Goal: Task Accomplishment & Management: Manage account settings

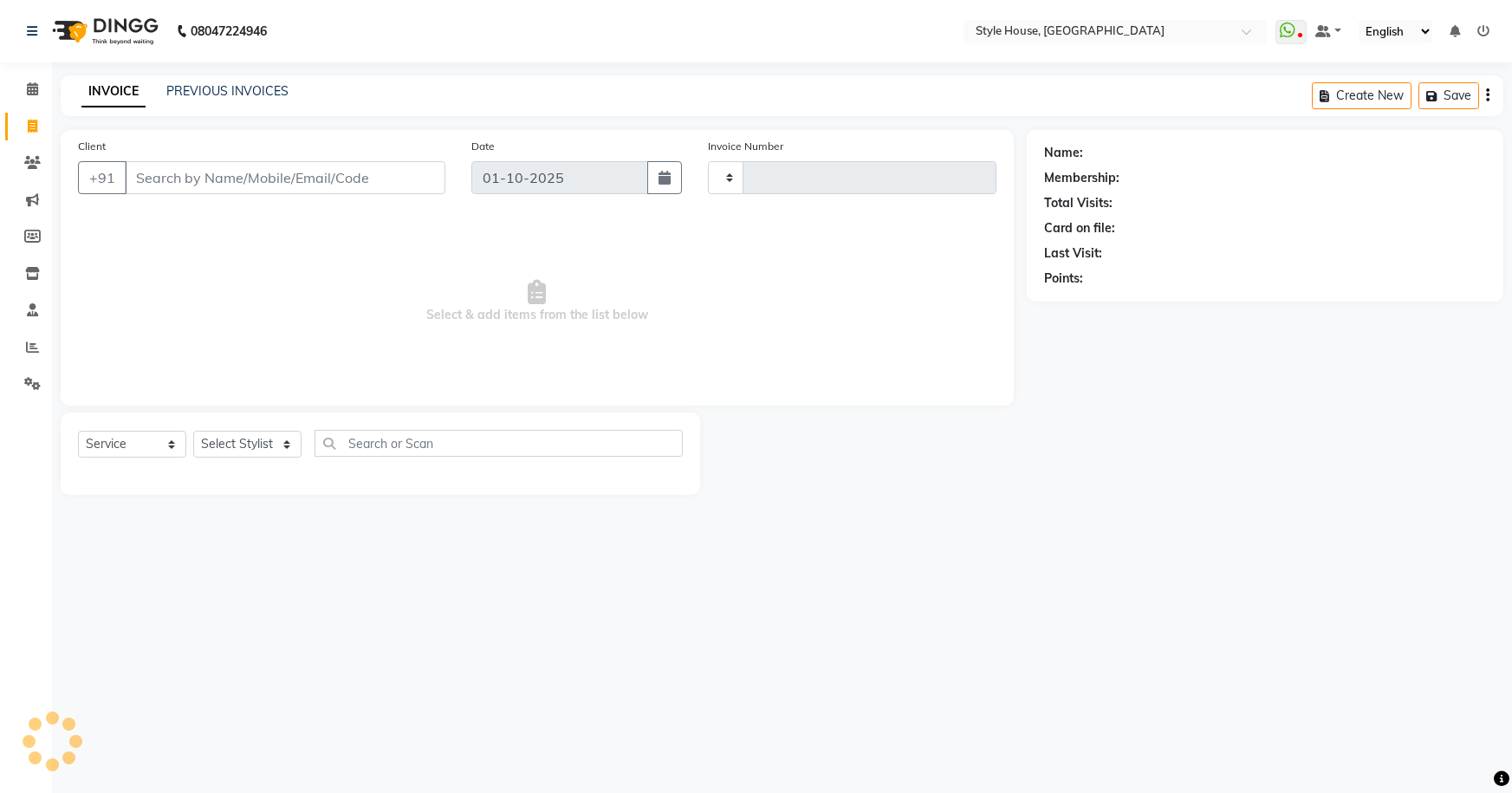
select select "service"
type input "2170"
select select "4237"
type input "7434015517"
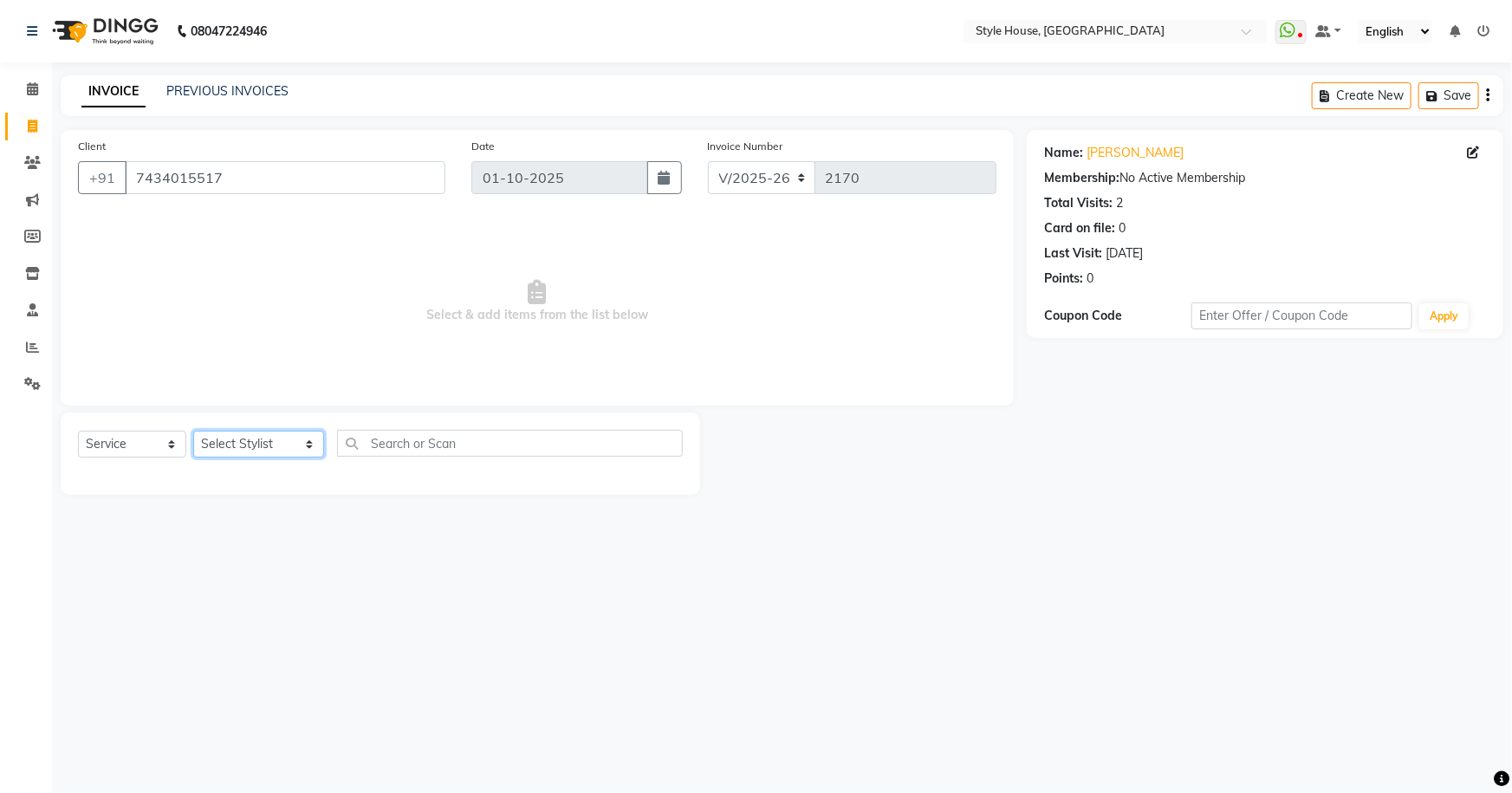
drag, startPoint x: 245, startPoint y: 452, endPoint x: 237, endPoint y: 439, distance: 15.3
click at [244, 453] on select "Select Stylist [PERSON_NAME] [PERSON_NAME] [PERSON_NAME] [PERSON_NAME]([PERSON_…" at bounding box center [258, 444] width 131 height 27
select select "22368"
click at [194, 431] on select "Select Stylist [PERSON_NAME] [PERSON_NAME] [PERSON_NAME] [PERSON_NAME]([PERSON_…" at bounding box center [258, 444] width 131 height 27
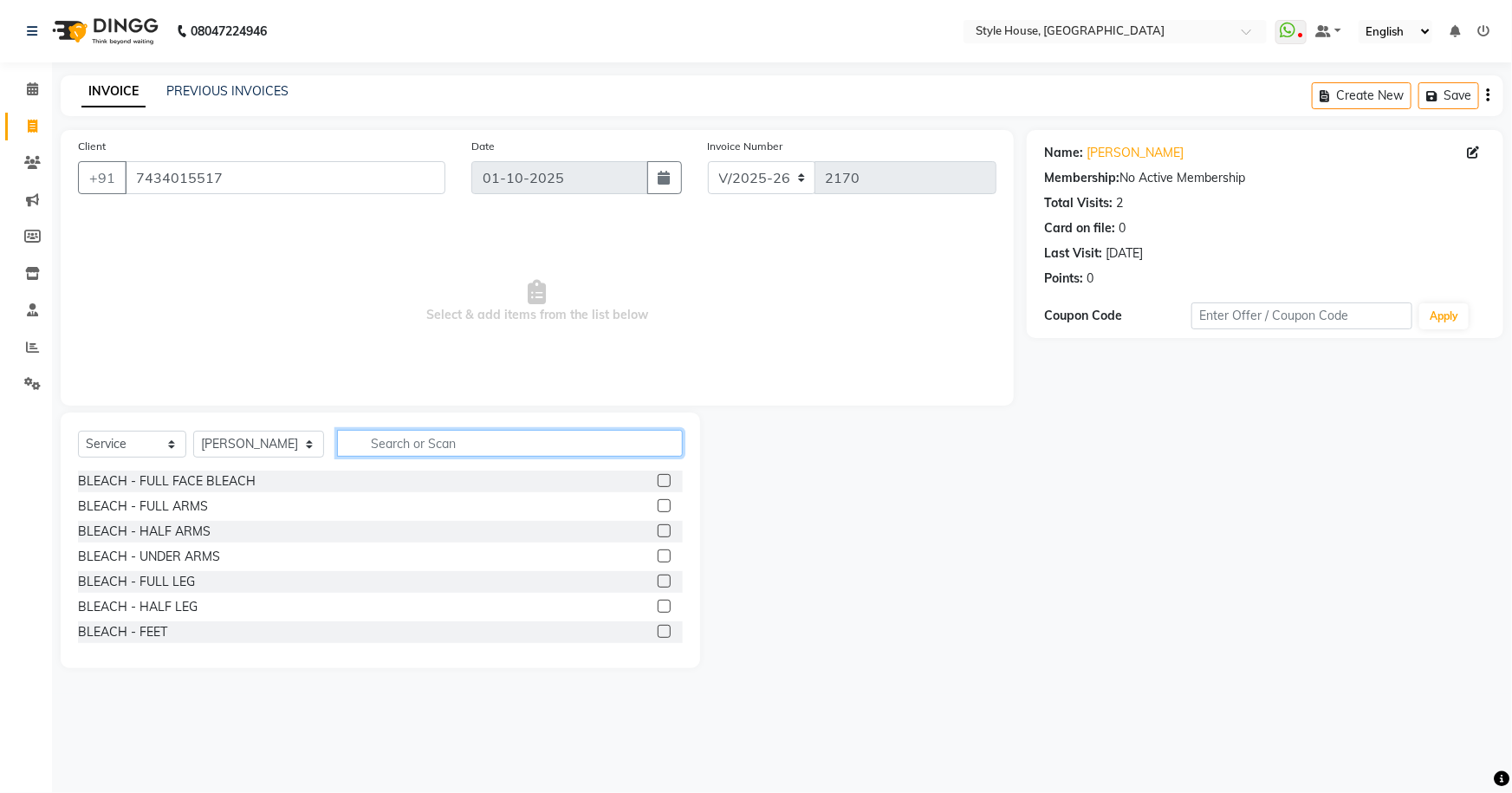
click at [374, 445] on input "text" at bounding box center [510, 443] width 346 height 27
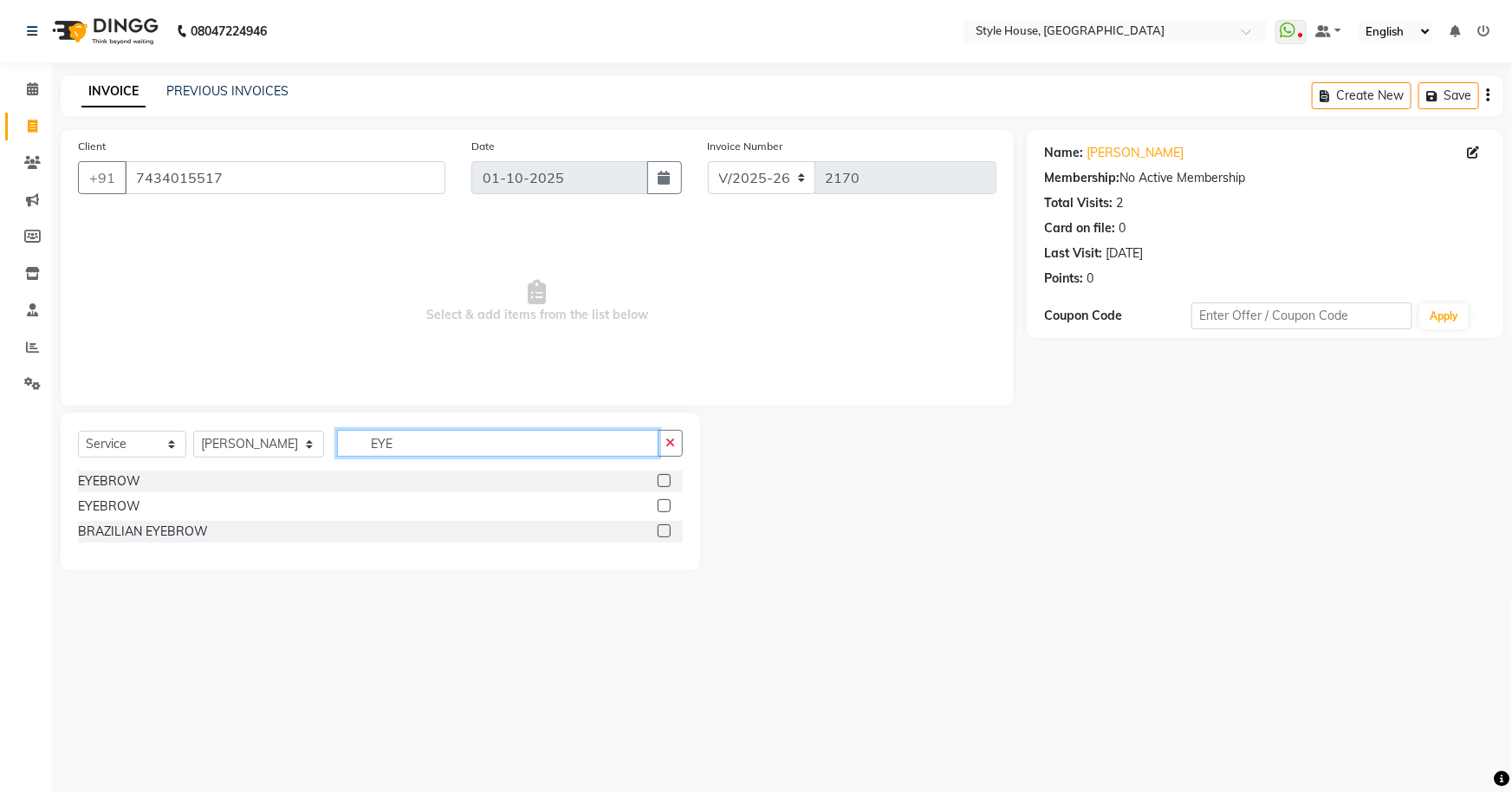
type input "EYE"
click at [667, 484] on label at bounding box center [664, 481] width 13 height 13
click at [667, 484] on input "checkbox" at bounding box center [663, 482] width 11 height 11
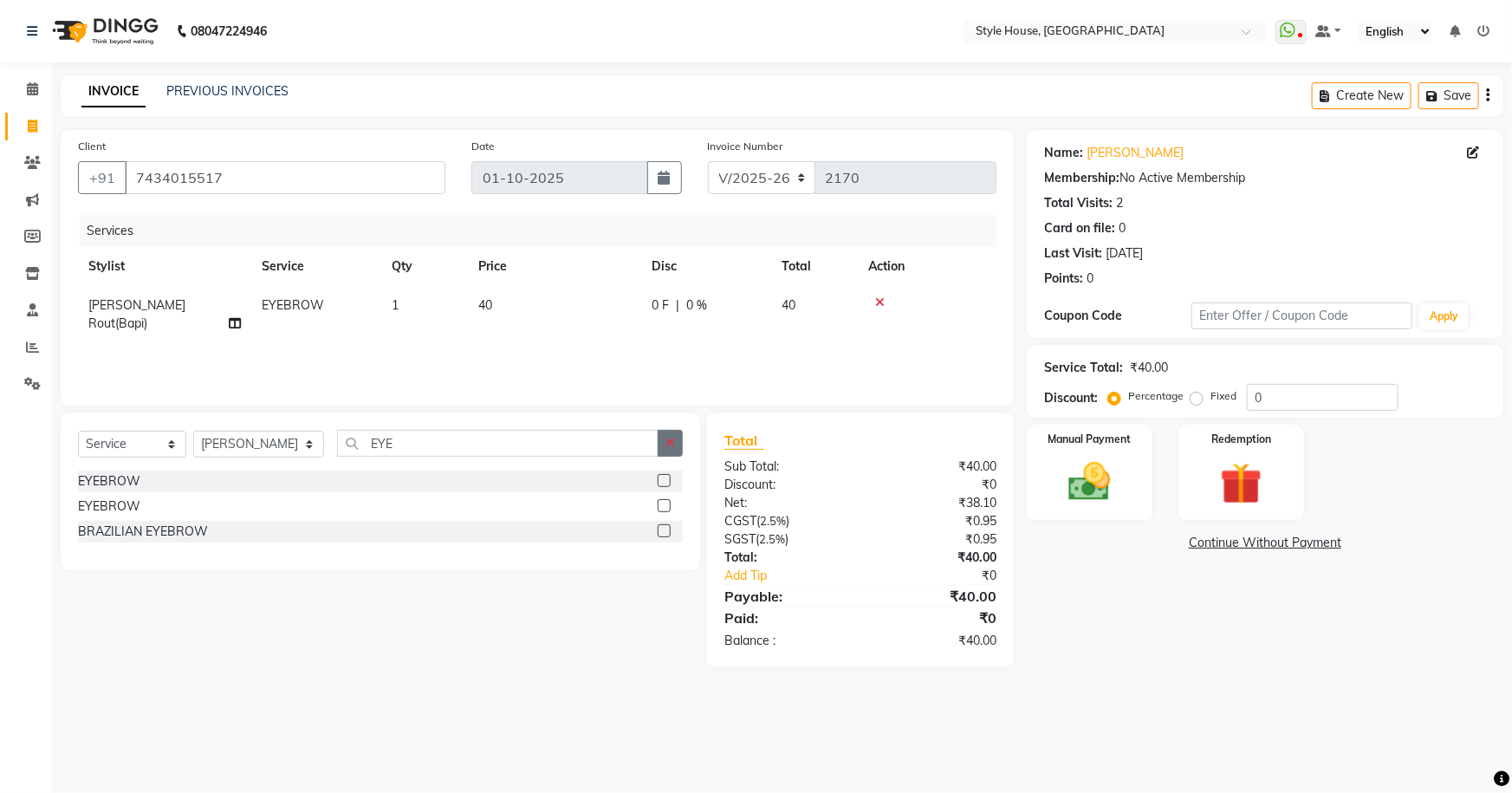
checkbox input "false"
click at [681, 446] on button "button" at bounding box center [669, 443] width 25 height 27
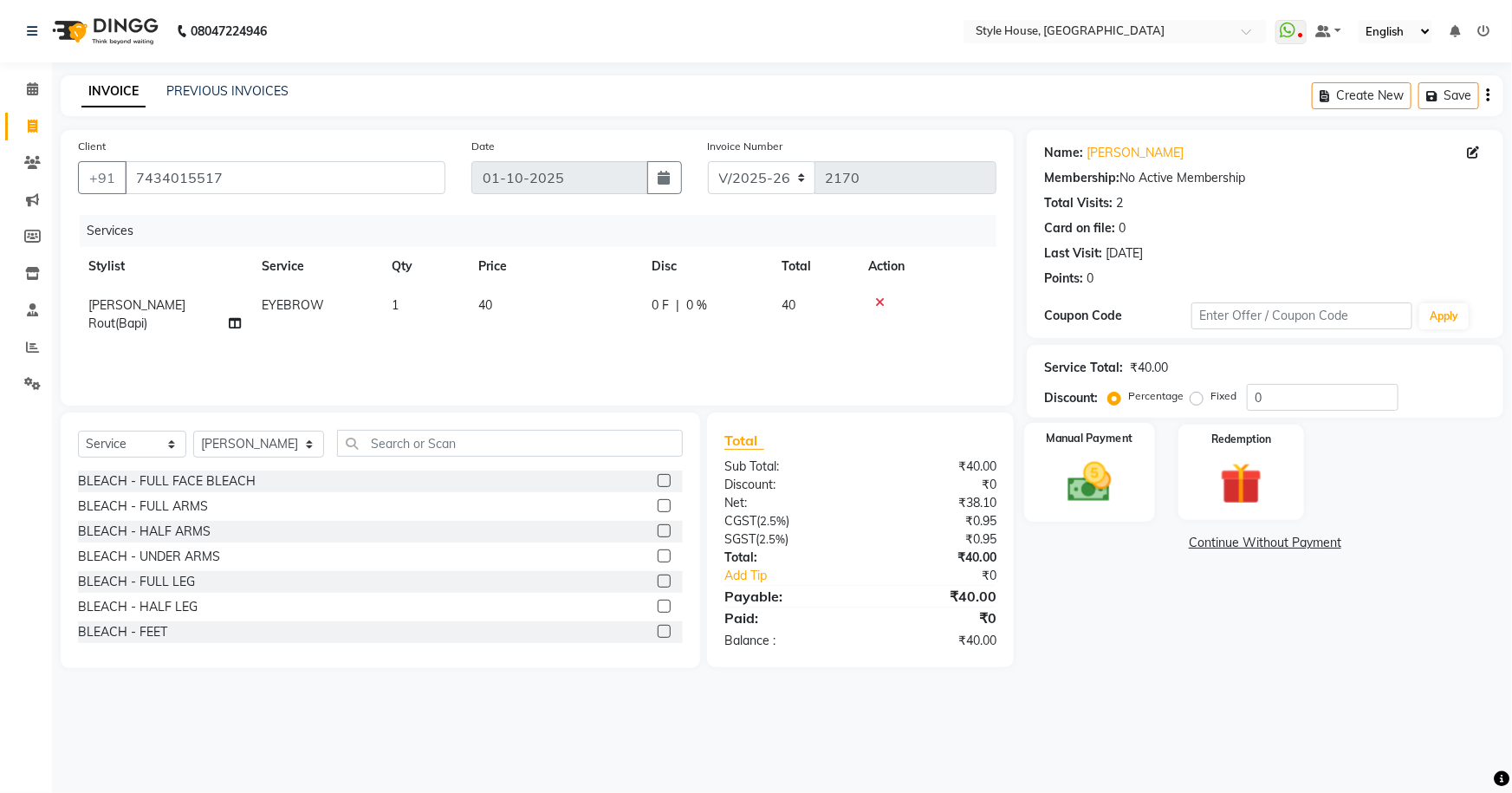
click at [1118, 481] on img at bounding box center [1090, 482] width 71 height 50
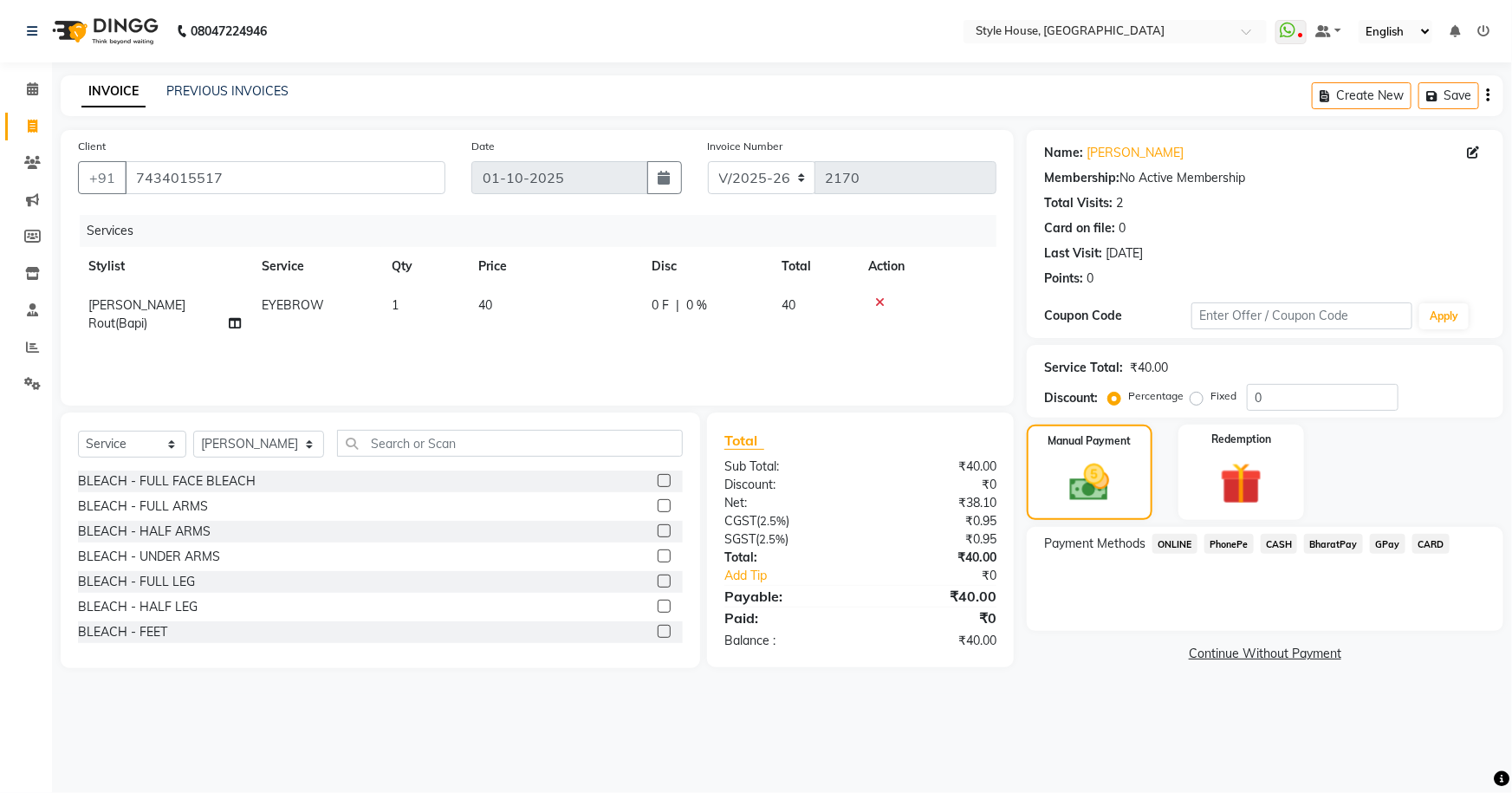
click at [1239, 545] on span "PhonePe" at bounding box center [1229, 545] width 49 height 20
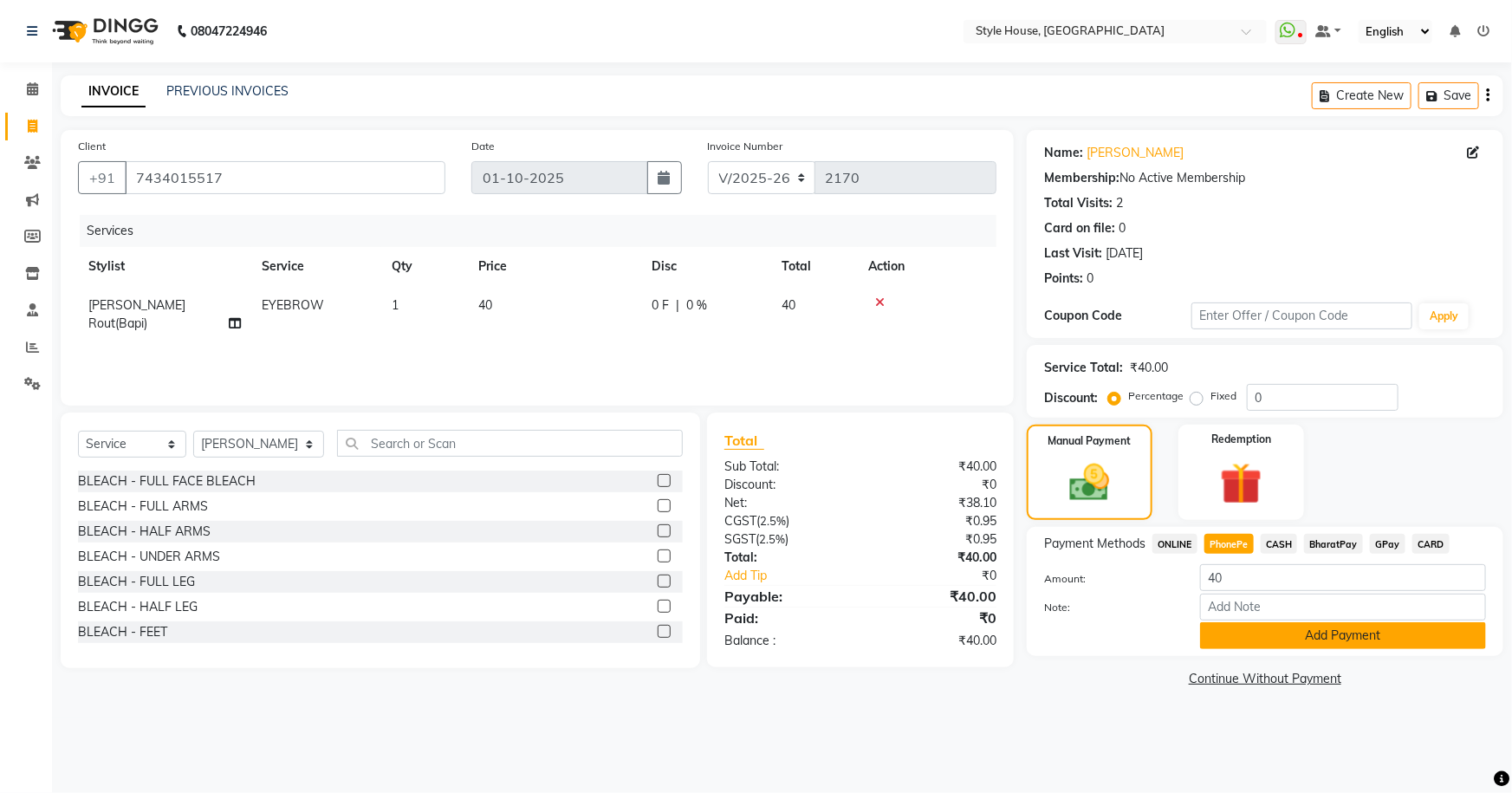
click at [1268, 635] on button "Add Payment" at bounding box center [1343, 636] width 286 height 27
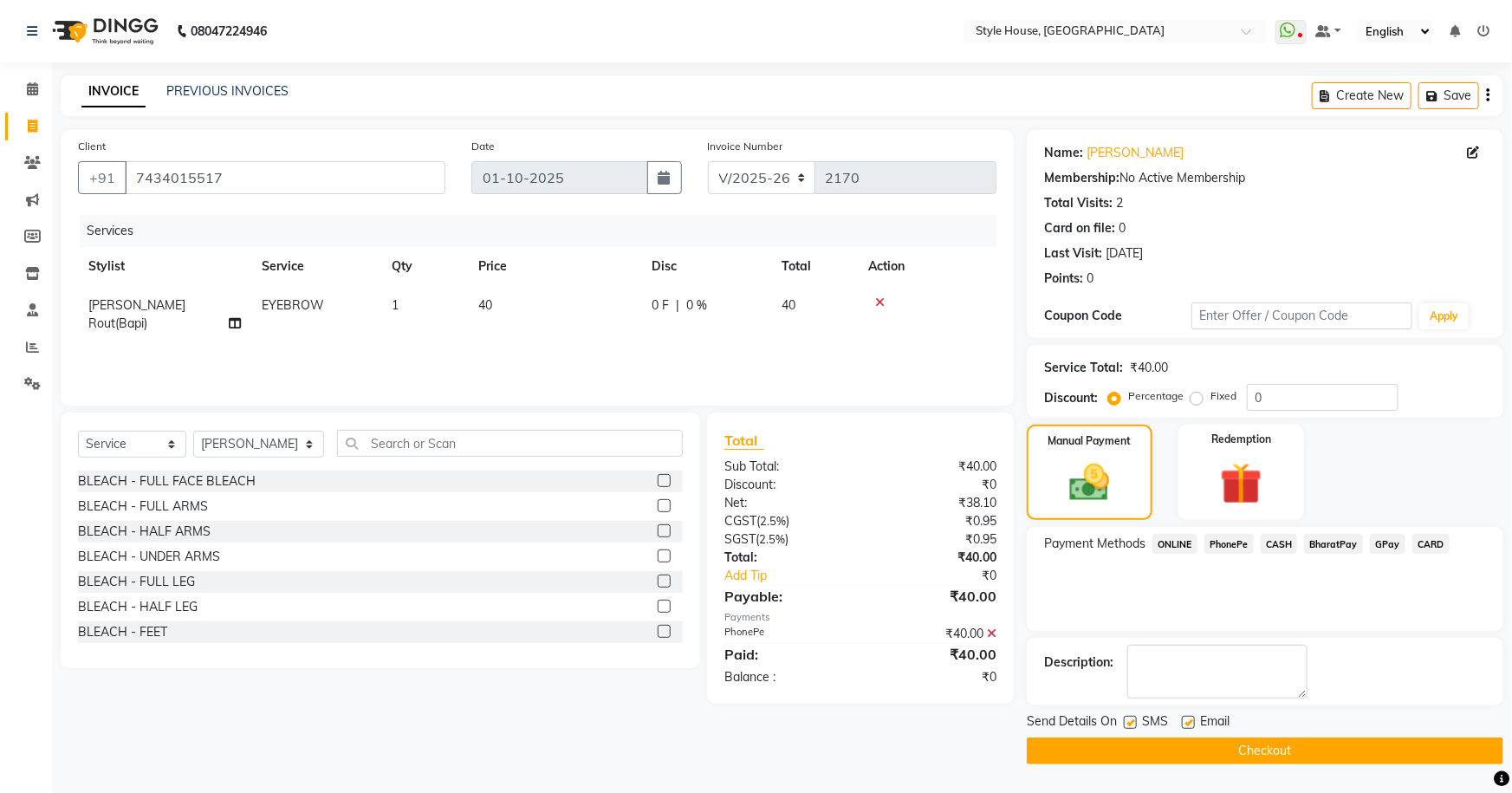
click at [1274, 745] on button "Checkout" at bounding box center [1265, 750] width 477 height 27
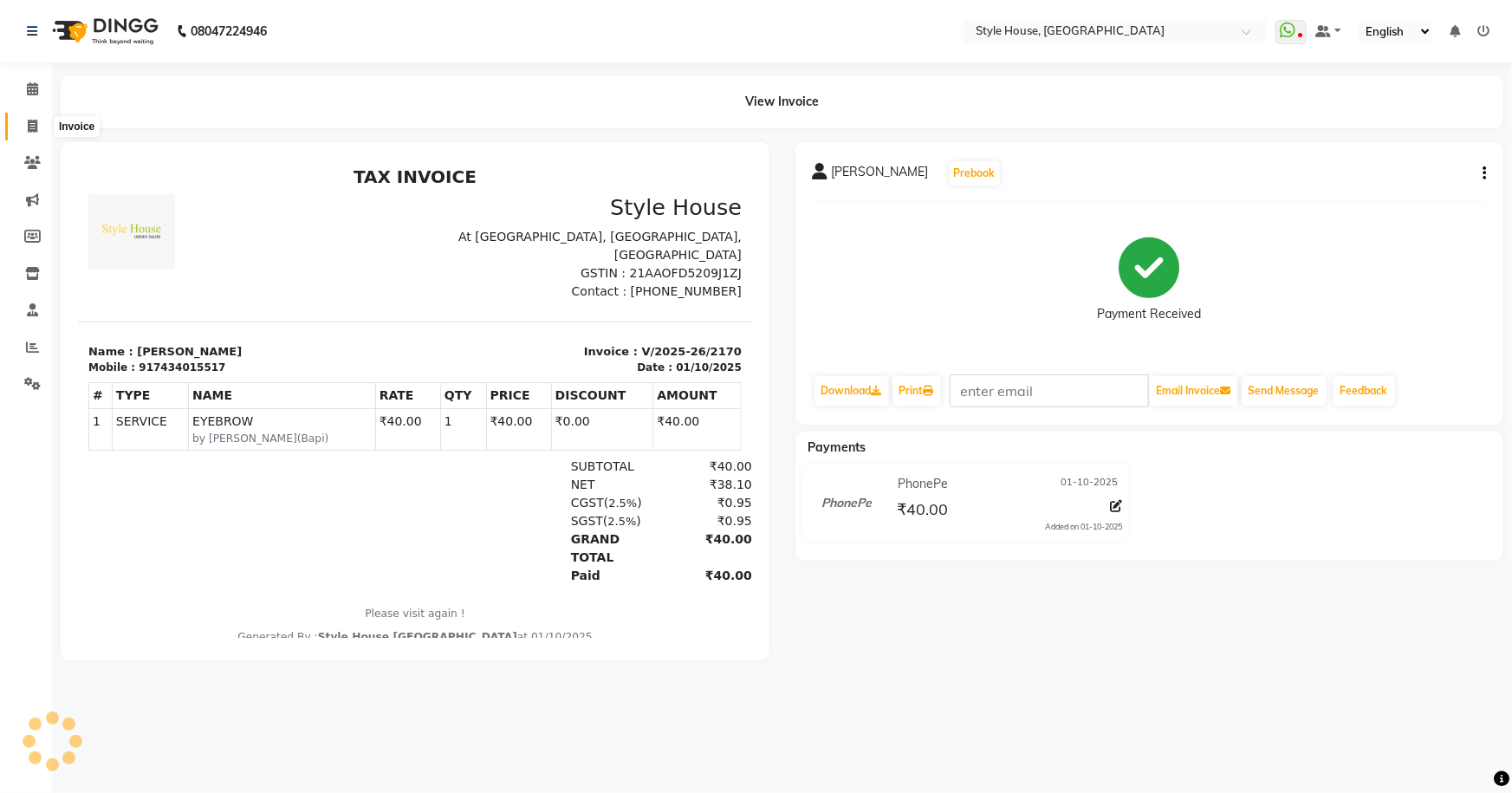
click at [28, 118] on span at bounding box center [32, 127] width 31 height 20
select select "service"
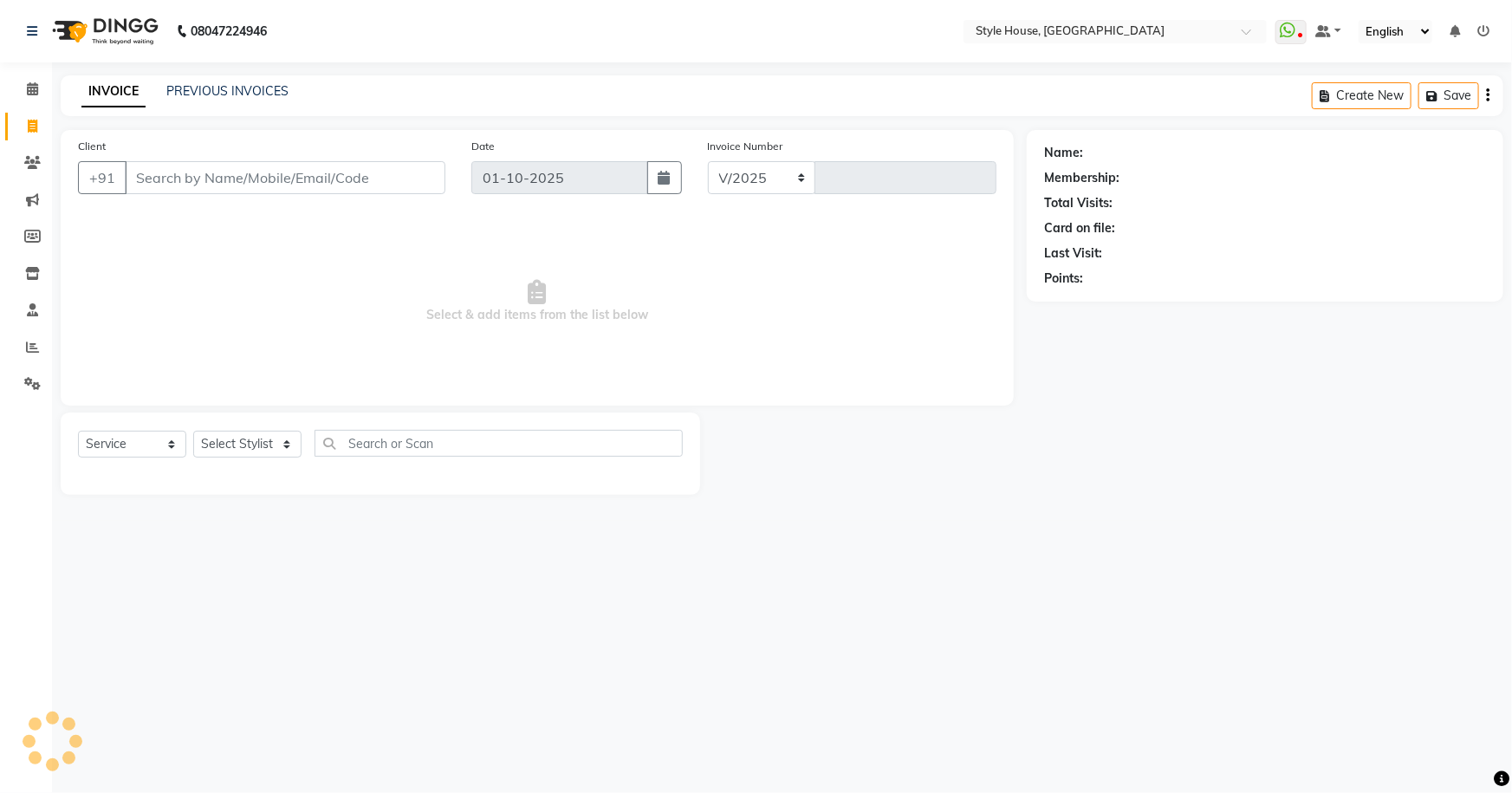
select select "4237"
type input "2171"
type input "7735745396"
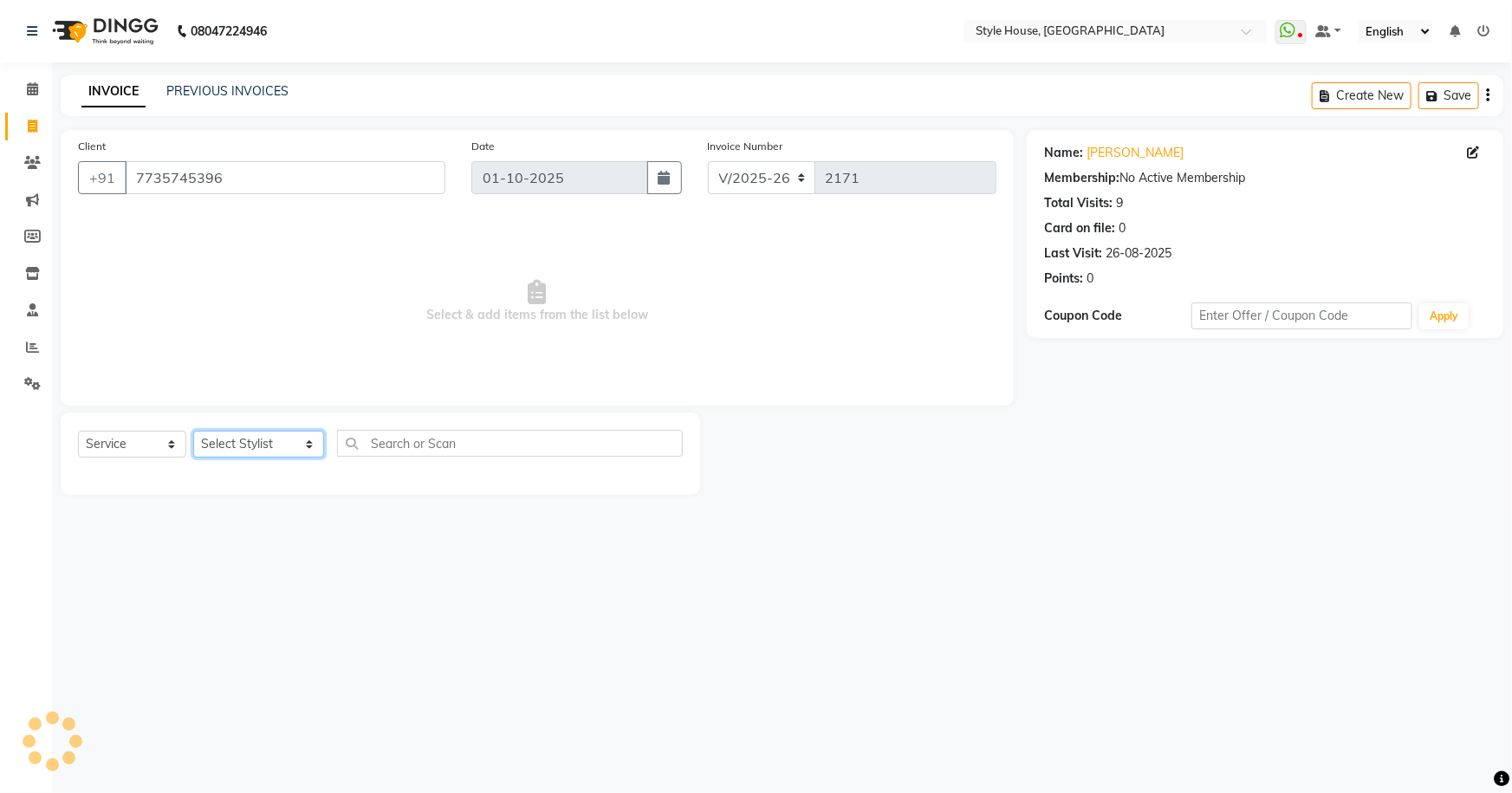
click at [236, 447] on select "Select Stylist [PERSON_NAME] [PERSON_NAME] [PERSON_NAME] [PERSON_NAME]([PERSON_…" at bounding box center [258, 444] width 131 height 27
select select "49165"
click at [194, 431] on select "Select Stylist [PERSON_NAME] [PERSON_NAME] [PERSON_NAME] [PERSON_NAME]([PERSON_…" at bounding box center [258, 444] width 131 height 27
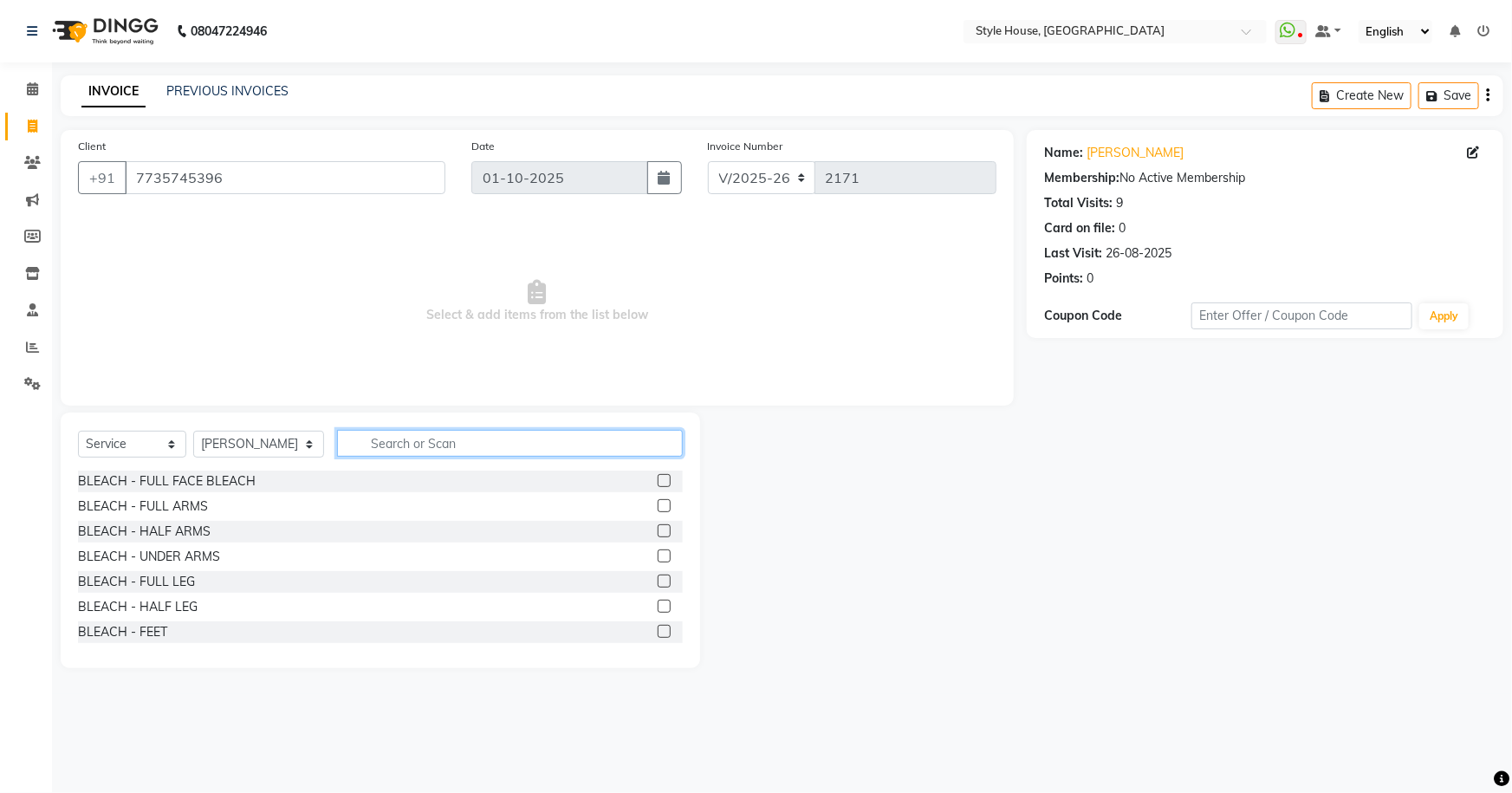
click at [411, 449] on input "text" at bounding box center [510, 443] width 346 height 27
type input "HAIR CUT"
click at [657, 577] on label at bounding box center [664, 581] width 13 height 13
click at [657, 577] on input "checkbox" at bounding box center [663, 582] width 11 height 11
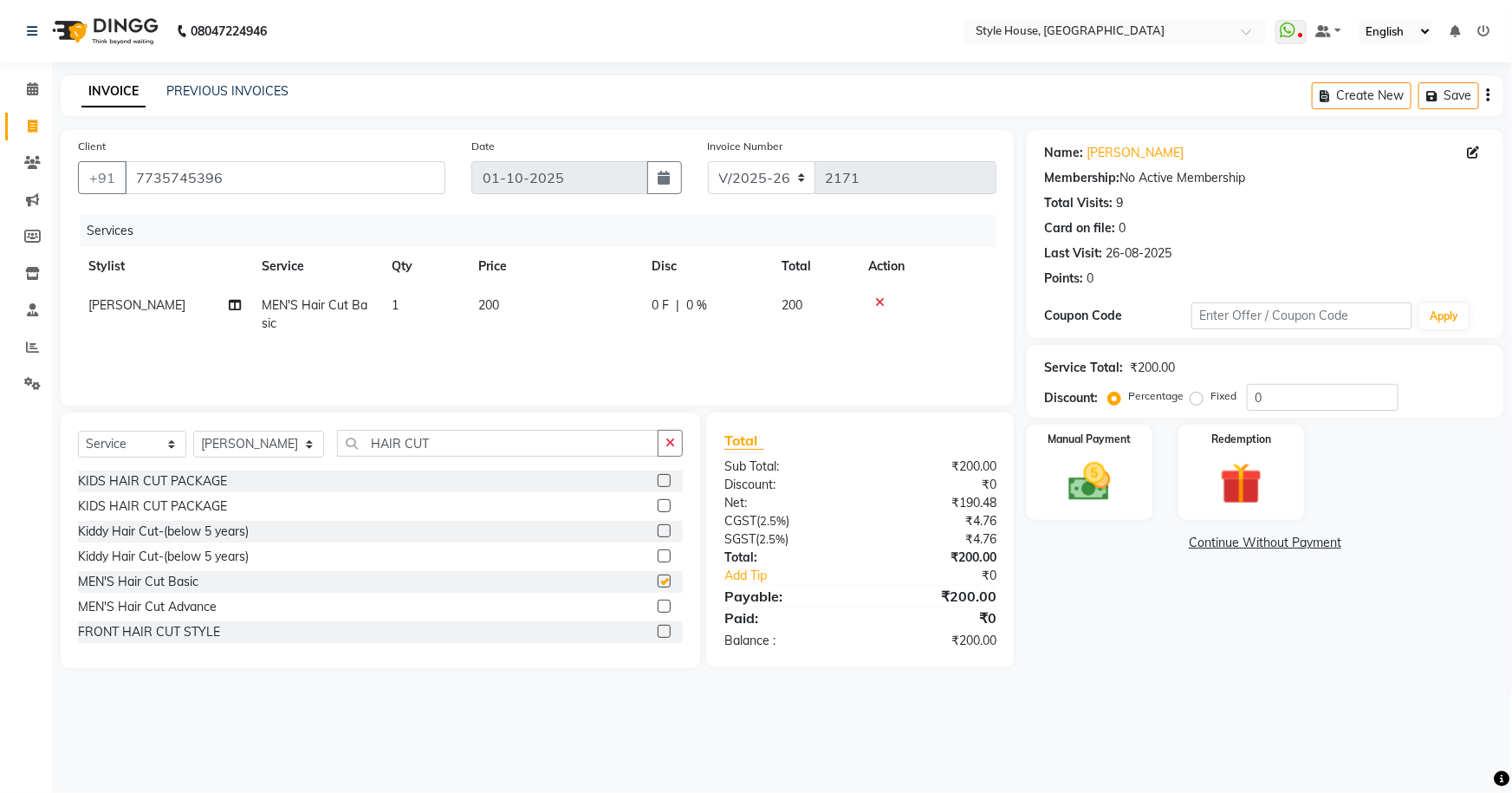
checkbox input "false"
click at [665, 452] on button "button" at bounding box center [669, 443] width 25 height 27
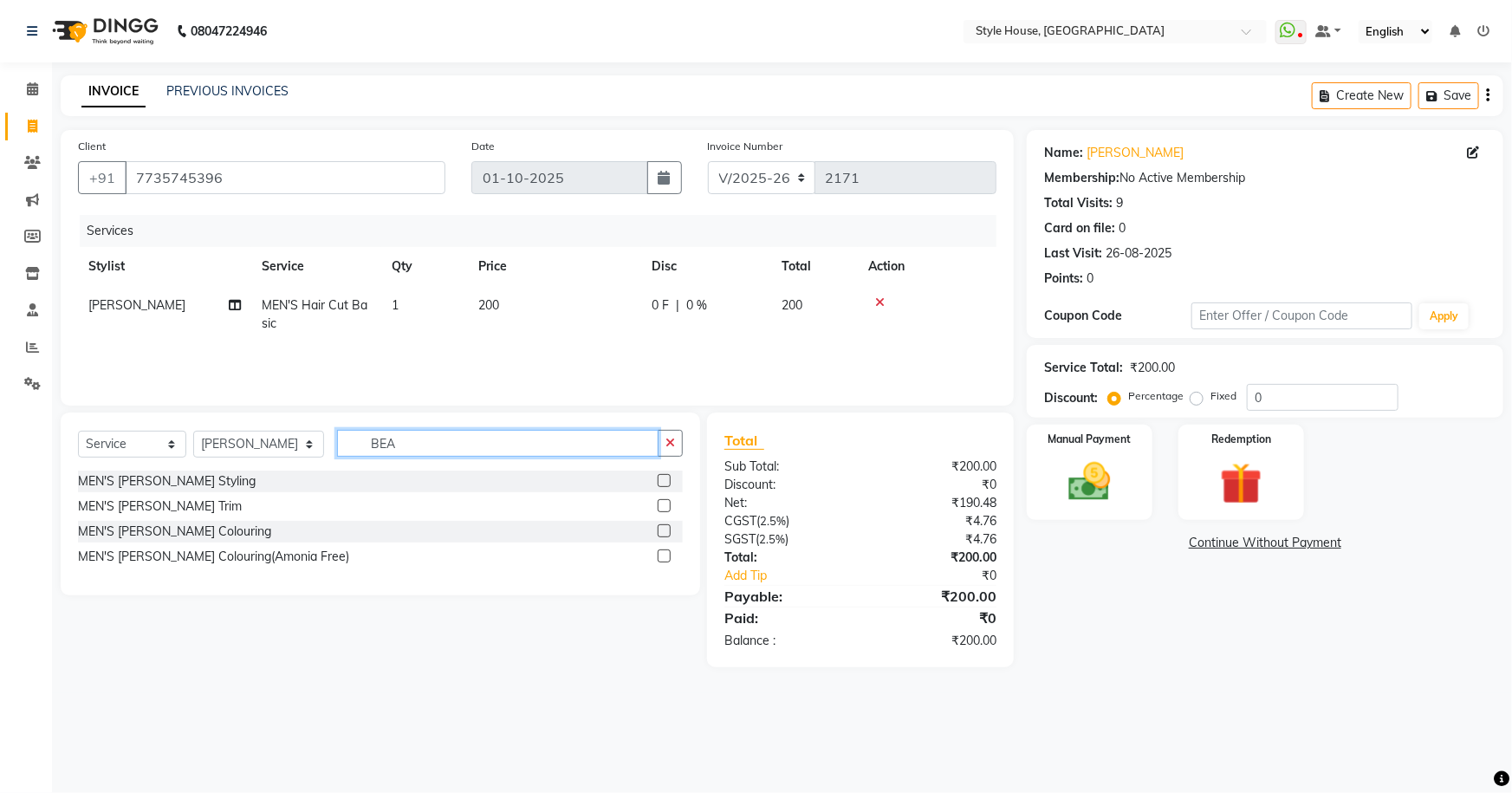
type input "BEA"
click at [665, 505] on label at bounding box center [664, 506] width 13 height 13
click at [665, 505] on input "checkbox" at bounding box center [663, 507] width 11 height 11
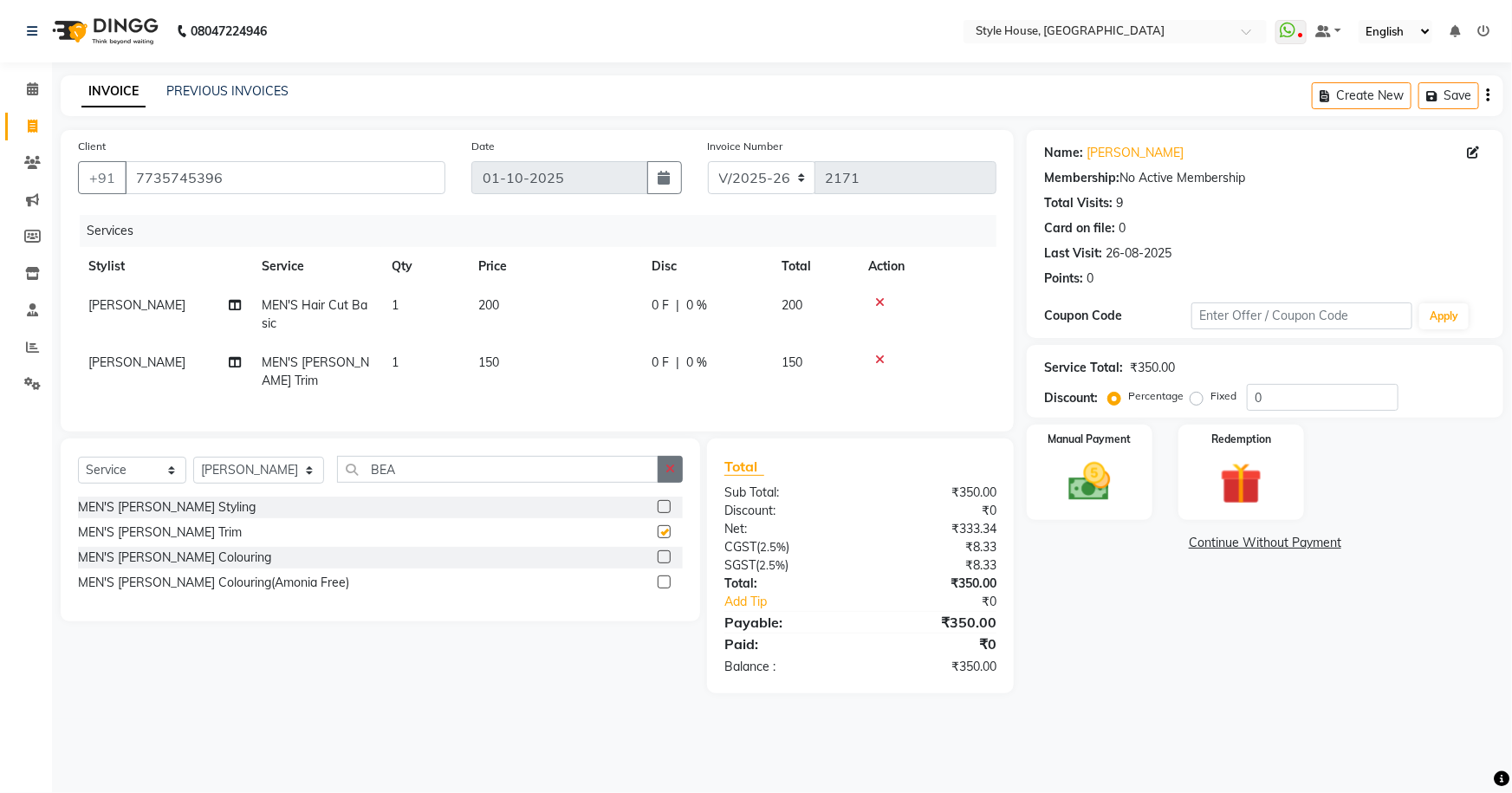
checkbox input "false"
click at [670, 463] on icon "button" at bounding box center [670, 469] width 9 height 12
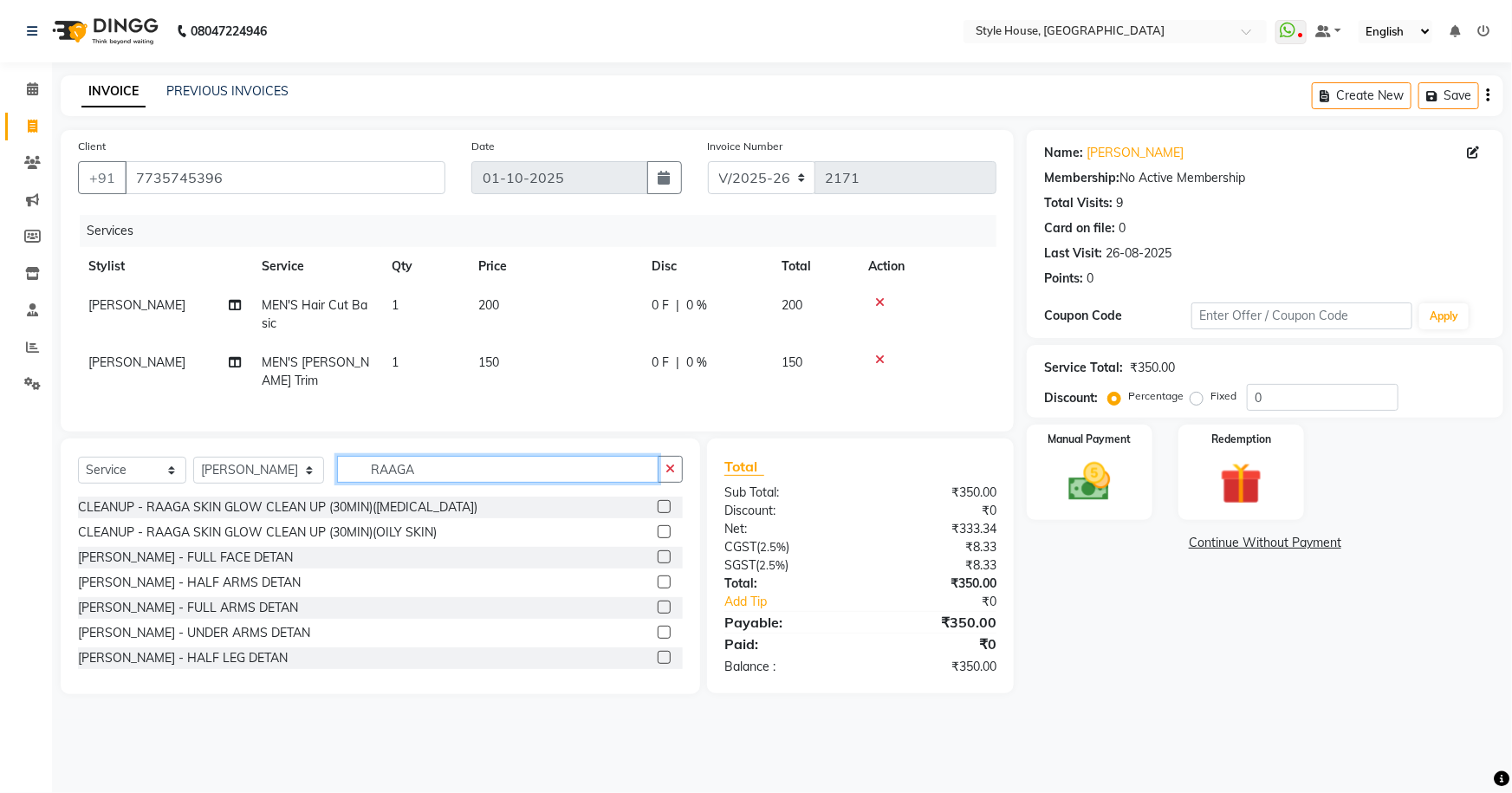
type input "RAAGA"
click at [657, 551] on label at bounding box center [664, 557] width 13 height 13
click at [657, 552] on input "checkbox" at bounding box center [663, 558] width 11 height 11
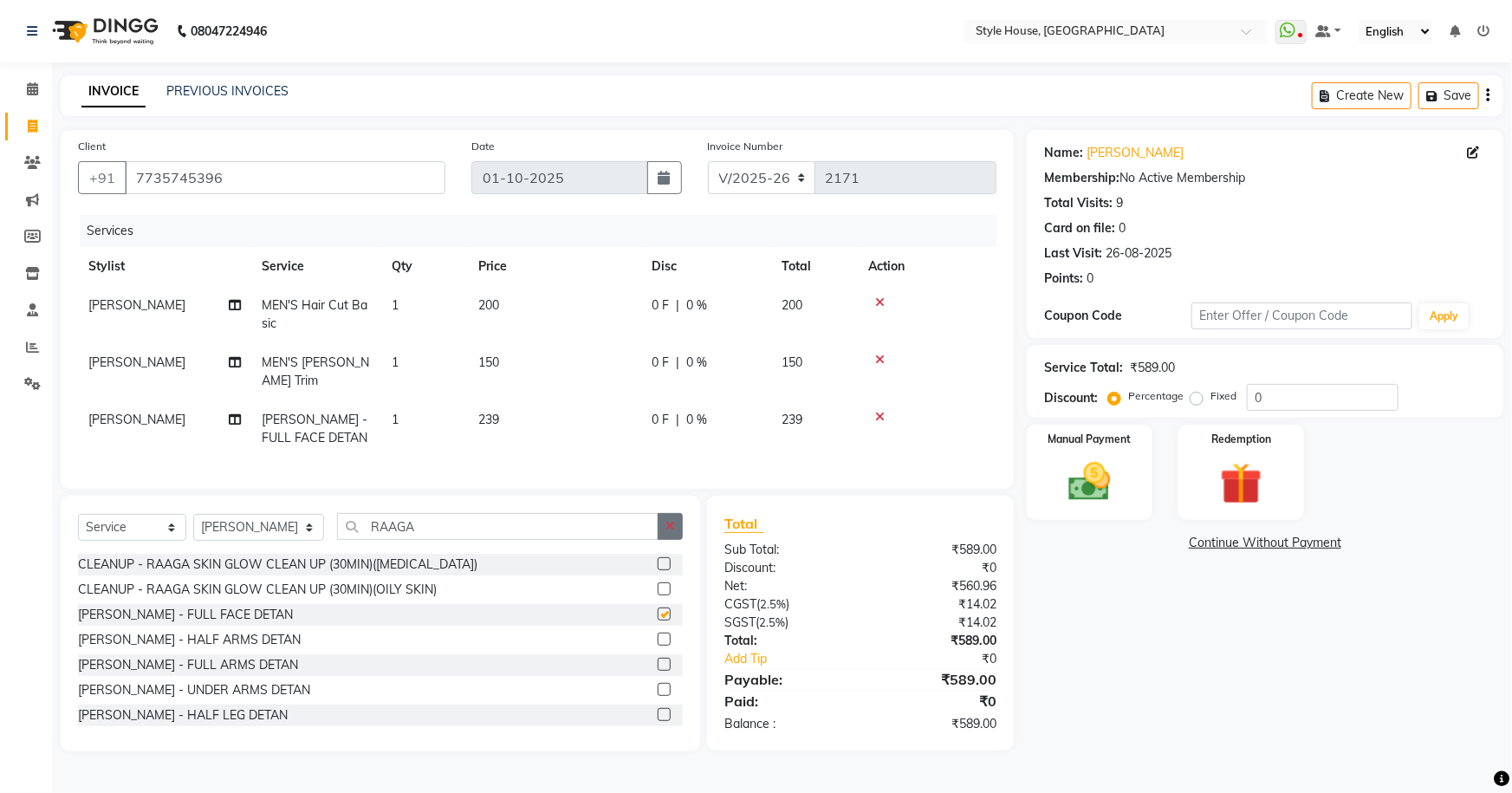
checkbox input "false"
click at [671, 524] on icon "button" at bounding box center [670, 526] width 9 height 12
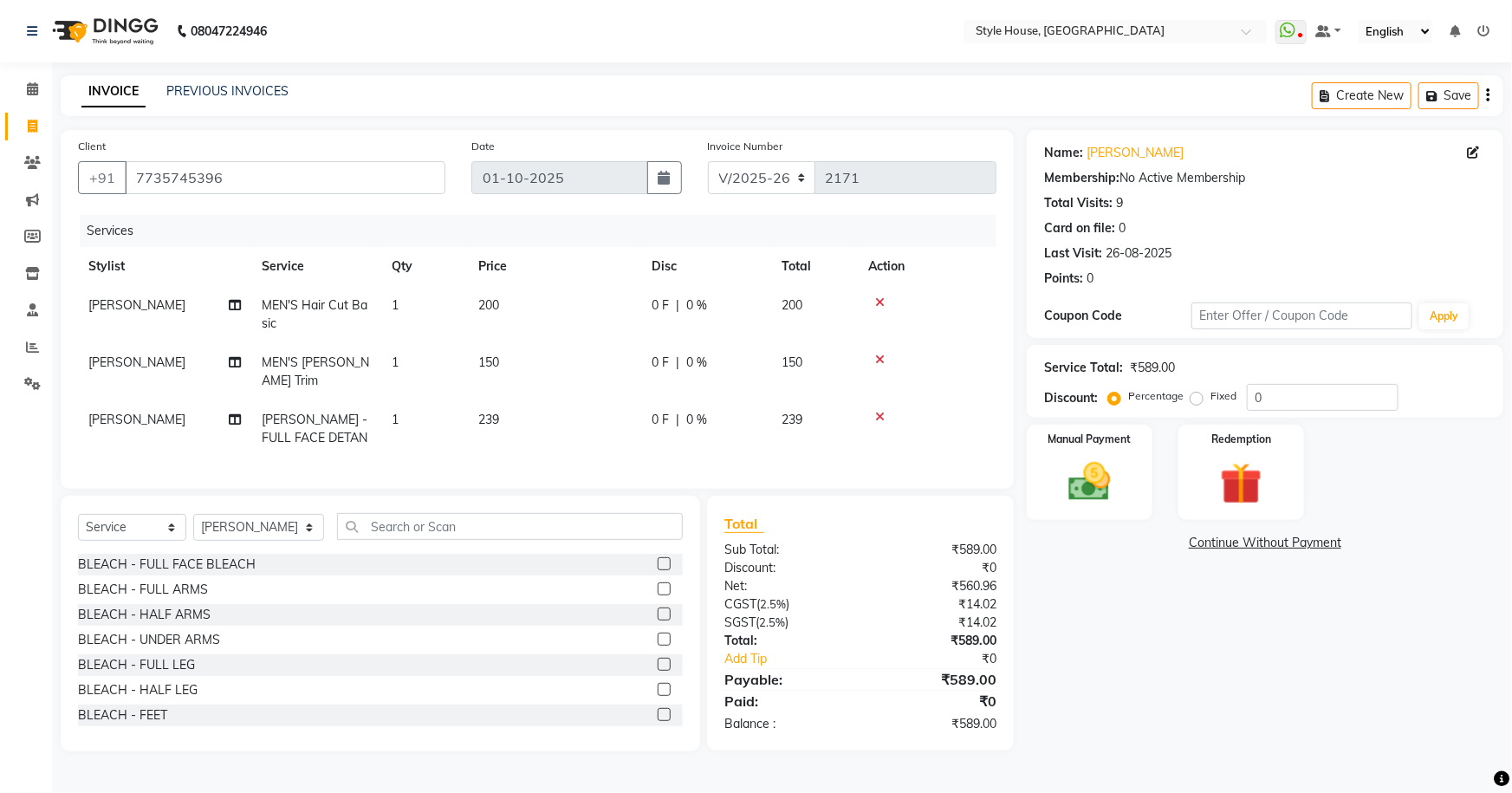
click at [611, 409] on td "239" at bounding box center [554, 429] width 173 height 57
select select "49165"
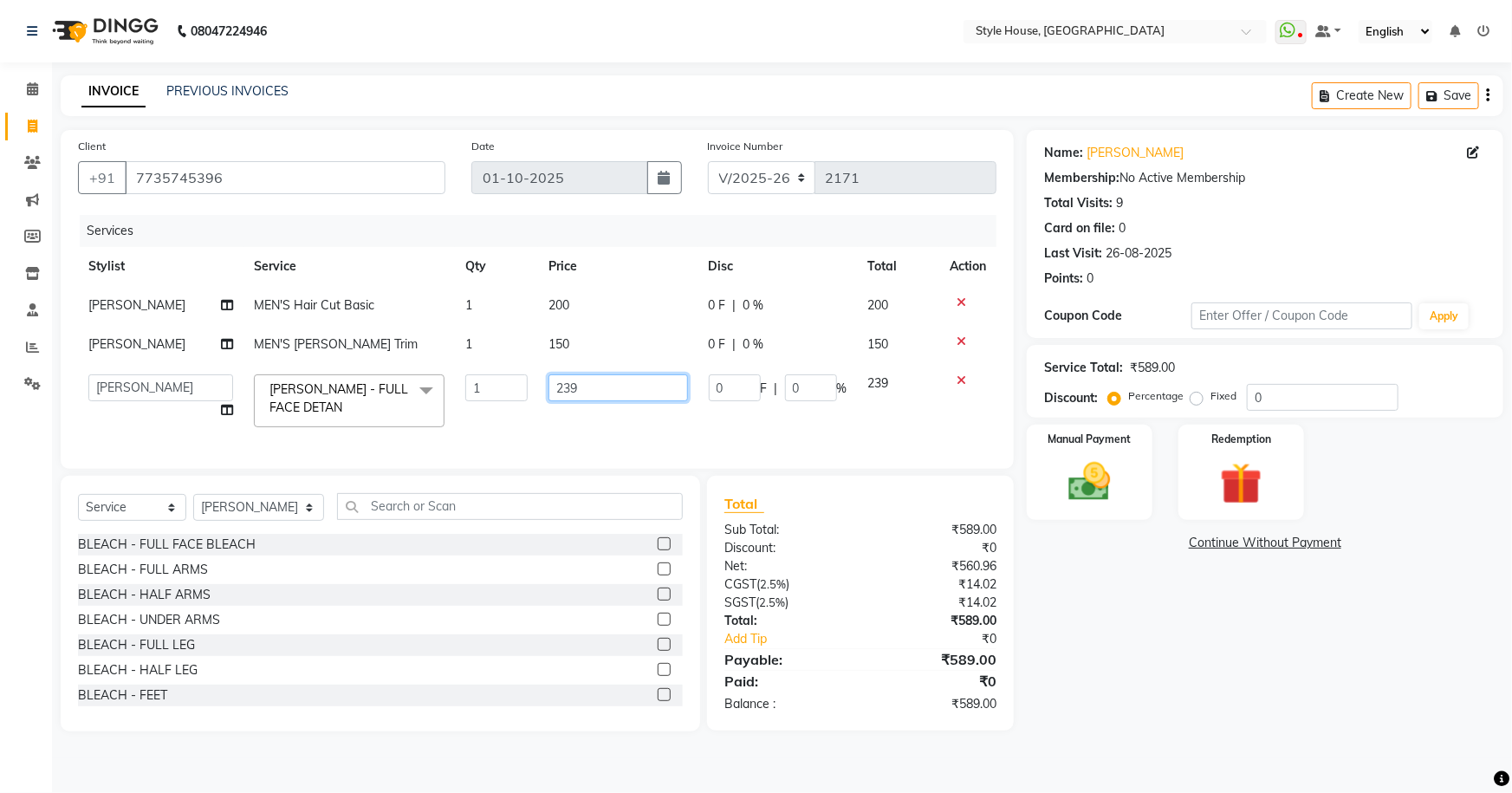
click at [619, 396] on input "239" at bounding box center [618, 387] width 139 height 27
type input "250"
click at [1097, 690] on div "Name: [PERSON_NAME] Sahoo Membership: No Active Membership Total Visits: 9 Card…" at bounding box center [1271, 431] width 490 height 602
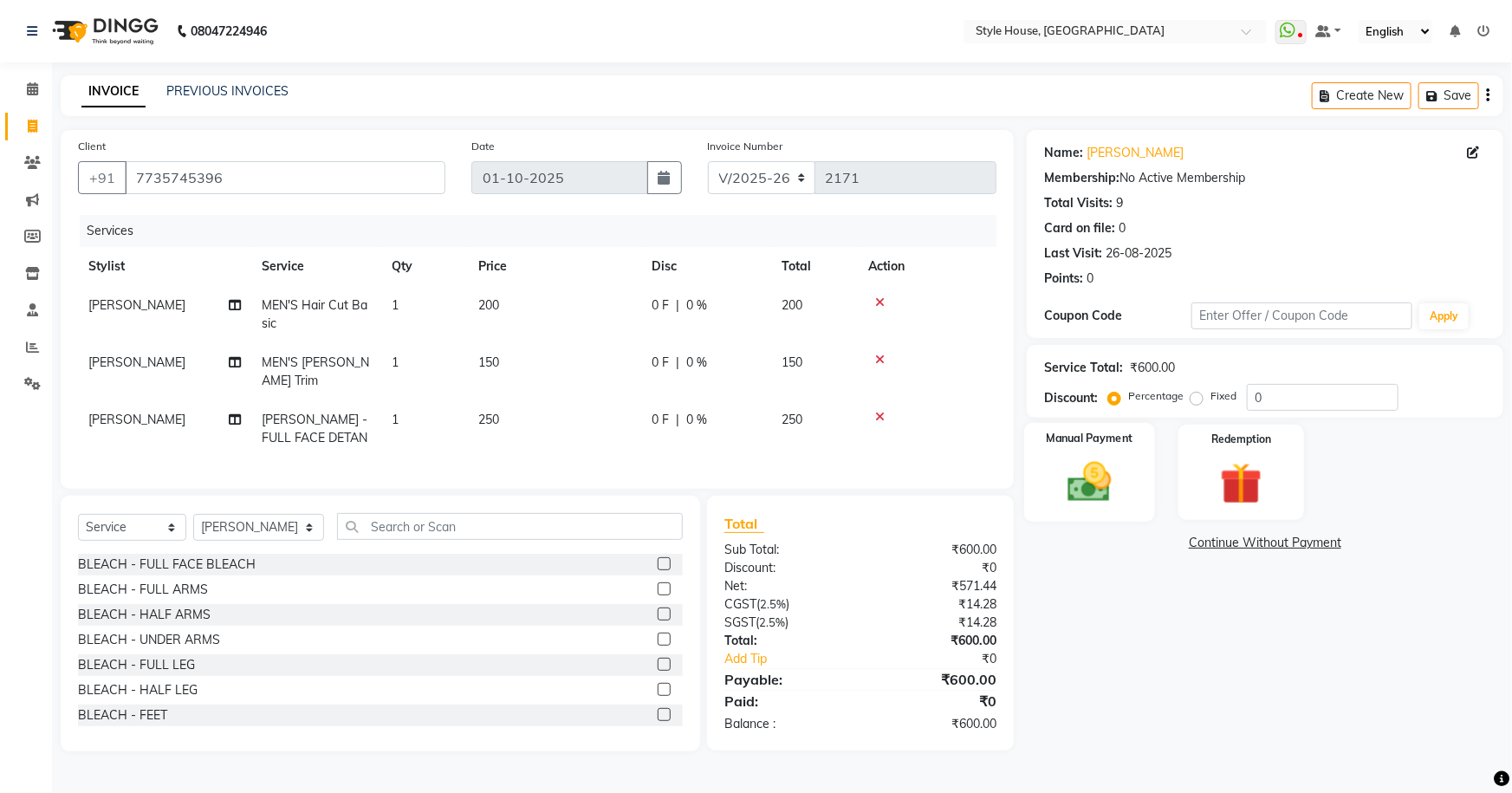
click at [1096, 483] on img at bounding box center [1090, 482] width 71 height 50
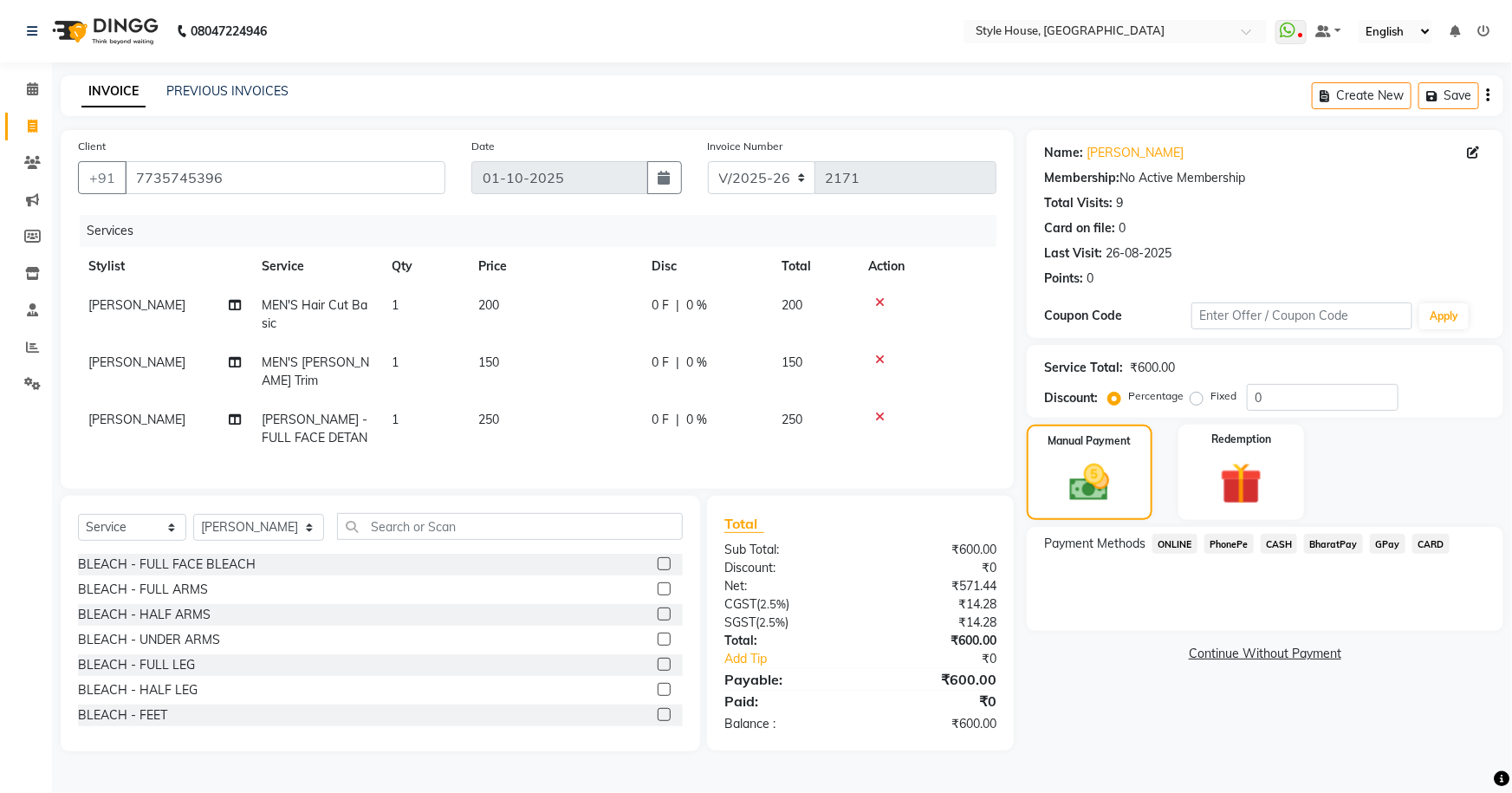
click at [1427, 551] on span "CARD" at bounding box center [1431, 545] width 37 height 20
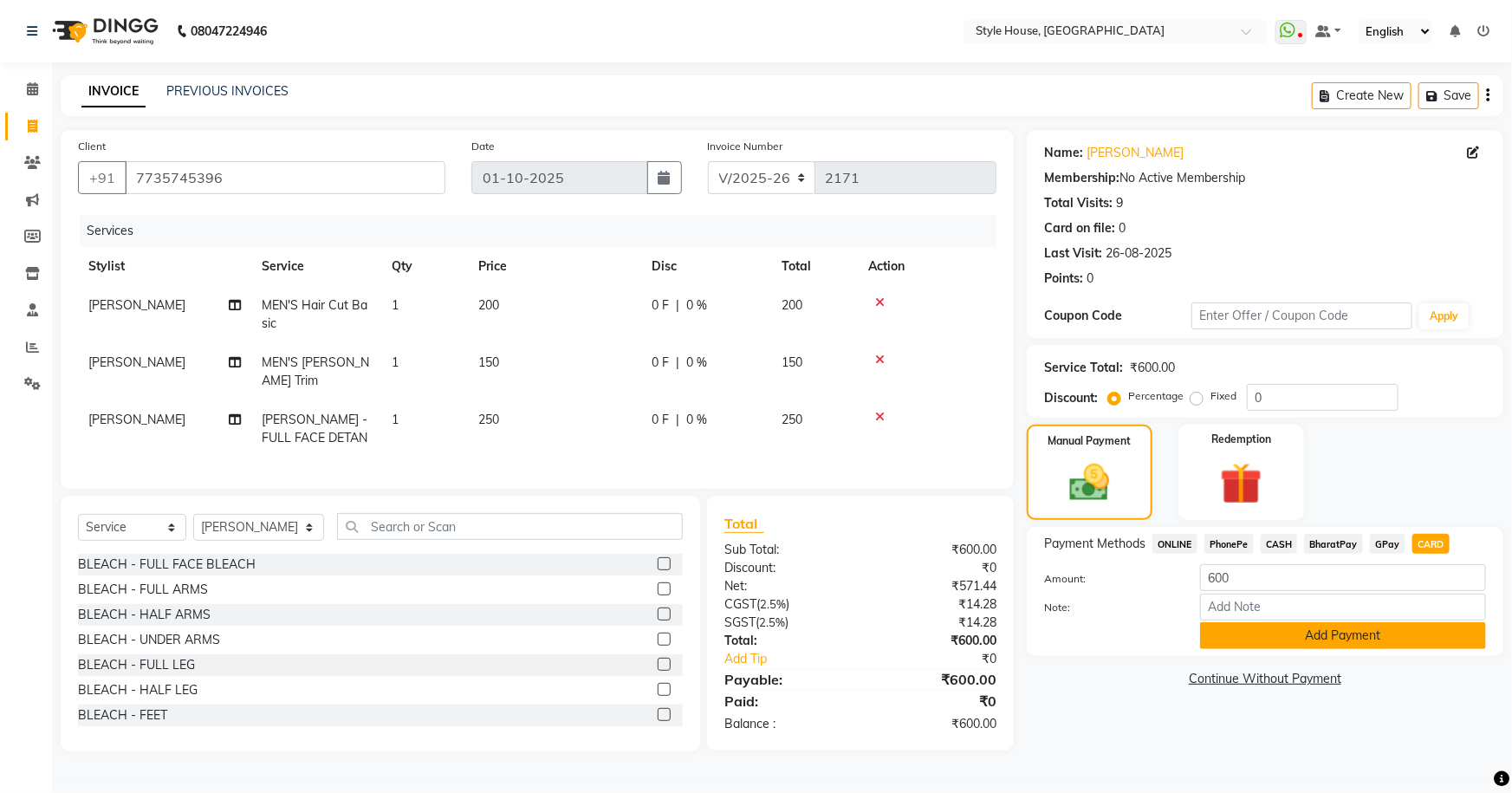
click at [1397, 643] on button "Add Payment" at bounding box center [1343, 636] width 286 height 27
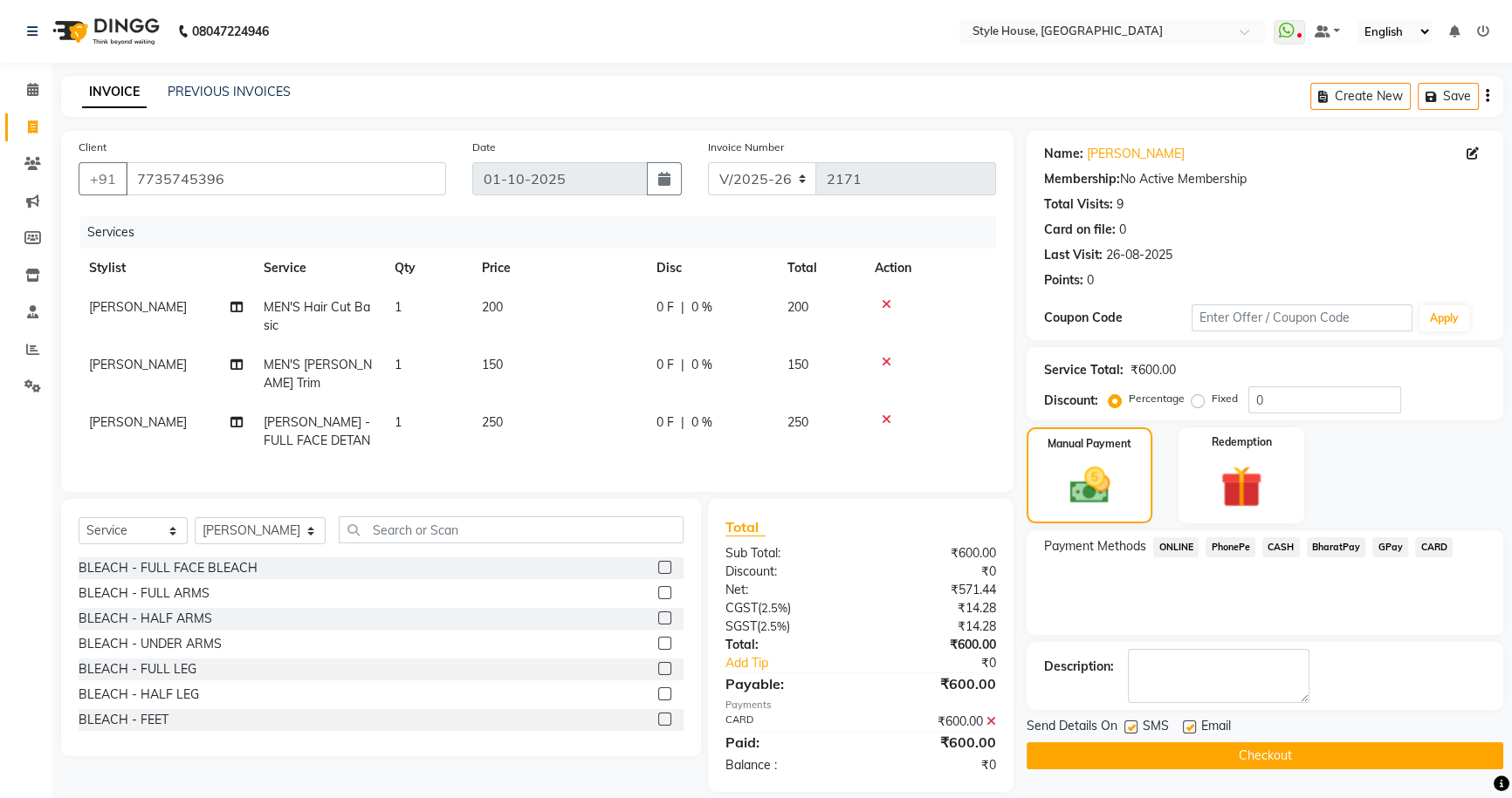
click at [1303, 763] on button "Checkout" at bounding box center [1265, 755] width 477 height 27
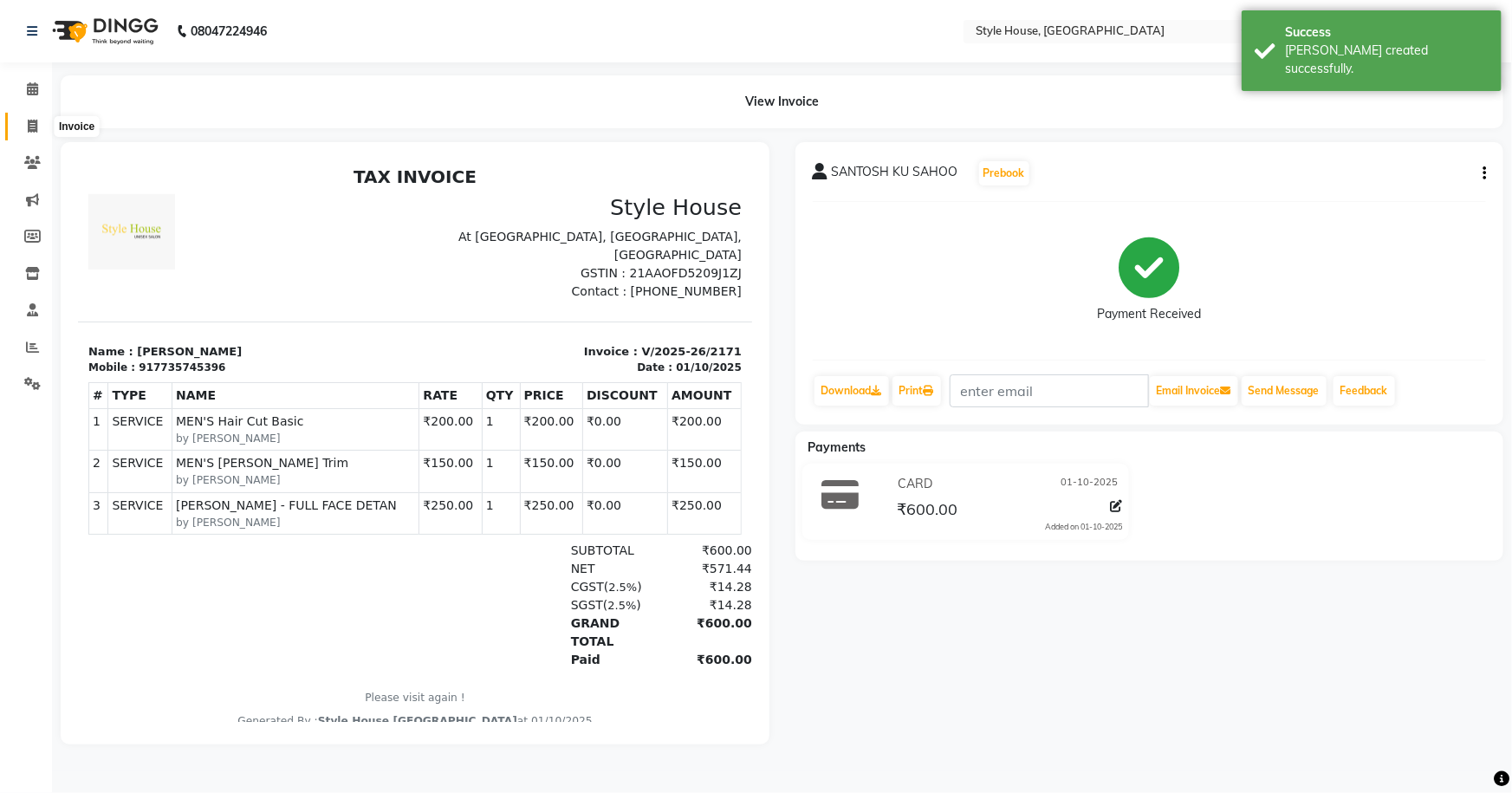
click at [28, 122] on icon at bounding box center [32, 126] width 9 height 13
select select "service"
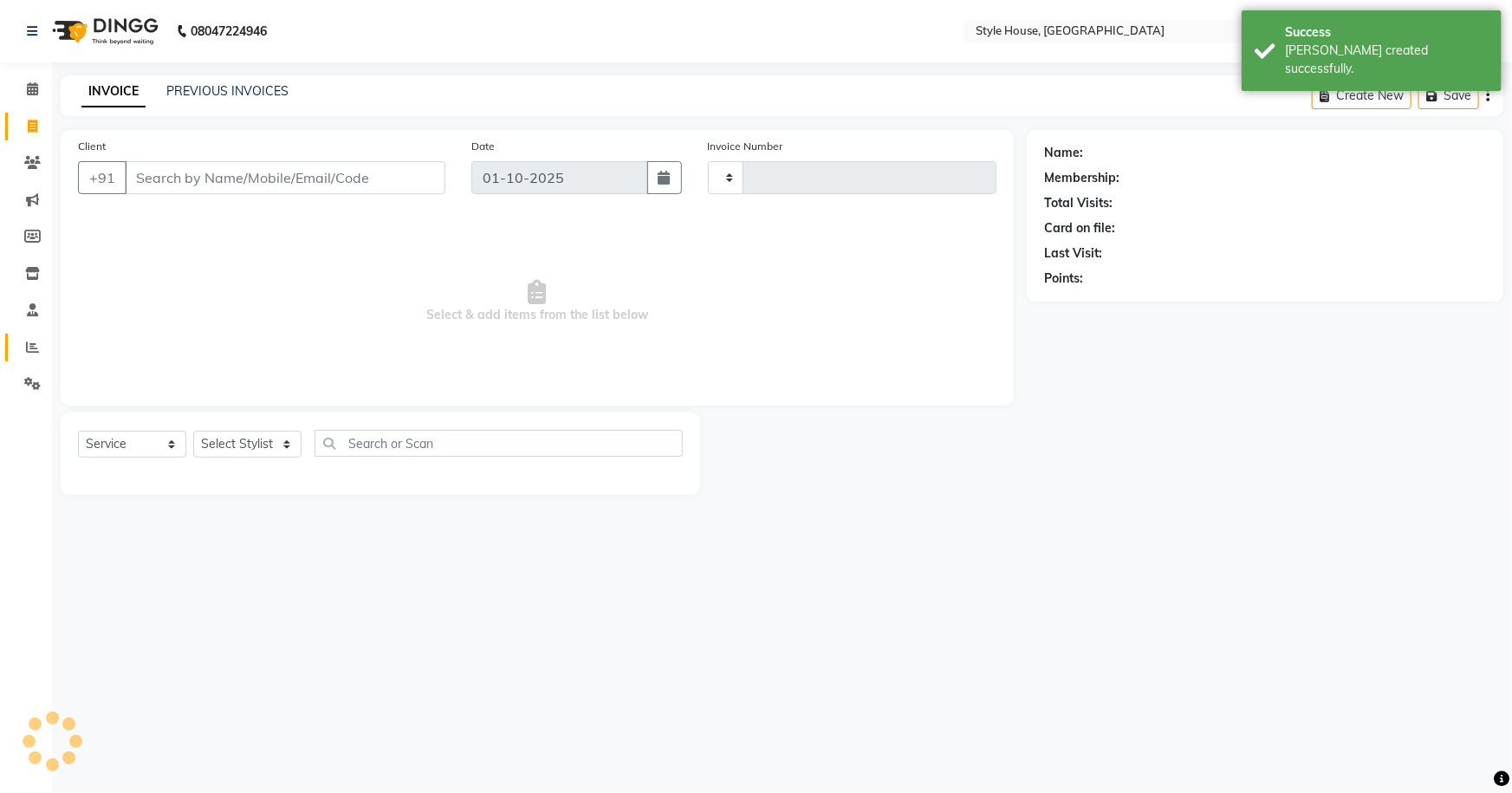
type input "2172"
select select "4237"
click at [34, 384] on icon at bounding box center [32, 384] width 17 height 13
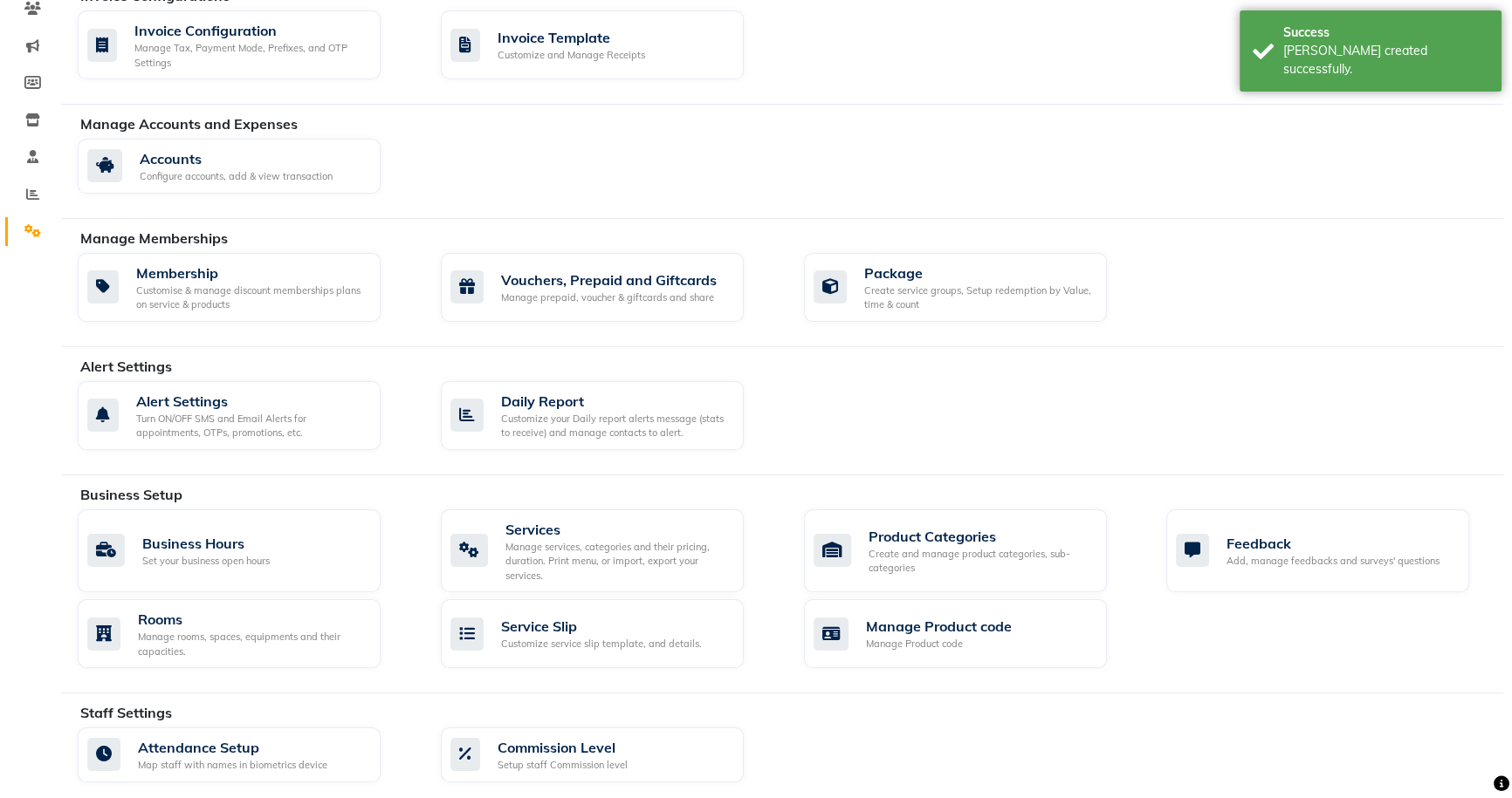
scroll to position [158, 0]
click at [551, 539] on div "Manage services, categories and their pricing, duration. Print menu, or import,…" at bounding box center [617, 559] width 225 height 44
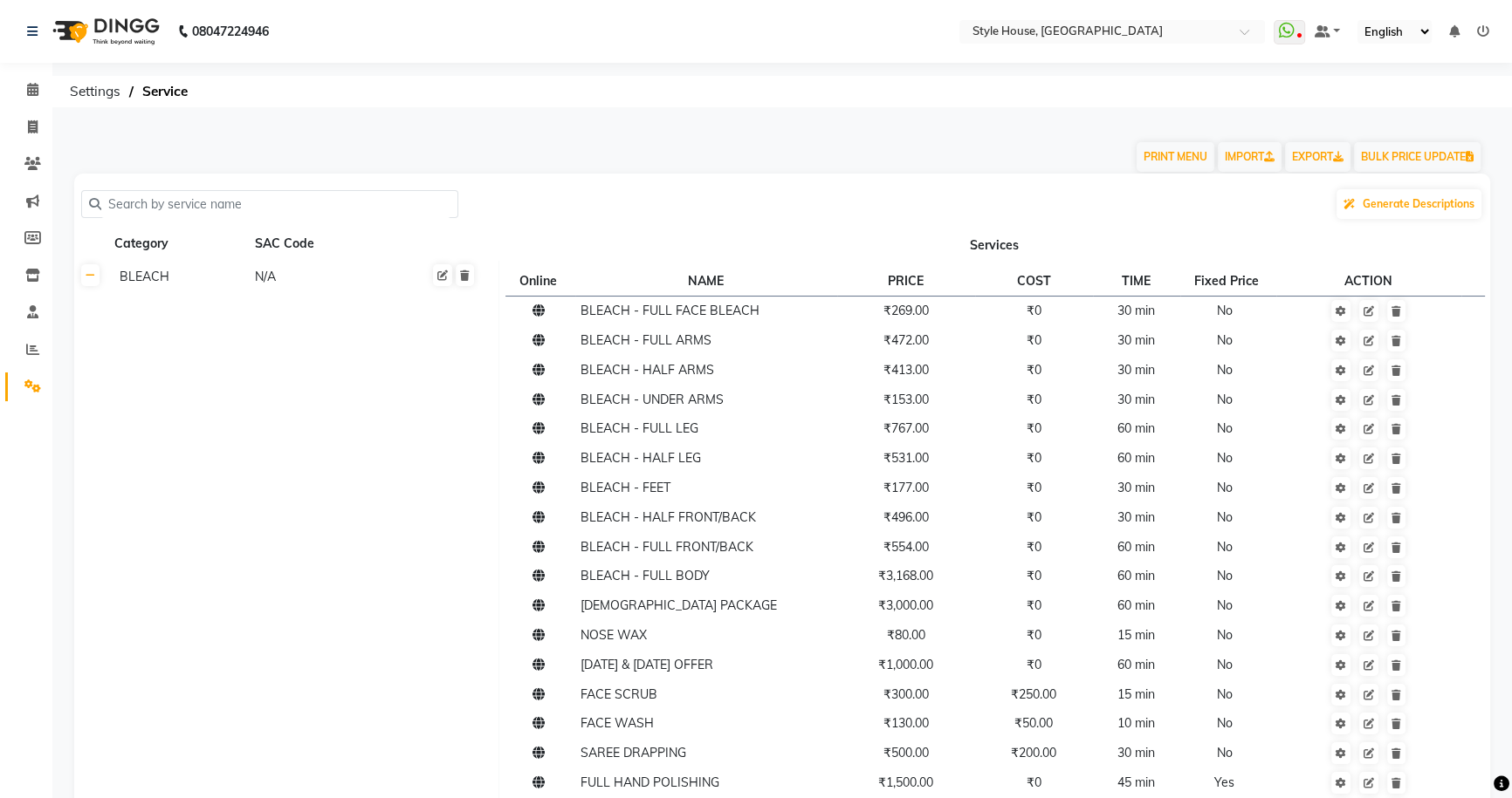
click at [123, 197] on input "text" at bounding box center [276, 204] width 349 height 27
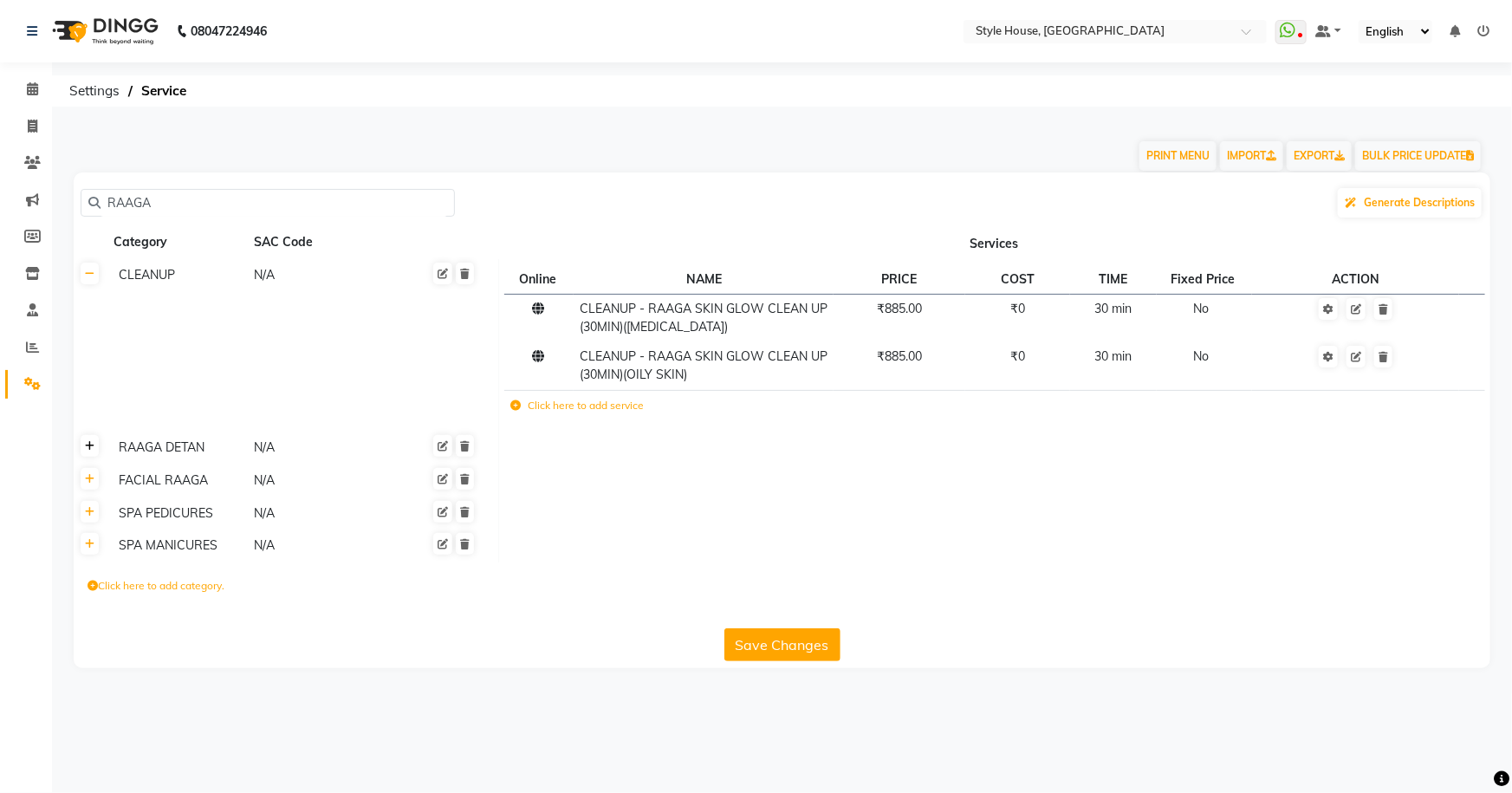
type input "RAAGA"
click at [94, 449] on icon at bounding box center [90, 446] width 9 height 10
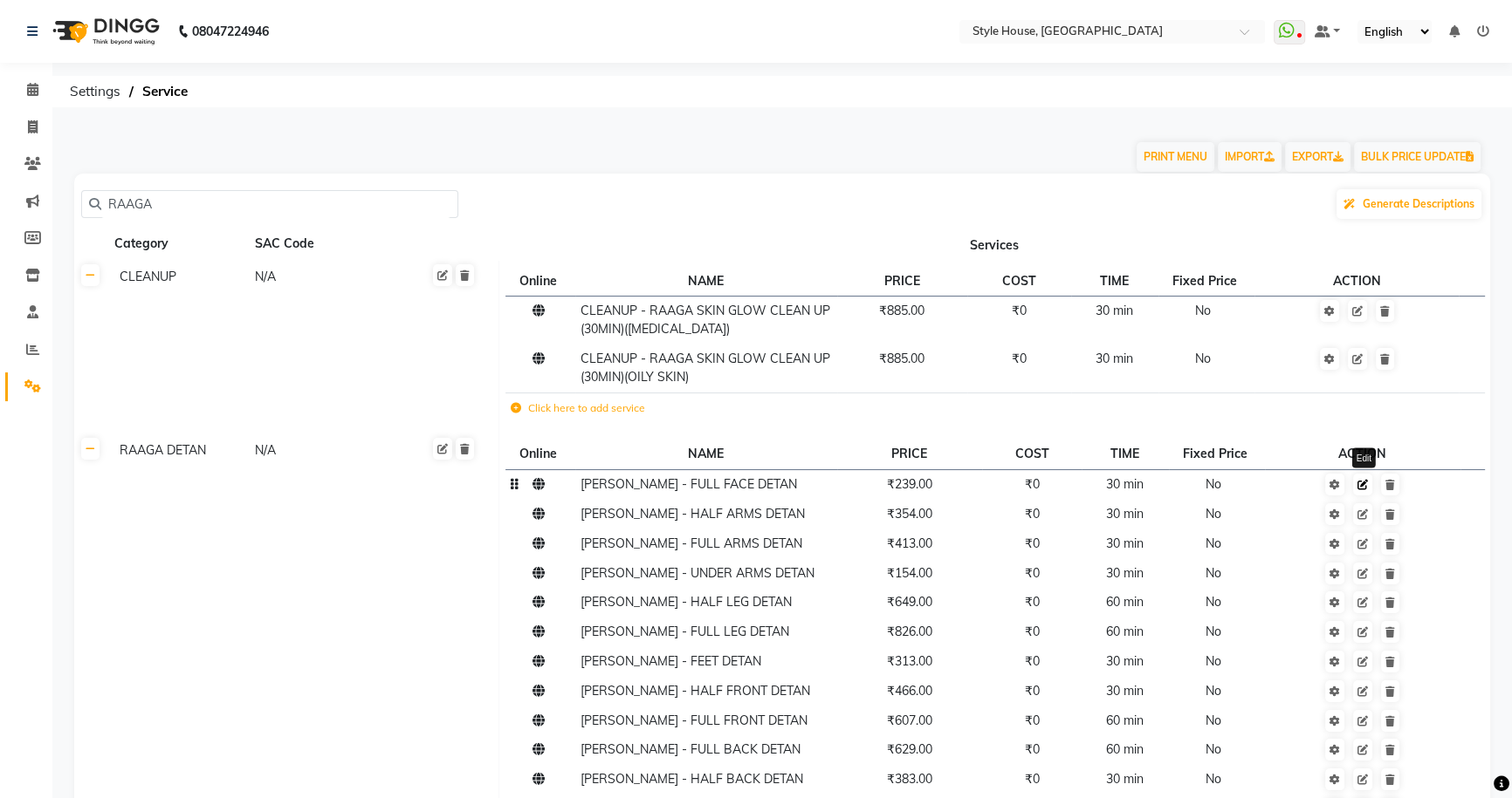
click at [1363, 487] on icon at bounding box center [1362, 485] width 10 height 10
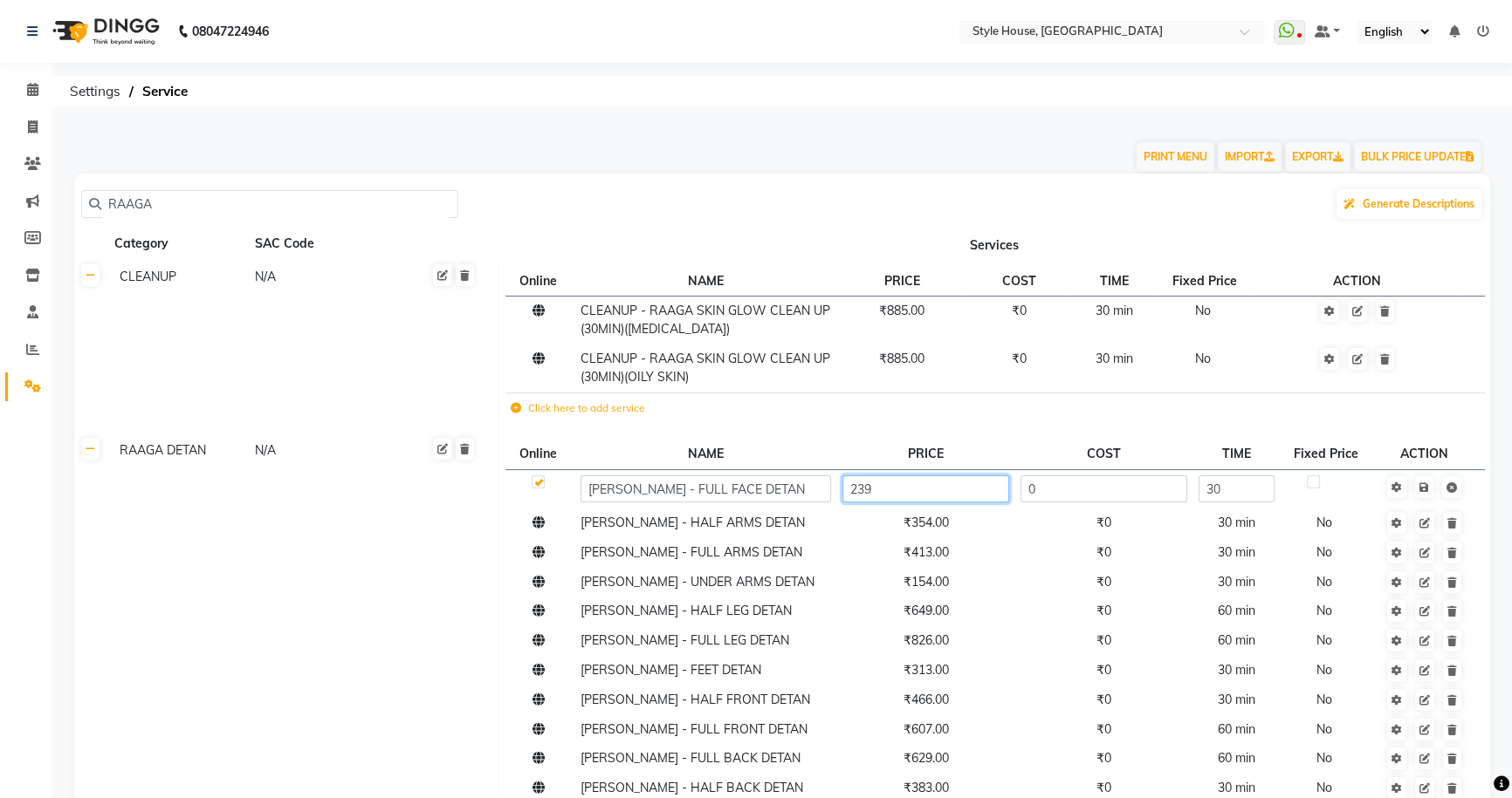
click at [895, 498] on input "239" at bounding box center [925, 488] width 167 height 27
type input "250"
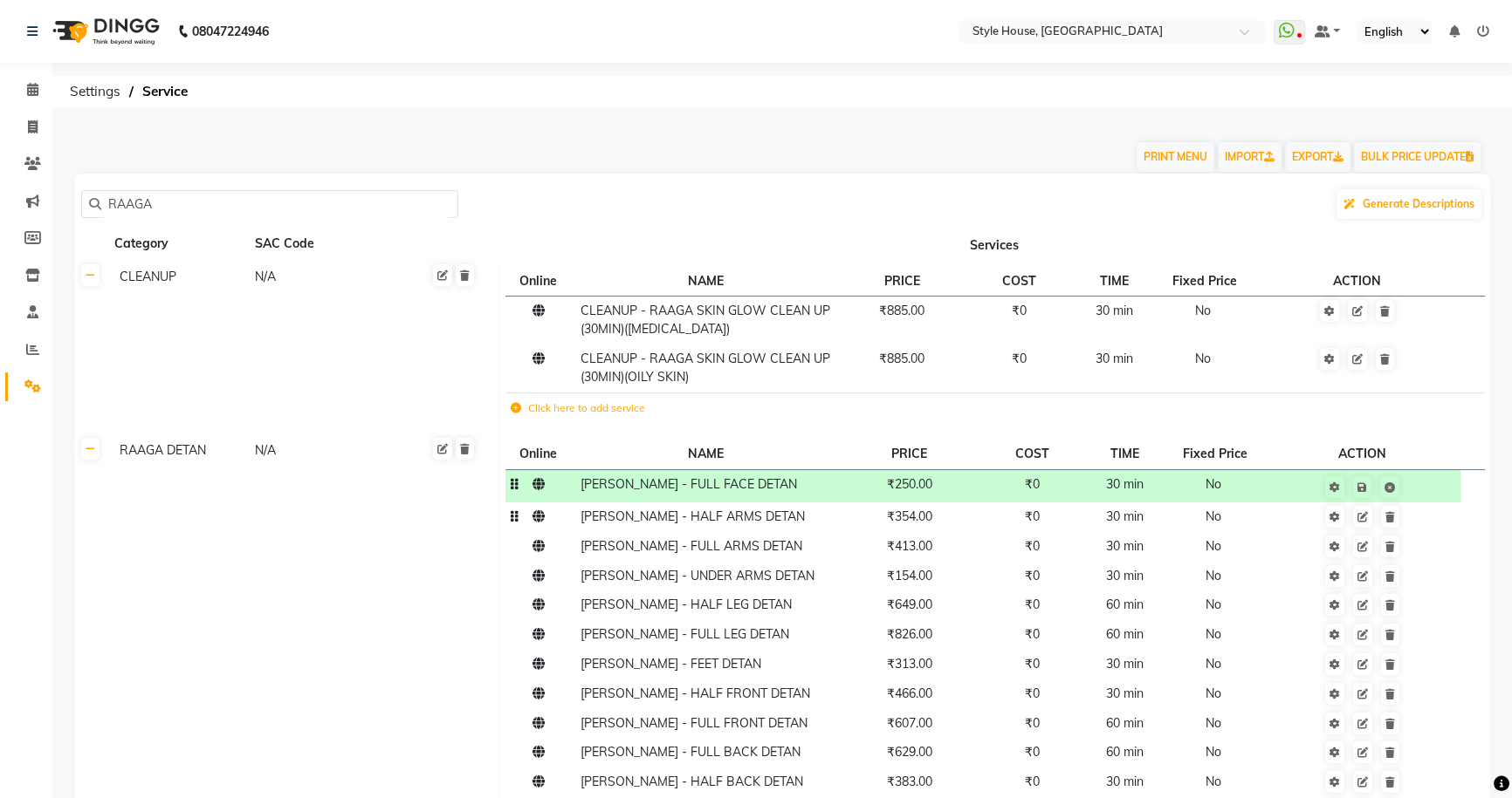
click at [882, 524] on td "₹354.00" at bounding box center [910, 517] width 146 height 30
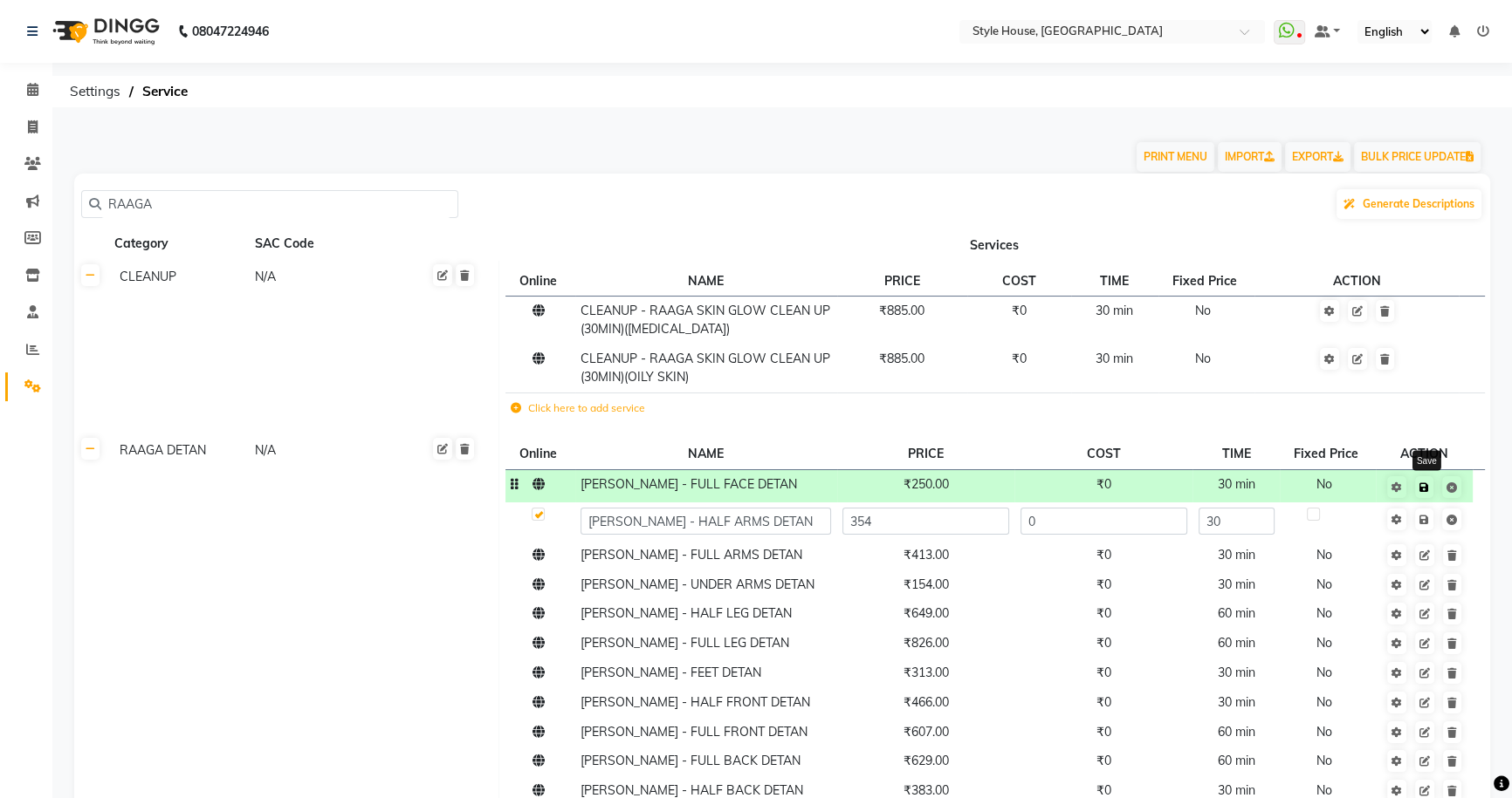
click at [1423, 489] on icon at bounding box center [1424, 488] width 9 height 10
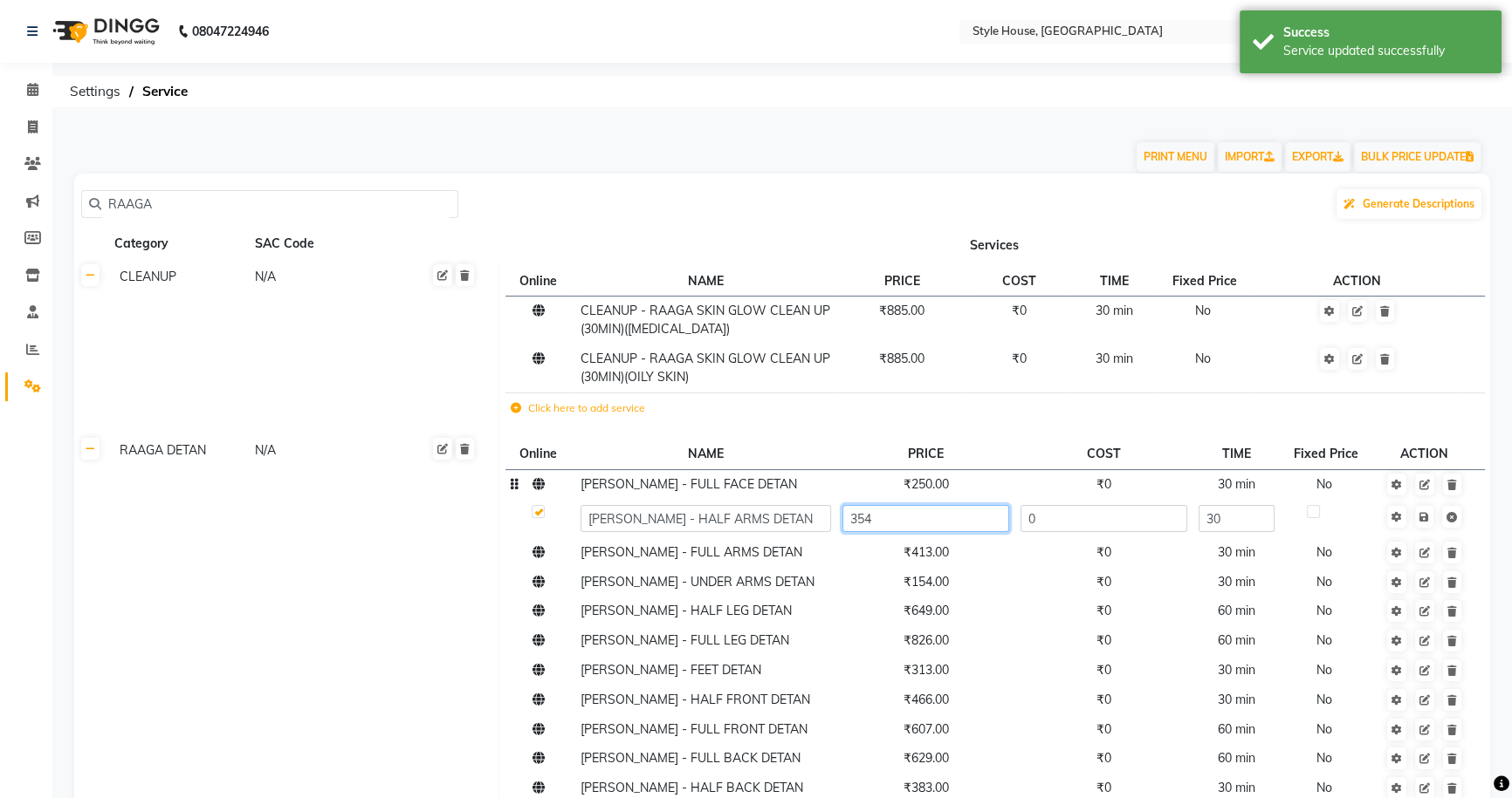
click at [917, 526] on input "354" at bounding box center [925, 518] width 167 height 27
type input "3"
type input "400"
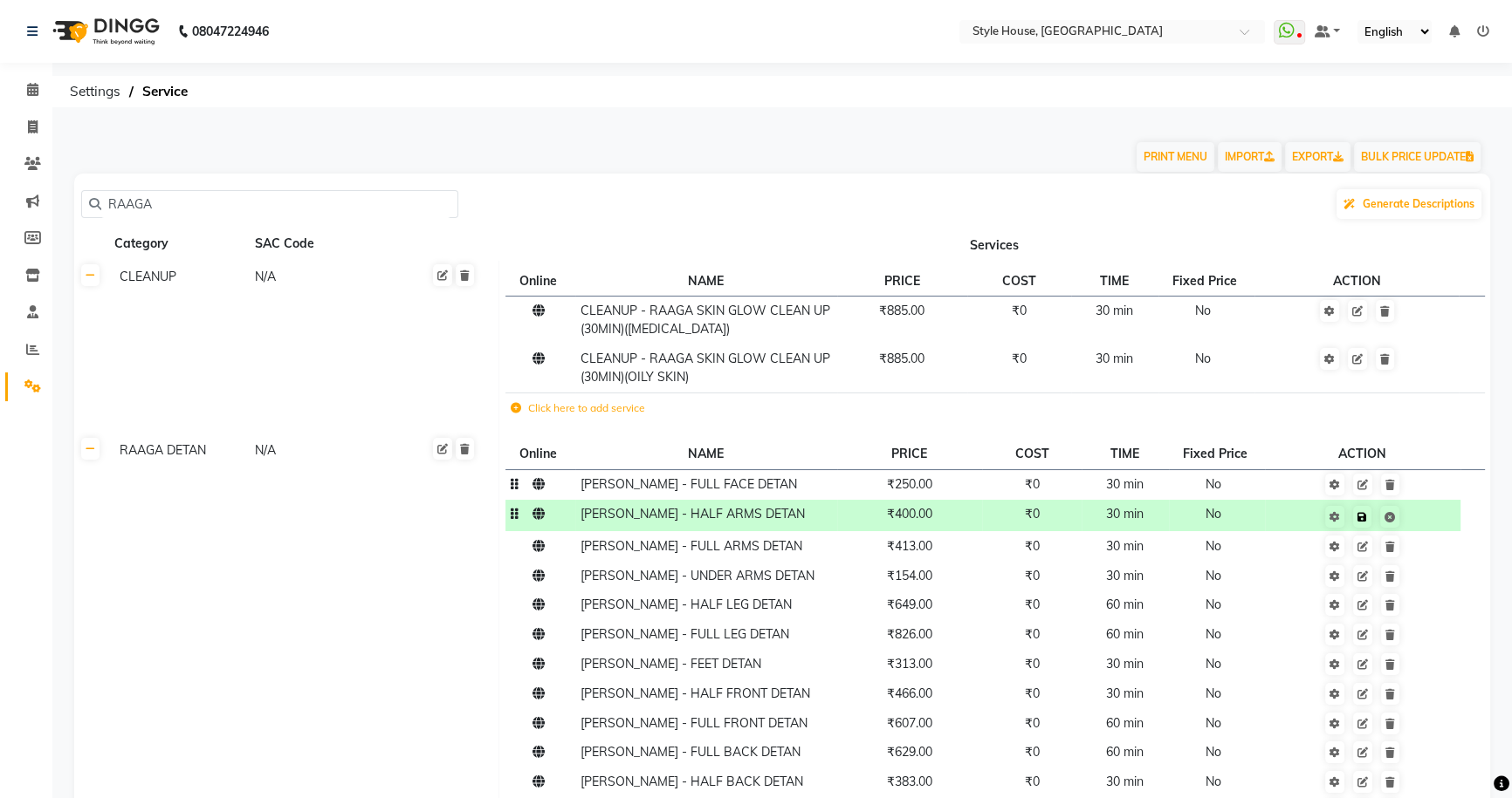
click at [1428, 517] on td "Save" at bounding box center [1363, 516] width 196 height 33
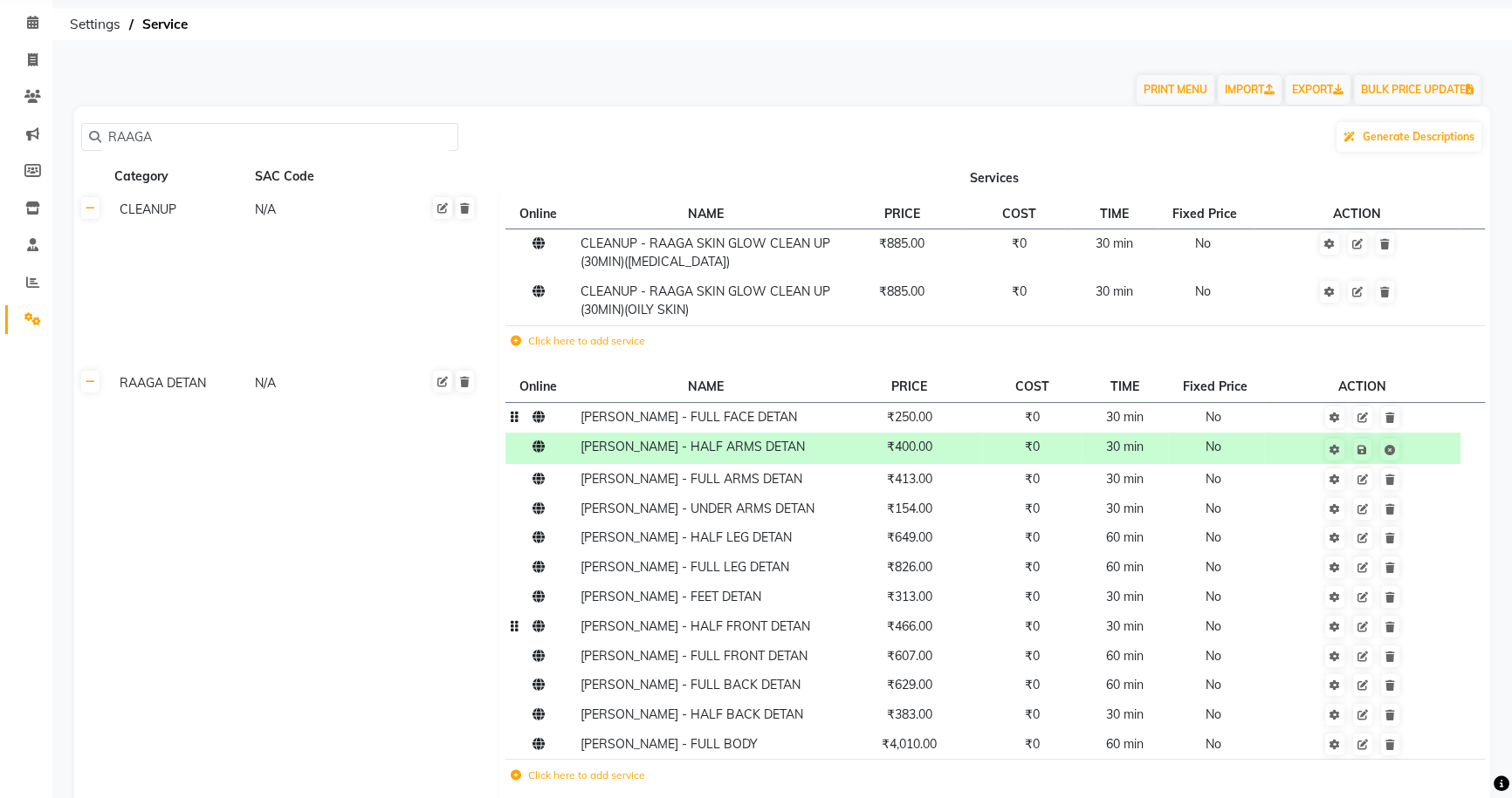
scroll to position [158, 0]
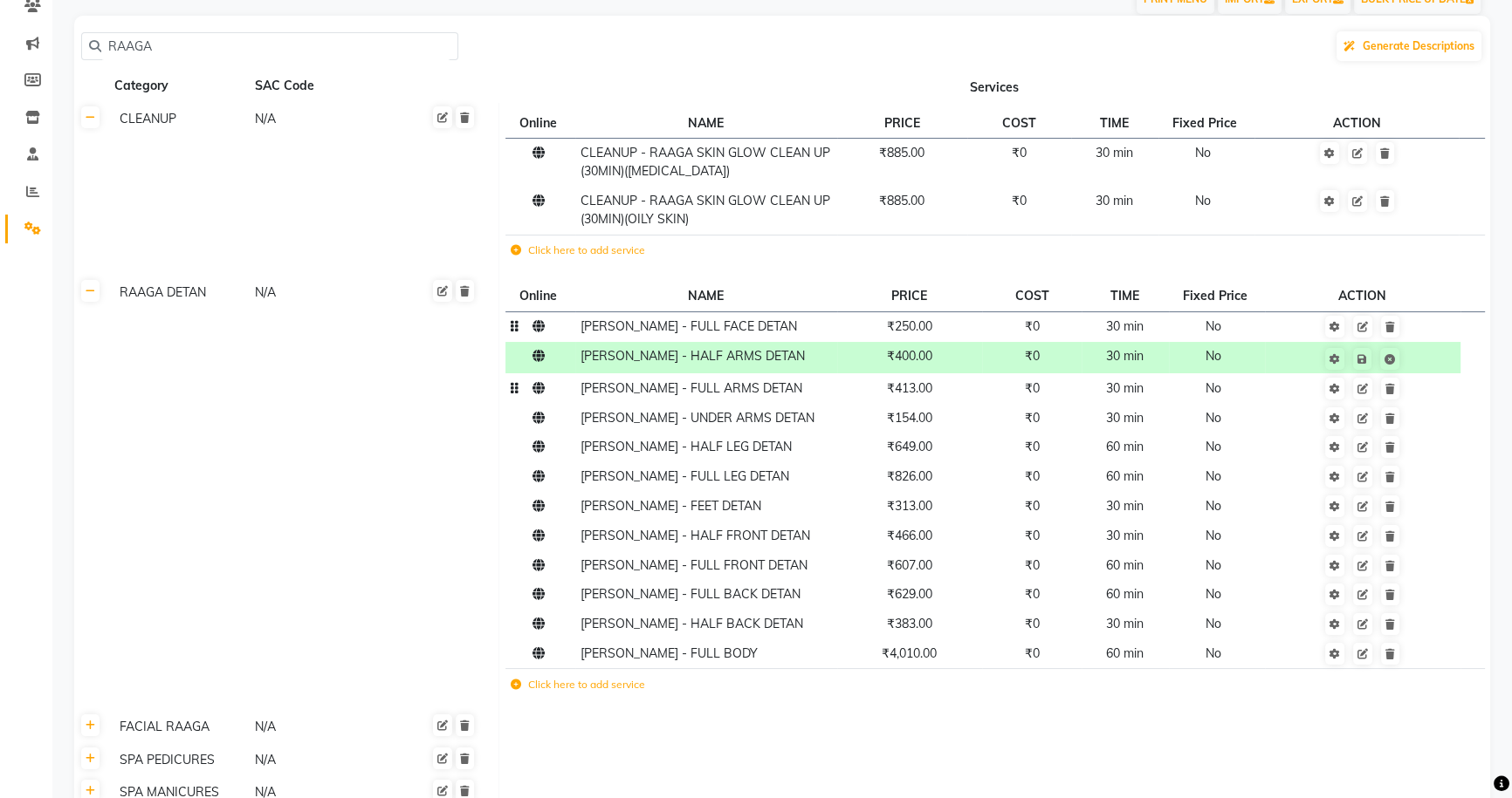
click at [941, 399] on td "₹413.00" at bounding box center [910, 389] width 146 height 30
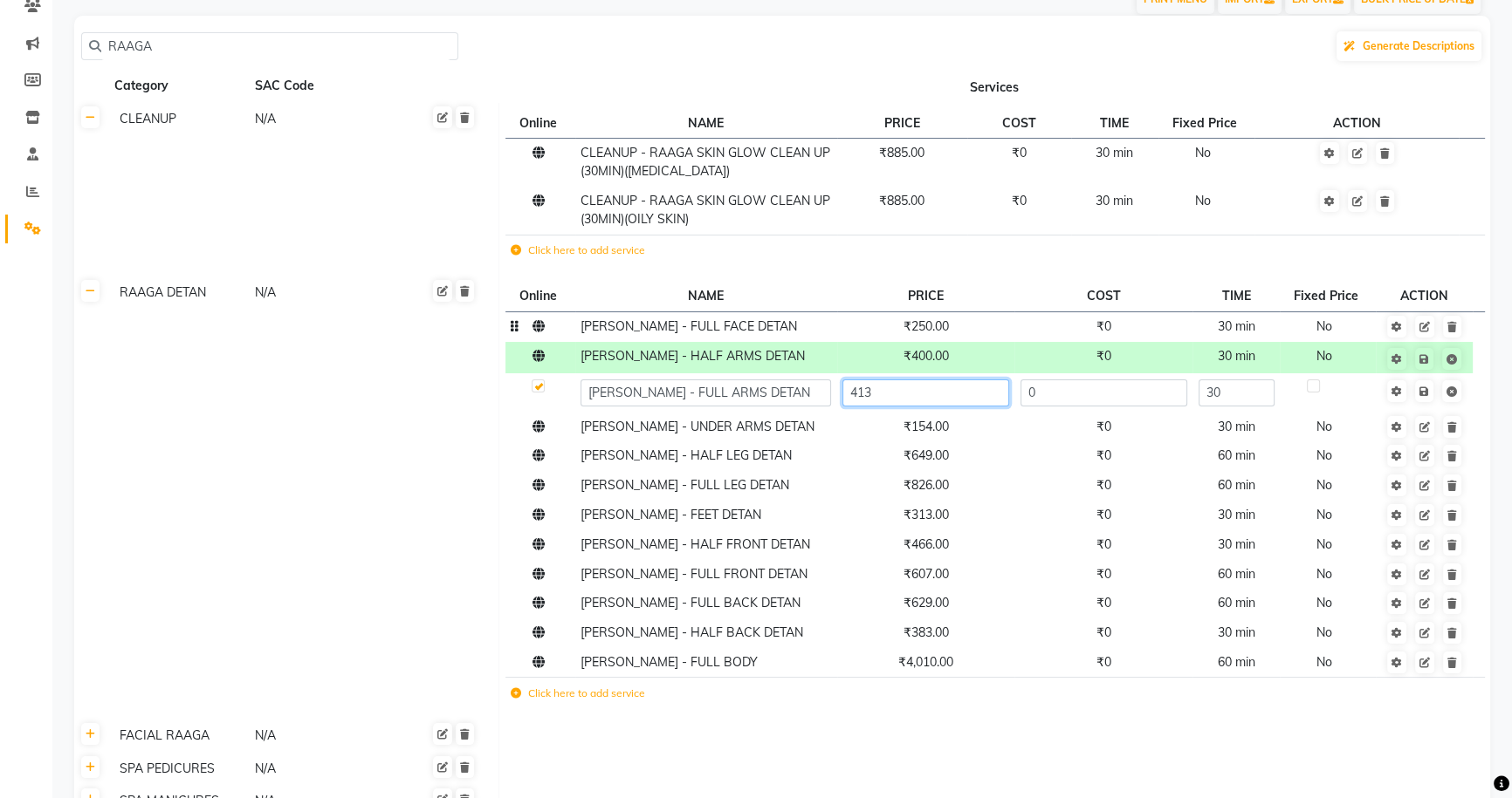
click at [939, 398] on input "413" at bounding box center [925, 392] width 167 height 27
type input "4"
type input "550"
click at [1428, 390] on td "Save" at bounding box center [1423, 392] width 96 height 38
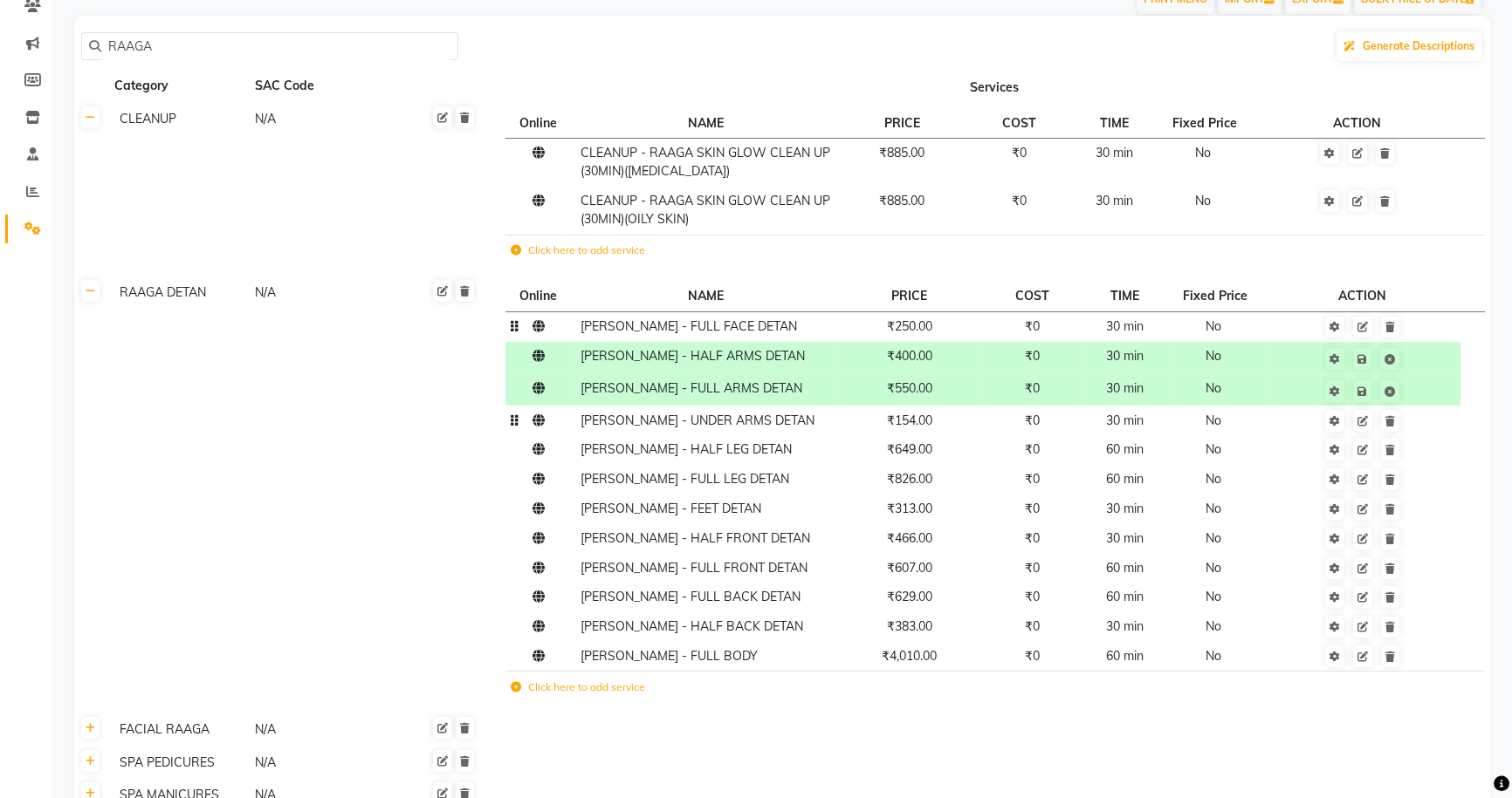
click at [936, 431] on td "₹154.00" at bounding box center [910, 420] width 146 height 30
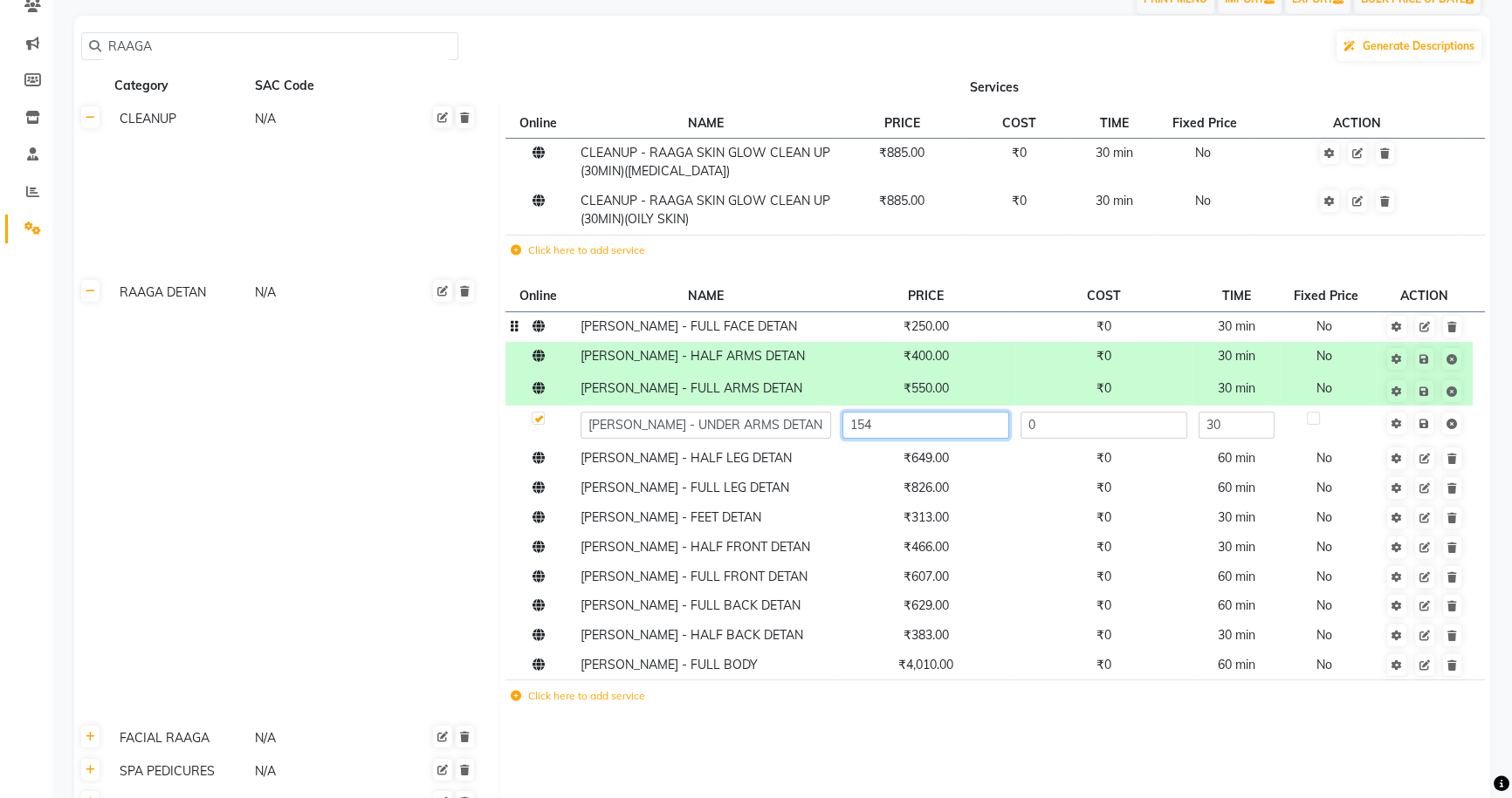
click at [933, 433] on input "154" at bounding box center [925, 425] width 167 height 27
type input "180"
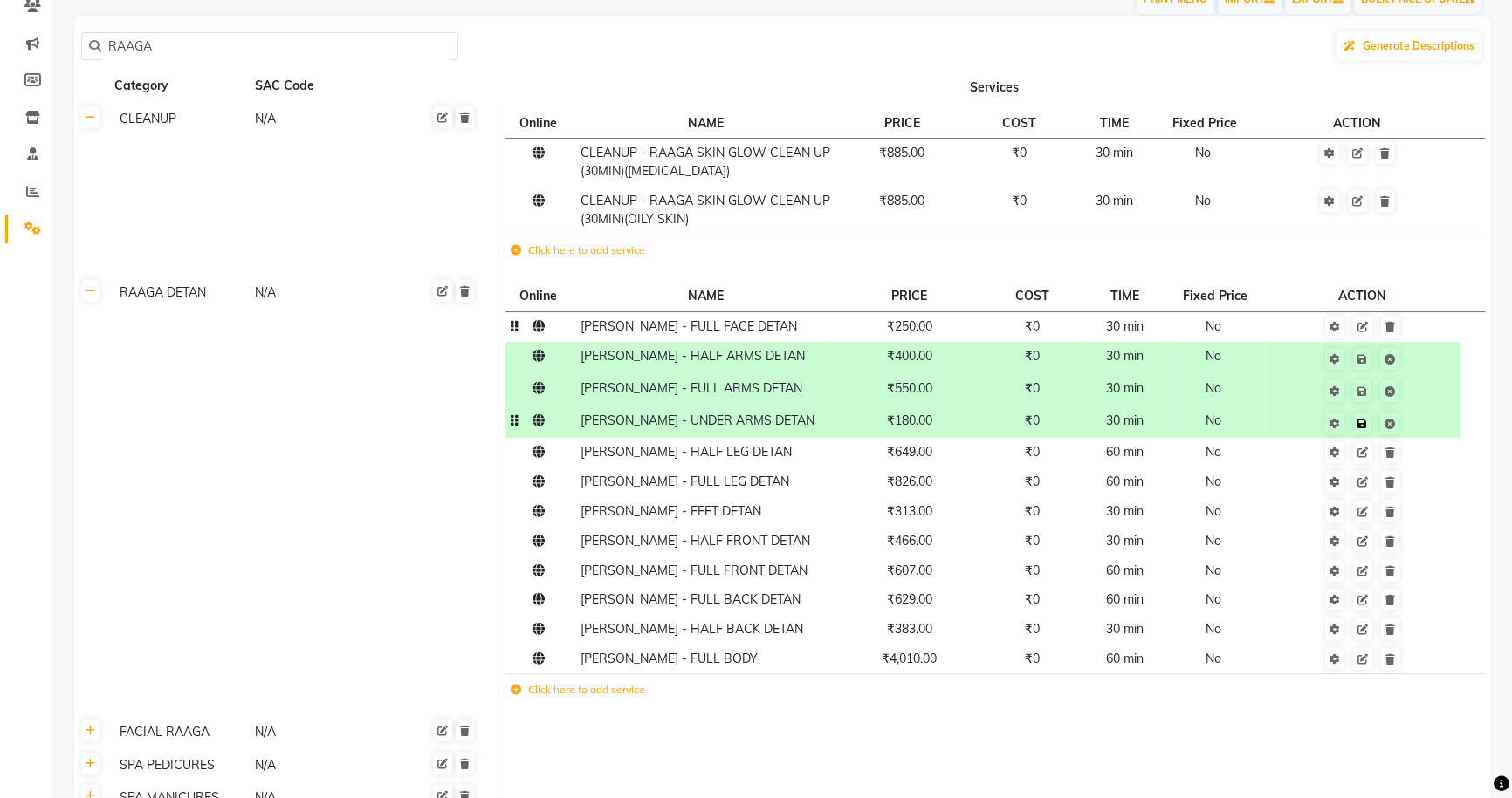
click at [1423, 423] on td "Save" at bounding box center [1363, 421] width 196 height 33
click at [911, 465] on td "₹649.00" at bounding box center [910, 453] width 146 height 30
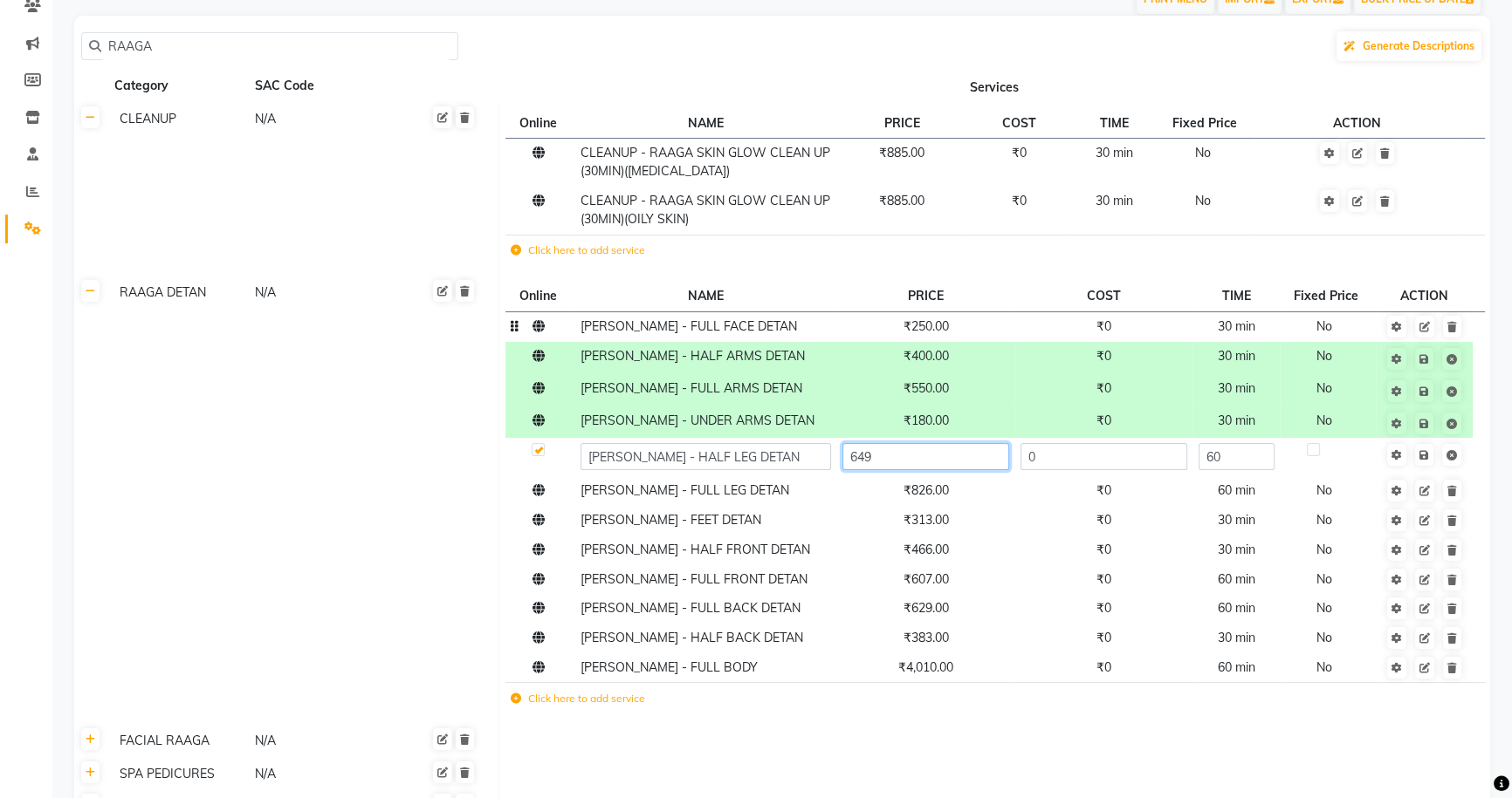
click at [923, 461] on input "649" at bounding box center [925, 456] width 167 height 27
type input "650"
click at [1423, 459] on td "Save" at bounding box center [1423, 457] width 96 height 38
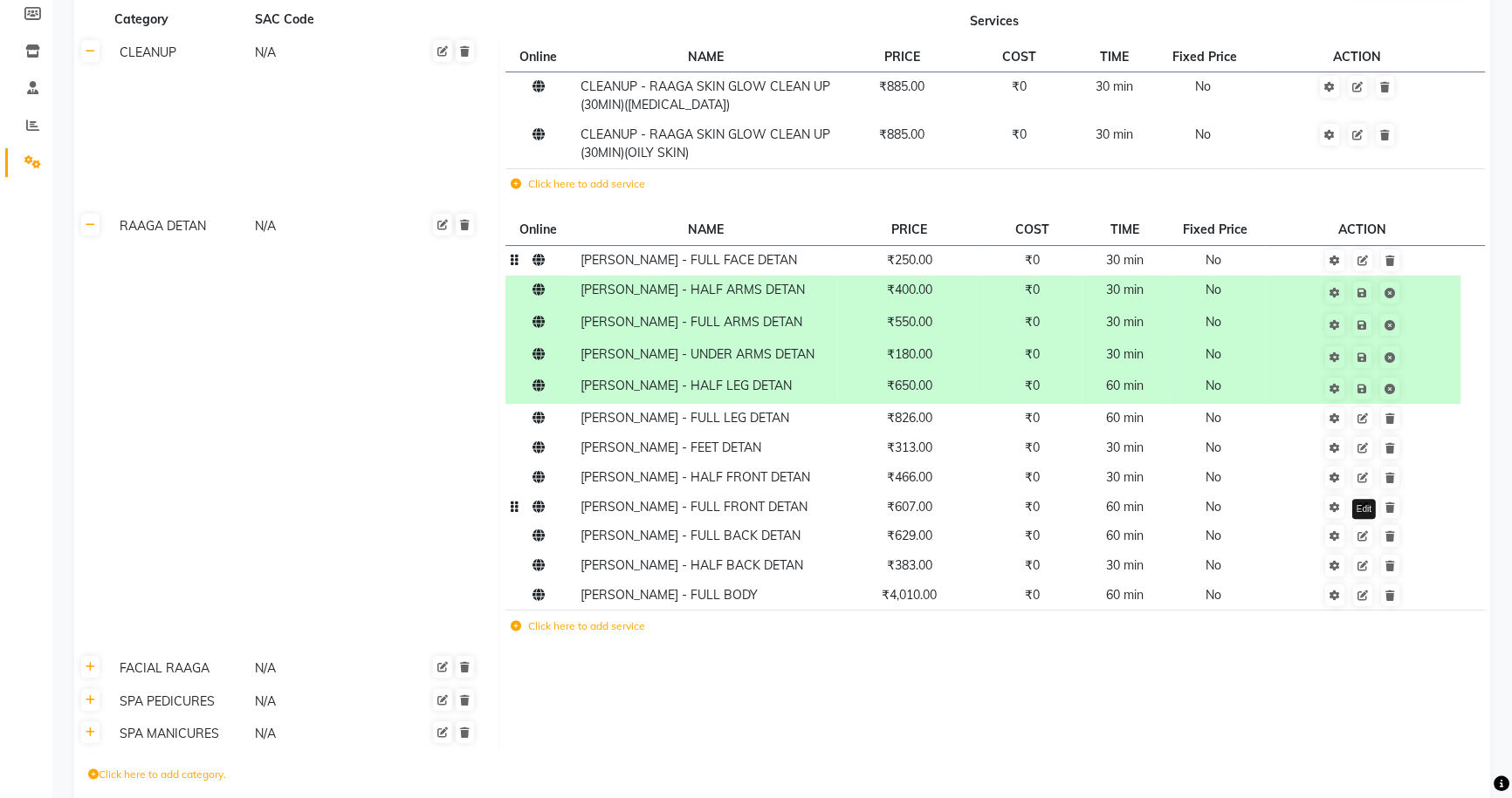
scroll to position [310, 0]
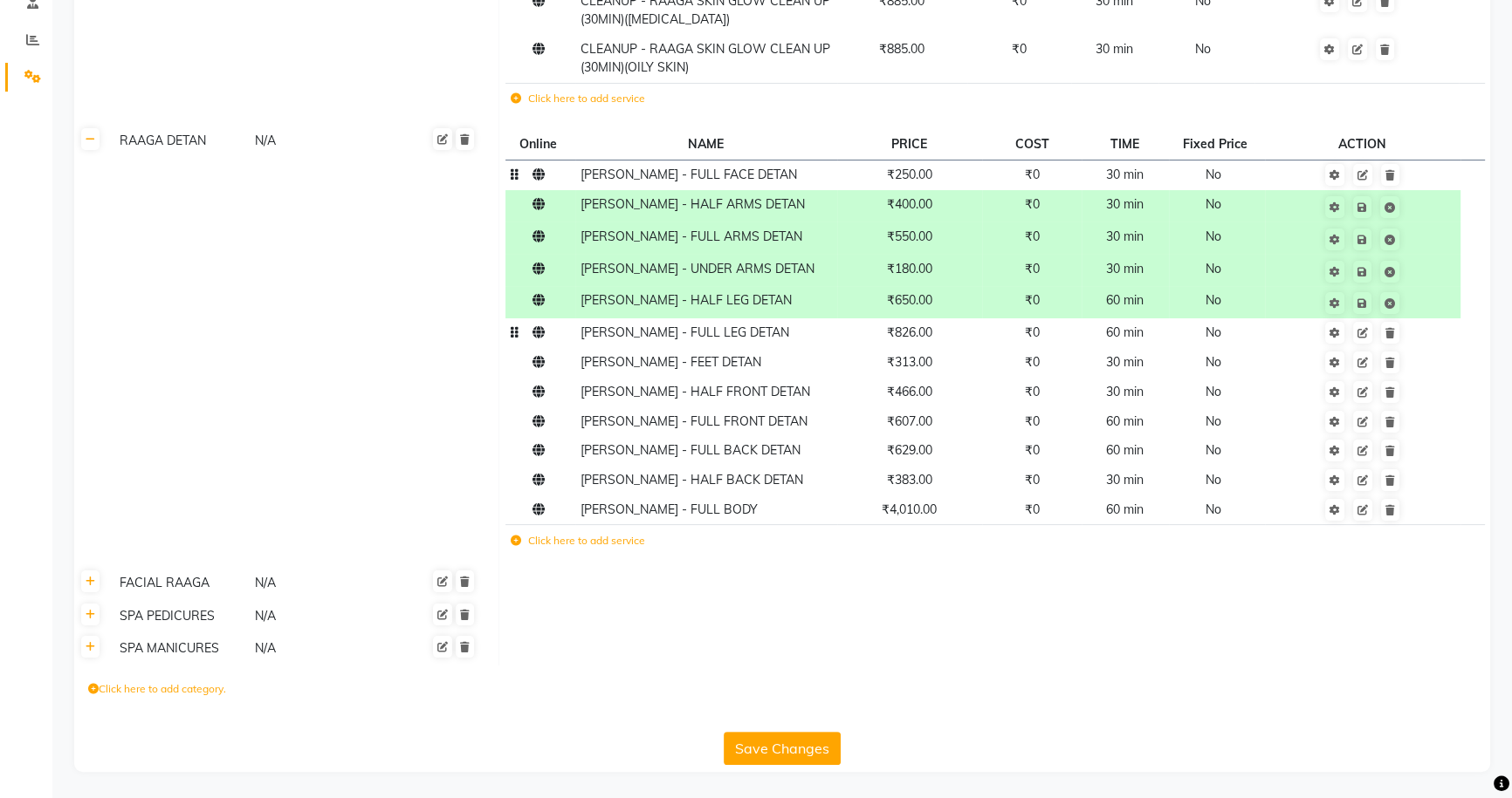
click at [969, 337] on td "₹826.00" at bounding box center [910, 334] width 146 height 30
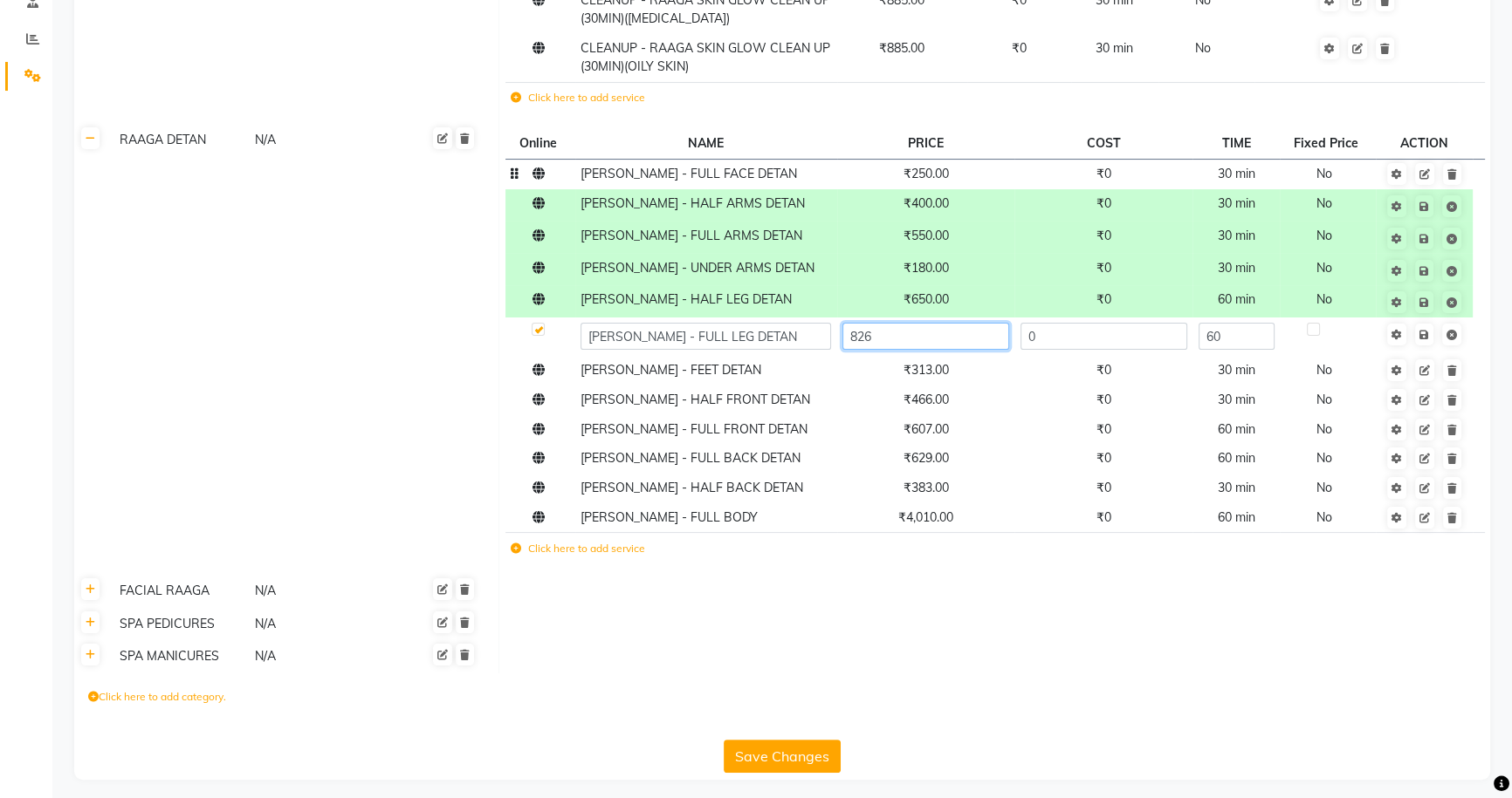
click at [971, 337] on input "826" at bounding box center [925, 336] width 167 height 27
type input "820"
click at [1427, 335] on td "Save" at bounding box center [1423, 337] width 96 height 38
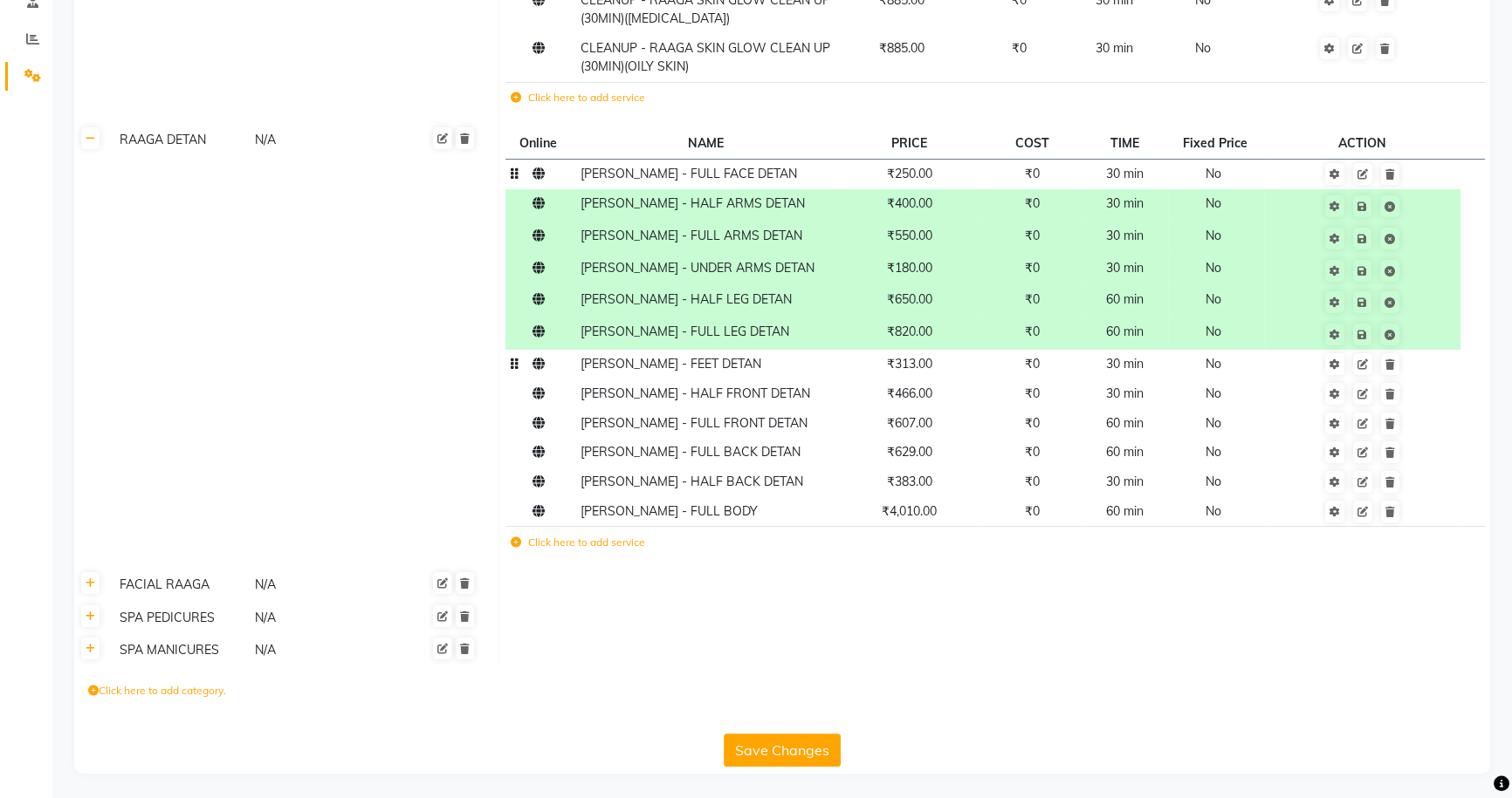
click at [976, 367] on td "₹313.00" at bounding box center [910, 365] width 146 height 30
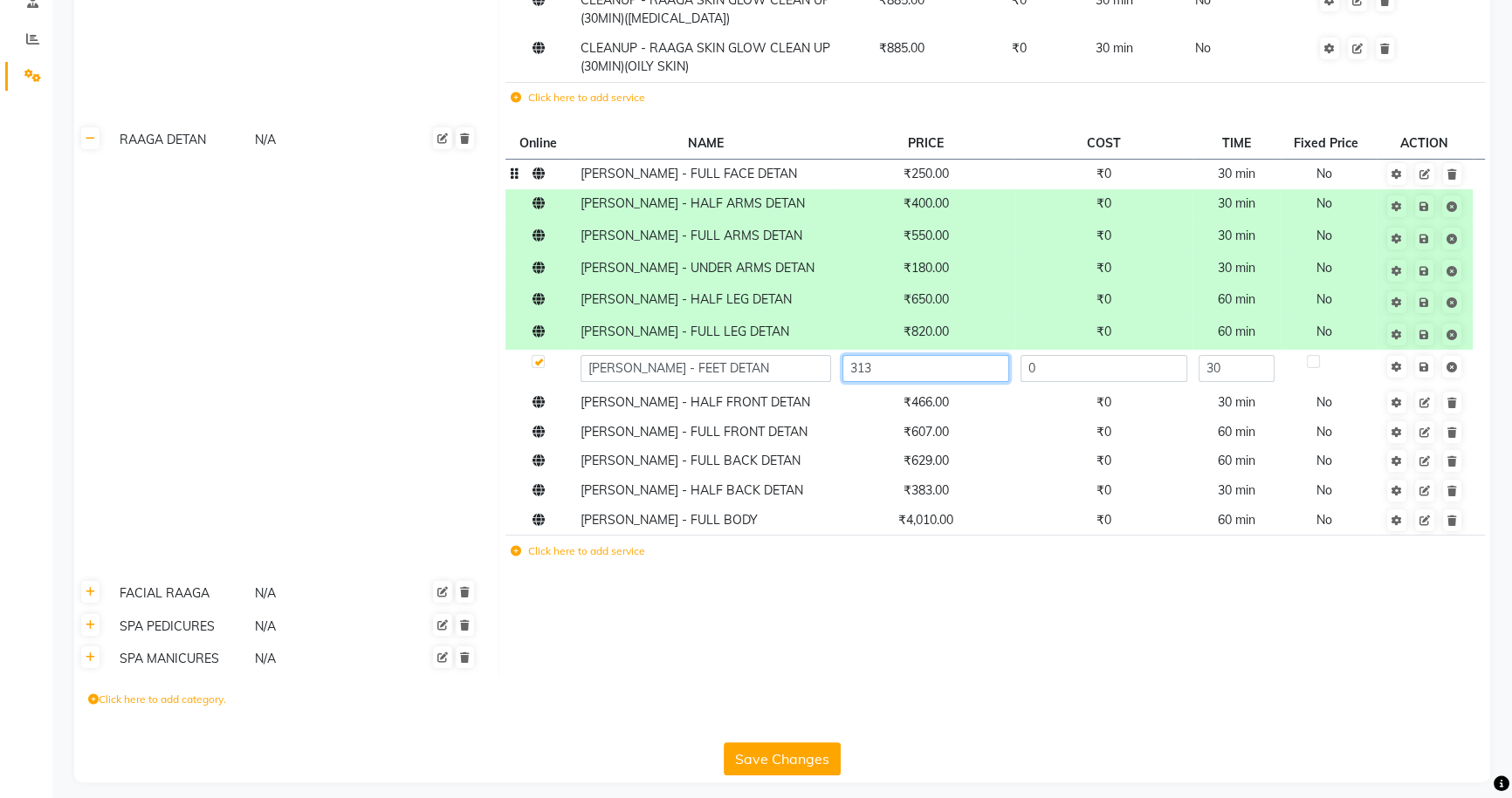
click at [978, 368] on input "313" at bounding box center [925, 368] width 167 height 27
type input "300"
click at [1427, 367] on td "Save" at bounding box center [1423, 368] width 96 height 38
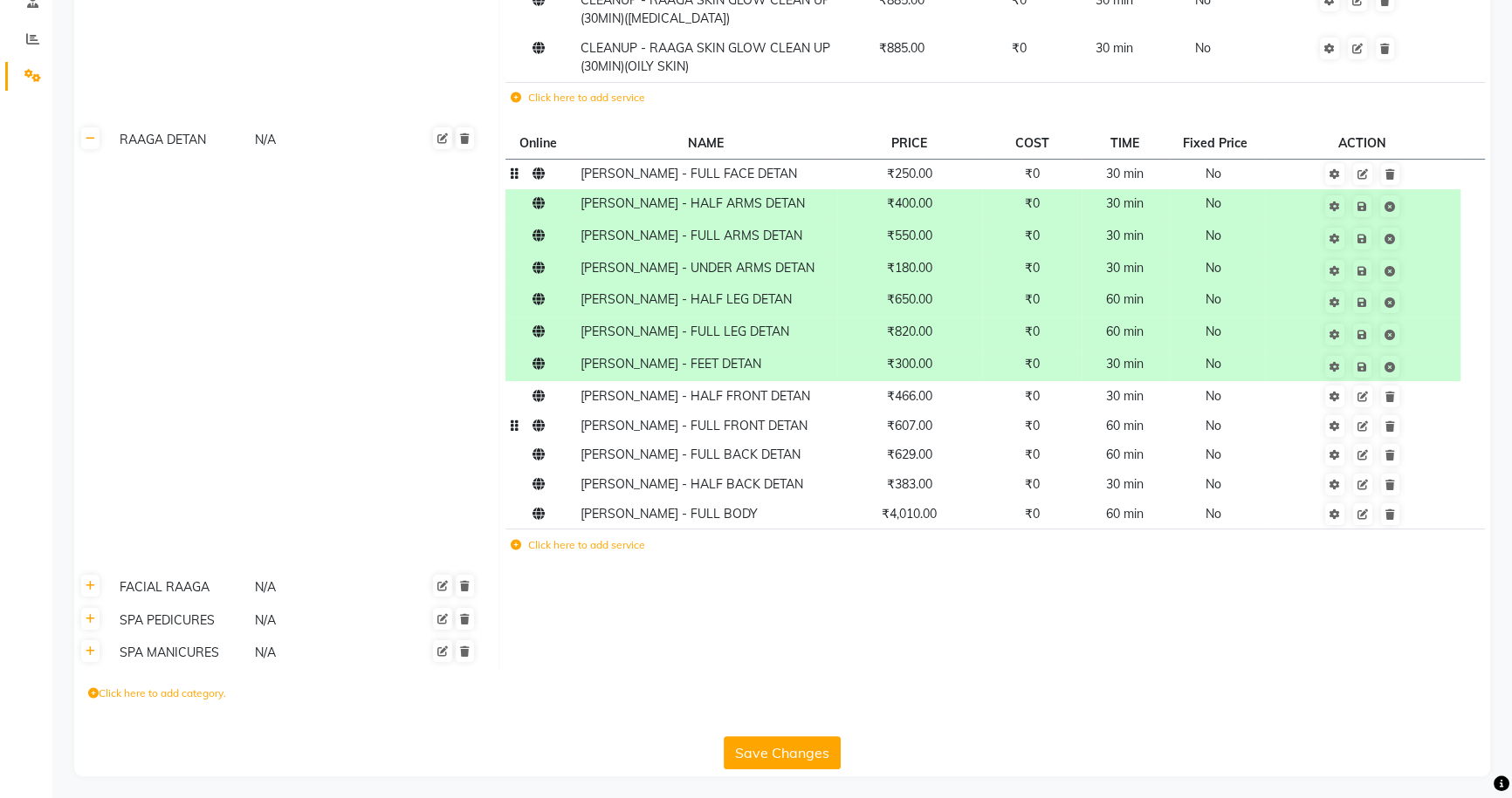
click at [963, 411] on td "₹607.00" at bounding box center [910, 426] width 146 height 30
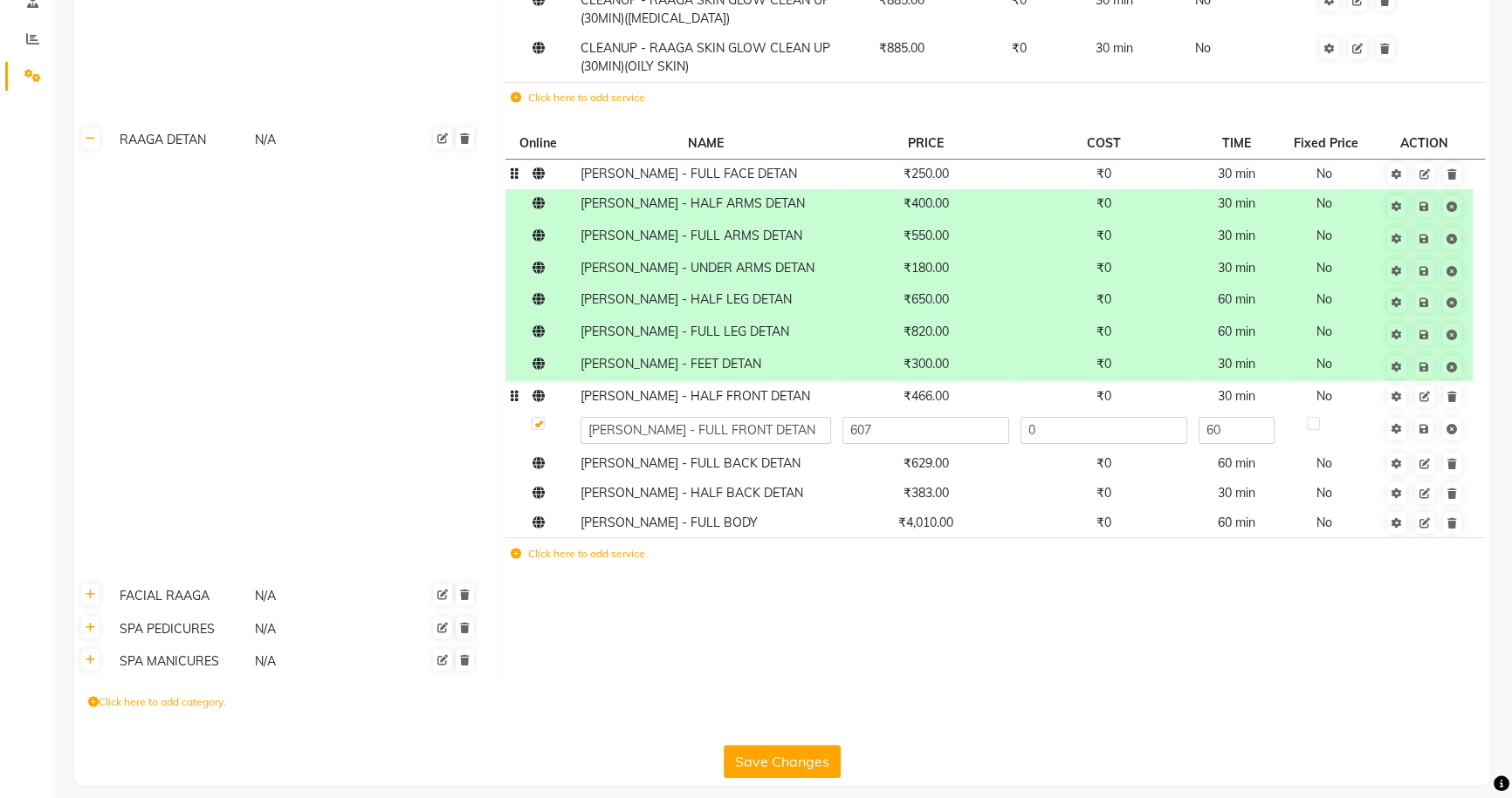
click at [971, 408] on td "₹466.00" at bounding box center [926, 396] width 178 height 30
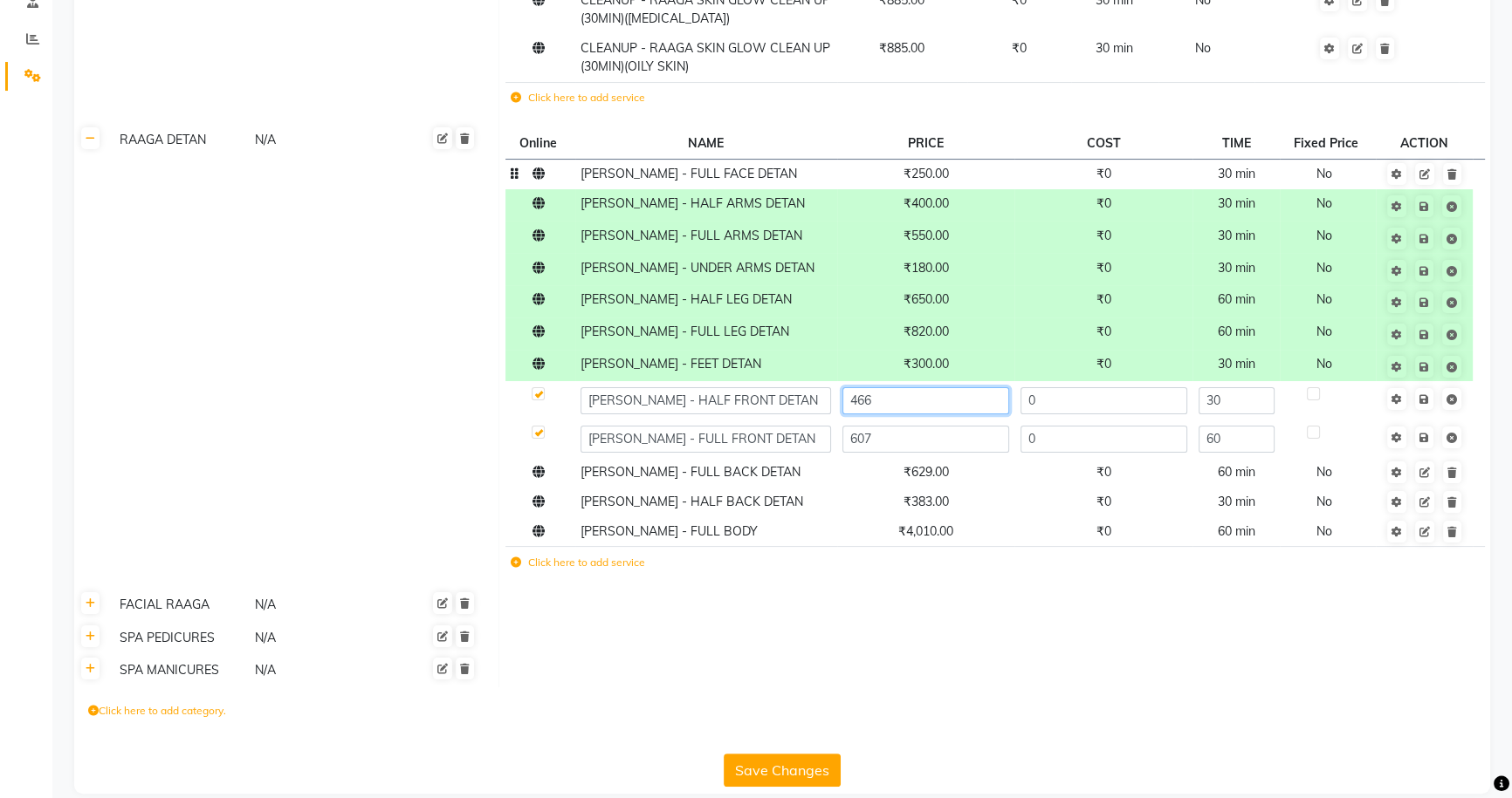
click at [976, 404] on input "466" at bounding box center [925, 401] width 167 height 27
type input "450"
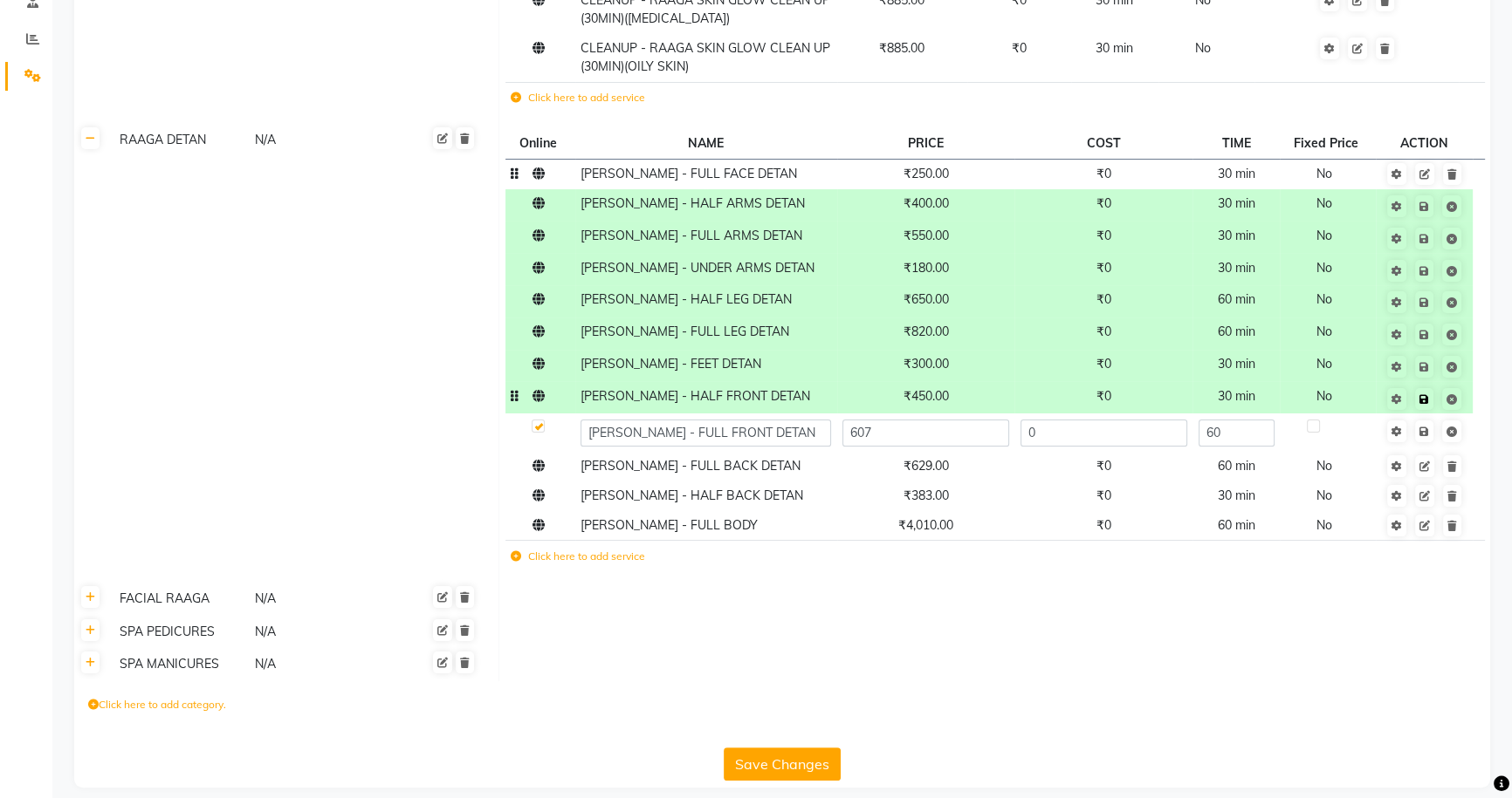
click at [1428, 399] on icon at bounding box center [1424, 399] width 9 height 10
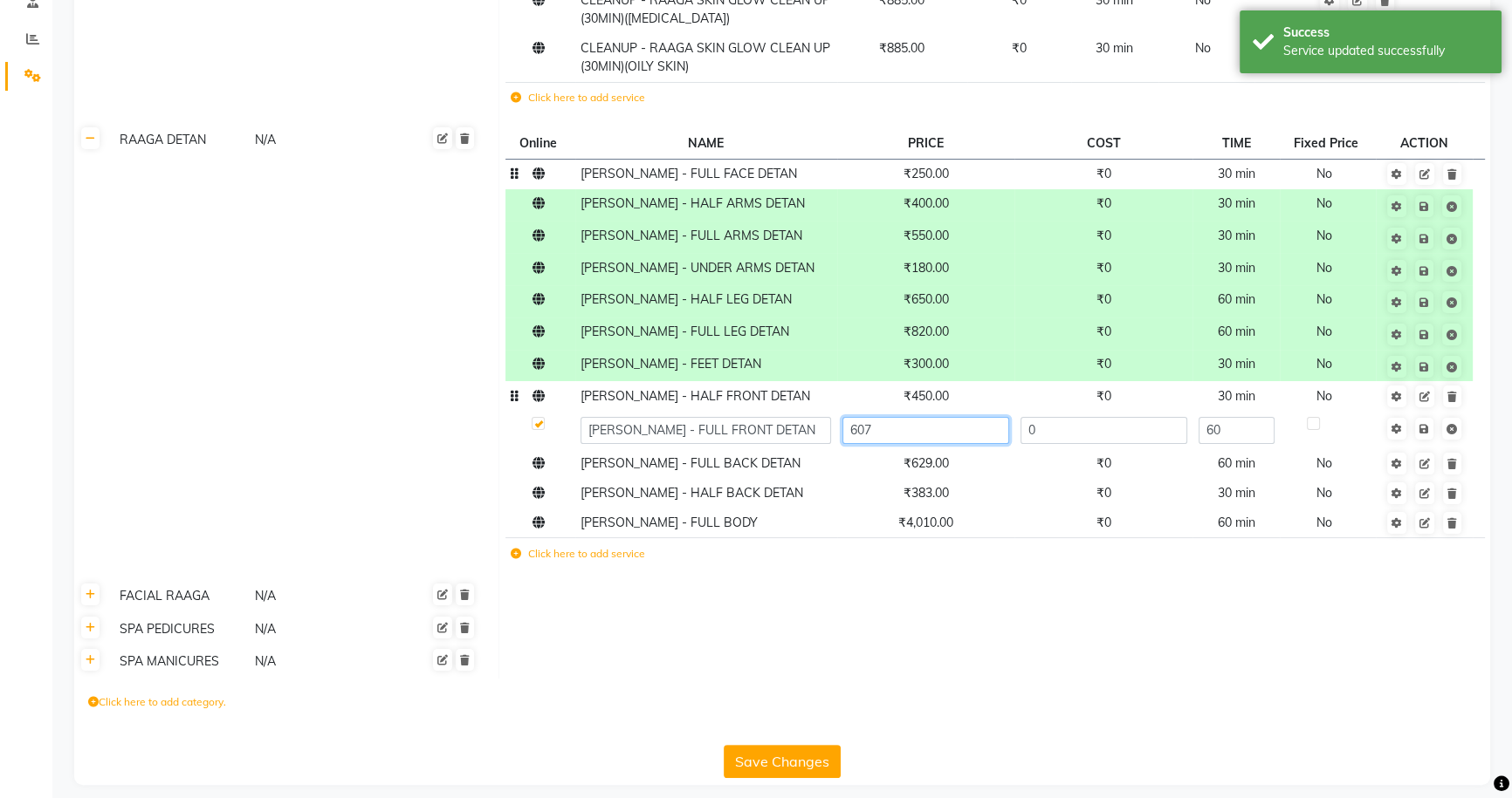
click at [948, 421] on input "607" at bounding box center [925, 430] width 167 height 27
type input "600"
click at [1426, 433] on td "Save" at bounding box center [1423, 430] width 96 height 38
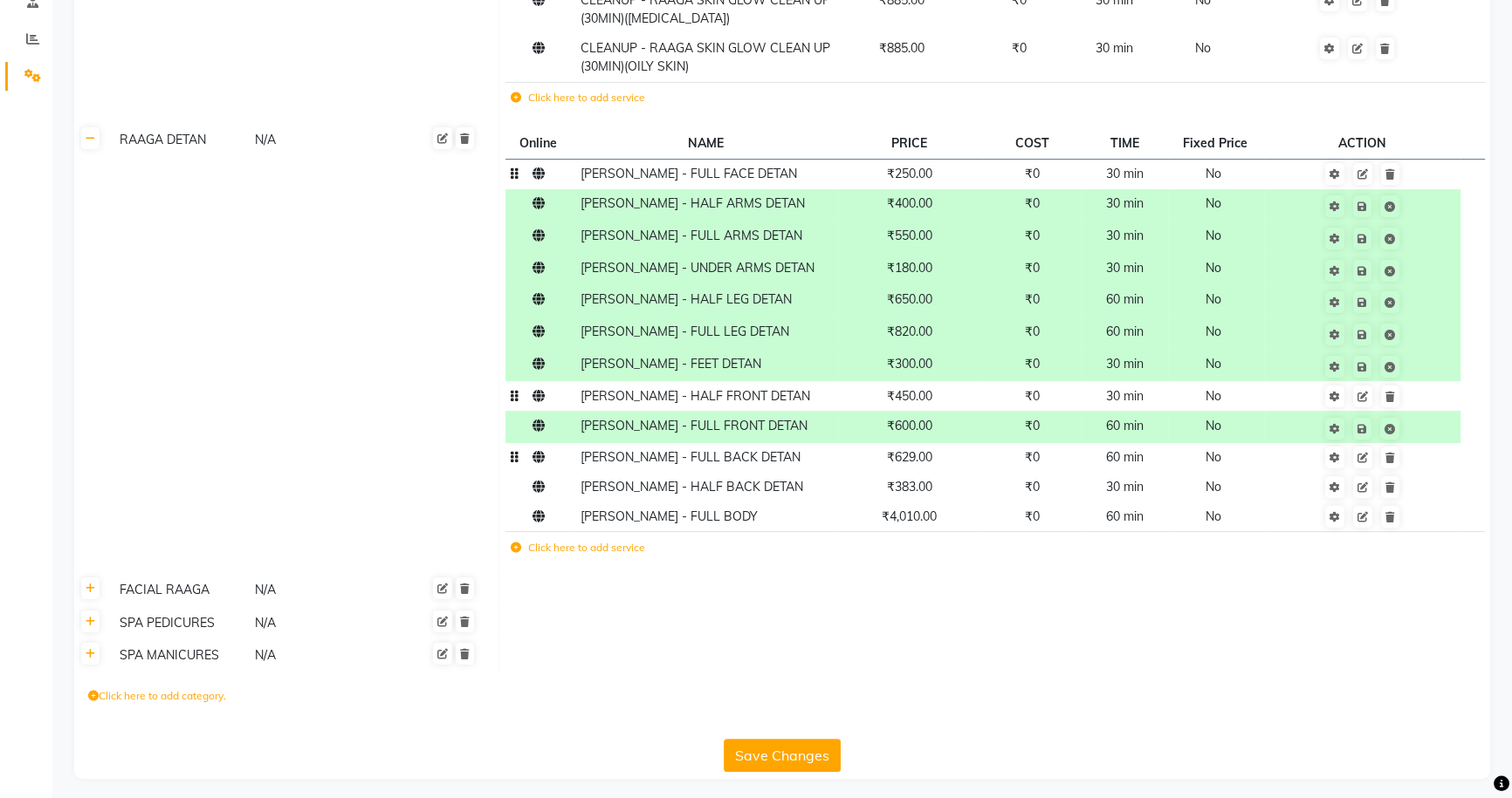
click at [958, 465] on td "₹629.00" at bounding box center [910, 458] width 146 height 30
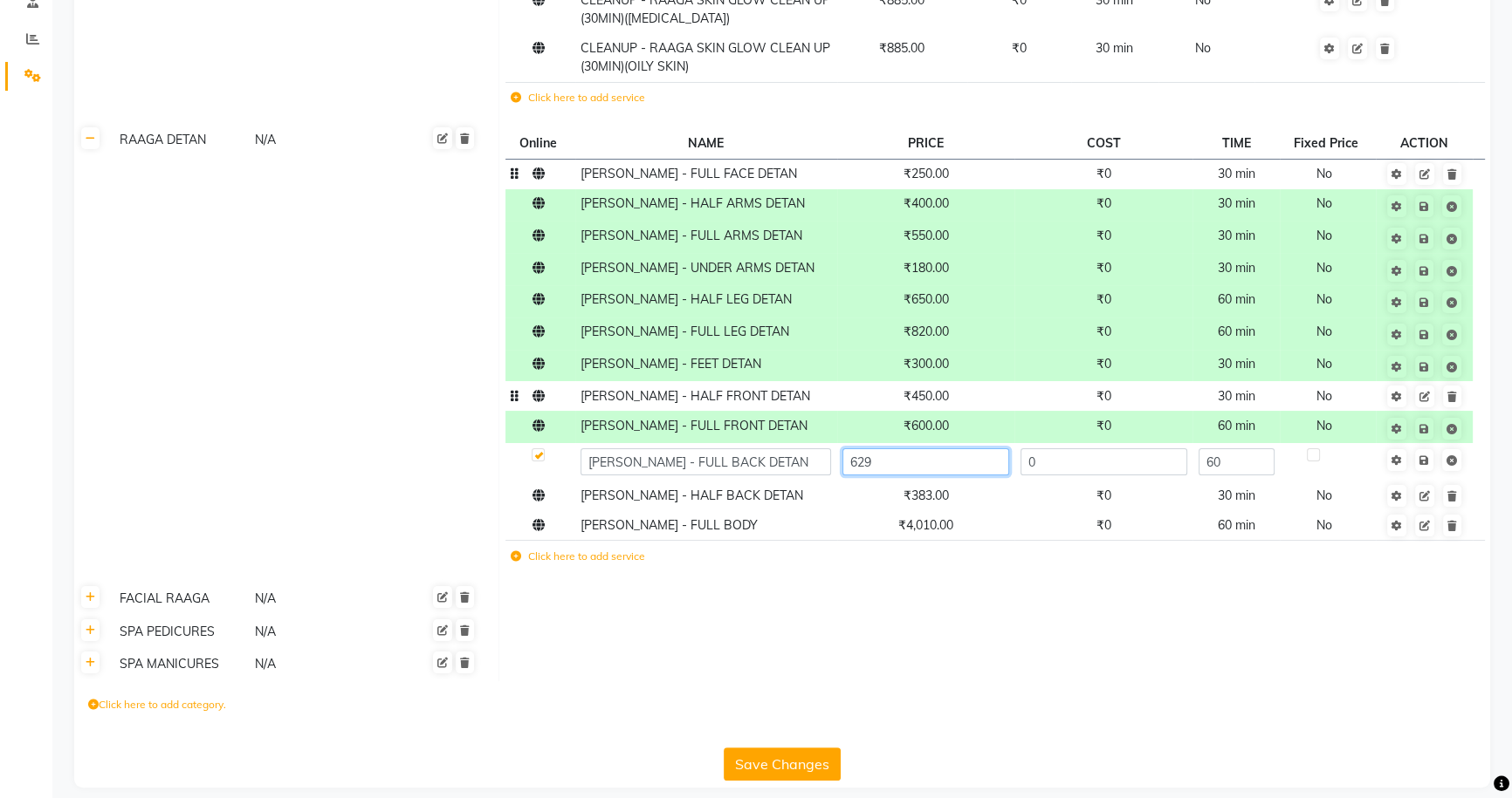
click at [966, 462] on input "629" at bounding box center [925, 461] width 167 height 27
type input "600"
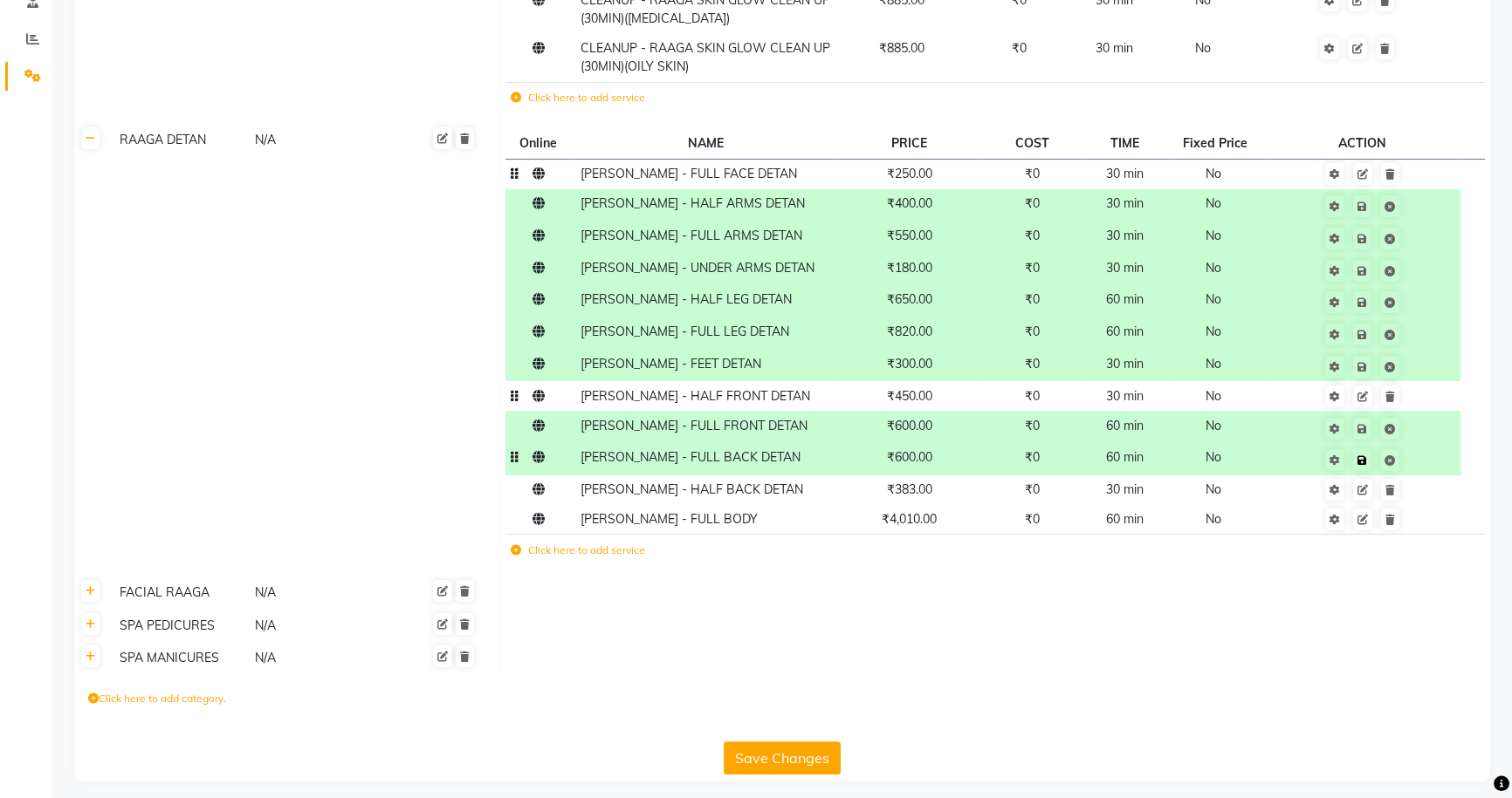
click at [1425, 467] on td "Save" at bounding box center [1363, 459] width 196 height 33
click at [992, 398] on td "₹0" at bounding box center [1032, 396] width 100 height 30
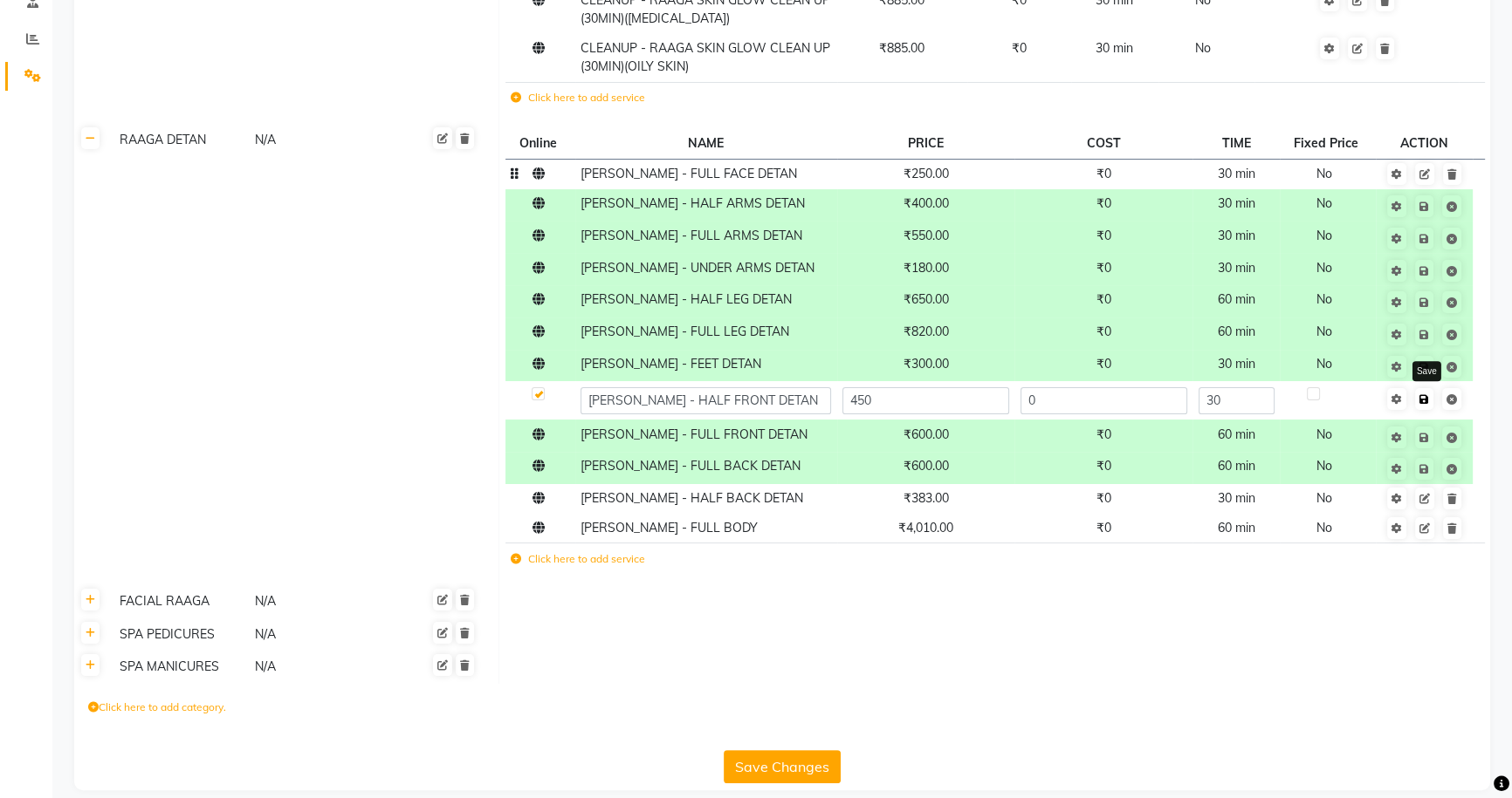
click at [1422, 398] on icon at bounding box center [1424, 399] width 9 height 10
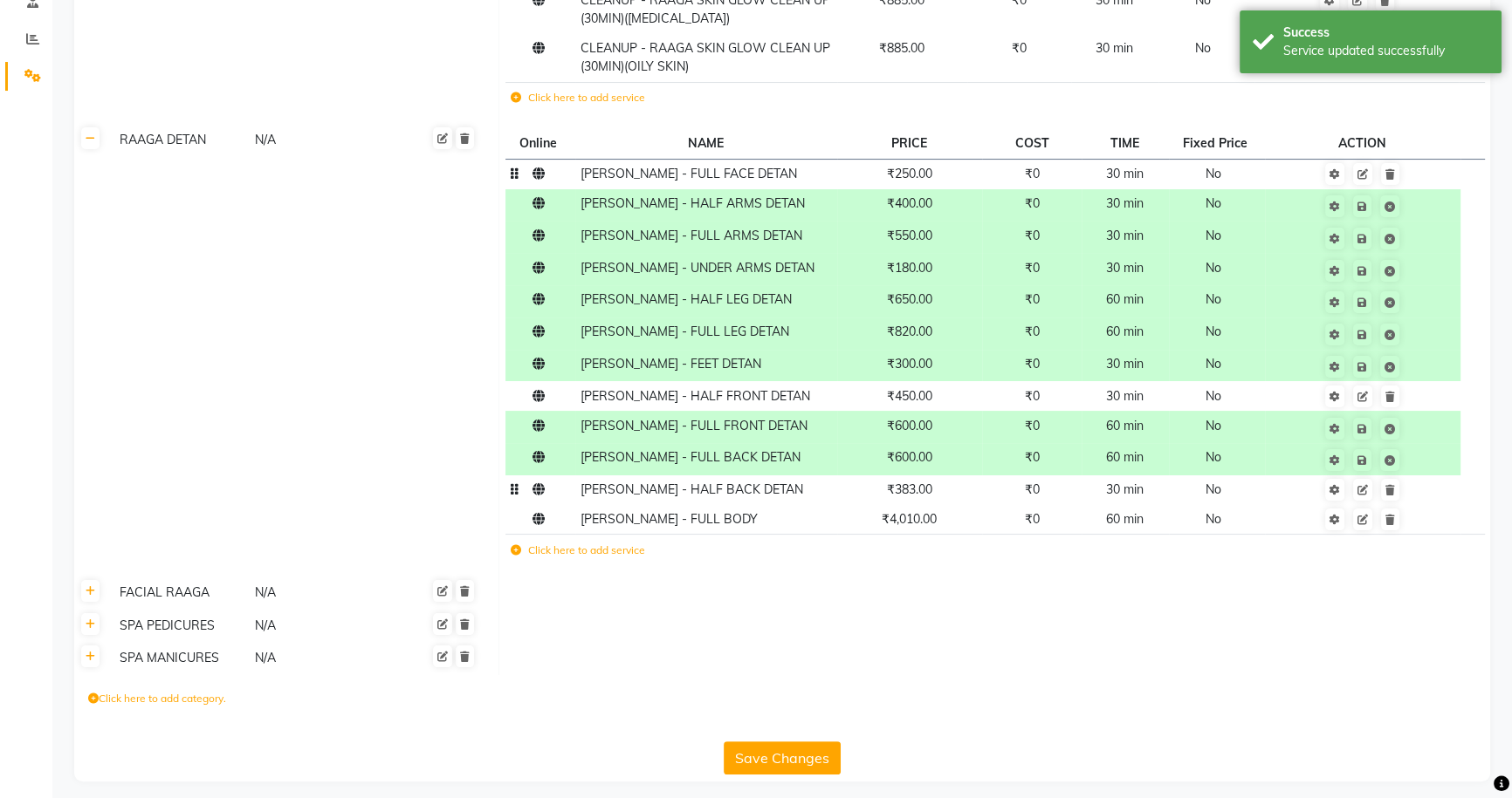
click at [895, 492] on span "₹383.00" at bounding box center [909, 489] width 46 height 16
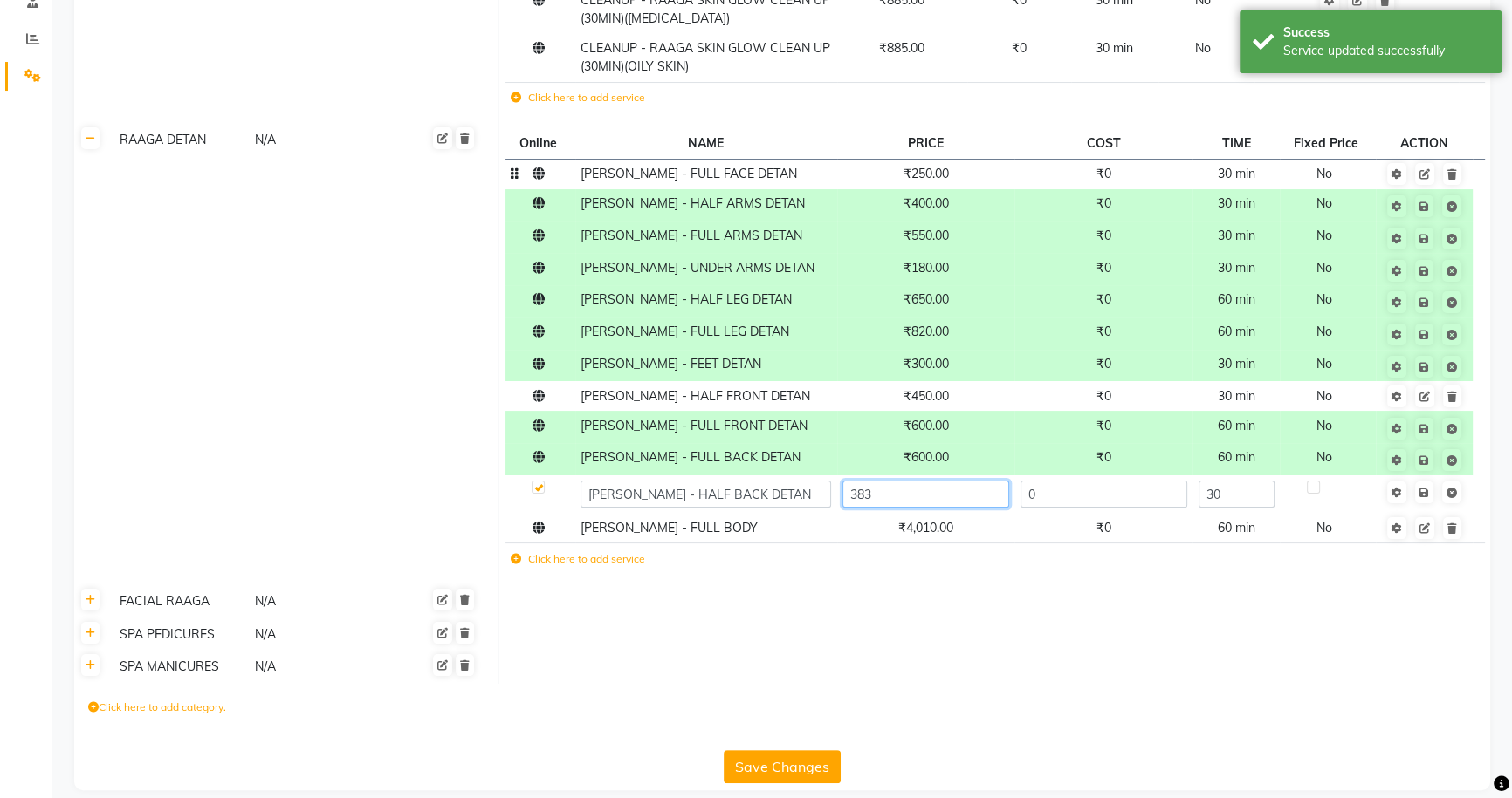
click at [913, 494] on input "383" at bounding box center [925, 494] width 167 height 27
type input "3"
type input "450"
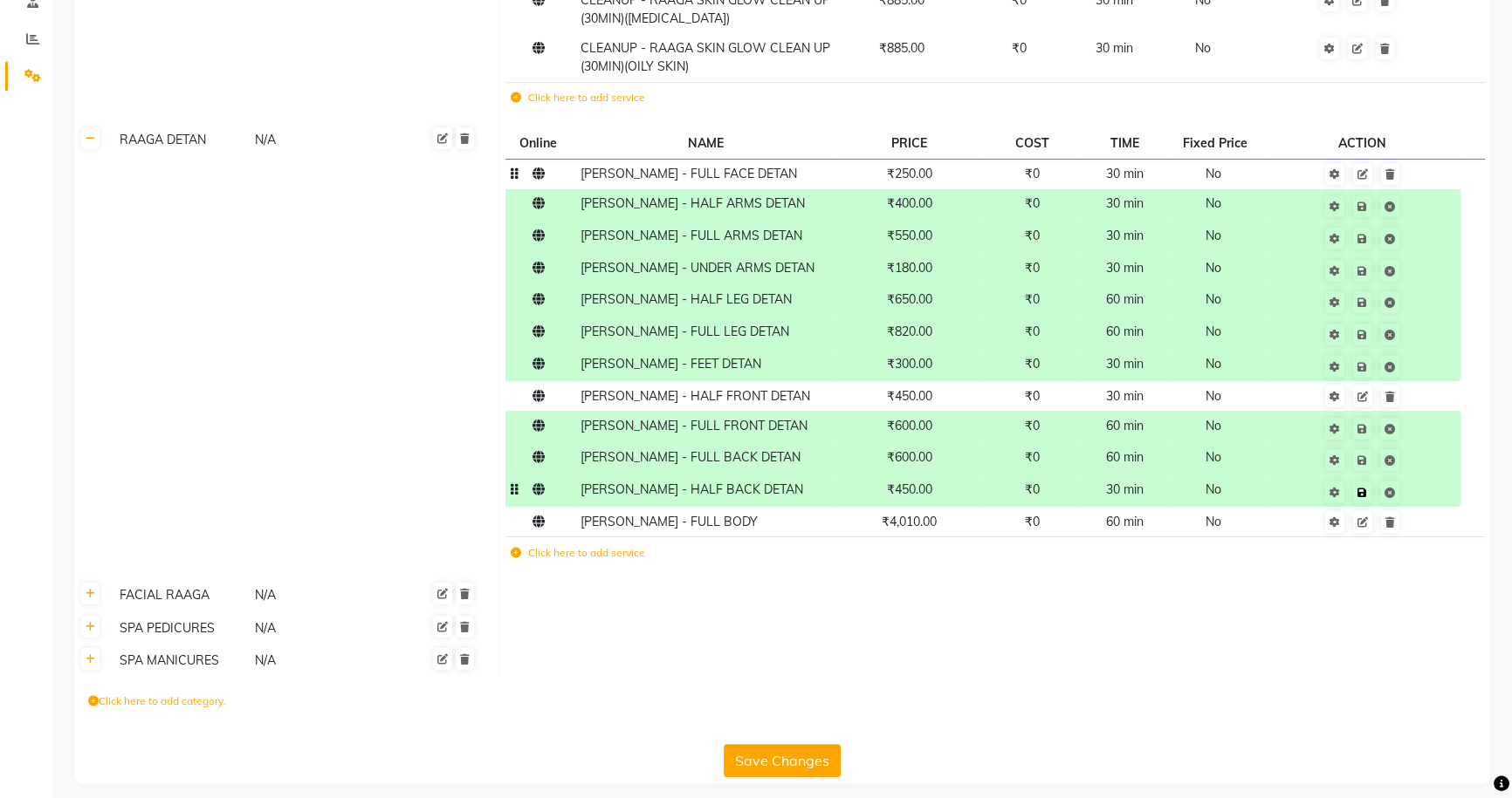
click at [1422, 492] on td "Save" at bounding box center [1363, 491] width 196 height 33
click at [961, 528] on td "₹4,010.00" at bounding box center [910, 522] width 146 height 30
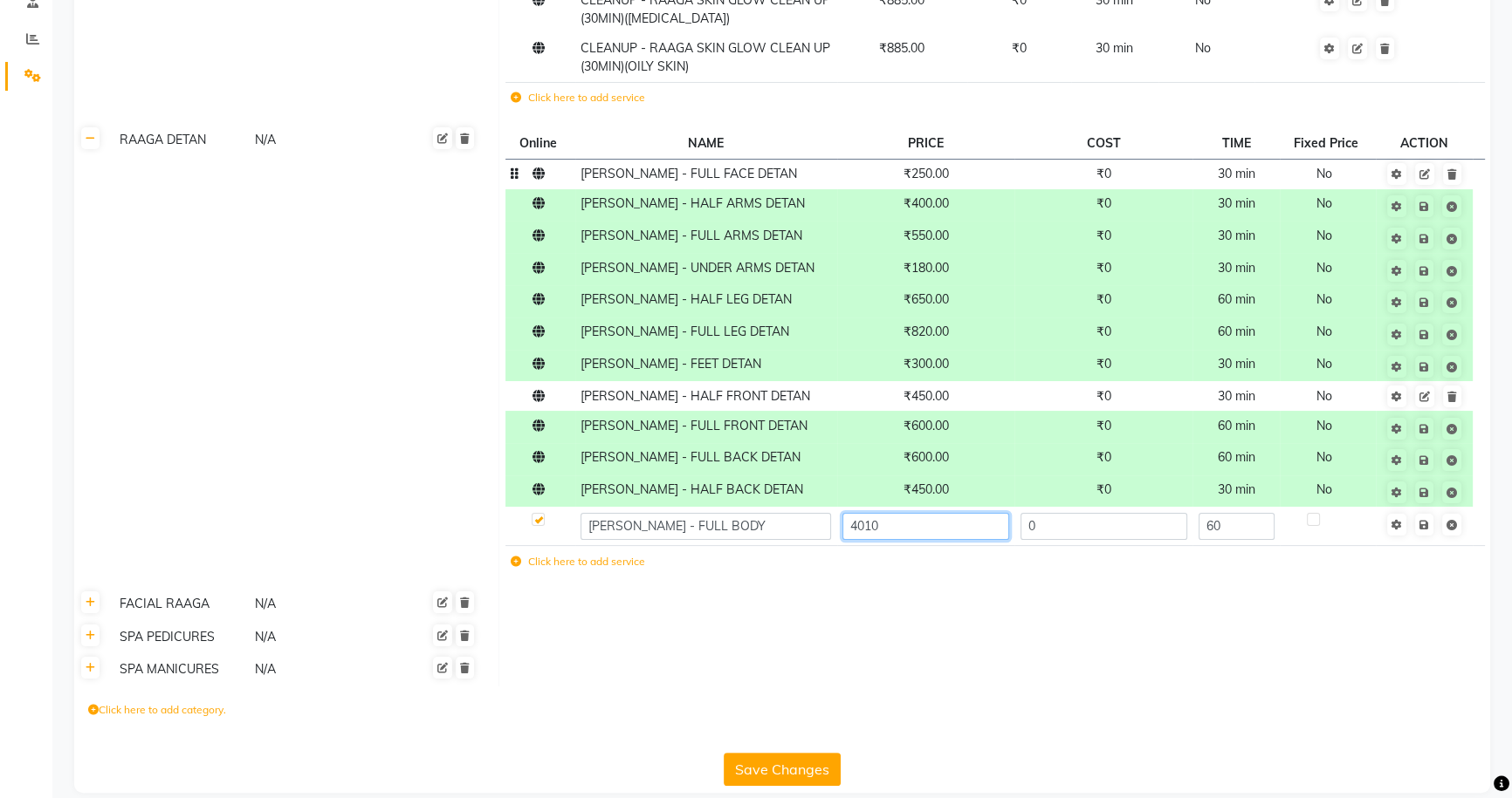
click at [961, 528] on input "4010" at bounding box center [925, 526] width 167 height 27
type input "2"
type input "3500"
click at [1424, 526] on td "Save" at bounding box center [1423, 526] width 96 height 38
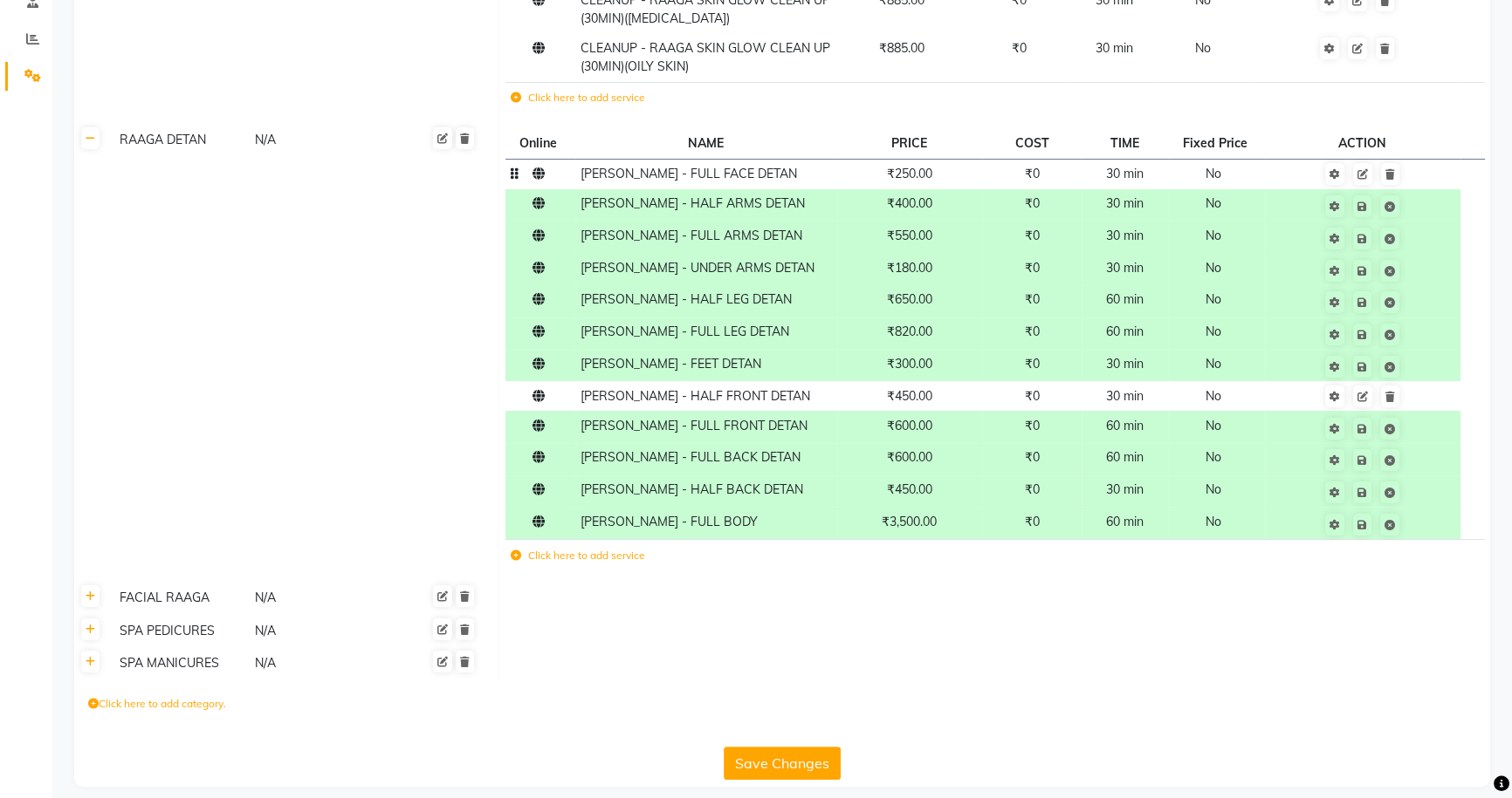
click at [780, 759] on button "Save Changes" at bounding box center [782, 764] width 117 height 34
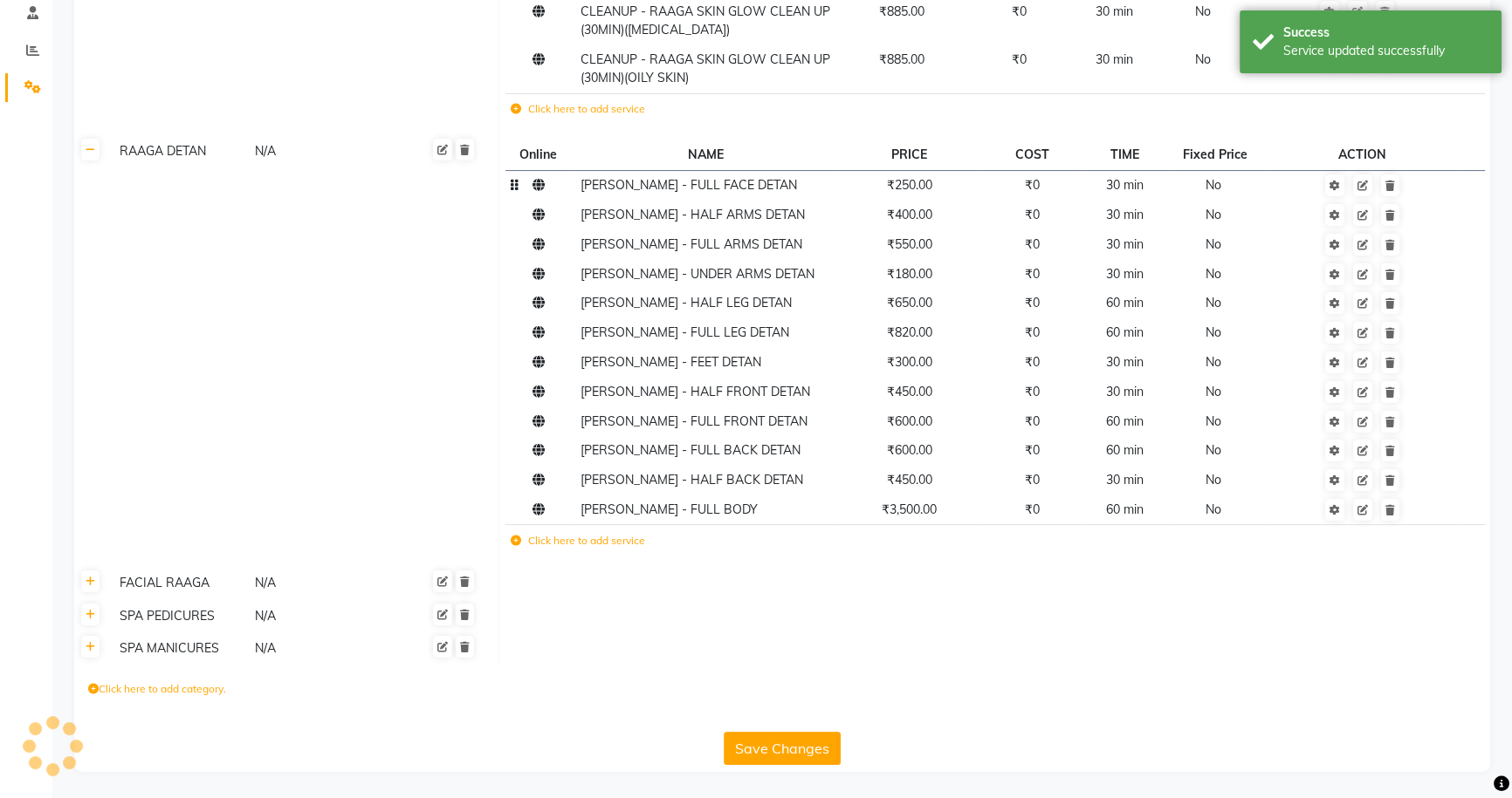
scroll to position [300, 0]
click at [794, 756] on button "Save Changes" at bounding box center [782, 749] width 117 height 34
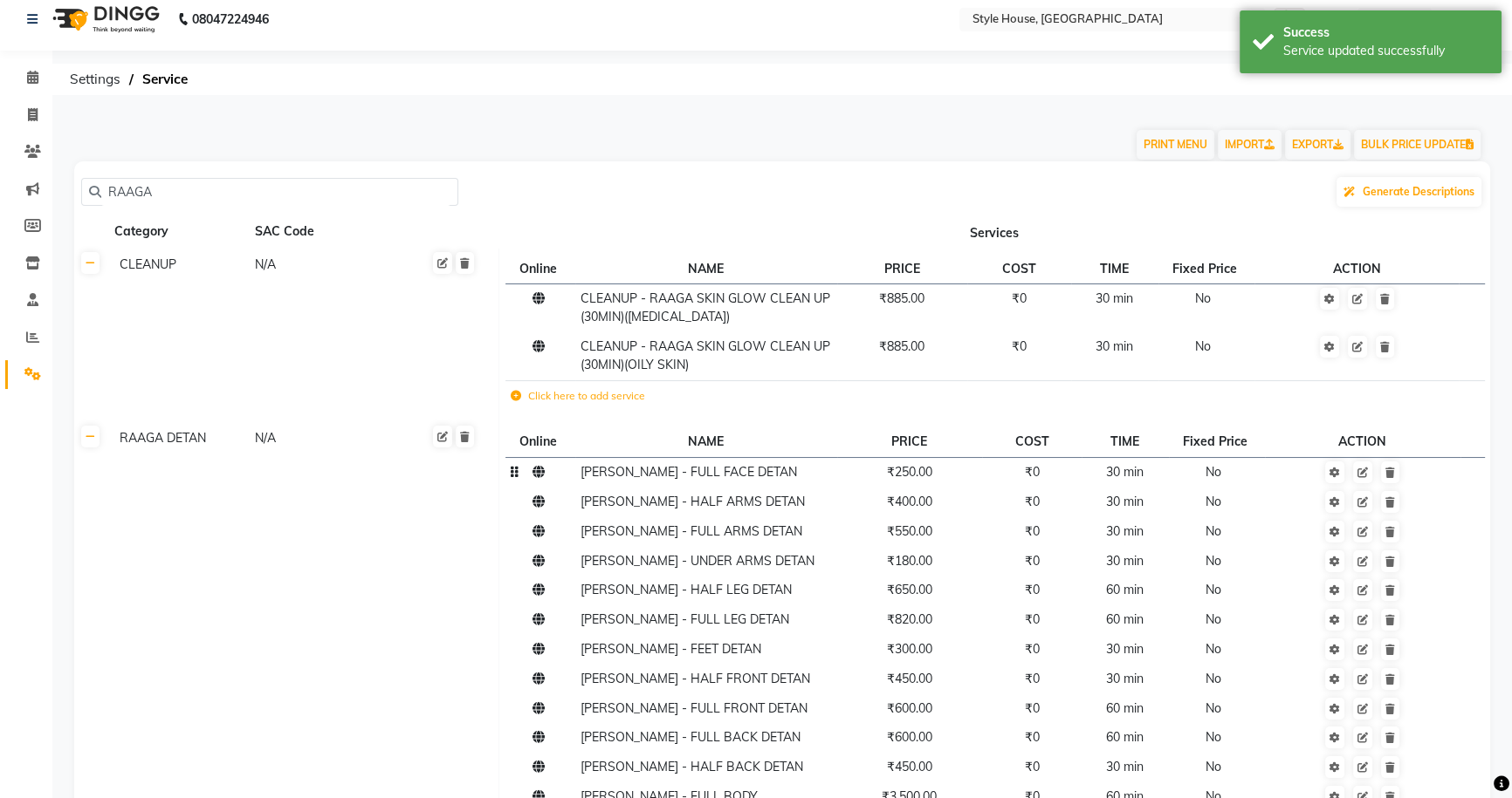
scroll to position [0, 0]
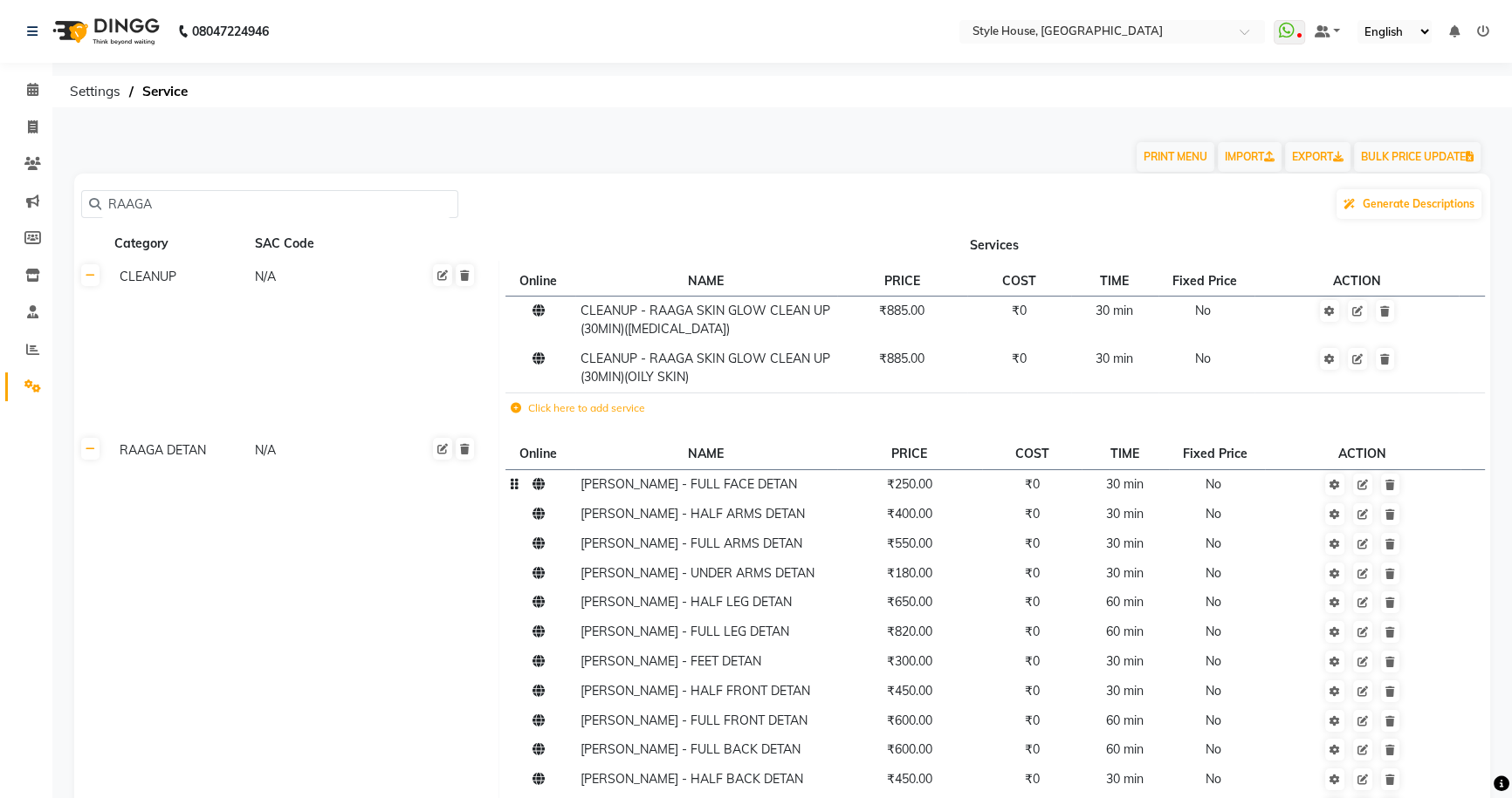
click at [191, 205] on input "RAAGA" at bounding box center [276, 204] width 349 height 27
type input "R"
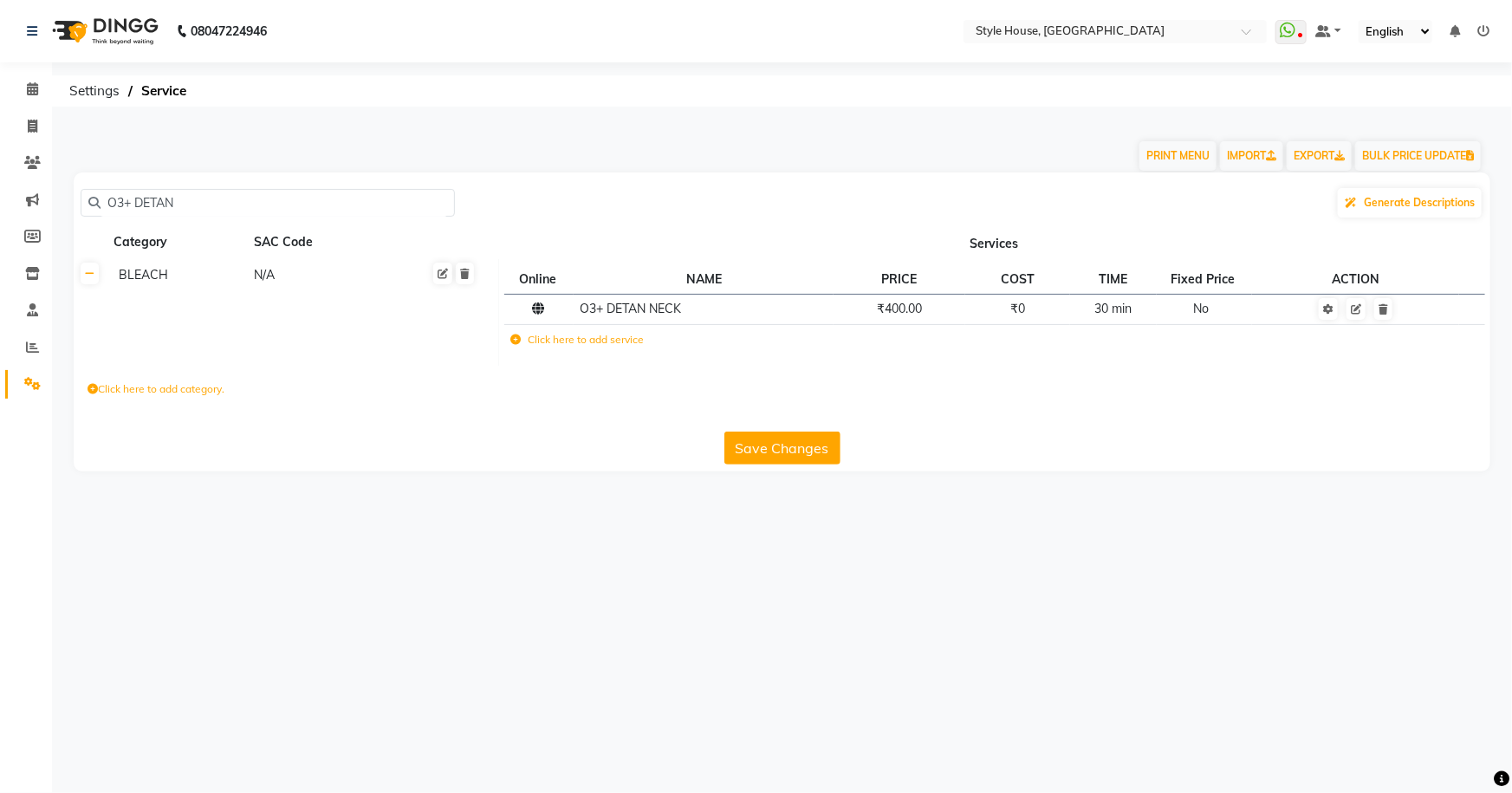
click at [606, 347] on td "Click here to add service" at bounding box center [787, 342] width 566 height 35
click at [249, 197] on input "O3+ DETAN" at bounding box center [274, 203] width 346 height 27
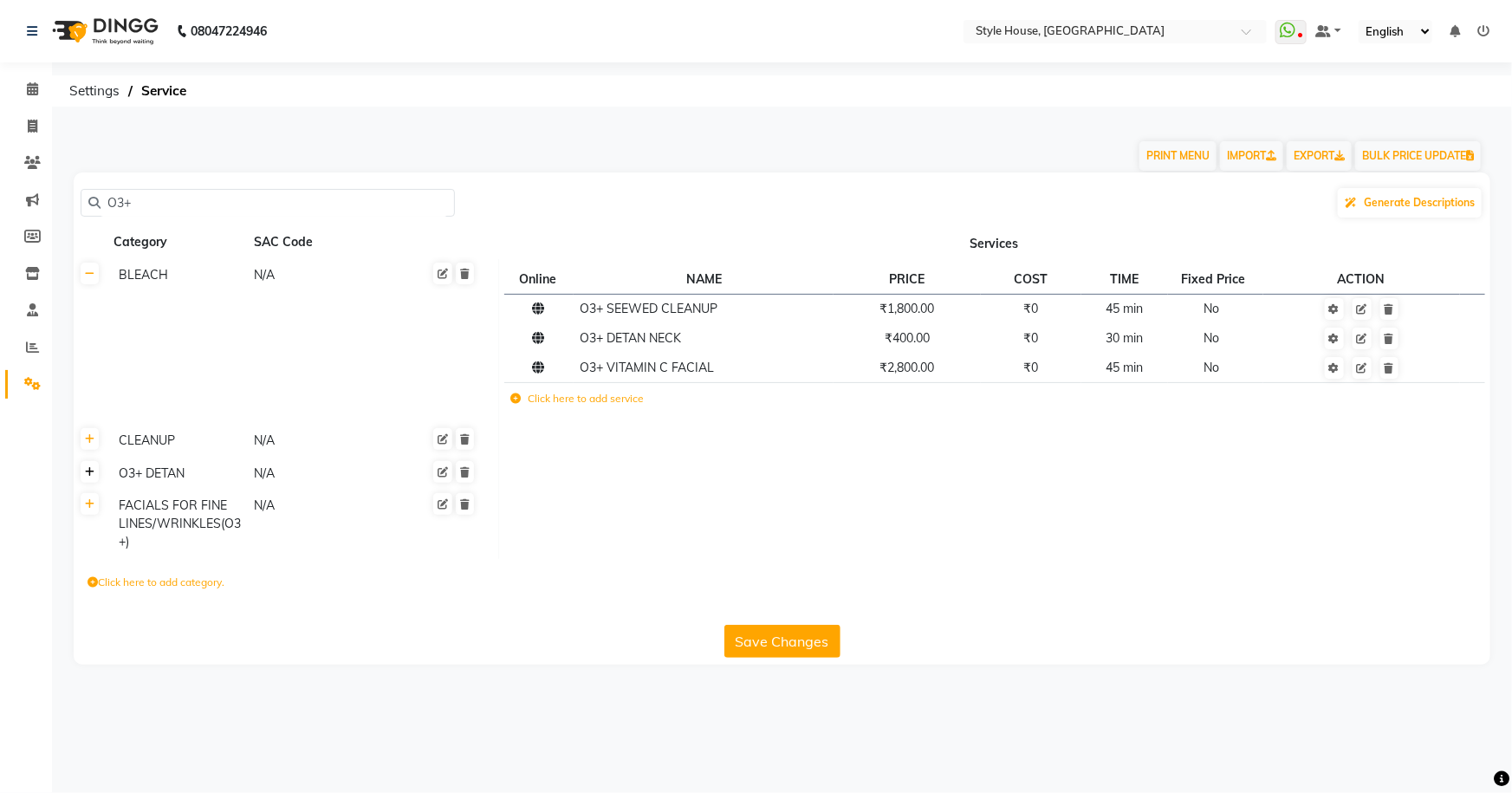
type input "O3+"
click at [89, 476] on icon at bounding box center [90, 472] width 9 height 10
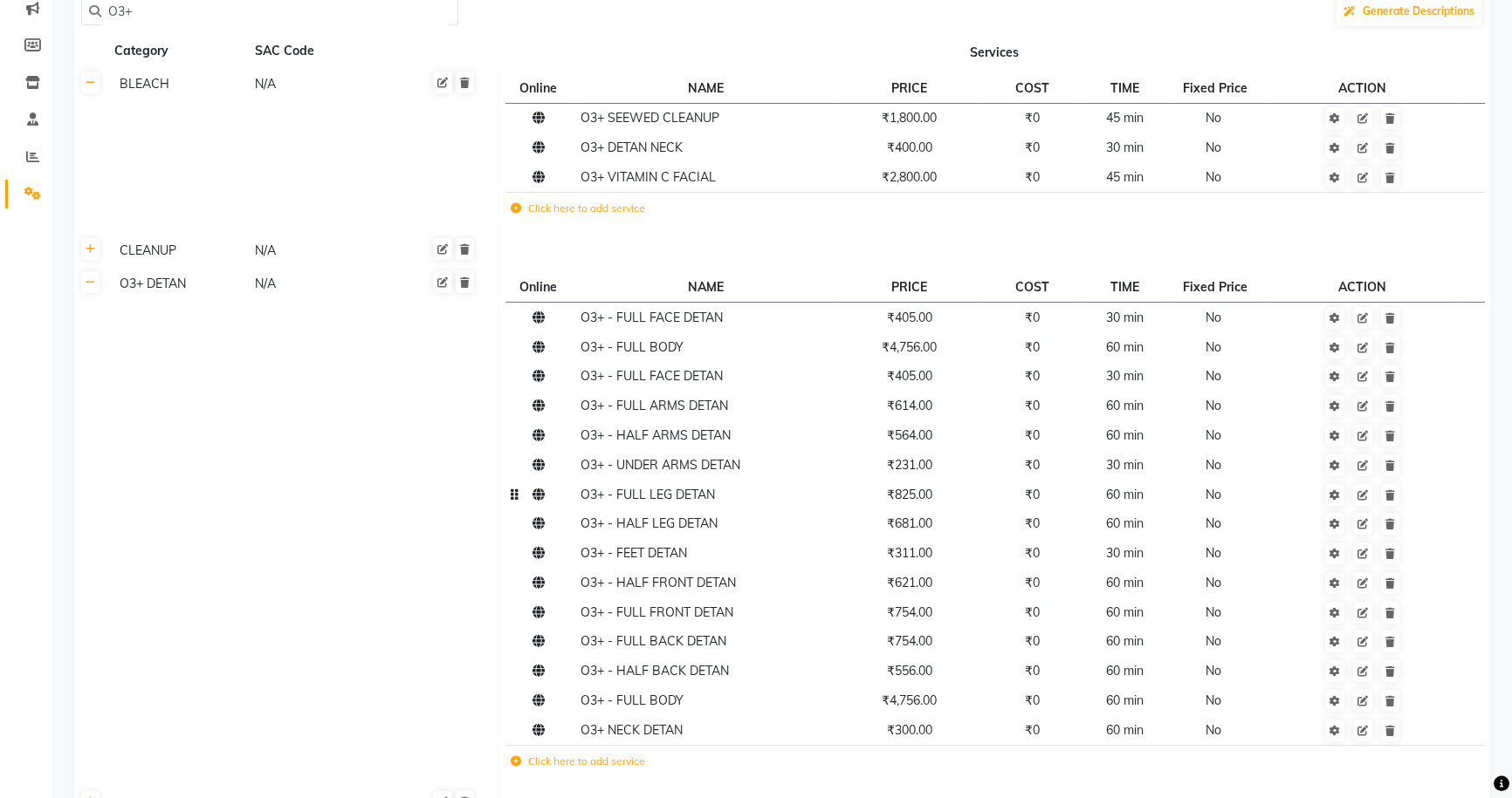
scroll to position [238, 0]
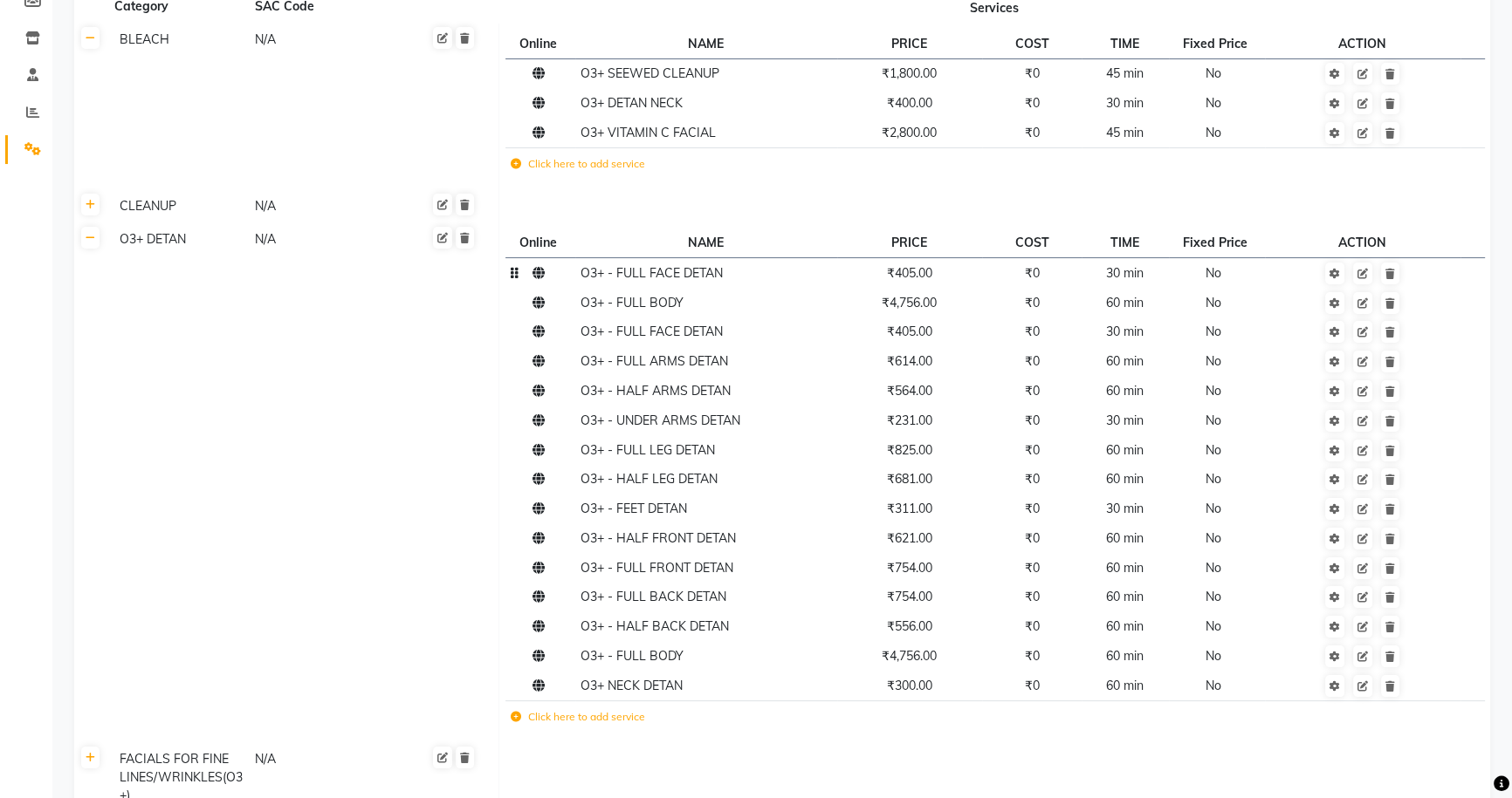
click at [951, 282] on td "₹405.00" at bounding box center [910, 273] width 146 height 30
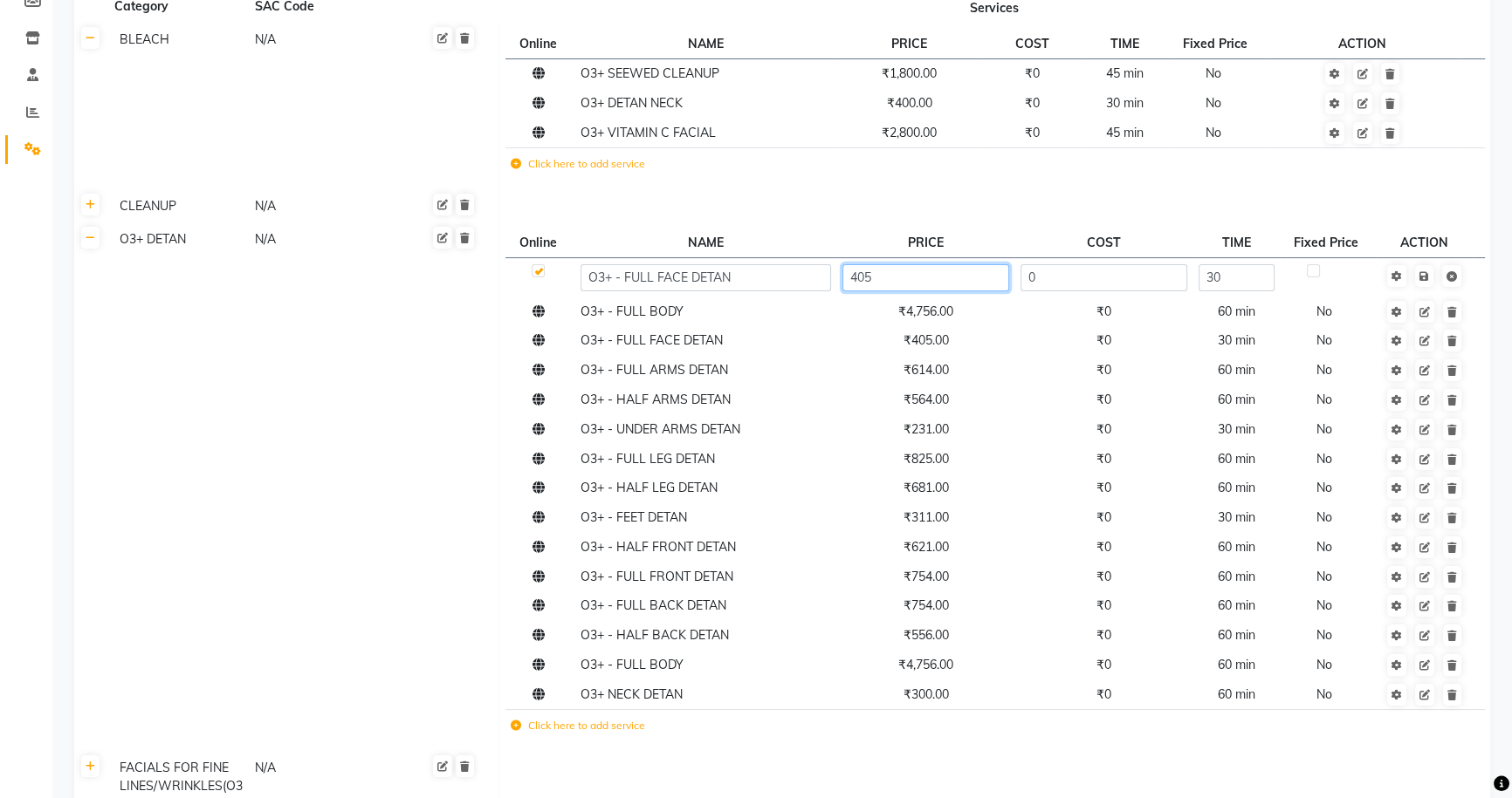
click at [974, 282] on input "405" at bounding box center [925, 278] width 167 height 27
type input "410"
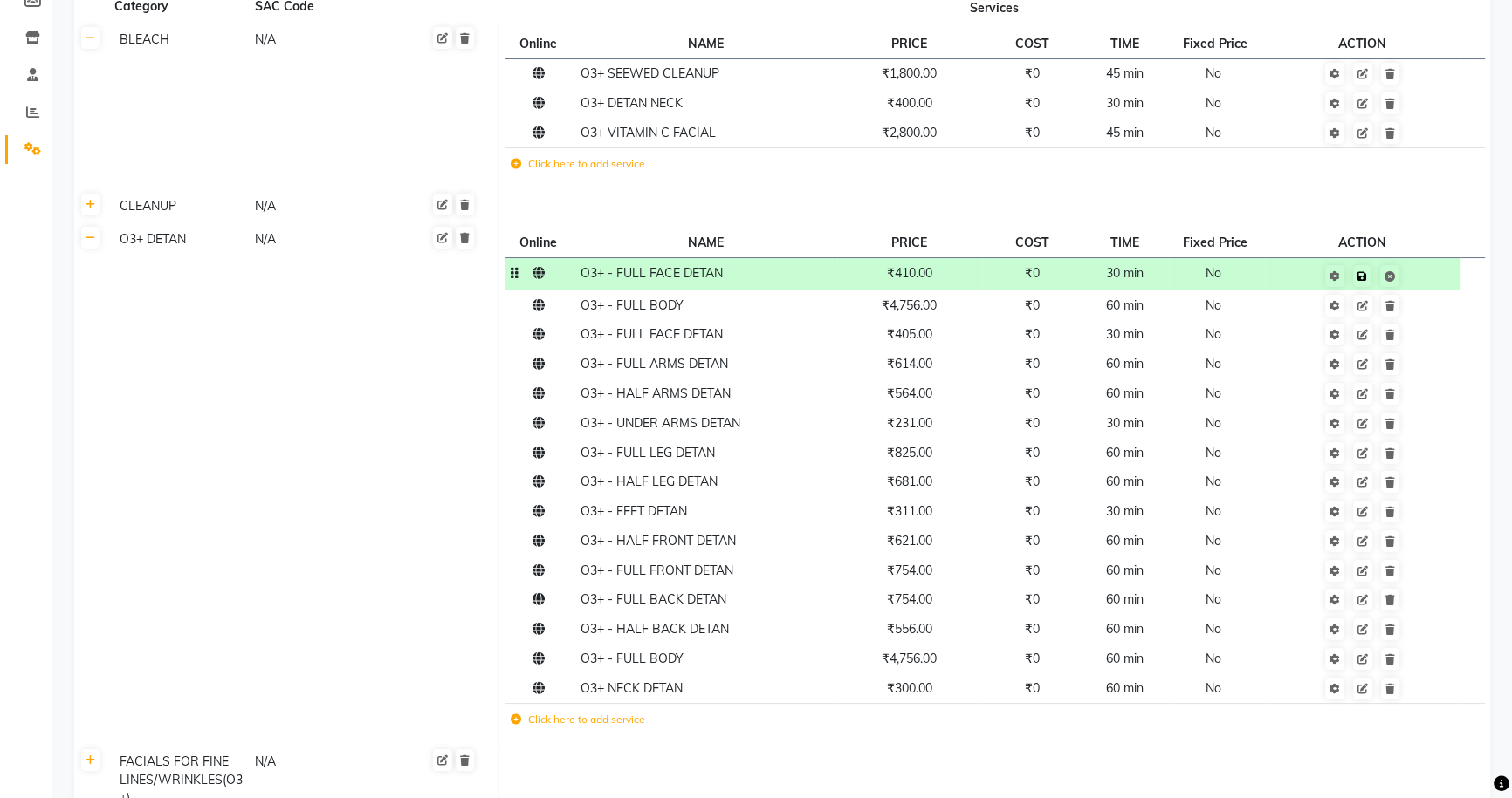
click at [1423, 271] on td "Save" at bounding box center [1363, 274] width 196 height 33
click at [914, 343] on td "₹405.00" at bounding box center [910, 335] width 146 height 30
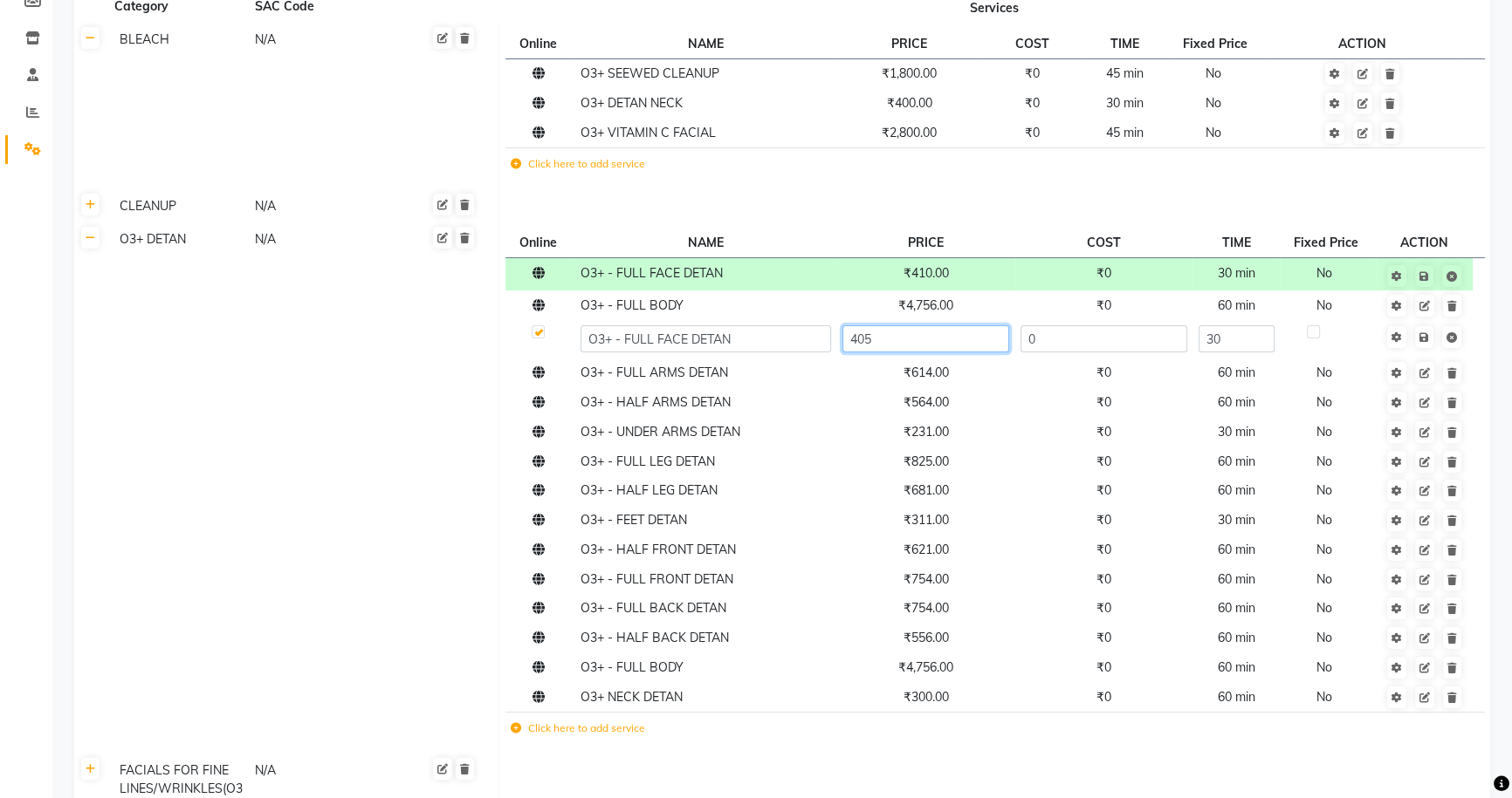
click at [917, 343] on input "405" at bounding box center [925, 338] width 167 height 27
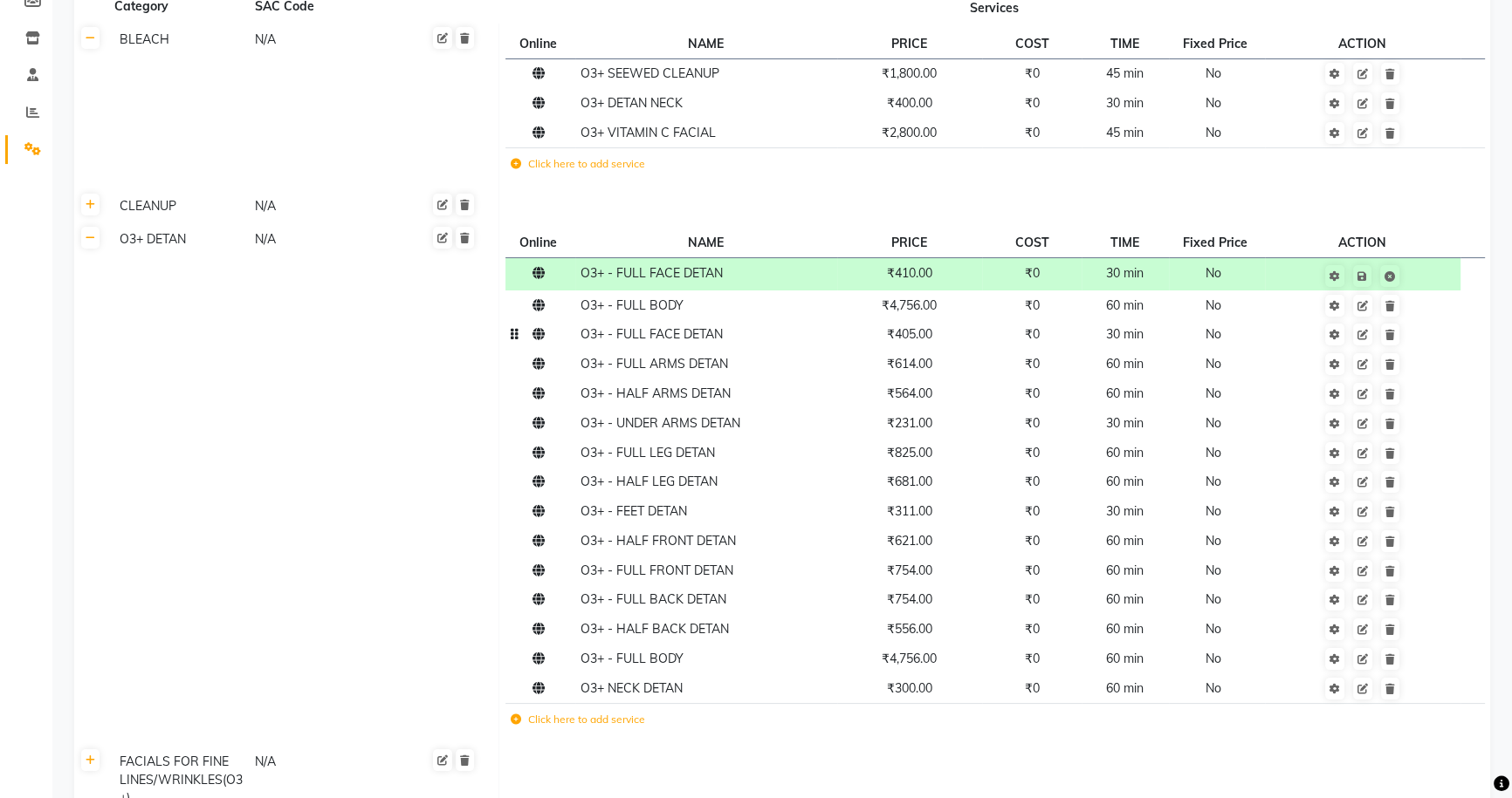
click at [518, 342] on td at bounding box center [540, 335] width 70 height 30
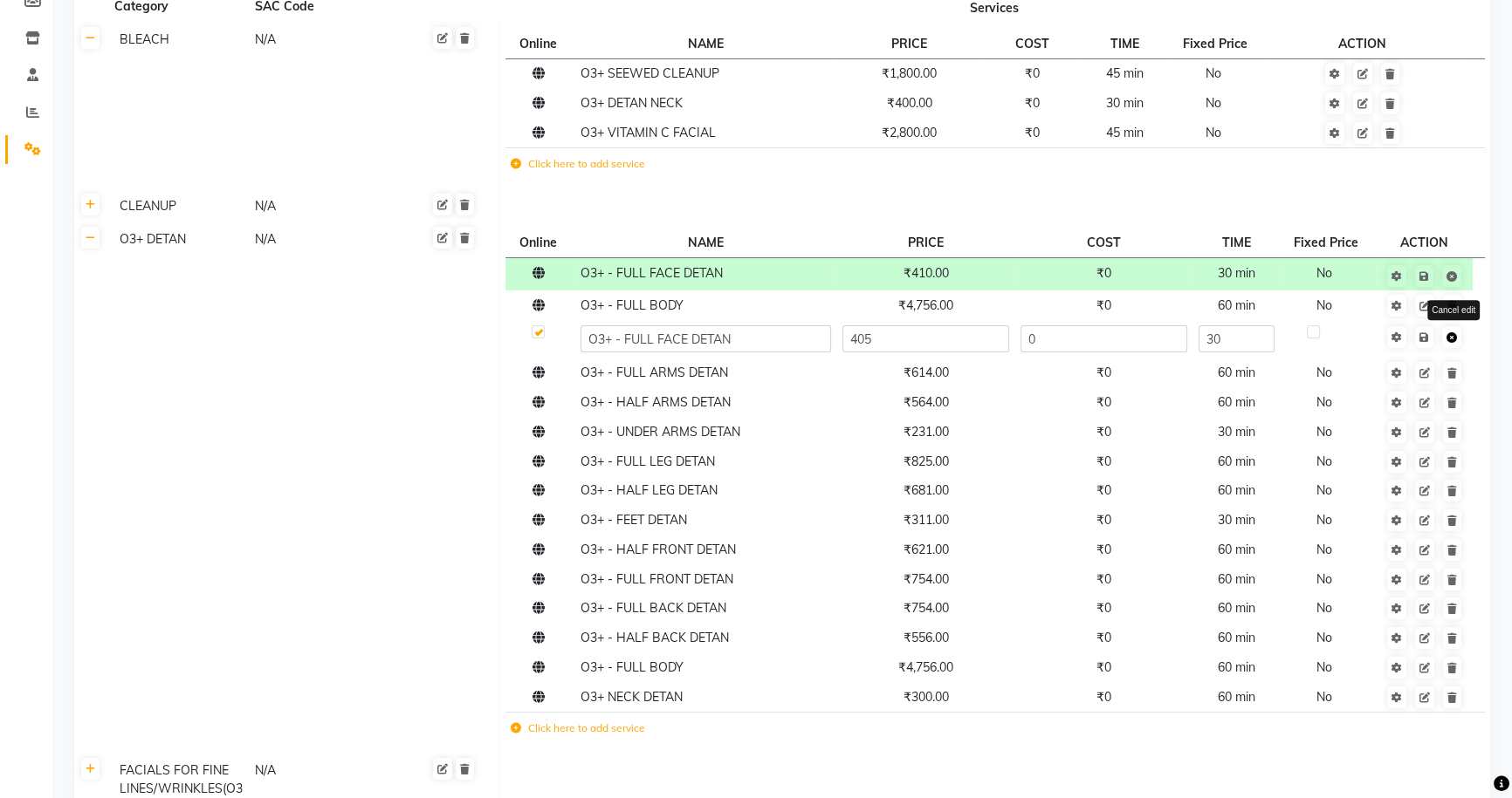
click at [1450, 340] on icon at bounding box center [1451, 337] width 10 height 10
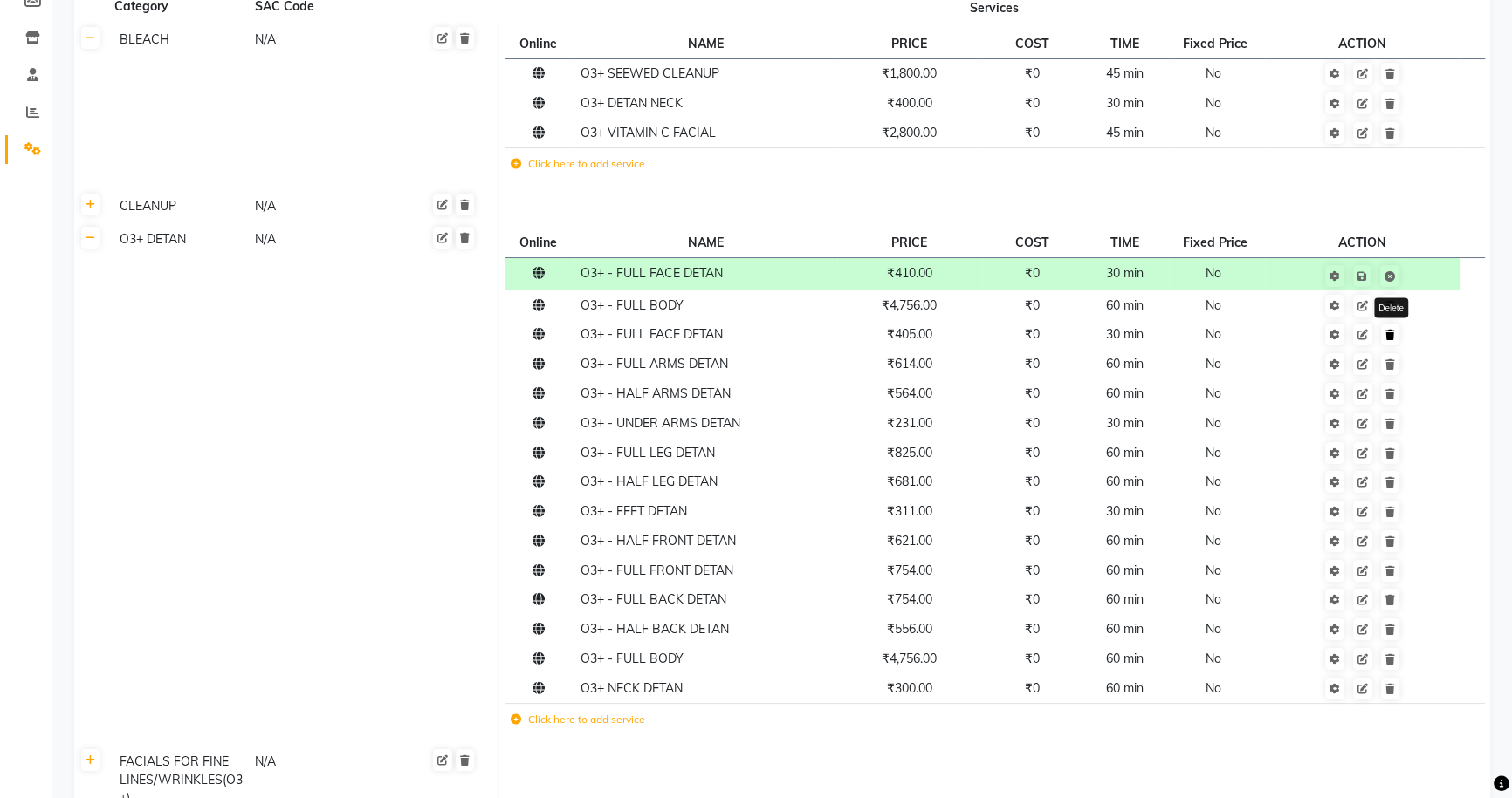
click at [1392, 339] on icon at bounding box center [1390, 335] width 9 height 10
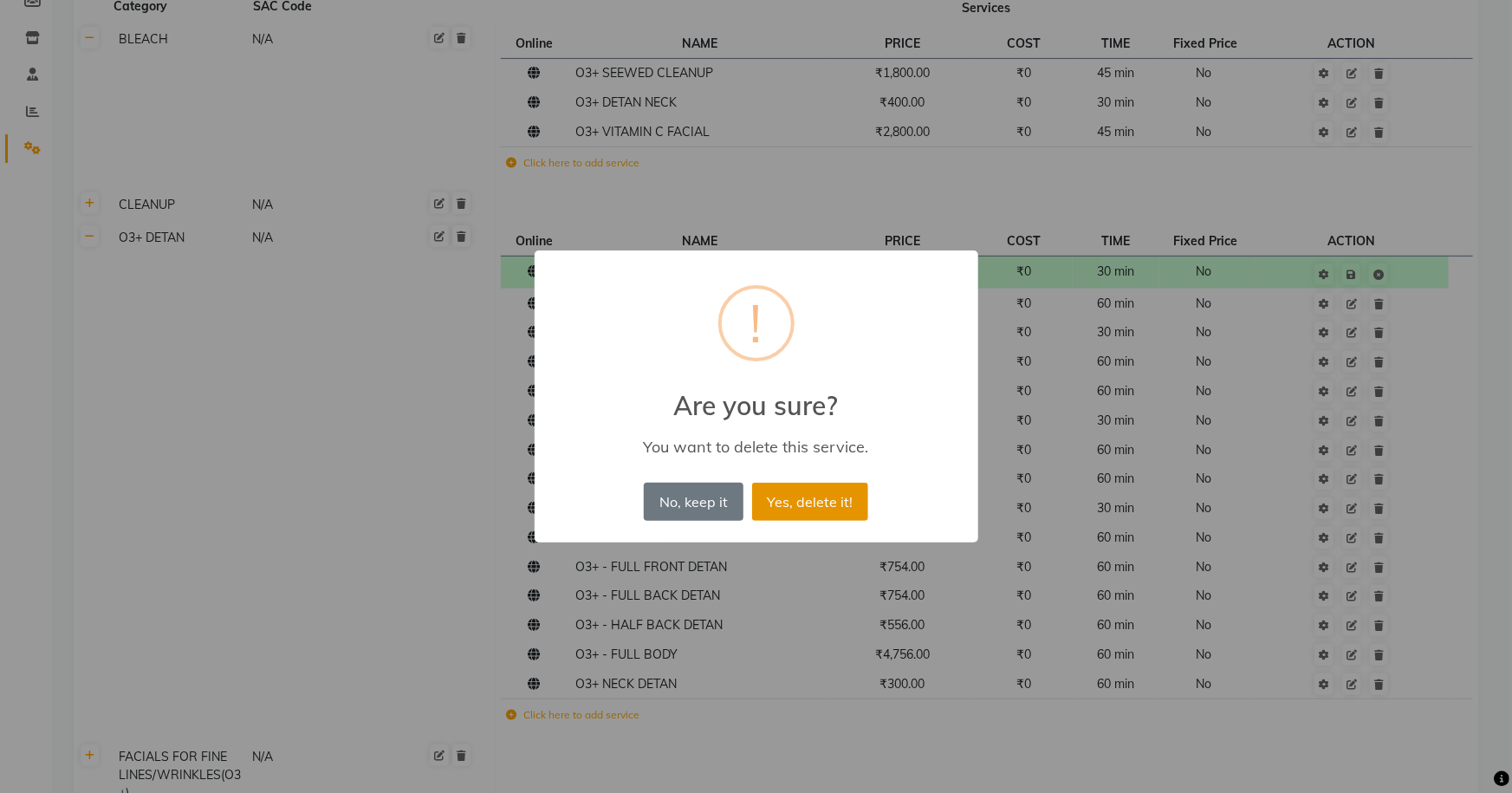
click at [818, 507] on button "Yes, delete it!" at bounding box center [809, 501] width 116 height 38
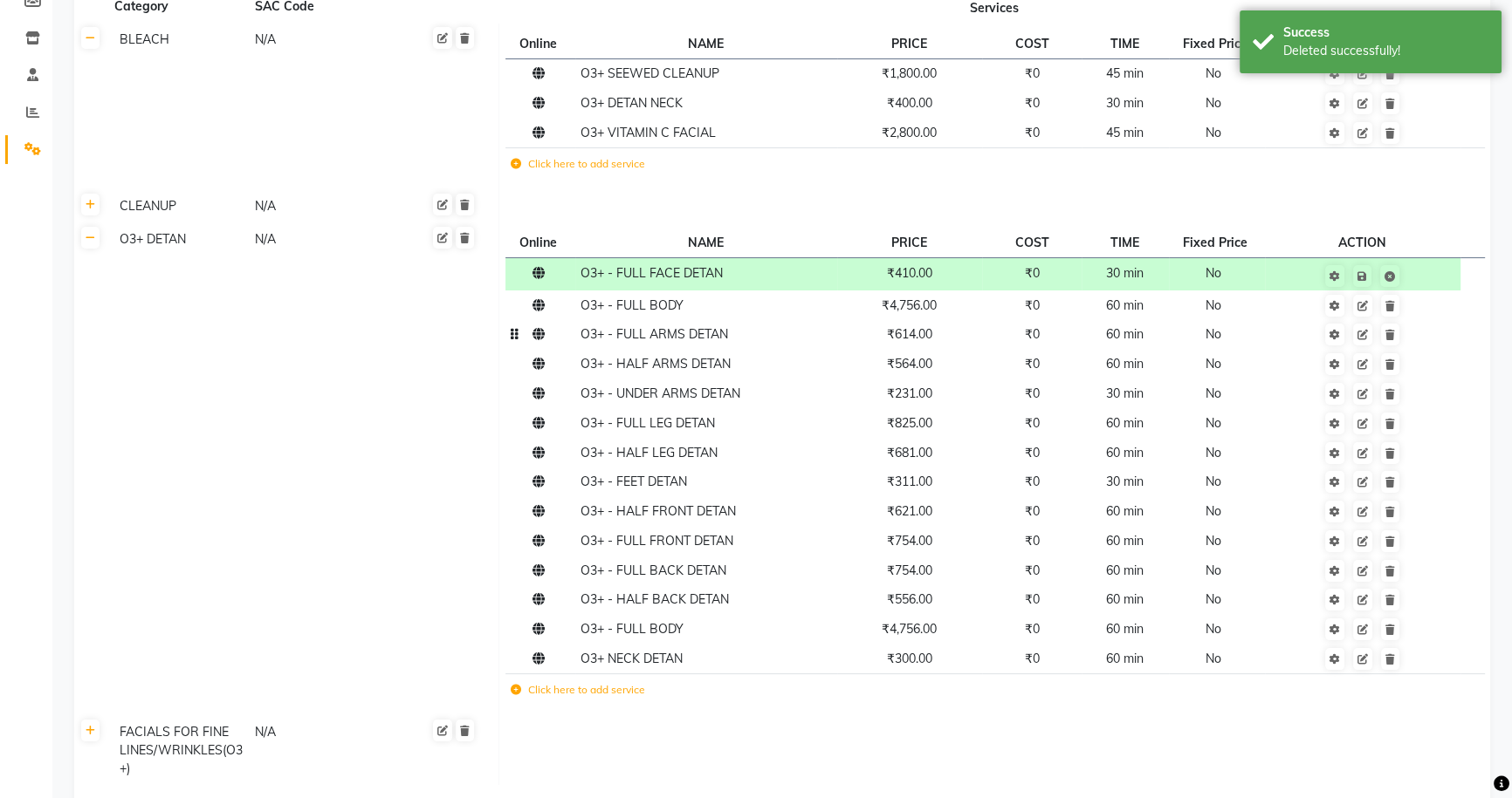
click at [785, 337] on td "O3+ - FULL ARMS DETAN" at bounding box center [706, 335] width 262 height 30
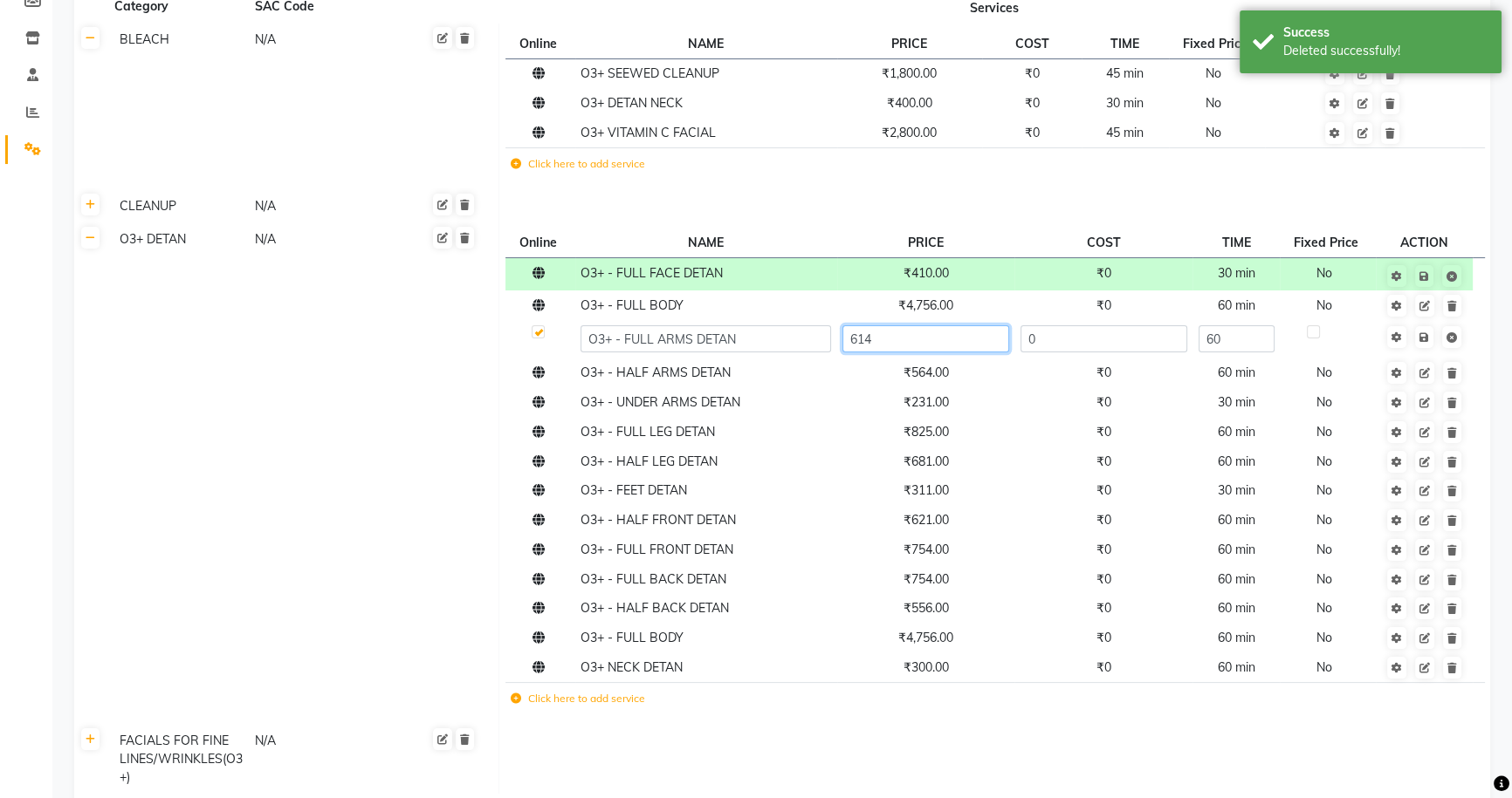
click at [931, 349] on input "614" at bounding box center [925, 338] width 167 height 27
type input "650"
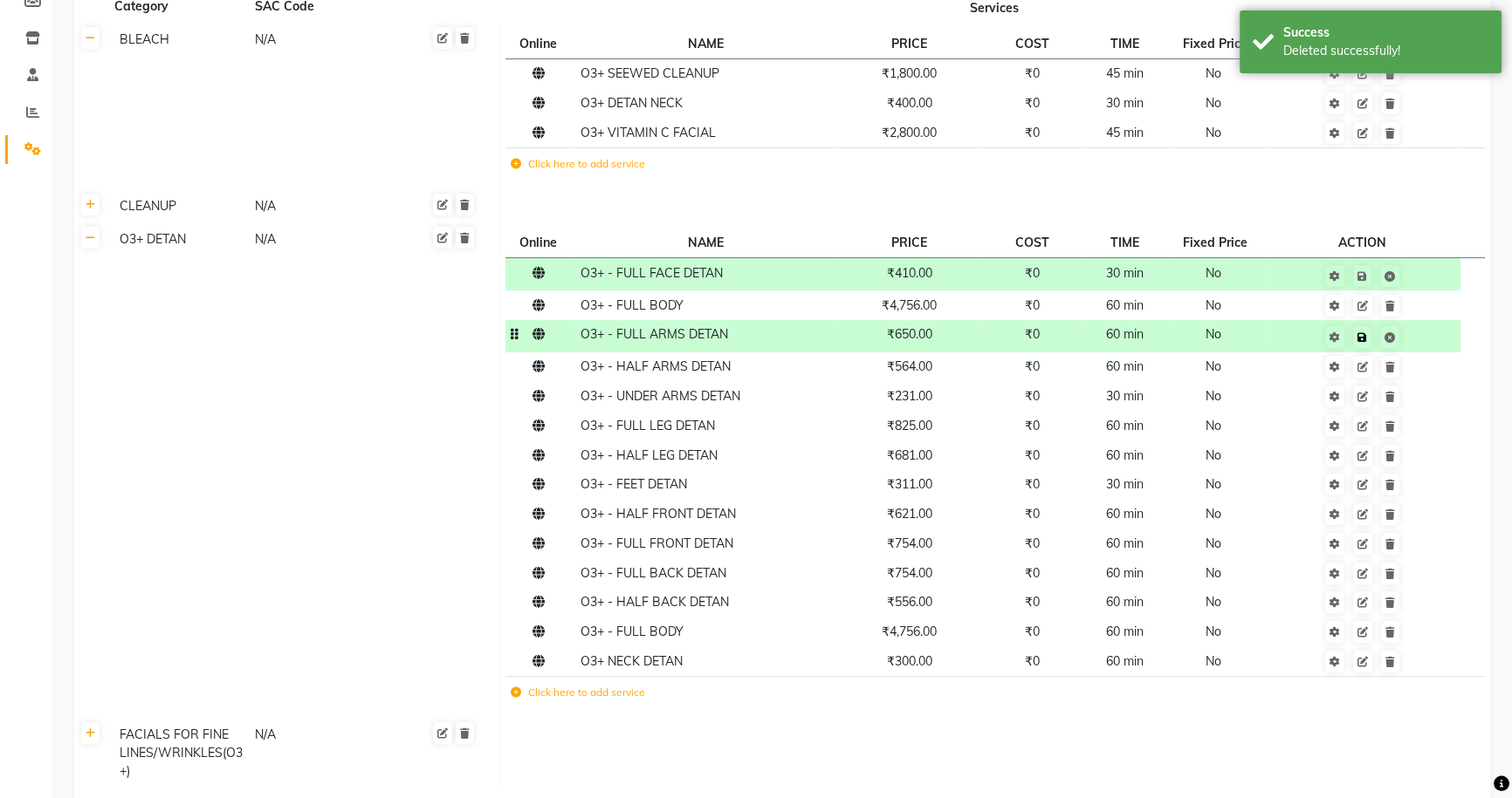
click at [1429, 339] on td "Save" at bounding box center [1363, 336] width 196 height 33
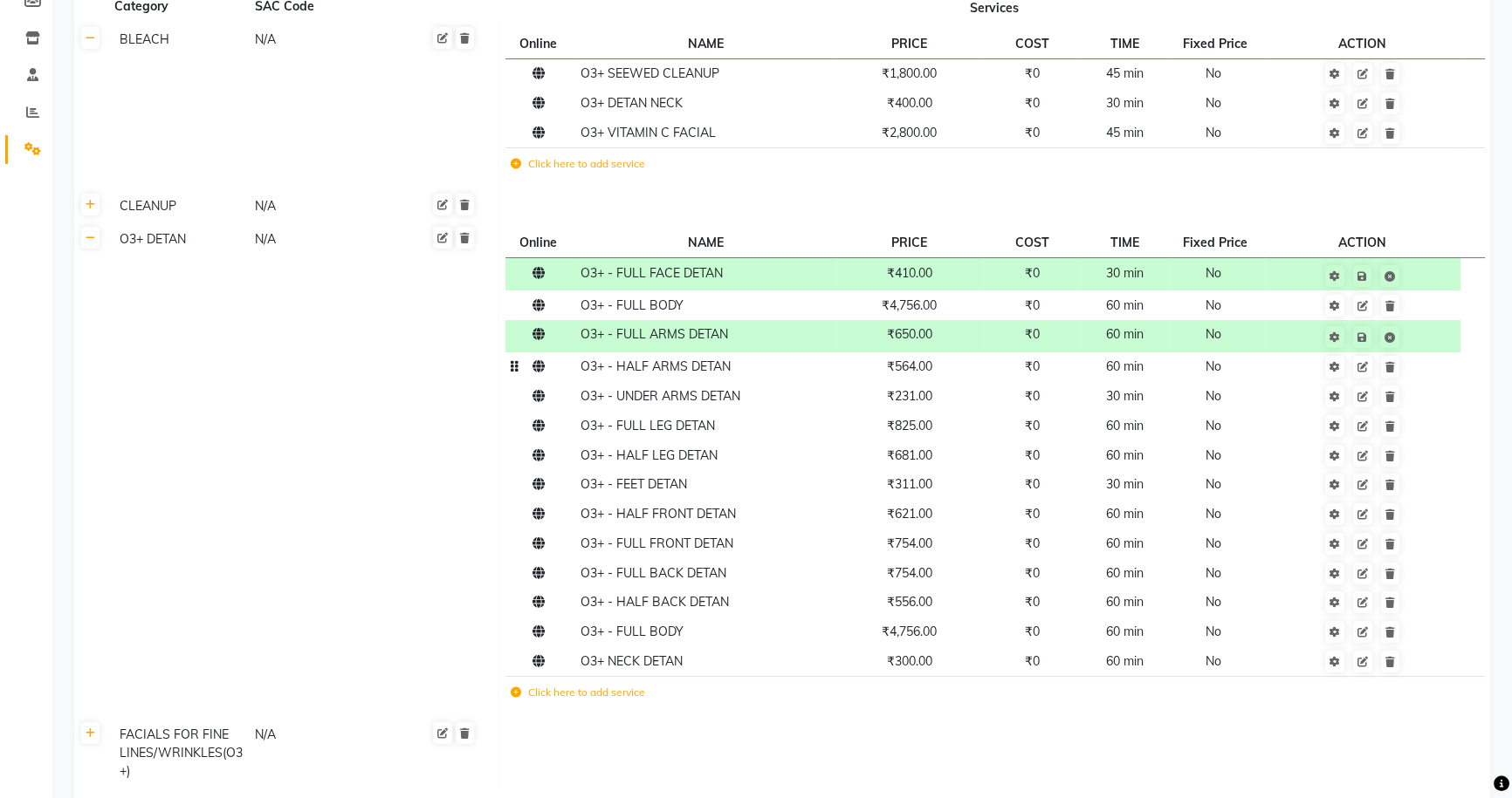
click at [957, 374] on td "₹564.00" at bounding box center [910, 367] width 146 height 30
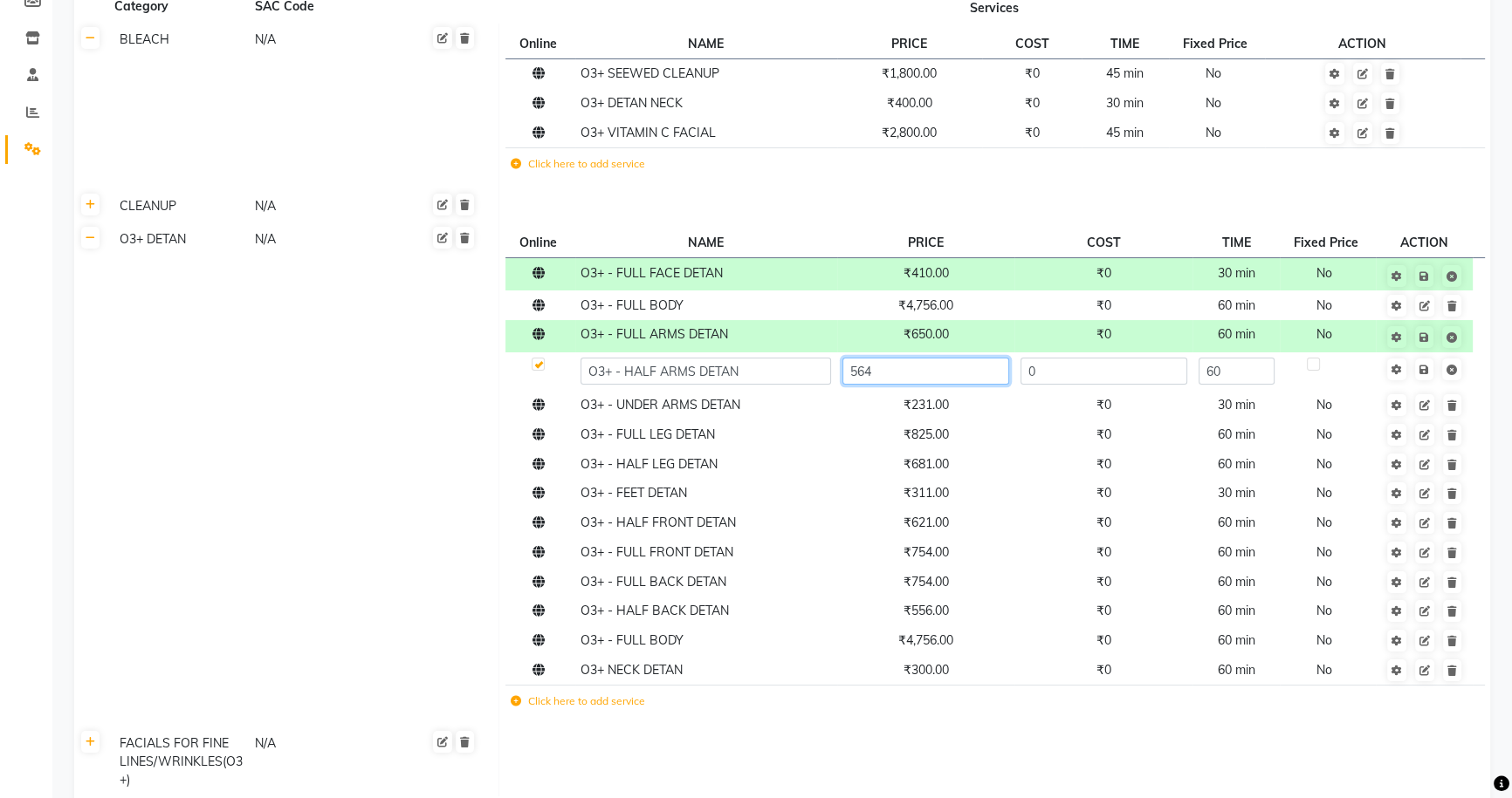
click at [960, 372] on input "564" at bounding box center [925, 371] width 167 height 27
type input "580"
click at [1429, 368] on td "Save" at bounding box center [1423, 371] width 96 height 38
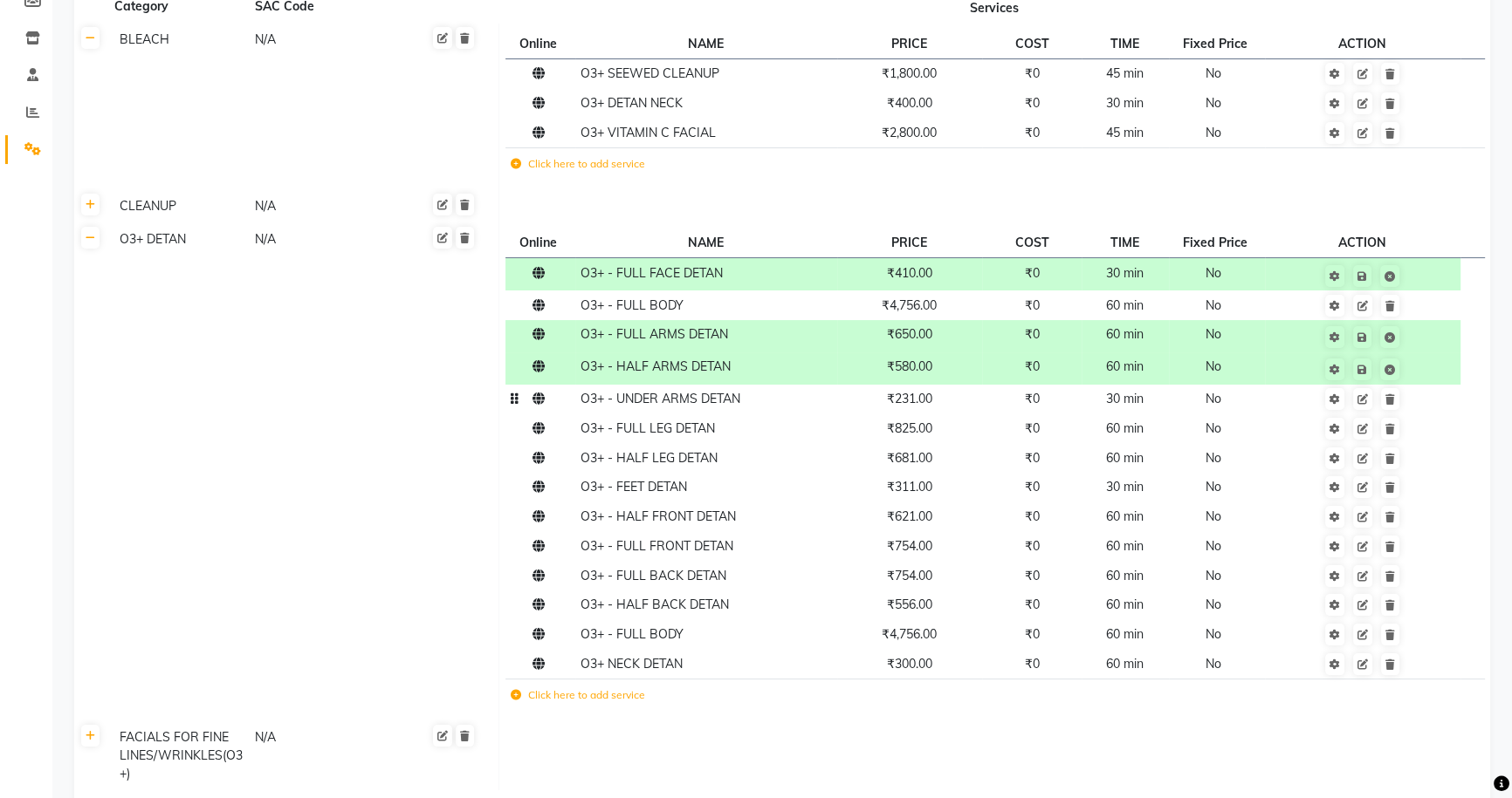
click at [960, 403] on td "₹231.00" at bounding box center [910, 400] width 146 height 30
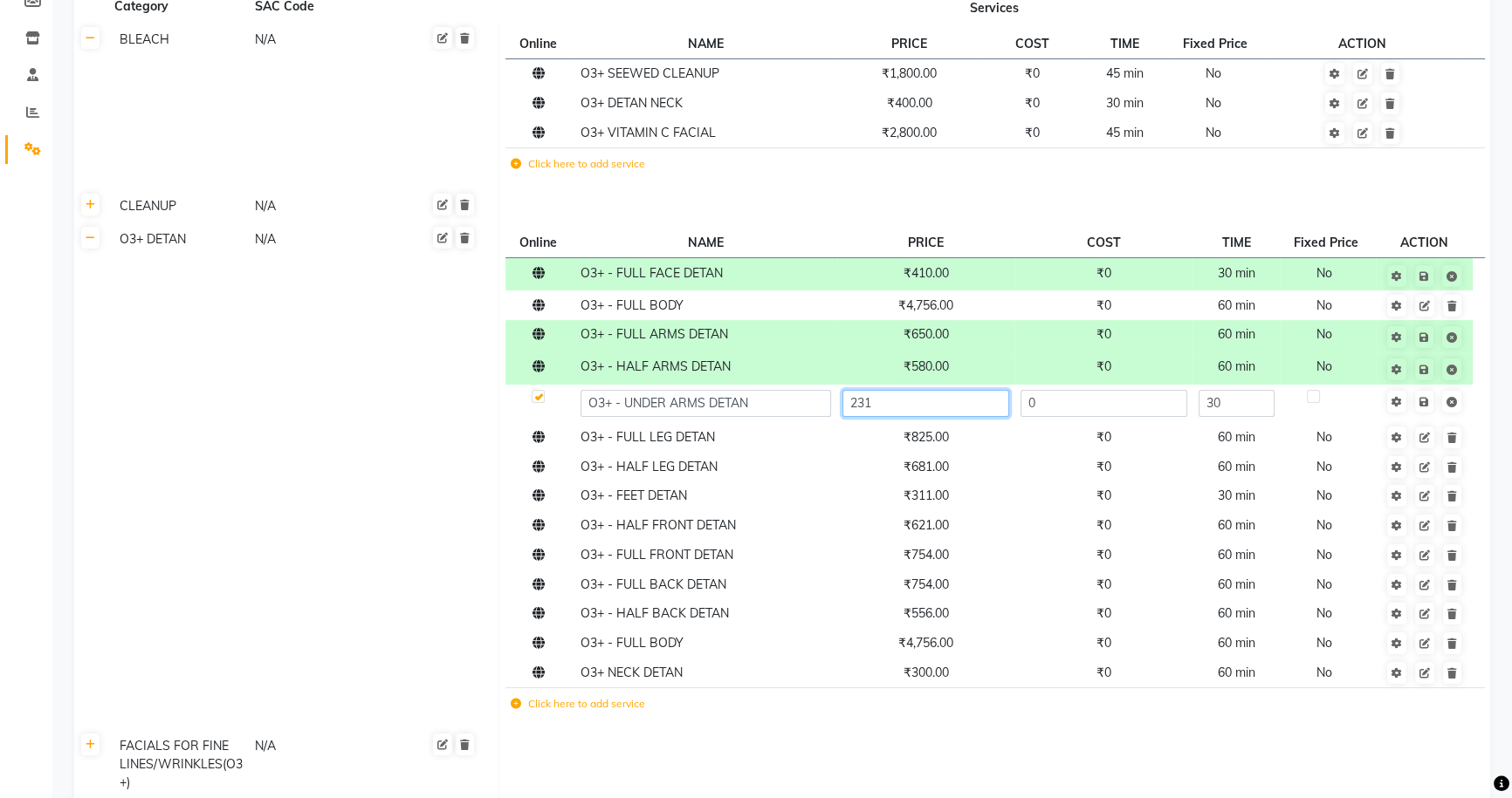
click at [960, 401] on input "231" at bounding box center [925, 403] width 167 height 27
type input "230"
click at [1423, 400] on td "Save" at bounding box center [1423, 404] width 96 height 38
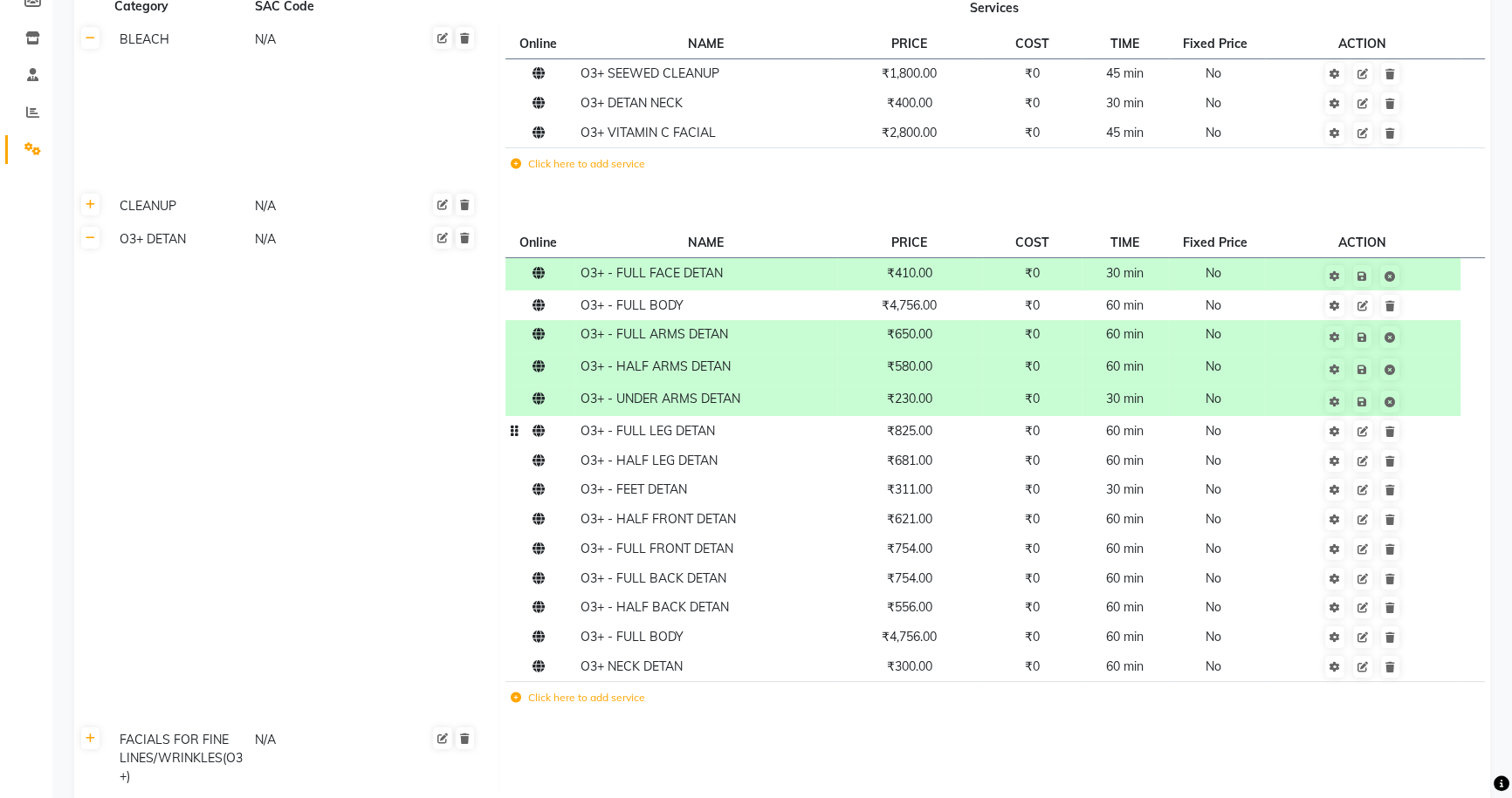
click at [965, 444] on td "₹825.00" at bounding box center [910, 431] width 146 height 30
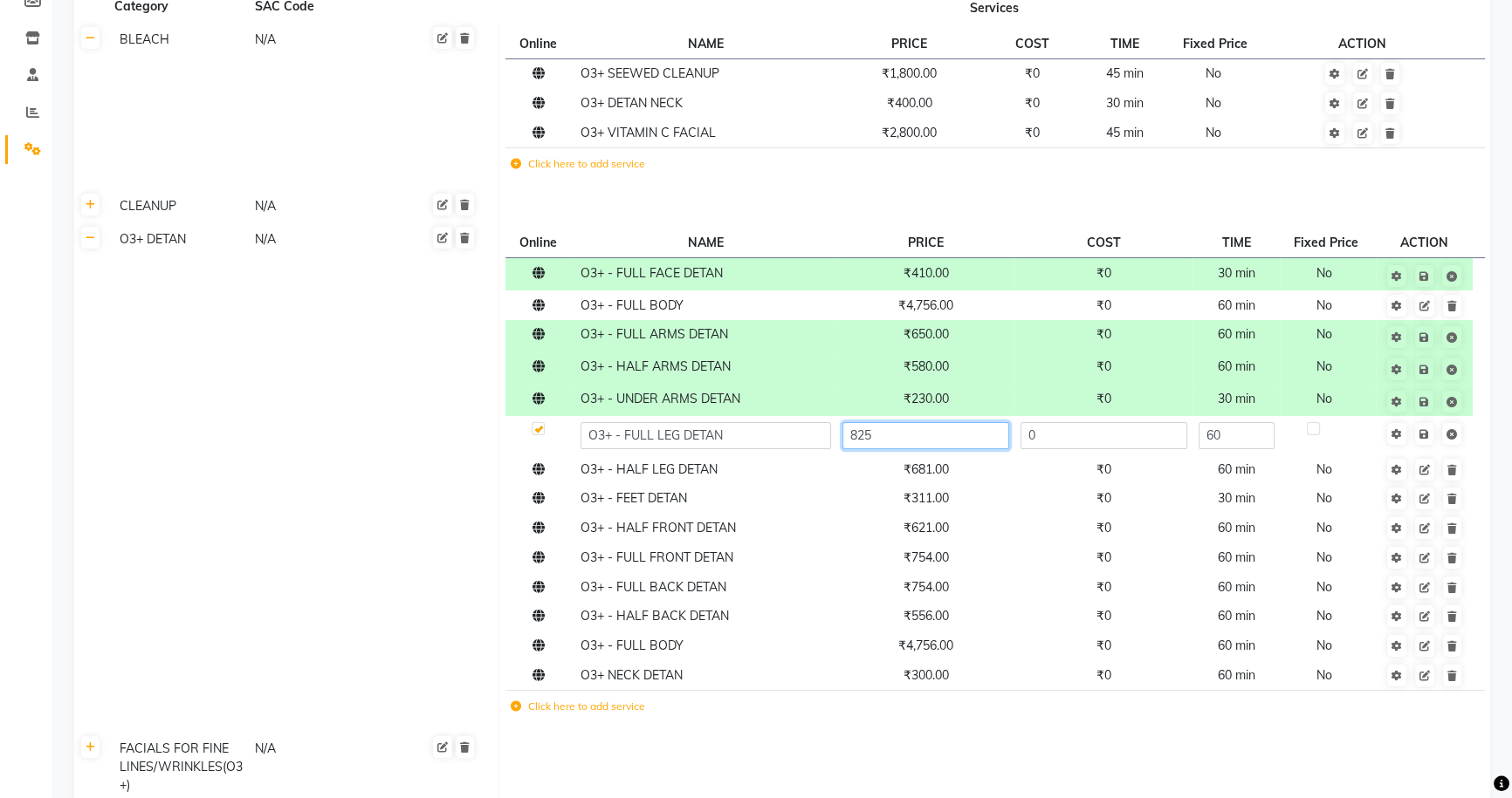
click at [976, 437] on input "825" at bounding box center [925, 435] width 167 height 27
type input "850"
click at [1423, 435] on td "Save" at bounding box center [1423, 434] width 96 height 38
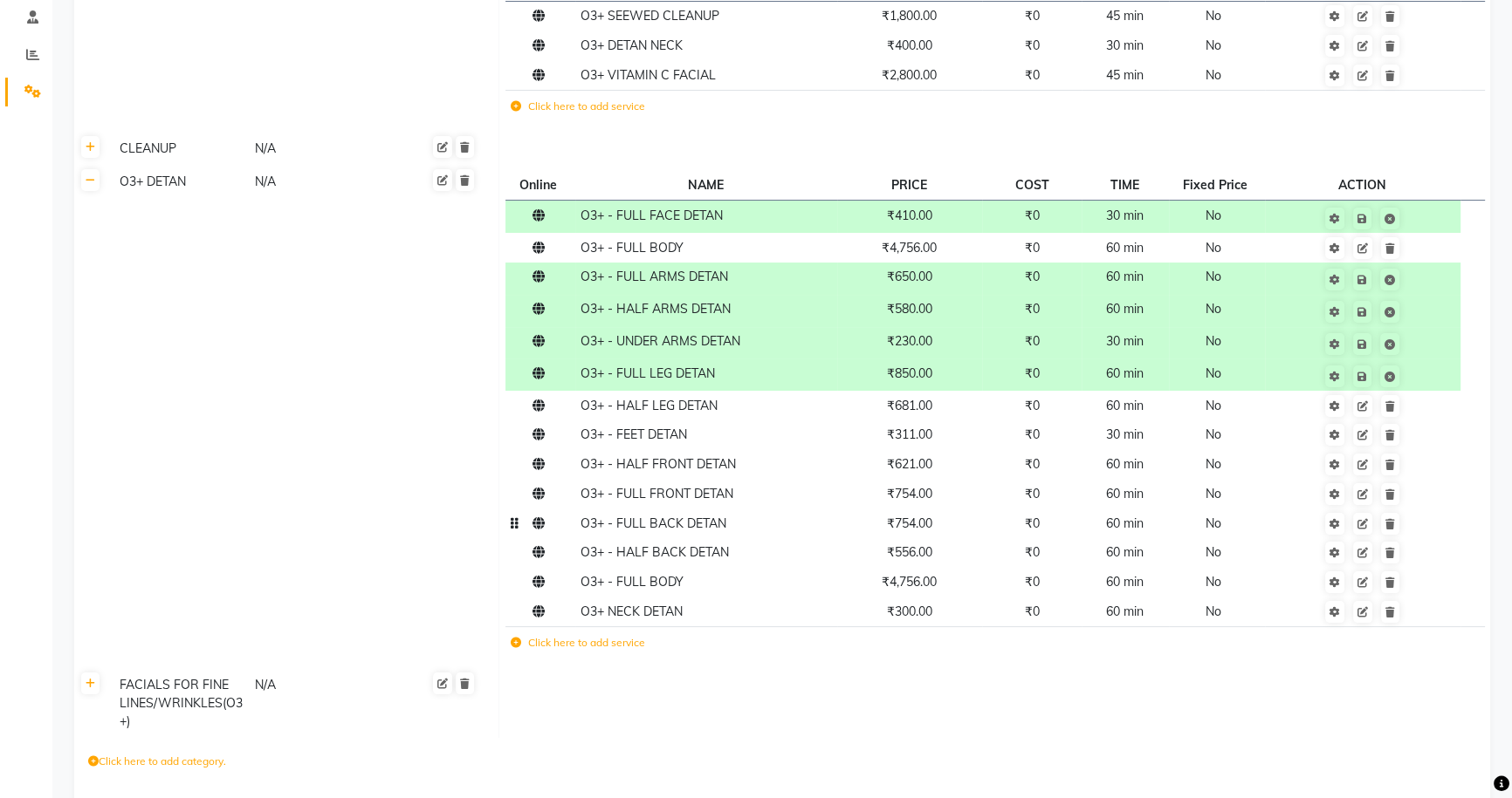
scroll to position [369, 0]
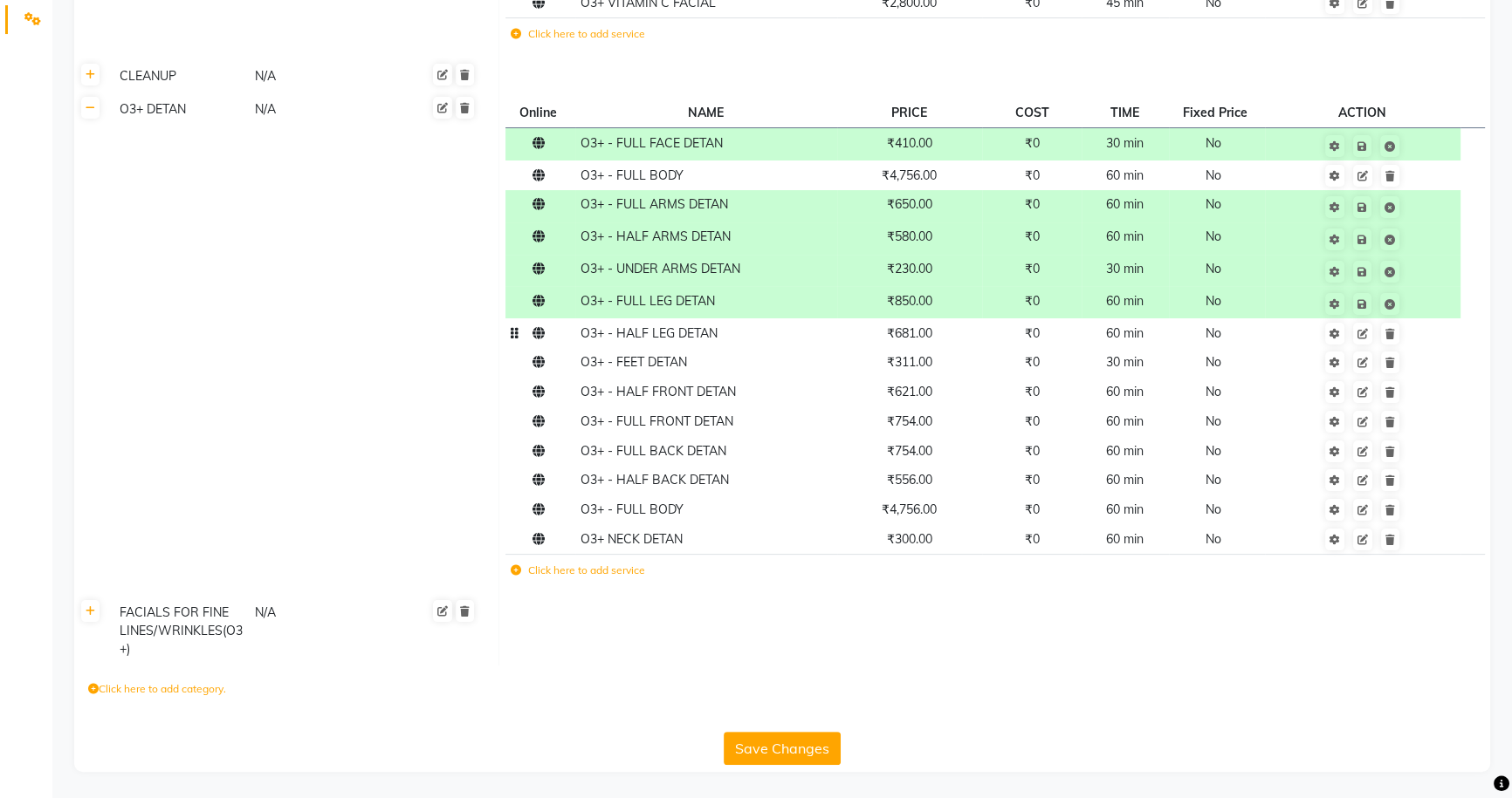
click at [966, 337] on td "₹681.00" at bounding box center [910, 334] width 146 height 30
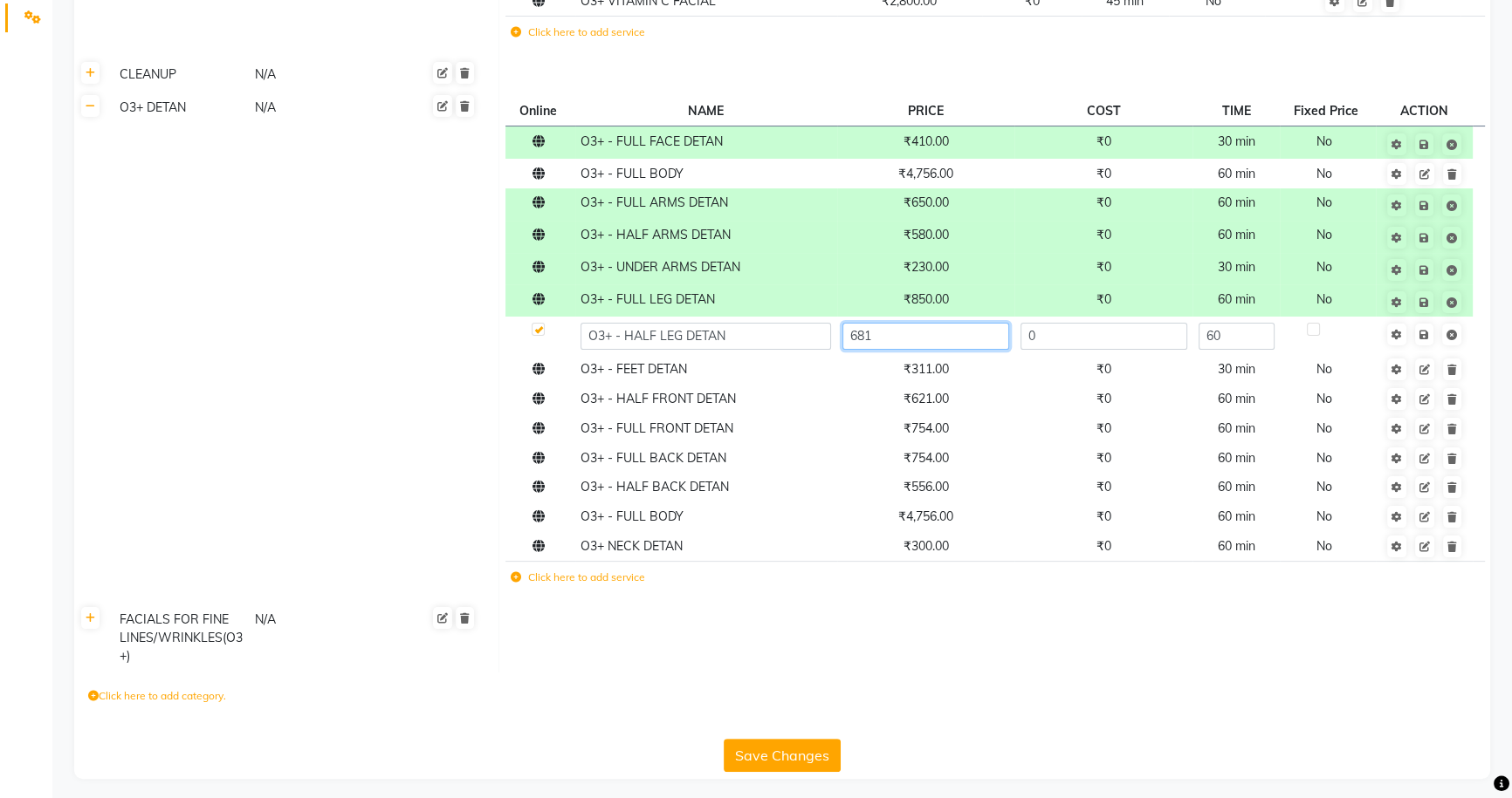
click at [966, 337] on input "681" at bounding box center [925, 336] width 167 height 27
type input "6"
type input "320"
click at [1423, 334] on td "Save" at bounding box center [1423, 336] width 96 height 38
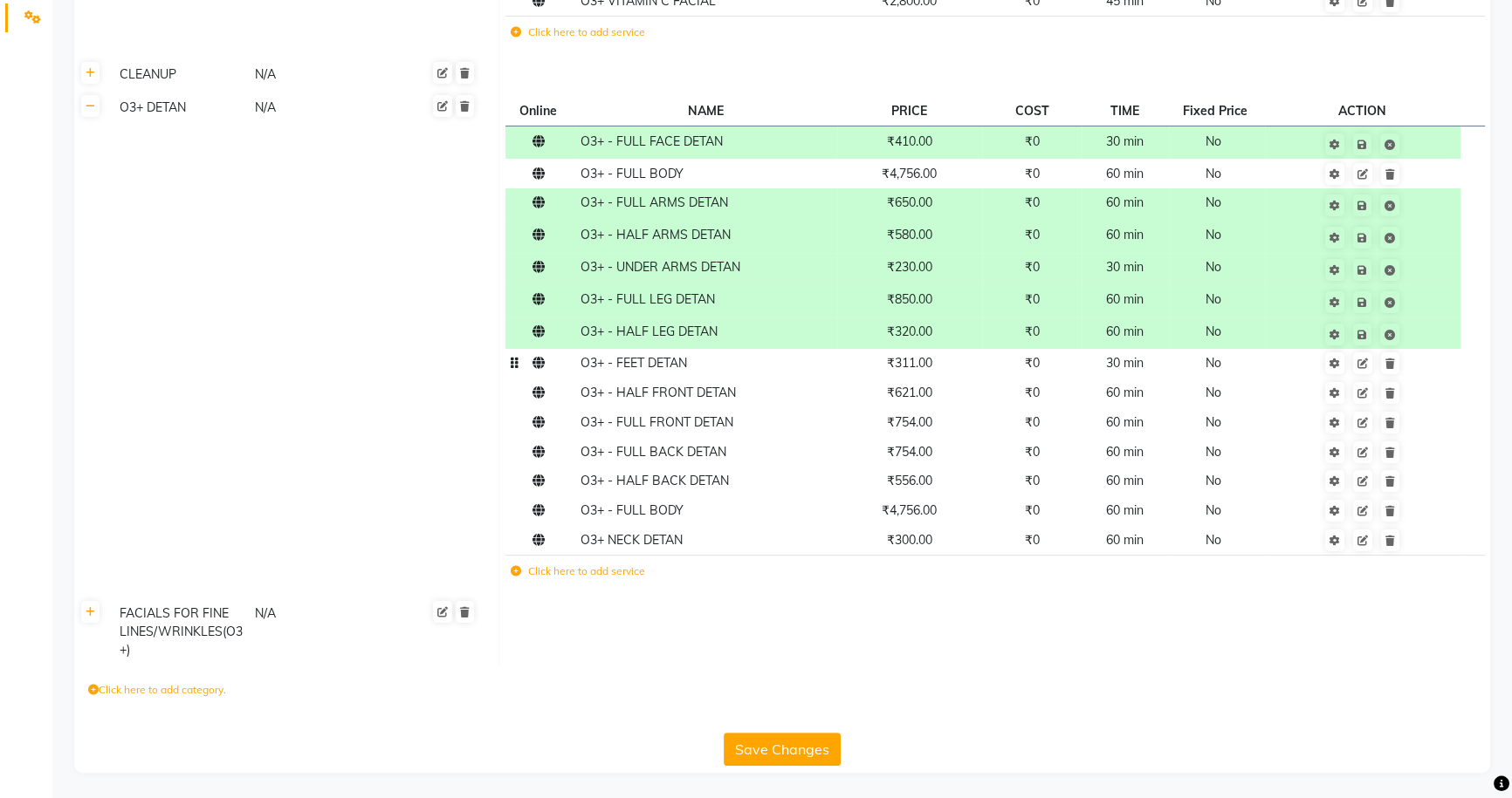
click at [961, 370] on td "₹311.00" at bounding box center [910, 364] width 146 height 30
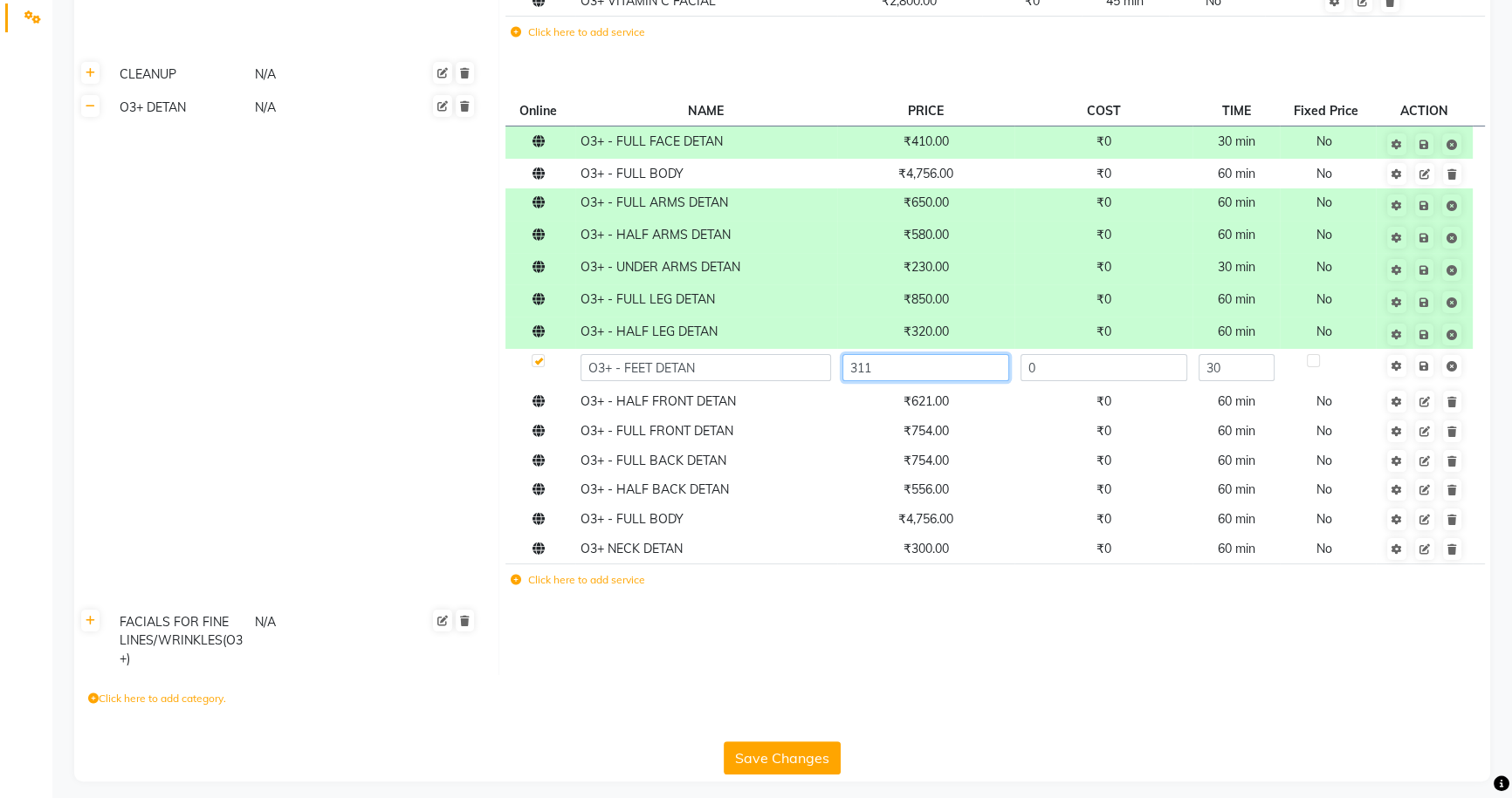
click at [964, 370] on input "311" at bounding box center [925, 367] width 167 height 27
type input "3"
type input "650"
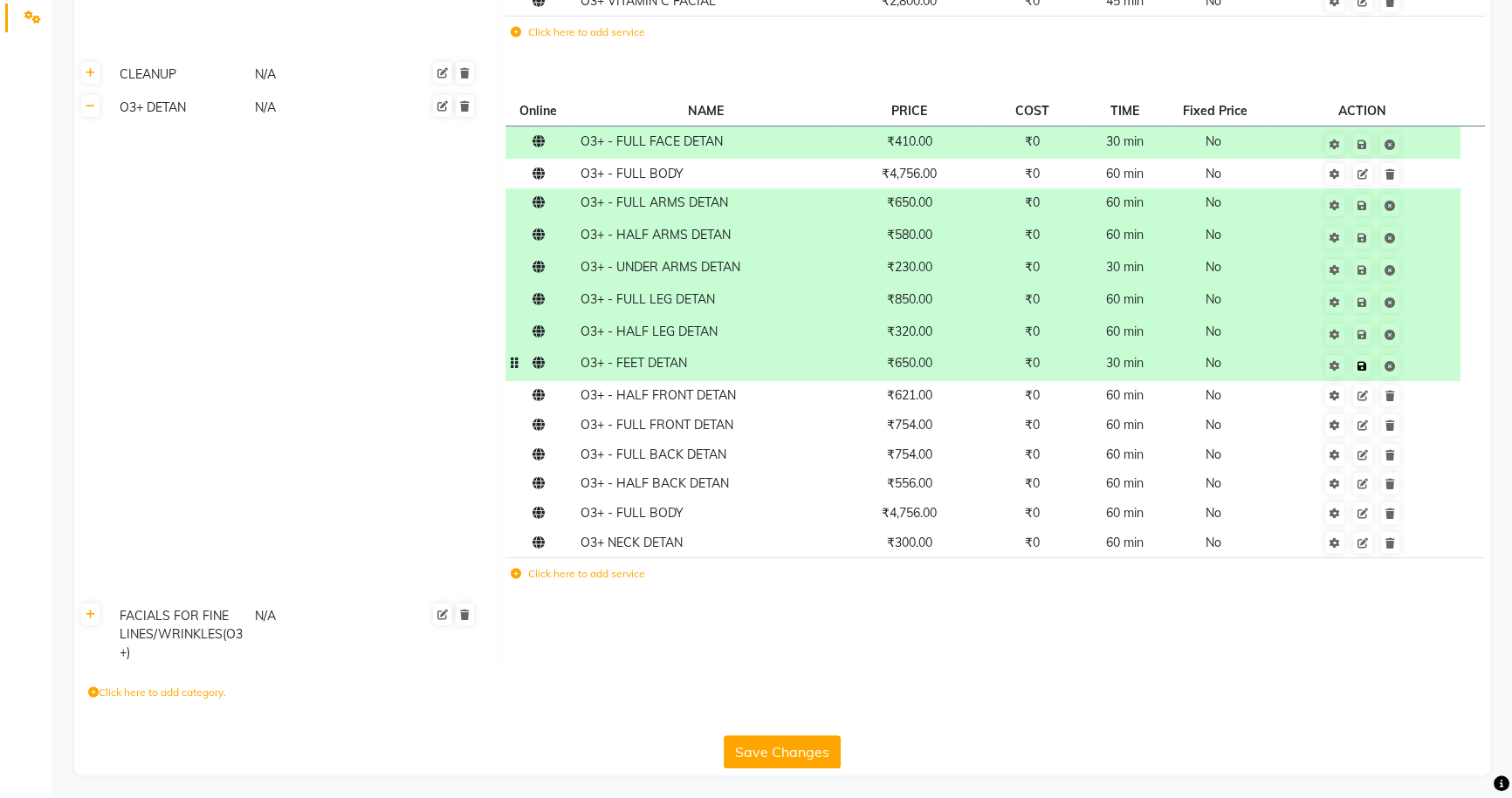
click at [1429, 365] on td "Save" at bounding box center [1363, 365] width 196 height 33
click at [950, 407] on td "₹621.00" at bounding box center [910, 396] width 146 height 30
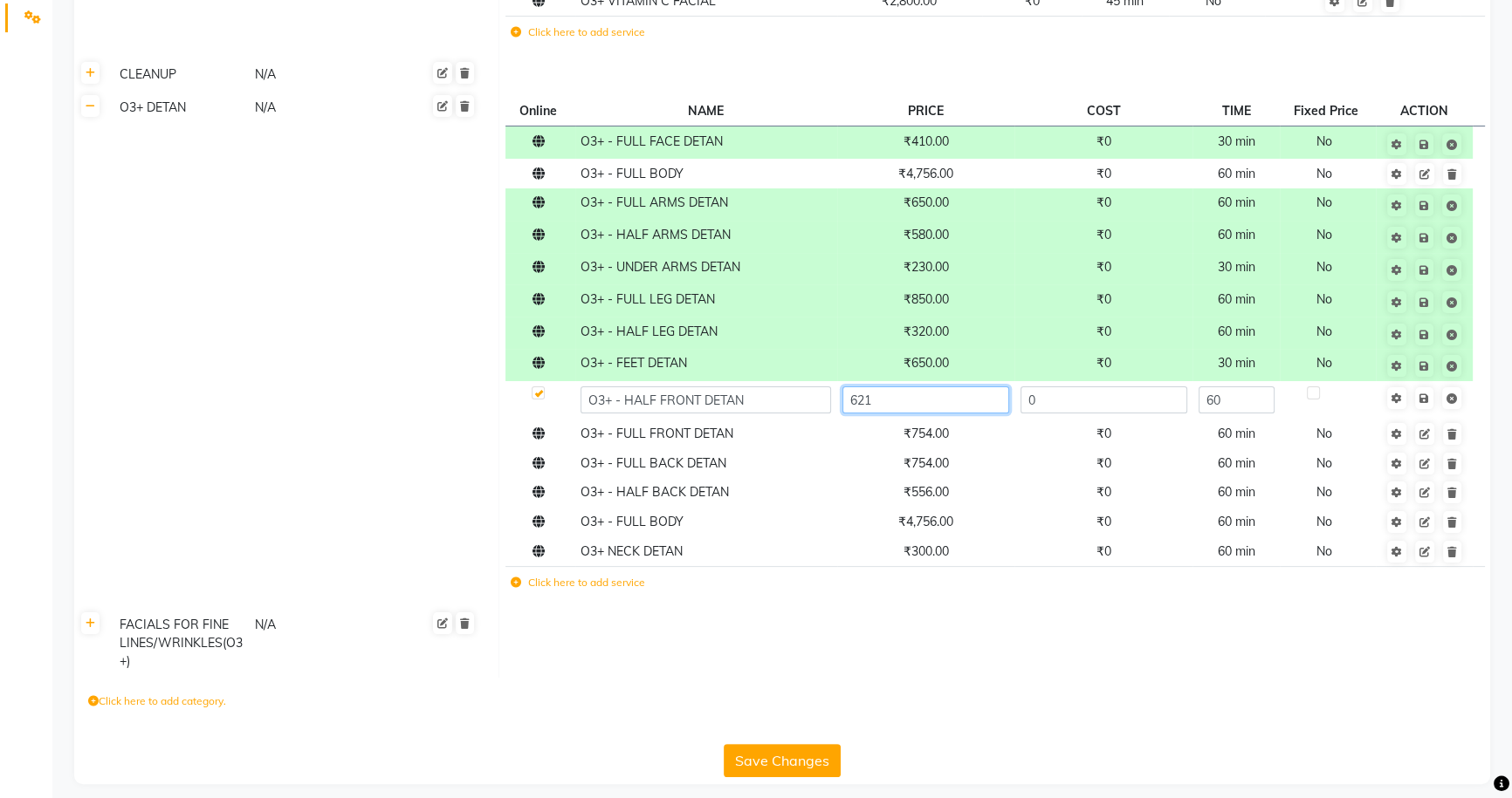
click at [954, 406] on input "621" at bounding box center [925, 400] width 167 height 27
type input "6"
type input "750"
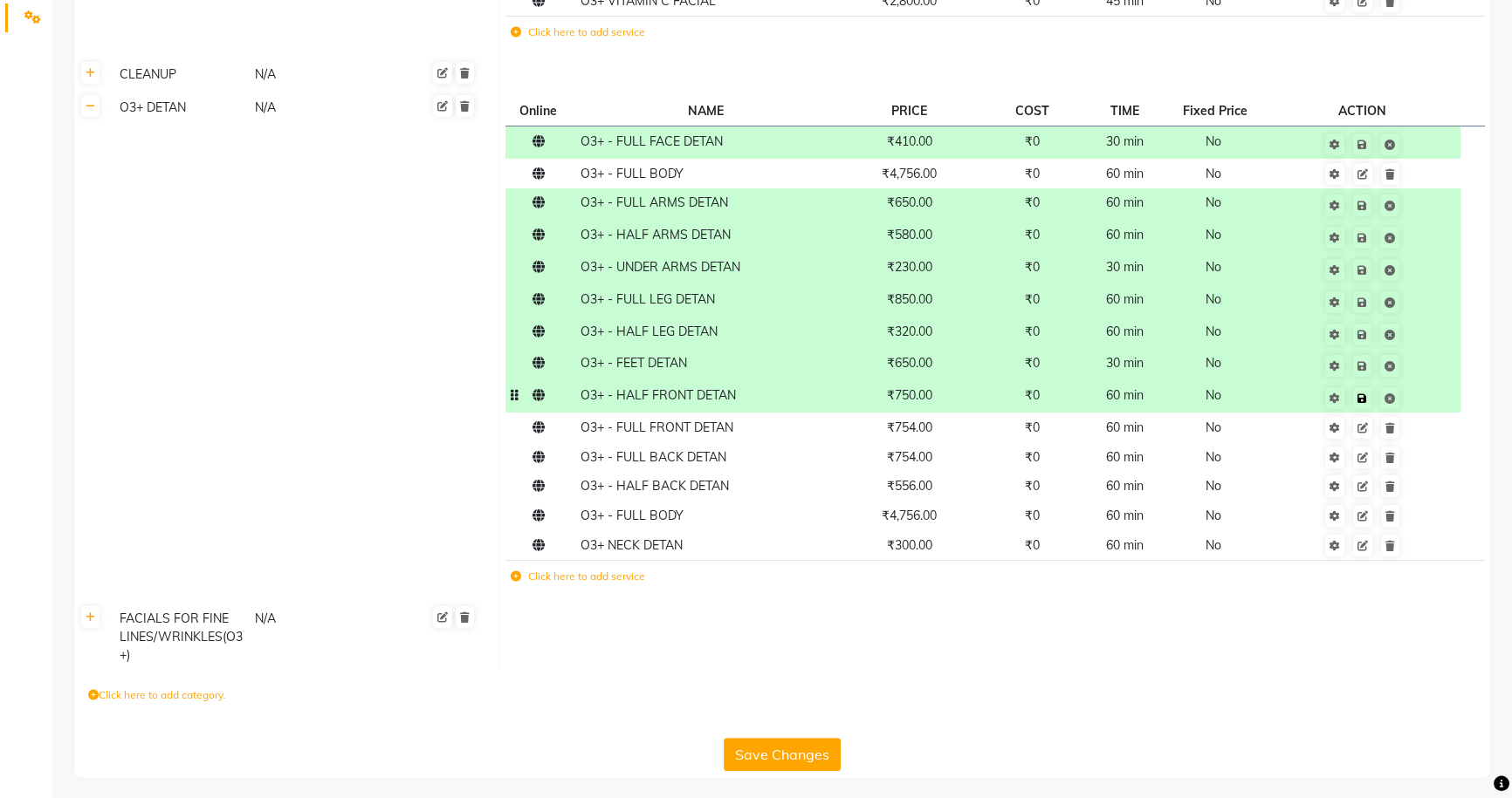
click at [1429, 399] on td "Save" at bounding box center [1363, 397] width 196 height 33
click at [964, 433] on td "₹754.00" at bounding box center [910, 428] width 146 height 30
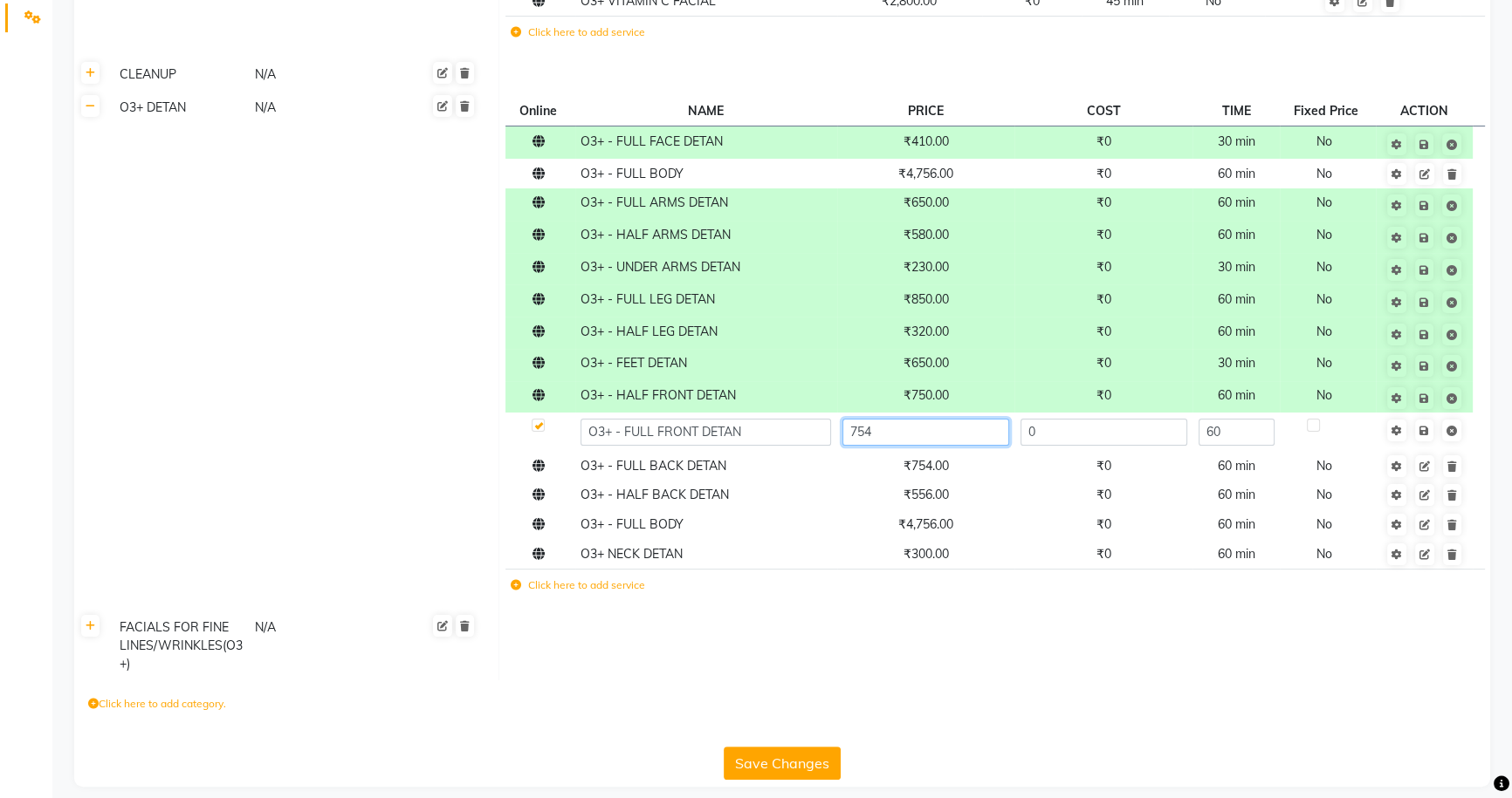
click at [964, 433] on input "754" at bounding box center [925, 432] width 167 height 27
type input "750"
click at [1427, 433] on td "Save" at bounding box center [1423, 432] width 96 height 38
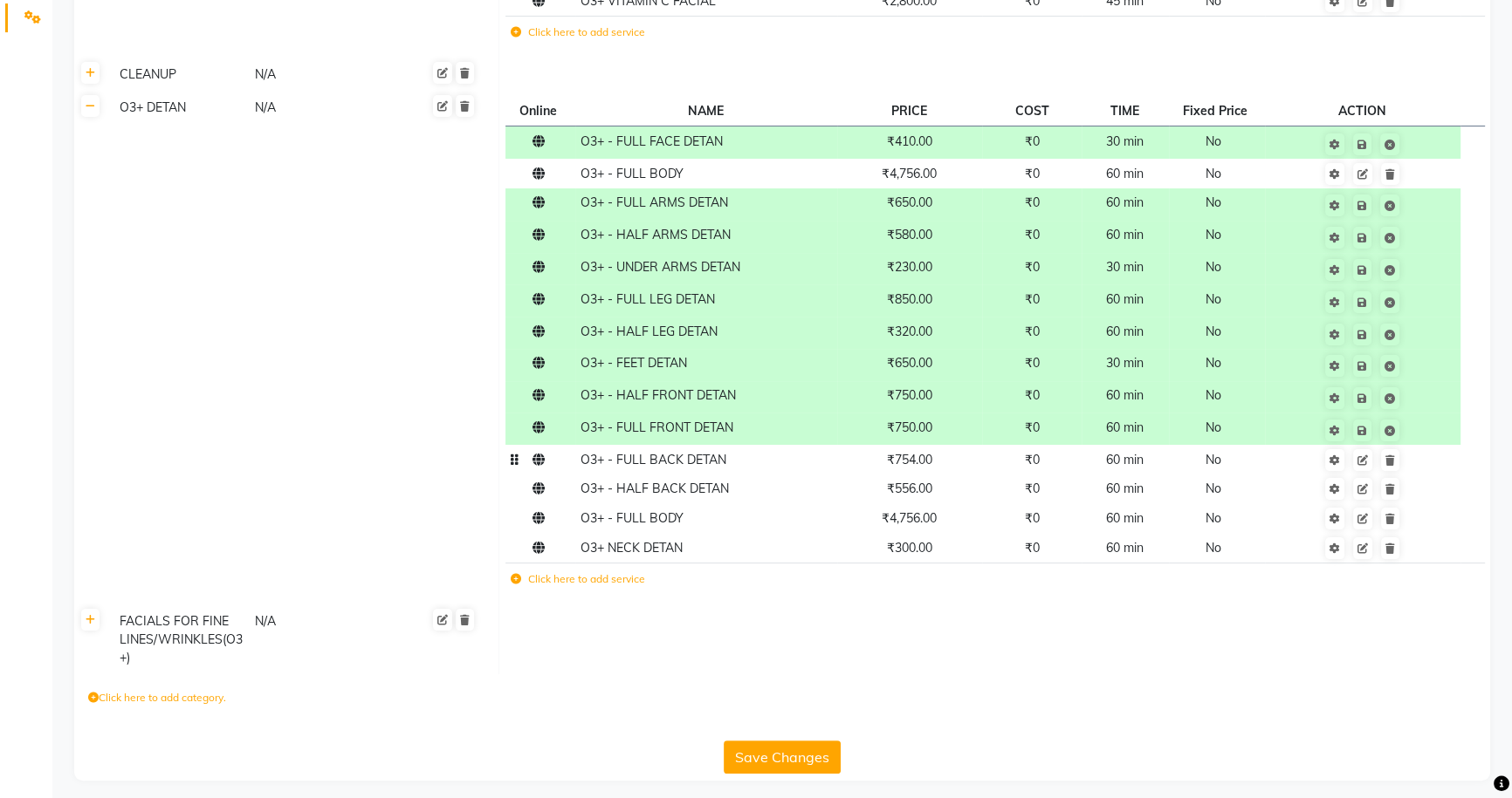
click at [978, 470] on td "₹754.00" at bounding box center [910, 460] width 146 height 30
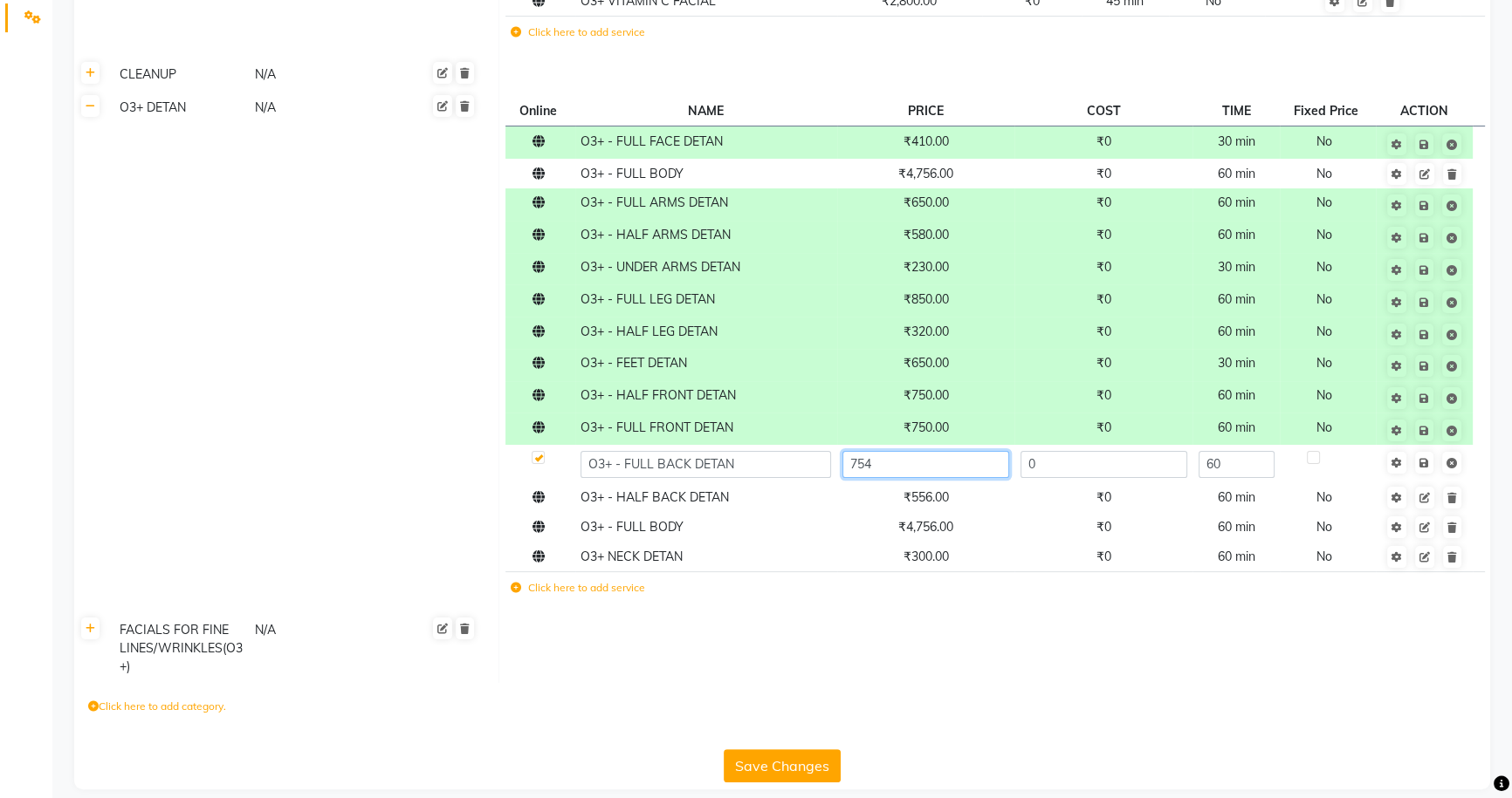
click at [979, 470] on input "754" at bounding box center [925, 464] width 167 height 27
type input "600"
click at [1427, 460] on td "Save" at bounding box center [1423, 463] width 96 height 38
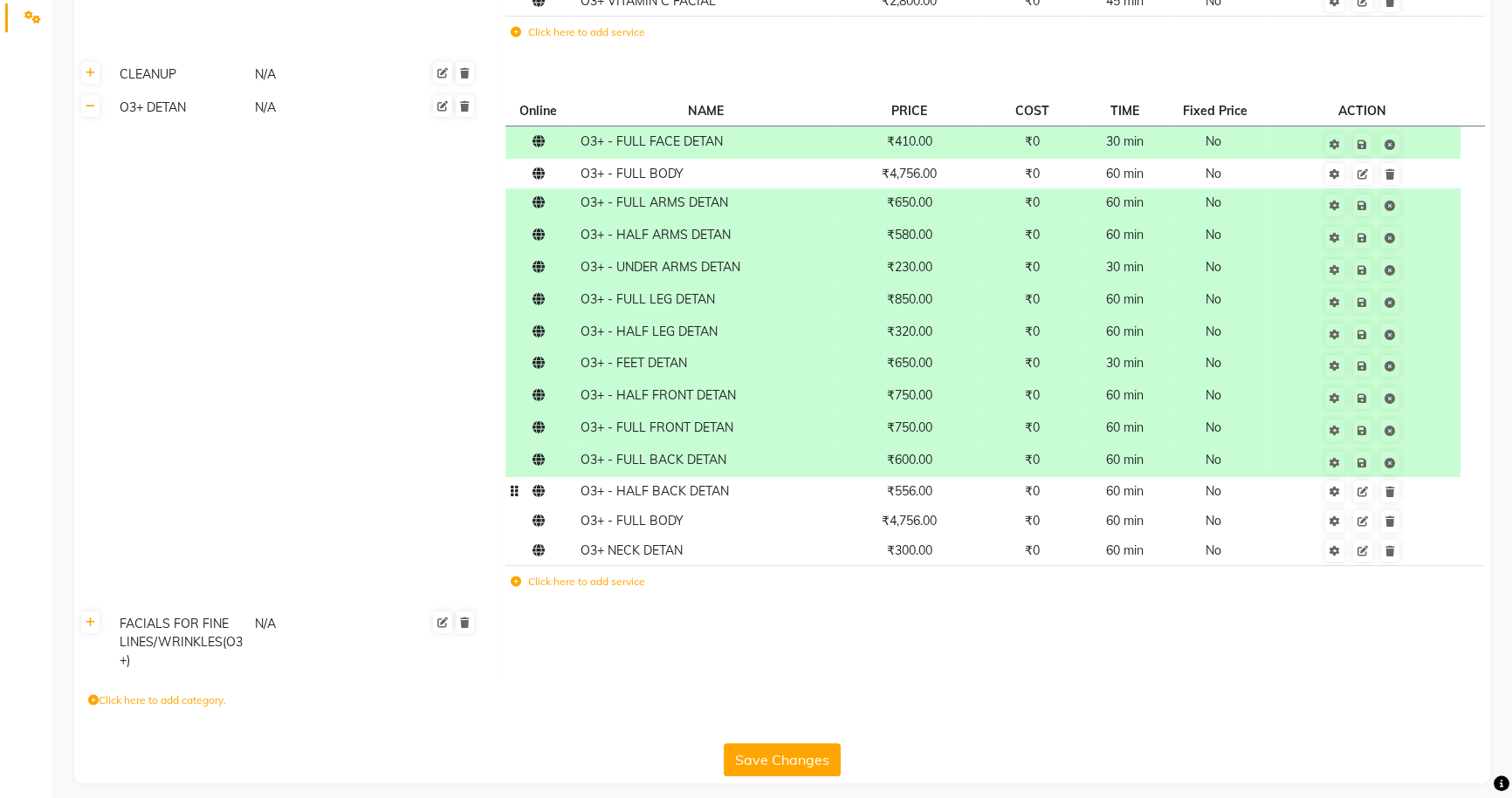
click at [977, 495] on td "₹556.00" at bounding box center [910, 492] width 146 height 30
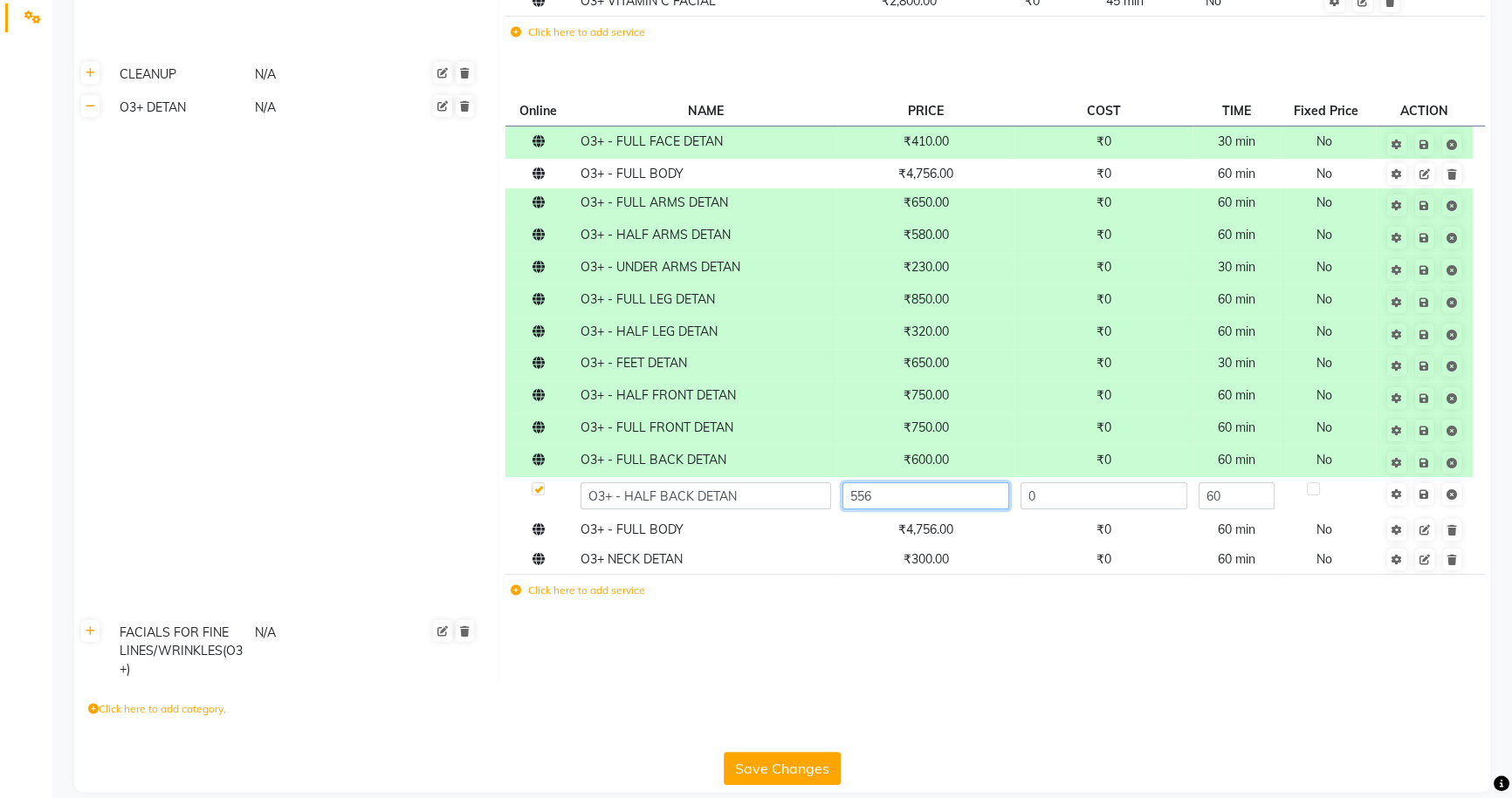
click at [977, 495] on input "556" at bounding box center [925, 496] width 167 height 27
type input "410"
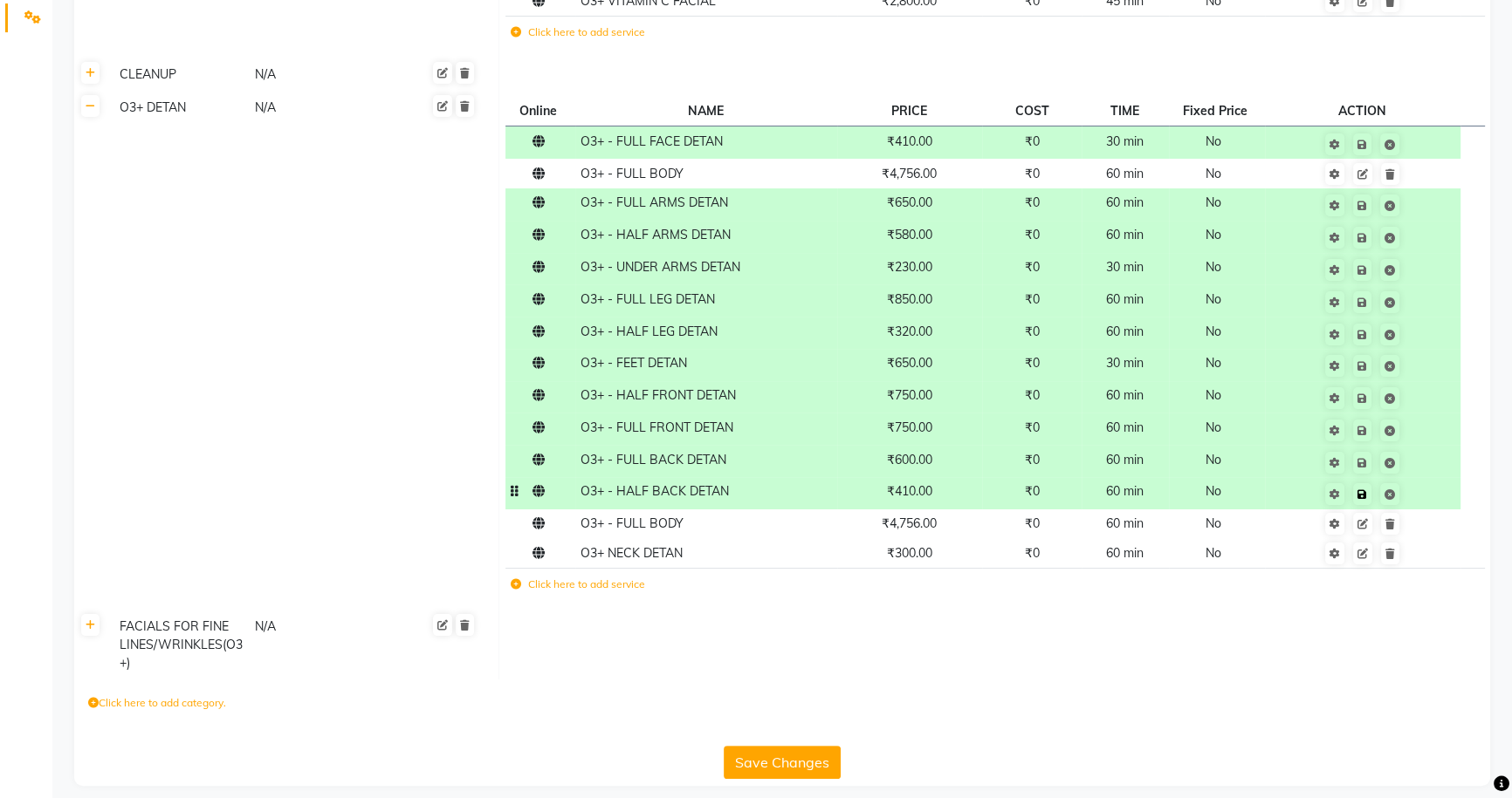
click at [1425, 492] on td "Save" at bounding box center [1363, 493] width 196 height 33
click at [957, 525] on td "₹4,756.00" at bounding box center [910, 525] width 146 height 30
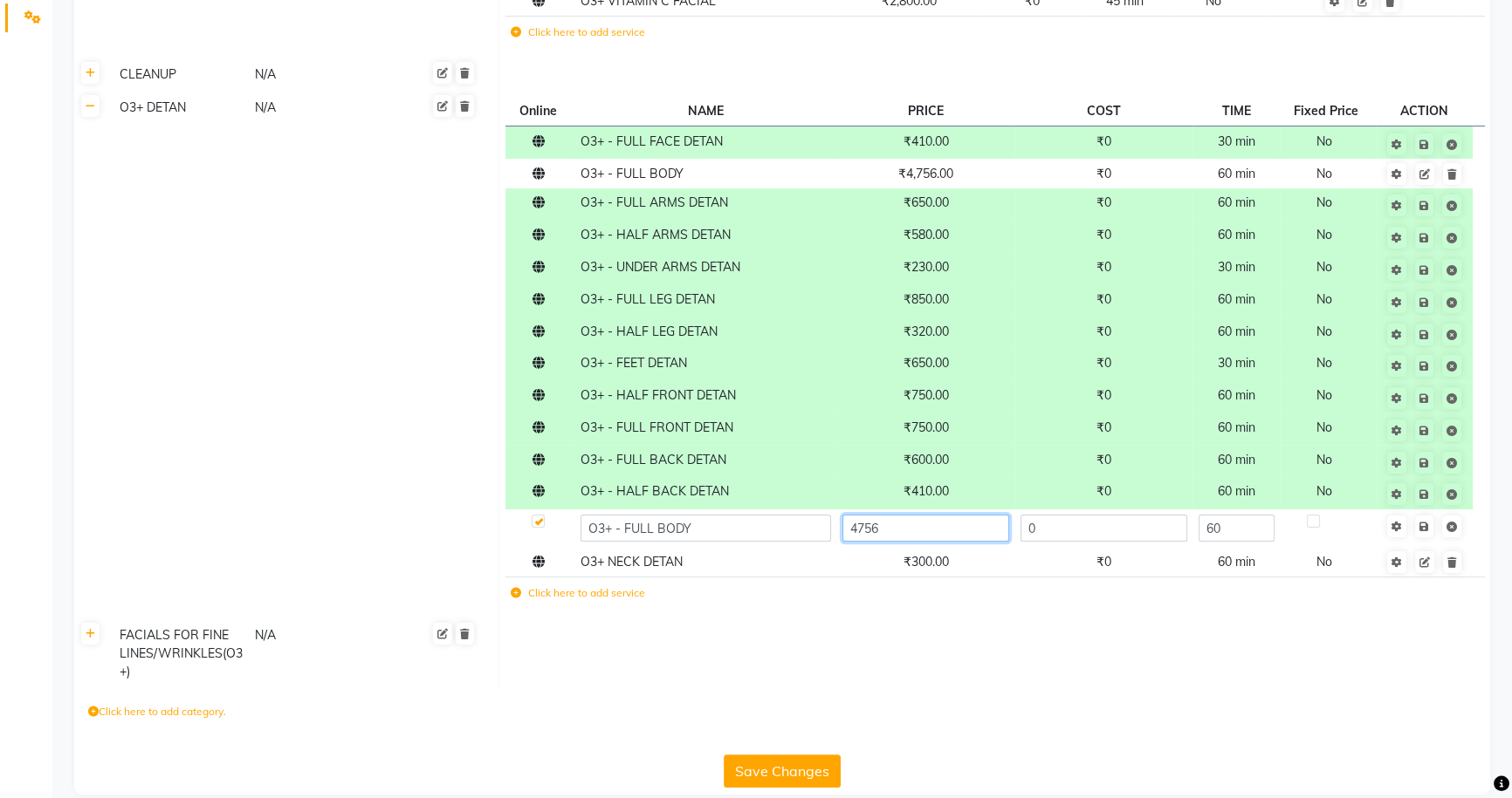
click at [957, 525] on input "4756" at bounding box center [925, 528] width 167 height 27
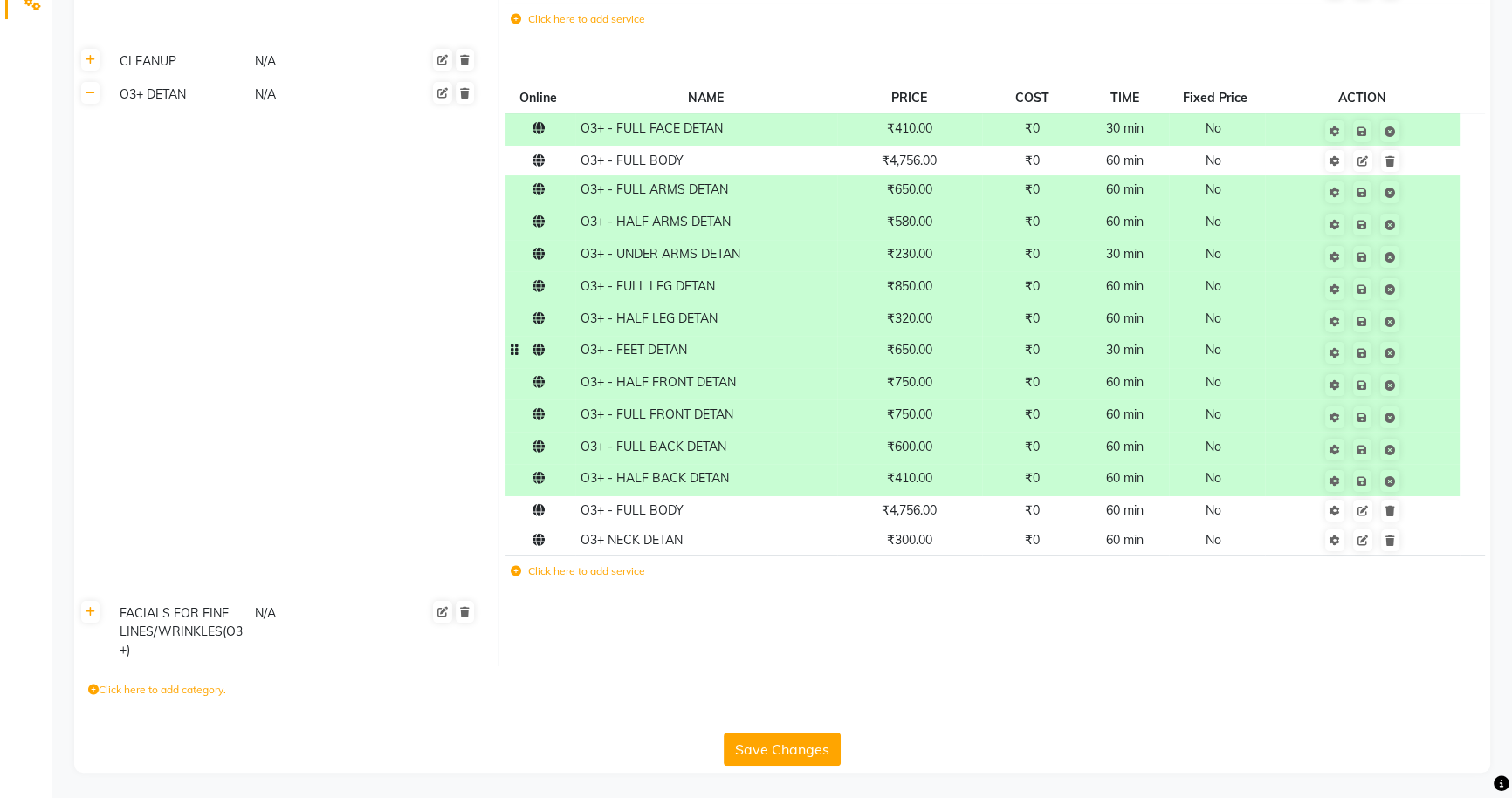
scroll to position [384, 0]
click at [1388, 157] on icon at bounding box center [1390, 160] width 9 height 10
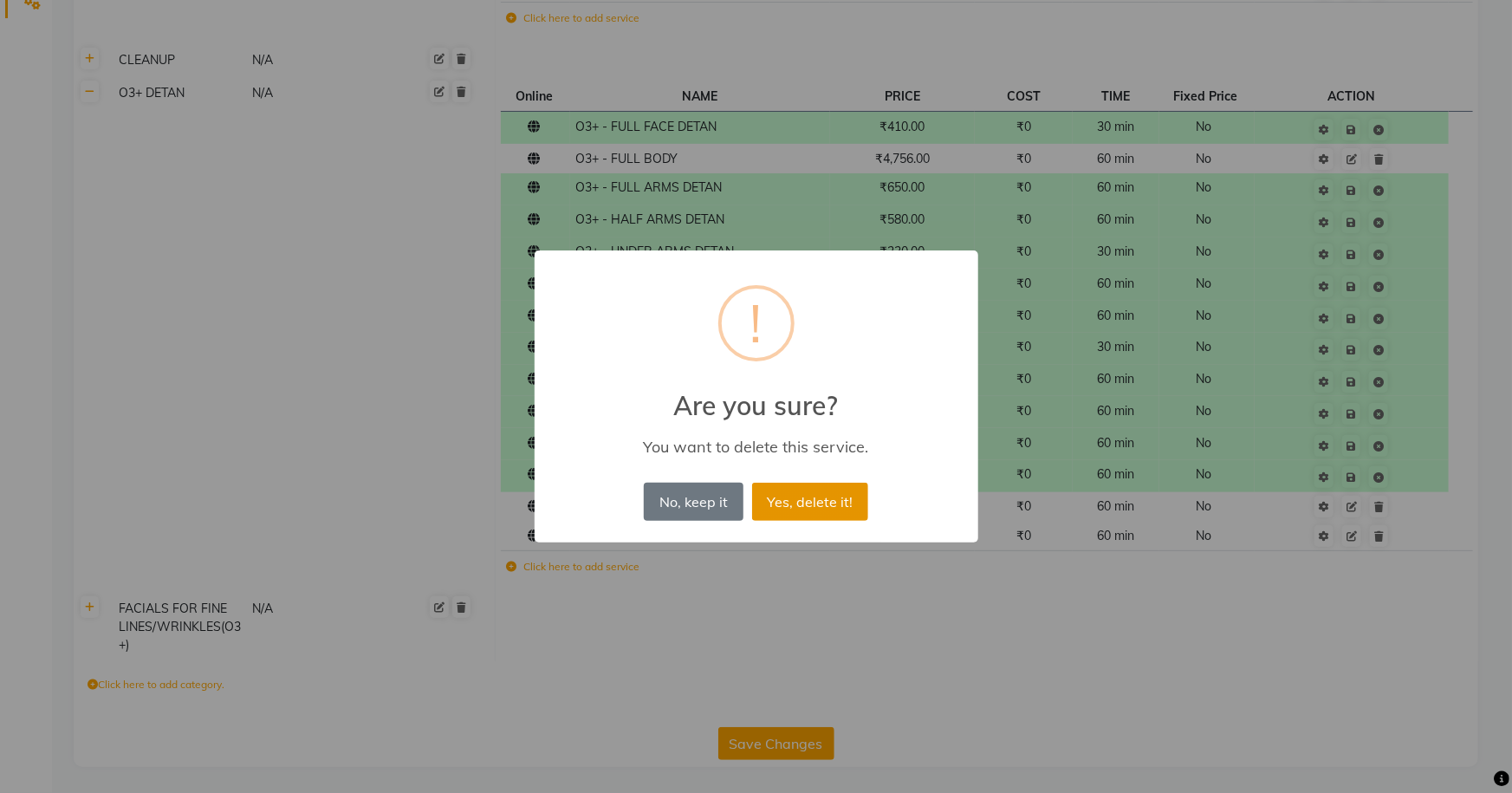
click at [800, 499] on button "Yes, delete it!" at bounding box center [809, 501] width 116 height 38
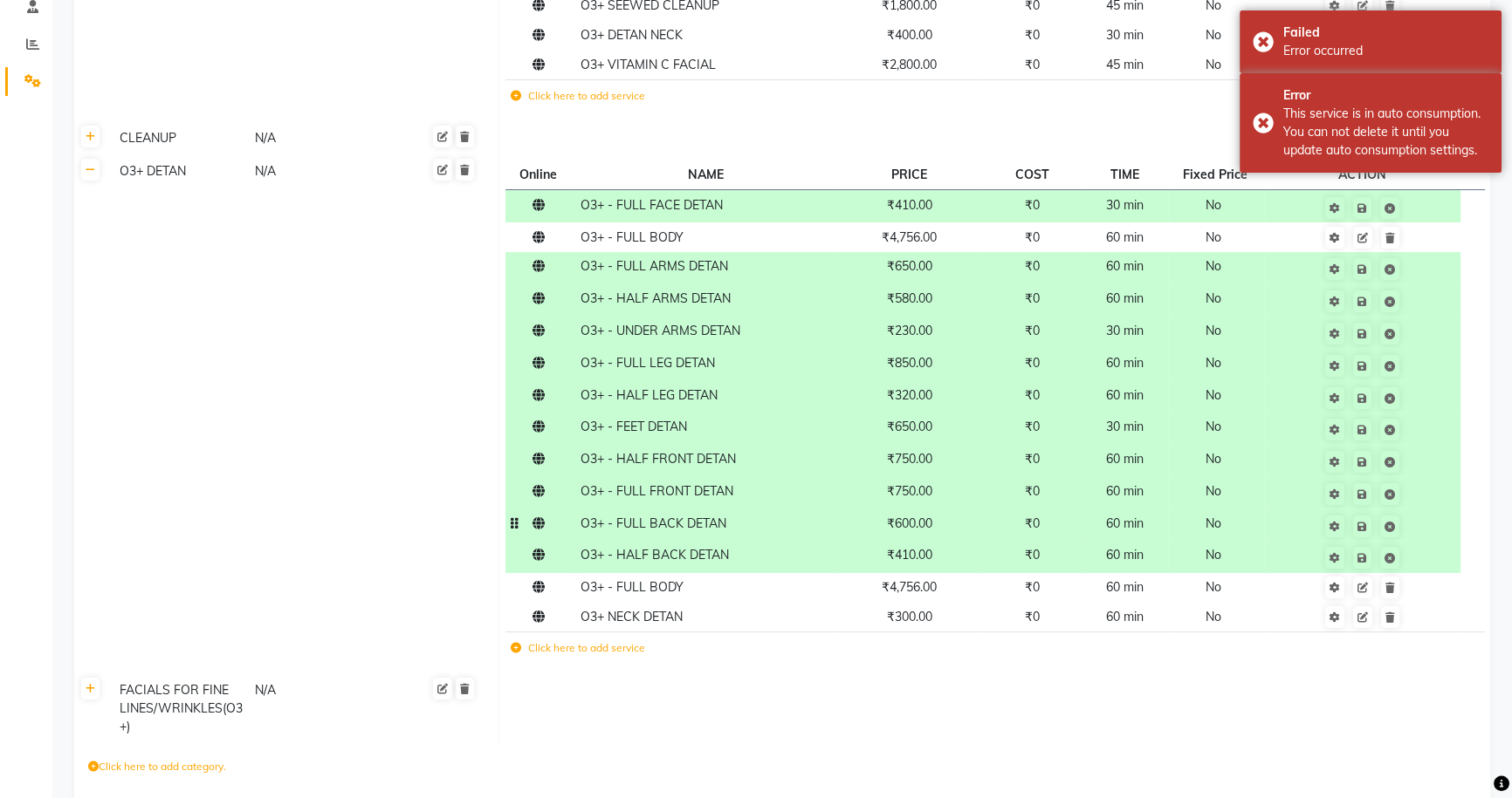
scroll to position [226, 0]
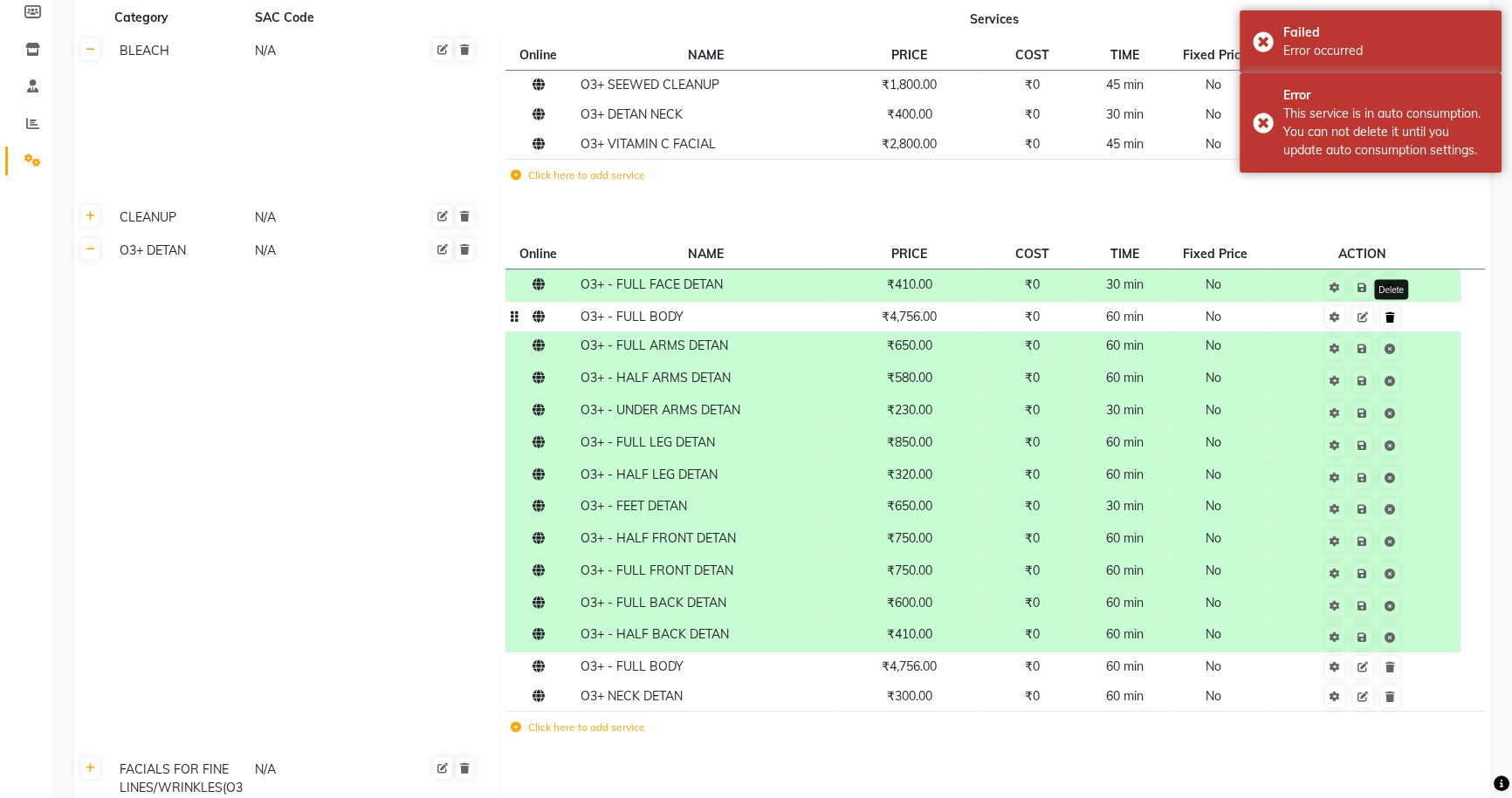
click at [1393, 324] on link at bounding box center [1391, 316] width 19 height 21
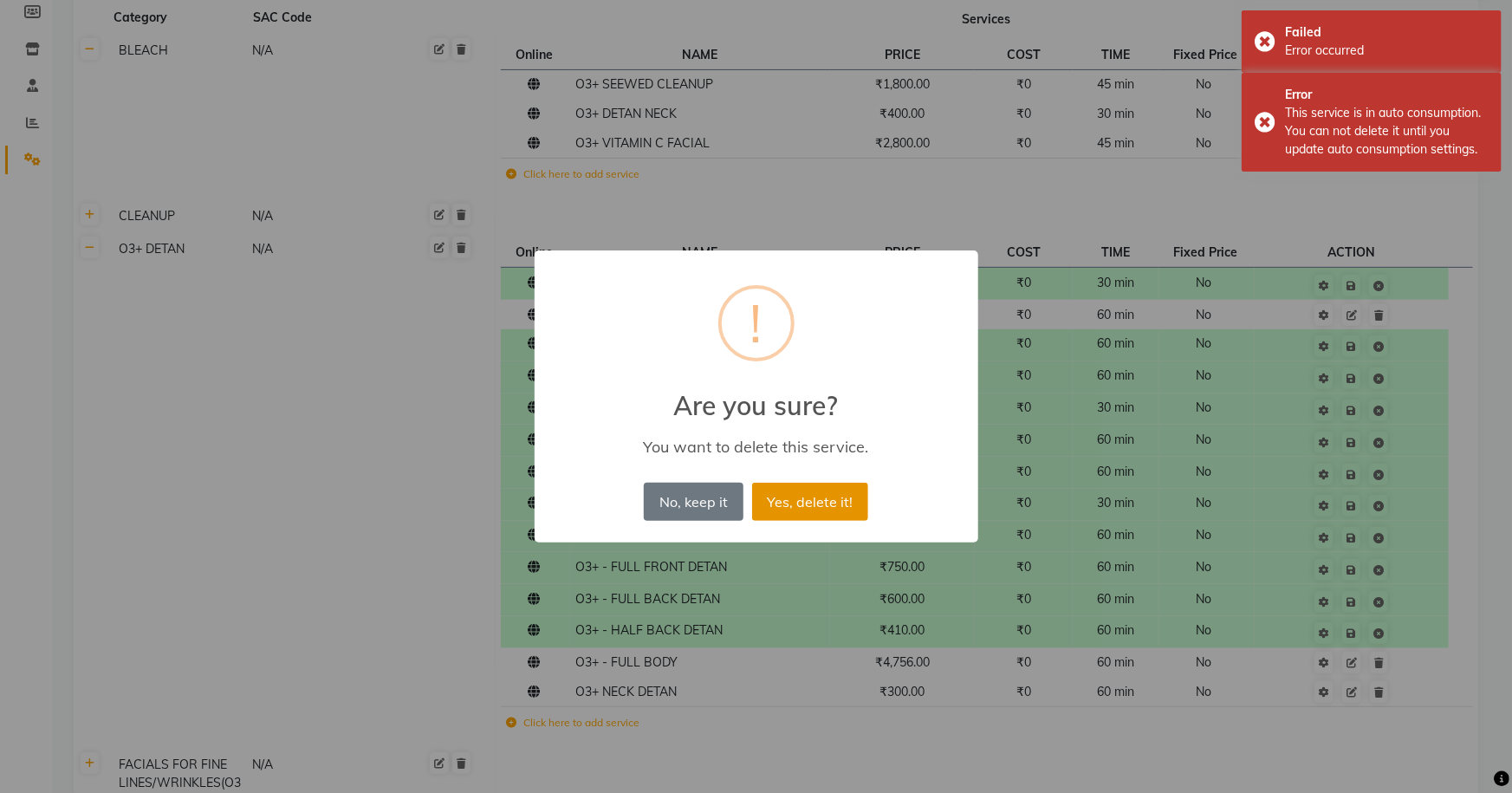
click at [841, 502] on button "Yes, delete it!" at bounding box center [809, 501] width 116 height 38
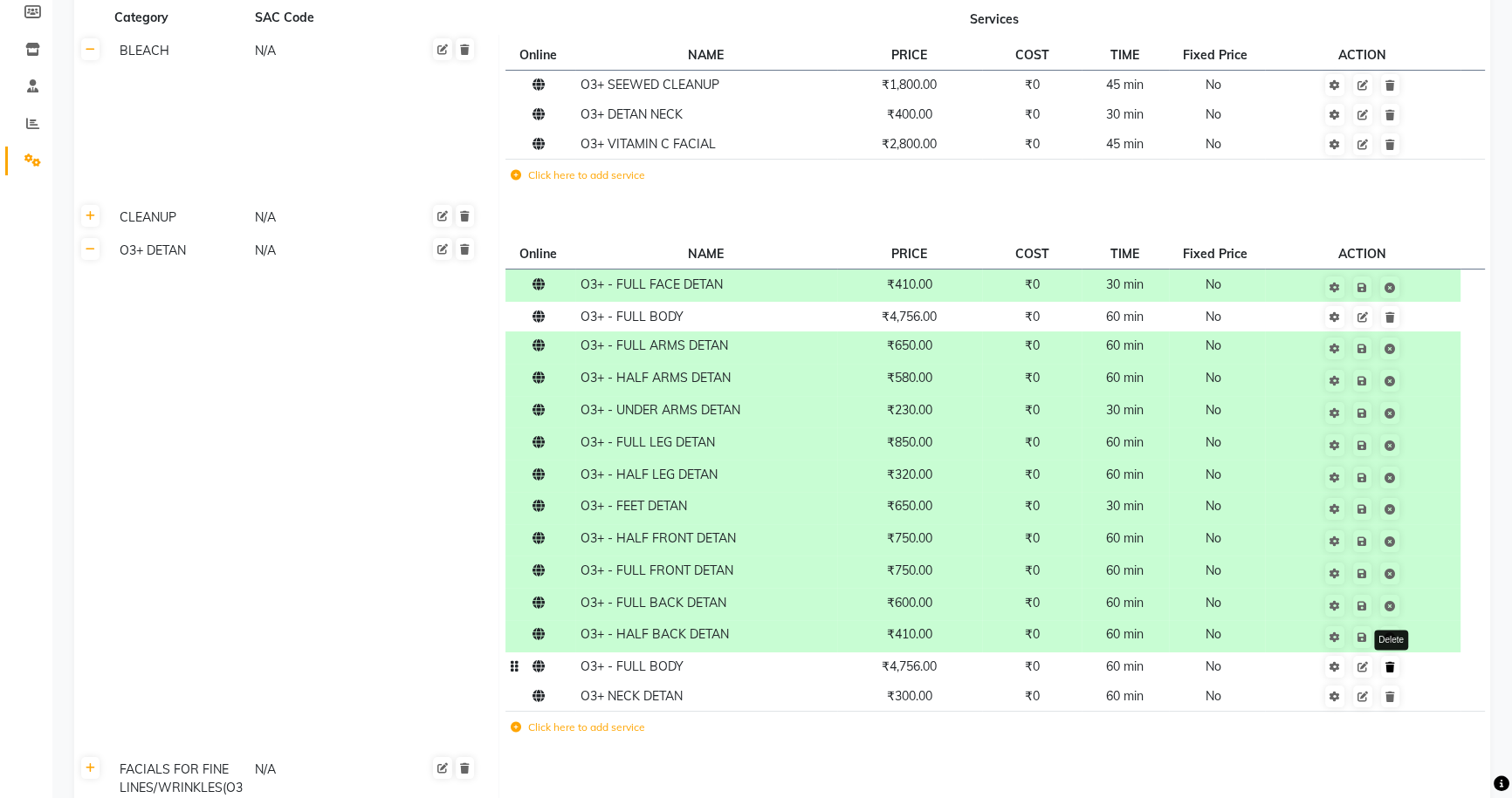
click at [1393, 669] on icon at bounding box center [1390, 667] width 9 height 10
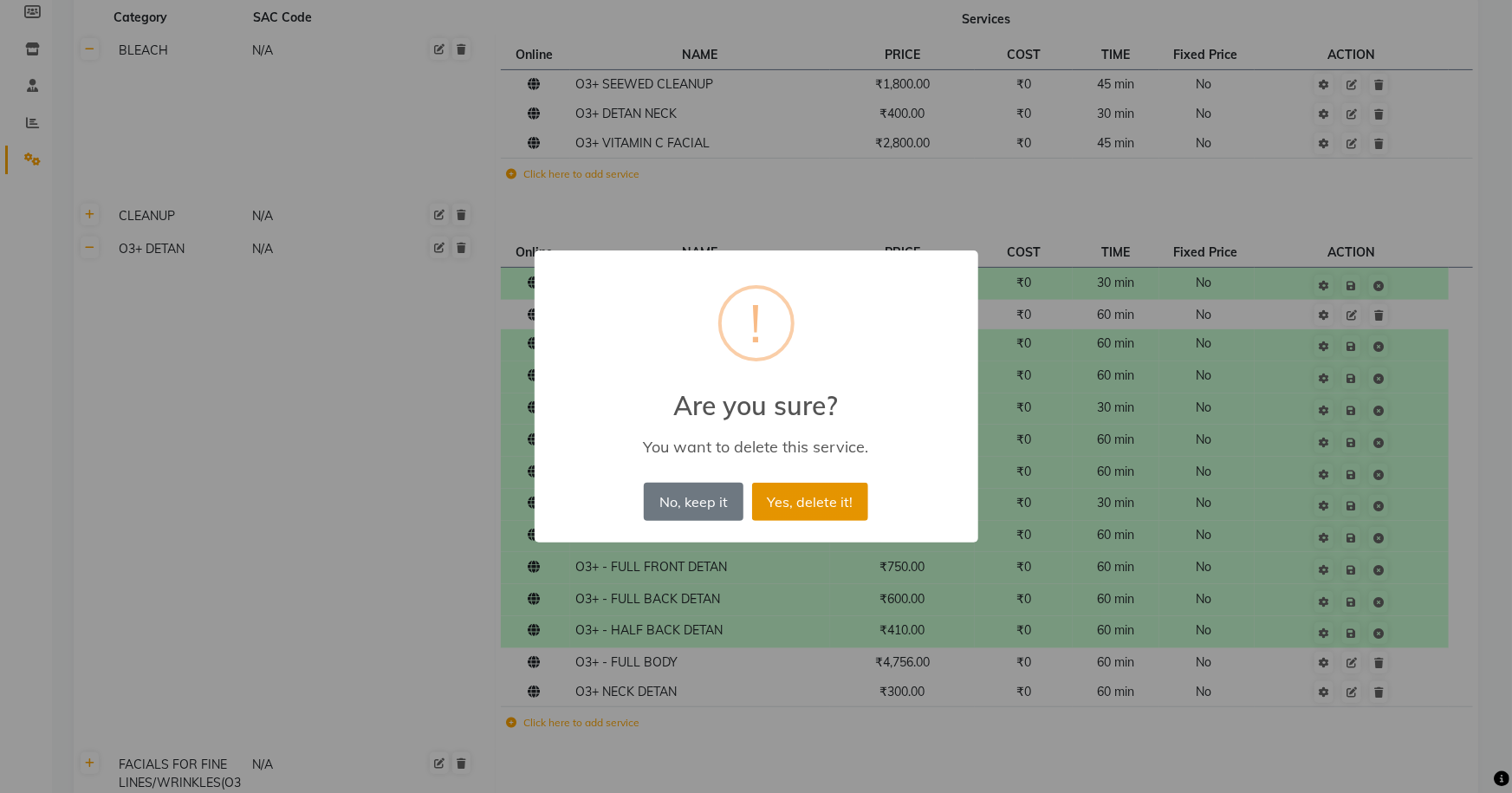
click at [804, 503] on button "Yes, delete it!" at bounding box center [809, 501] width 116 height 38
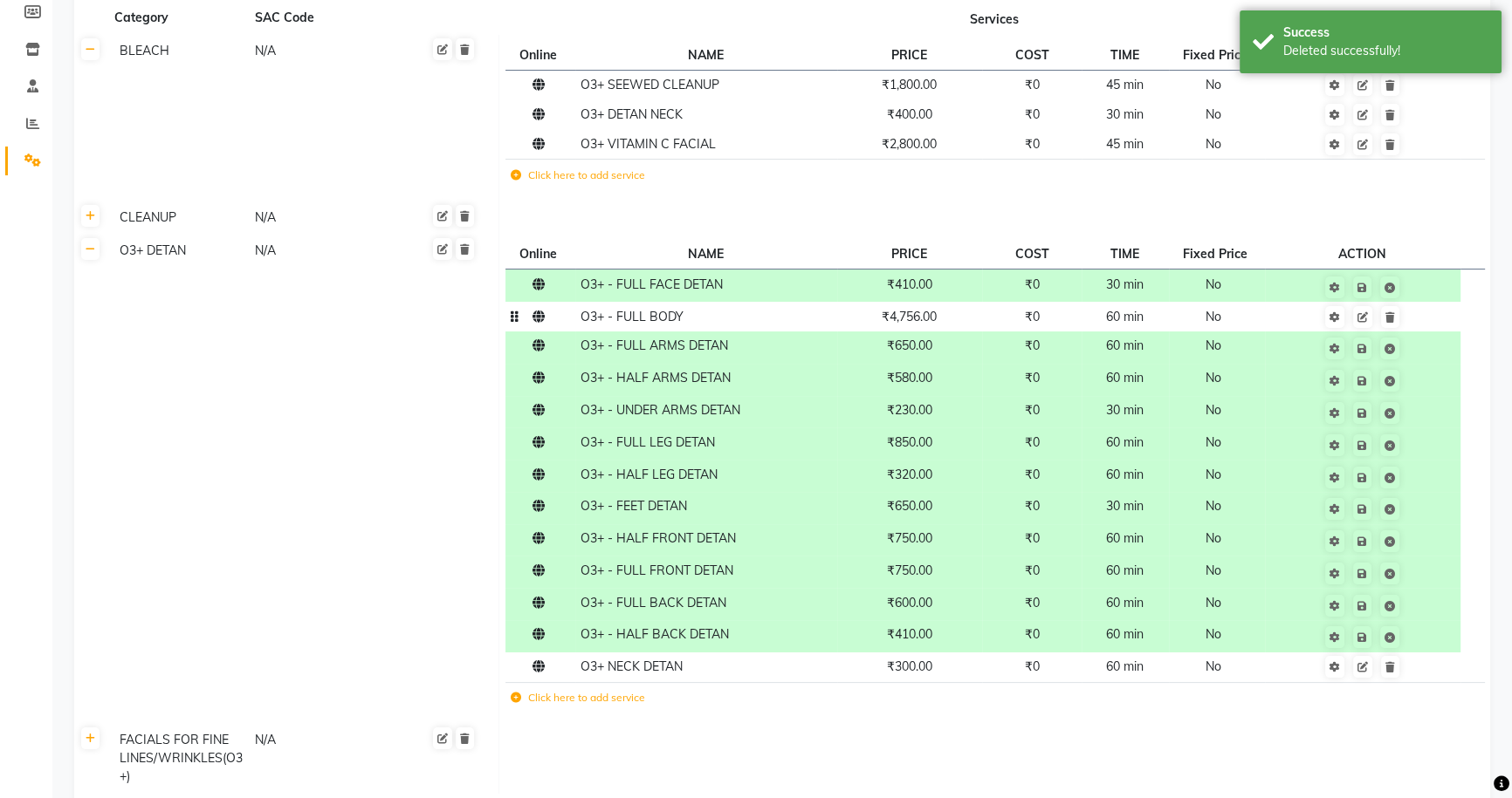
click at [954, 319] on td "₹4,756.00" at bounding box center [910, 317] width 146 height 30
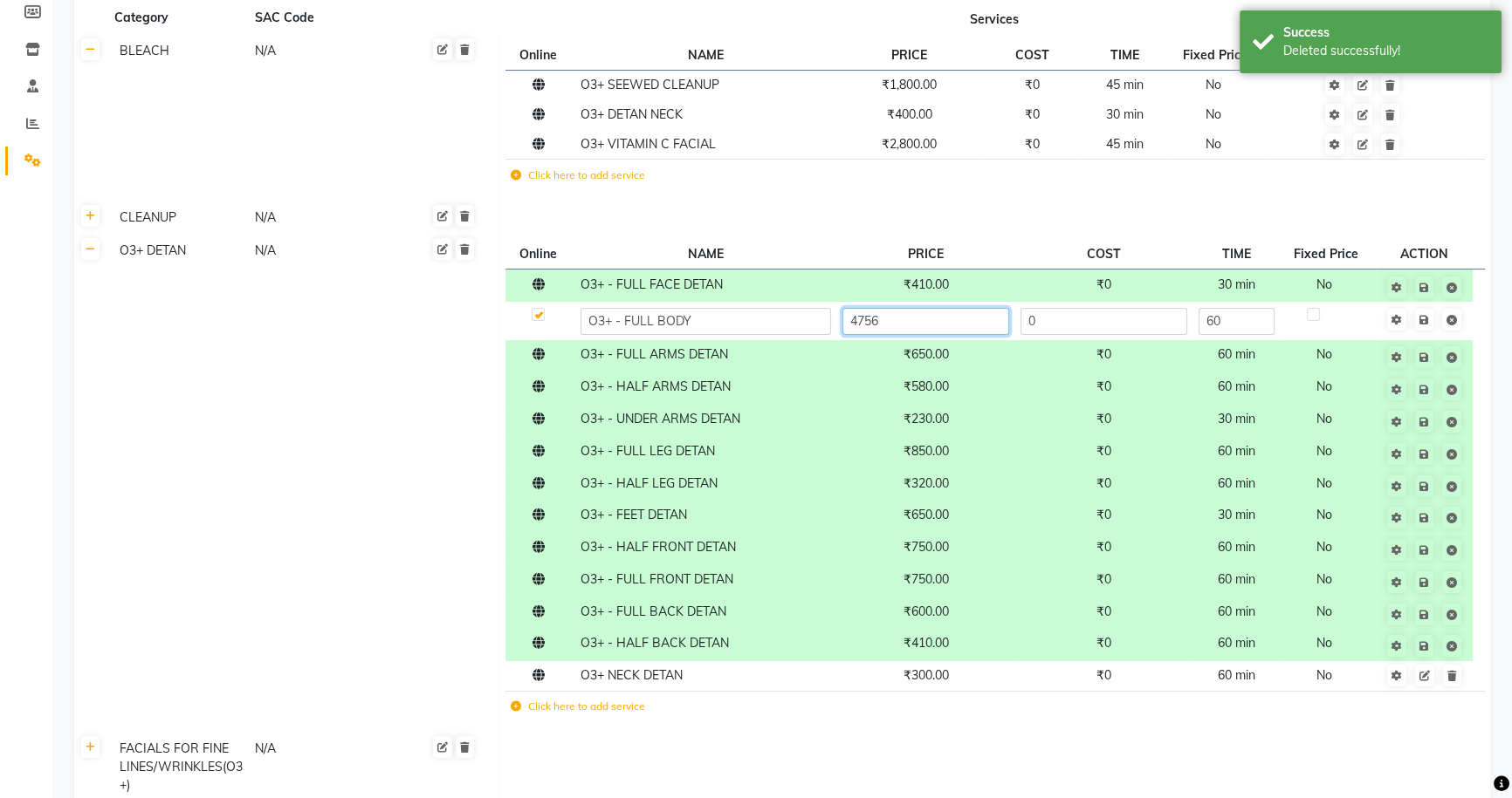
click at [954, 319] on input "4756" at bounding box center [925, 321] width 167 height 27
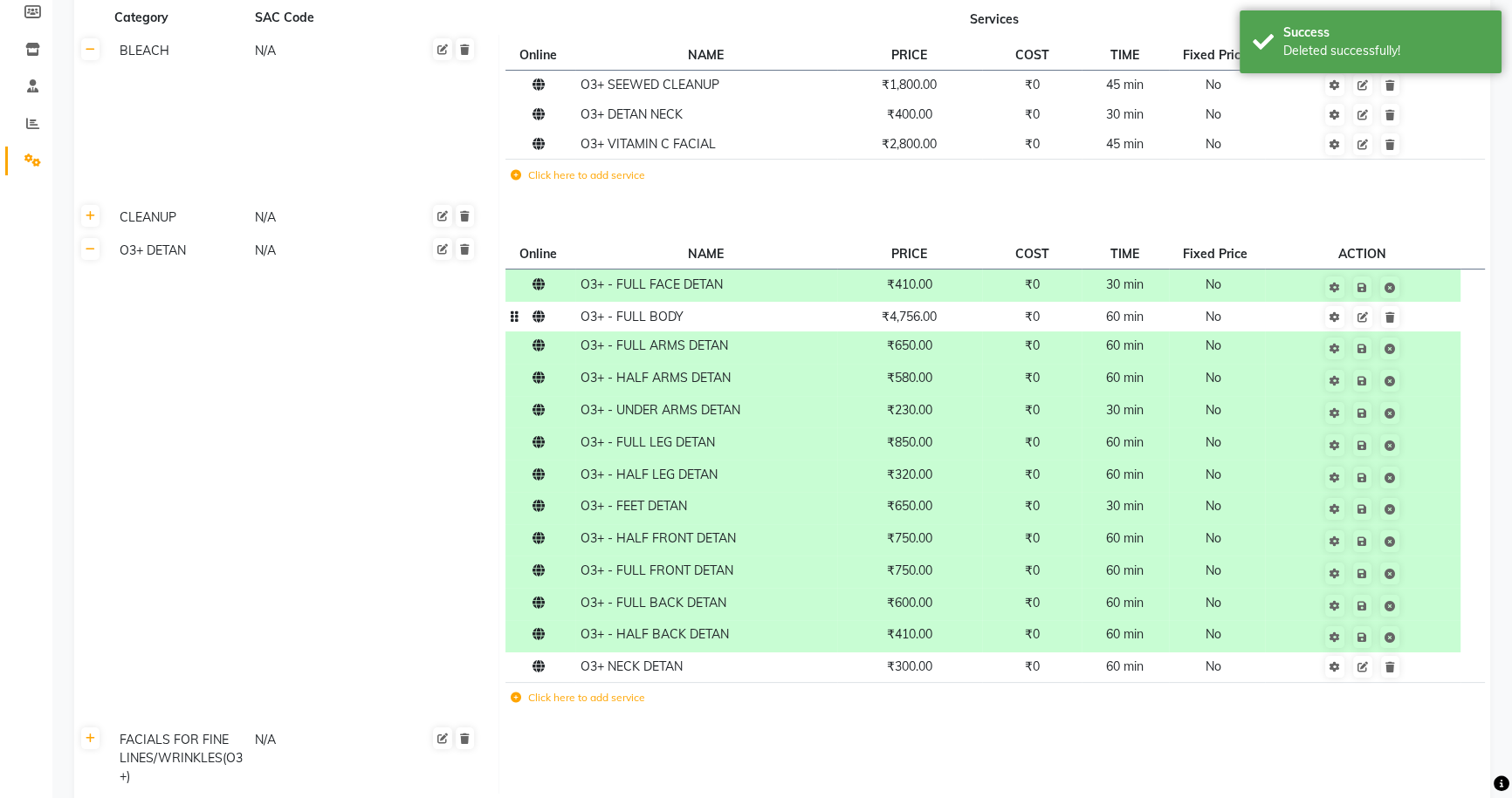
click at [1422, 323] on td at bounding box center [1363, 317] width 196 height 30
click at [934, 313] on span "₹4,756.00" at bounding box center [909, 316] width 55 height 16
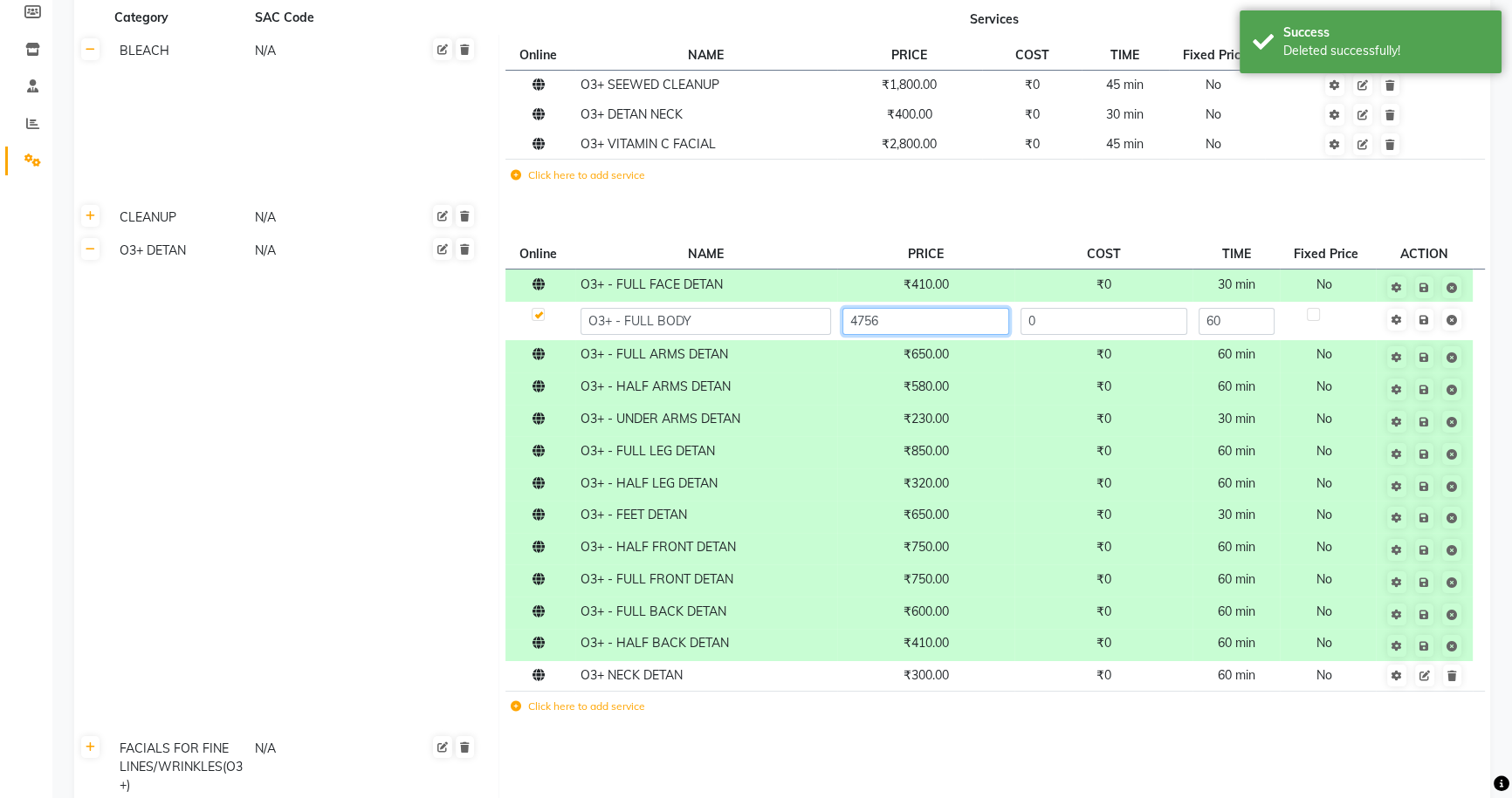
click at [951, 315] on input "4756" at bounding box center [925, 321] width 167 height 27
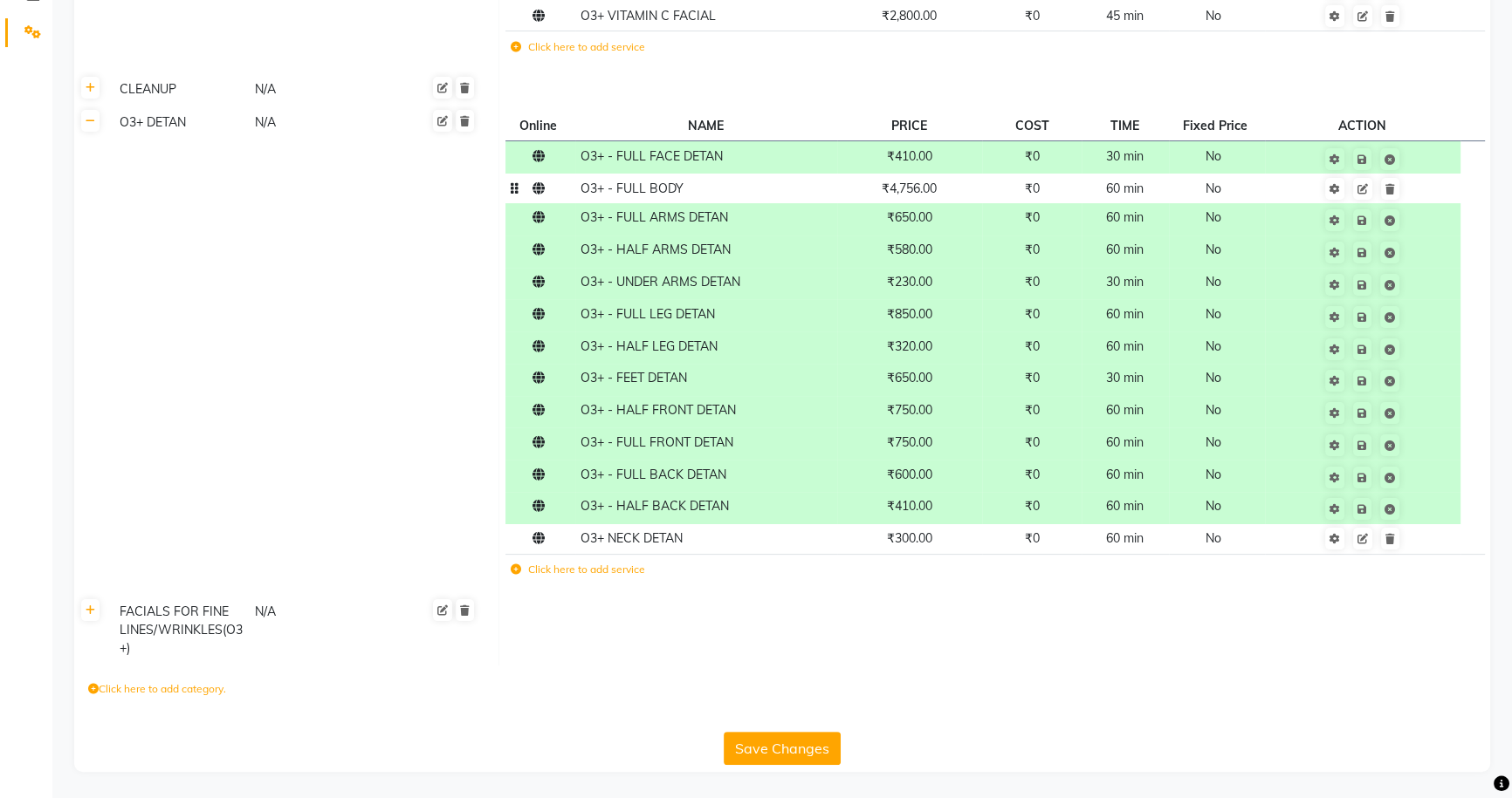
scroll to position [355, 0]
click at [786, 748] on button "Save Changes" at bounding box center [782, 749] width 117 height 34
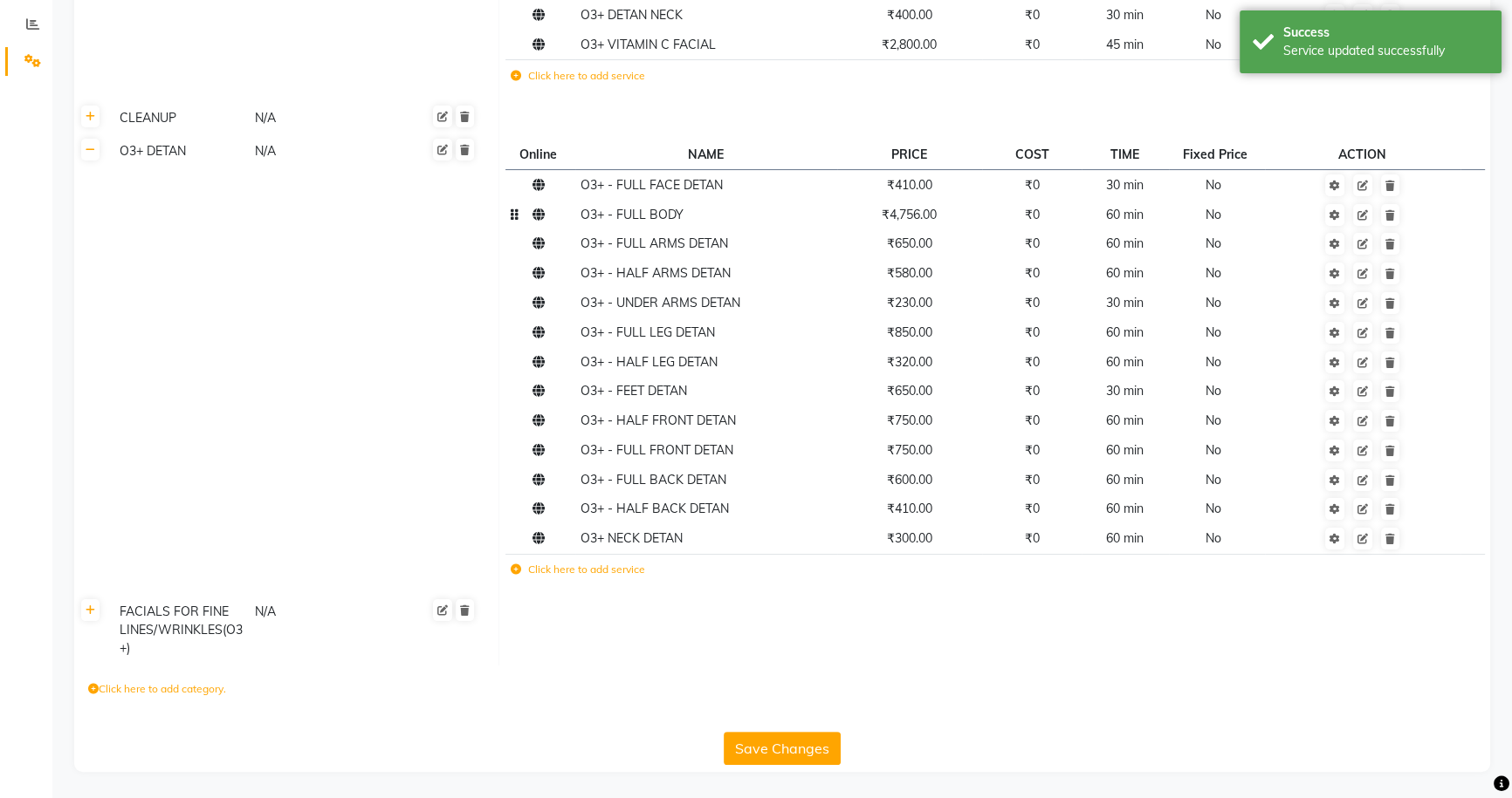
click at [786, 748] on button "Save Changes" at bounding box center [782, 749] width 117 height 34
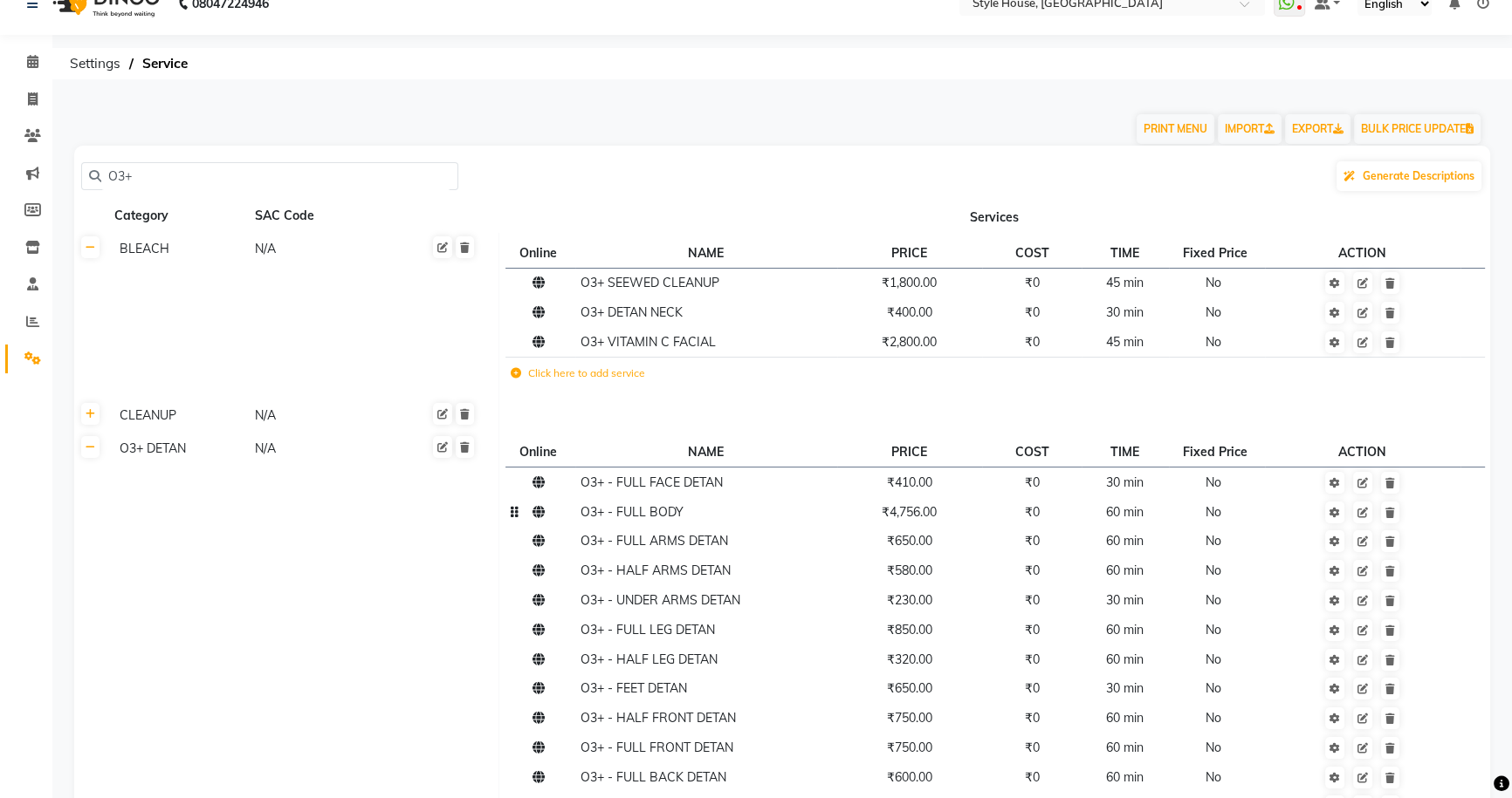
scroll to position [8, 0]
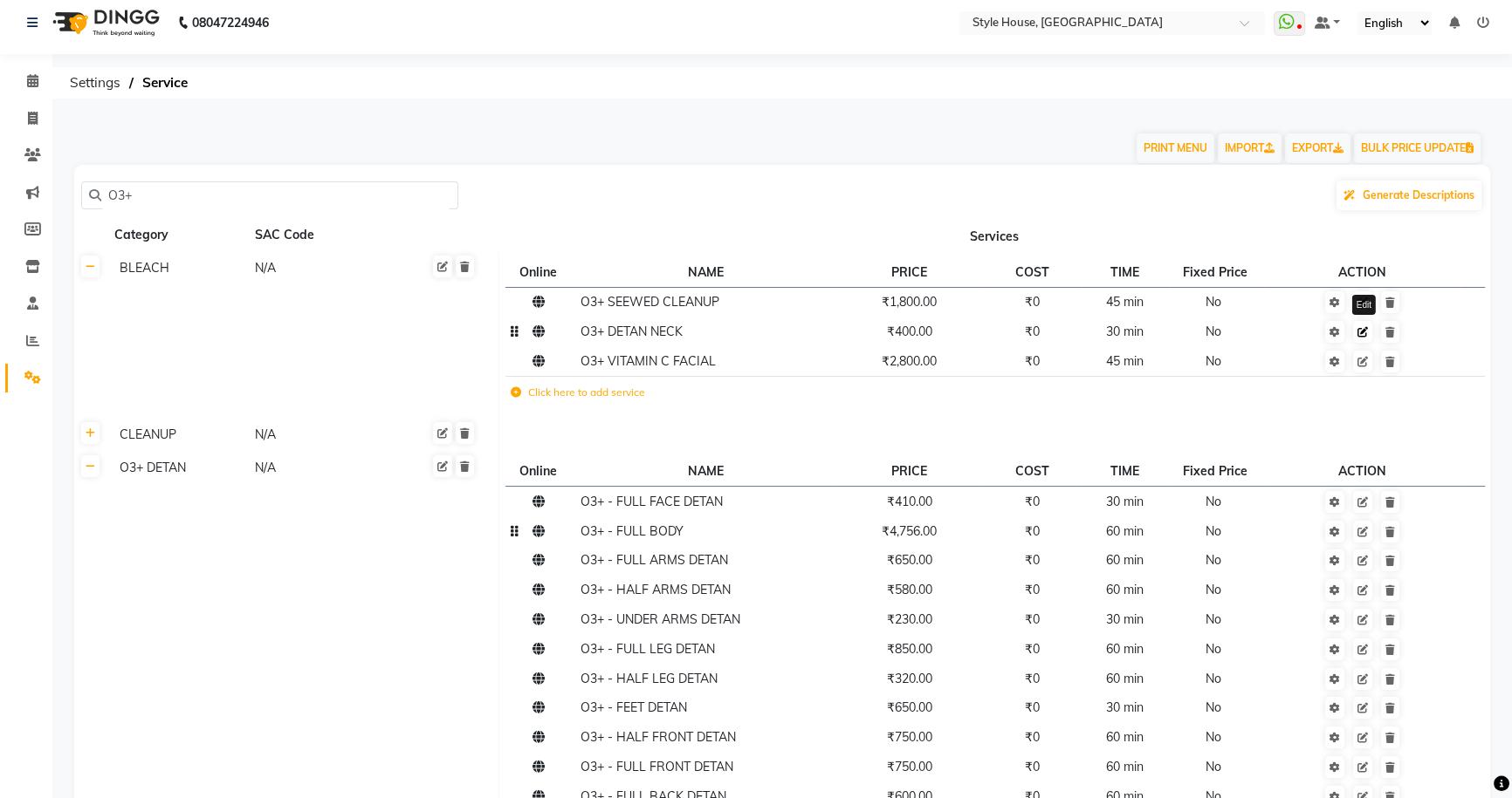
click at [1366, 332] on icon at bounding box center [1362, 332] width 10 height 10
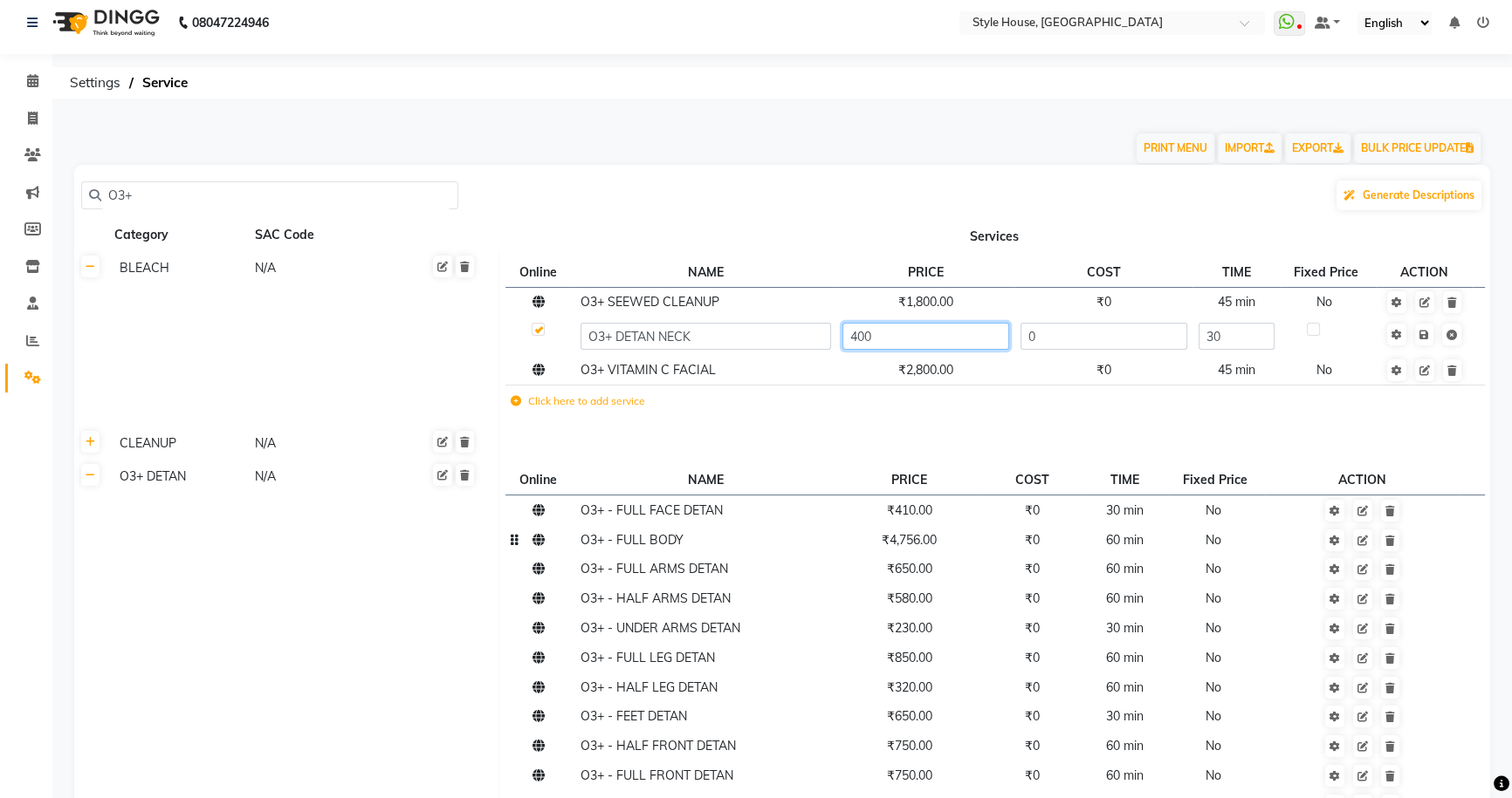
click at [956, 340] on input "400" at bounding box center [925, 336] width 167 height 27
type input "410"
click at [1426, 334] on td at bounding box center [1423, 337] width 96 height 38
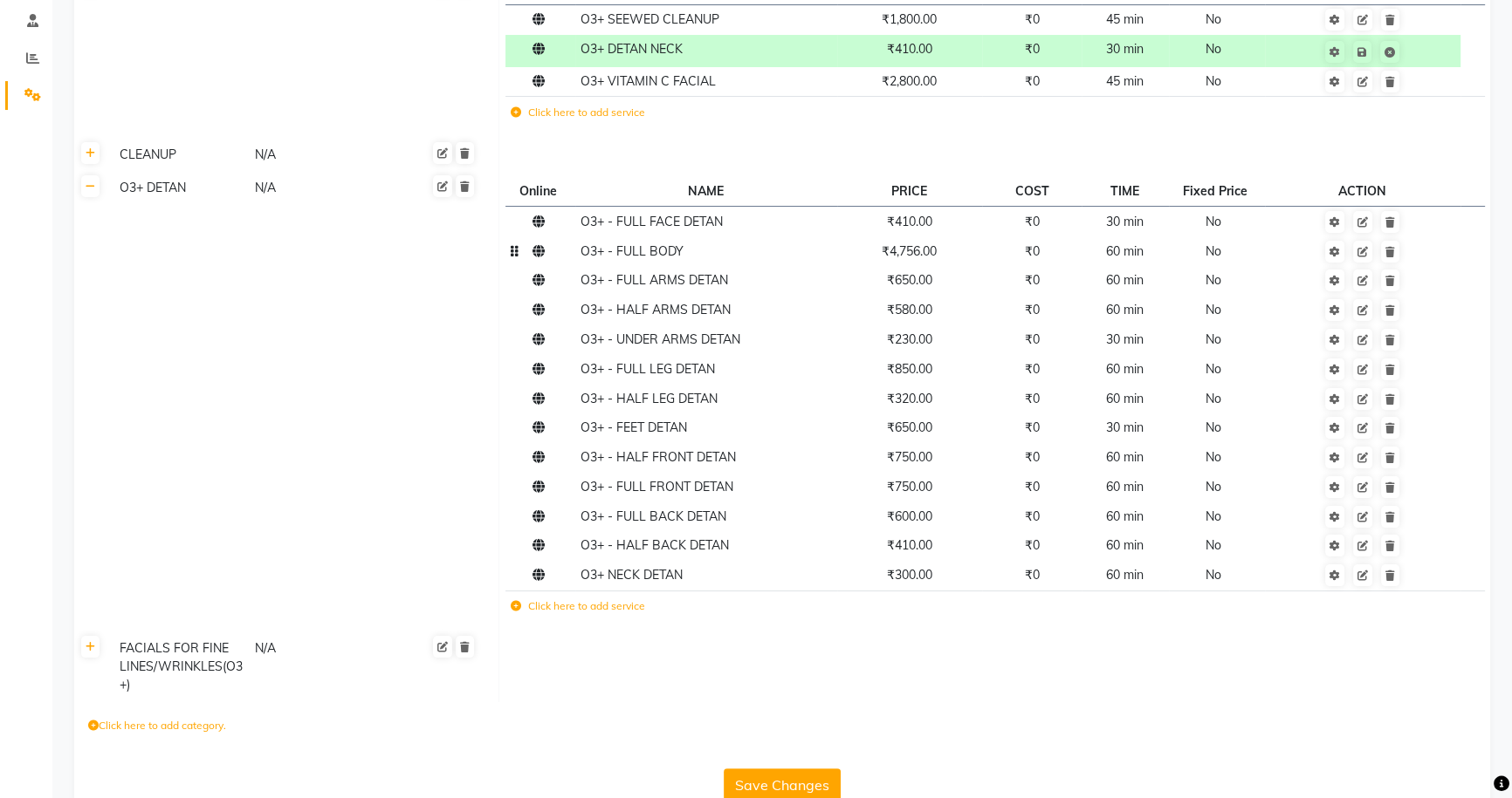
scroll to position [329, 0]
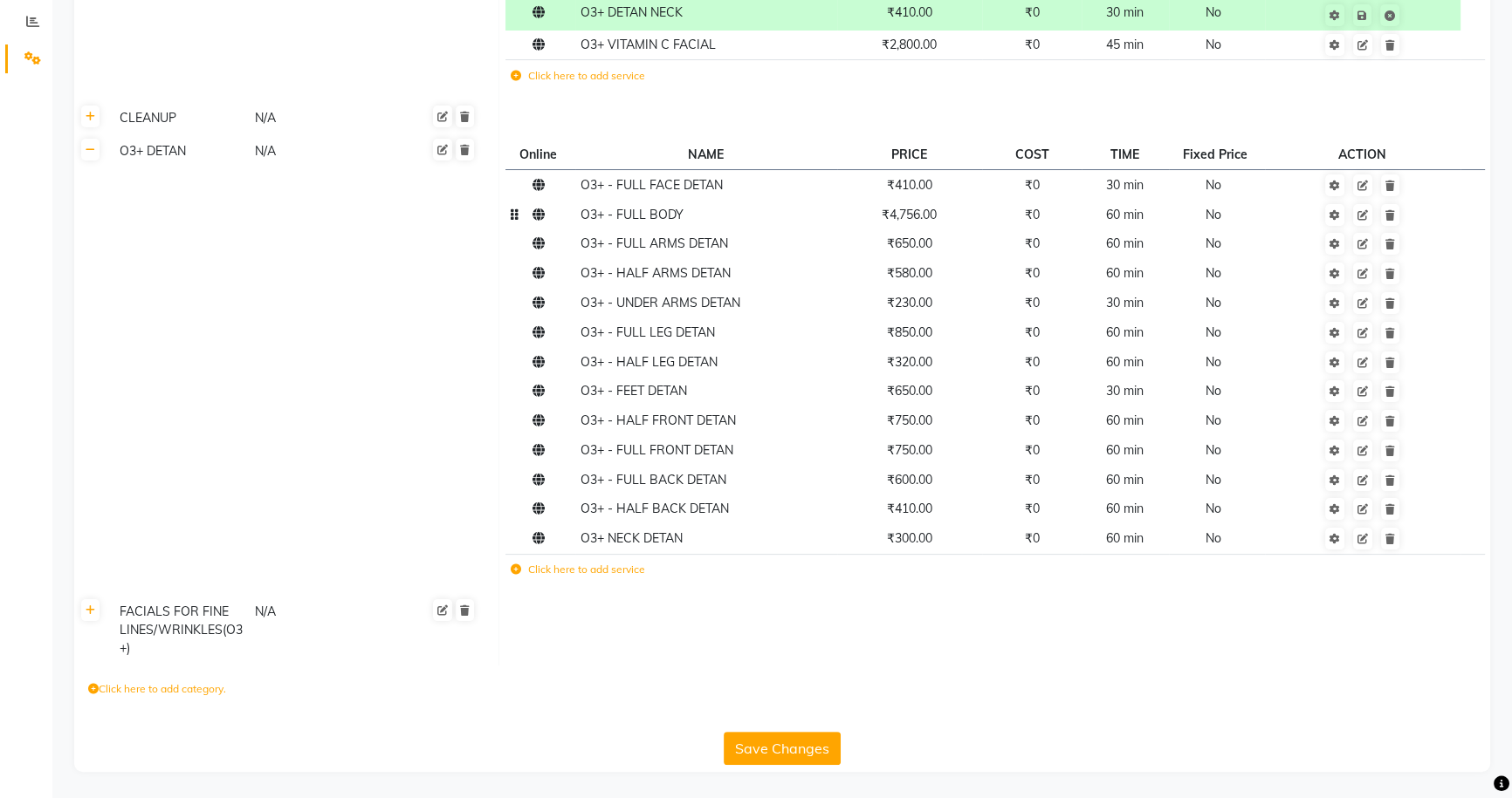
click at [756, 742] on button "Save Changes" at bounding box center [782, 749] width 117 height 34
click at [756, 742] on button "Save Changes" at bounding box center [782, 750] width 117 height 34
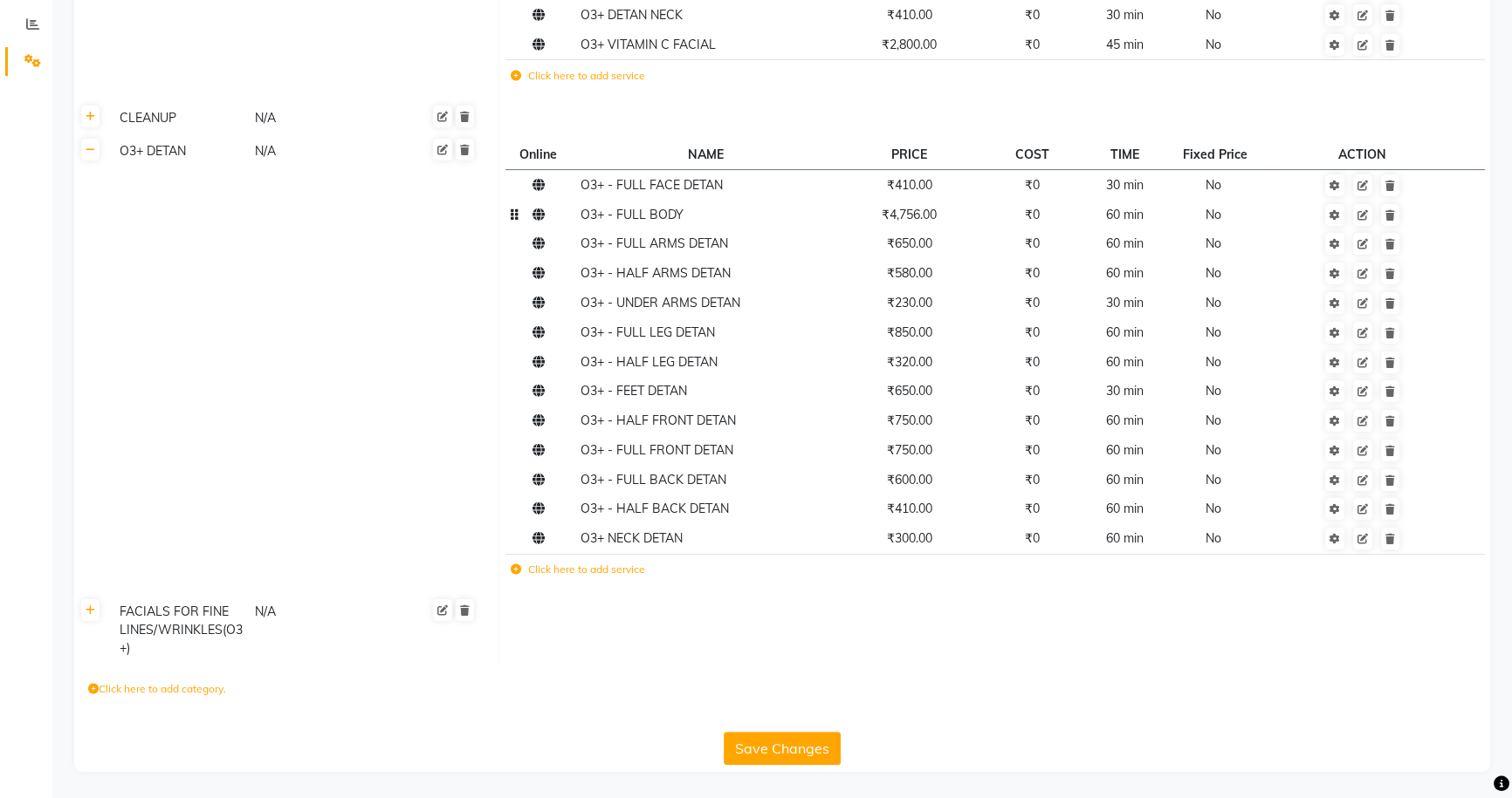
click at [765, 737] on button "Save Changes" at bounding box center [782, 749] width 117 height 34
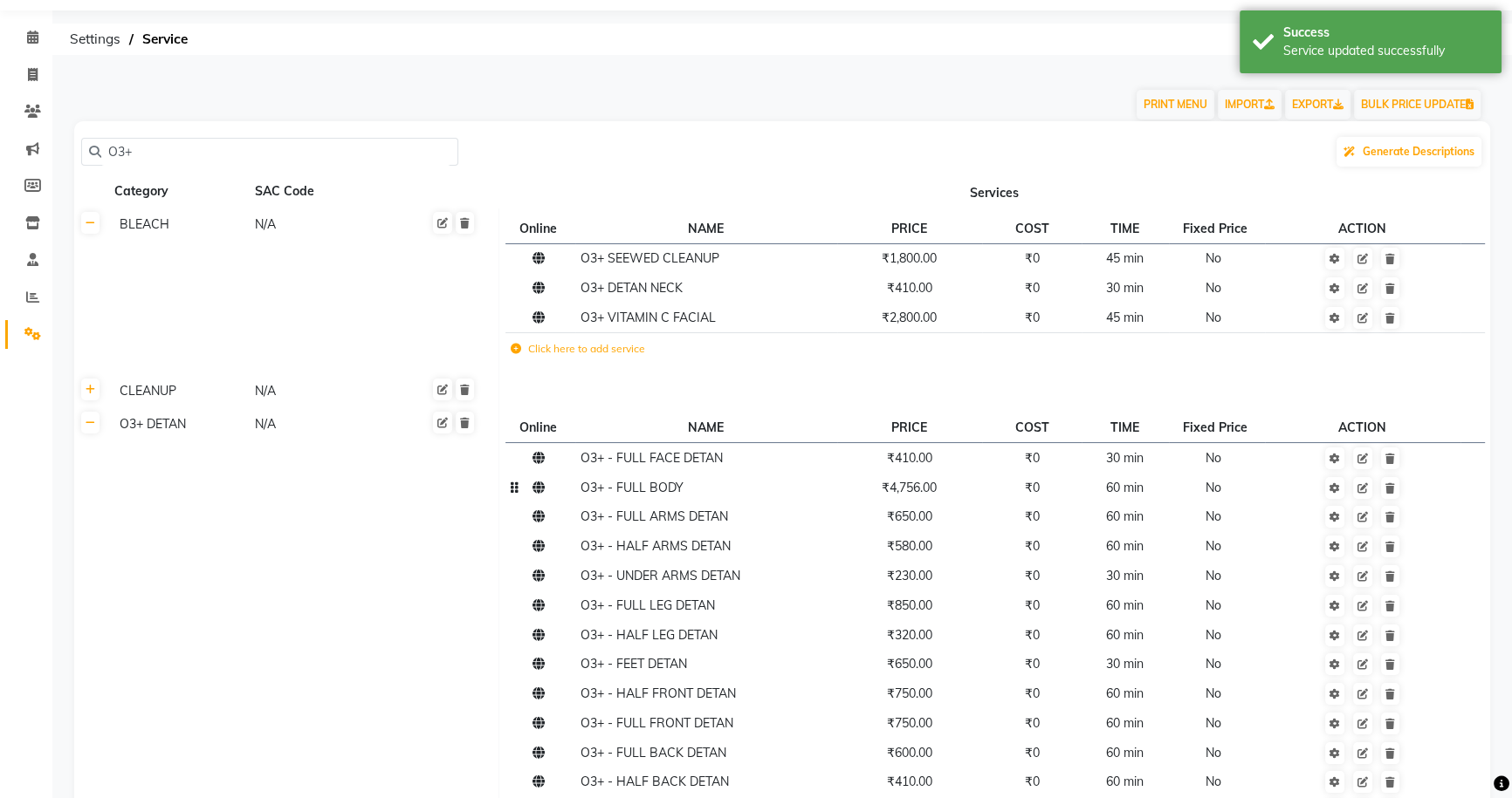
scroll to position [0, 0]
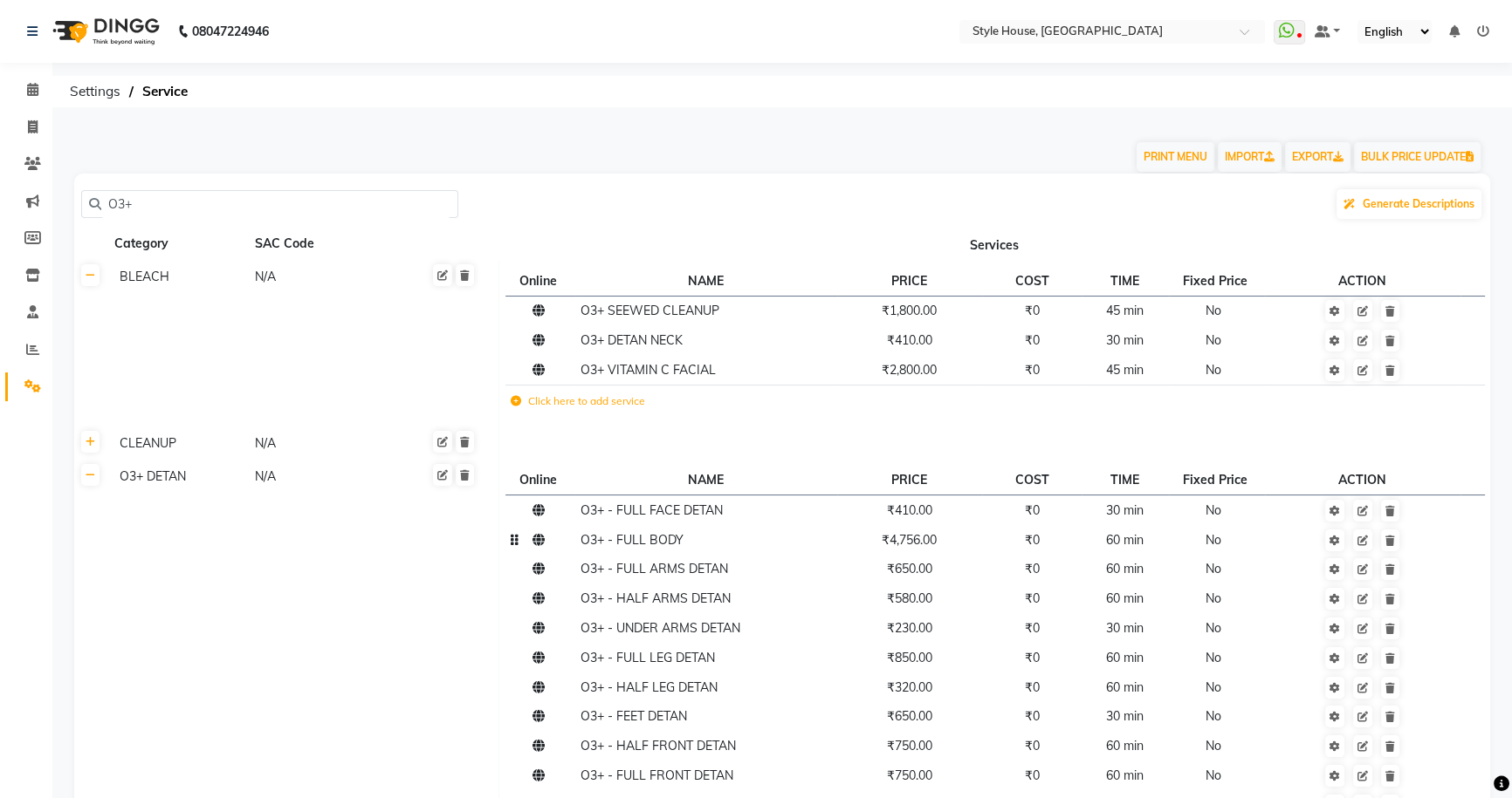
click at [208, 208] on input "O3+" at bounding box center [276, 204] width 349 height 27
type input "O"
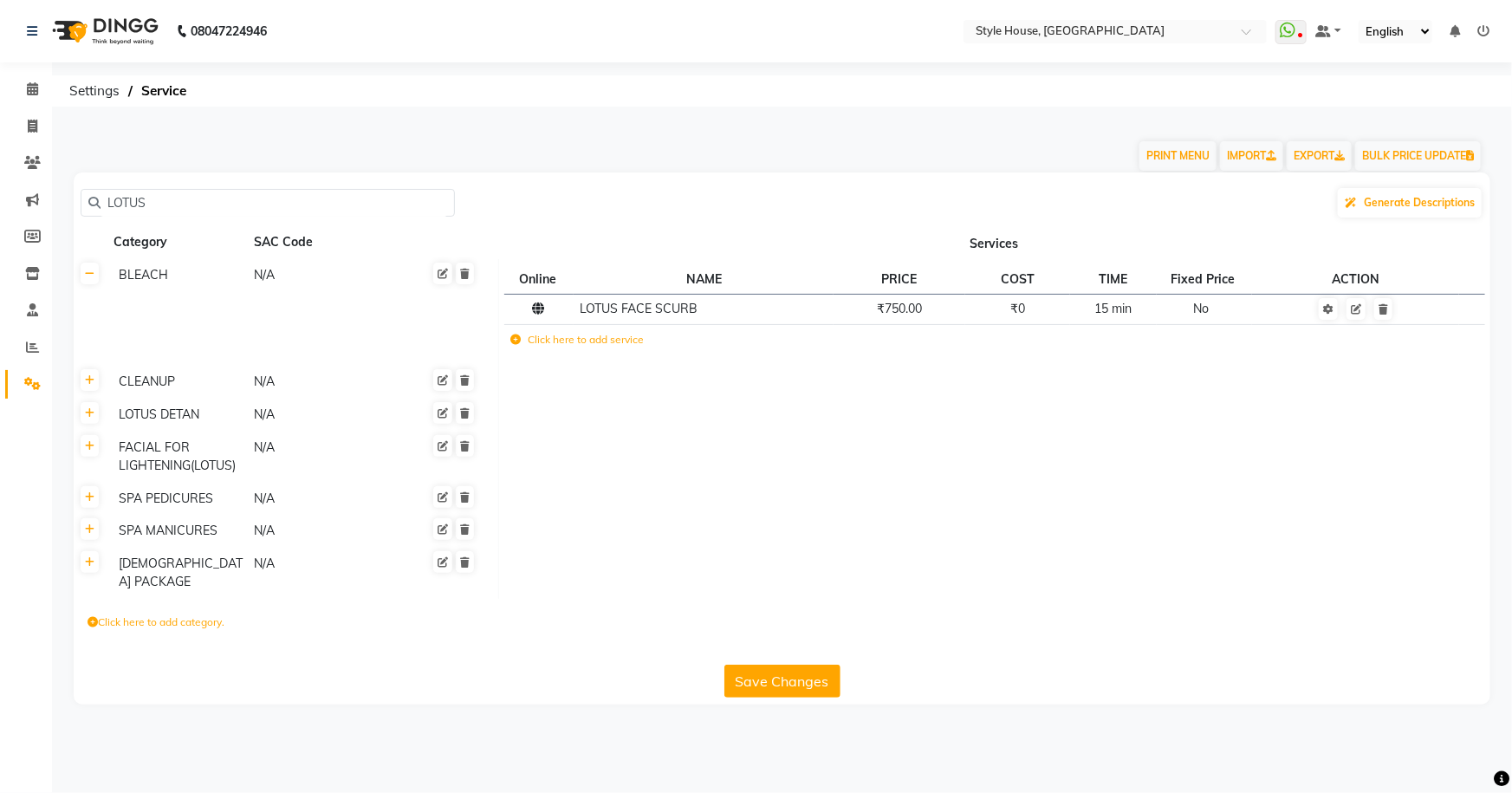
type input "LOTUS"
click at [88, 392] on th at bounding box center [91, 383] width 33 height 33
click at [94, 384] on icon at bounding box center [90, 380] width 9 height 10
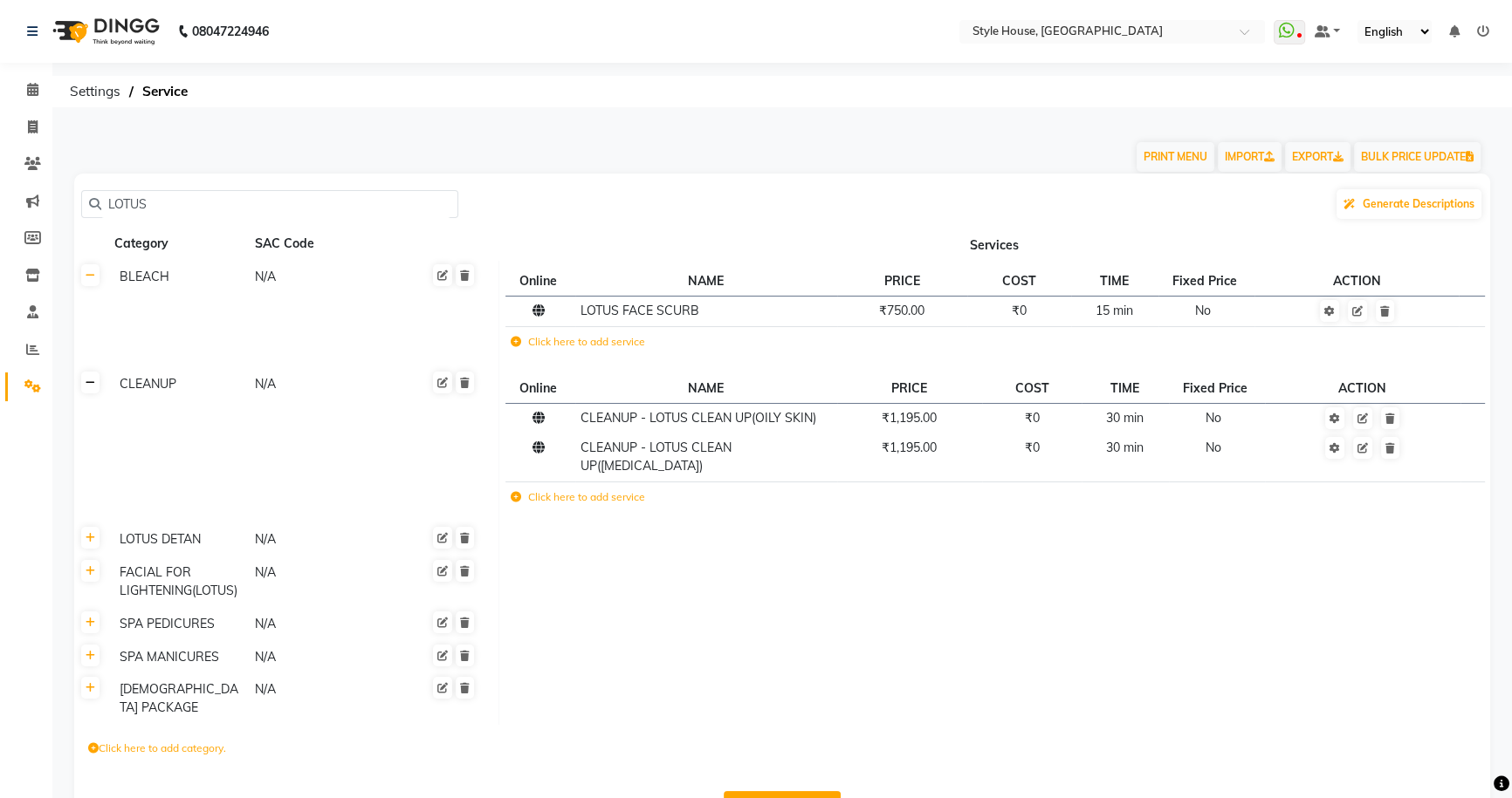
click at [93, 380] on icon at bounding box center [90, 382] width 9 height 10
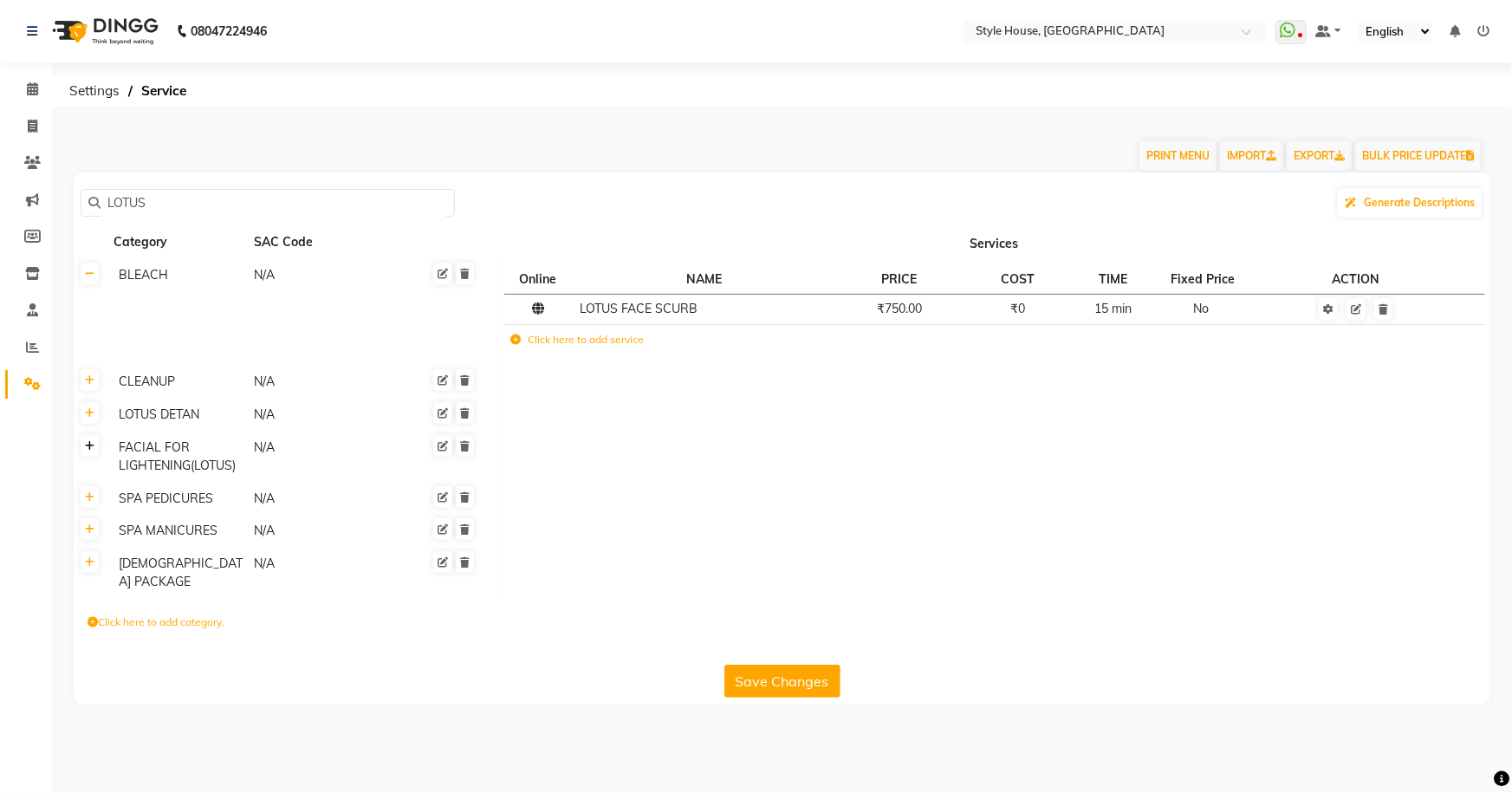
click at [92, 449] on icon at bounding box center [90, 446] width 9 height 10
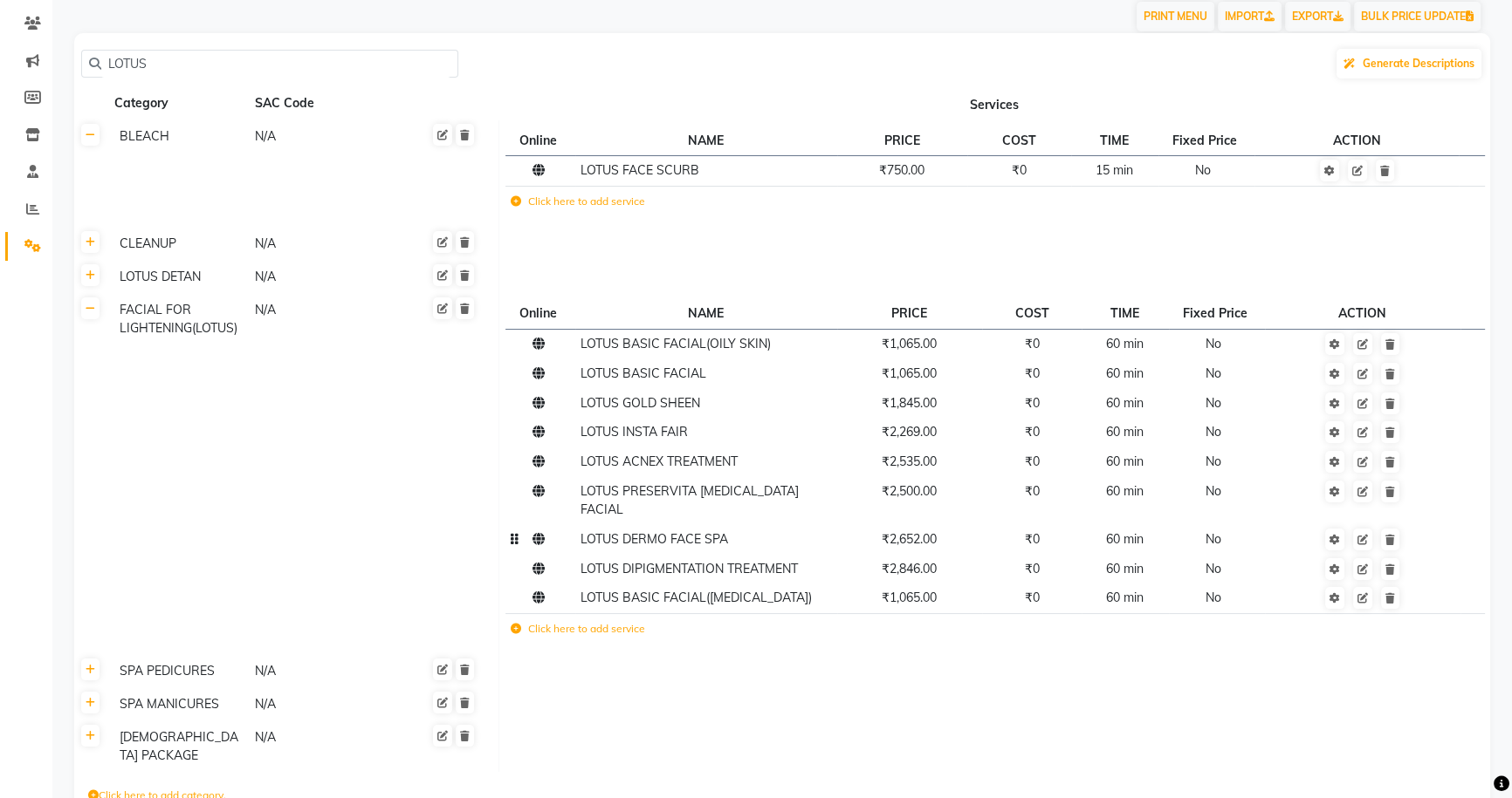
scroll to position [158, 0]
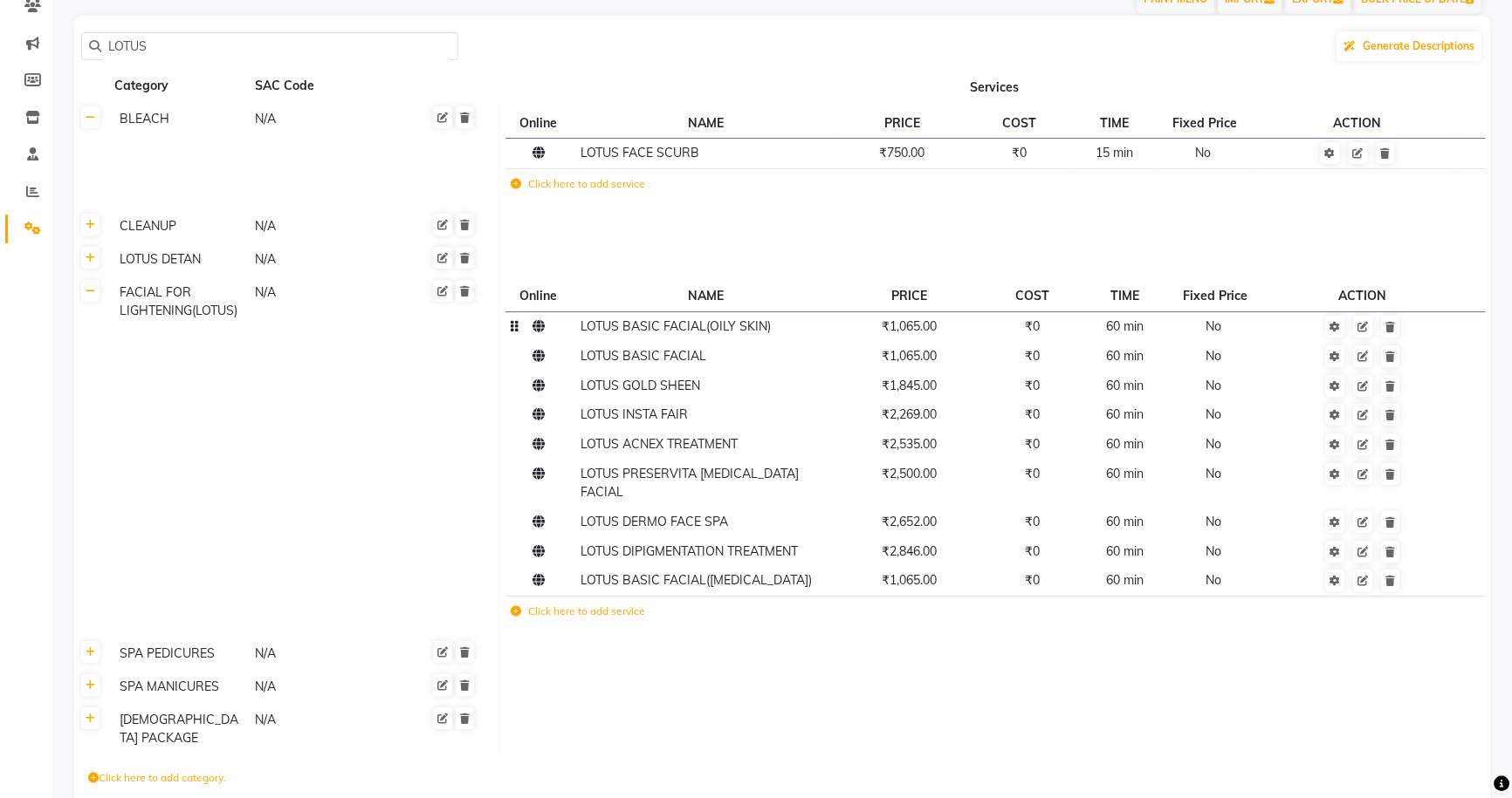
click at [964, 340] on td "₹1,065.00" at bounding box center [910, 326] width 146 height 30
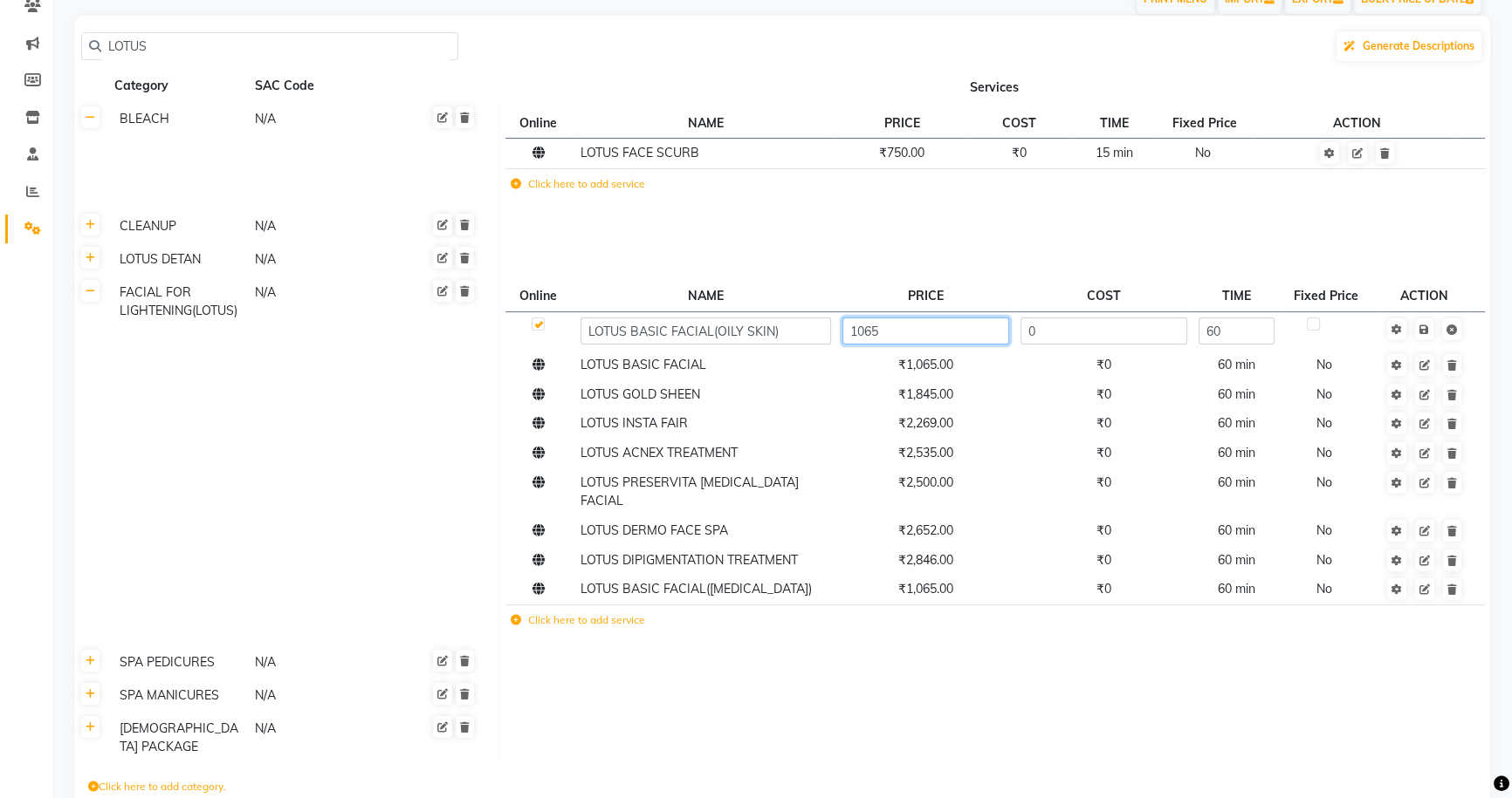
click at [967, 337] on input "1065" at bounding box center [925, 331] width 167 height 27
type input "1"
type input "1460"
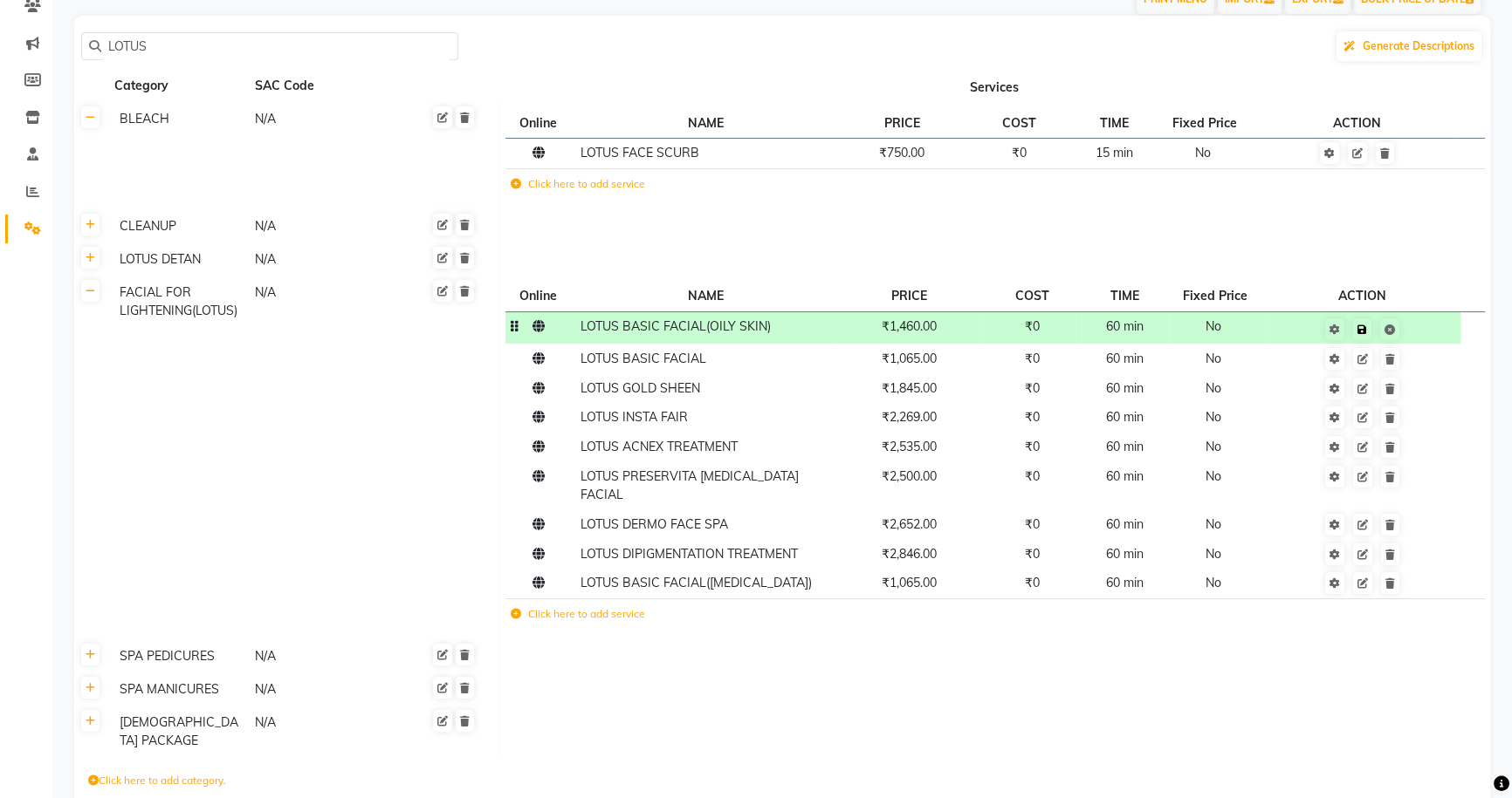
click at [1428, 331] on td "Save" at bounding box center [1363, 327] width 196 height 33
click at [994, 372] on td "₹0" at bounding box center [1032, 359] width 100 height 30
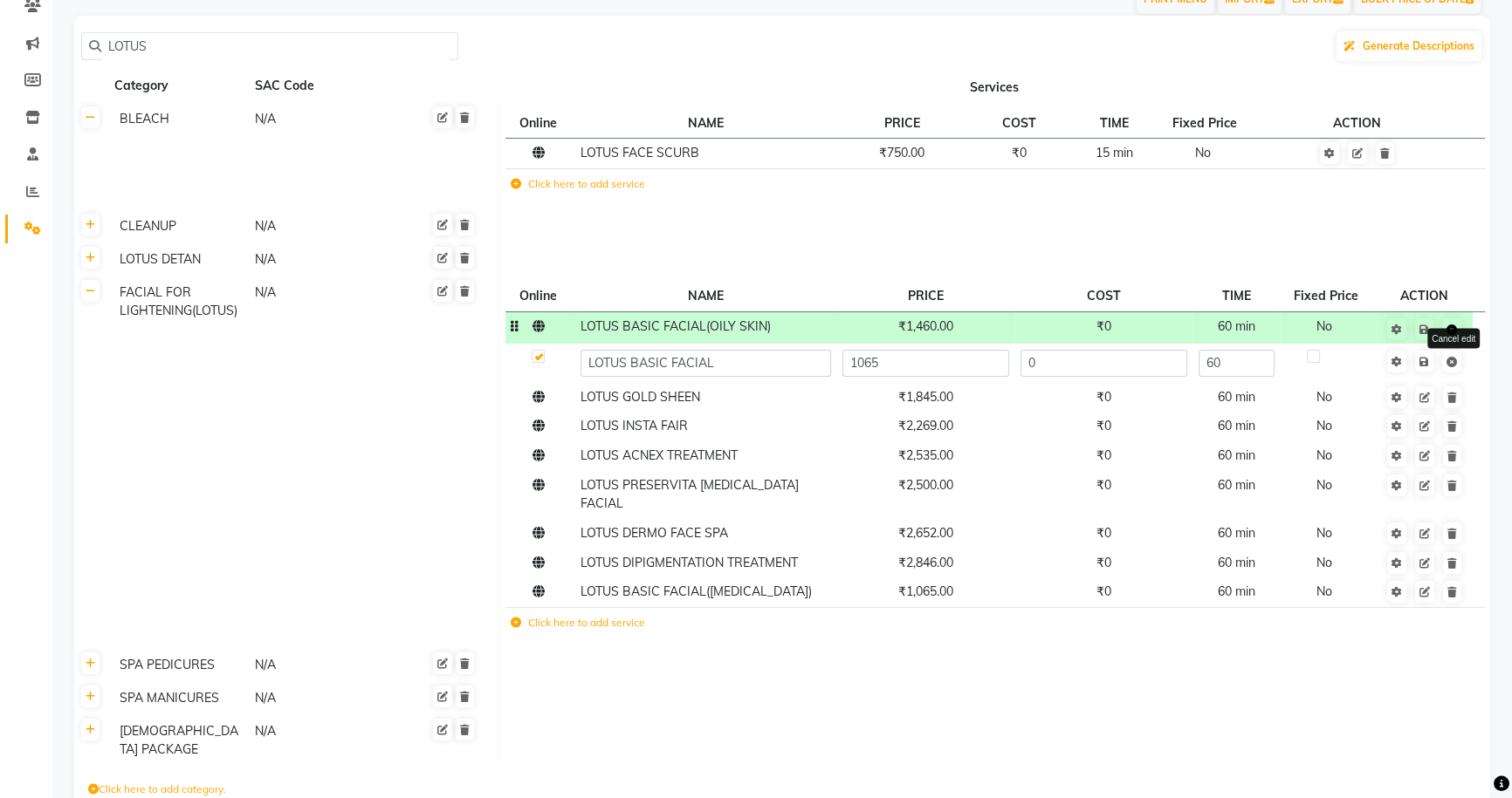
click at [1453, 328] on icon at bounding box center [1451, 329] width 10 height 10
click at [1450, 327] on icon at bounding box center [1451, 329] width 10 height 10
click at [978, 366] on input "1065" at bounding box center [925, 363] width 167 height 27
type input "1460"
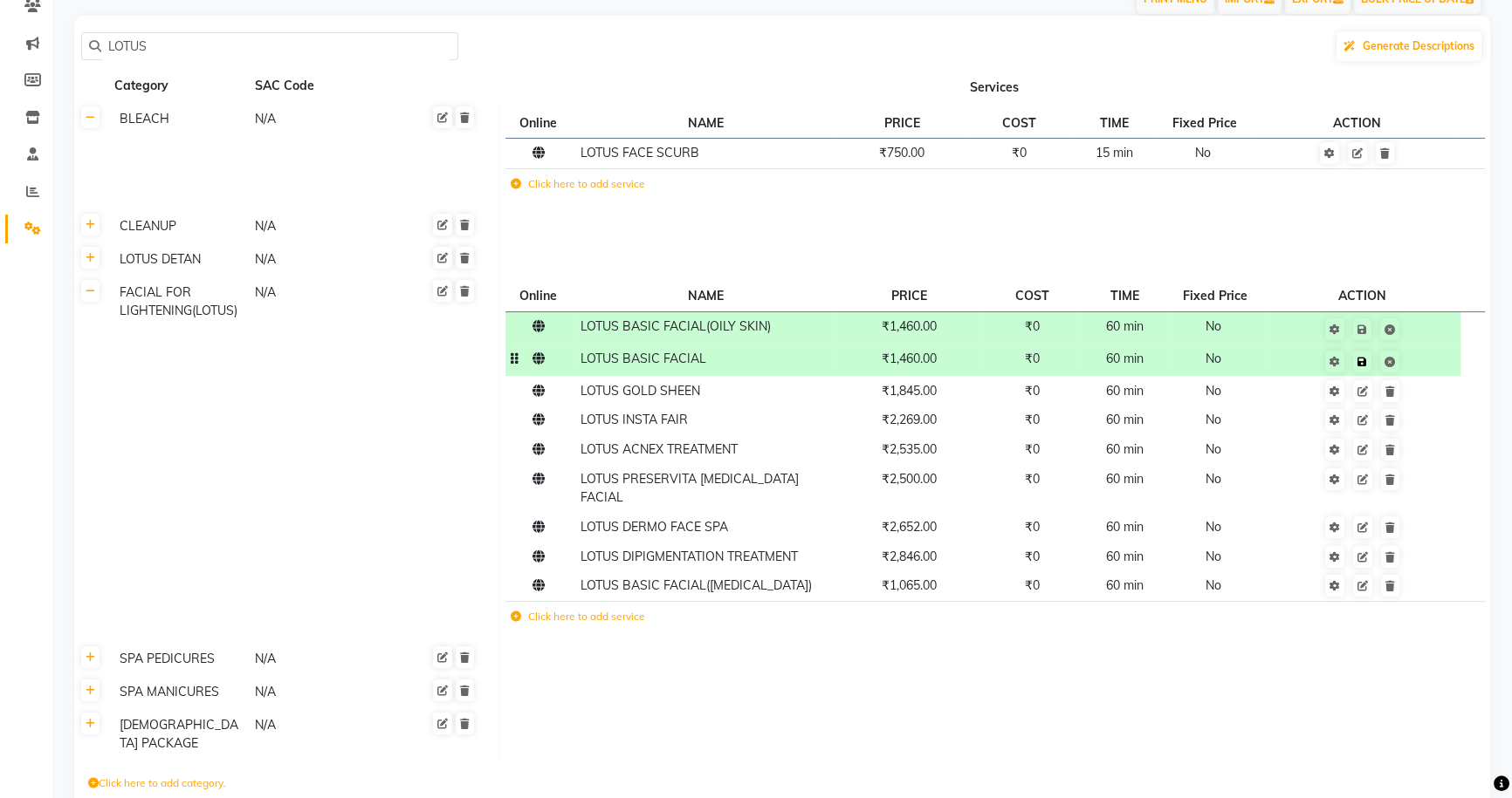
click at [1428, 363] on td "Save" at bounding box center [1363, 360] width 196 height 33
click at [1394, 330] on icon at bounding box center [1389, 329] width 10 height 10
click at [1394, 329] on icon at bounding box center [1389, 329] width 10 height 10
click at [1393, 329] on icon at bounding box center [1389, 329] width 10 height 10
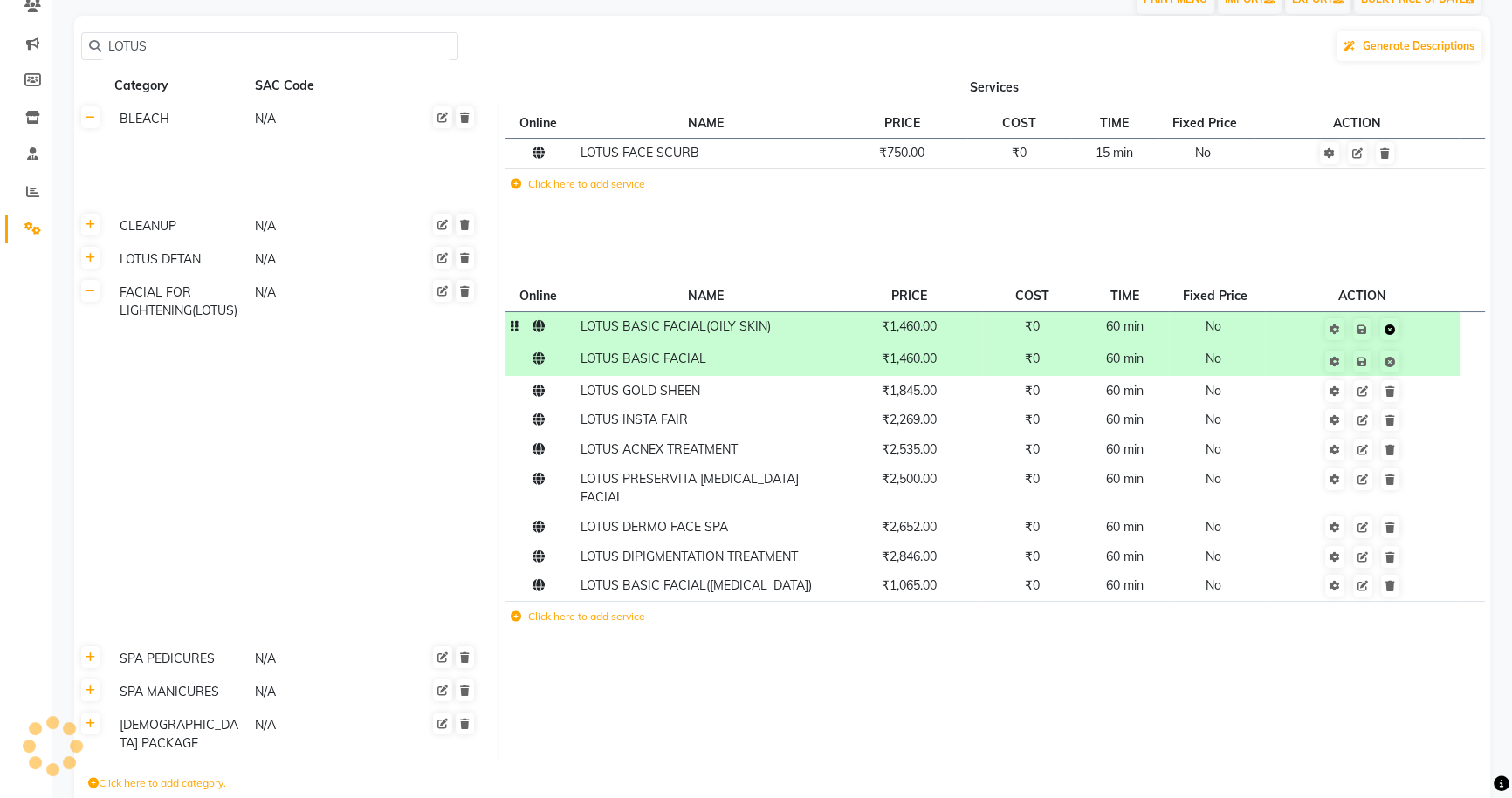
click at [1393, 329] on icon at bounding box center [1389, 329] width 10 height 10
click at [958, 399] on td "₹1,845.00" at bounding box center [910, 391] width 146 height 30
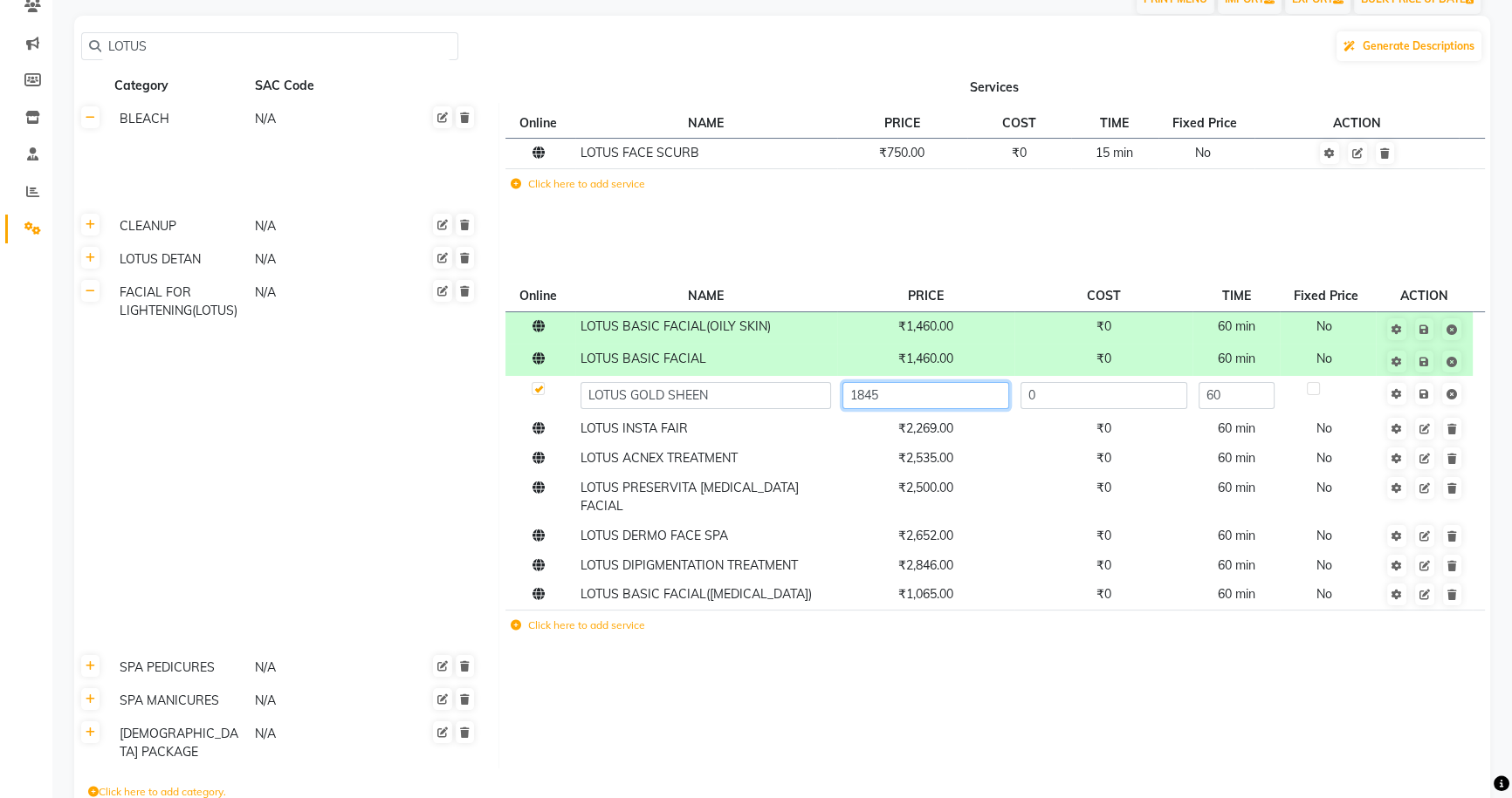
click at [958, 399] on input "1845" at bounding box center [925, 395] width 167 height 27
type input "2050"
click at [1428, 392] on td "Save" at bounding box center [1423, 394] width 96 height 38
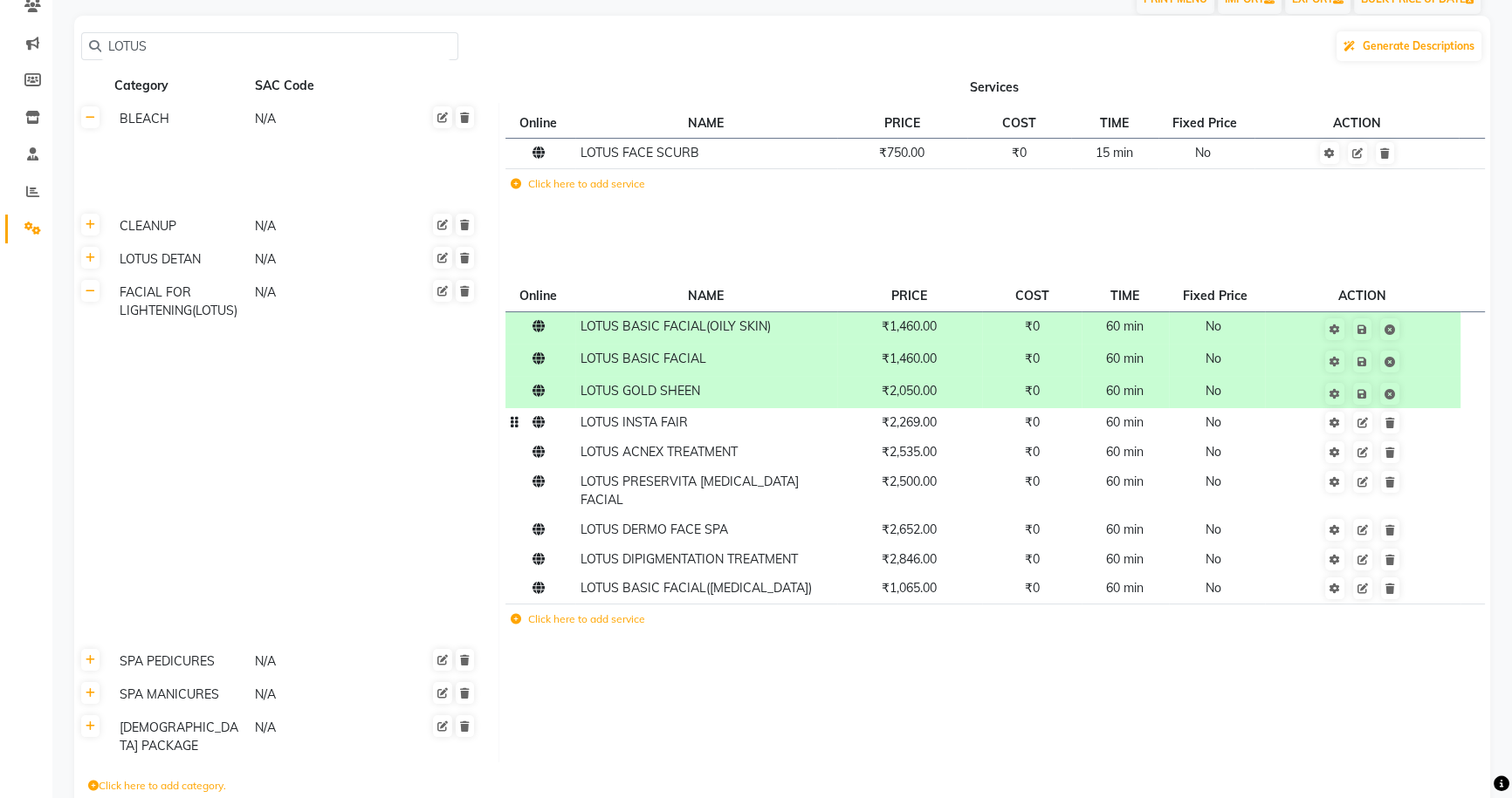
click at [953, 427] on td "₹2,269.00" at bounding box center [910, 423] width 146 height 30
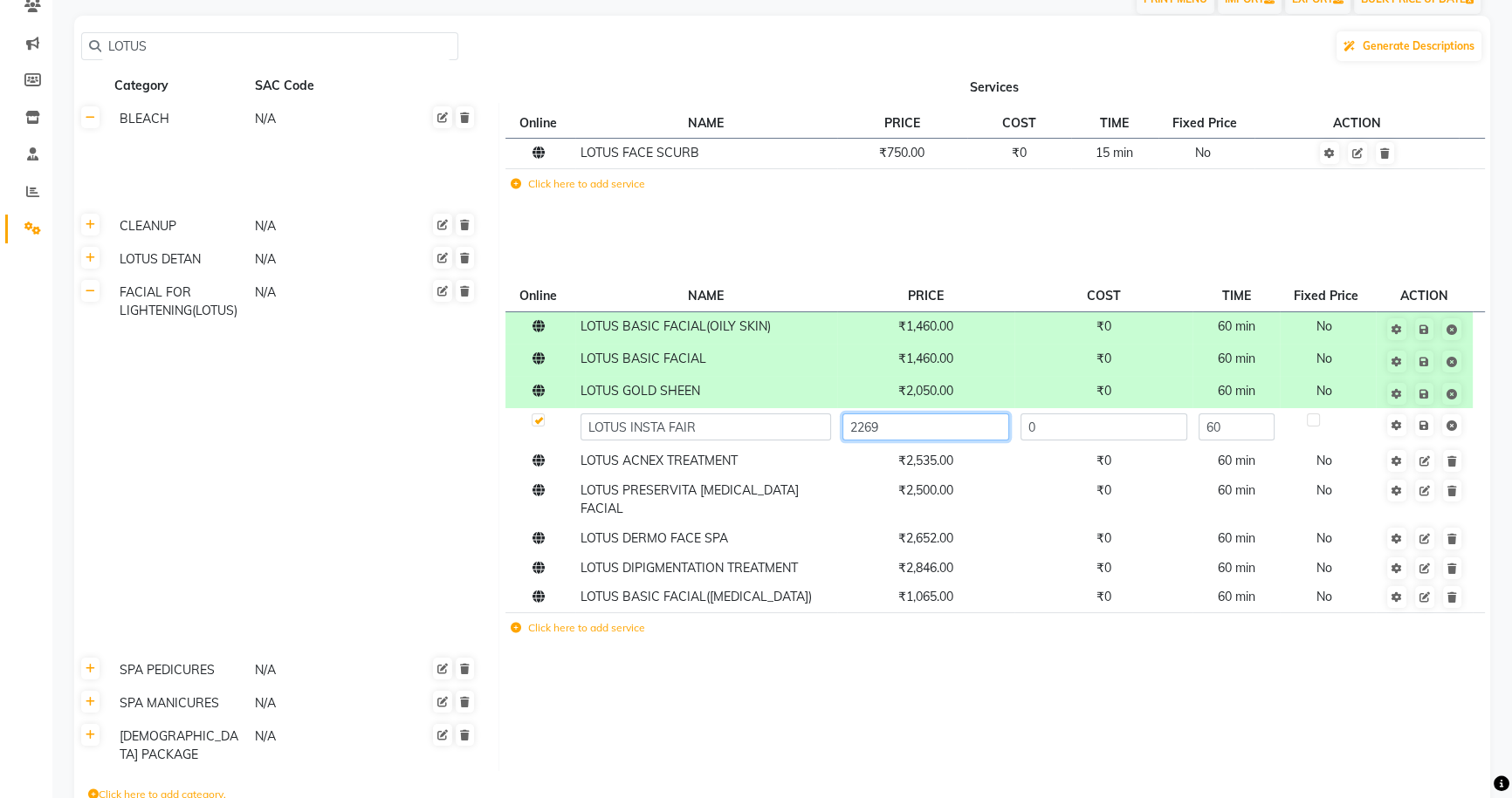
click at [954, 424] on input "2269" at bounding box center [925, 427] width 167 height 27
type input "2470"
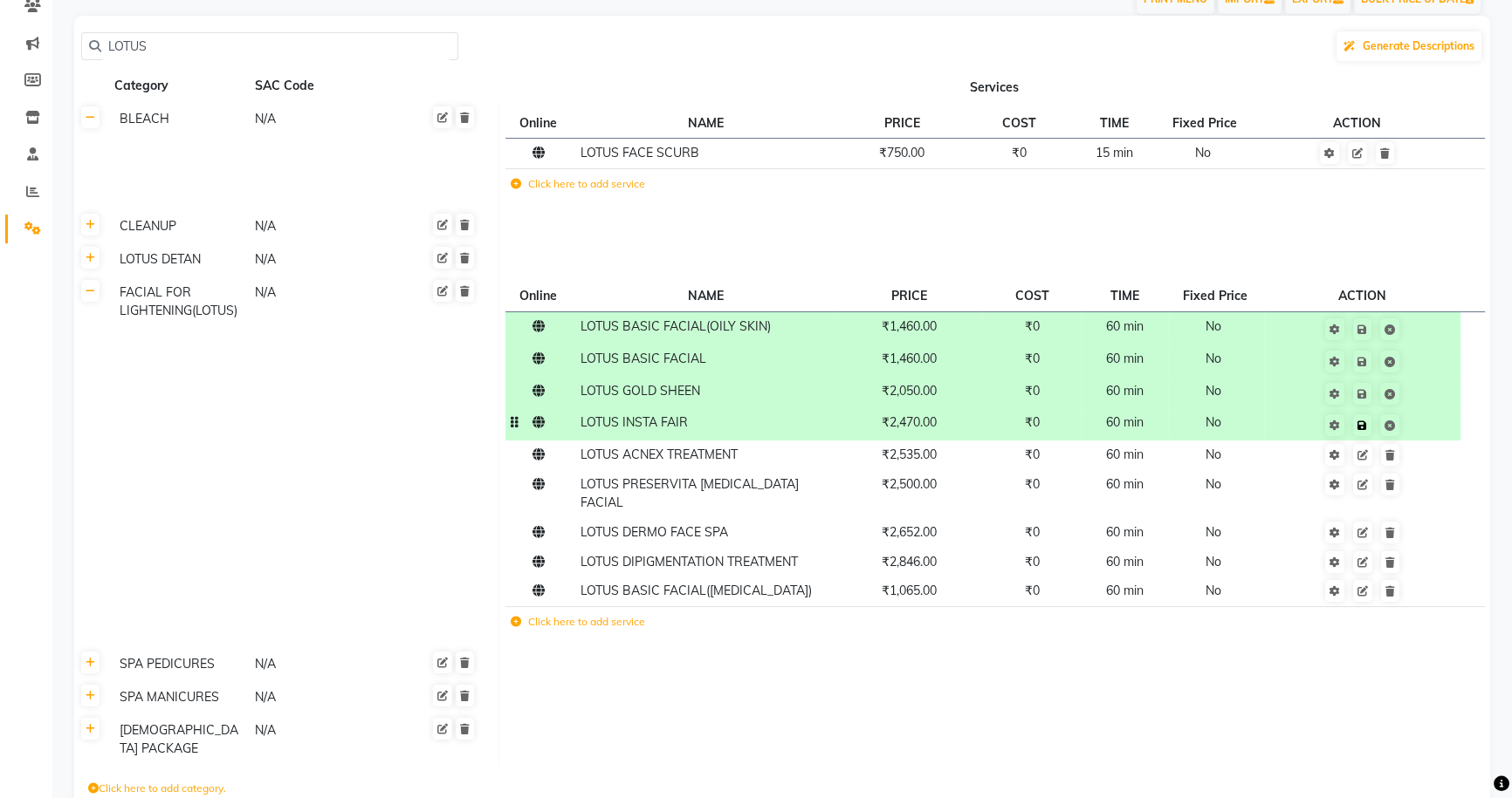
click at [1423, 423] on td "Save" at bounding box center [1363, 424] width 196 height 33
click at [965, 490] on td "₹2,500.00" at bounding box center [910, 493] width 146 height 48
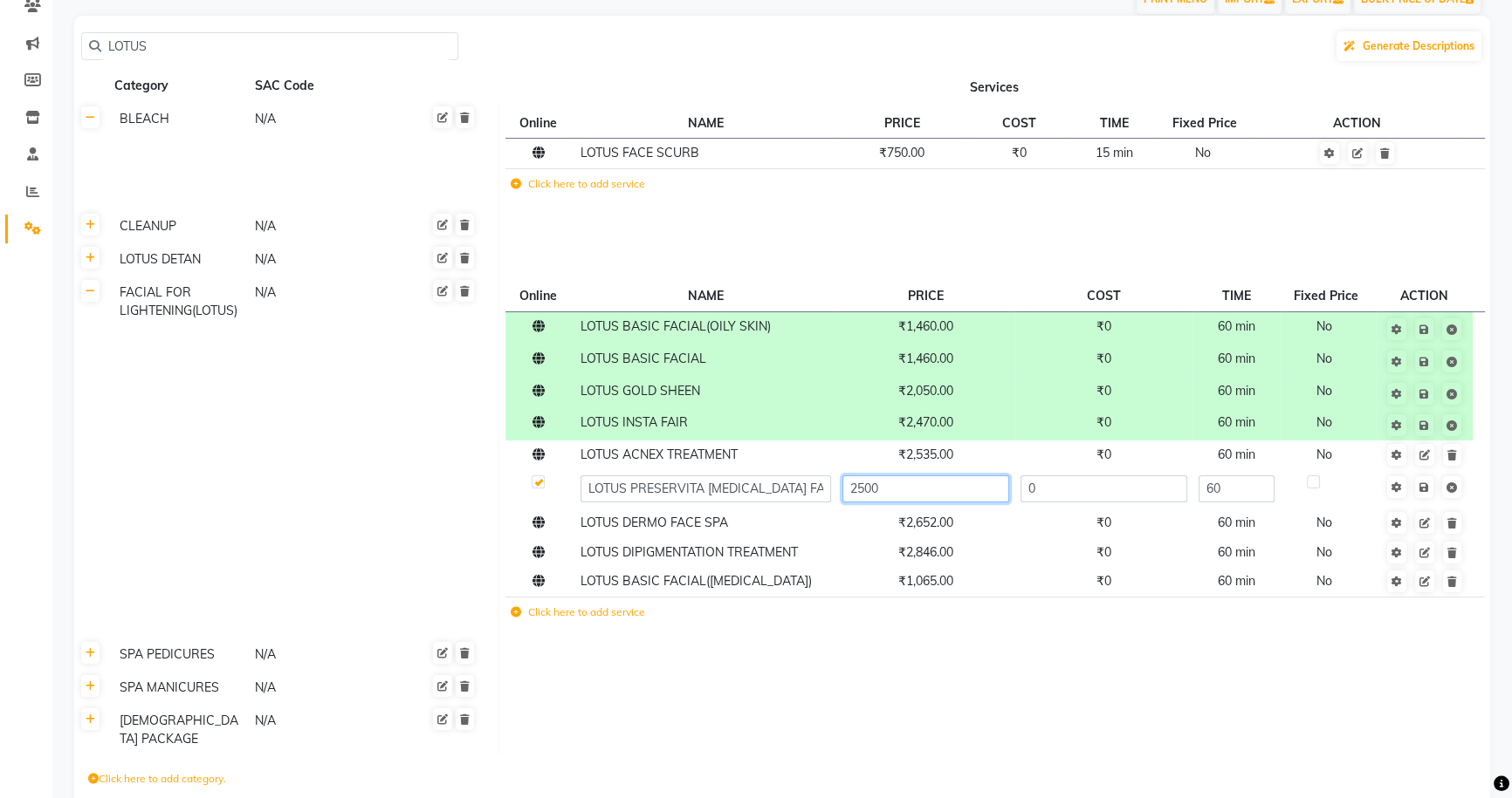
click at [965, 490] on input "2500" at bounding box center [925, 488] width 167 height 27
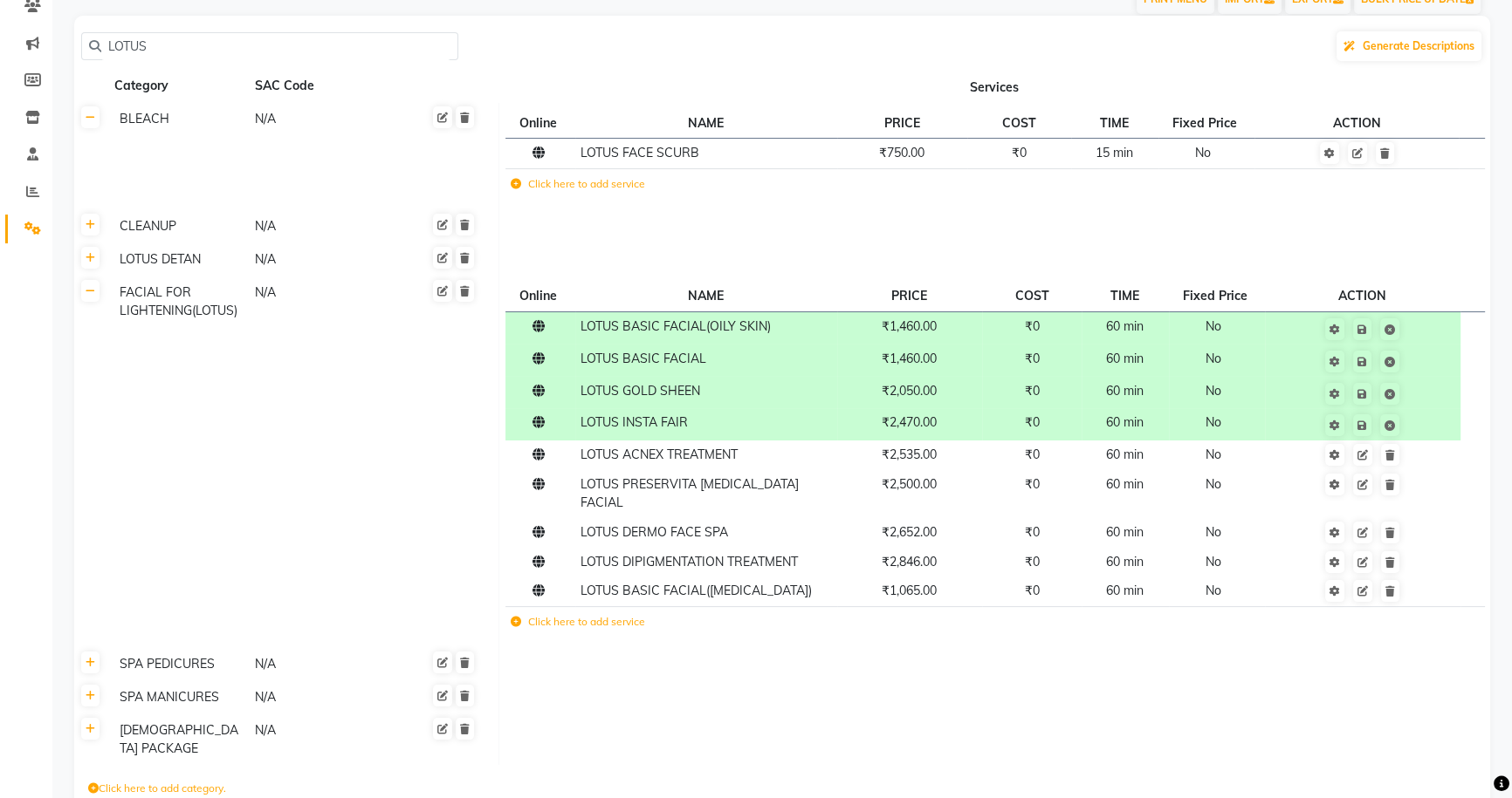
click at [515, 617] on icon at bounding box center [515, 622] width 10 height 10
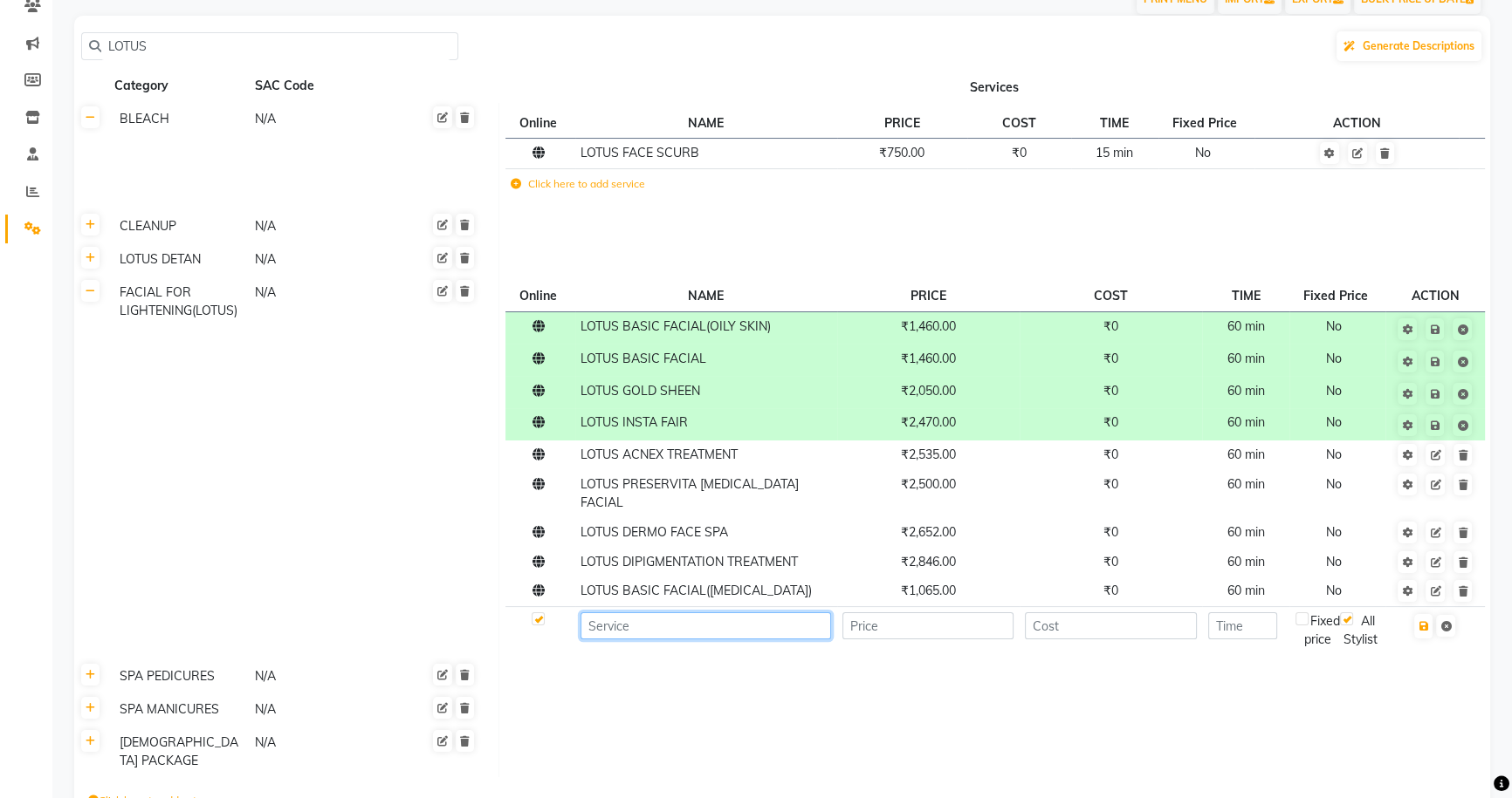
click at [637, 619] on input at bounding box center [705, 626] width 251 height 27
type input "LOTUS PRESERVITA GLOWING FACIAL"
click at [899, 612] on input "number" at bounding box center [928, 626] width 172 height 27
type input "2750"
click at [1045, 612] on input "number" at bounding box center [1111, 626] width 172 height 27
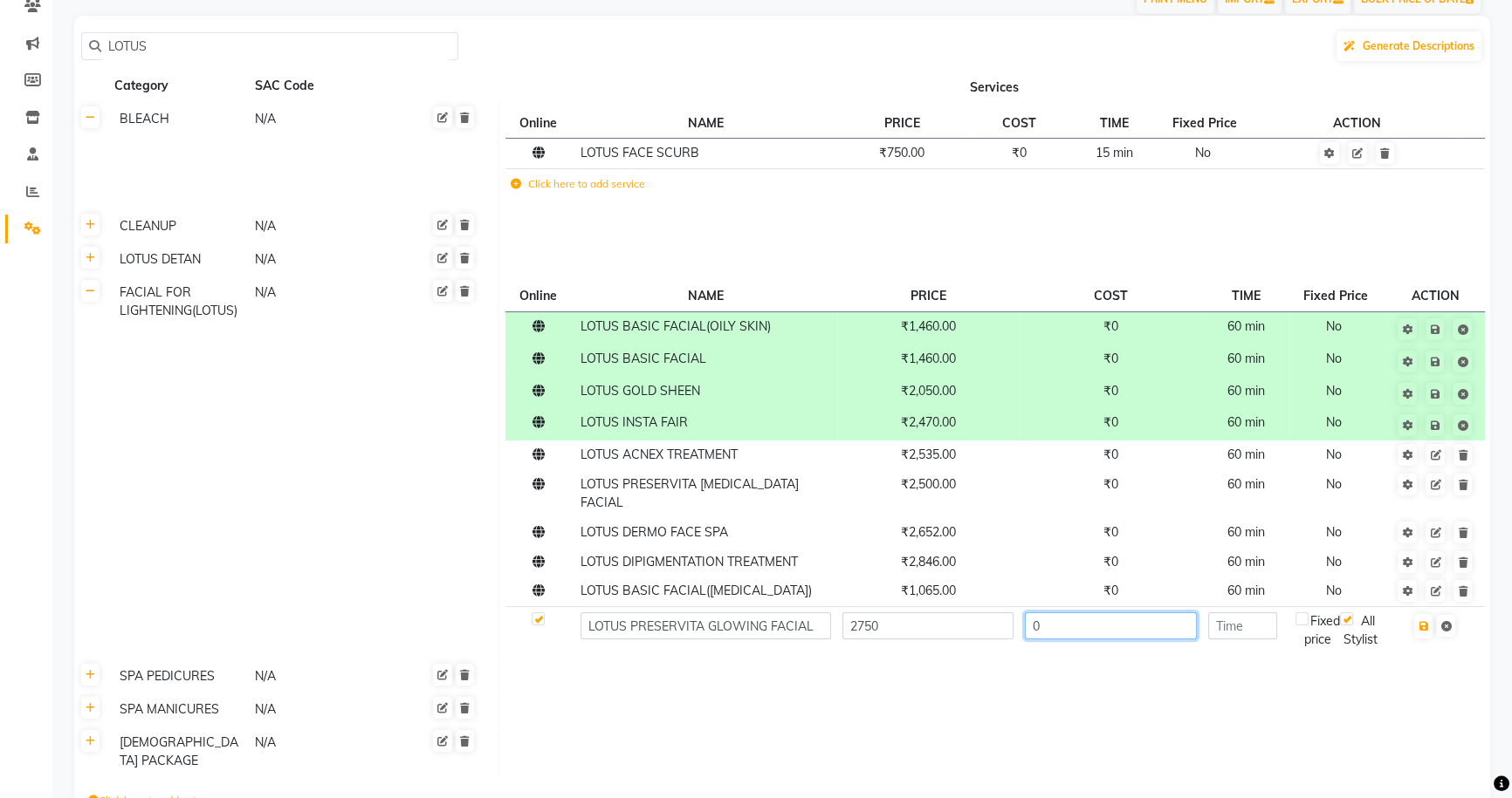
type input "0"
click at [1232, 614] on input "number" at bounding box center [1242, 626] width 69 height 27
type input "60"
click at [1424, 621] on icon "button" at bounding box center [1423, 626] width 9 height 10
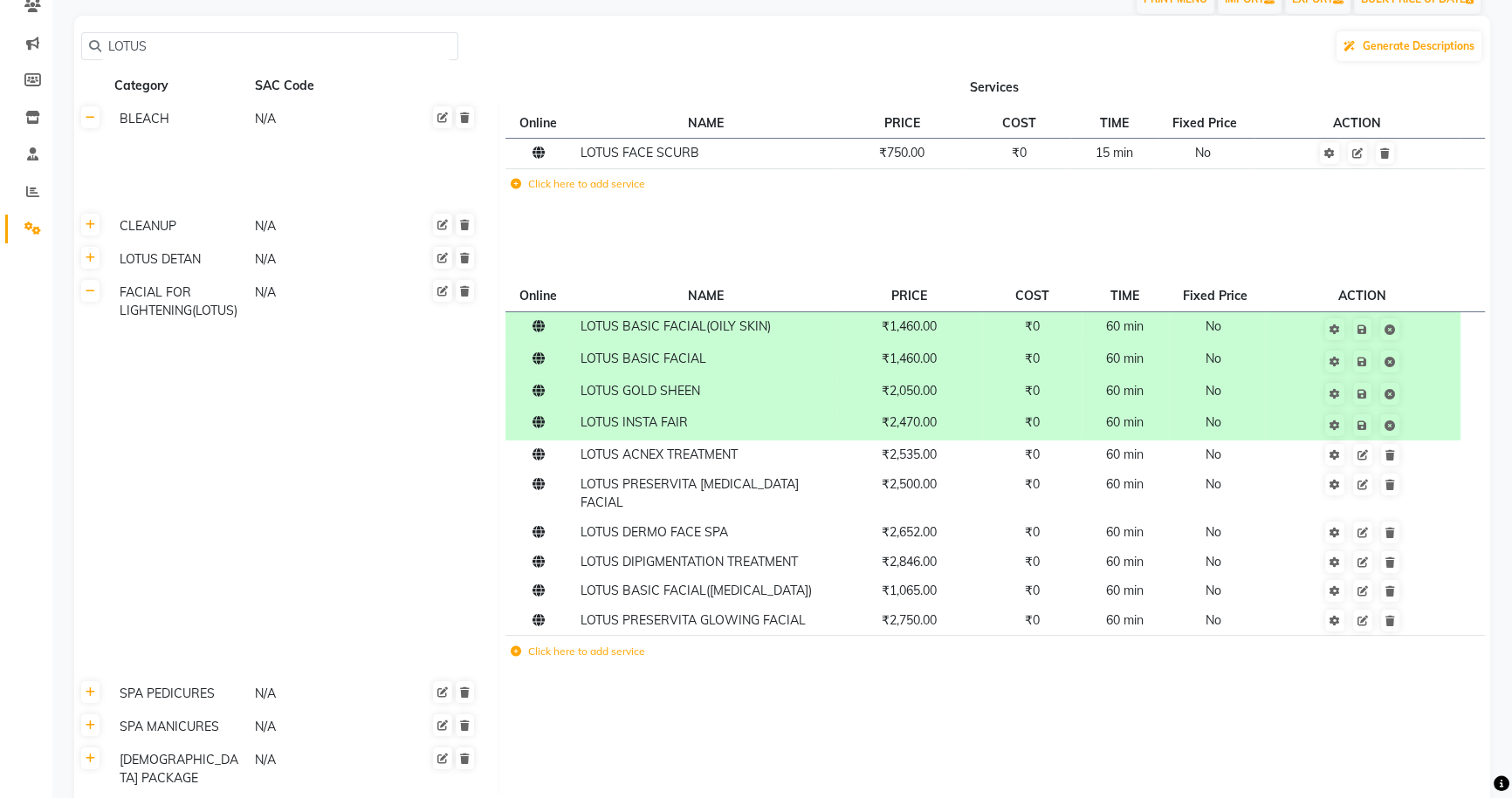
click at [542, 644] on label "Click here to add service" at bounding box center [577, 652] width 134 height 16
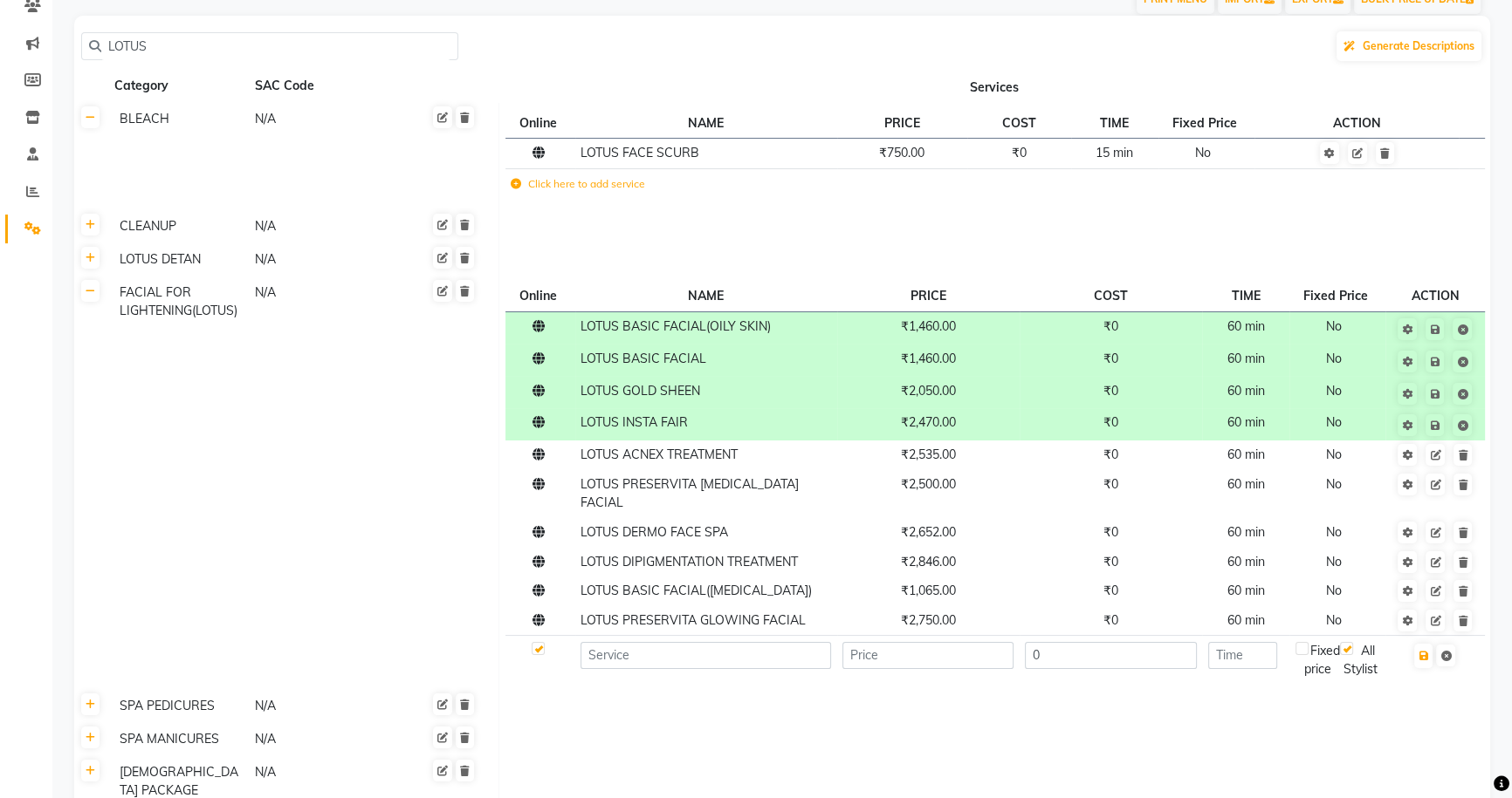
click at [702, 655] on td at bounding box center [706, 659] width 262 height 48
click at [705, 644] on input at bounding box center [705, 655] width 251 height 27
type input "LOTUS PRESERVITA ANI AGEING FACIAL"
click at [887, 643] on input "number" at bounding box center [928, 655] width 172 height 27
type input "2800"
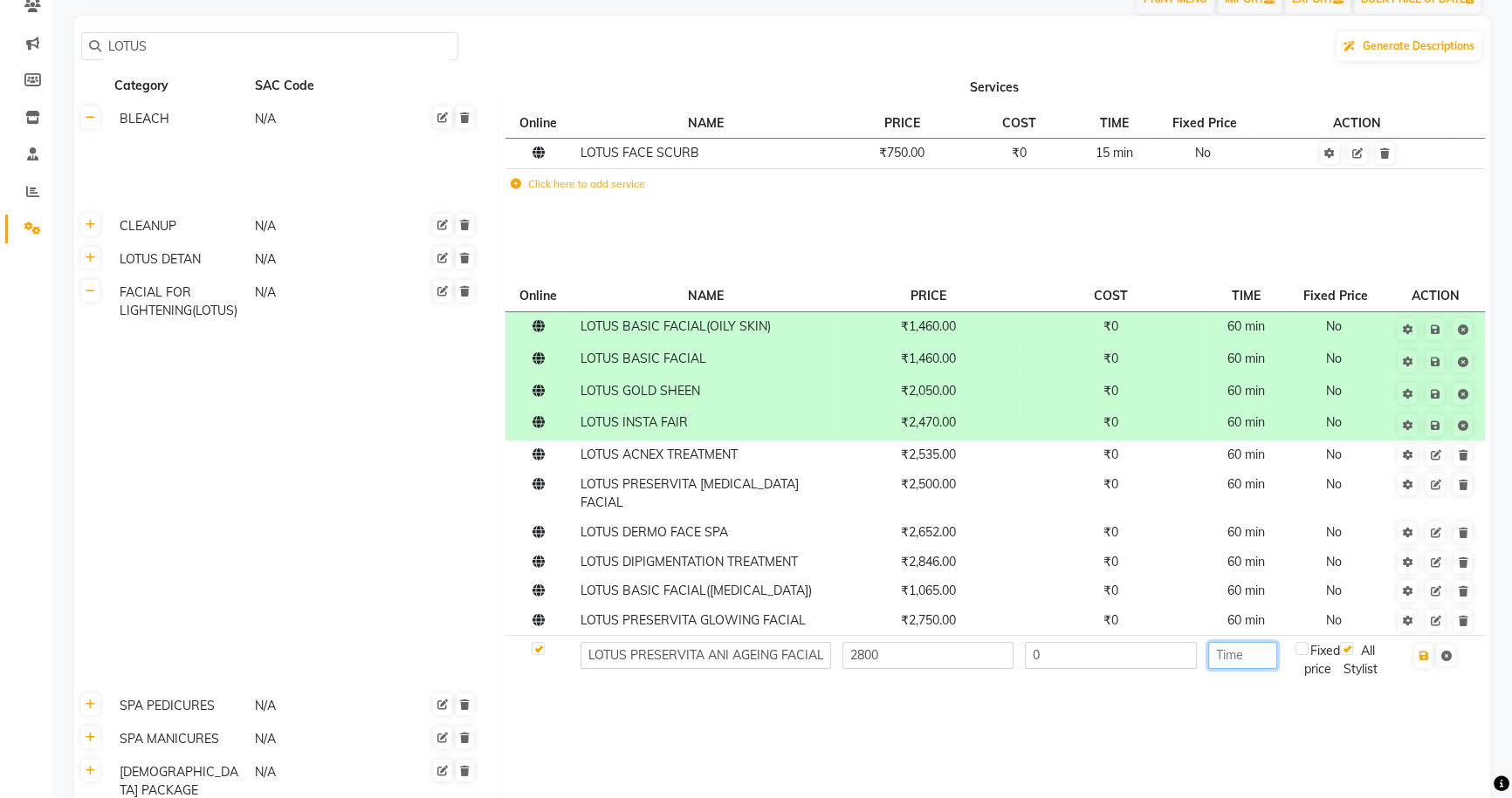
click at [1226, 642] on input "number" at bounding box center [1242, 655] width 69 height 27
type input "60"
click at [1428, 651] on icon "button" at bounding box center [1423, 655] width 9 height 10
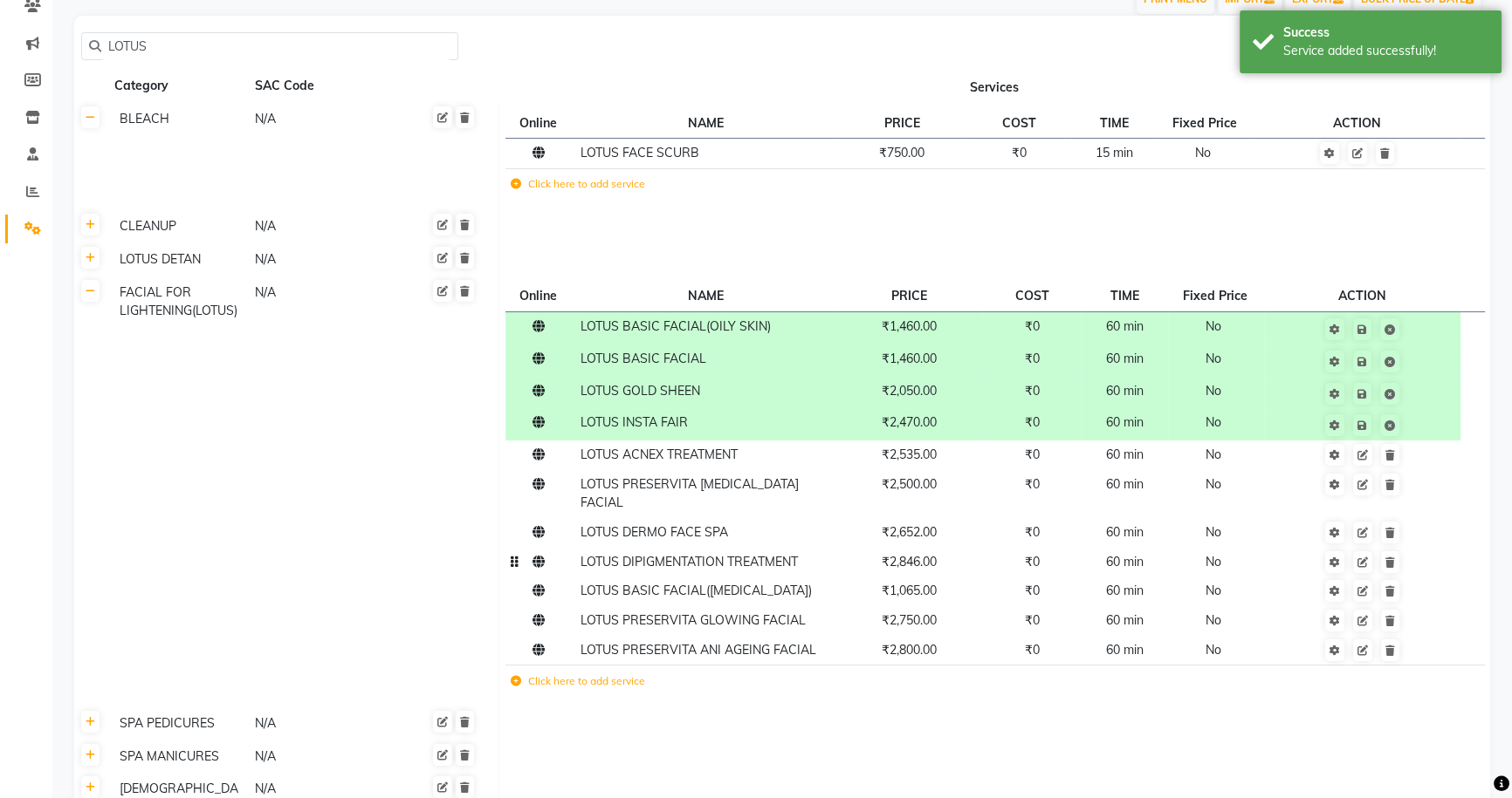
click at [969, 551] on td "₹2,846.00" at bounding box center [910, 562] width 146 height 30
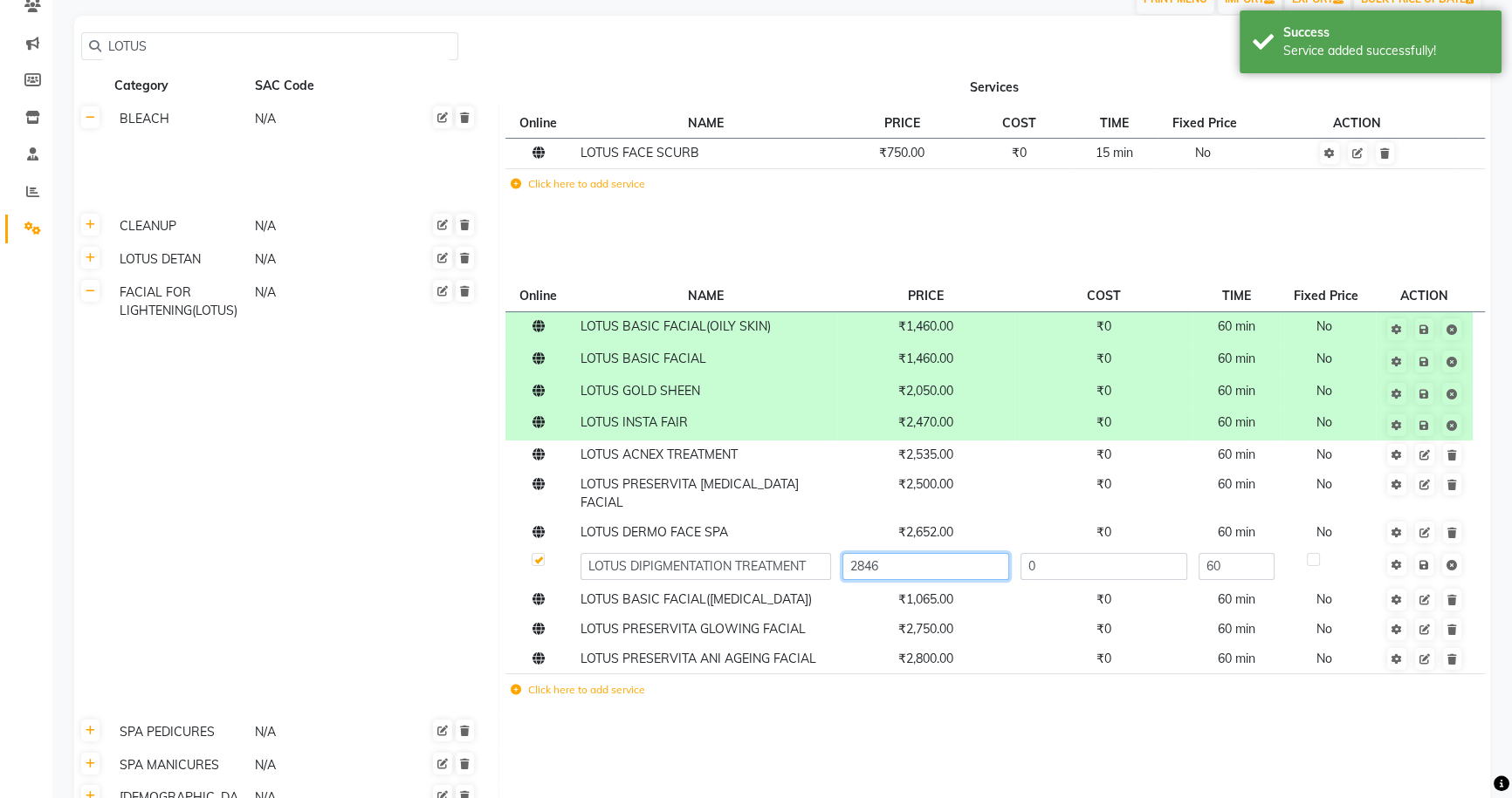
click at [970, 553] on input "2846" at bounding box center [925, 566] width 167 height 27
type input "2850"
click at [1429, 547] on td "Save" at bounding box center [1423, 566] width 96 height 38
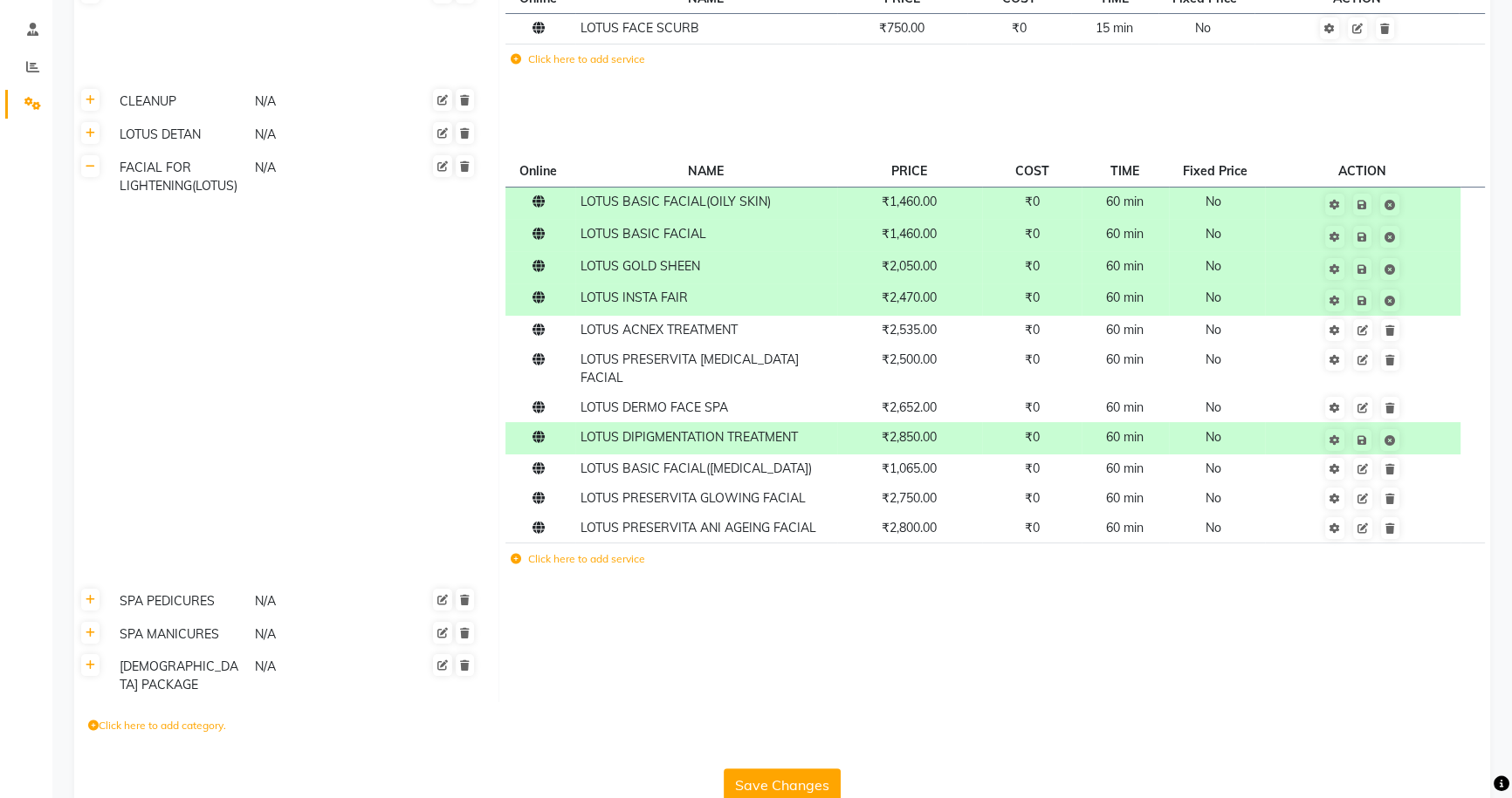
scroll to position [283, 0]
click at [768, 768] on button "Save Changes" at bounding box center [782, 785] width 117 height 34
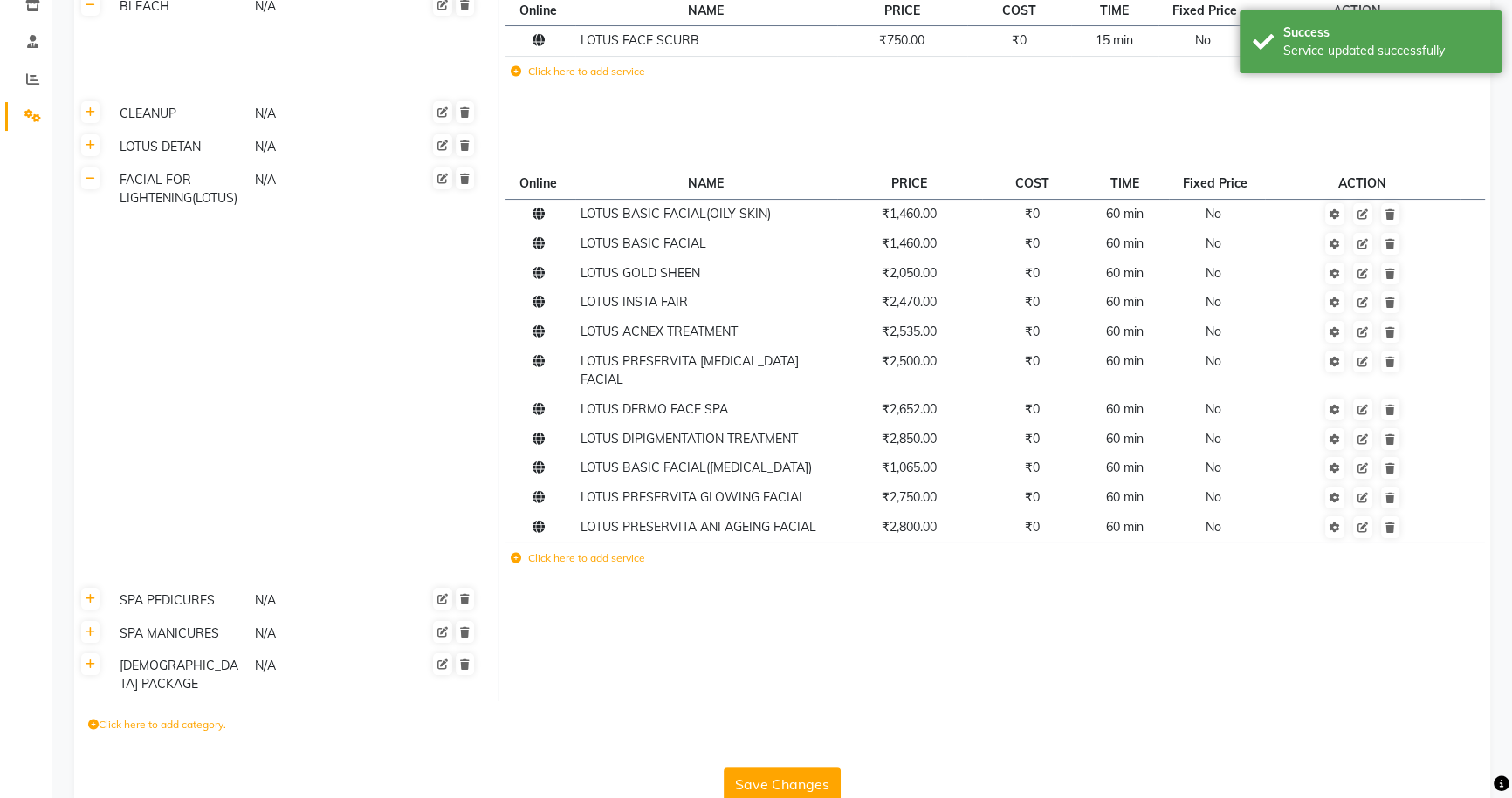
click at [767, 768] on button "Save Changes" at bounding box center [782, 785] width 117 height 34
click at [765, 768] on button "Save Changes" at bounding box center [782, 785] width 117 height 34
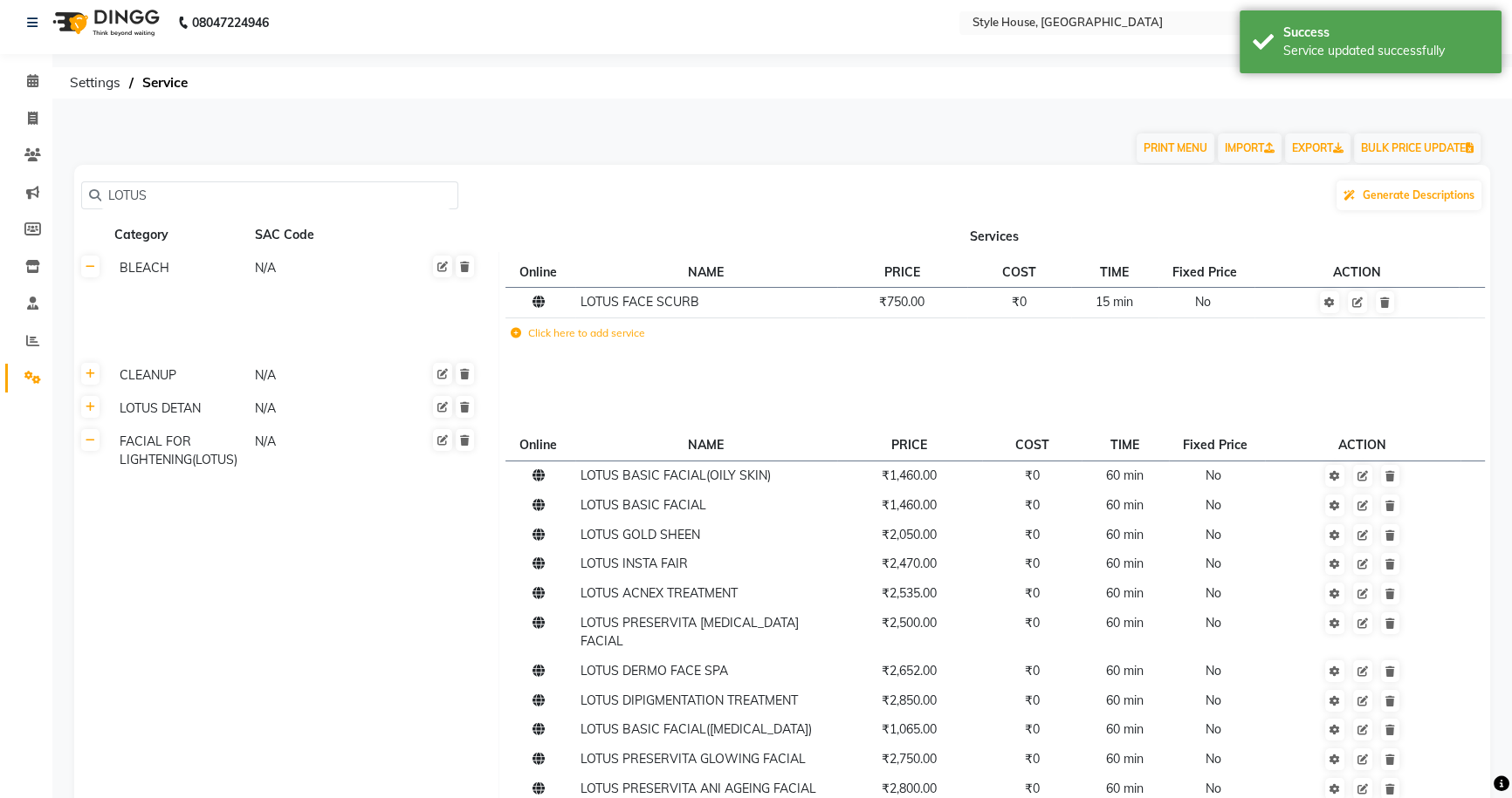
scroll to position [0, 0]
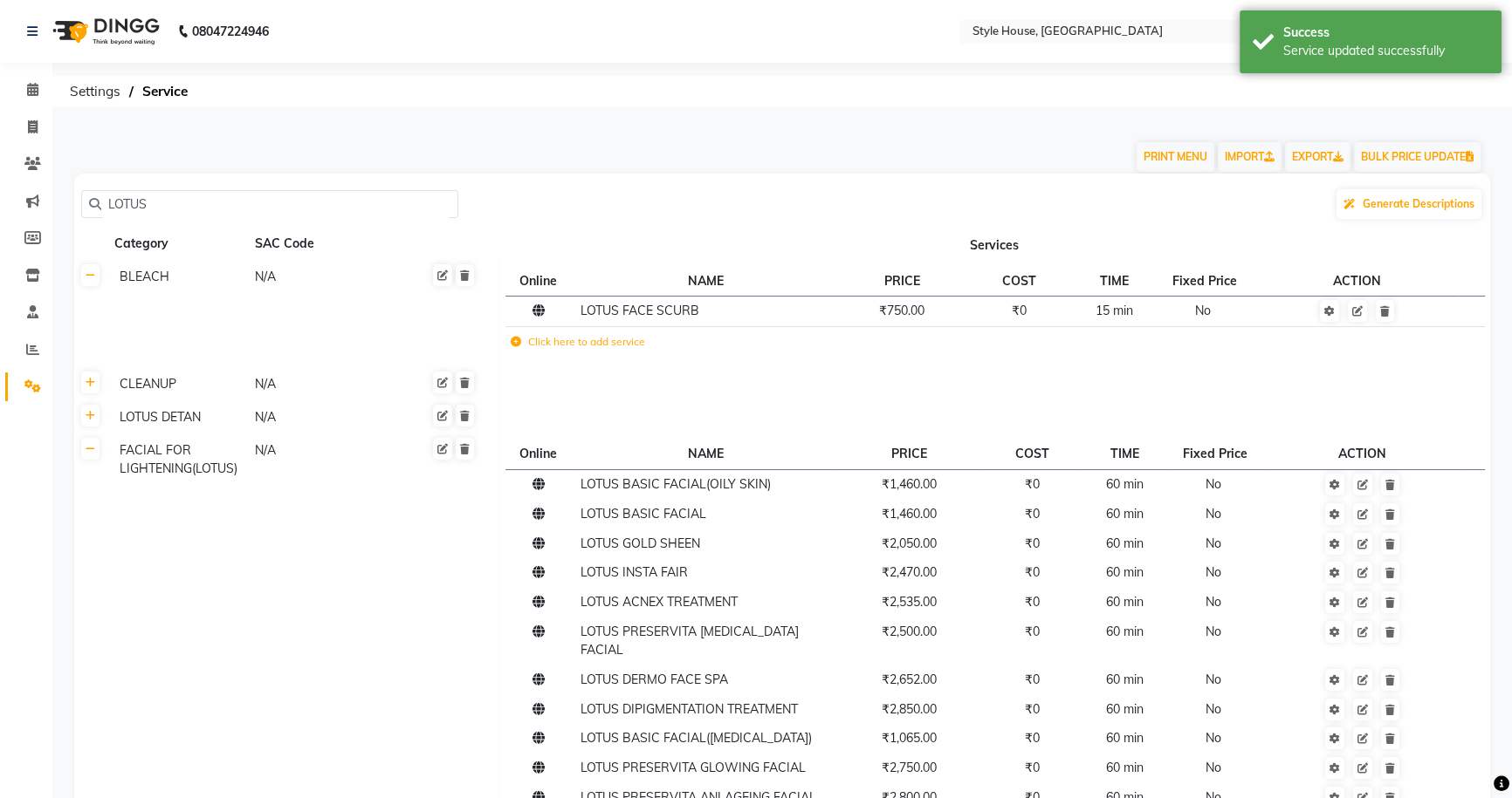
click at [225, 203] on input "LOTUS" at bounding box center [276, 204] width 349 height 27
type input "L"
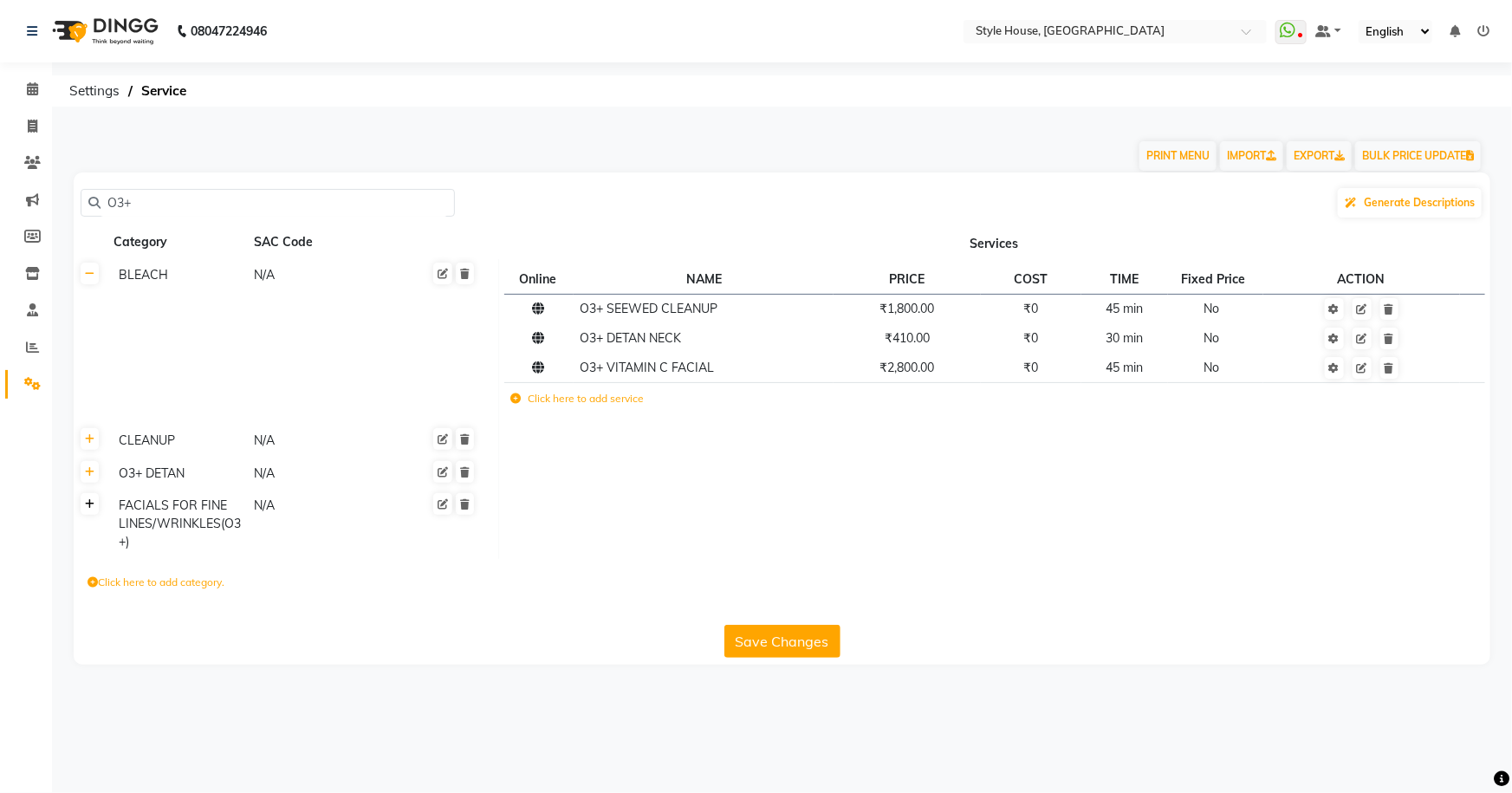
type input "O3+"
click at [89, 502] on icon at bounding box center [90, 504] width 9 height 10
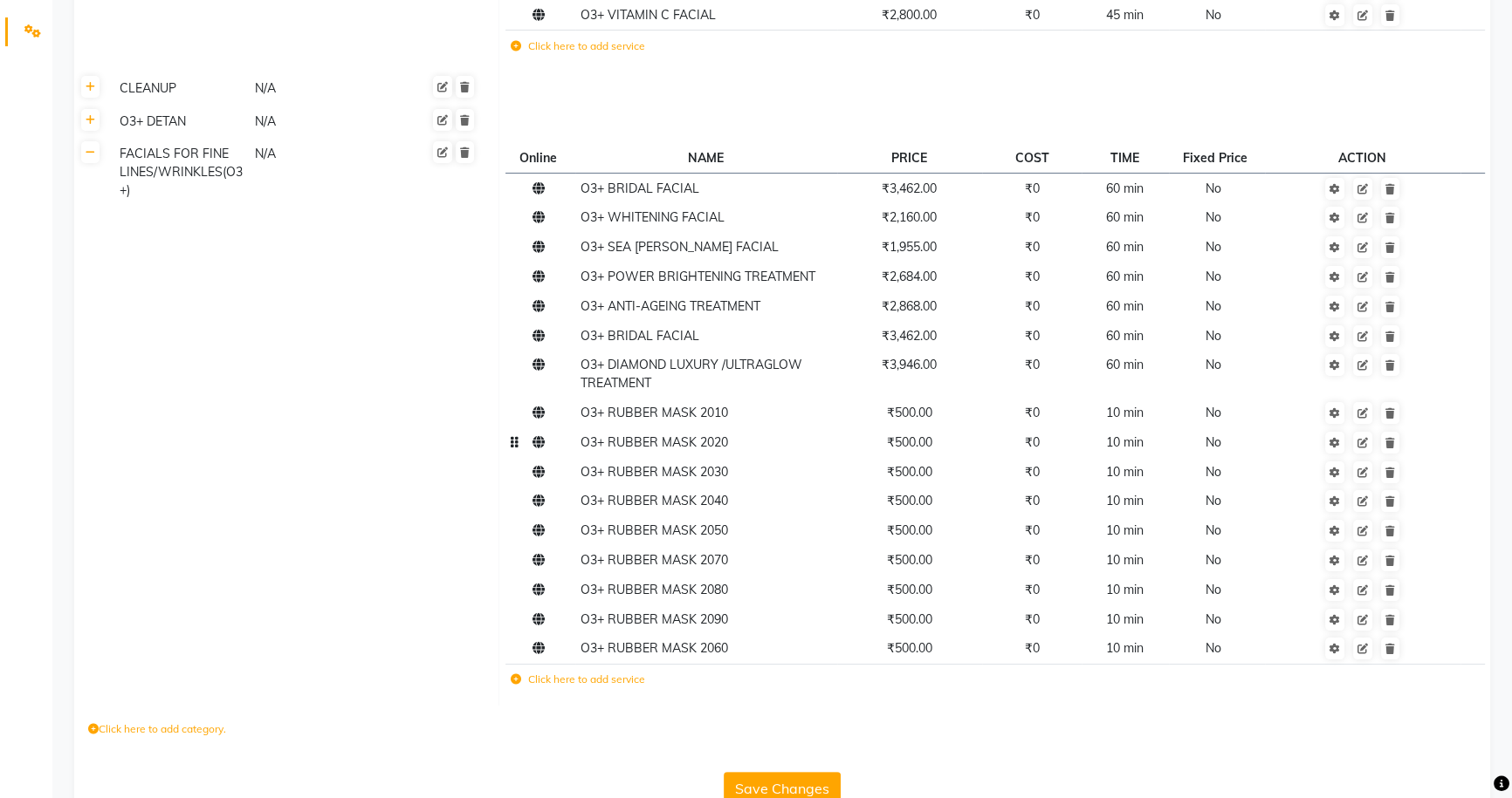
scroll to position [318, 0]
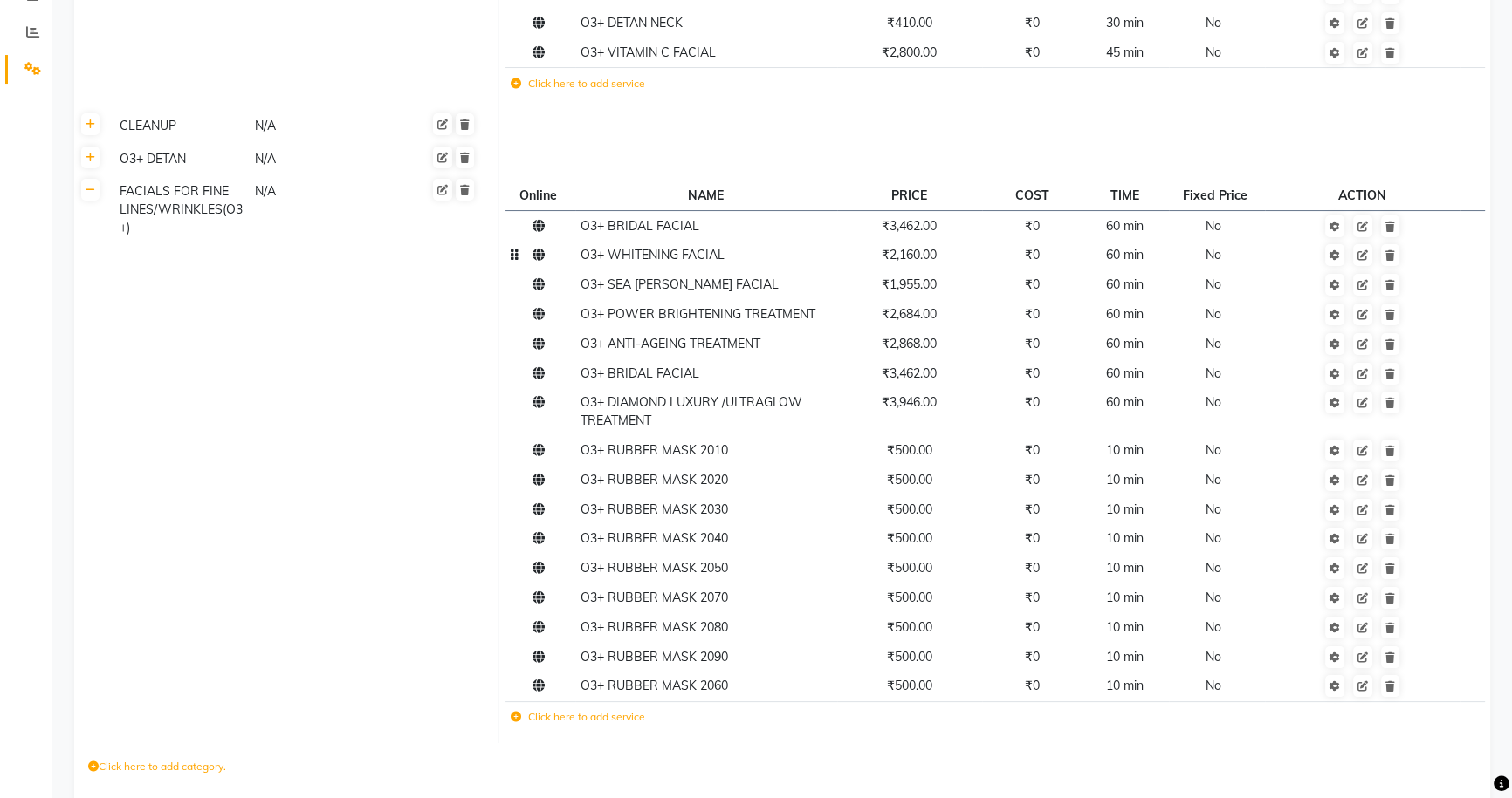
click at [963, 261] on td "₹2,160.00" at bounding box center [910, 255] width 146 height 30
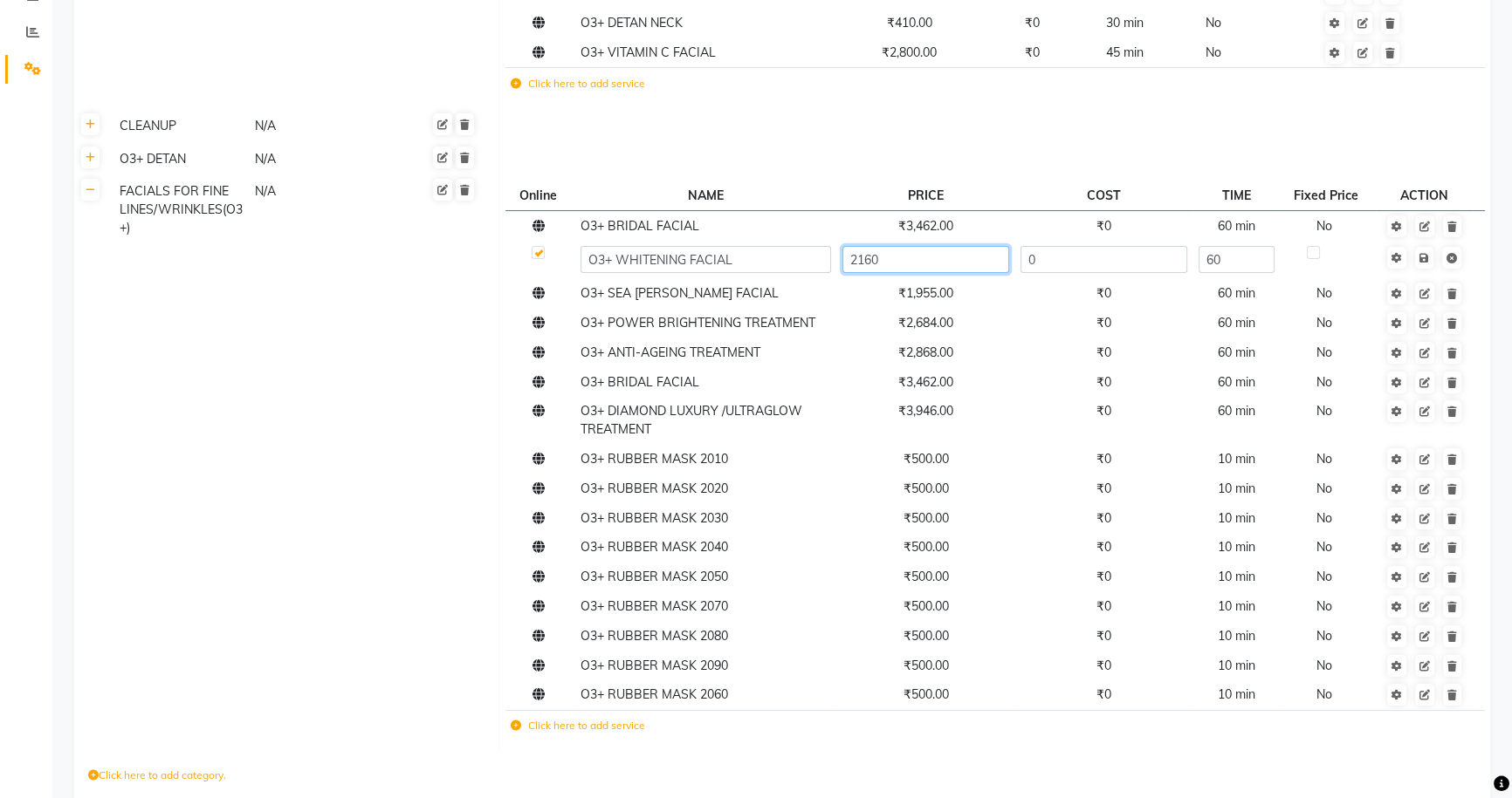
click at [963, 261] on input "2160" at bounding box center [925, 259] width 167 height 27
type input "2250"
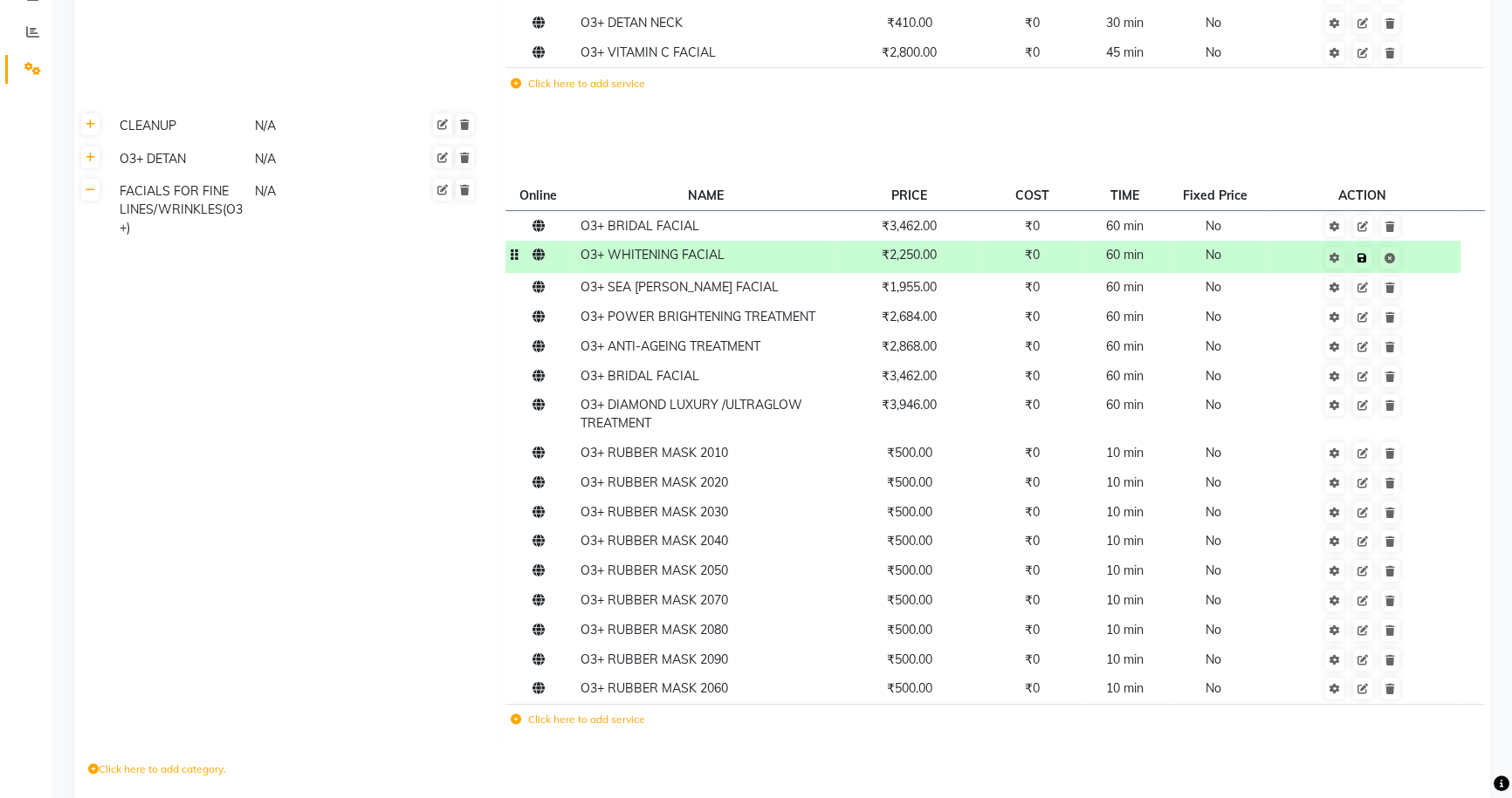
click at [1426, 256] on td "Save" at bounding box center [1363, 256] width 196 height 33
click at [954, 227] on td "₹3,462.00" at bounding box center [910, 226] width 146 height 30
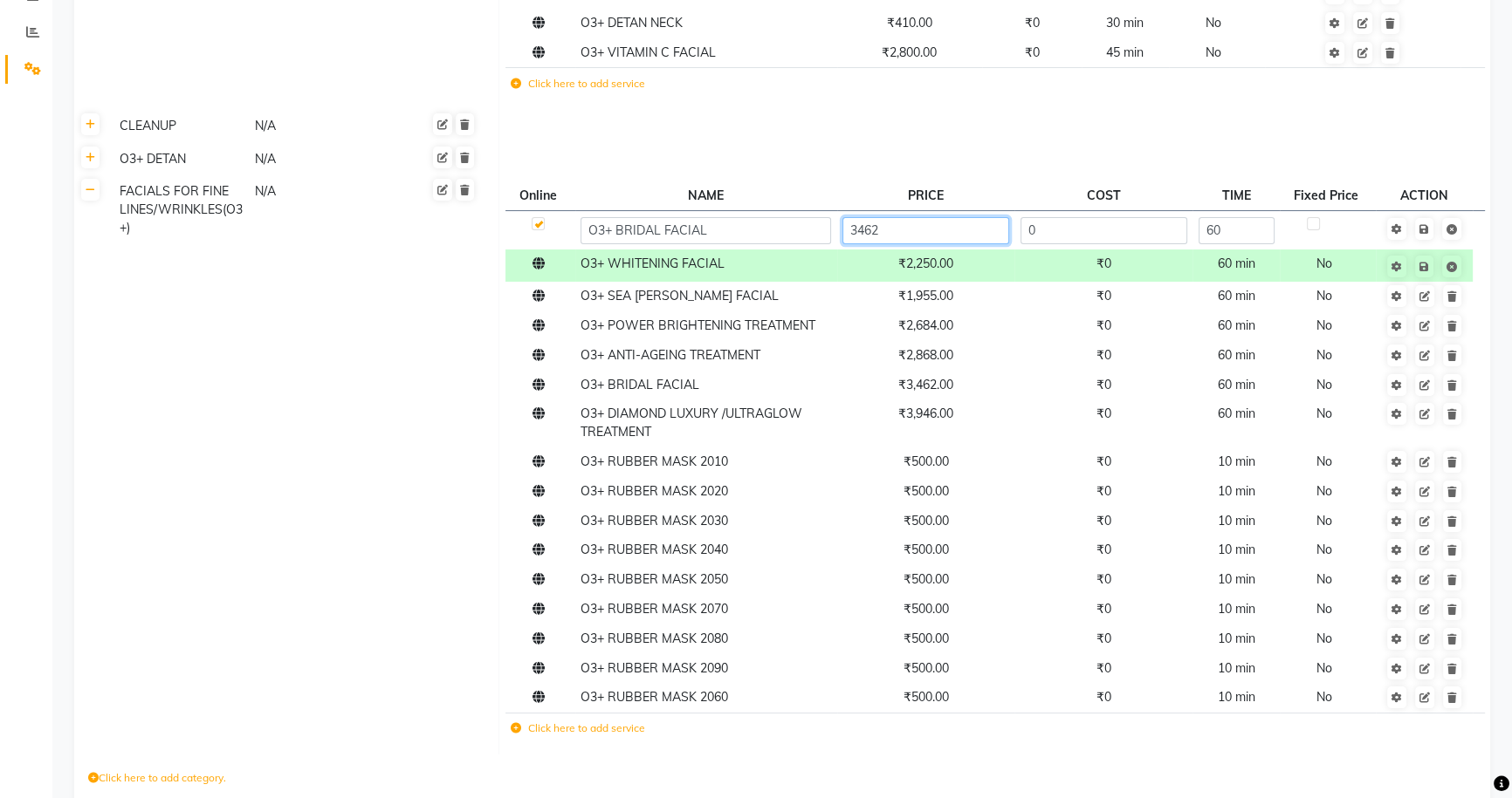
click at [955, 227] on input "3462" at bounding box center [925, 230] width 167 height 27
type input "3500"
click at [1425, 228] on td "Save" at bounding box center [1423, 229] width 96 height 38
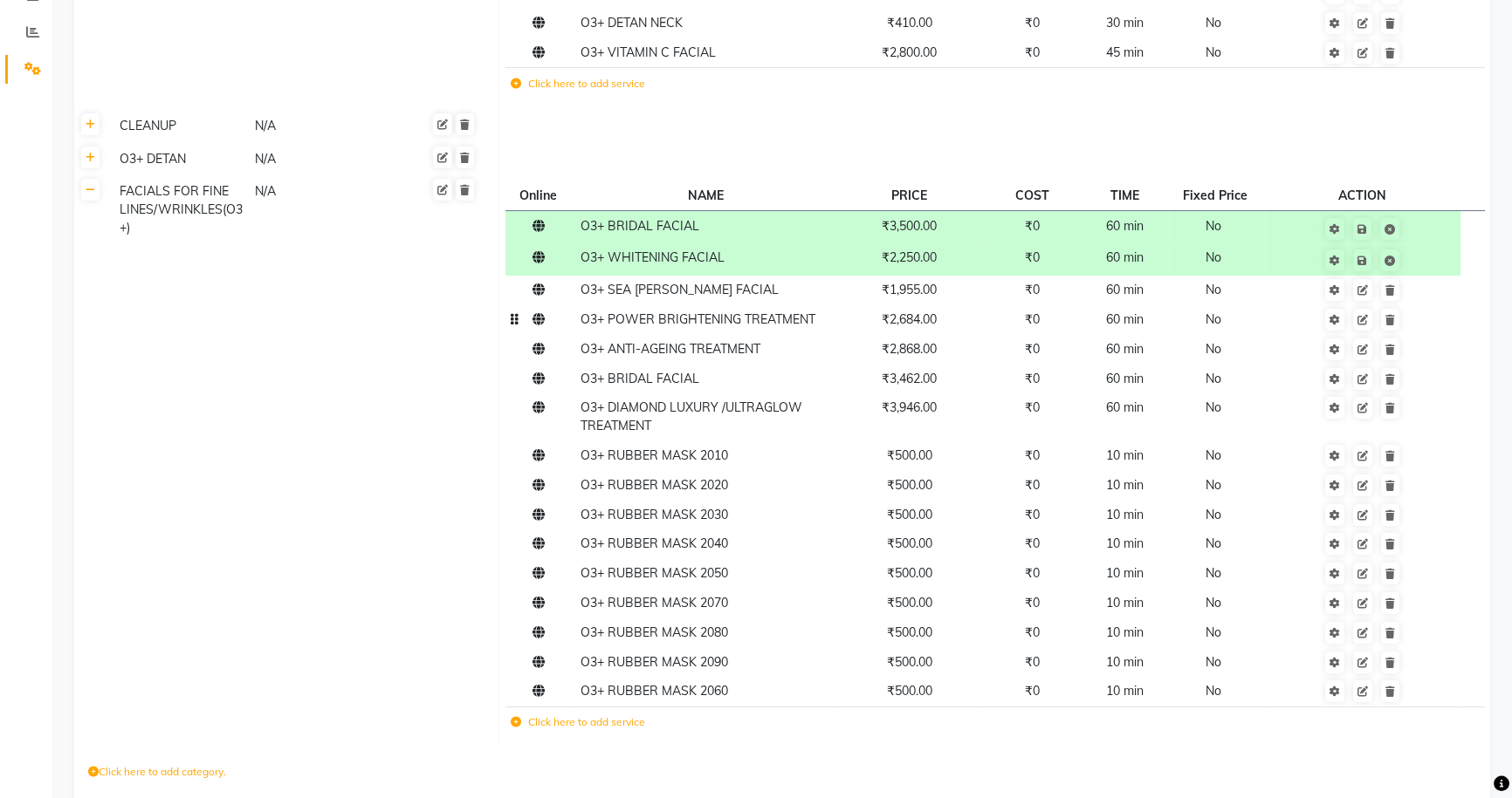
click at [941, 322] on td "₹2,684.00" at bounding box center [910, 321] width 146 height 30
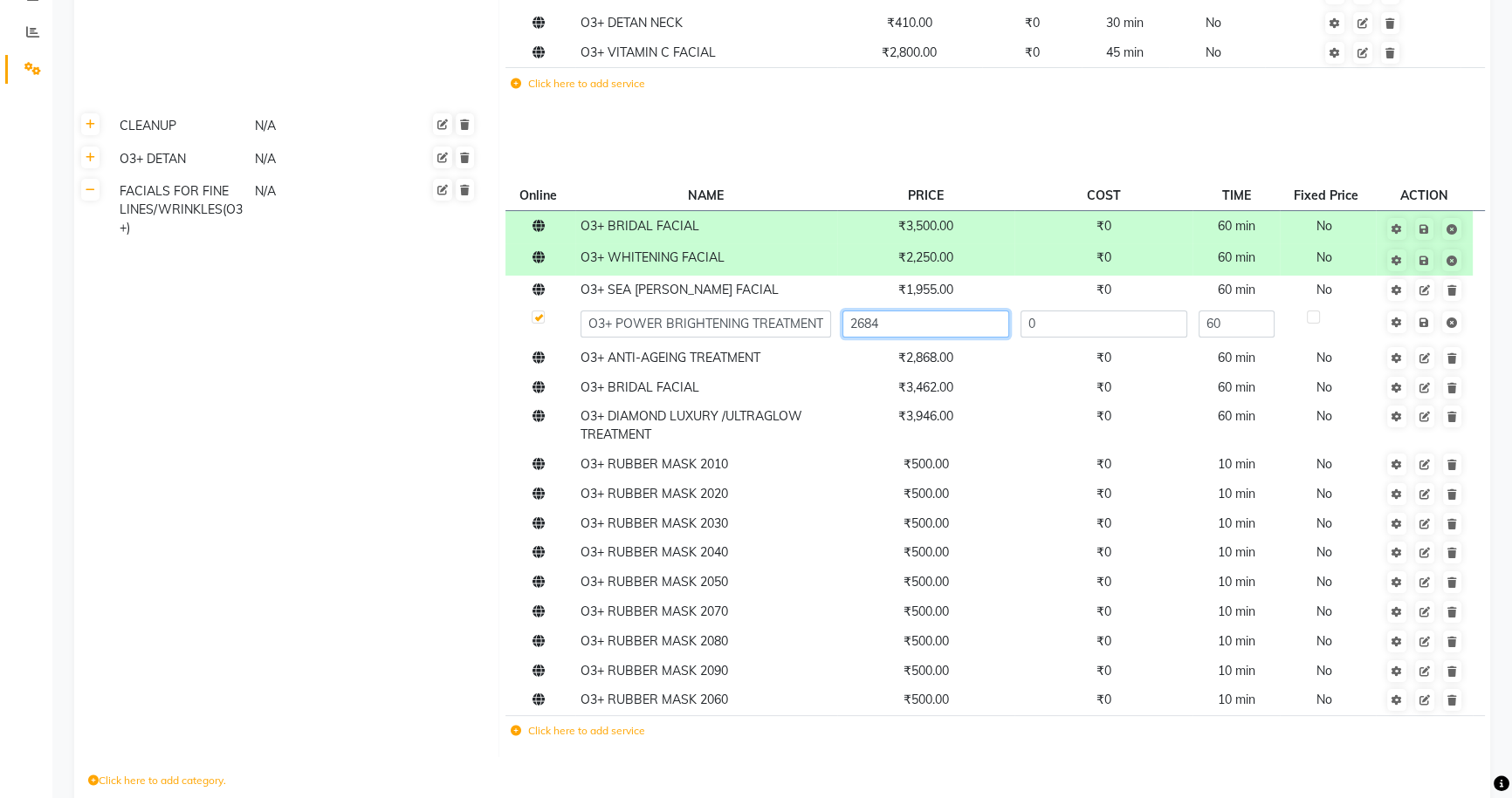
click at [941, 322] on input "2684" at bounding box center [925, 323] width 167 height 27
type input "2680"
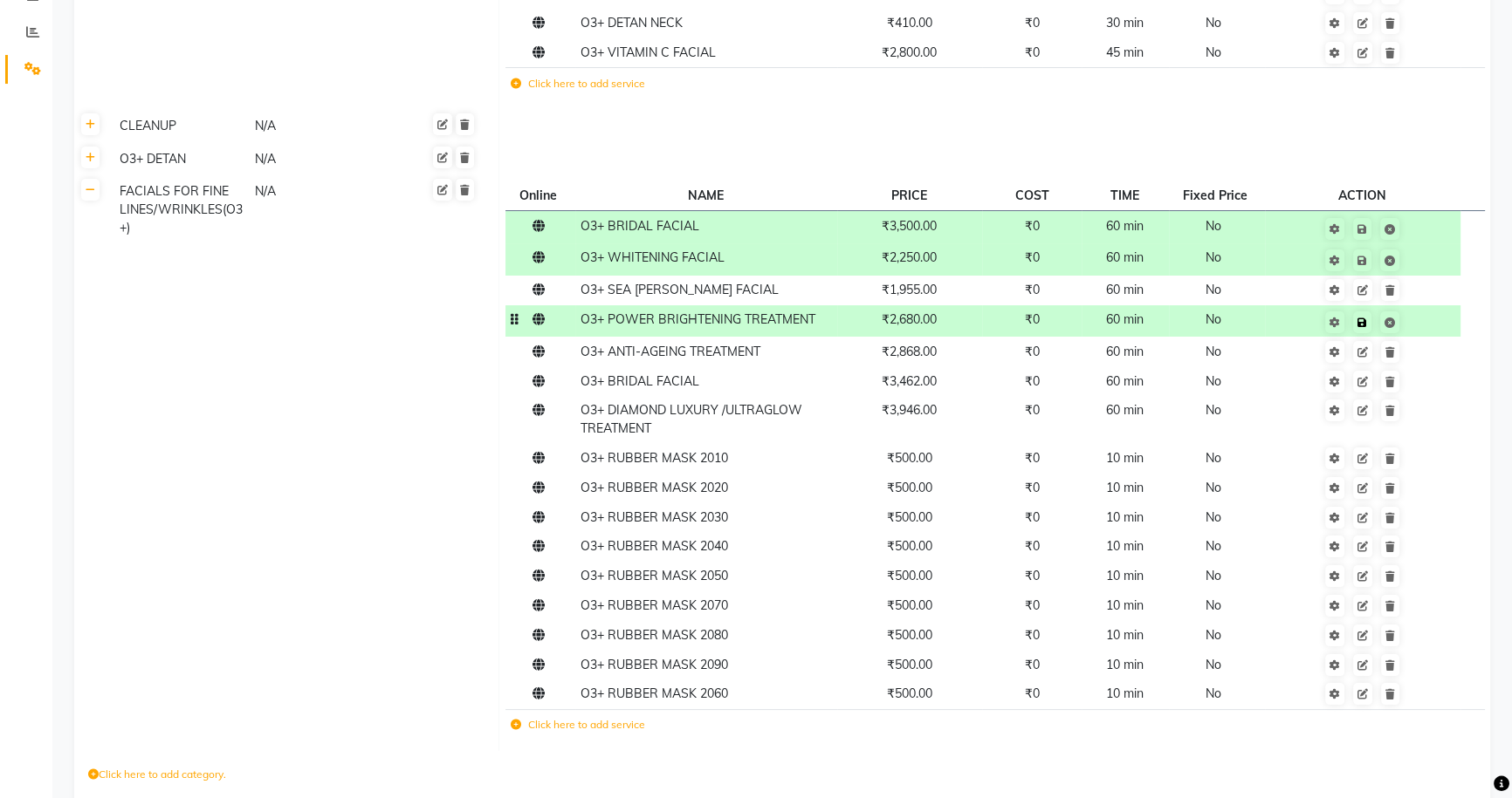
click at [1423, 322] on td "Save" at bounding box center [1363, 322] width 196 height 33
click at [973, 361] on td "₹2,868.00" at bounding box center [910, 351] width 146 height 30
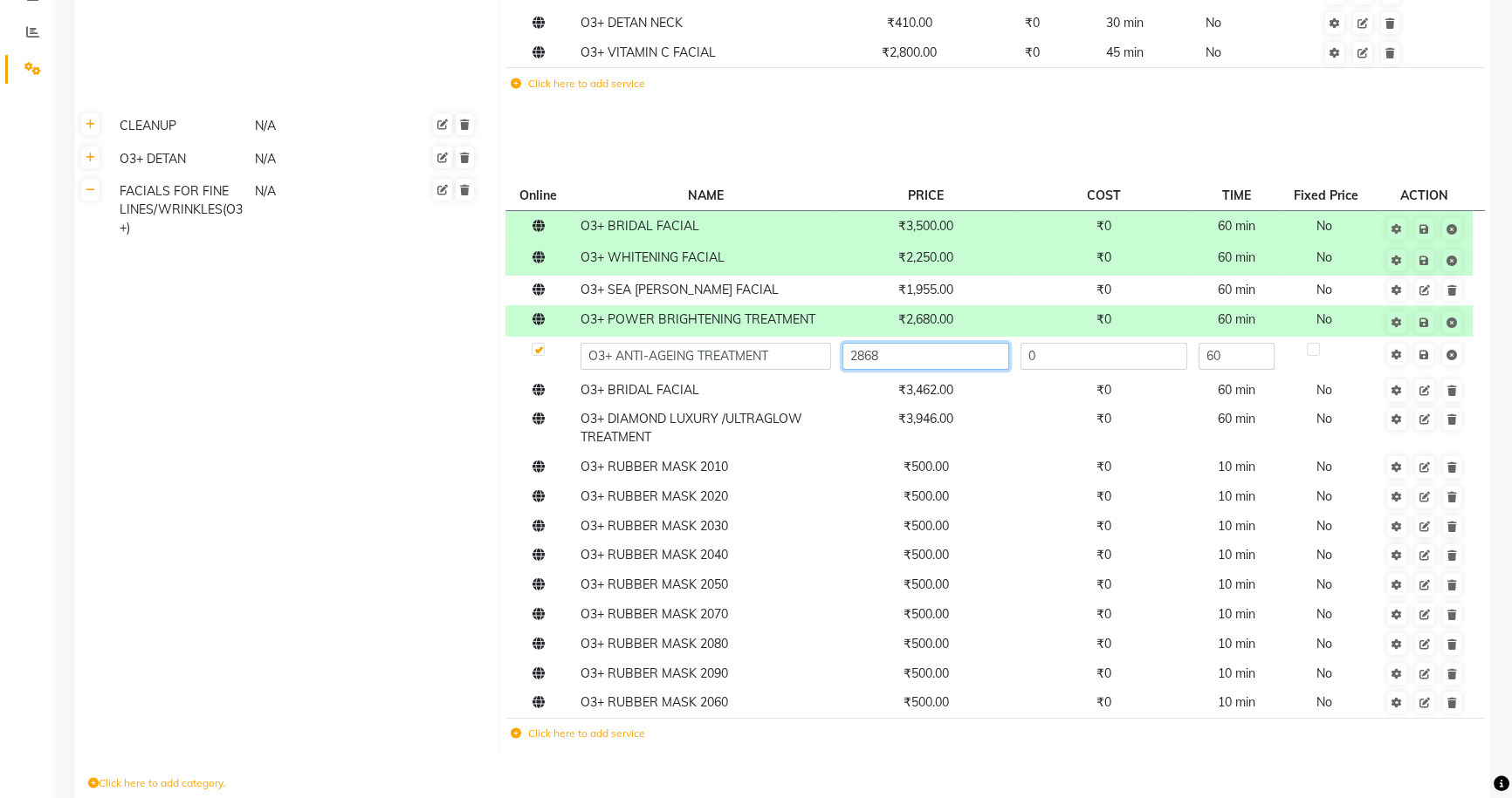
click at [976, 360] on input "2868" at bounding box center [925, 356] width 167 height 27
type input "2880"
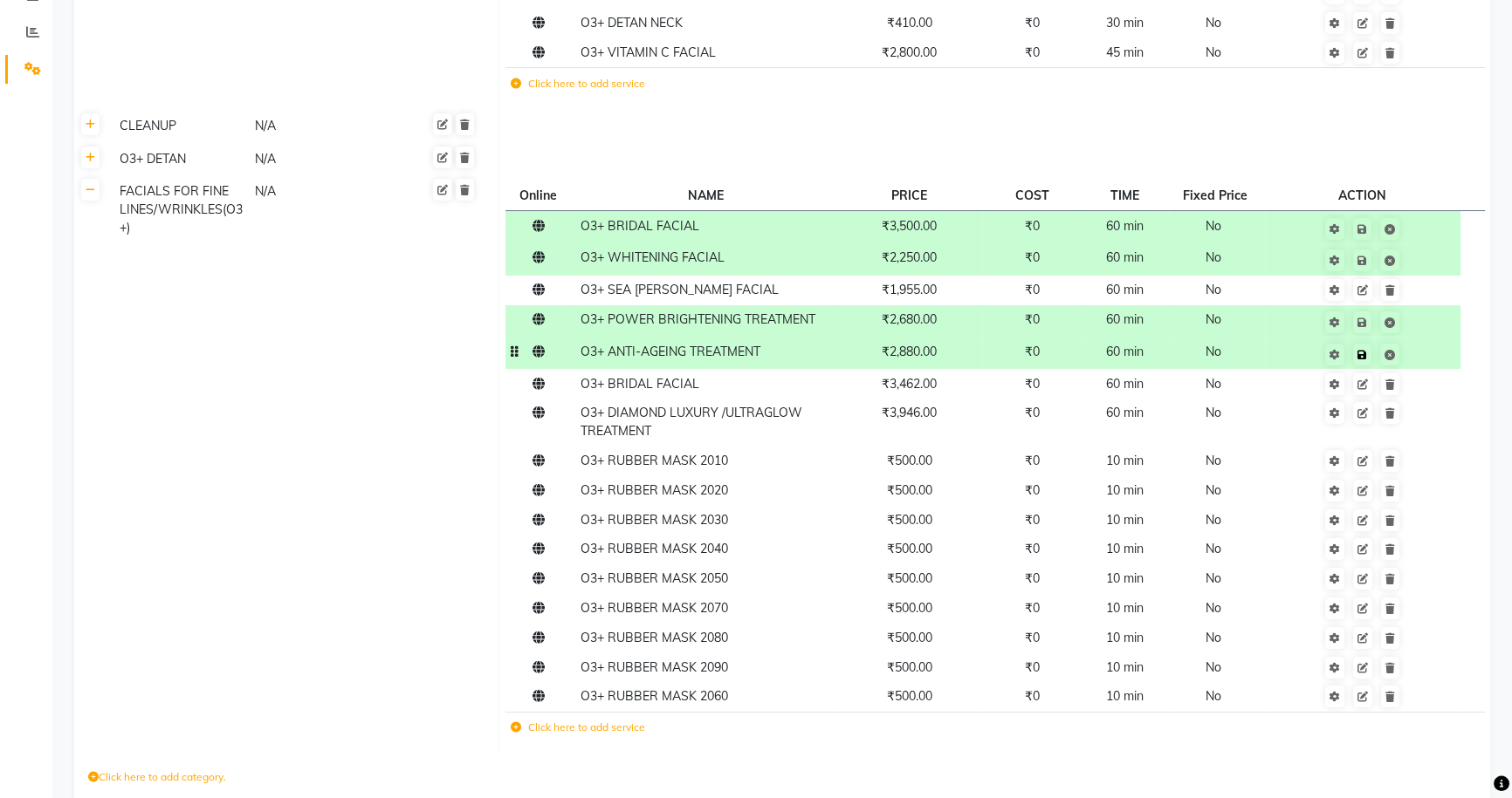
click at [1429, 351] on td "Save" at bounding box center [1363, 352] width 196 height 33
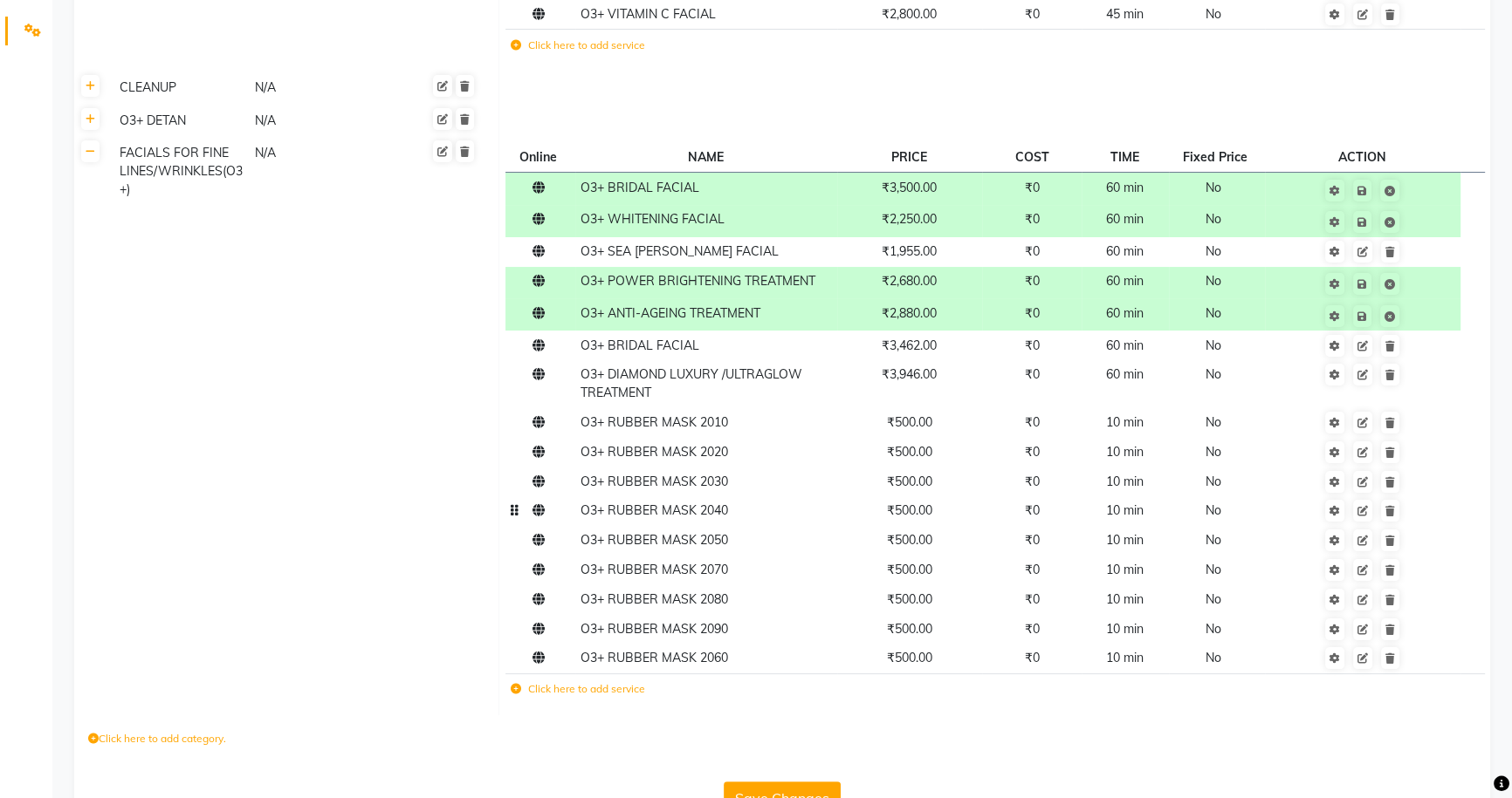
scroll to position [328, 0]
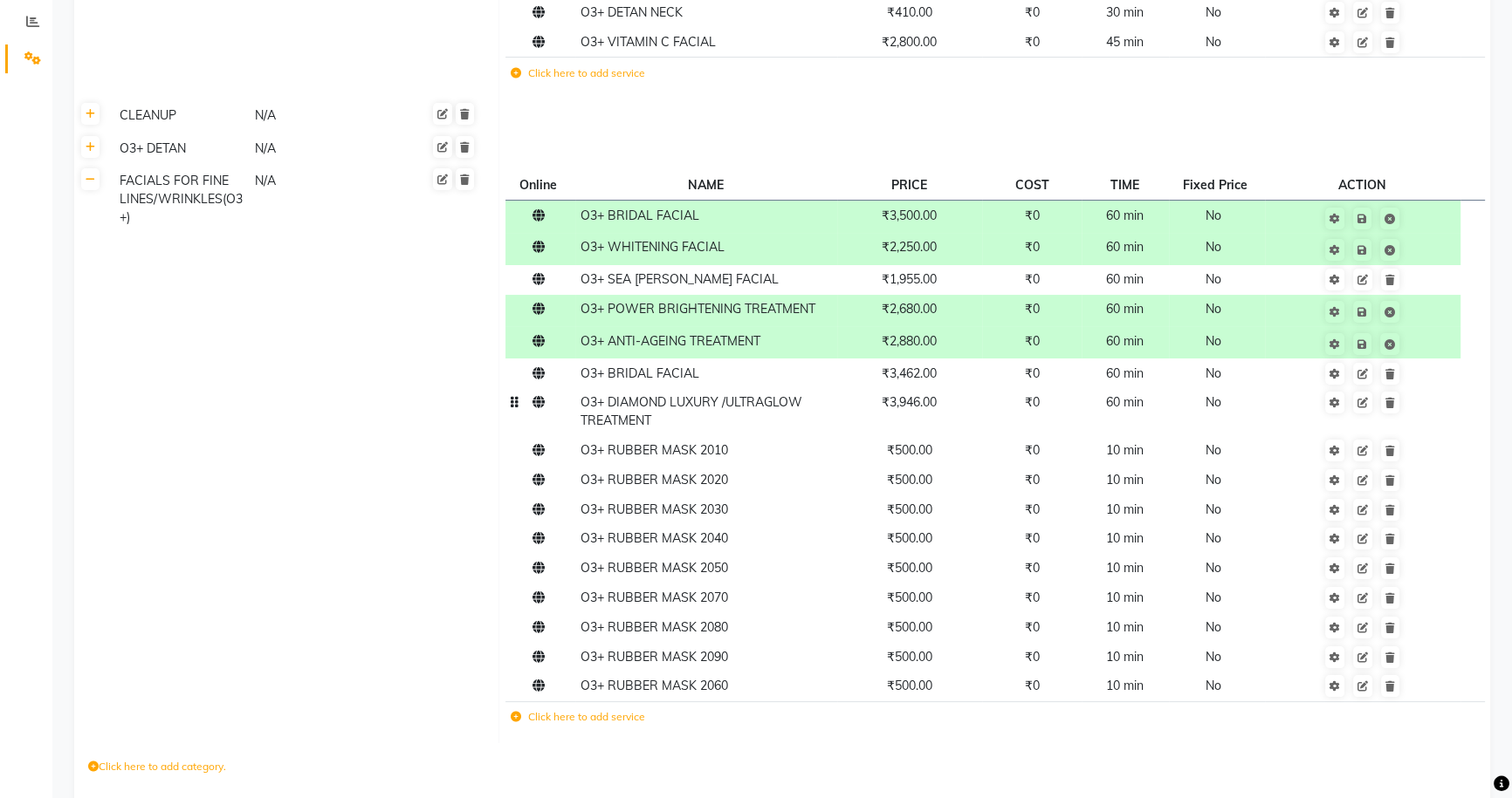
click at [959, 400] on td "₹3,946.00" at bounding box center [910, 411] width 146 height 48
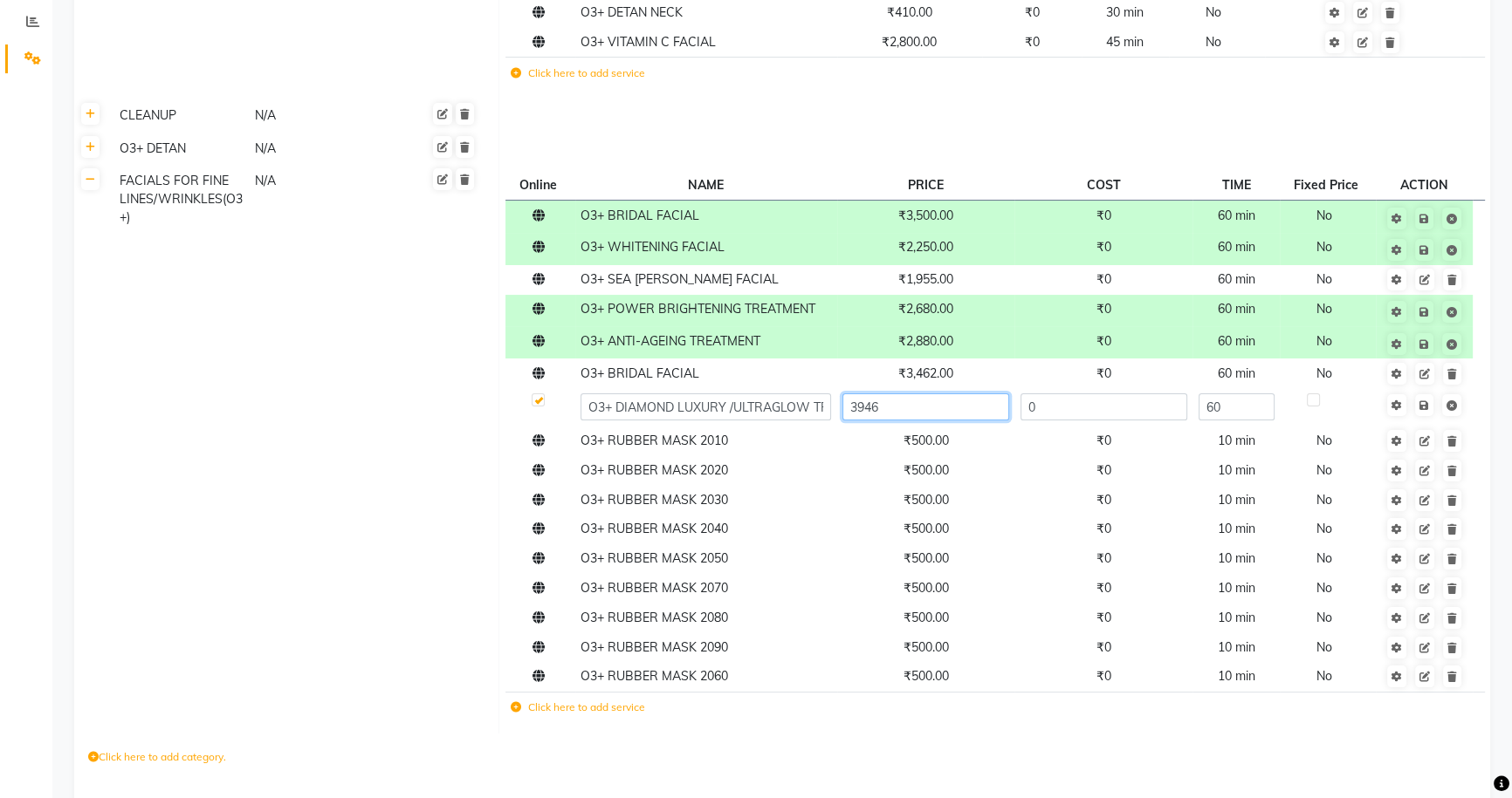
click at [960, 401] on input "3946" at bounding box center [925, 406] width 167 height 27
type input "3"
type input "4000"
click at [1423, 405] on td "Save" at bounding box center [1423, 406] width 96 height 38
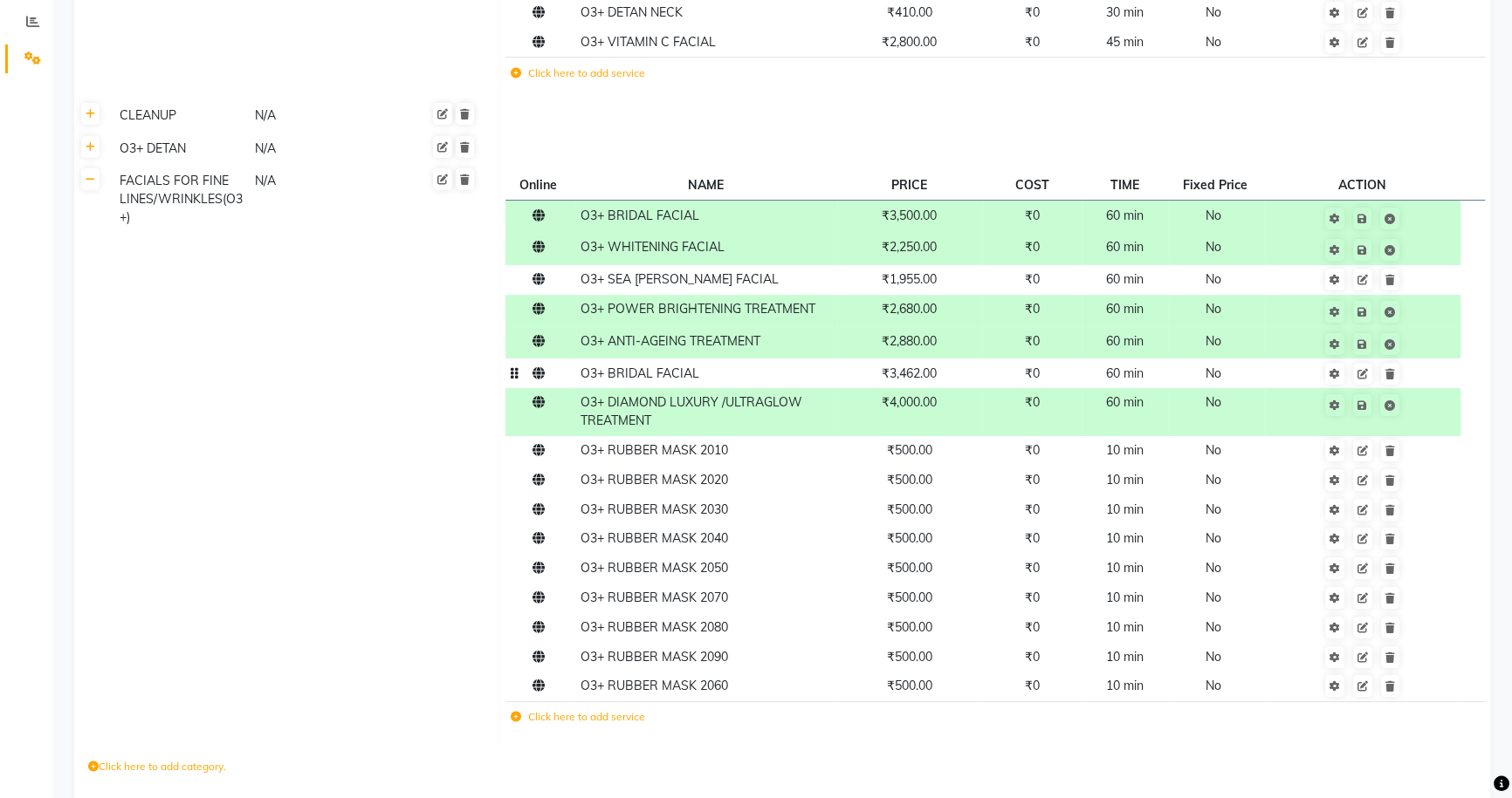
click at [994, 382] on td "₹0" at bounding box center [1032, 374] width 100 height 30
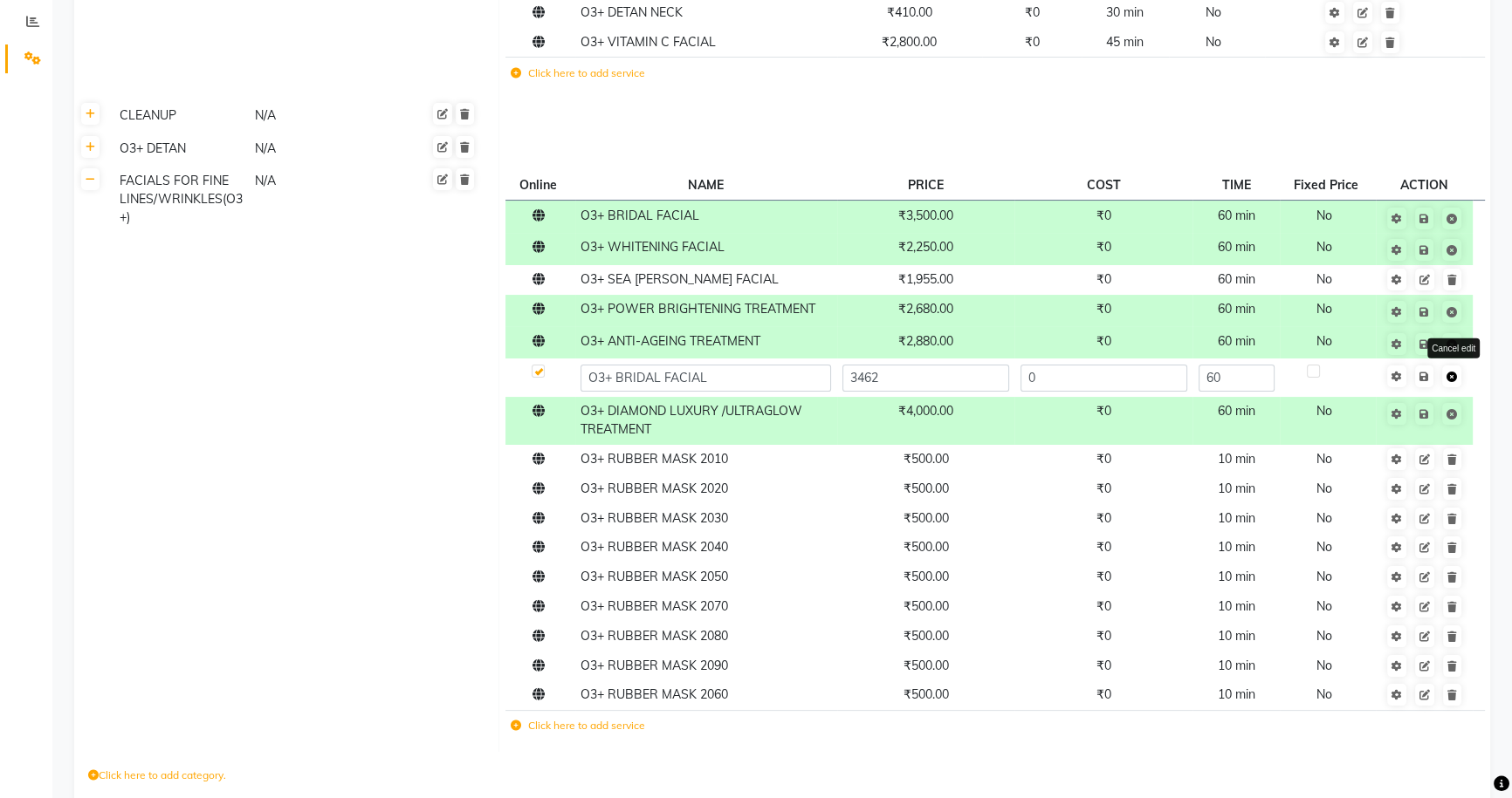
click at [1454, 377] on icon at bounding box center [1451, 377] width 10 height 10
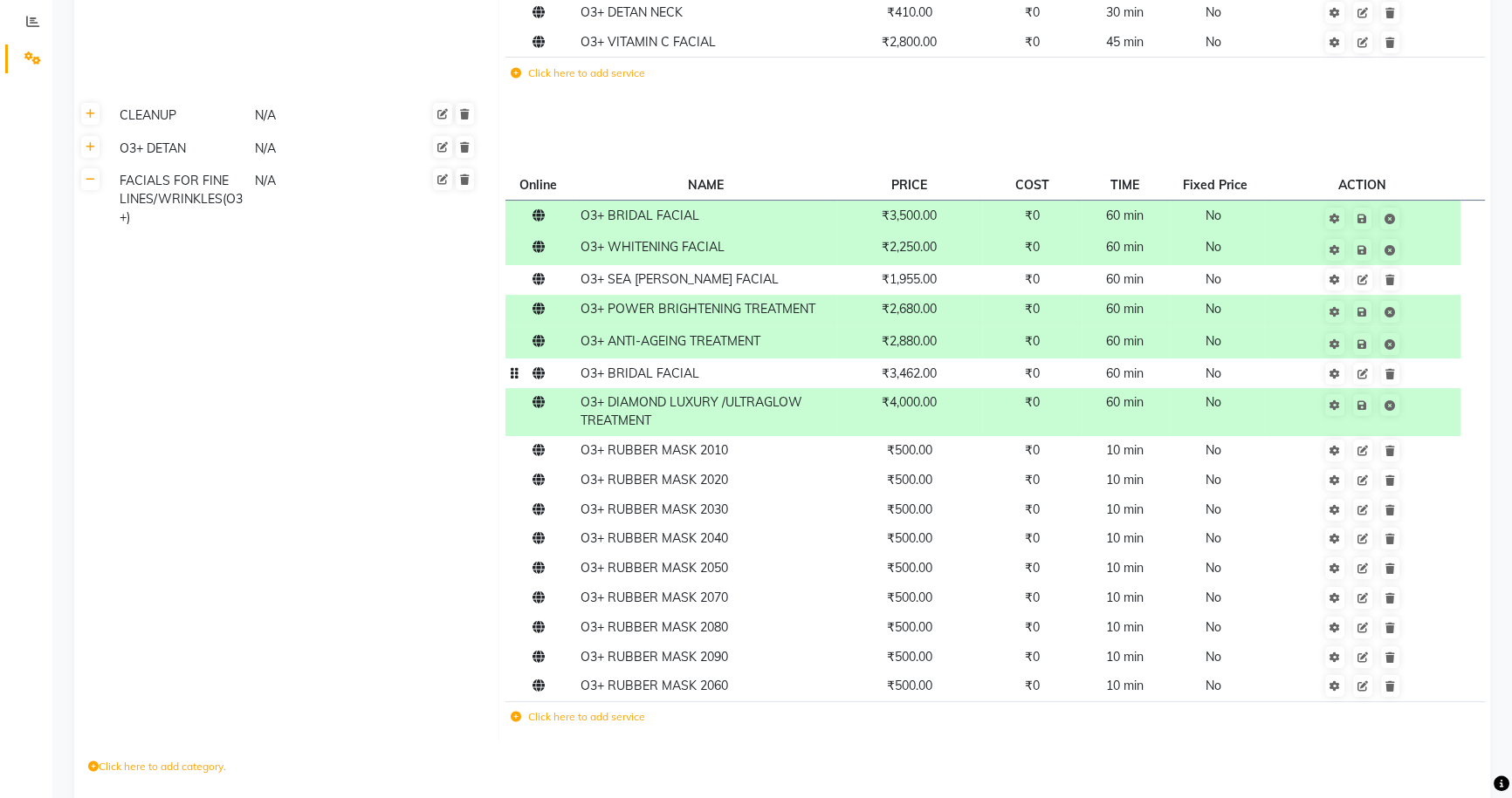
click at [996, 374] on td "₹0" at bounding box center [1032, 374] width 100 height 30
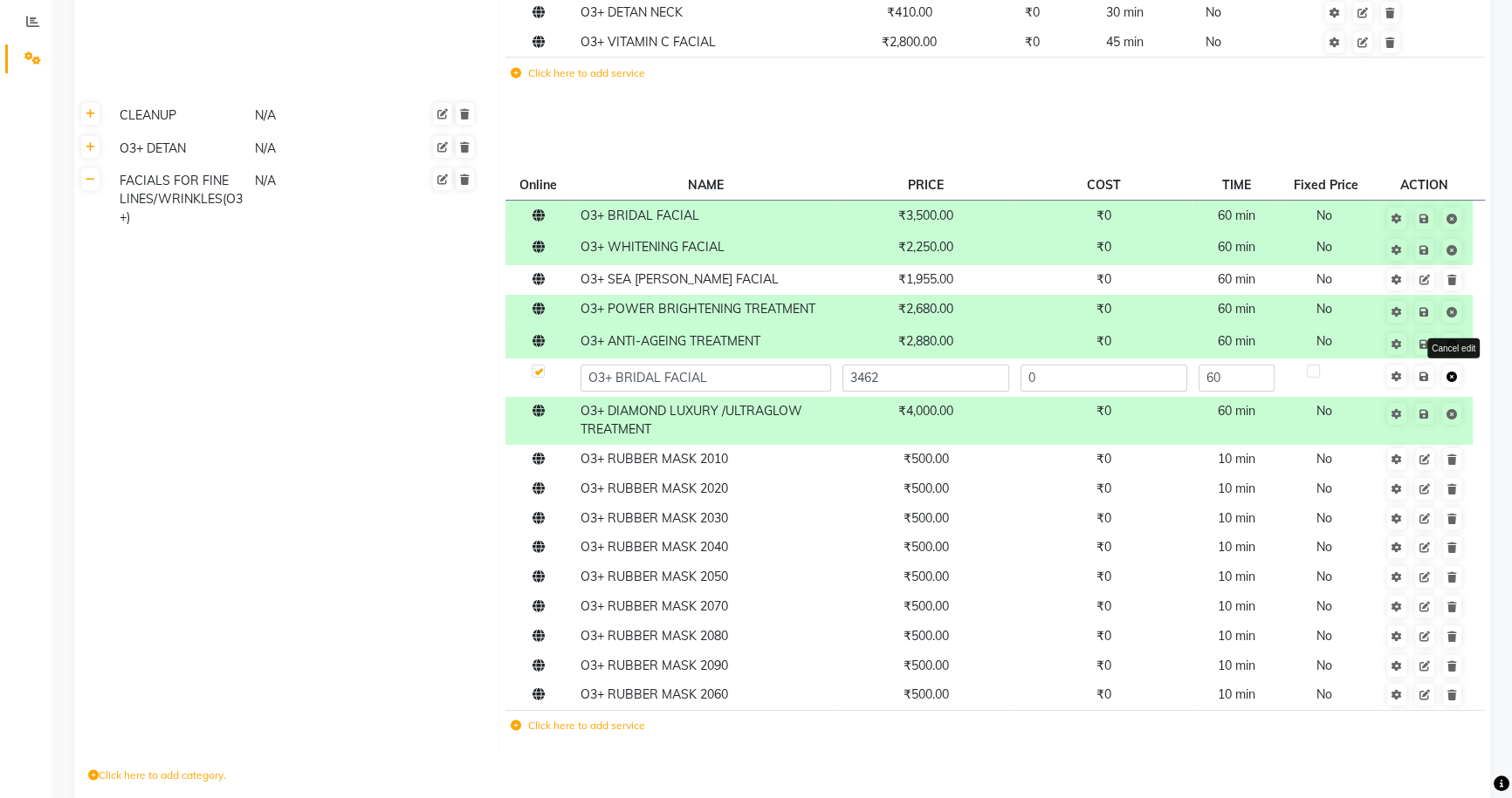
click at [1452, 378] on icon at bounding box center [1451, 377] width 10 height 10
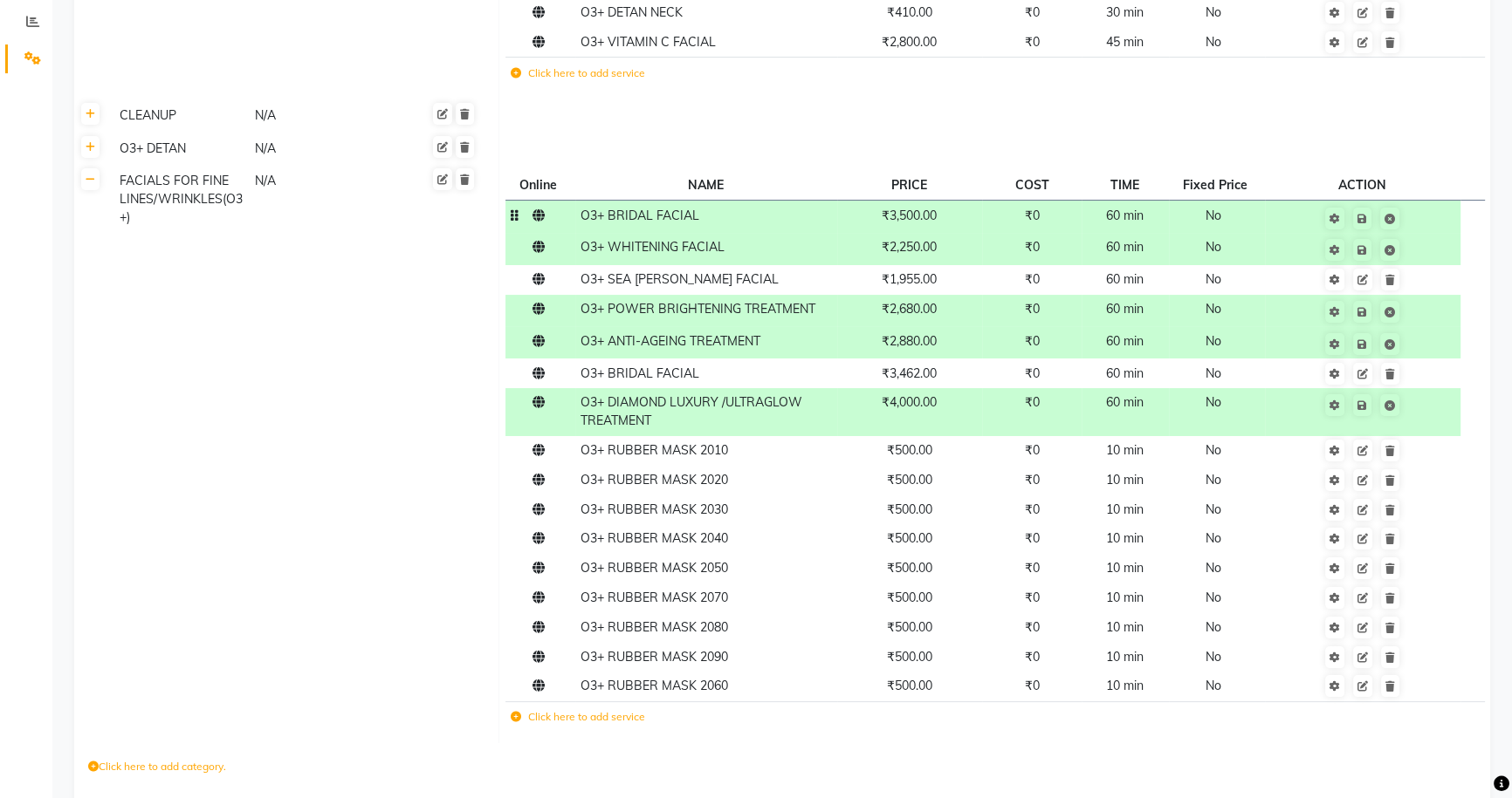
click at [981, 222] on td "₹3,500.00" at bounding box center [910, 216] width 146 height 33
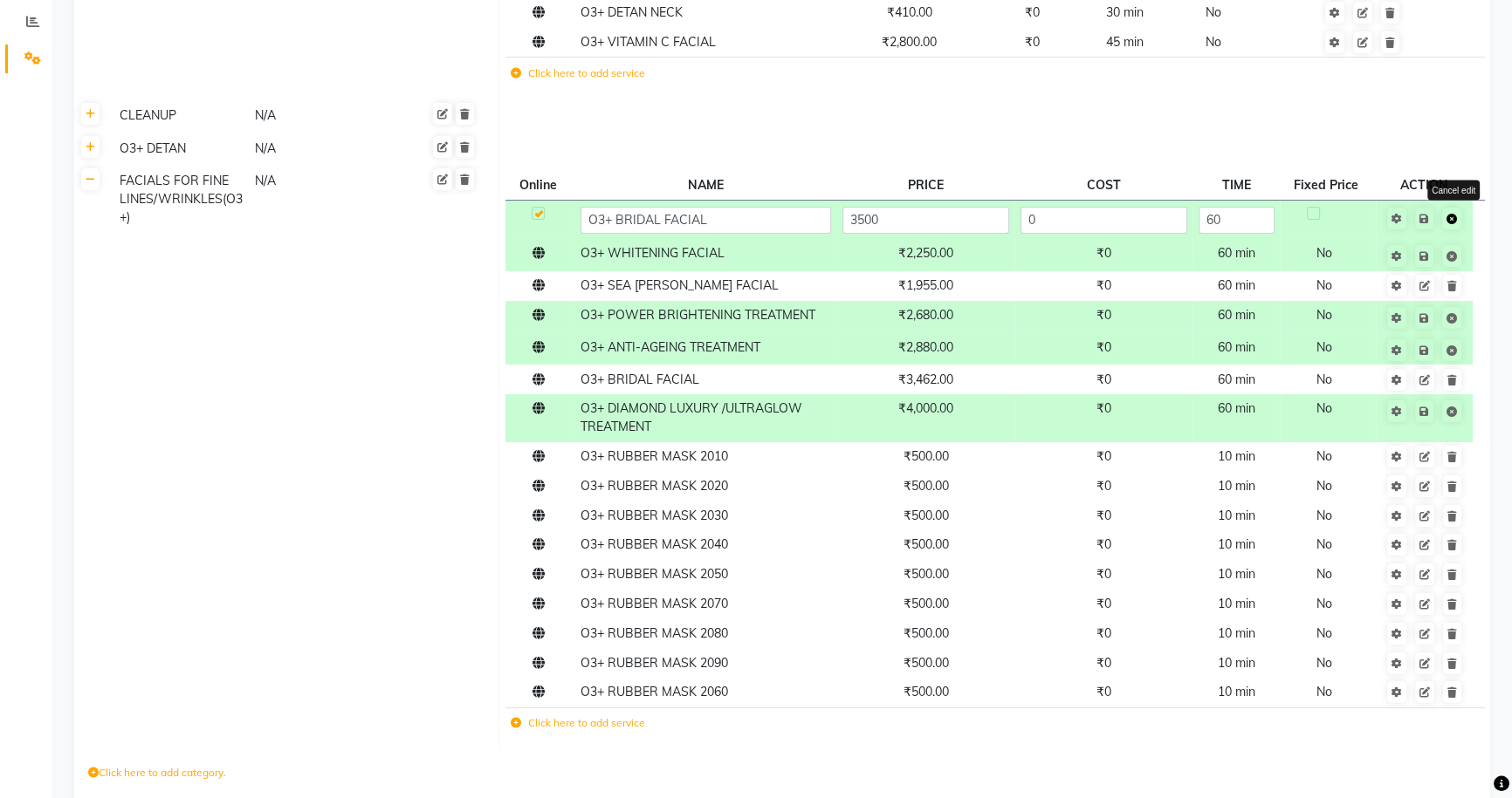
click at [1454, 217] on icon at bounding box center [1451, 218] width 10 height 10
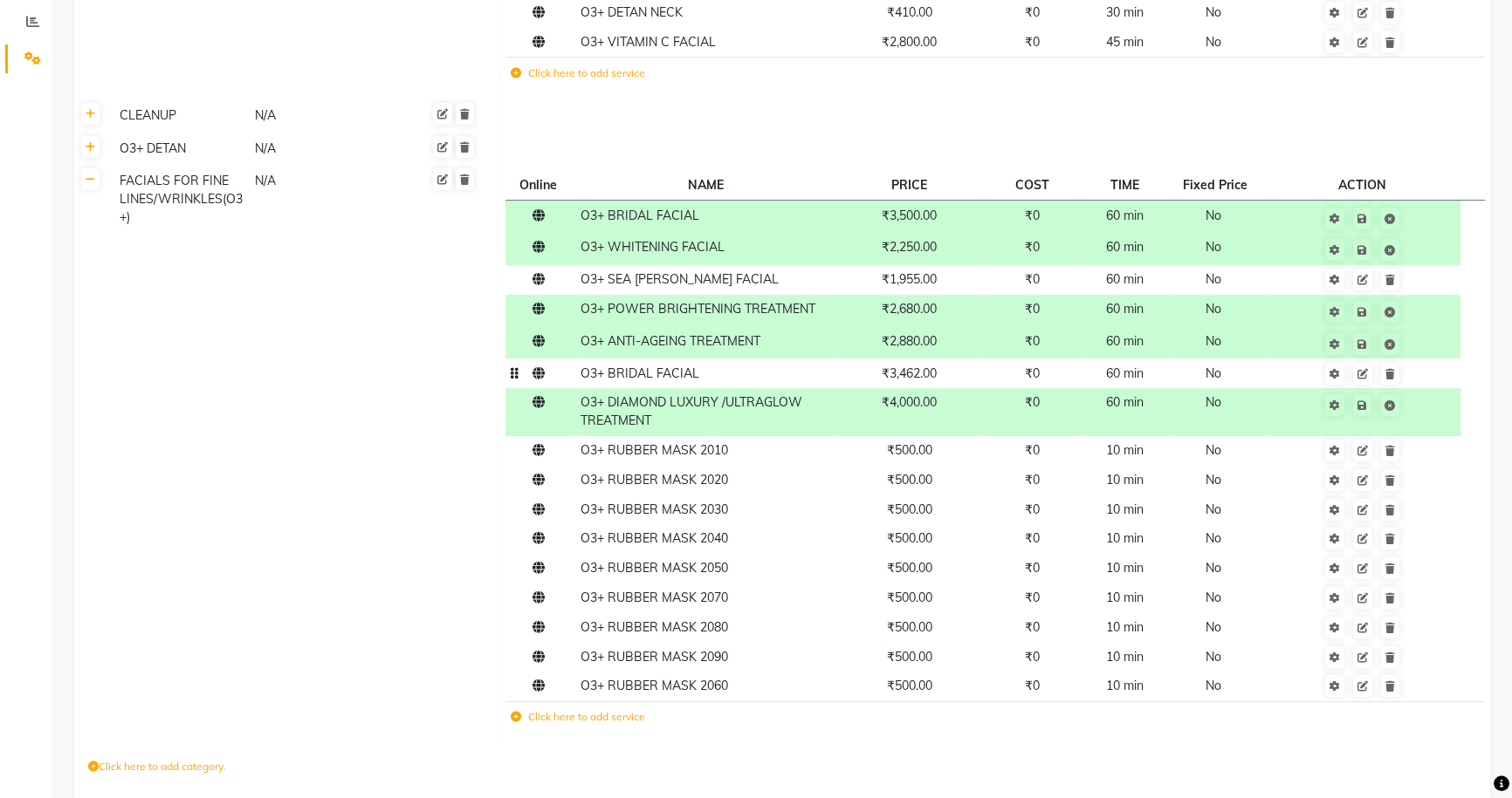
click at [981, 386] on td "₹3,462.00" at bounding box center [910, 374] width 146 height 30
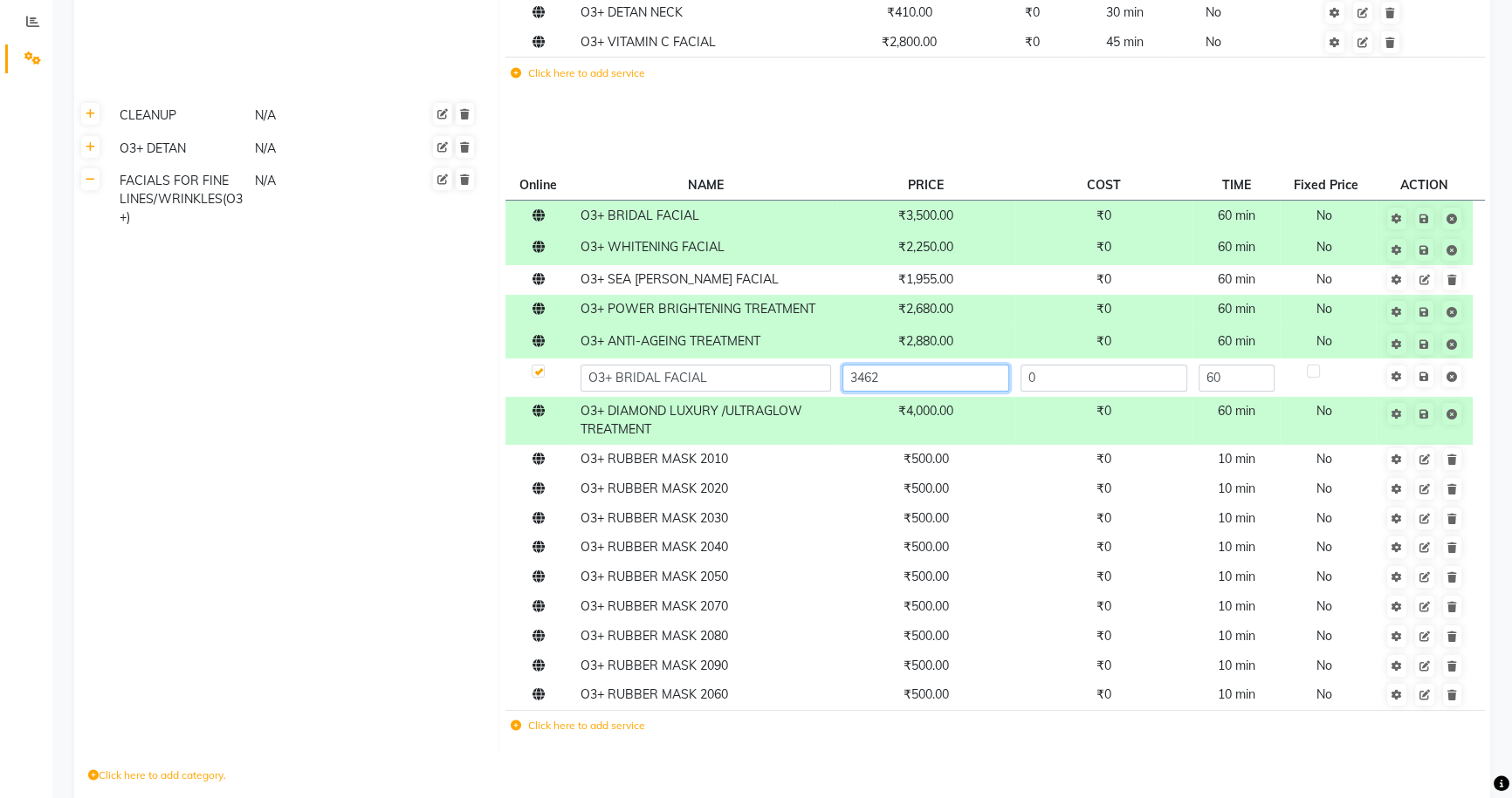
click at [984, 380] on input "3462" at bounding box center [925, 378] width 167 height 27
type input "3"
type input "3500"
click at [1427, 375] on td "Save" at bounding box center [1423, 378] width 96 height 38
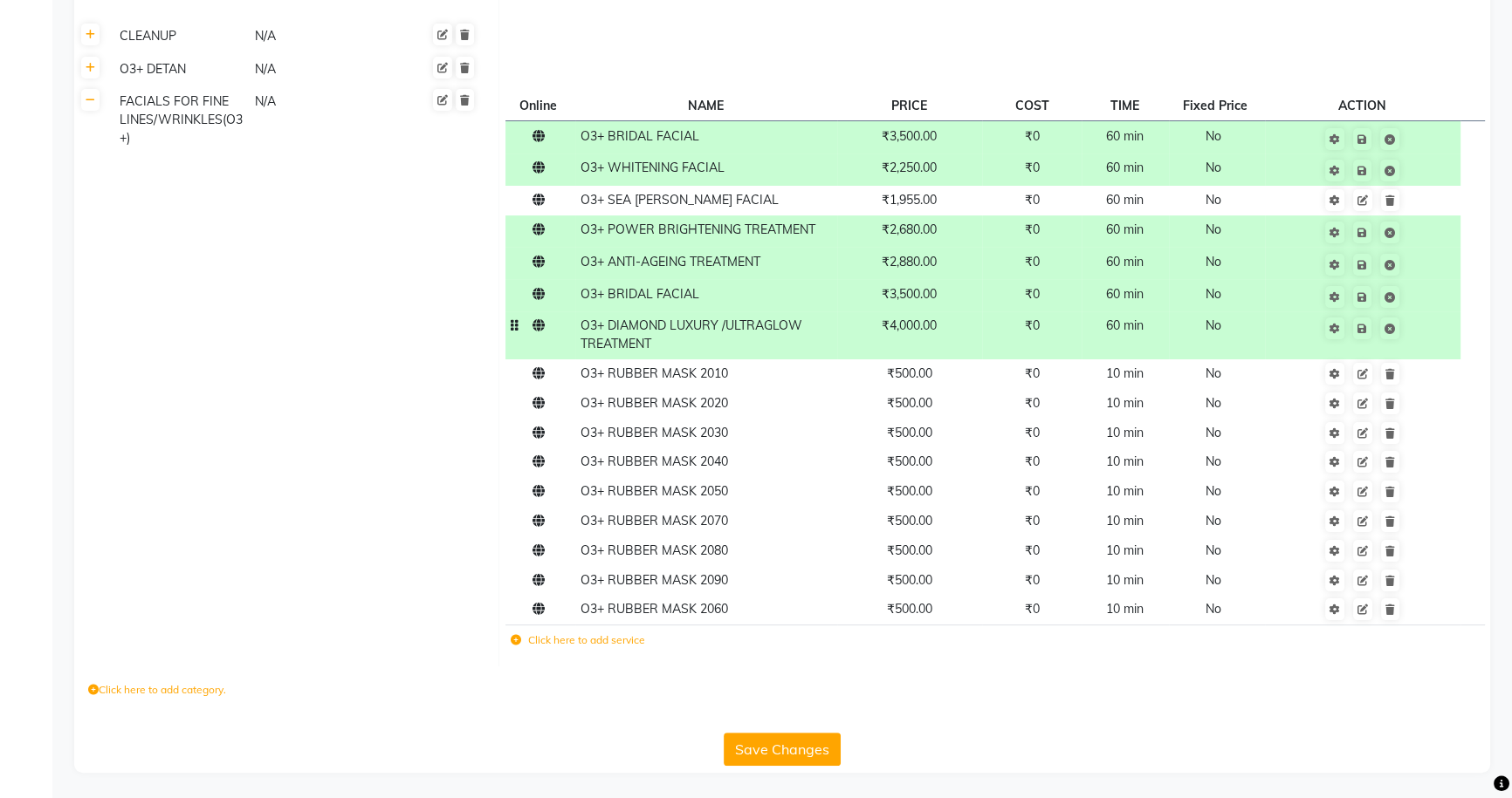
scroll to position [410, 0]
click at [960, 201] on td "₹1,955.00" at bounding box center [910, 200] width 146 height 30
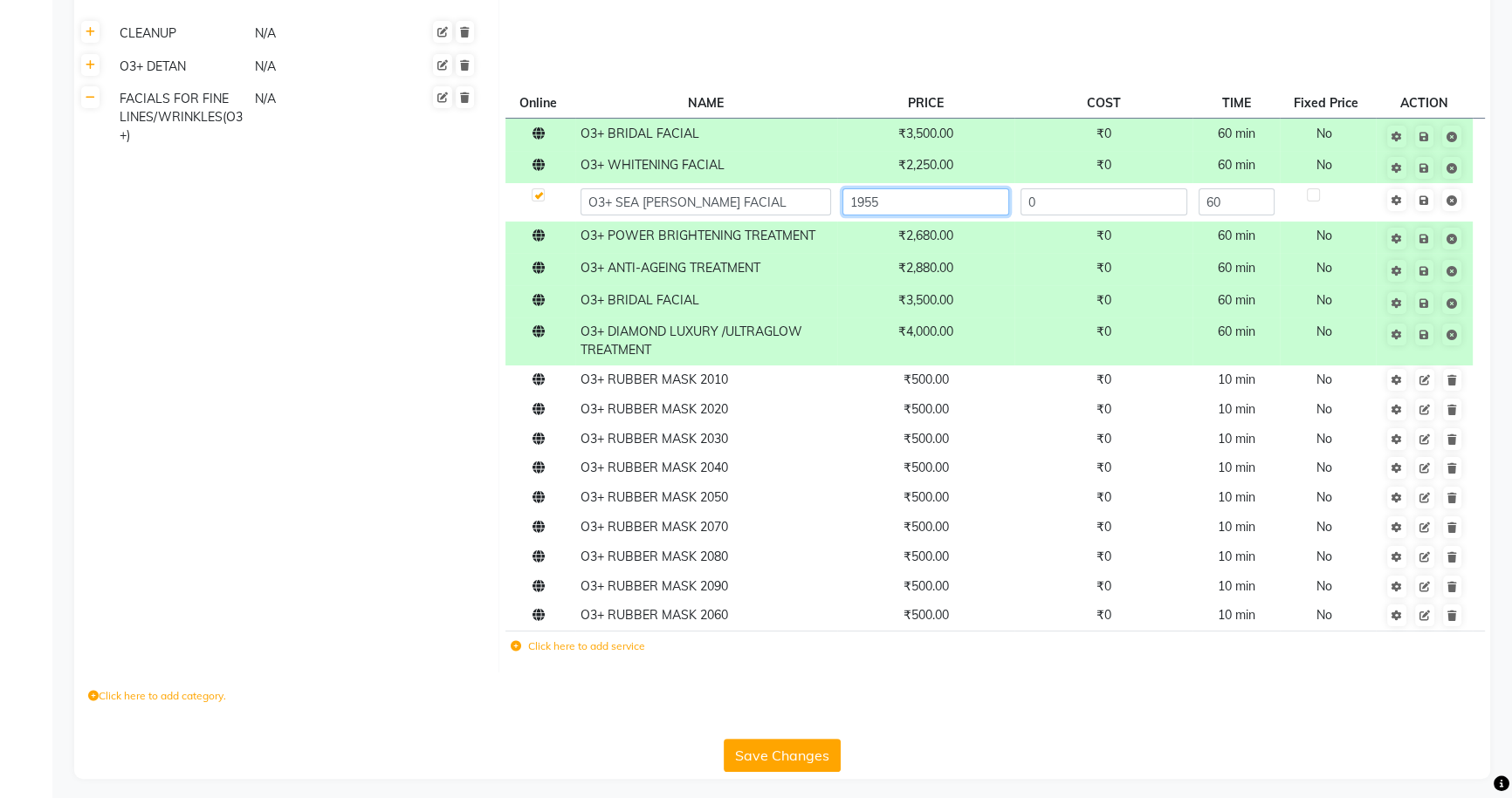
click at [960, 201] on input "1955" at bounding box center [925, 201] width 167 height 27
type input "2000"
click at [1428, 202] on td "Save" at bounding box center [1423, 202] width 96 height 38
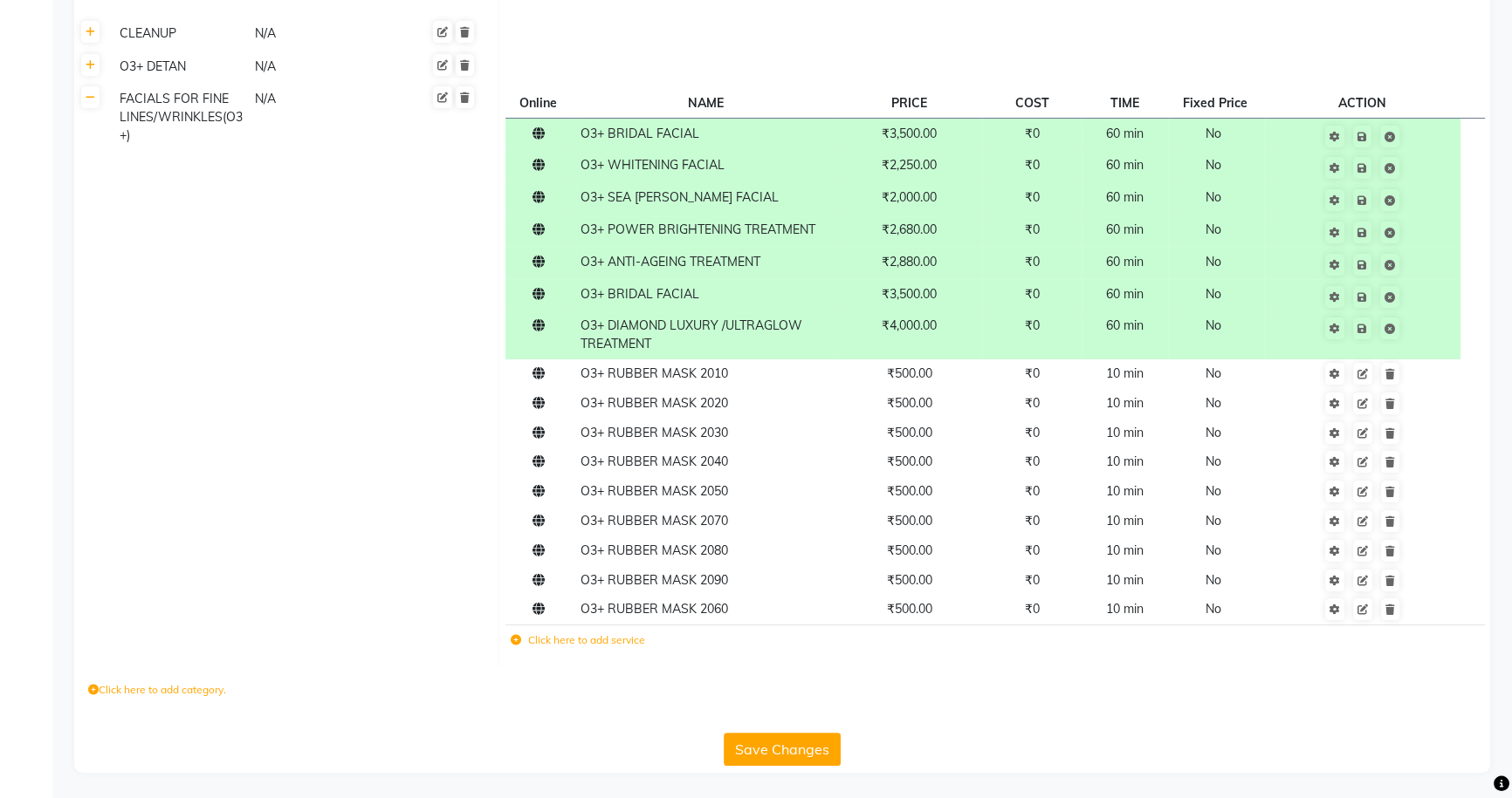
click at [802, 750] on button "Save Changes" at bounding box center [782, 750] width 117 height 34
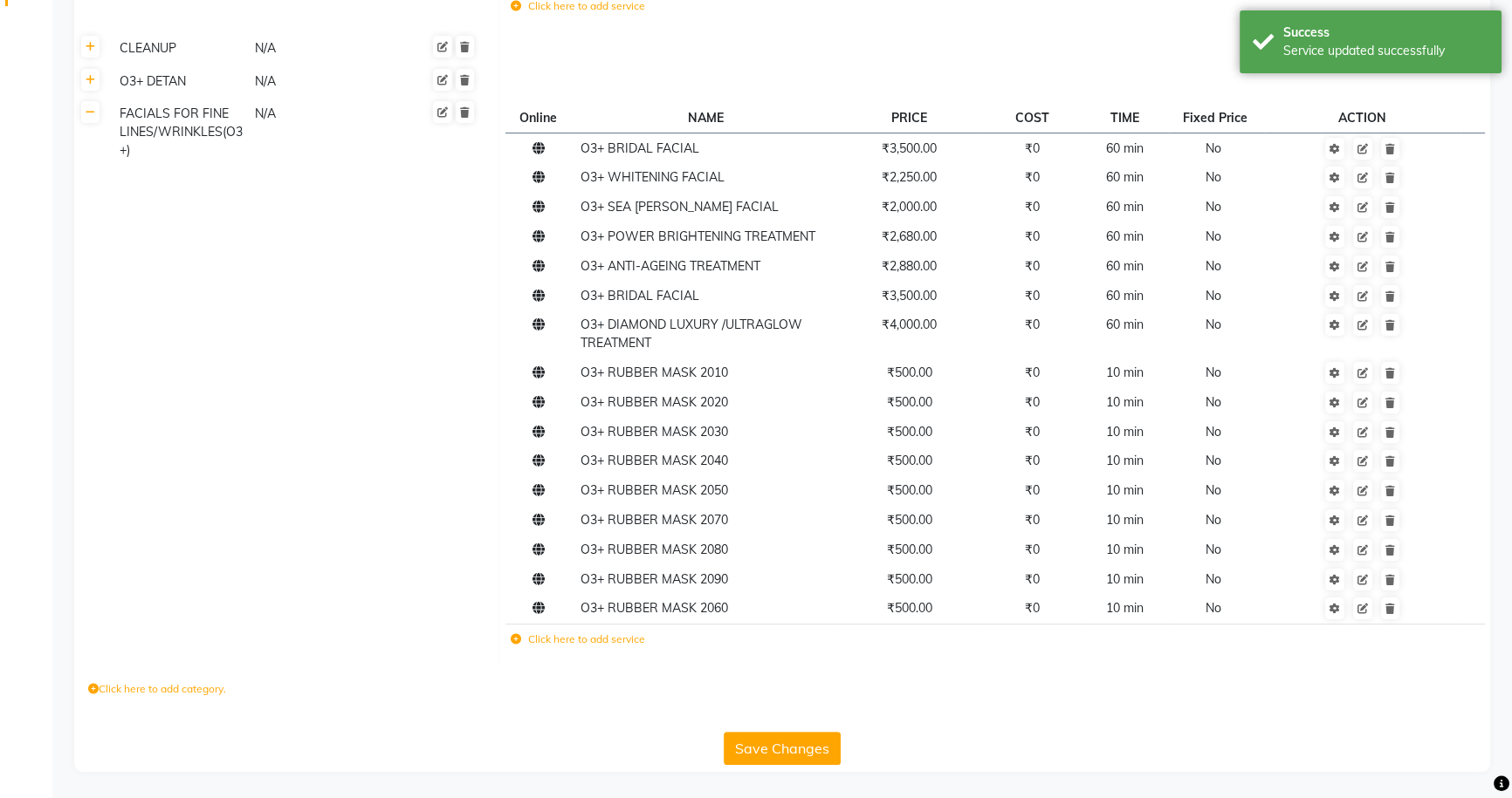
click at [776, 738] on button "Save Changes" at bounding box center [782, 749] width 117 height 34
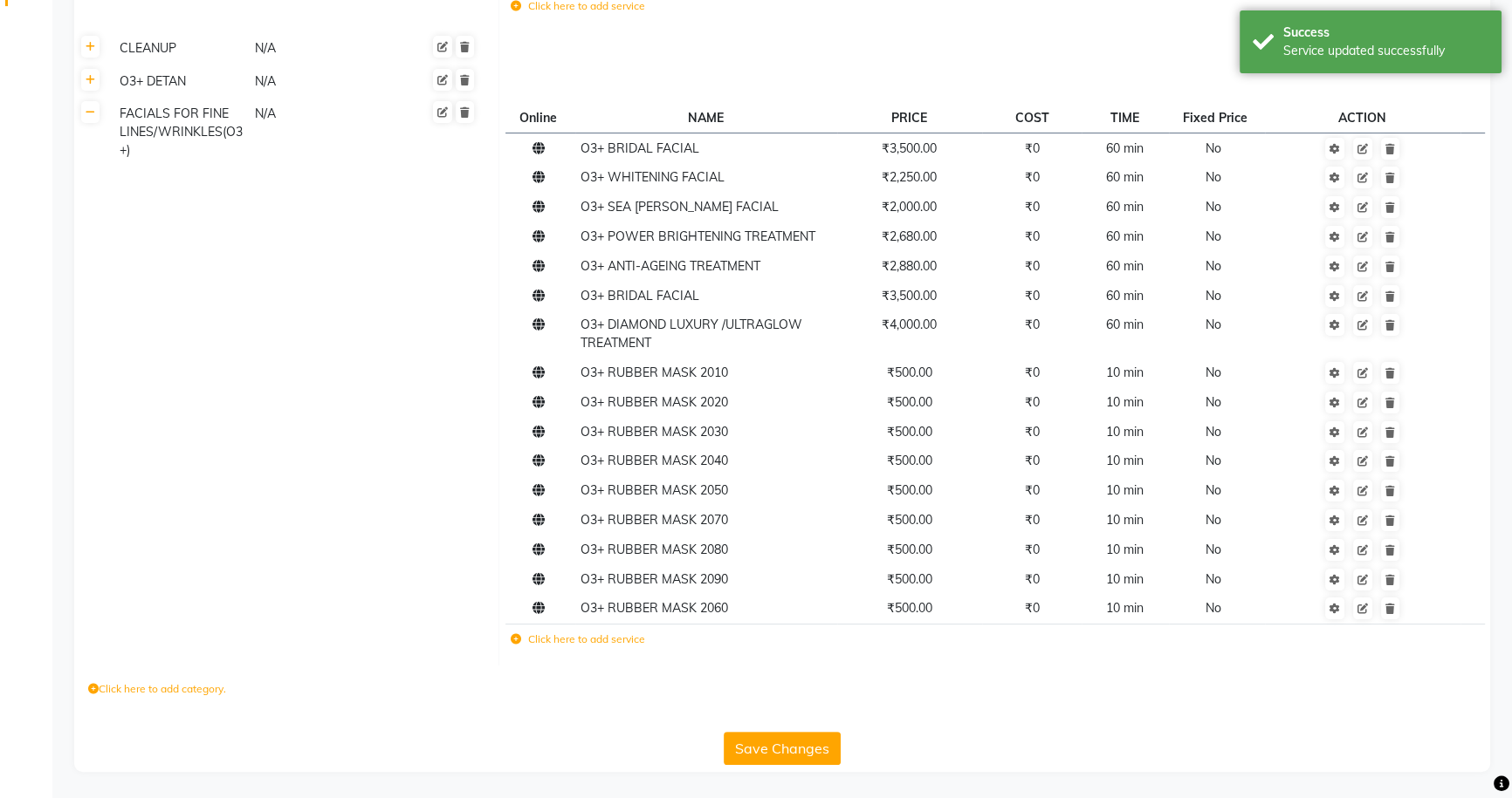
click at [776, 738] on button "Save Changes" at bounding box center [782, 749] width 117 height 34
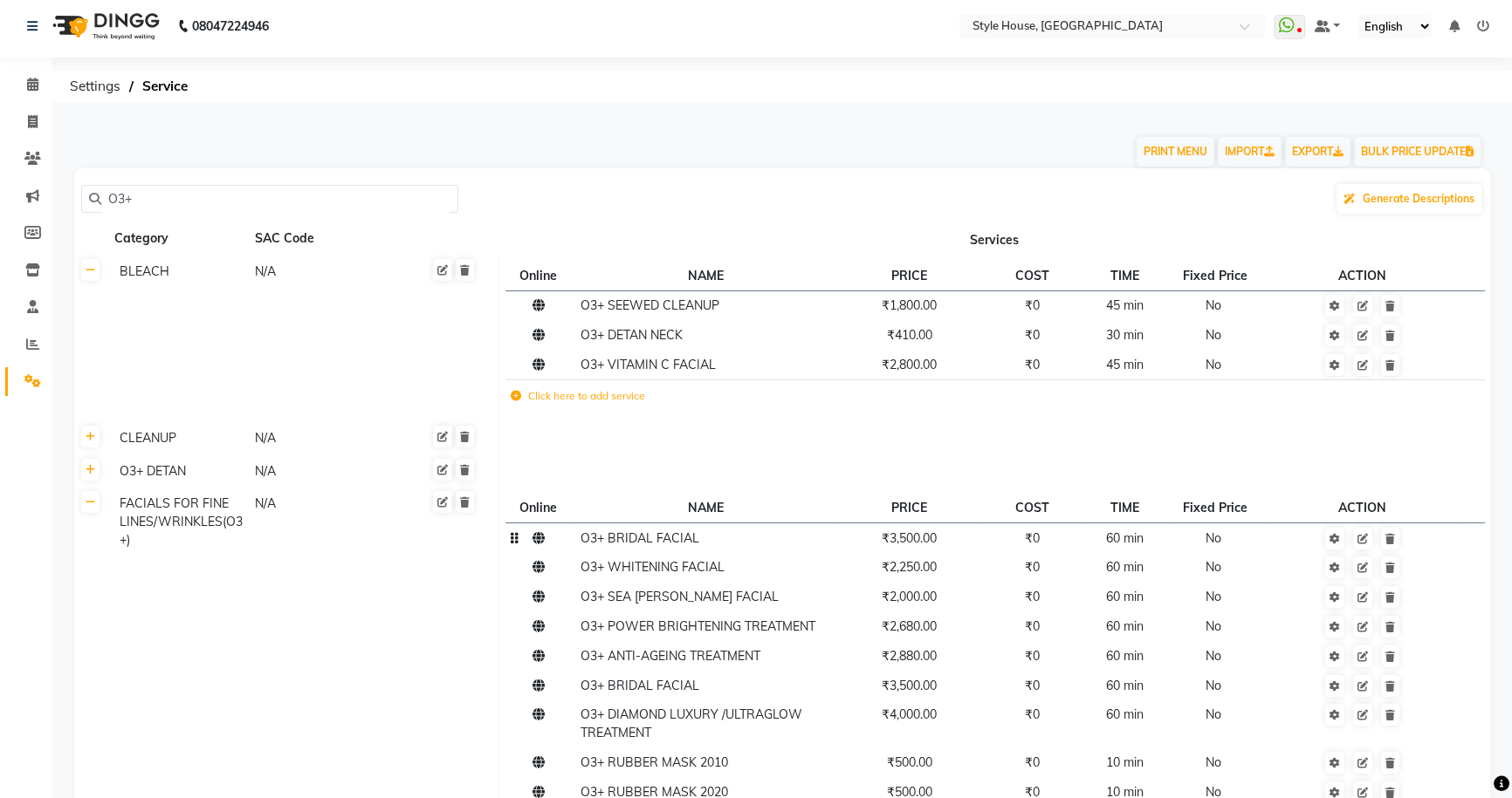
scroll to position [0, 0]
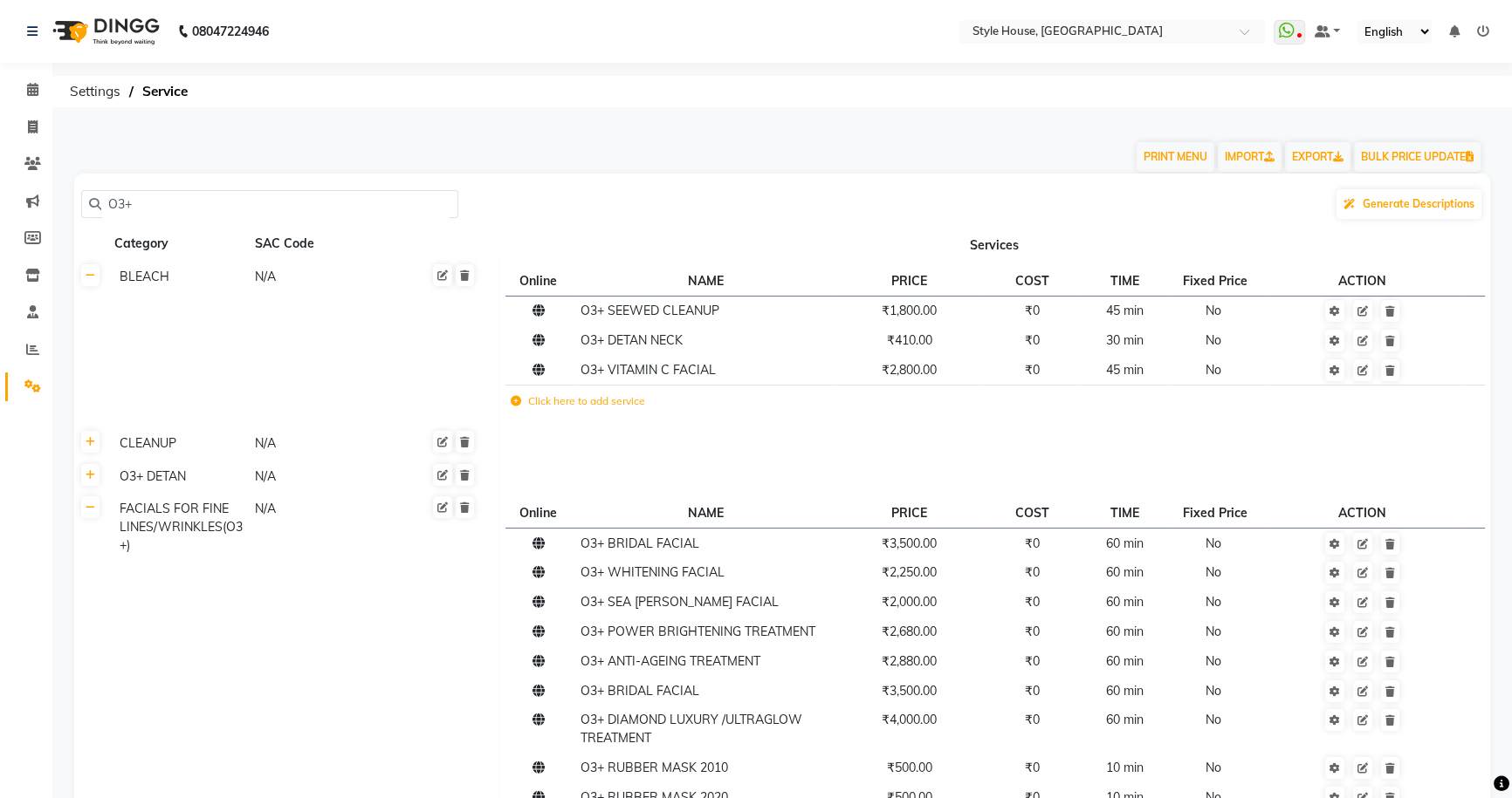
click at [314, 208] on input "O3+" at bounding box center [276, 204] width 349 height 27
type input "O"
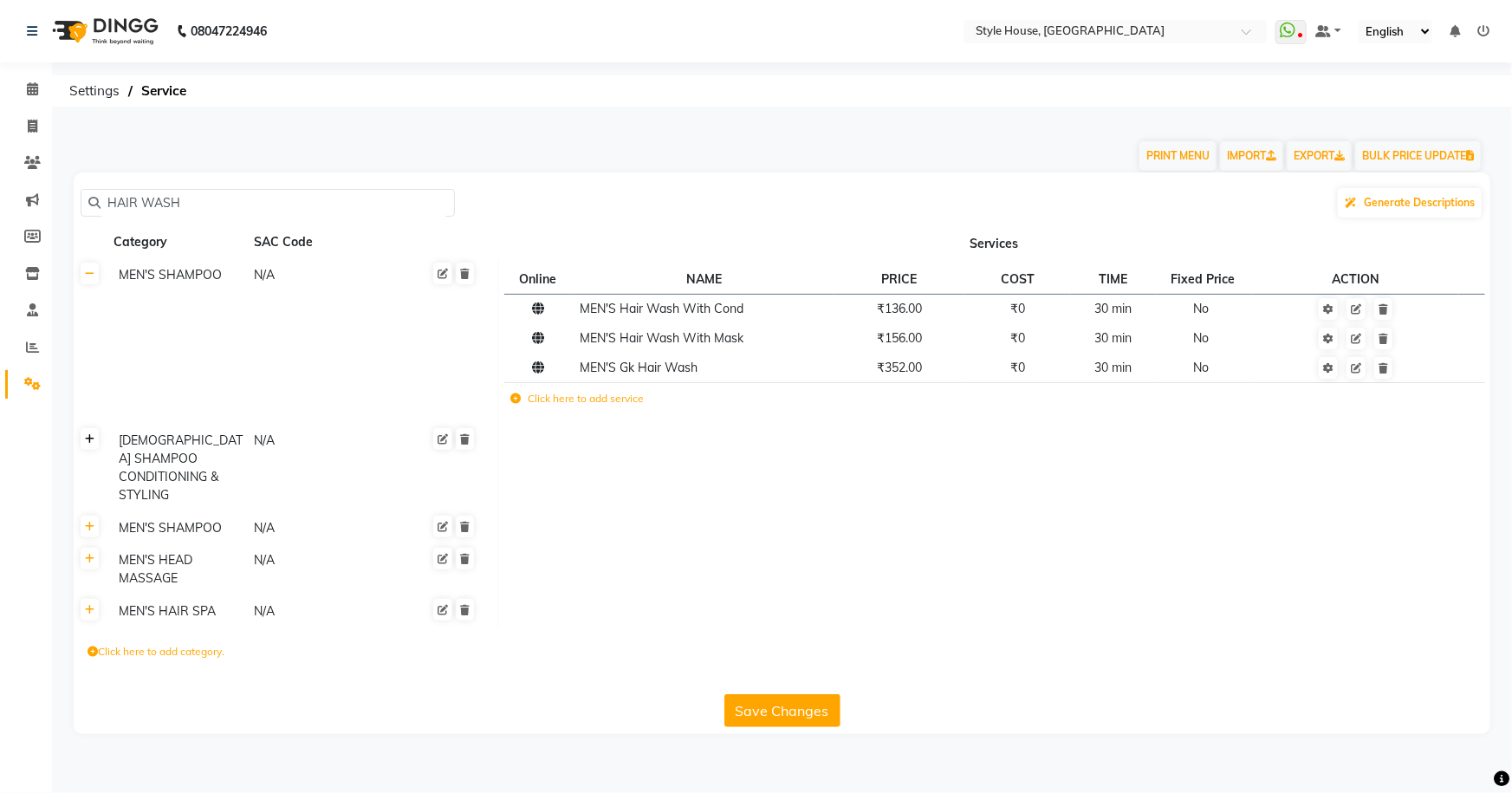
type input "HAIR WASH"
click at [90, 446] on link at bounding box center [90, 438] width 19 height 21
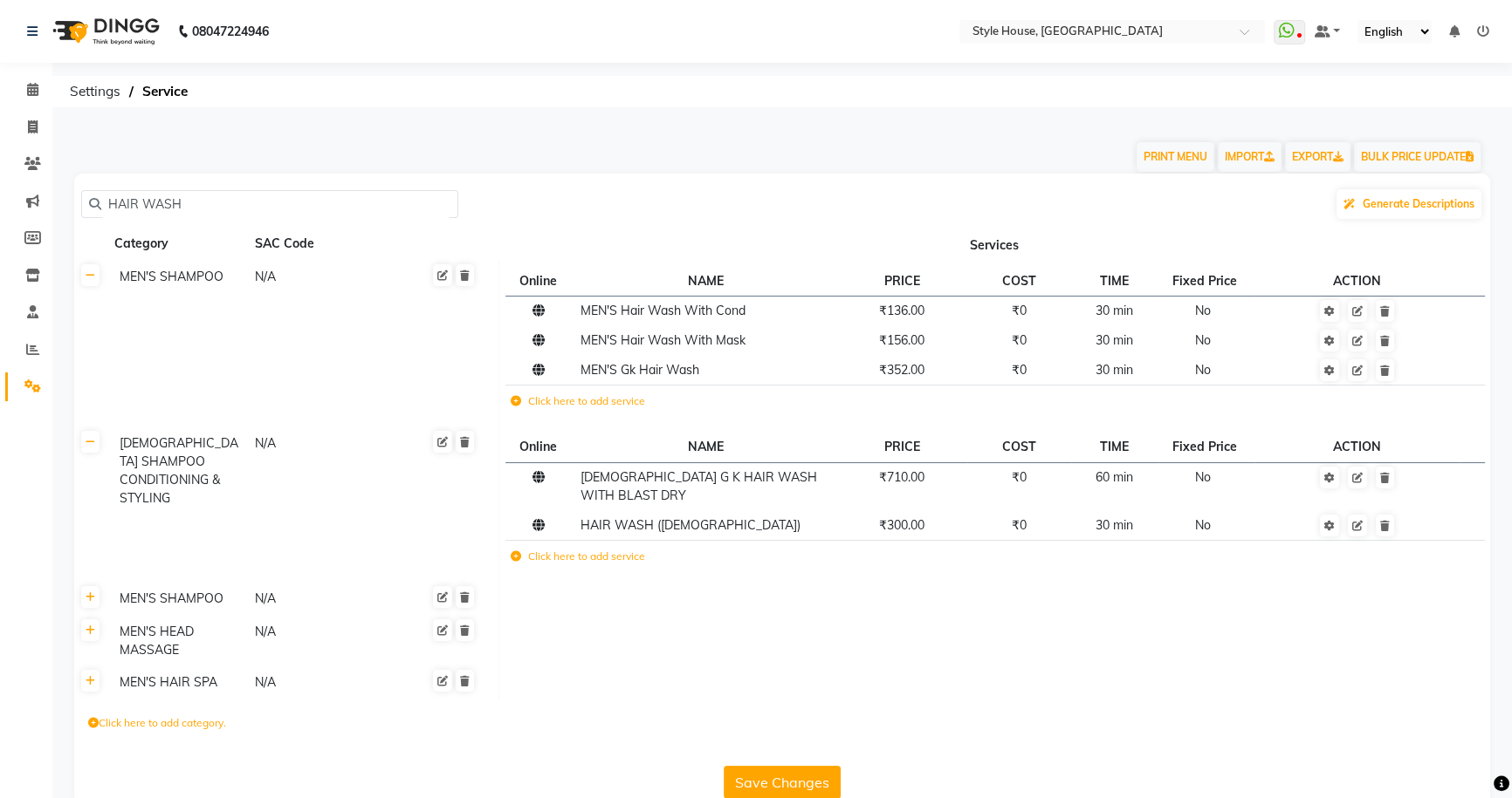
scroll to position [18, 0]
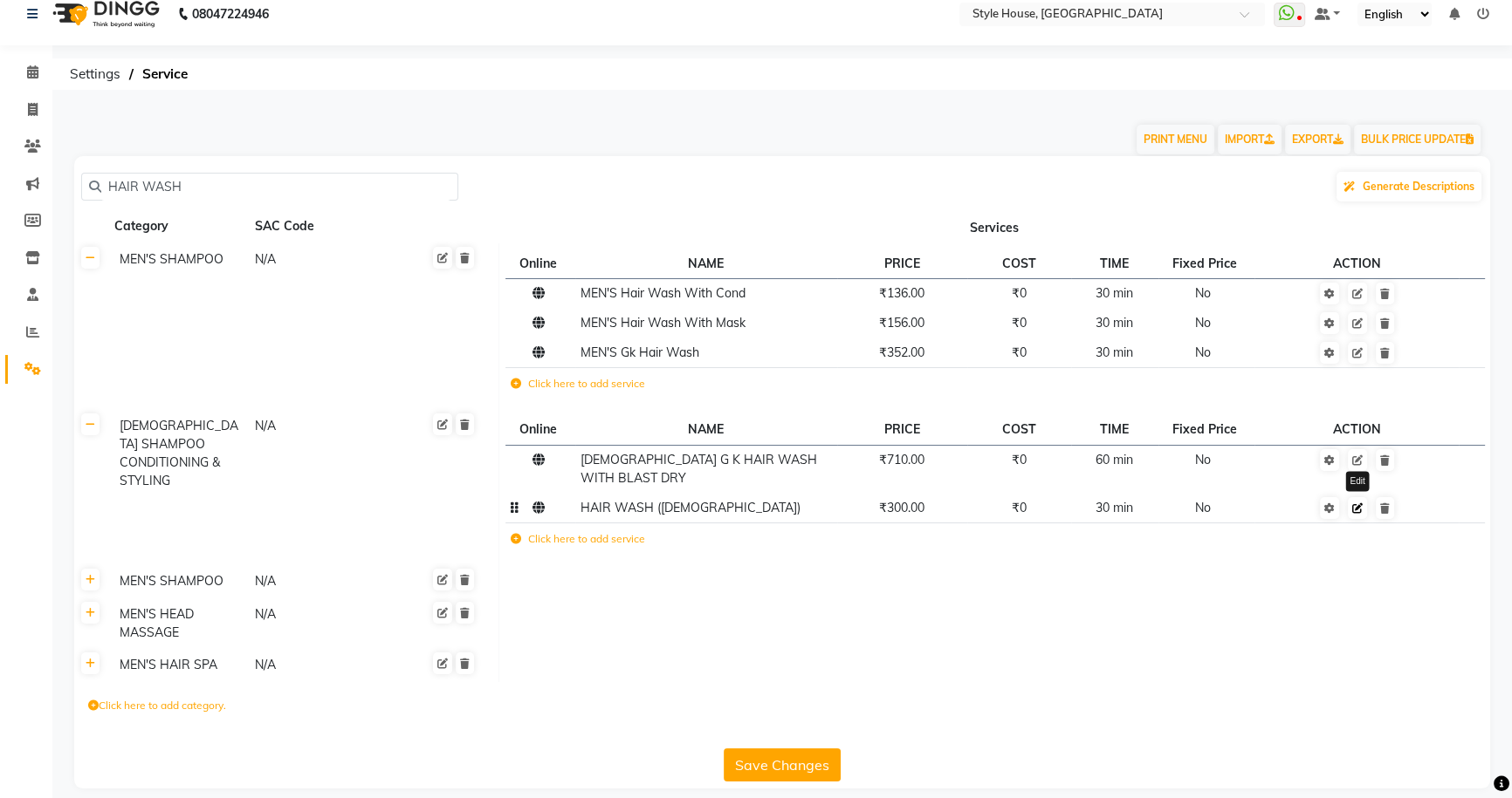
click at [1355, 503] on icon at bounding box center [1357, 508] width 10 height 10
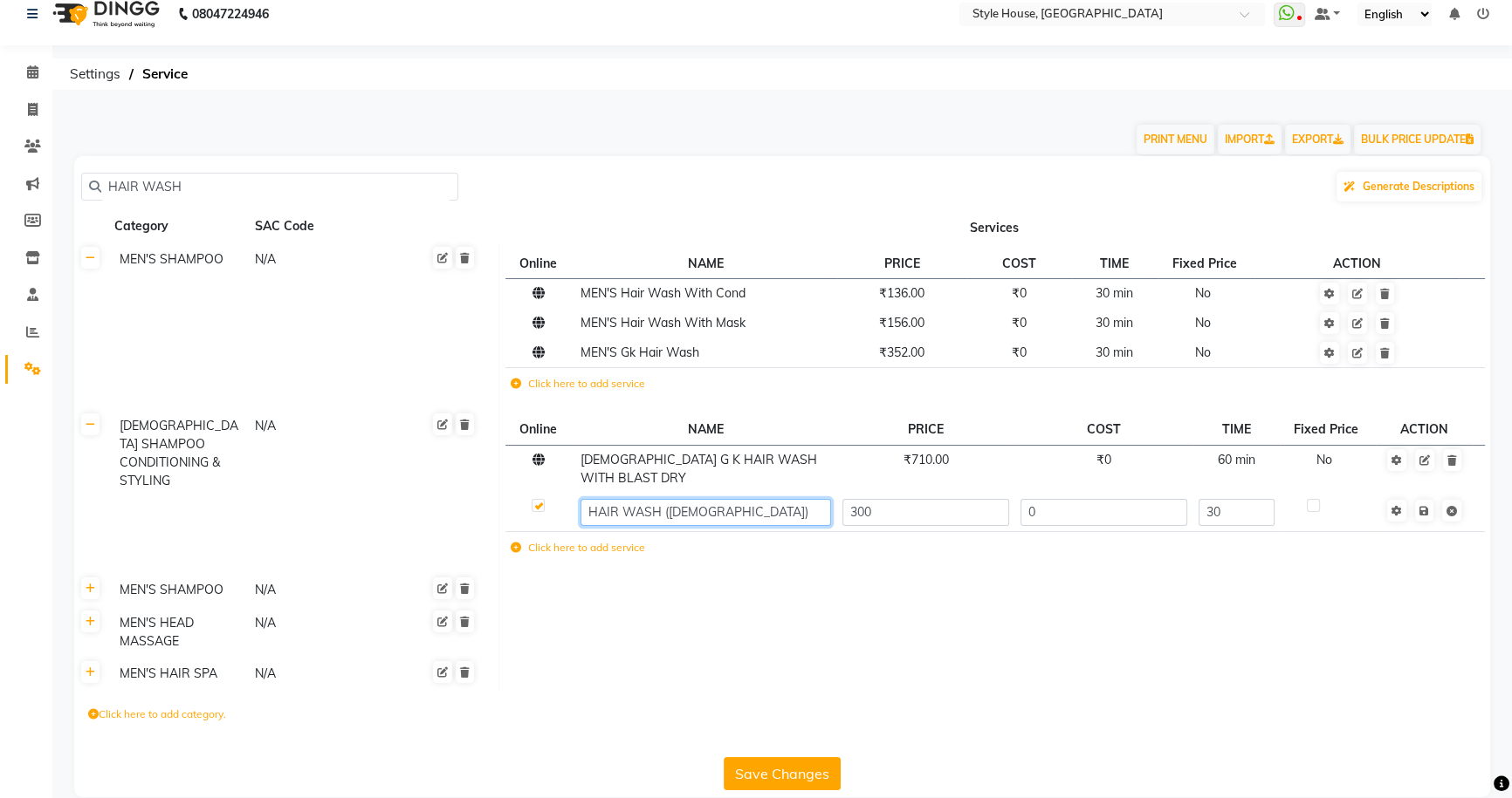
click at [752, 499] on input "HAIR WASH ([DEMOGRAPHIC_DATA])" at bounding box center [705, 512] width 251 height 27
type input "H"
type input "LOREAL HAIR WASH [DEMOGRAPHIC_DATA]"
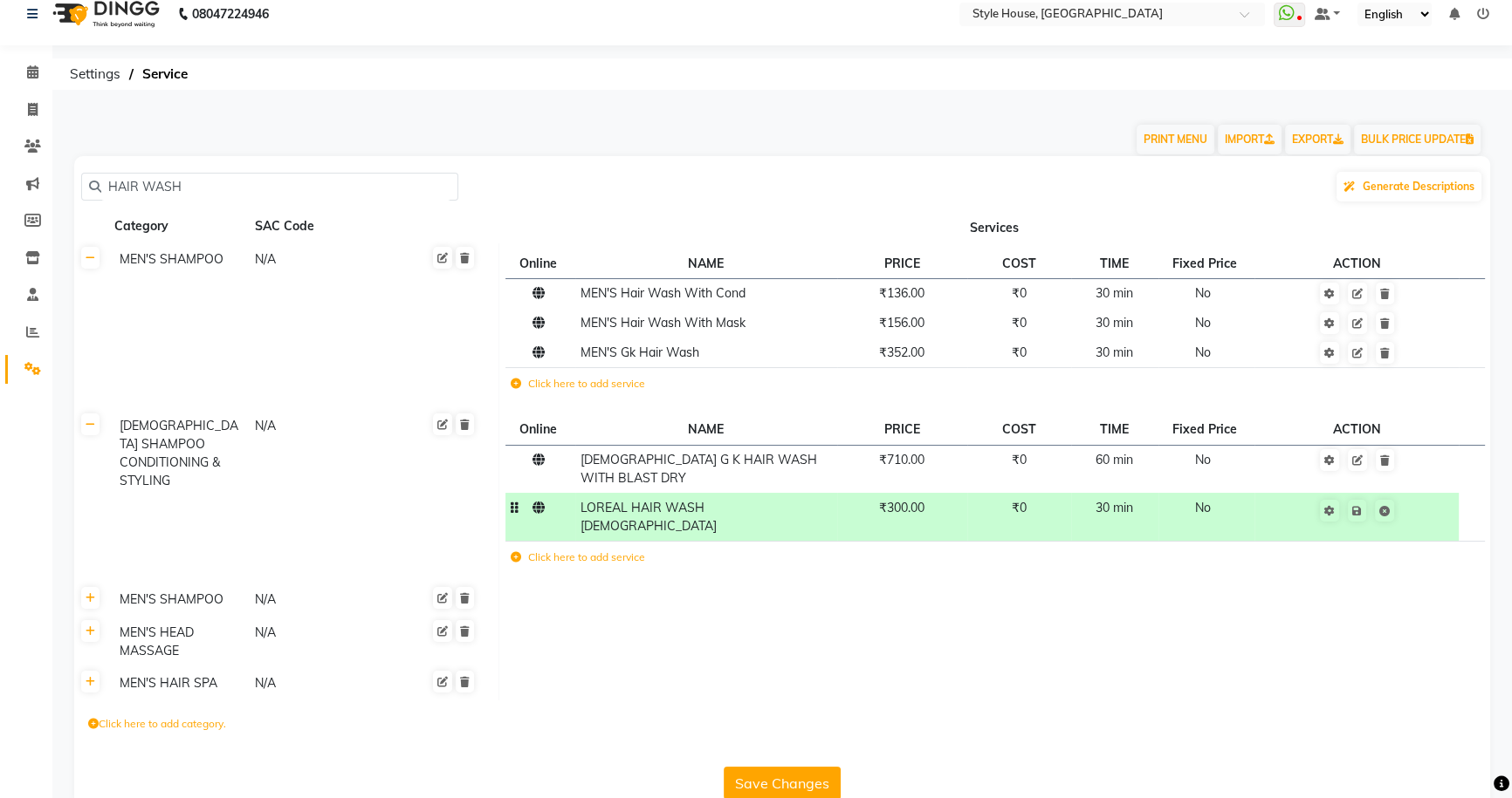
click at [902, 500] on span "₹300.00" at bounding box center [901, 507] width 46 height 16
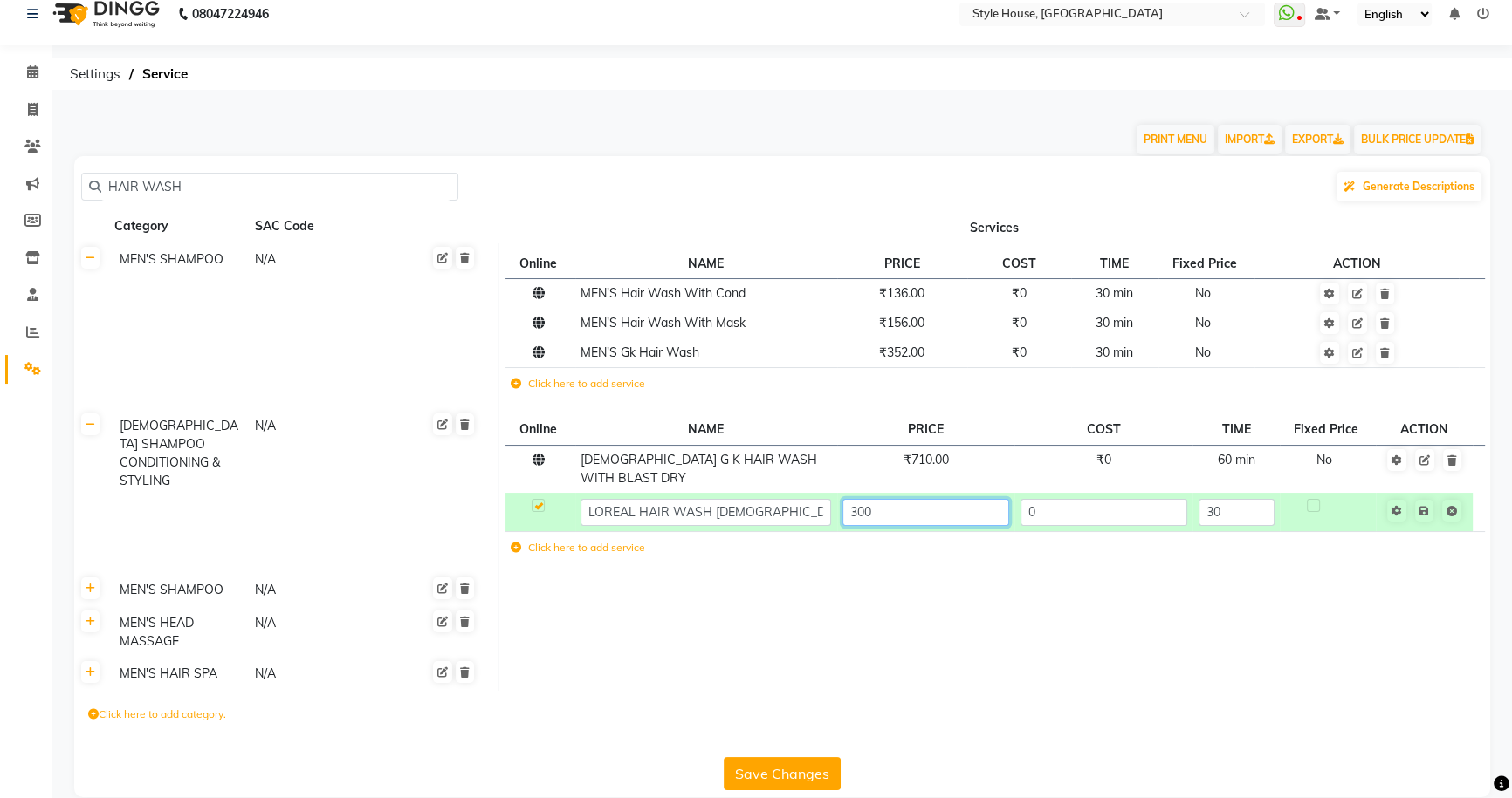
click at [899, 499] on input "300" at bounding box center [925, 512] width 167 height 27
type input "3"
type input "500"
click at [1424, 494] on td "Save" at bounding box center [1423, 512] width 96 height 38
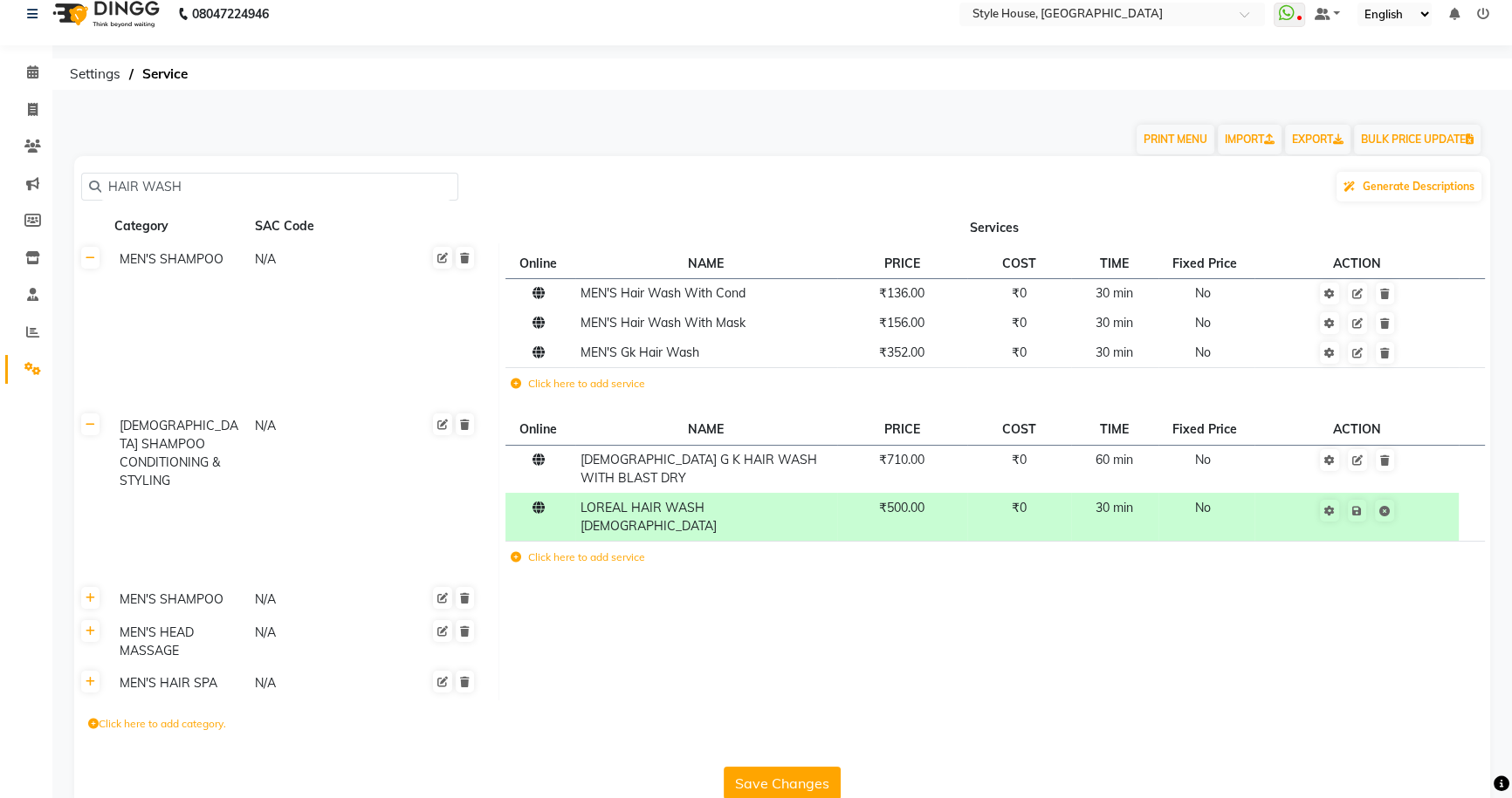
click at [583, 550] on label "Click here to add service" at bounding box center [577, 557] width 134 height 16
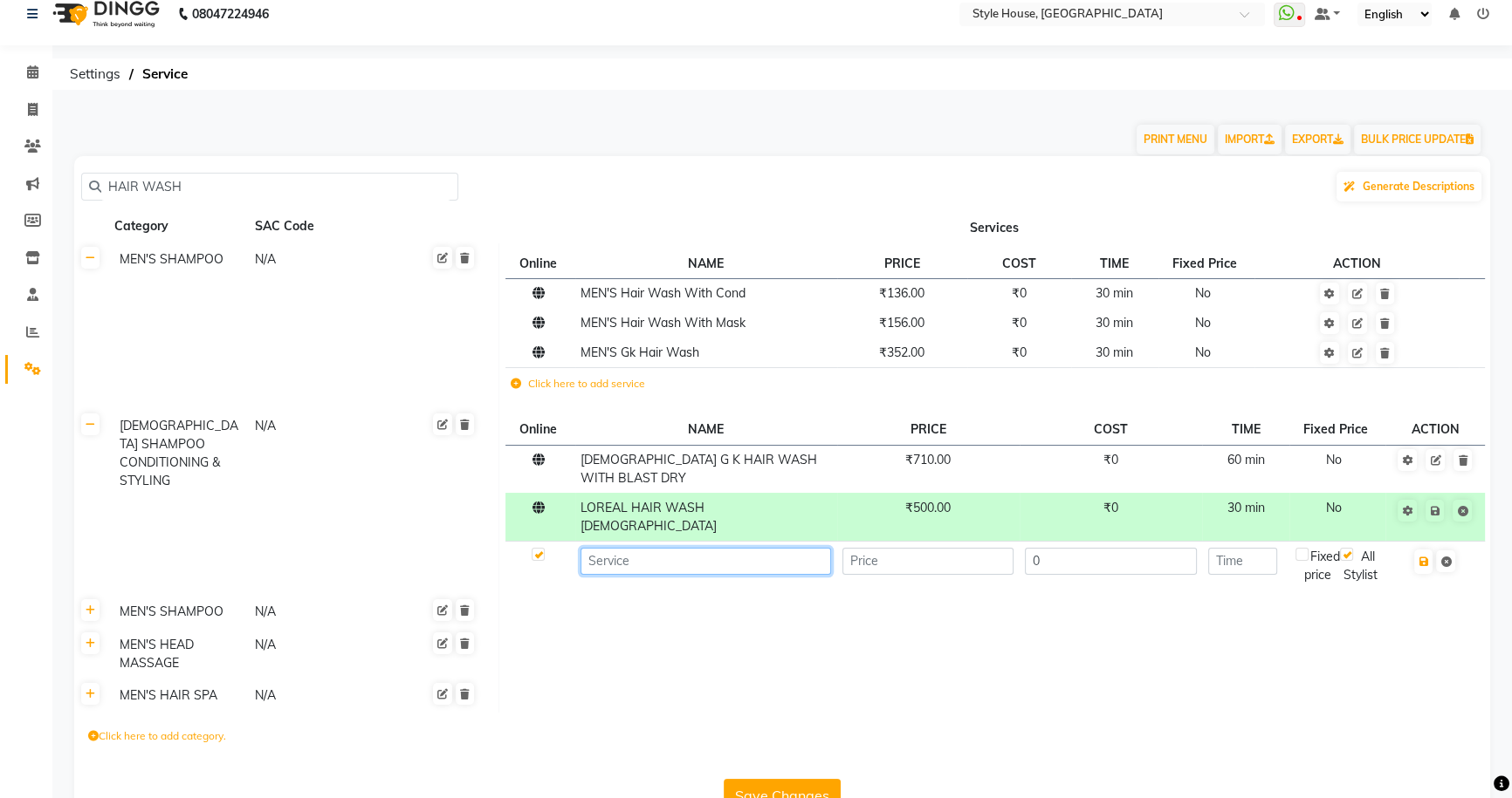
click at [613, 548] on input at bounding box center [705, 561] width 251 height 27
type input "GK HAIR WASH WITH BLOW DRY [DEMOGRAPHIC_DATA]"
click at [872, 548] on input "number" at bounding box center [928, 561] width 172 height 27
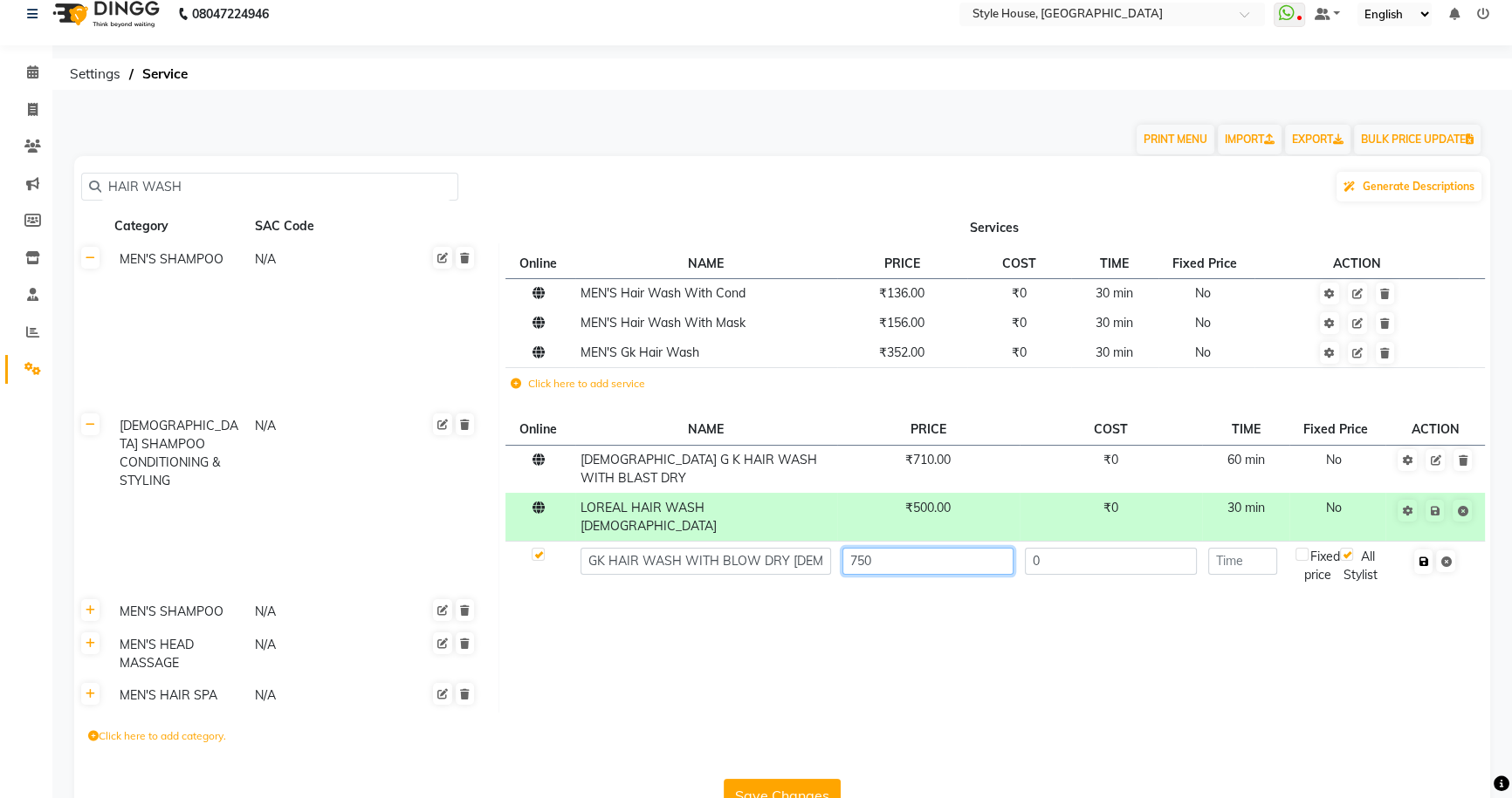
type input "750"
click at [1422, 557] on icon "button" at bounding box center [1423, 561] width 9 height 10
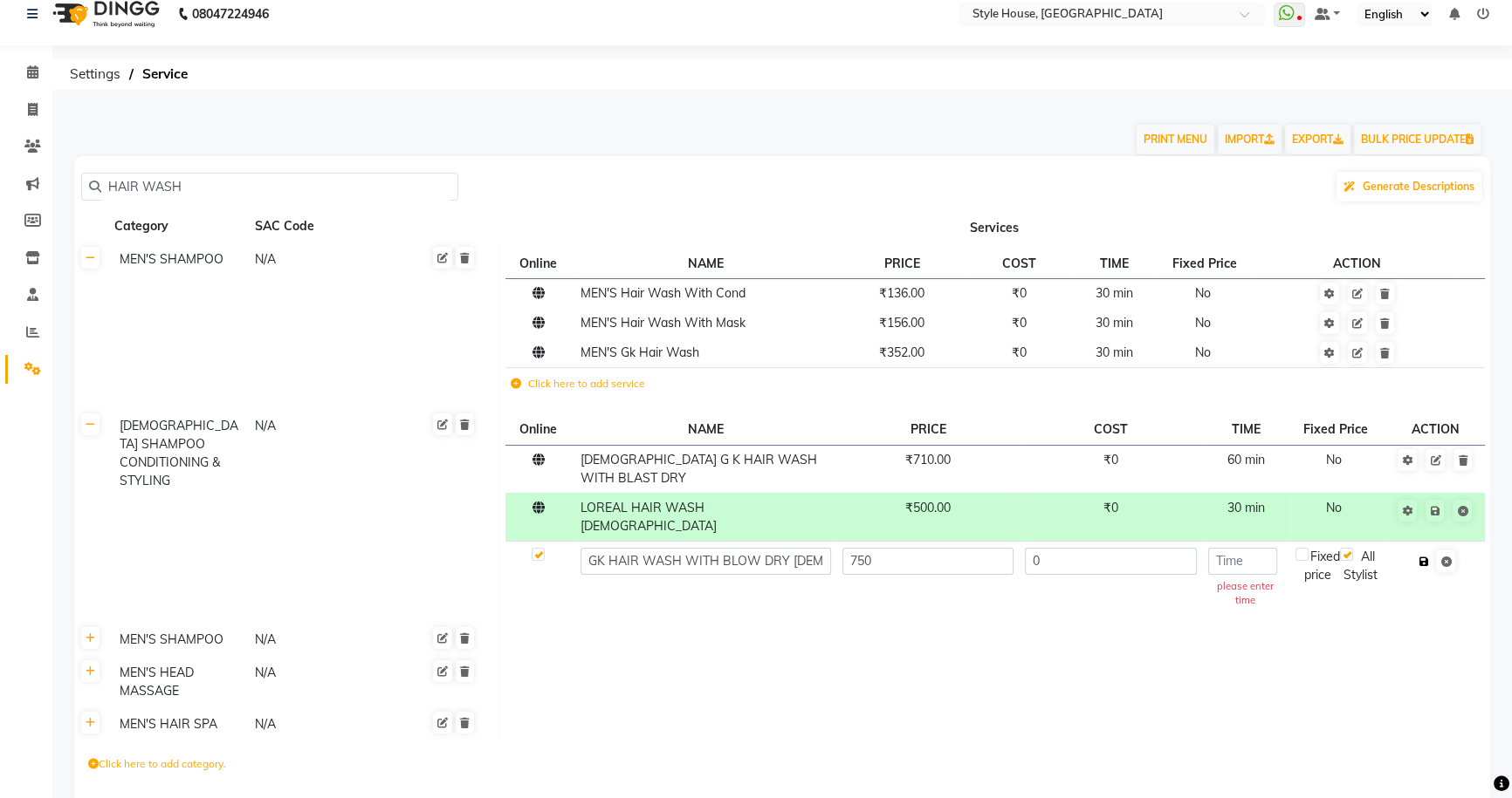
click at [1430, 550] on button "button" at bounding box center [1423, 562] width 19 height 24
click at [1255, 548] on input "number" at bounding box center [1242, 561] width 69 height 27
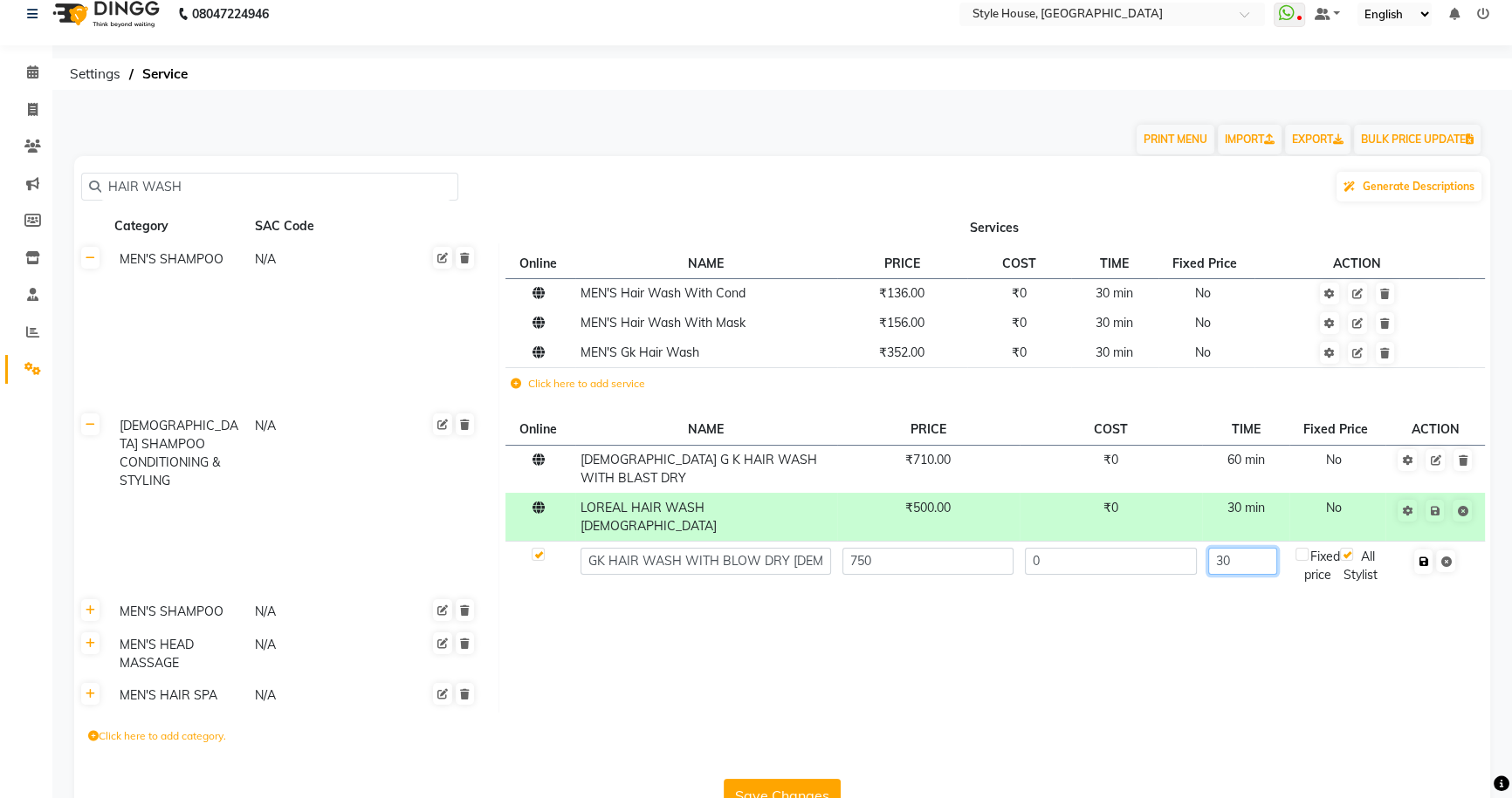
type input "30"
click at [1426, 550] on button "button" at bounding box center [1423, 562] width 19 height 24
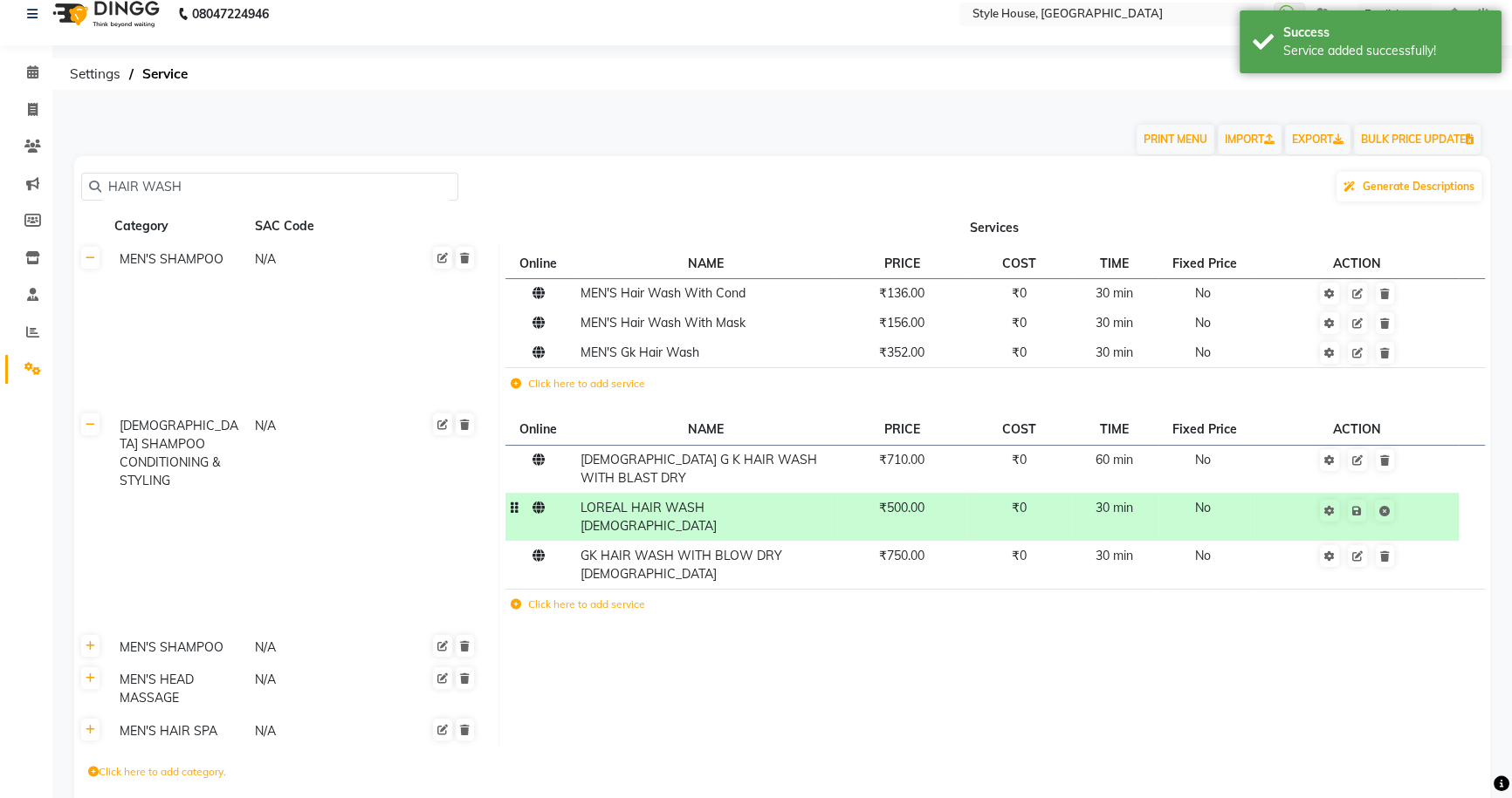
click at [763, 493] on td "LOREAL HAIR WASH [DEMOGRAPHIC_DATA]" at bounding box center [706, 516] width 262 height 48
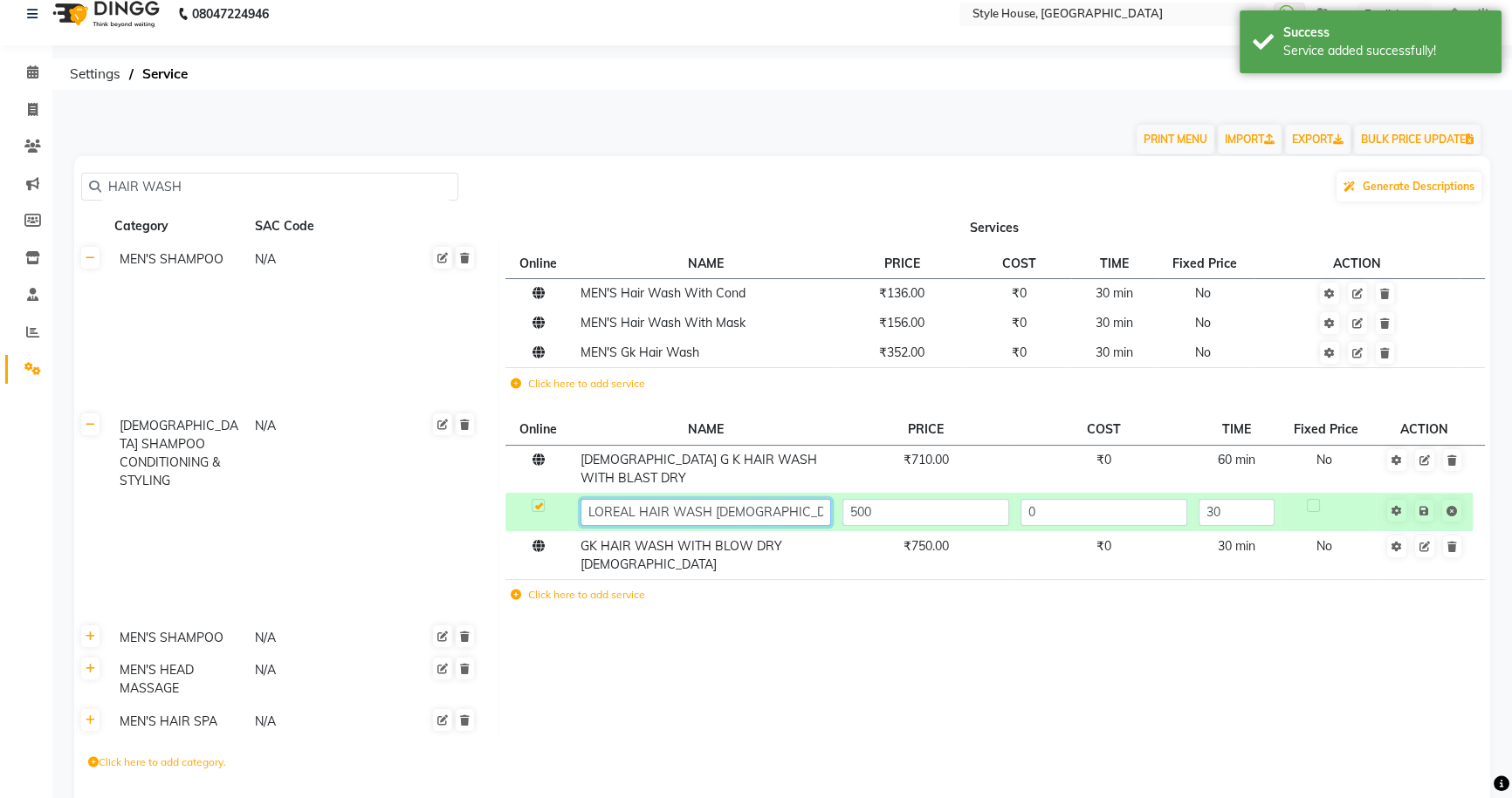
click at [711, 499] on input "LOREAL HAIR WASH [DEMOGRAPHIC_DATA]" at bounding box center [705, 512] width 251 height 27
type input "LOREAL HAIR WASH WITH BLOW DRY [DEMOGRAPHIC_DATA]"
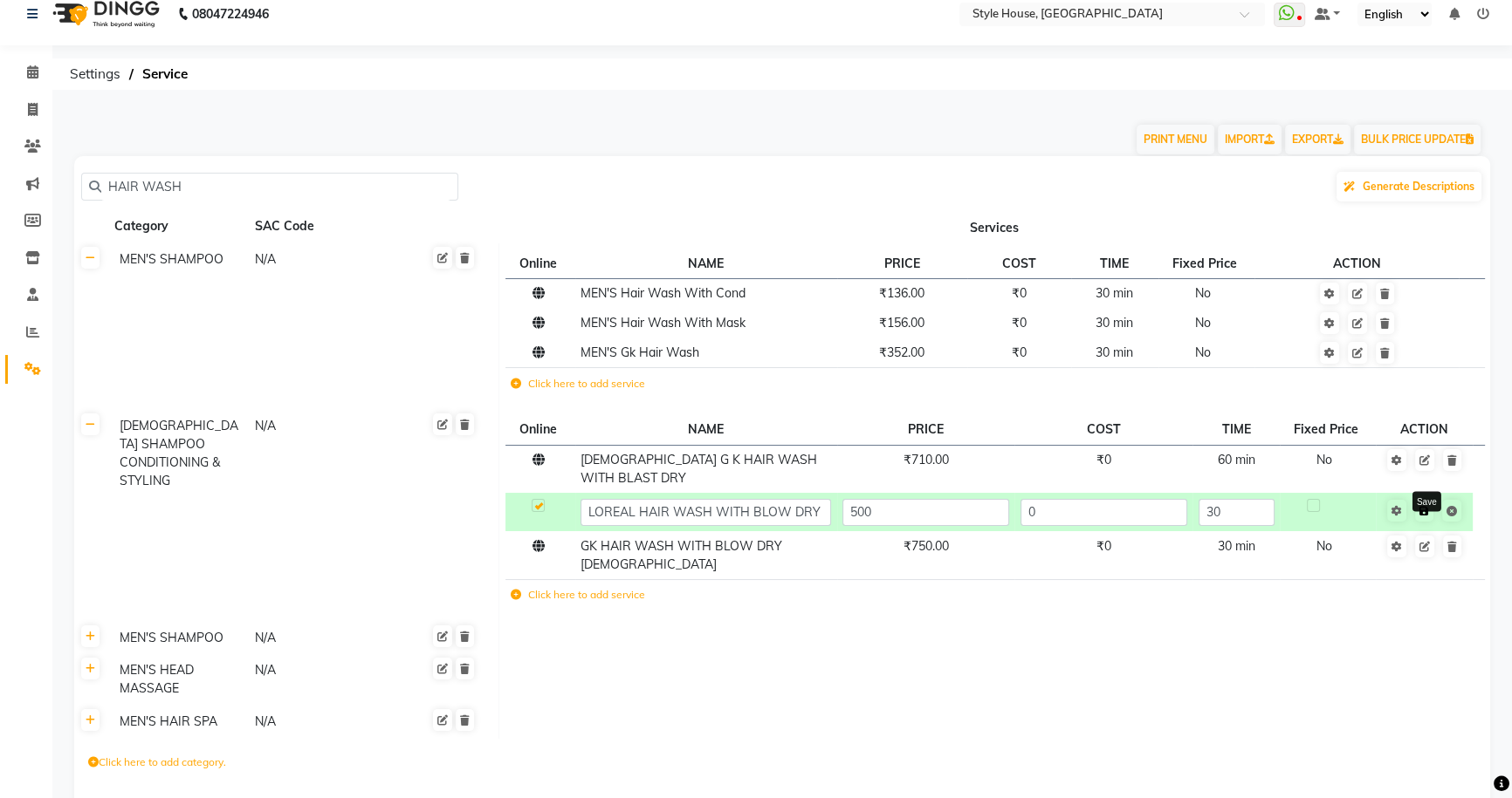
click at [1426, 494] on td "Save" at bounding box center [1423, 512] width 96 height 38
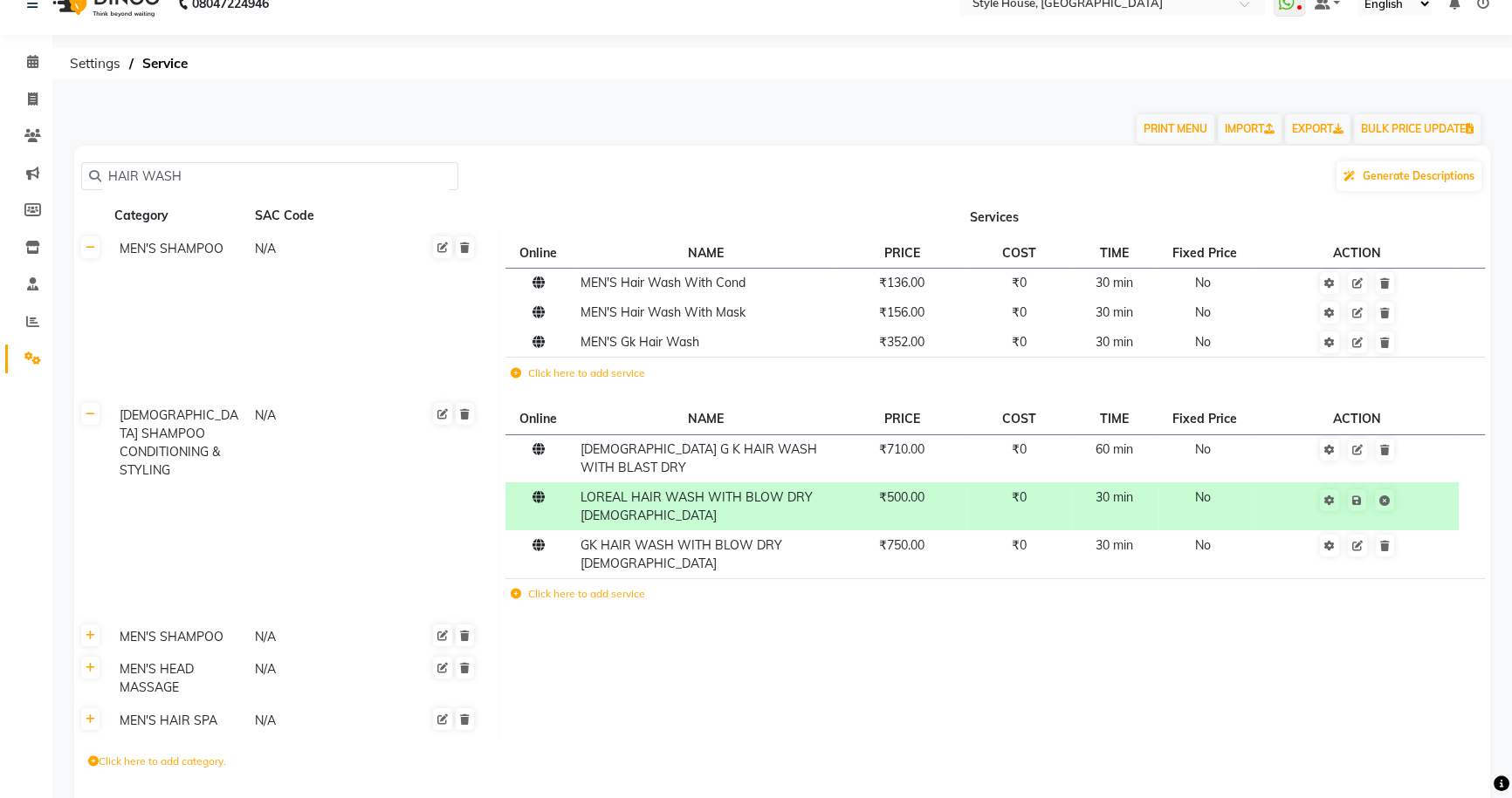
scroll to position [64, 0]
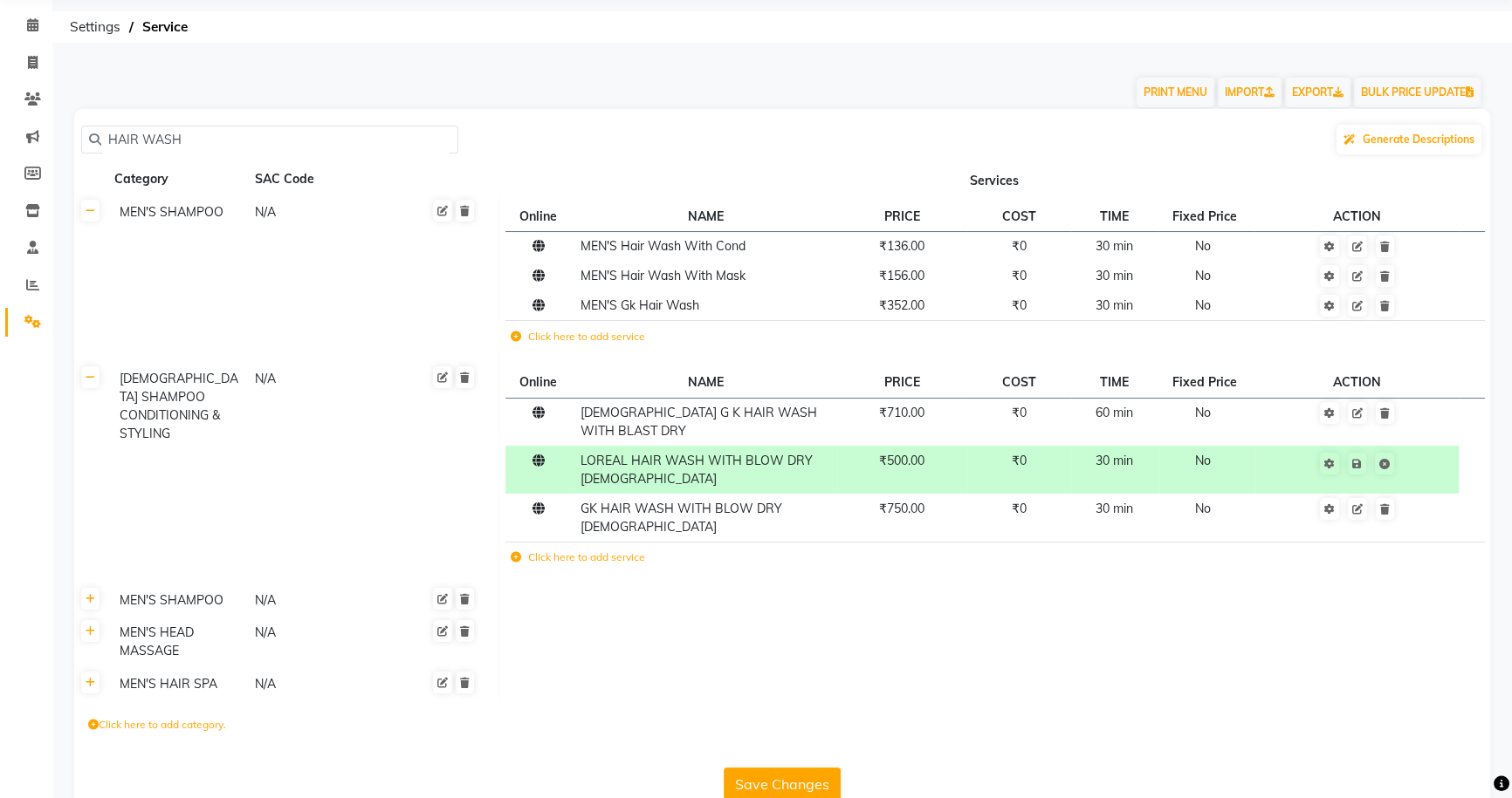
click at [748, 768] on button "Save Changes" at bounding box center [782, 785] width 117 height 34
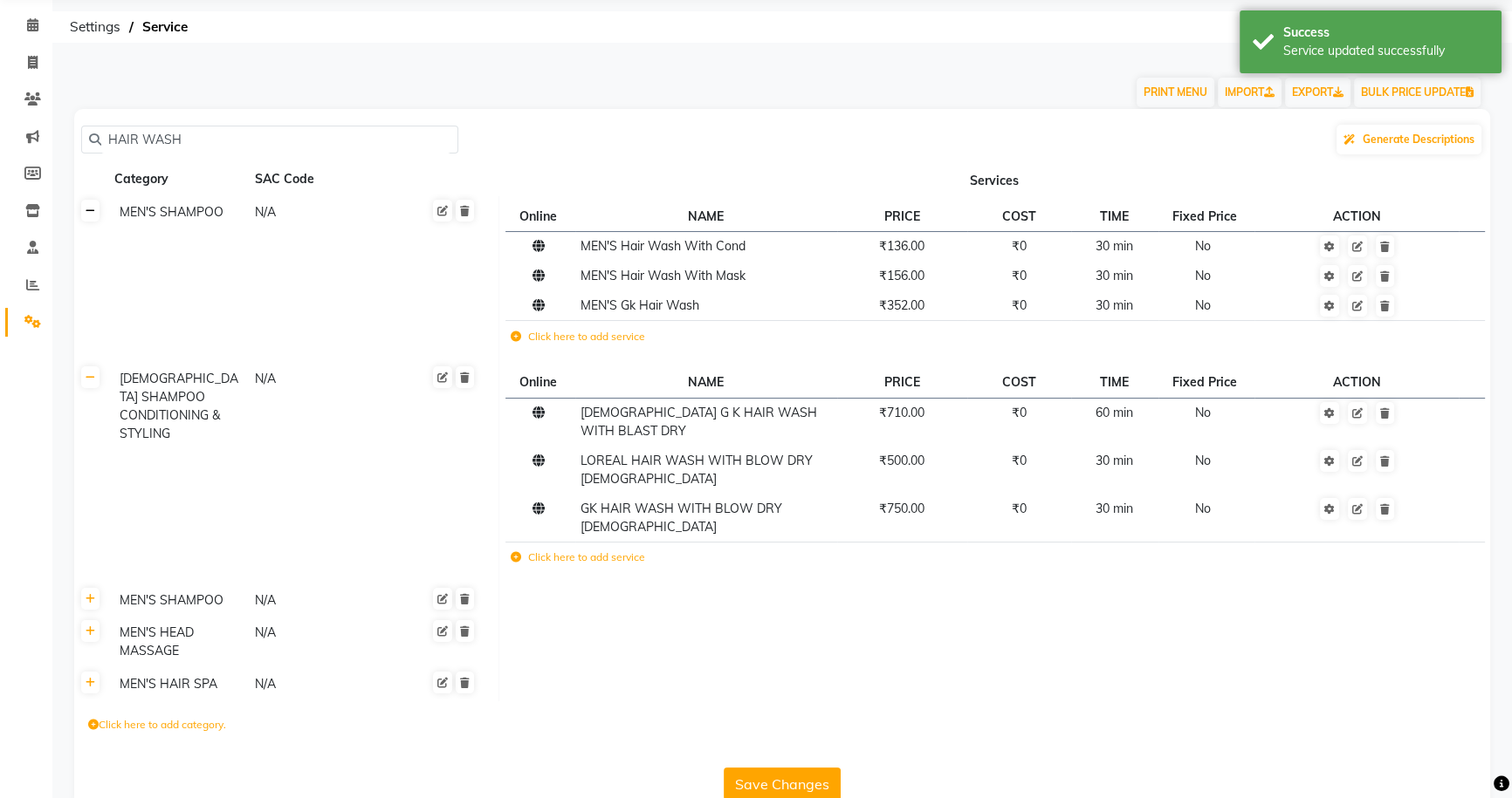
click at [90, 212] on icon at bounding box center [90, 211] width 9 height 10
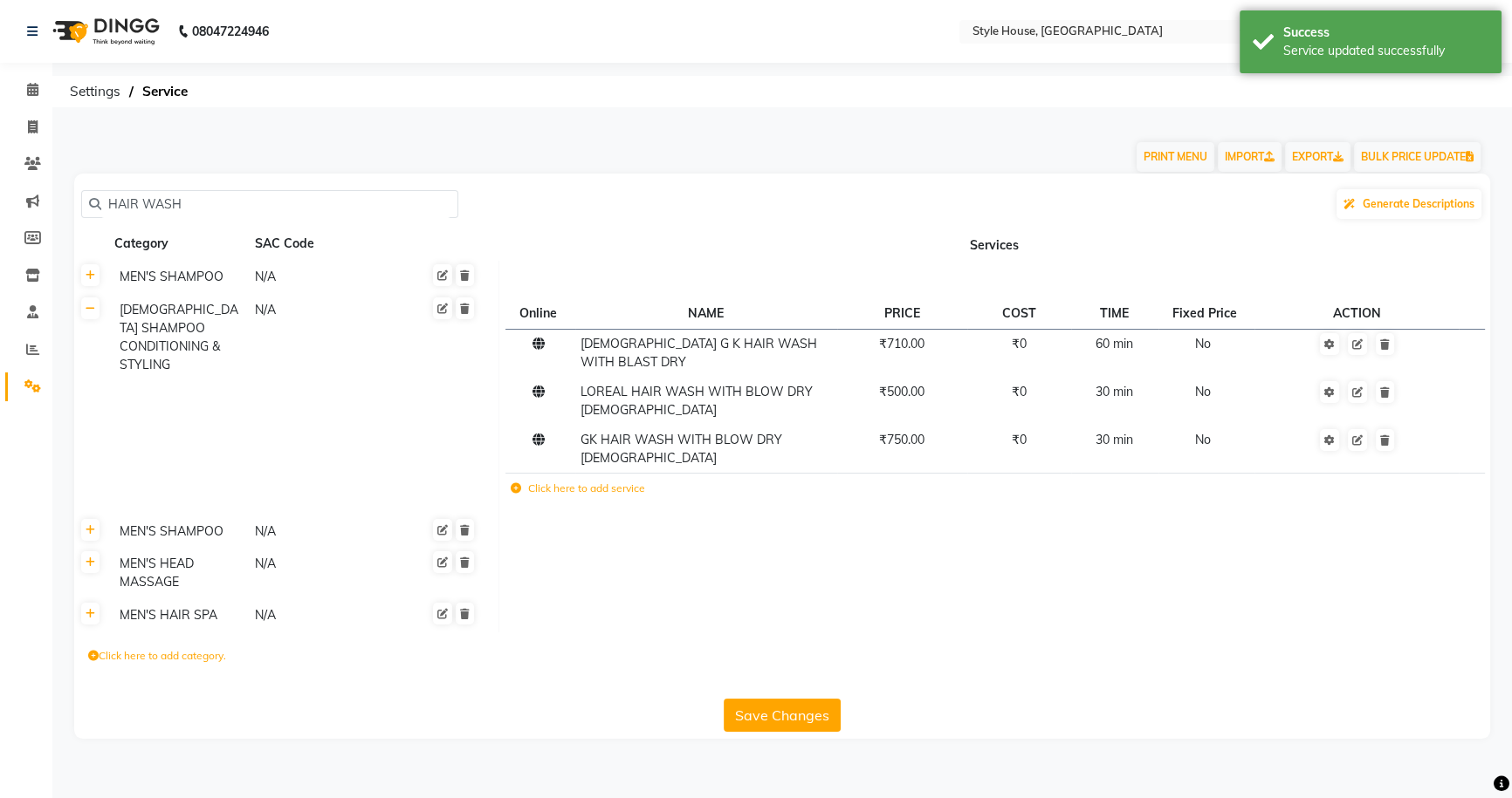
scroll to position [0, 0]
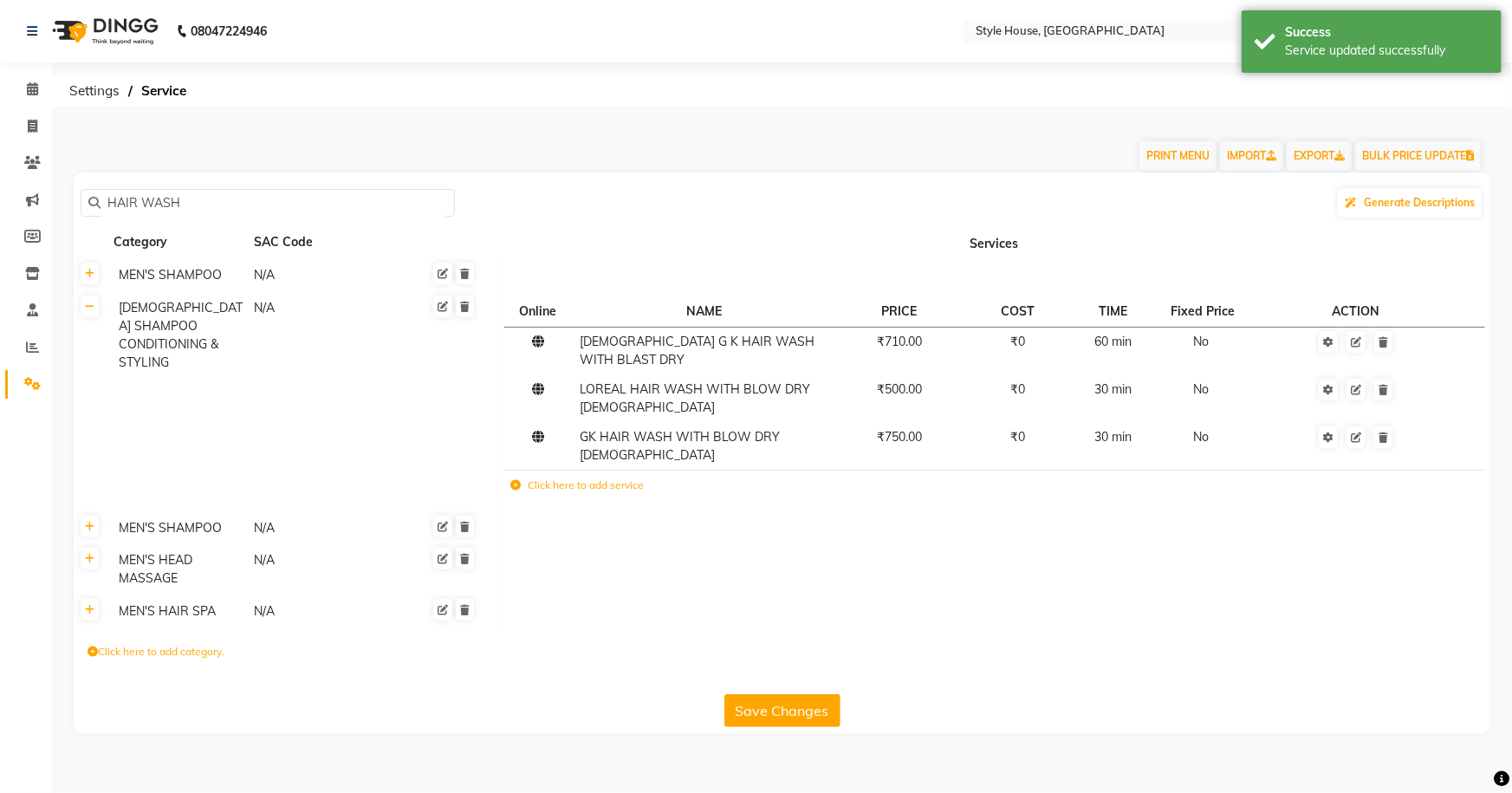
click at [93, 285] on th at bounding box center [91, 276] width 33 height 33
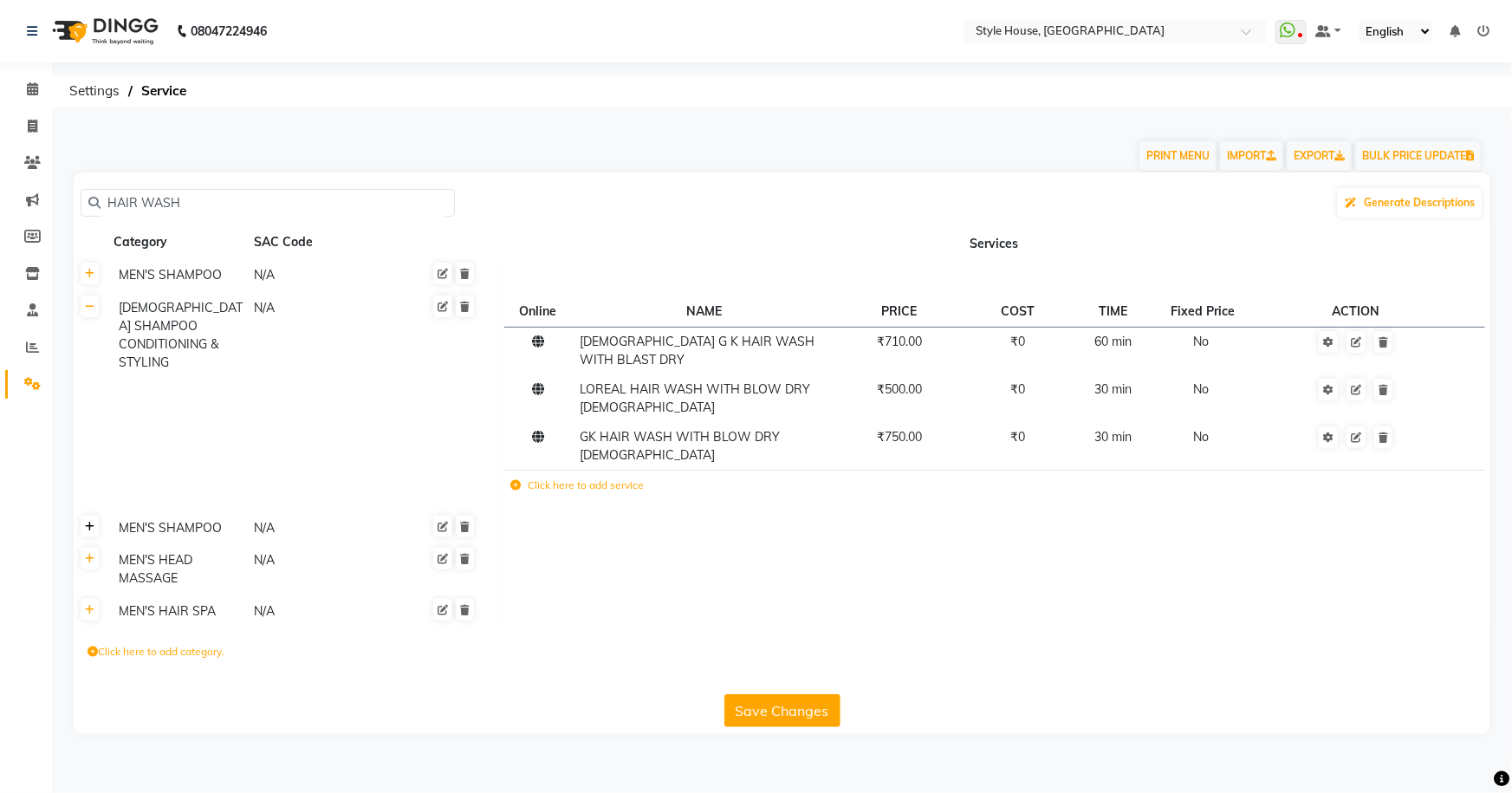
click at [86, 522] on icon at bounding box center [90, 526] width 9 height 10
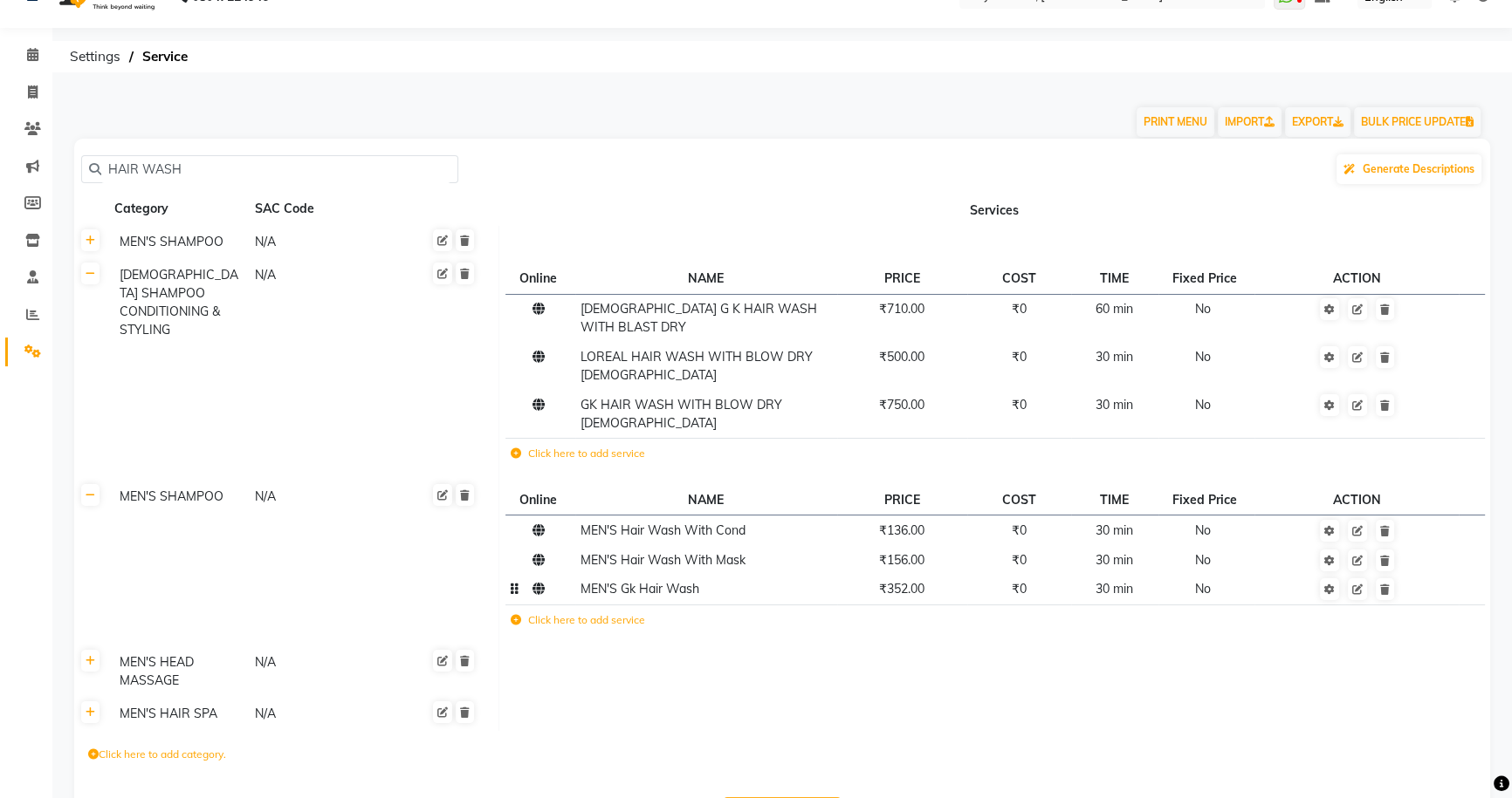
scroll to position [64, 0]
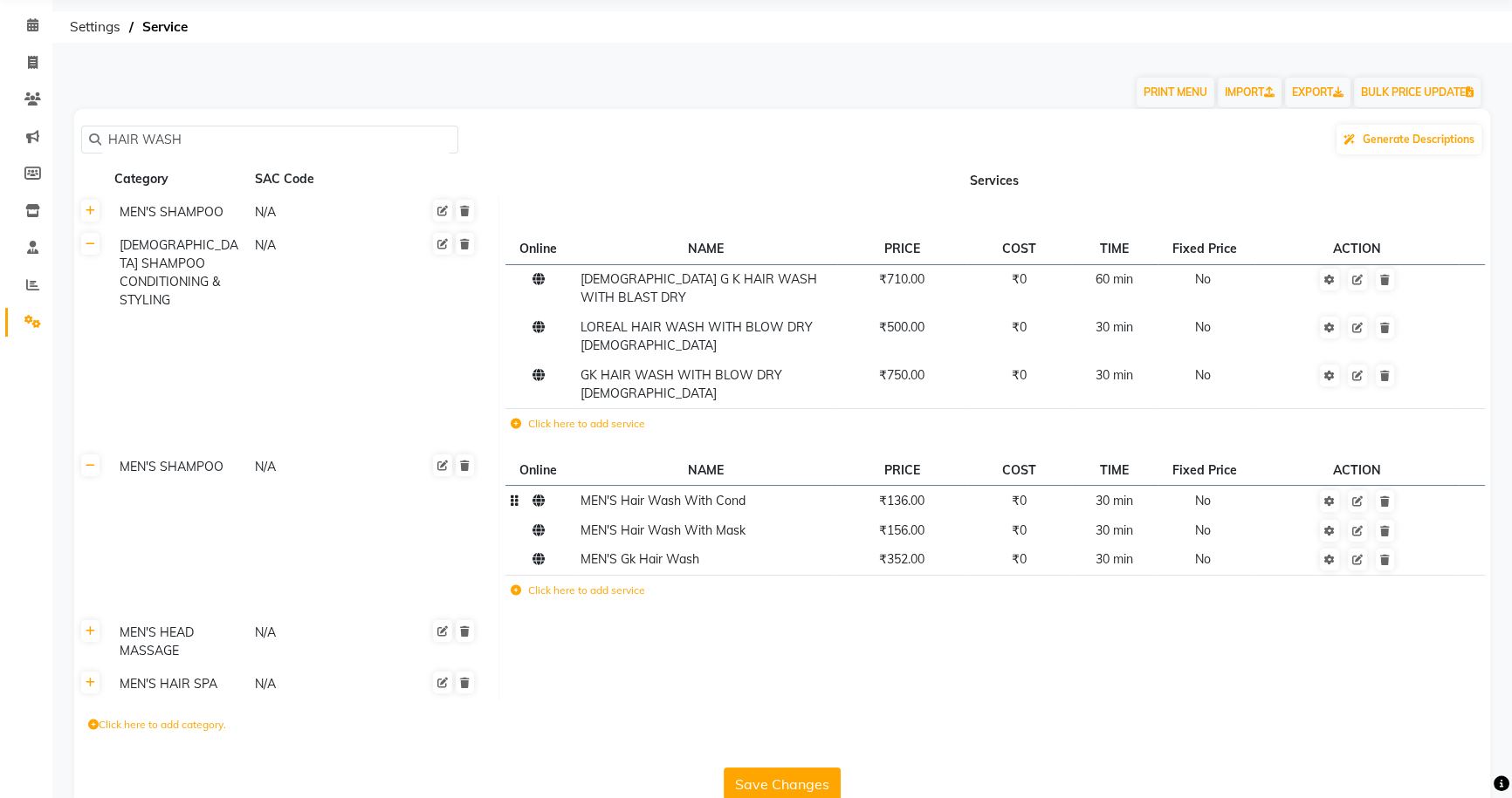
click at [973, 486] on td "₹0" at bounding box center [1019, 501] width 104 height 30
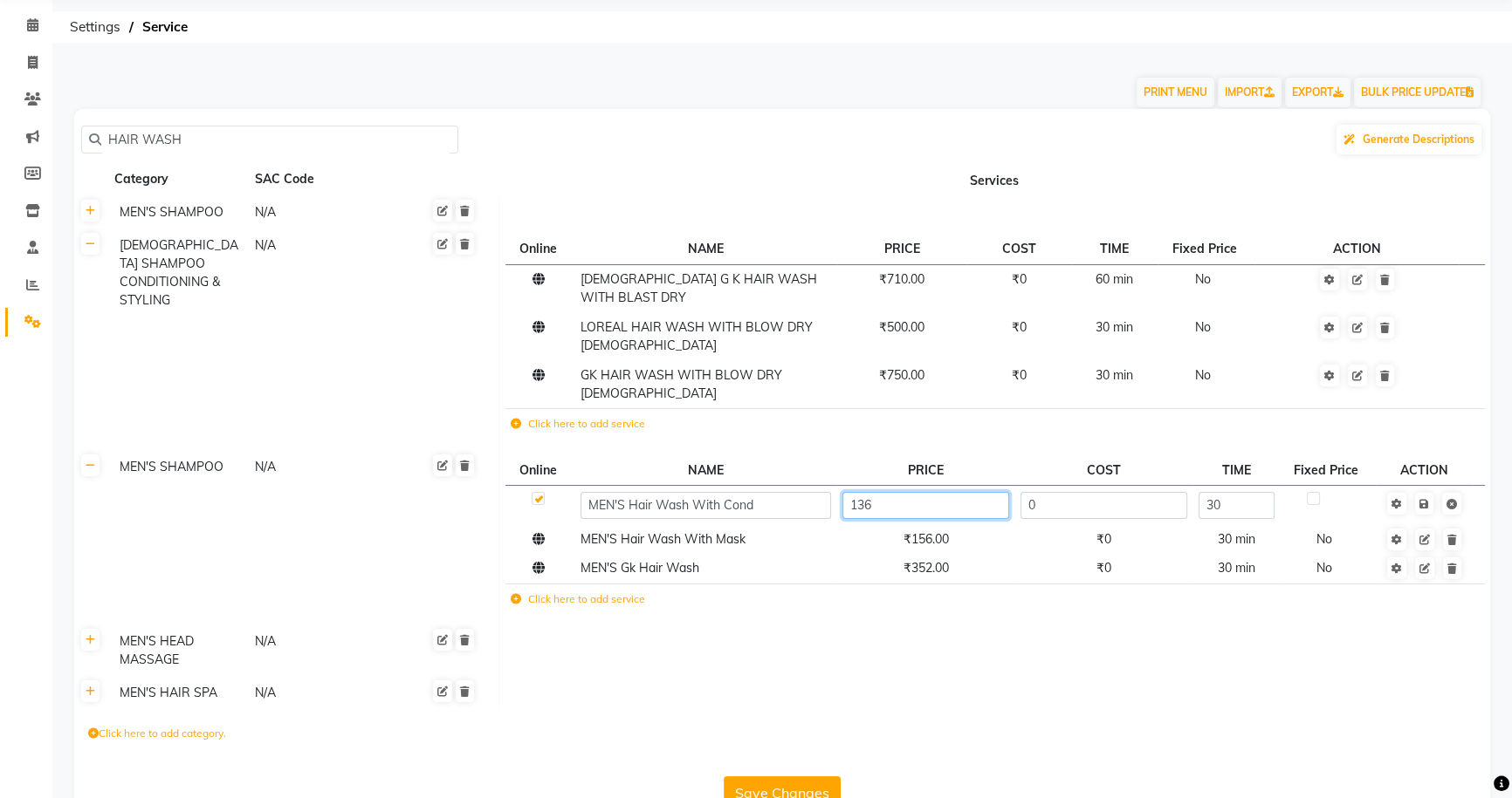
click at [972, 492] on input "136" at bounding box center [925, 505] width 167 height 27
type input "150"
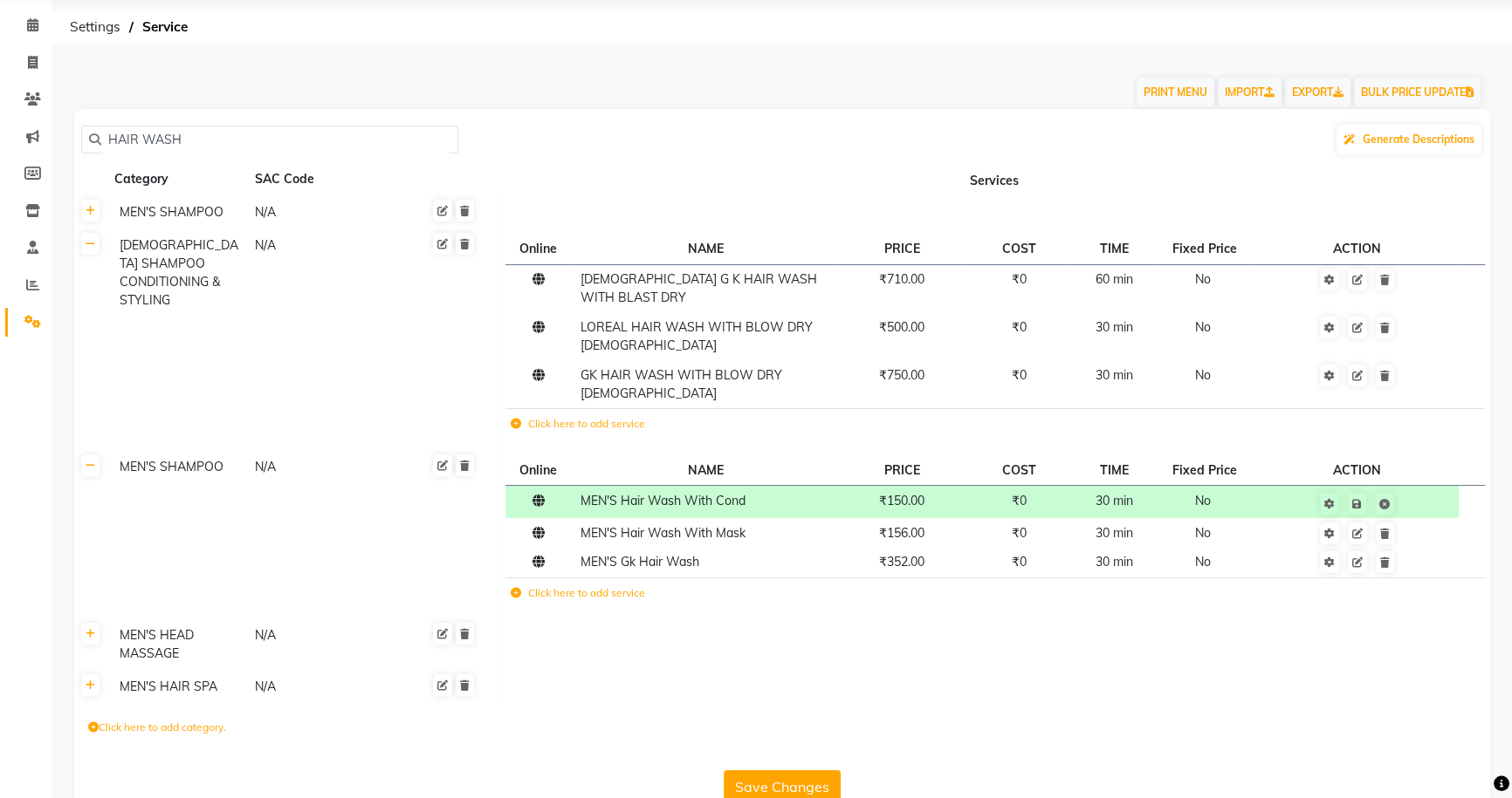
click at [954, 625] on td at bounding box center [994, 644] width 991 height 51
click at [955, 518] on td "₹156.00" at bounding box center [902, 533] width 130 height 30
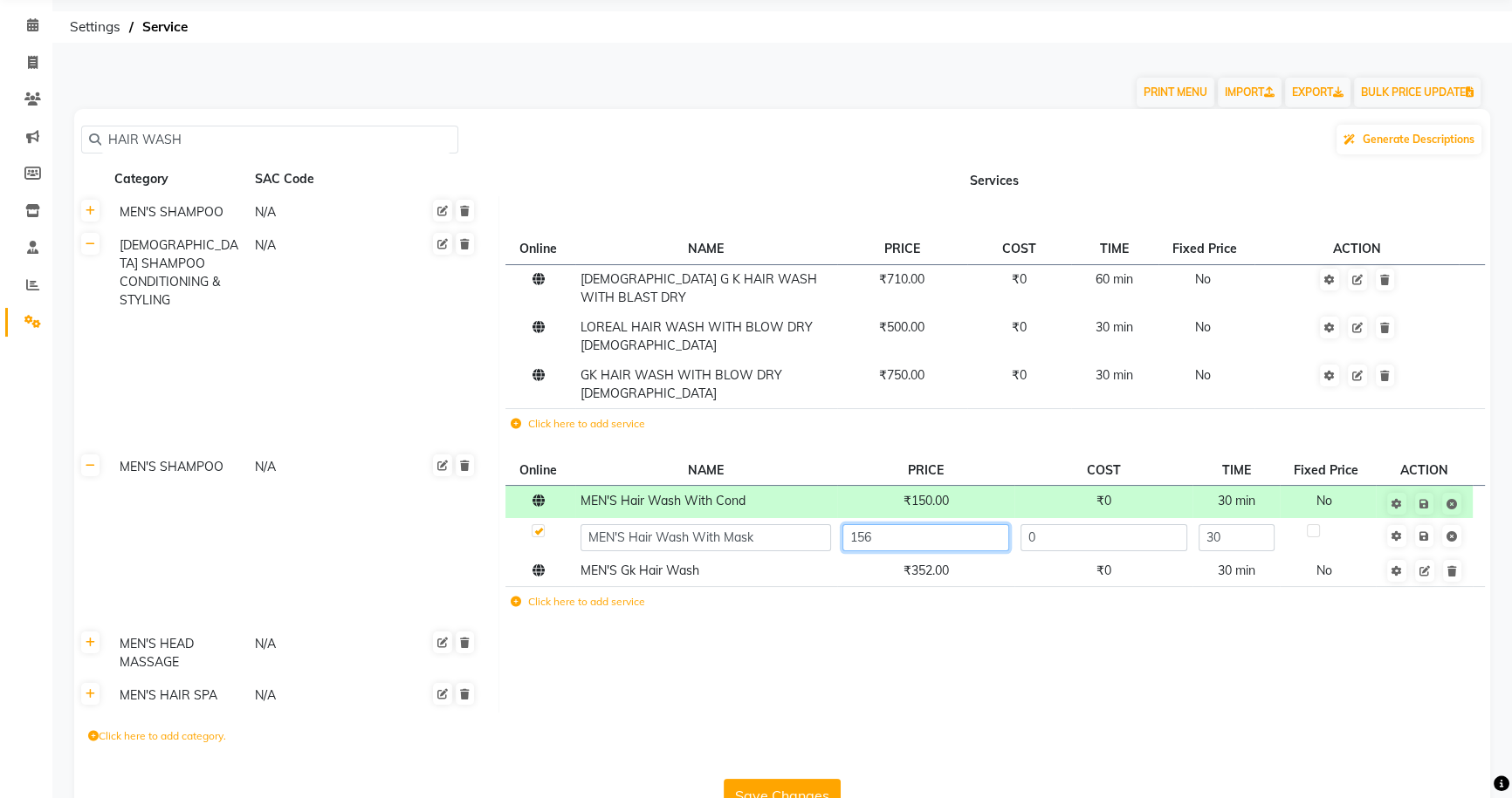
click at [960, 524] on input "156" at bounding box center [925, 537] width 167 height 27
type input "1"
type input "200"
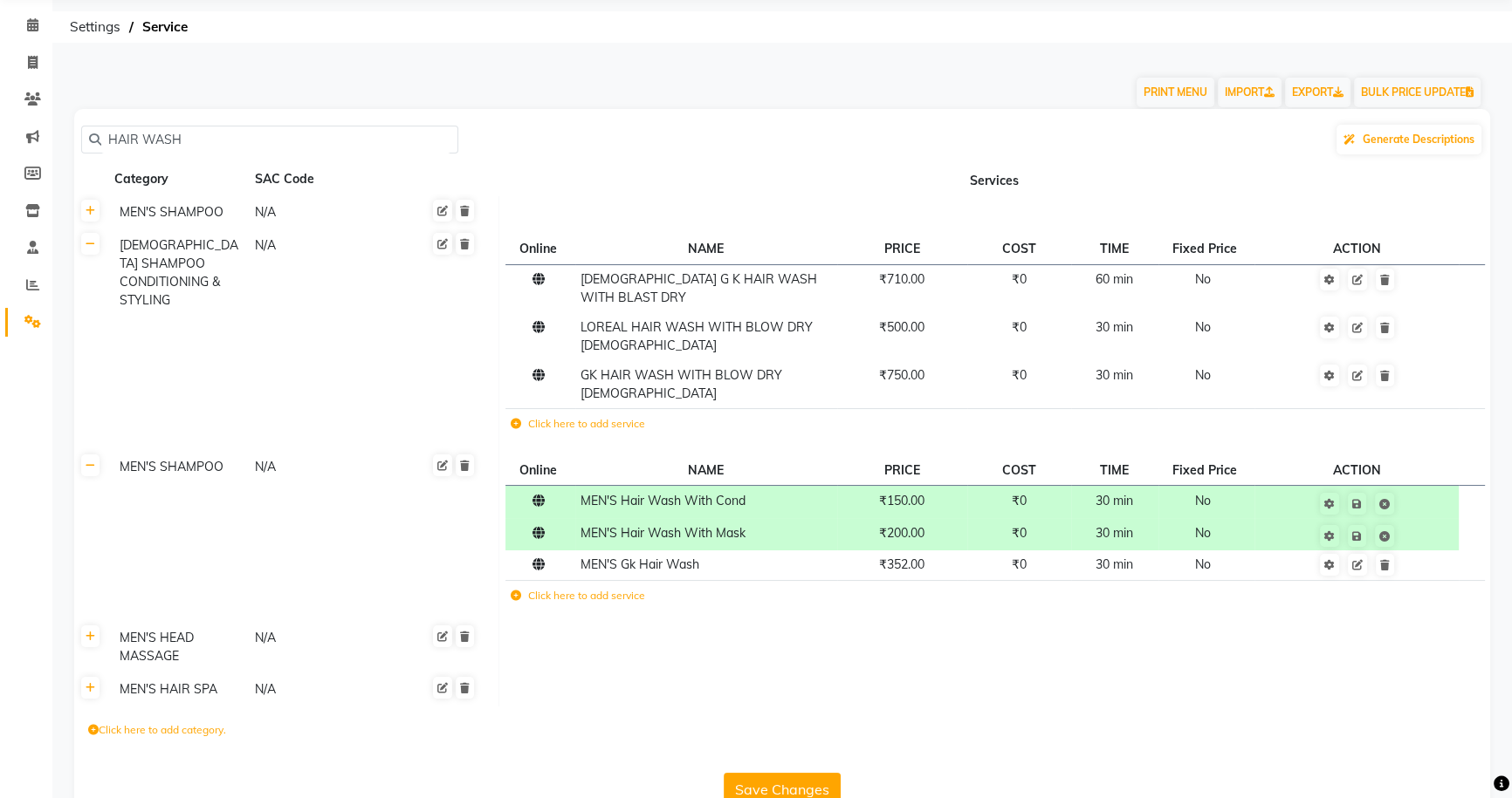
click at [1061, 674] on td at bounding box center [994, 691] width 991 height 34
click at [936, 551] on td "₹352.00" at bounding box center [902, 566] width 130 height 30
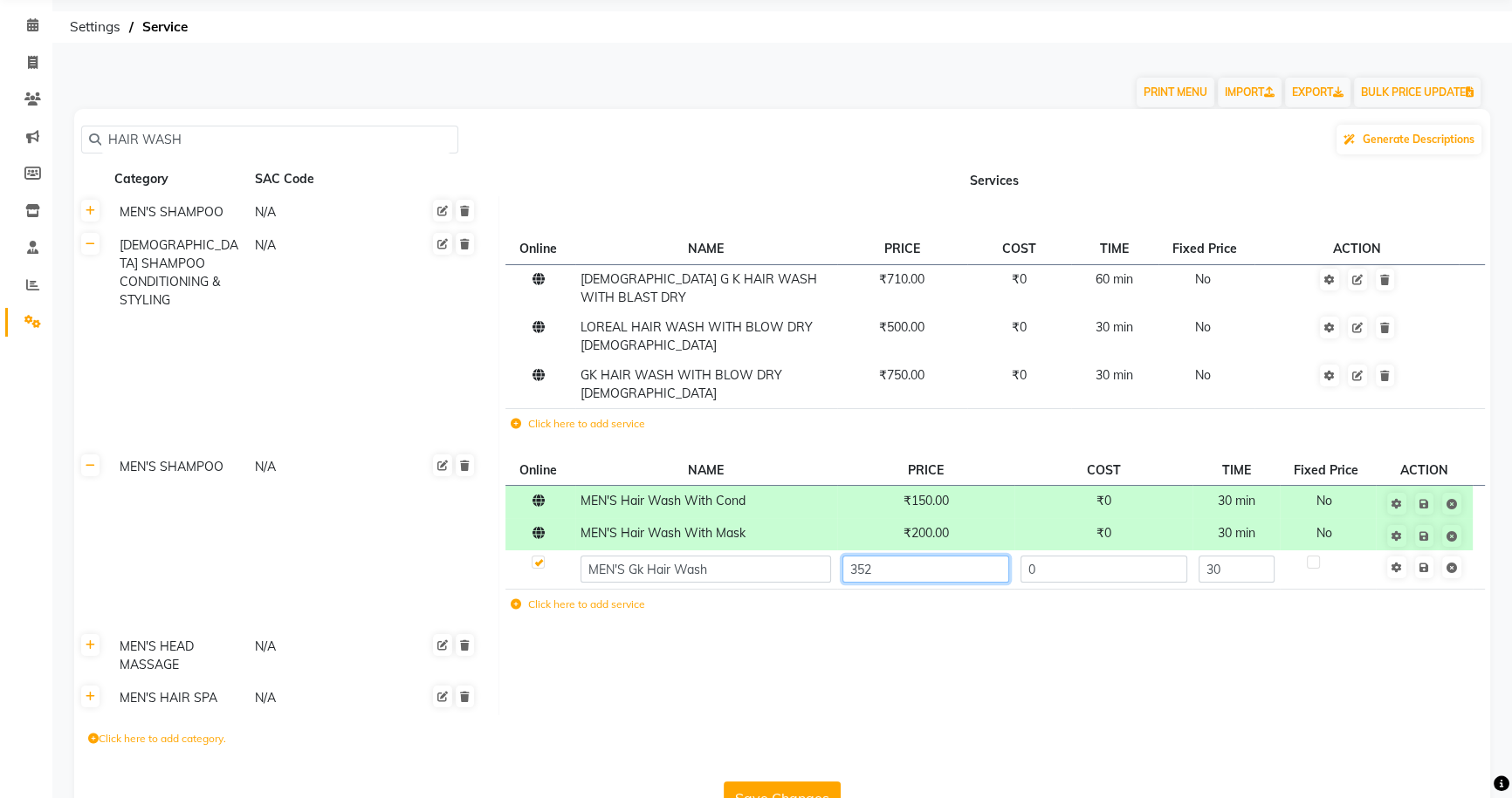
click at [952, 556] on input "352" at bounding box center [925, 569] width 167 height 27
type input "350"
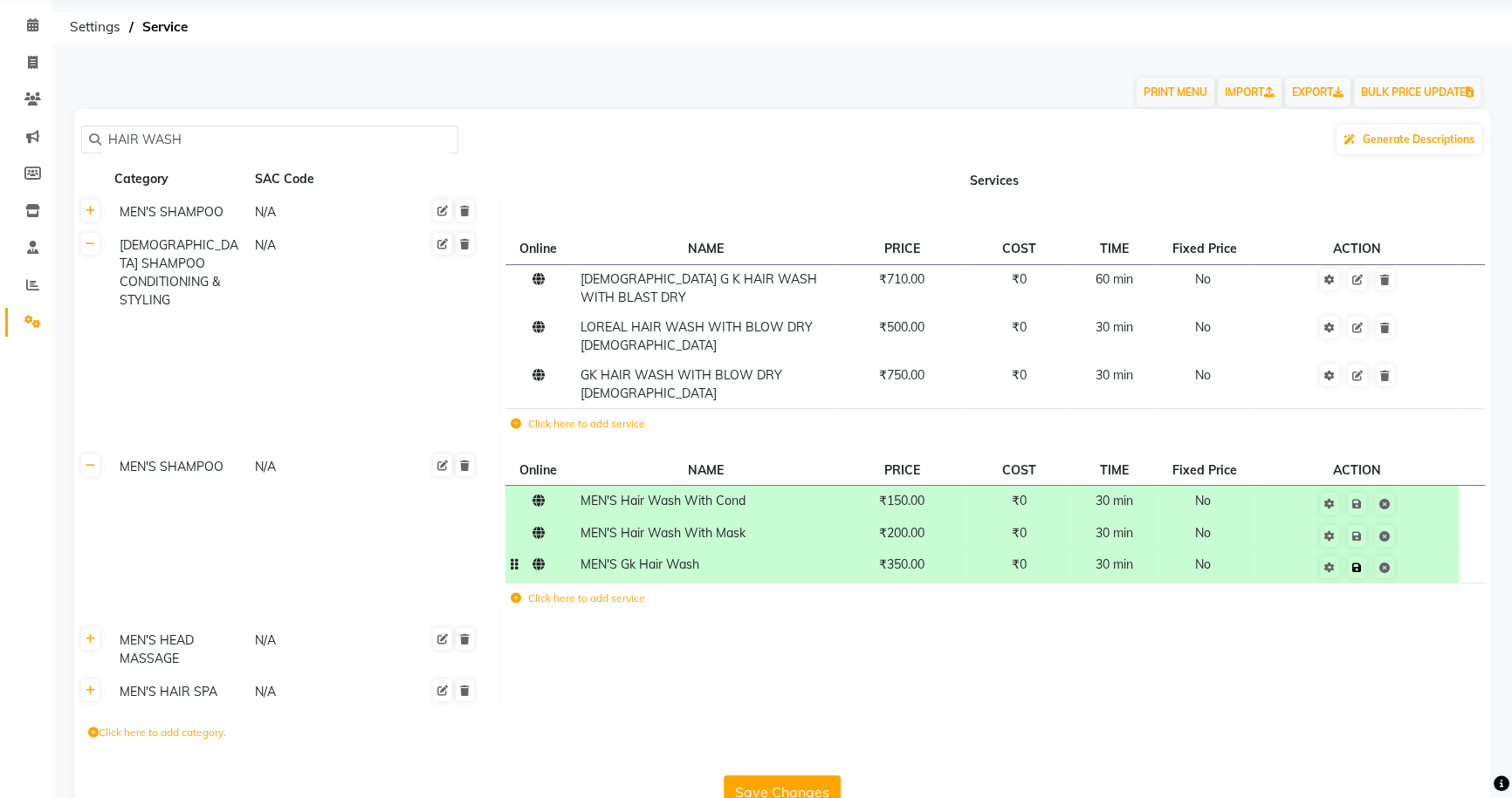
click at [1429, 551] on td at bounding box center [1356, 567] width 204 height 33
click at [783, 776] on button "Save Changes" at bounding box center [782, 792] width 117 height 34
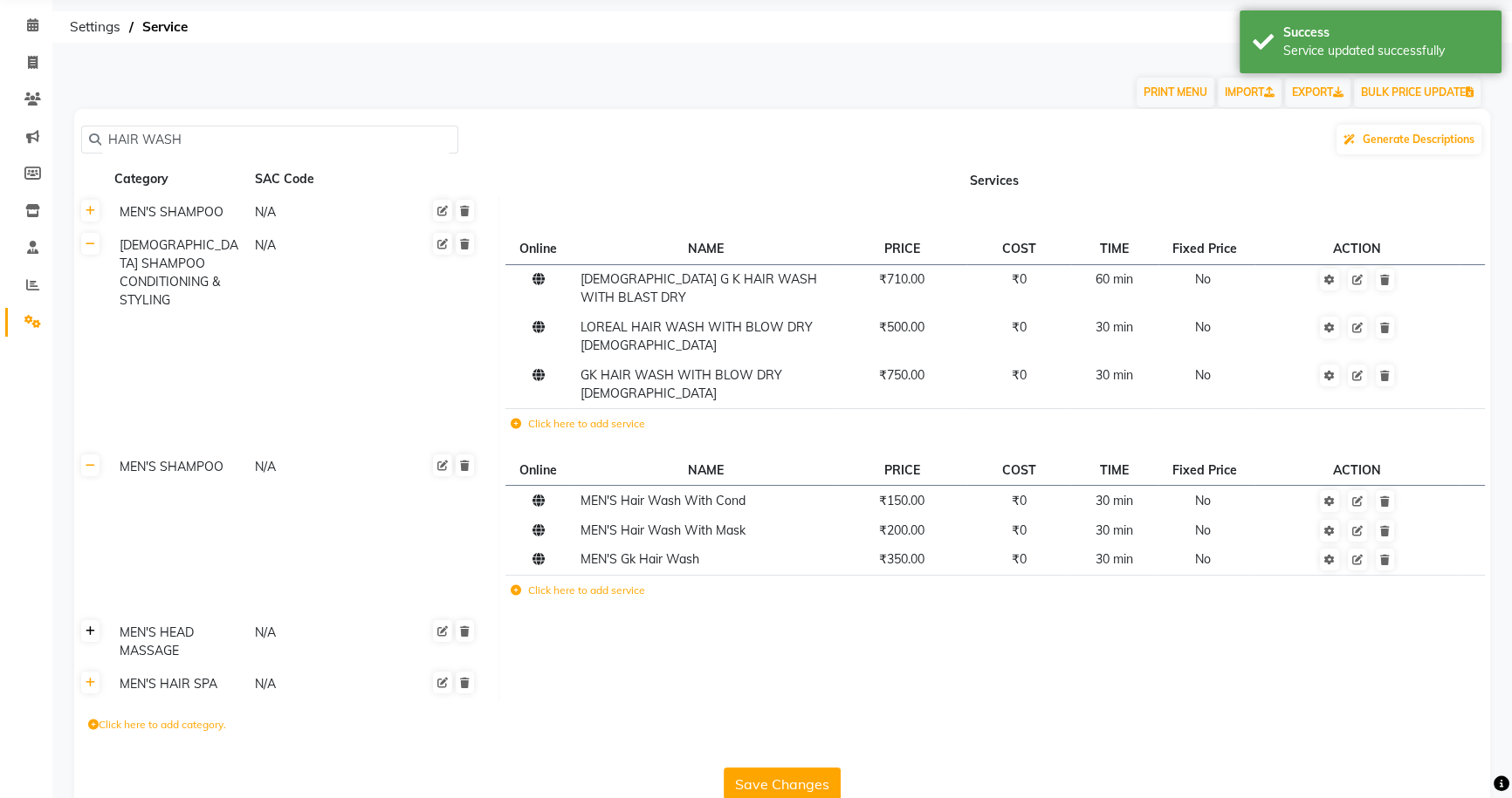
click at [91, 626] on icon at bounding box center [90, 631] width 9 height 10
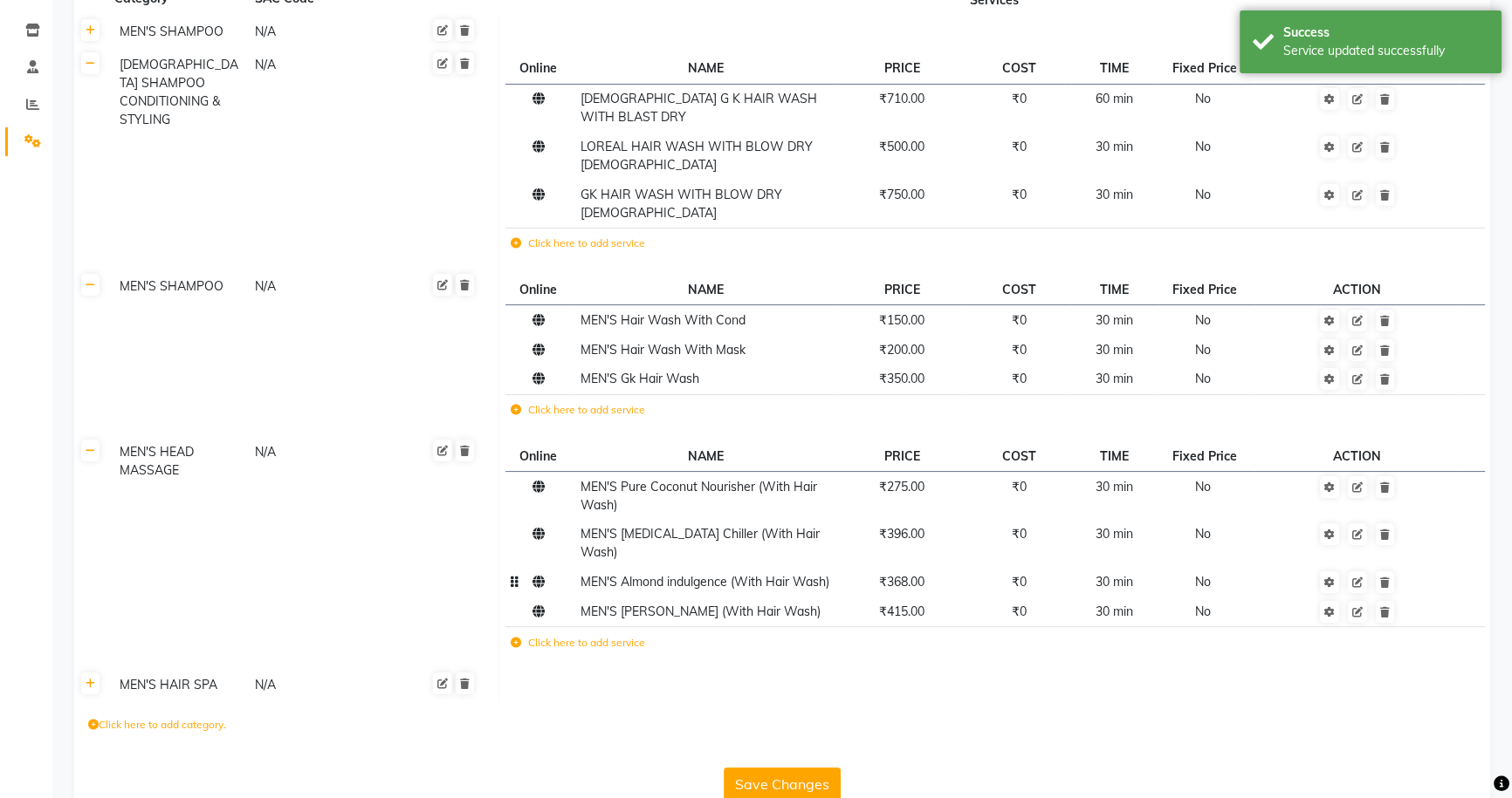
scroll to position [246, 0]
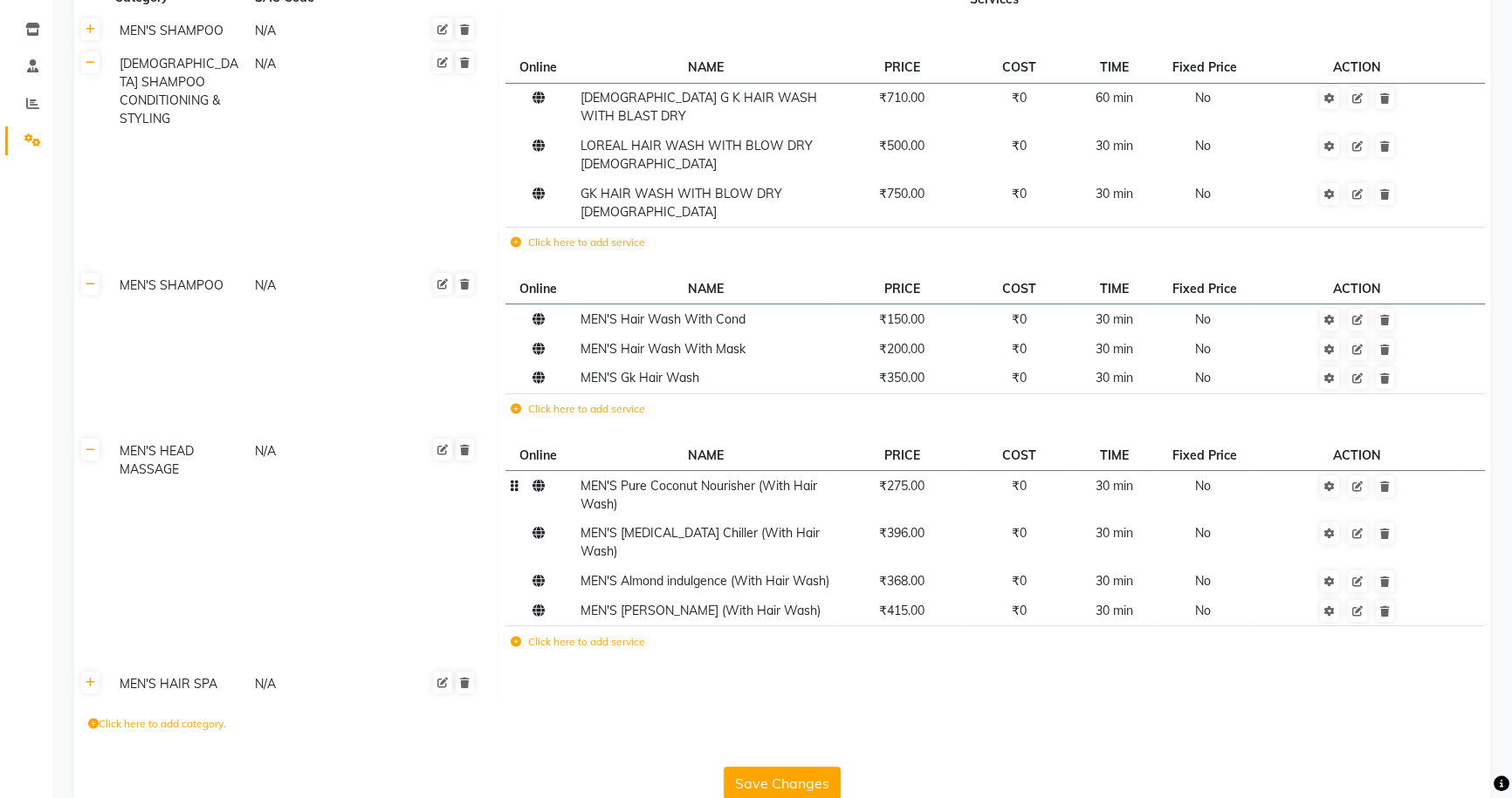
click at [943, 471] on td "₹275.00" at bounding box center [902, 494] width 130 height 48
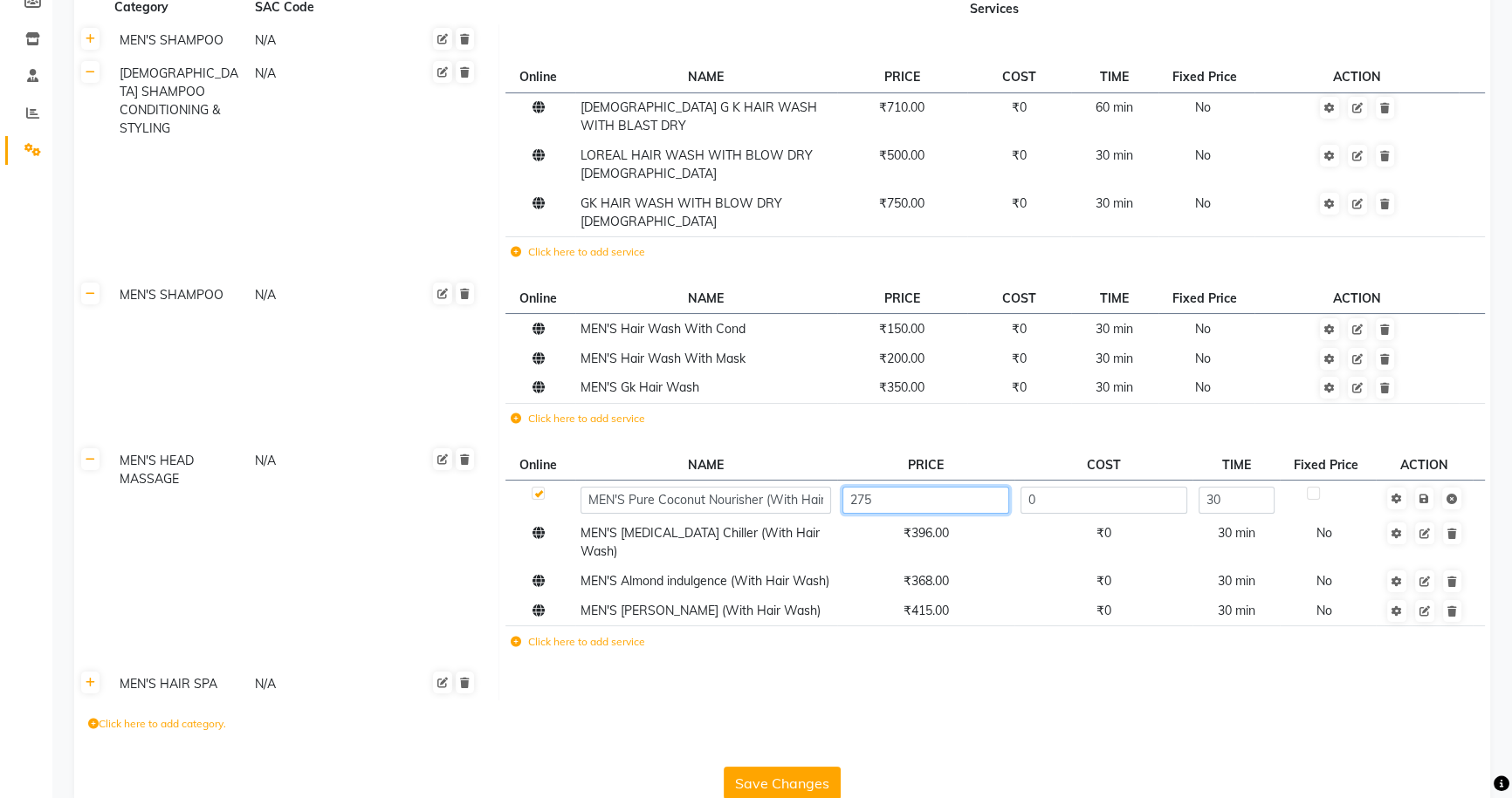
drag, startPoint x: 941, startPoint y: 458, endPoint x: 993, endPoint y: 448, distance: 53.0
click at [943, 487] on input "275" at bounding box center [925, 500] width 167 height 27
type input "2"
type input "350"
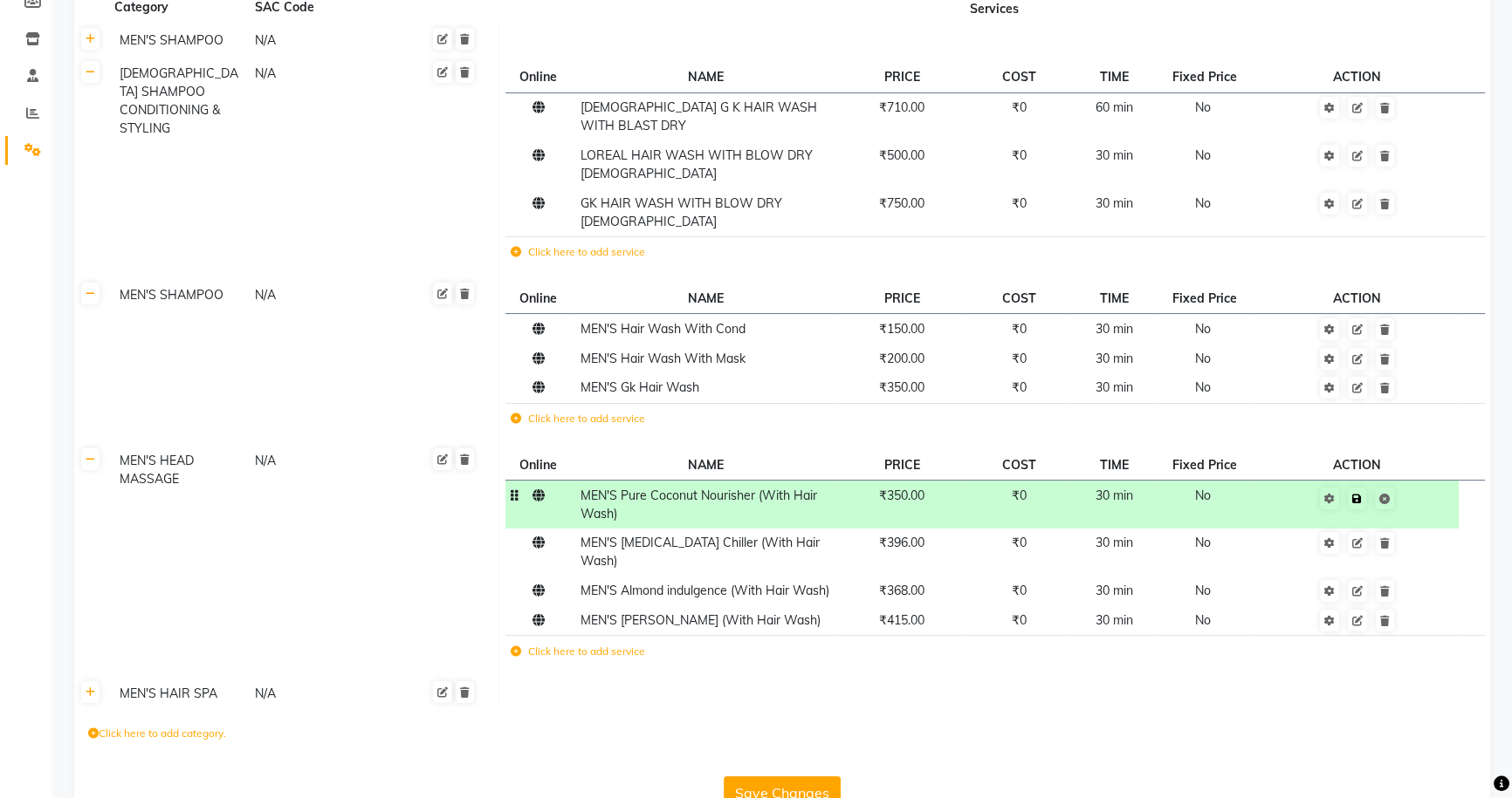
click at [1428, 481] on td "Save" at bounding box center [1356, 504] width 204 height 48
click at [950, 529] on td "₹396.00" at bounding box center [902, 552] width 130 height 48
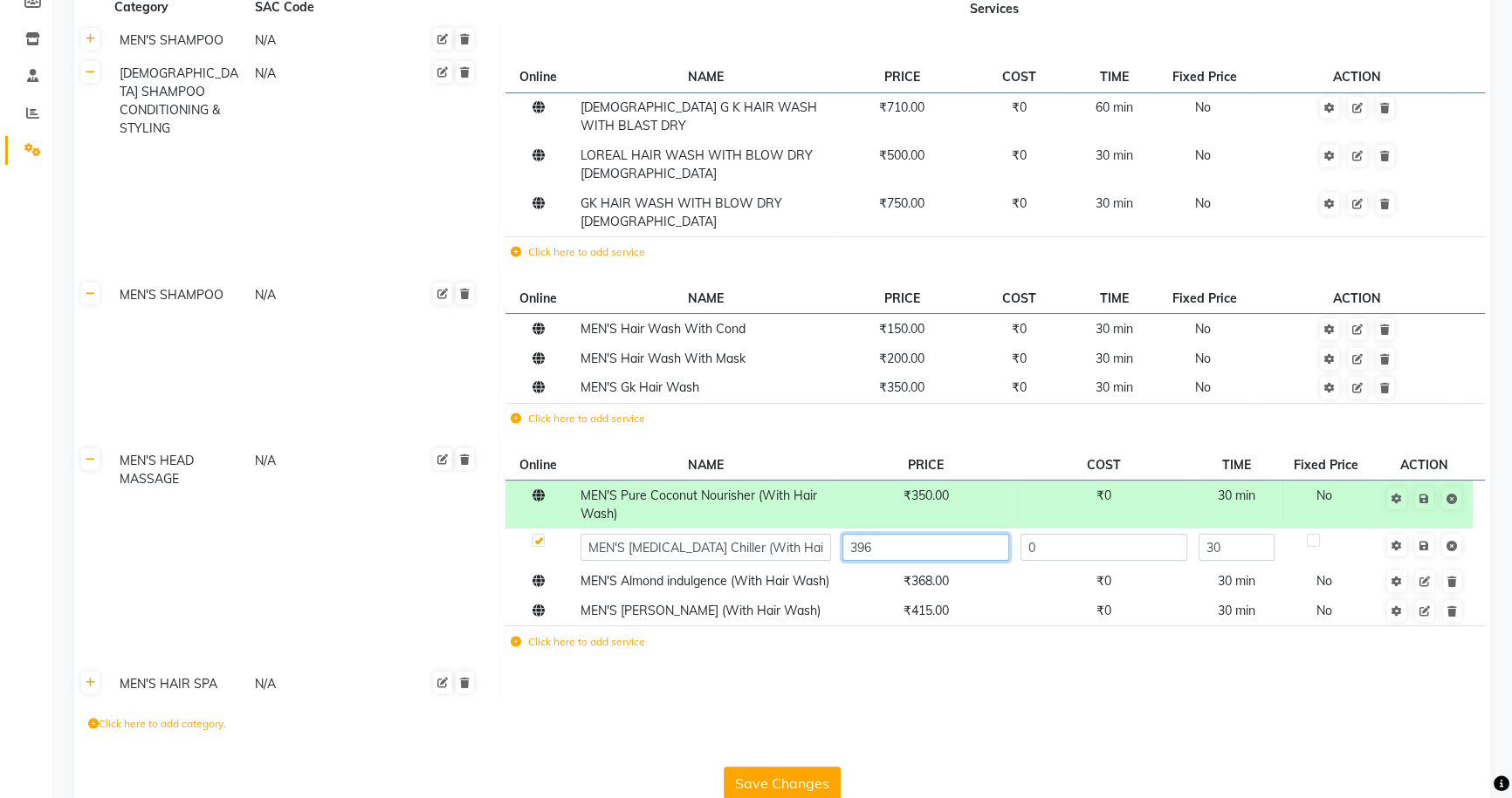
click at [950, 534] on input "396" at bounding box center [925, 547] width 167 height 27
type input "400"
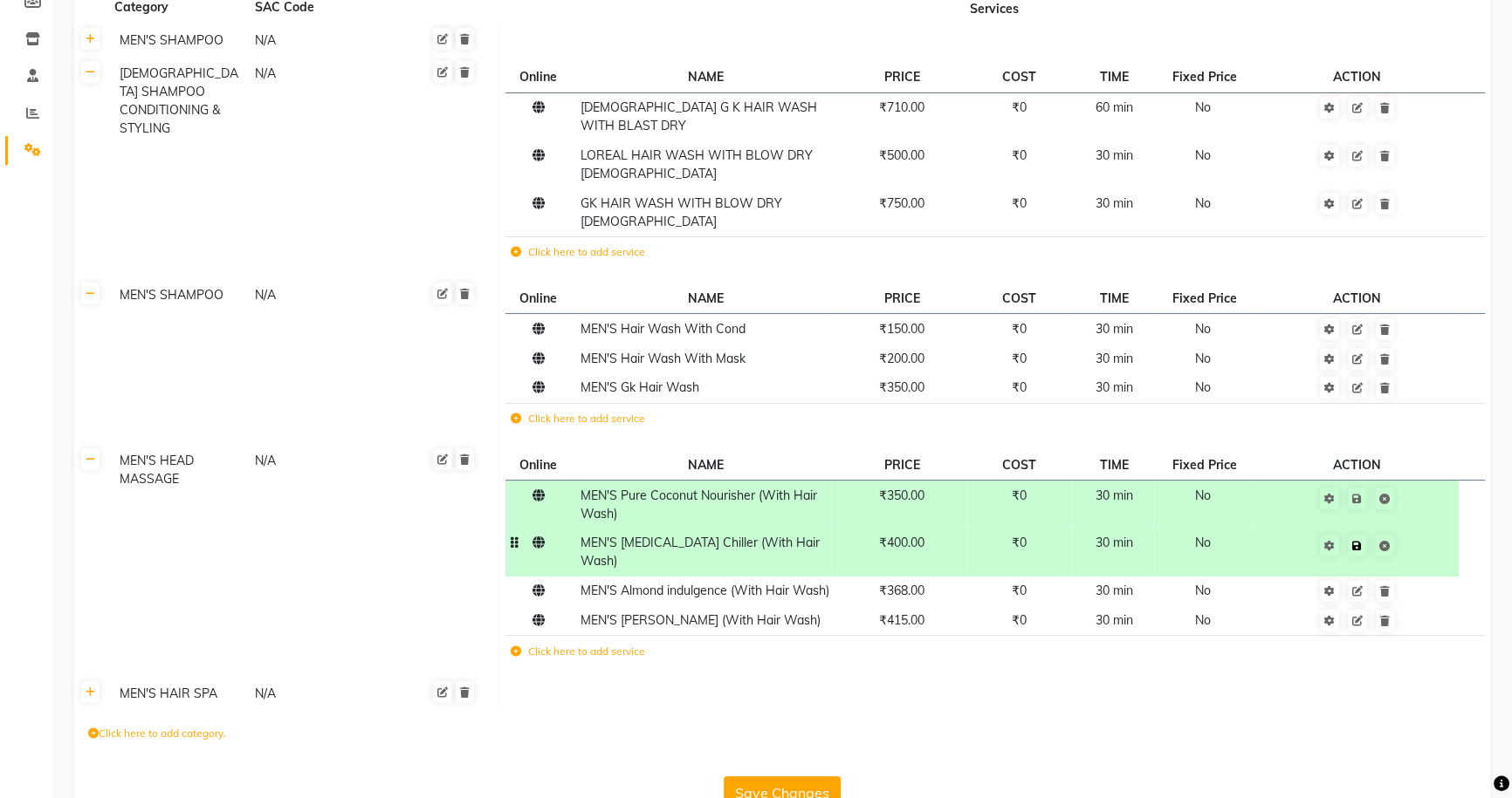
click at [1423, 529] on td "Save" at bounding box center [1356, 552] width 204 height 48
click at [938, 577] on td "₹368.00" at bounding box center [902, 592] width 130 height 30
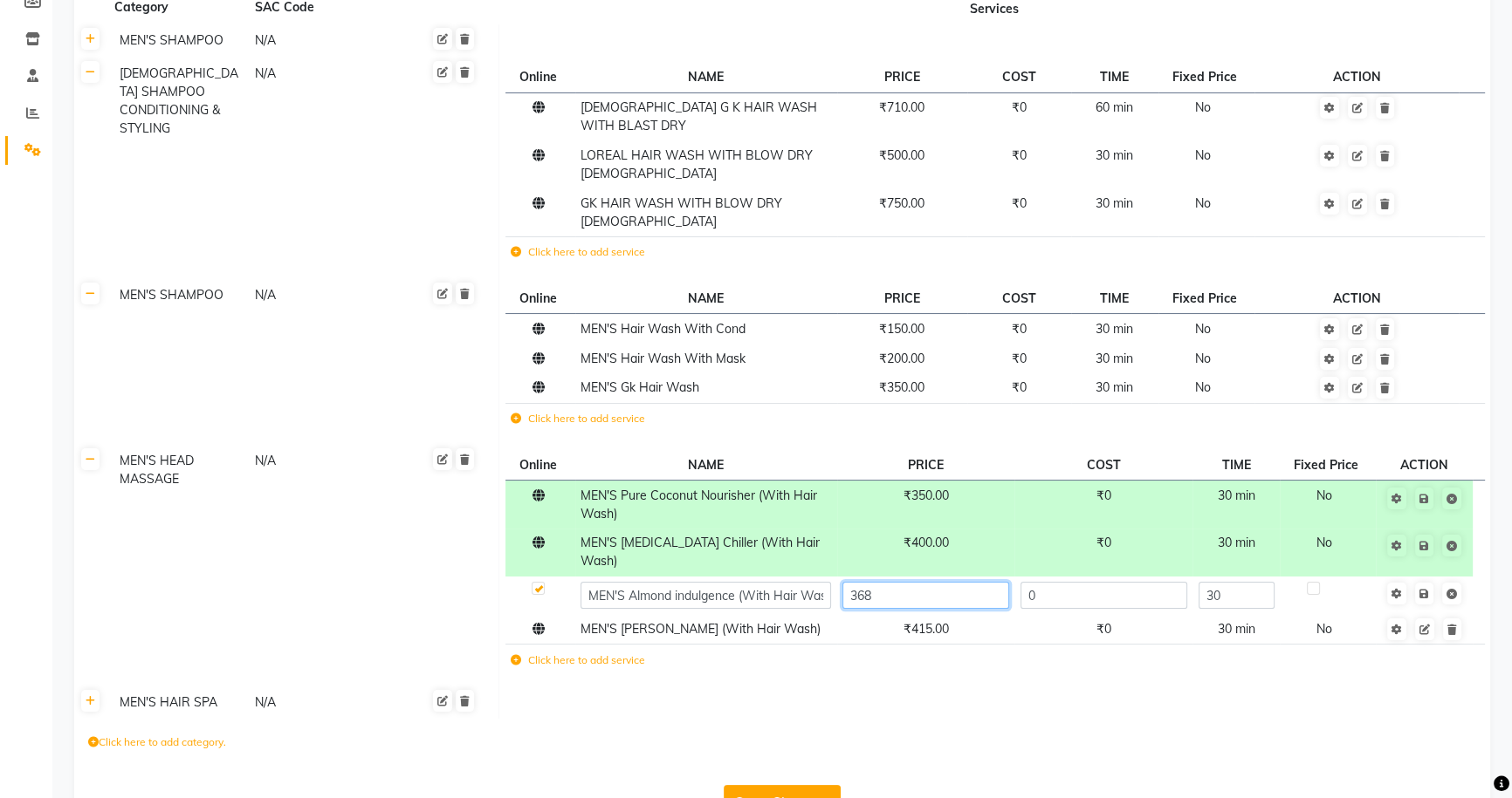
click at [938, 582] on input "368" at bounding box center [925, 595] width 167 height 27
type input "450"
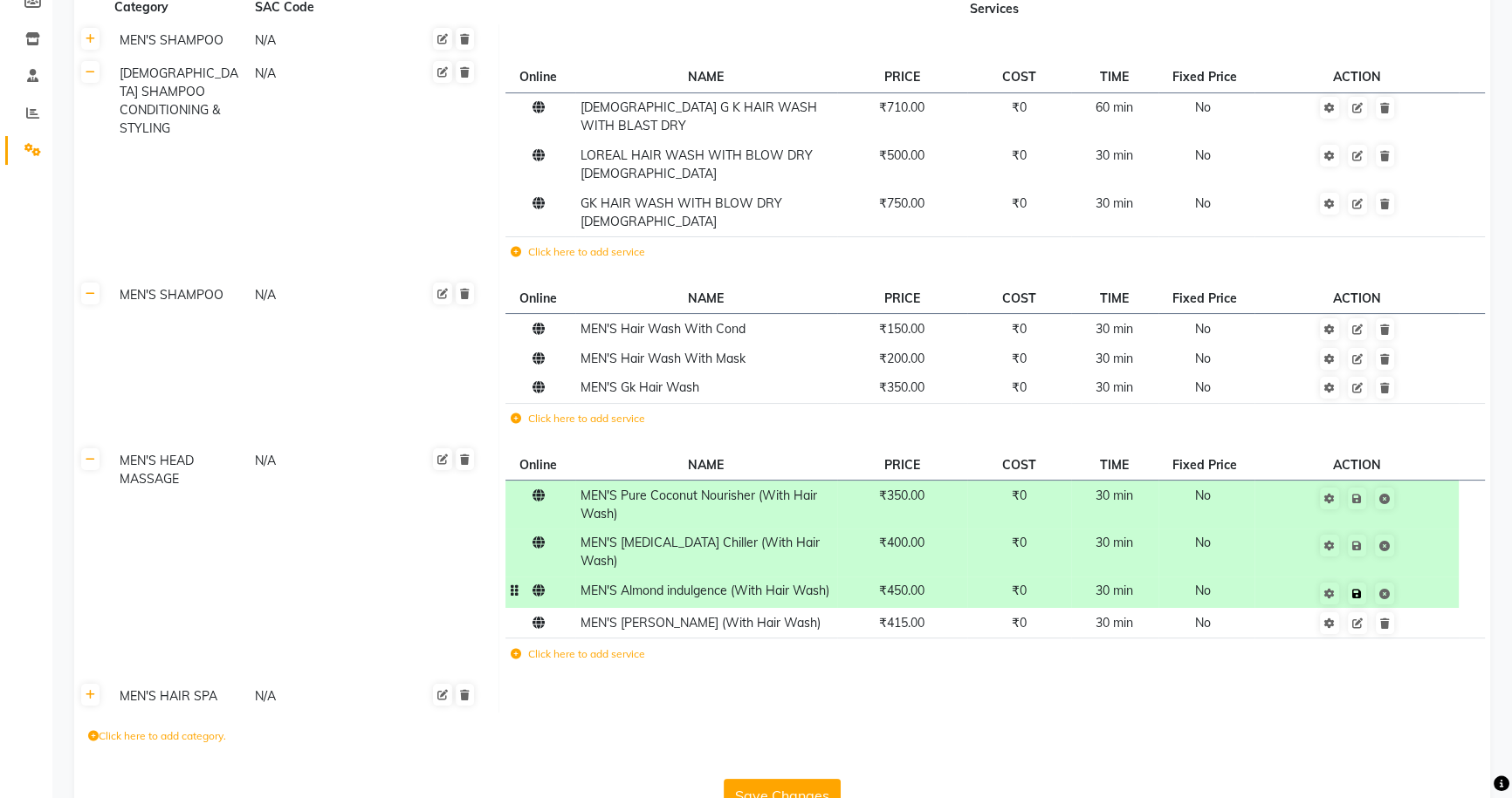
click at [1423, 577] on td "Save" at bounding box center [1356, 593] width 204 height 33
click at [948, 608] on td "₹415.00" at bounding box center [902, 623] width 130 height 30
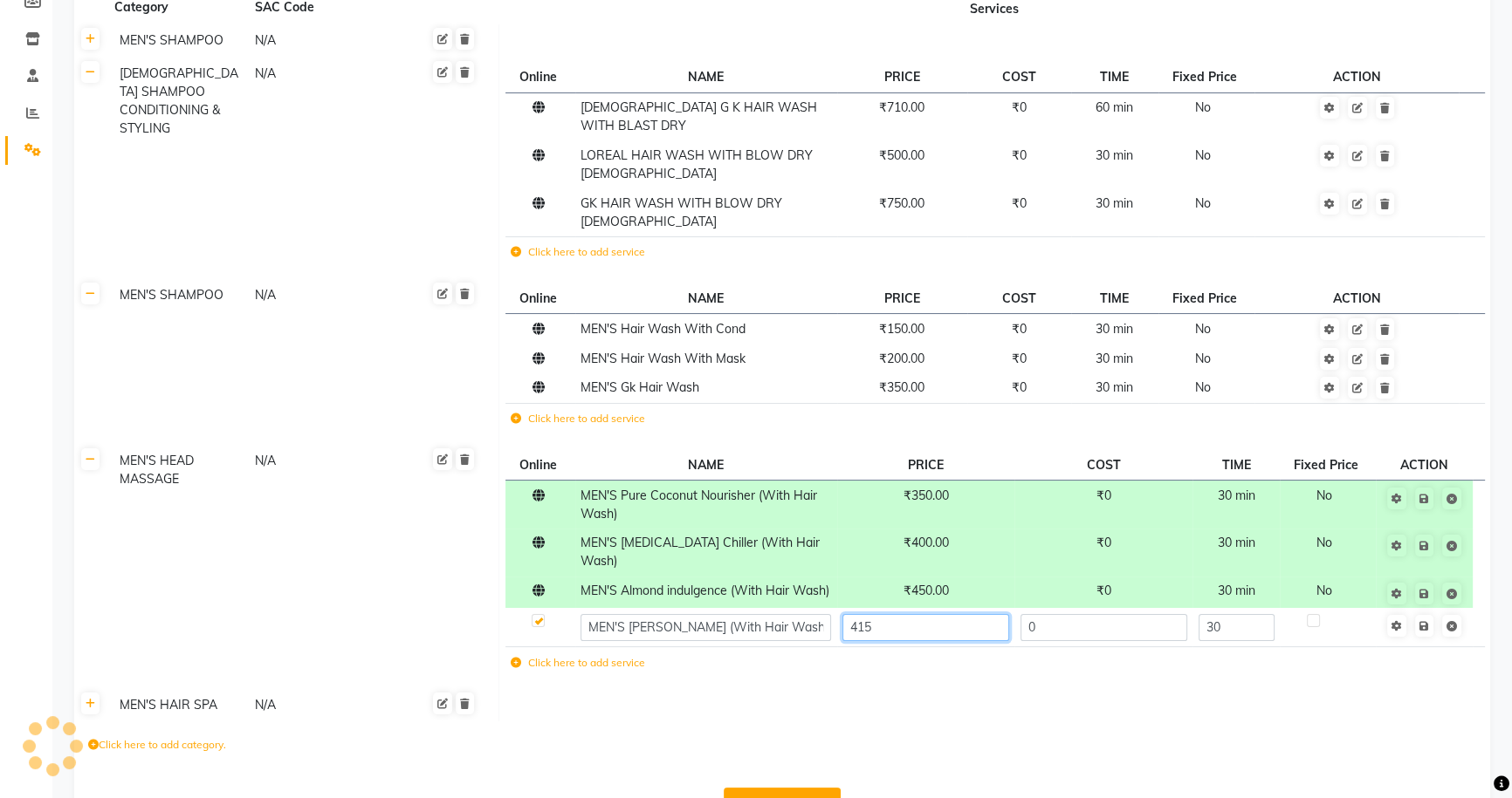
click at [948, 614] on input "415" at bounding box center [925, 627] width 167 height 27
type input "500"
click at [1425, 608] on td "Save" at bounding box center [1423, 626] width 96 height 38
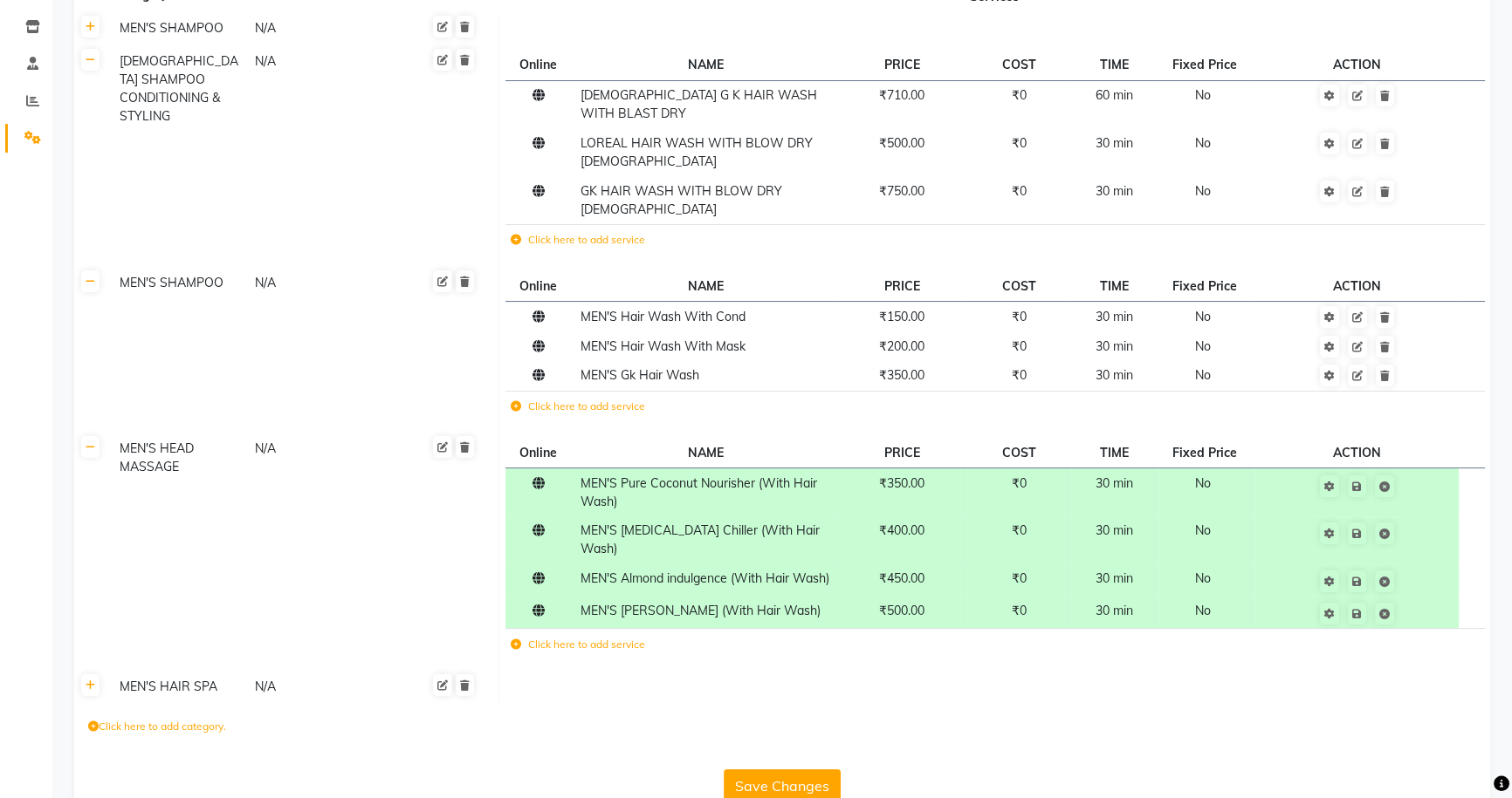
scroll to position [252, 0]
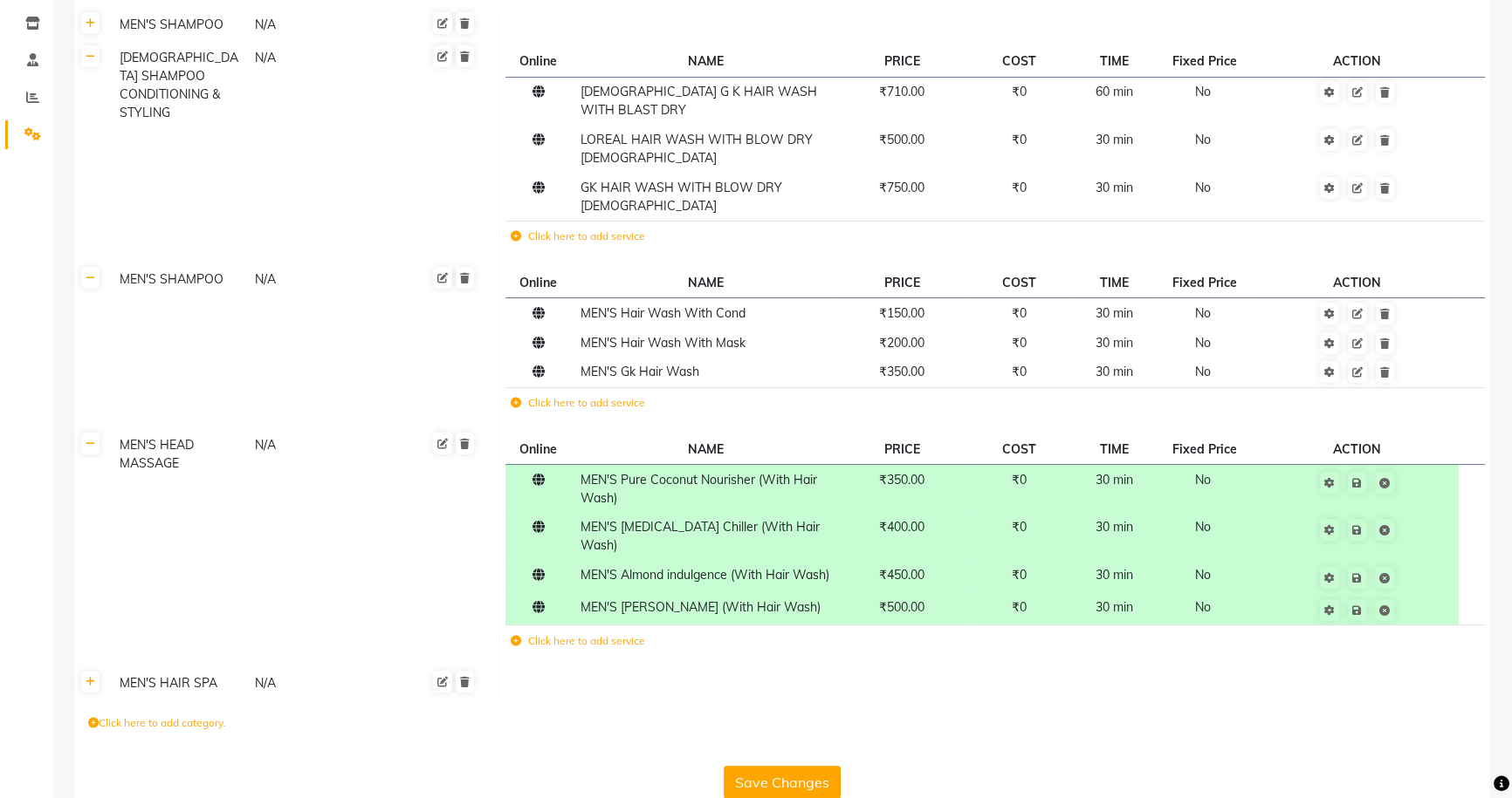
click at [561, 633] on label "Click here to add service" at bounding box center [577, 640] width 134 height 16
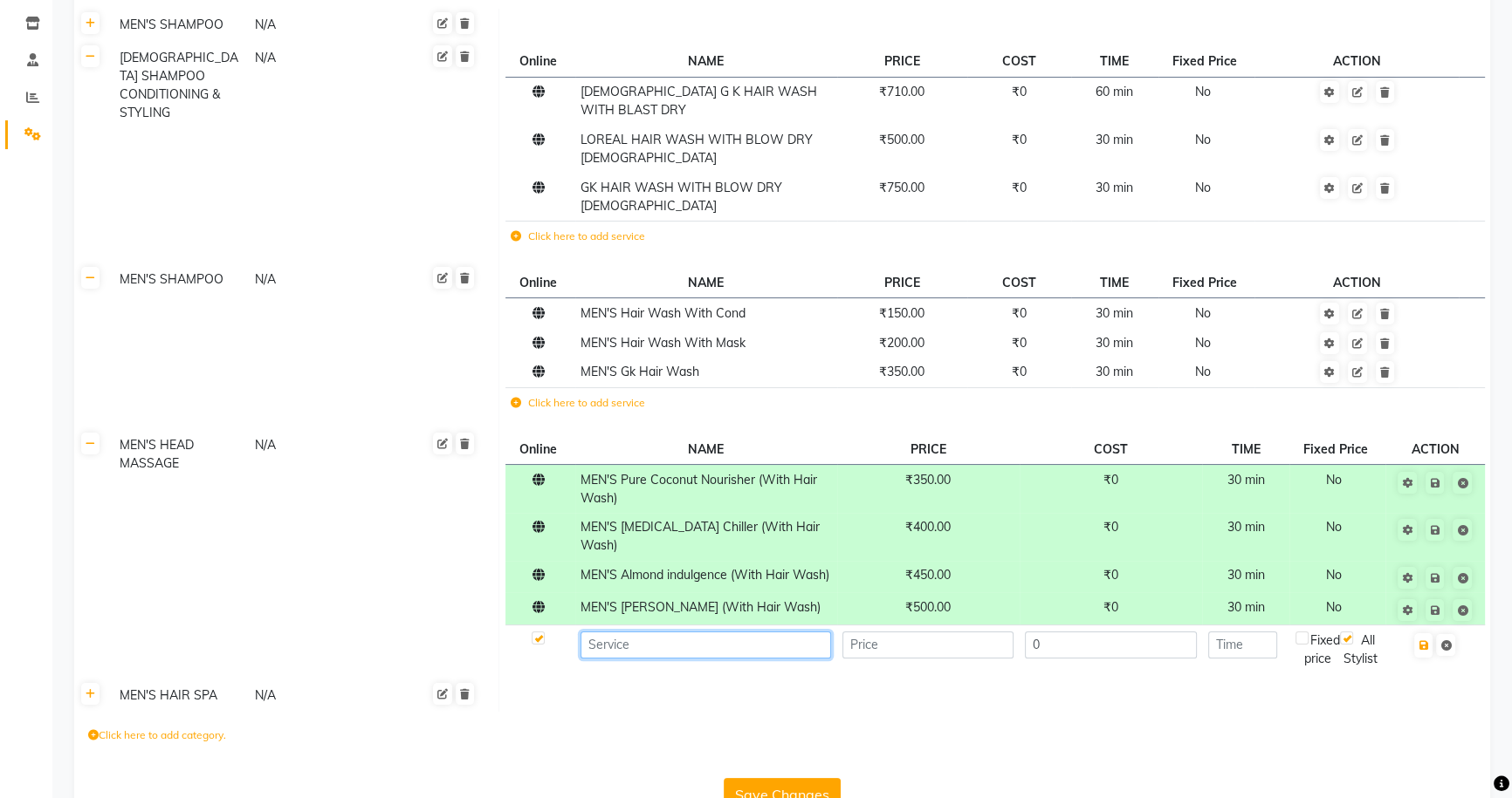
click at [603, 632] on input at bounding box center [705, 645] width 251 height 27
type input "MEN'S DRY HEAD MASSAGE"
click at [909, 632] on input "number" at bounding box center [928, 645] width 172 height 27
type input "350"
click at [1239, 632] on input "number" at bounding box center [1242, 645] width 69 height 27
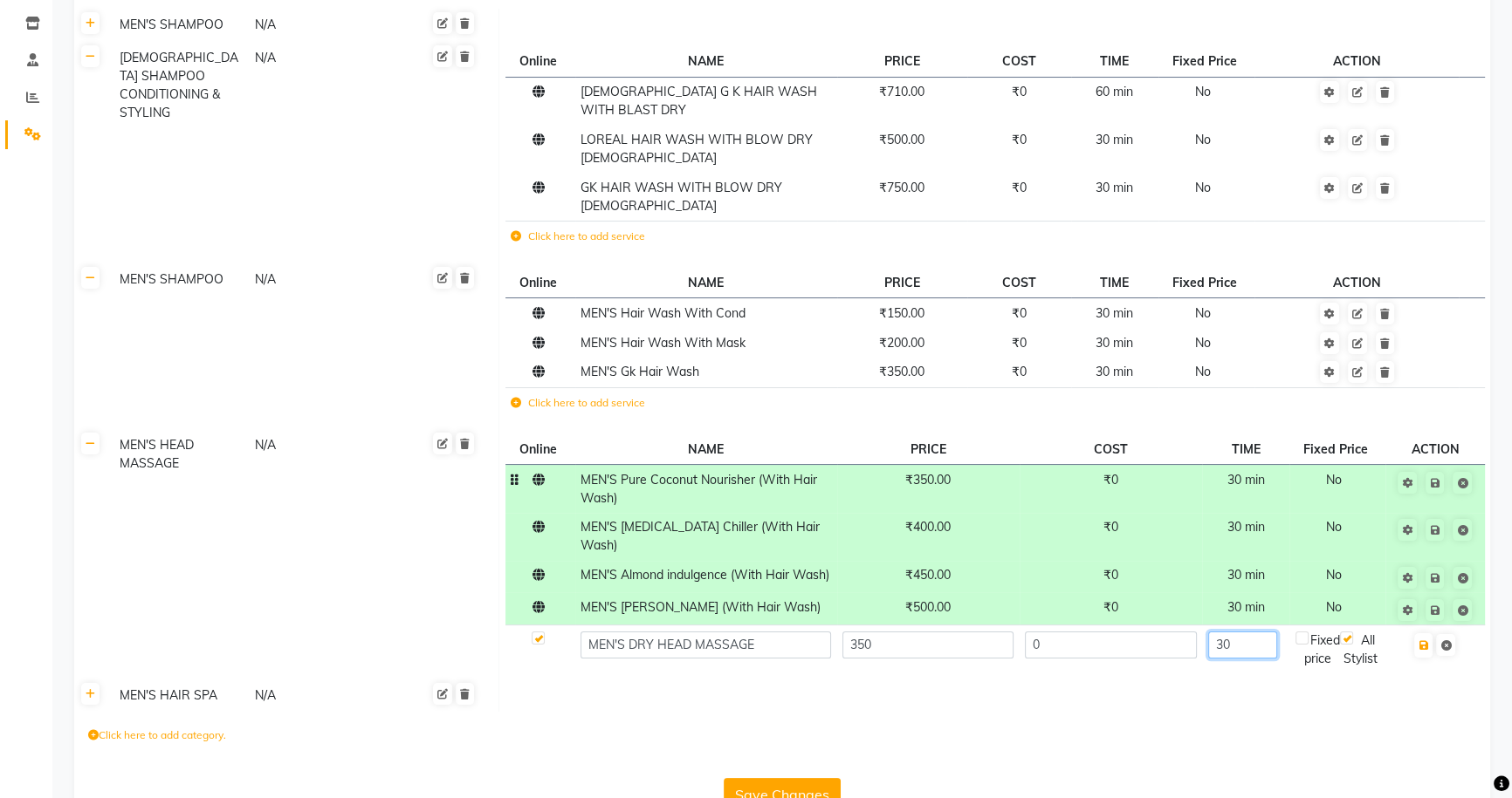
type input "3"
type input "15"
click at [1422, 640] on icon "button" at bounding box center [1423, 645] width 9 height 10
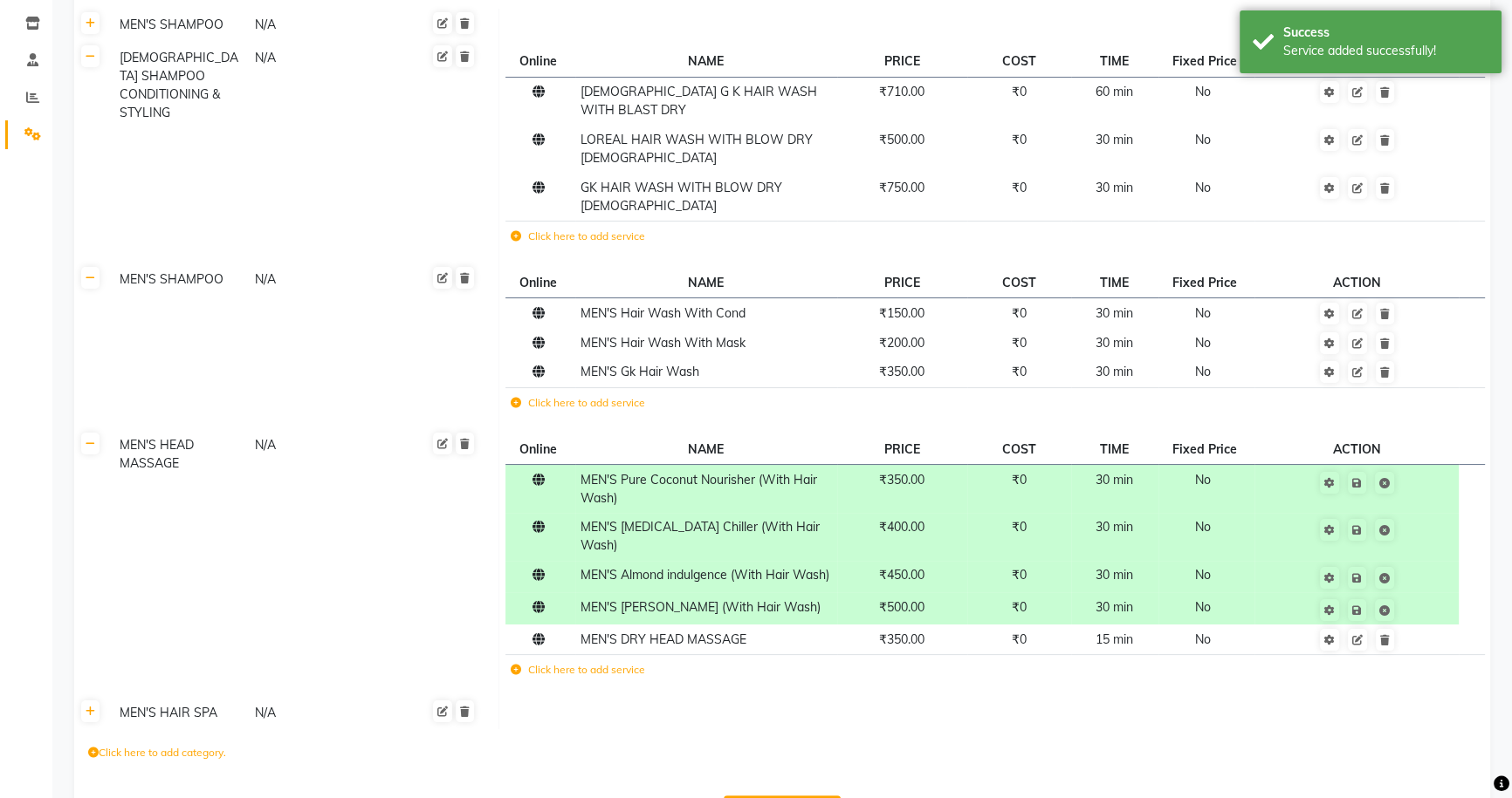
click at [786, 796] on button "Save Changes" at bounding box center [782, 813] width 117 height 34
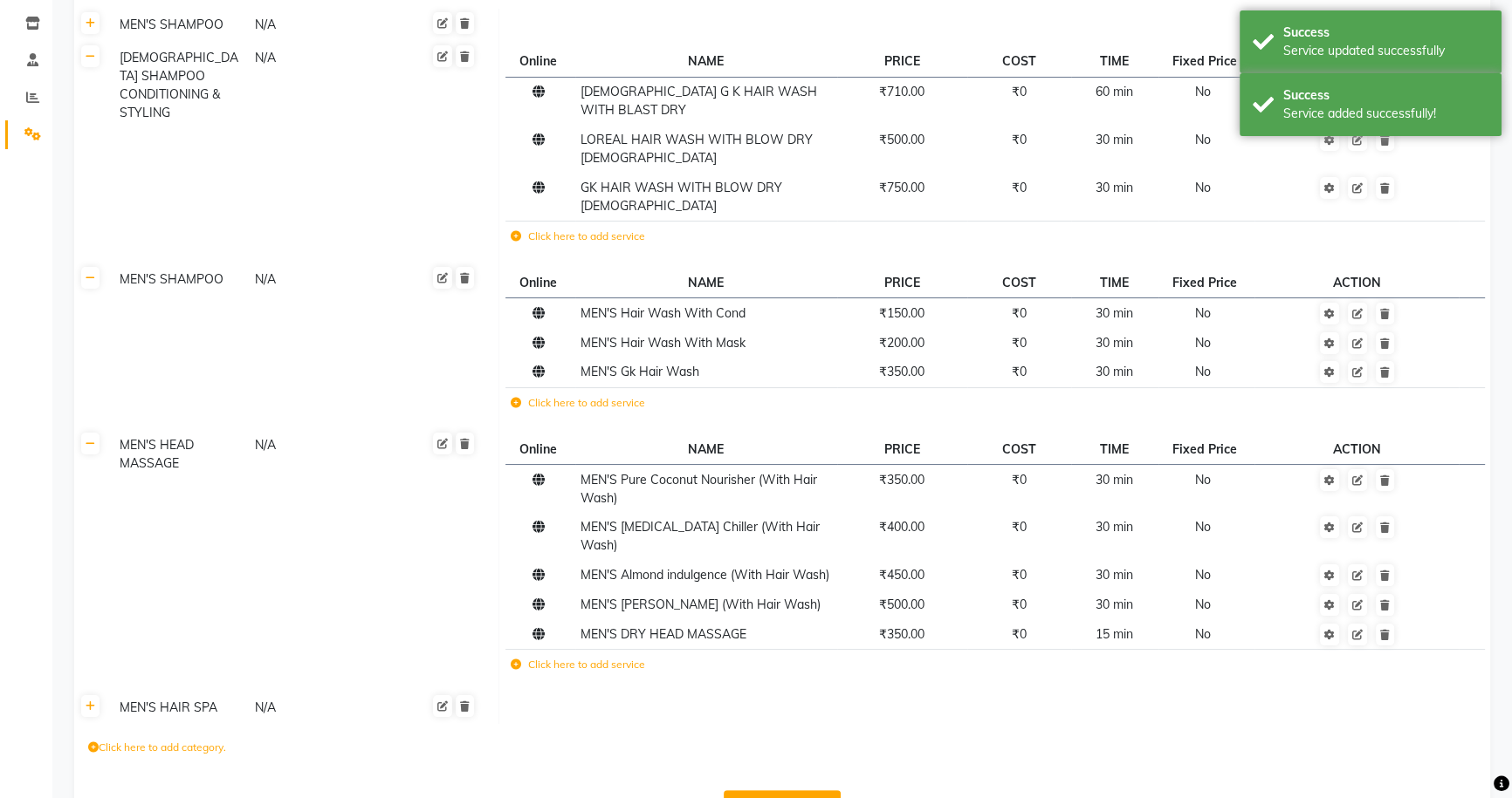
click at [787, 791] on button "Save Changes" at bounding box center [782, 807] width 117 height 34
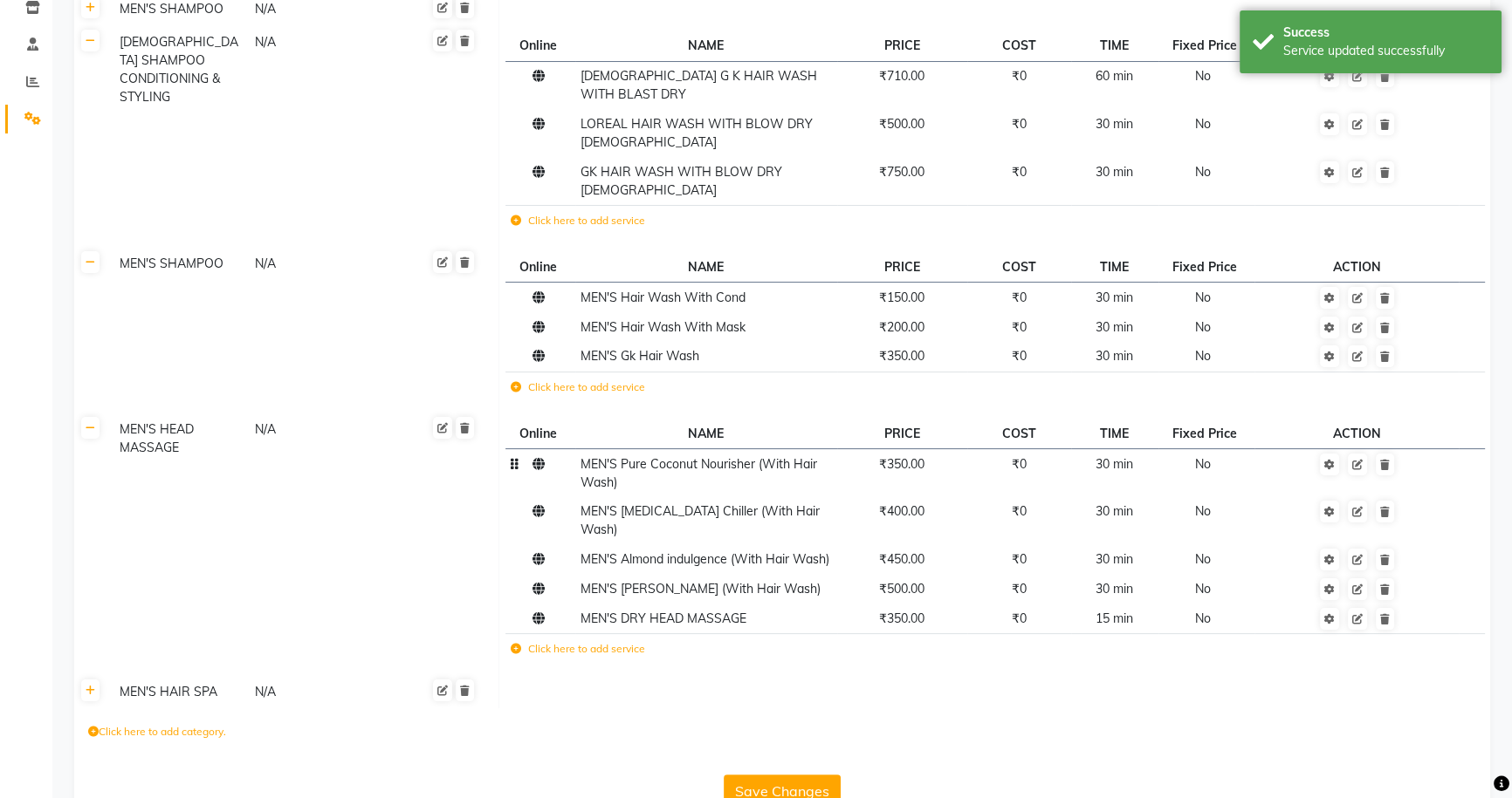
scroll to position [276, 0]
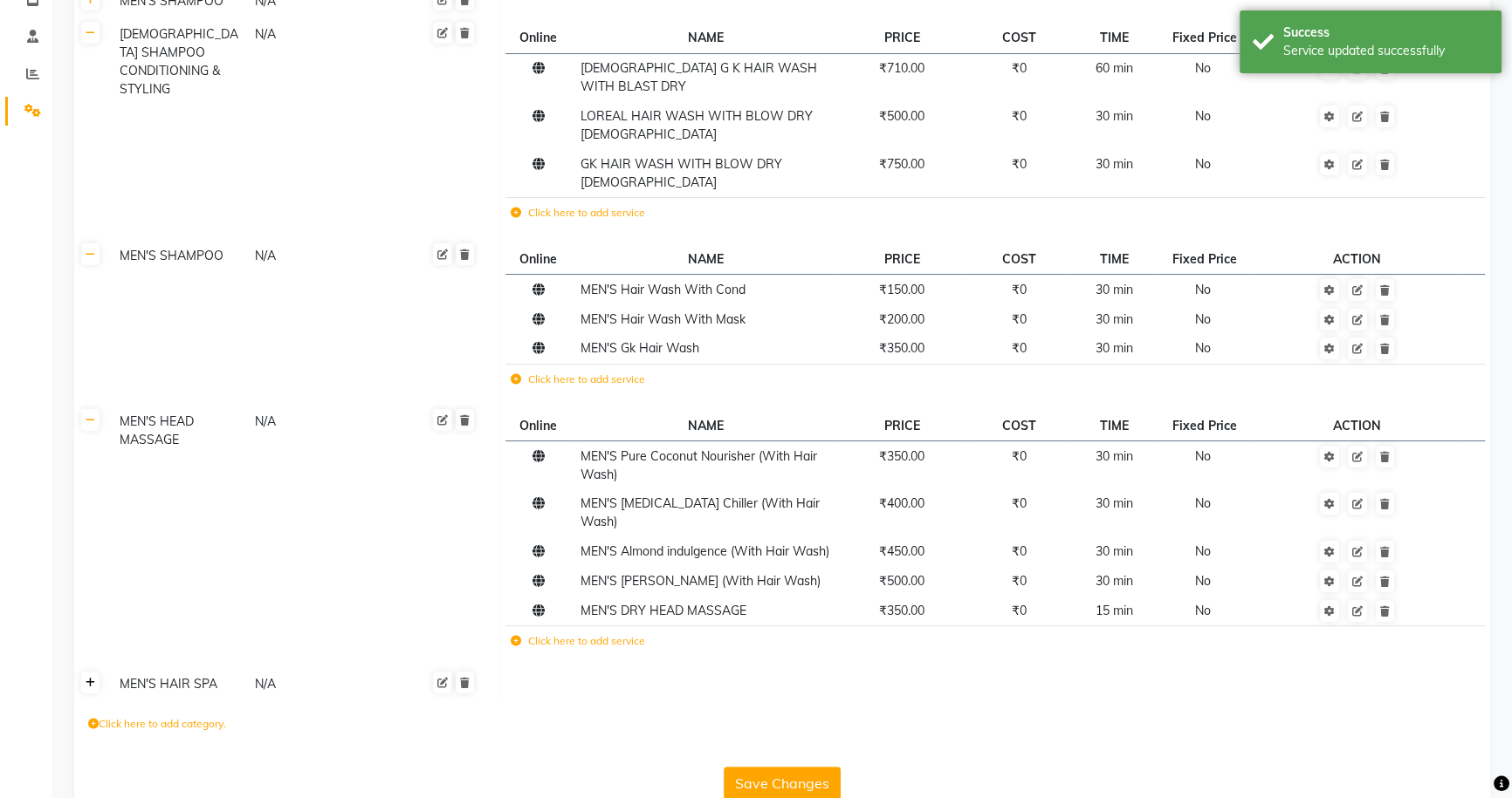
click at [89, 678] on icon at bounding box center [90, 682] width 9 height 10
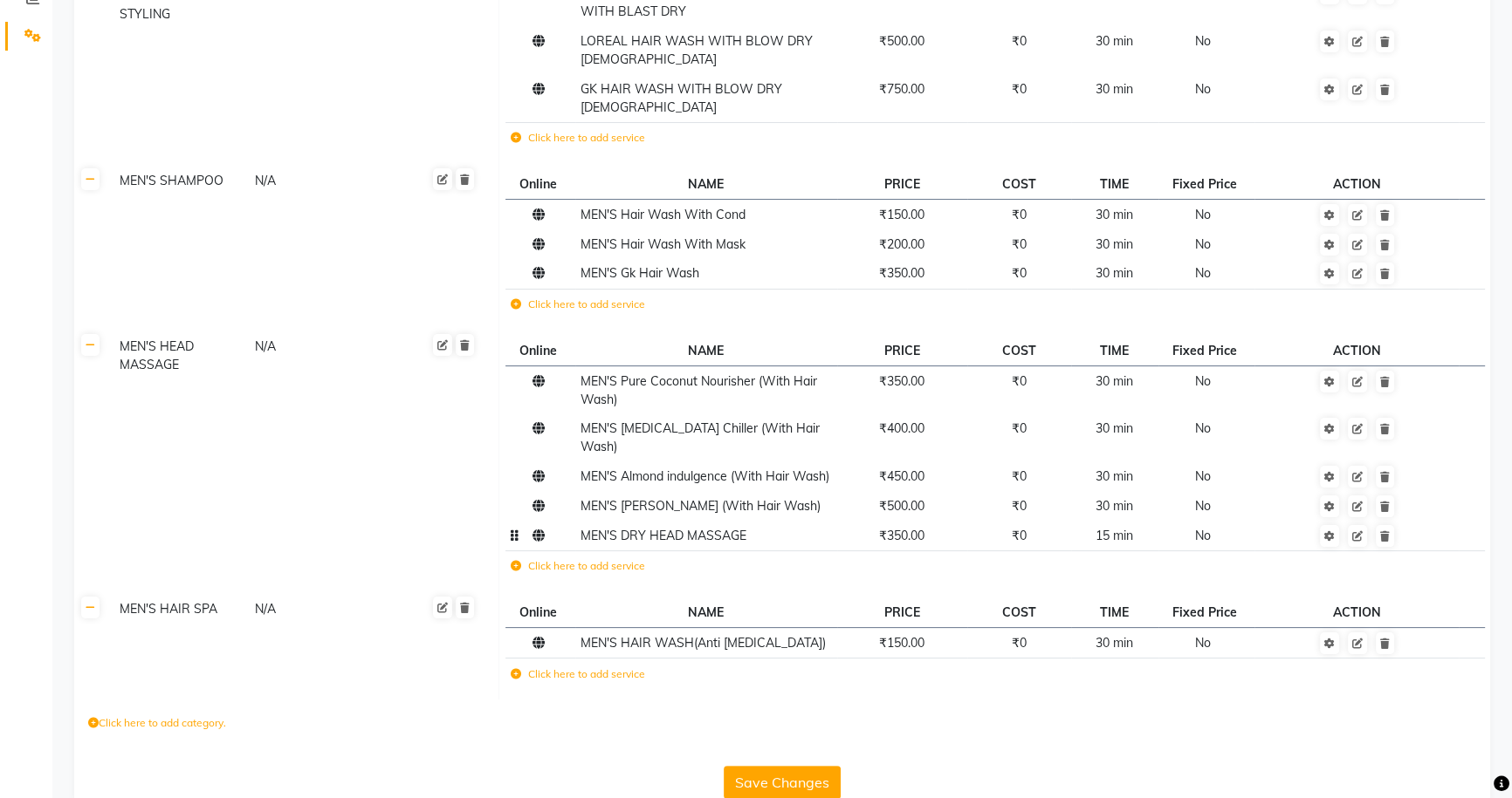
scroll to position [271, 0]
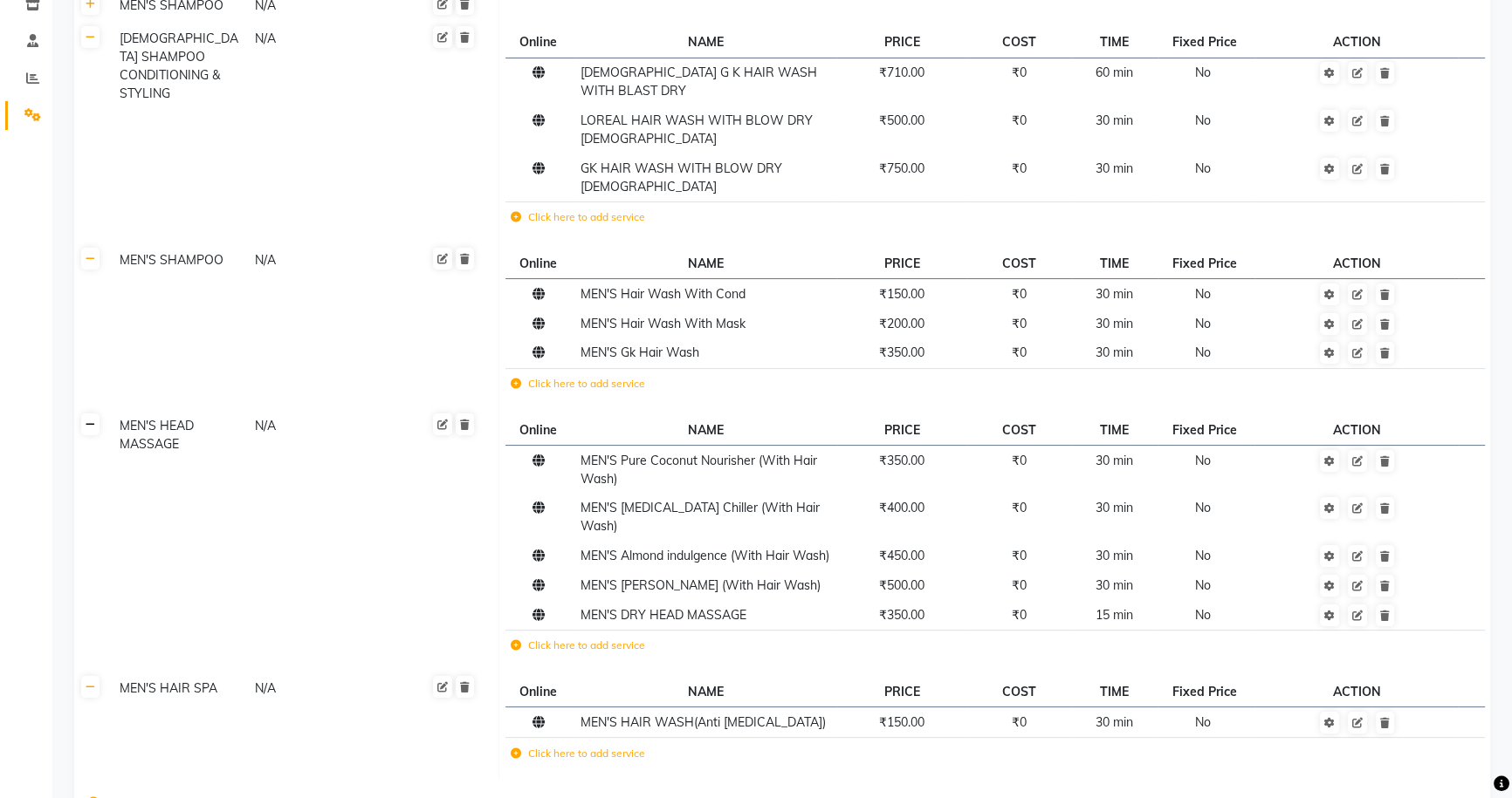
click at [95, 414] on link at bounding box center [90, 424] width 19 height 21
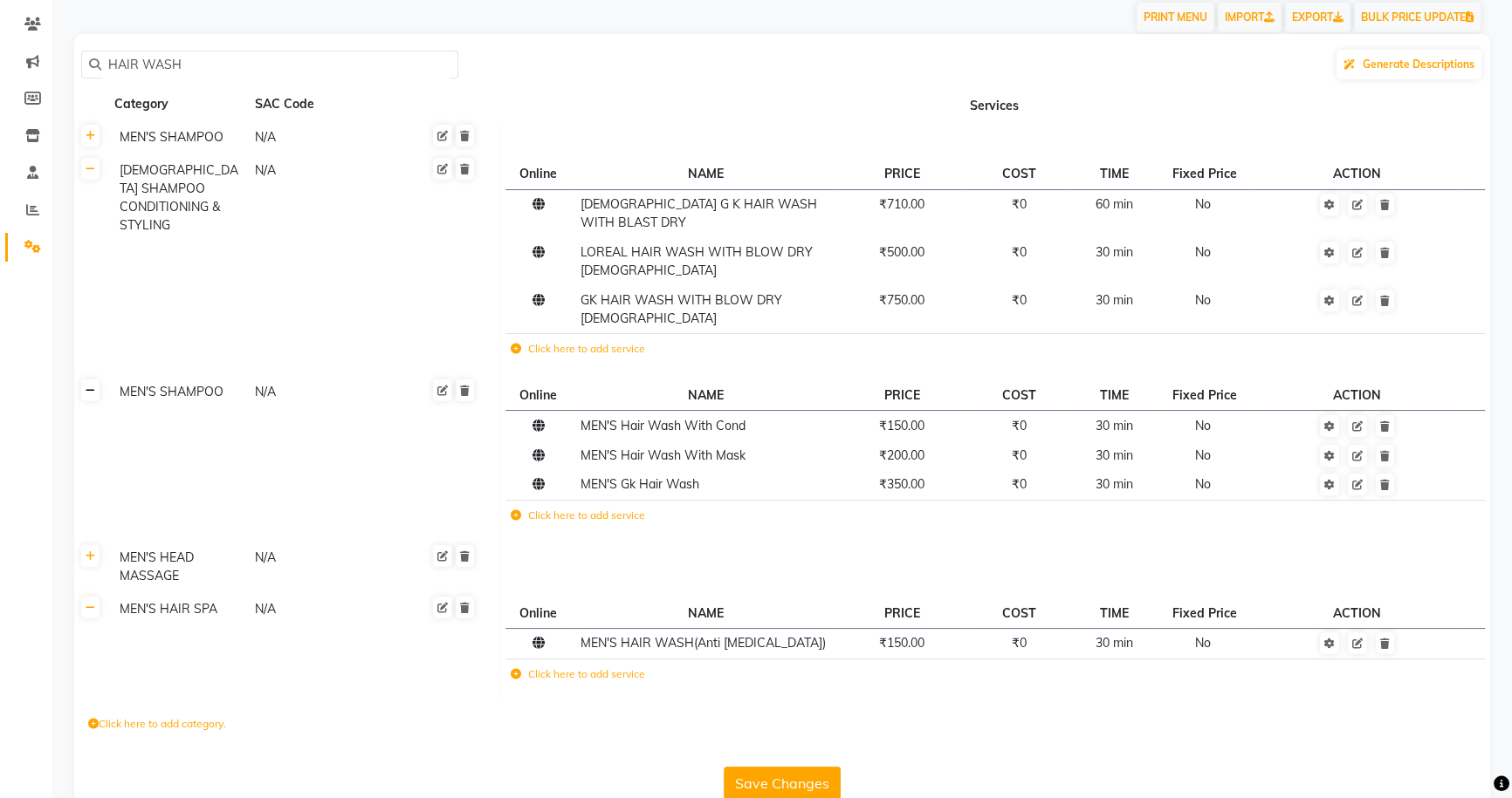
click at [94, 379] on link at bounding box center [90, 390] width 19 height 21
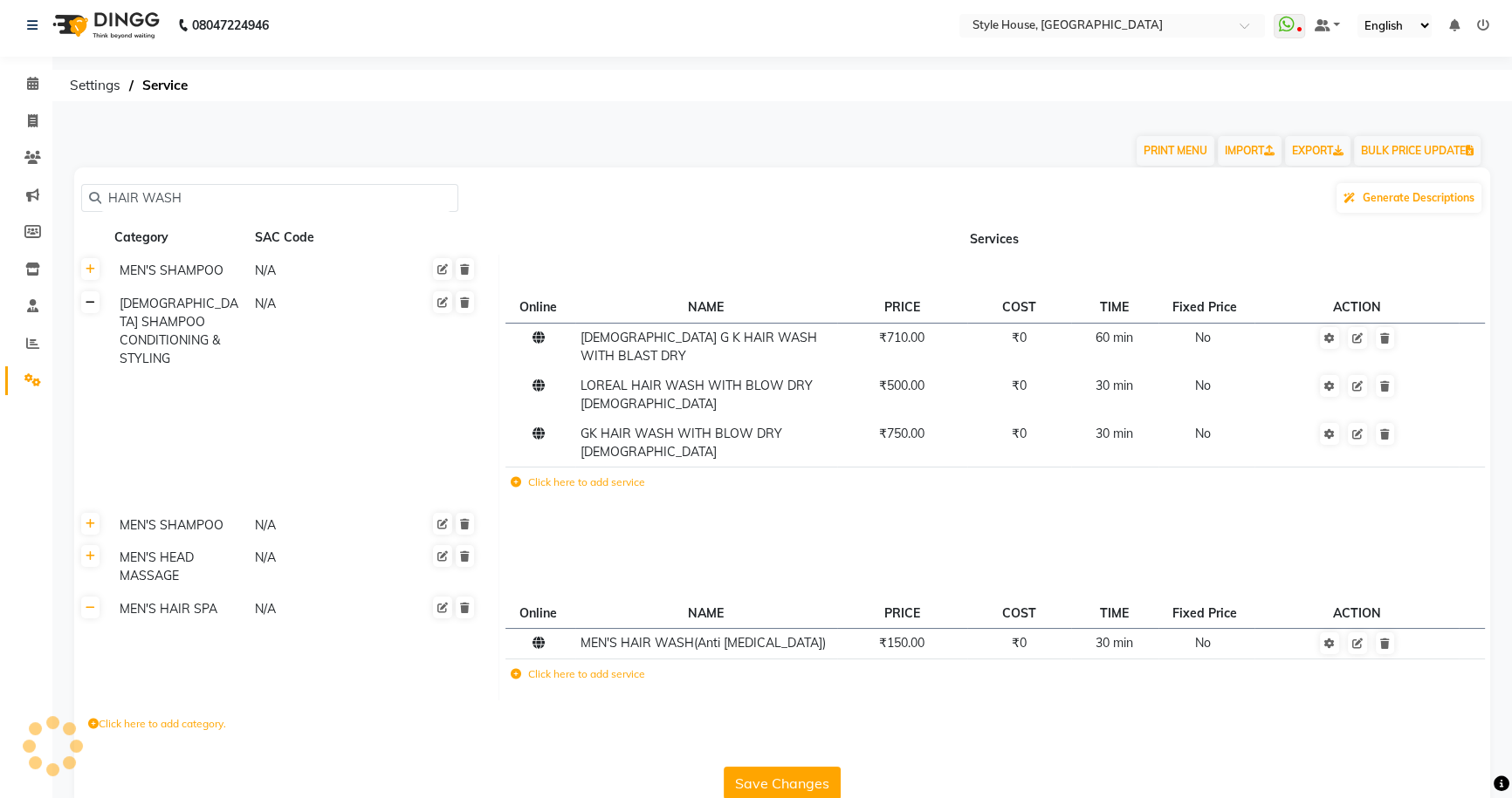
click at [95, 306] on link at bounding box center [90, 302] width 19 height 21
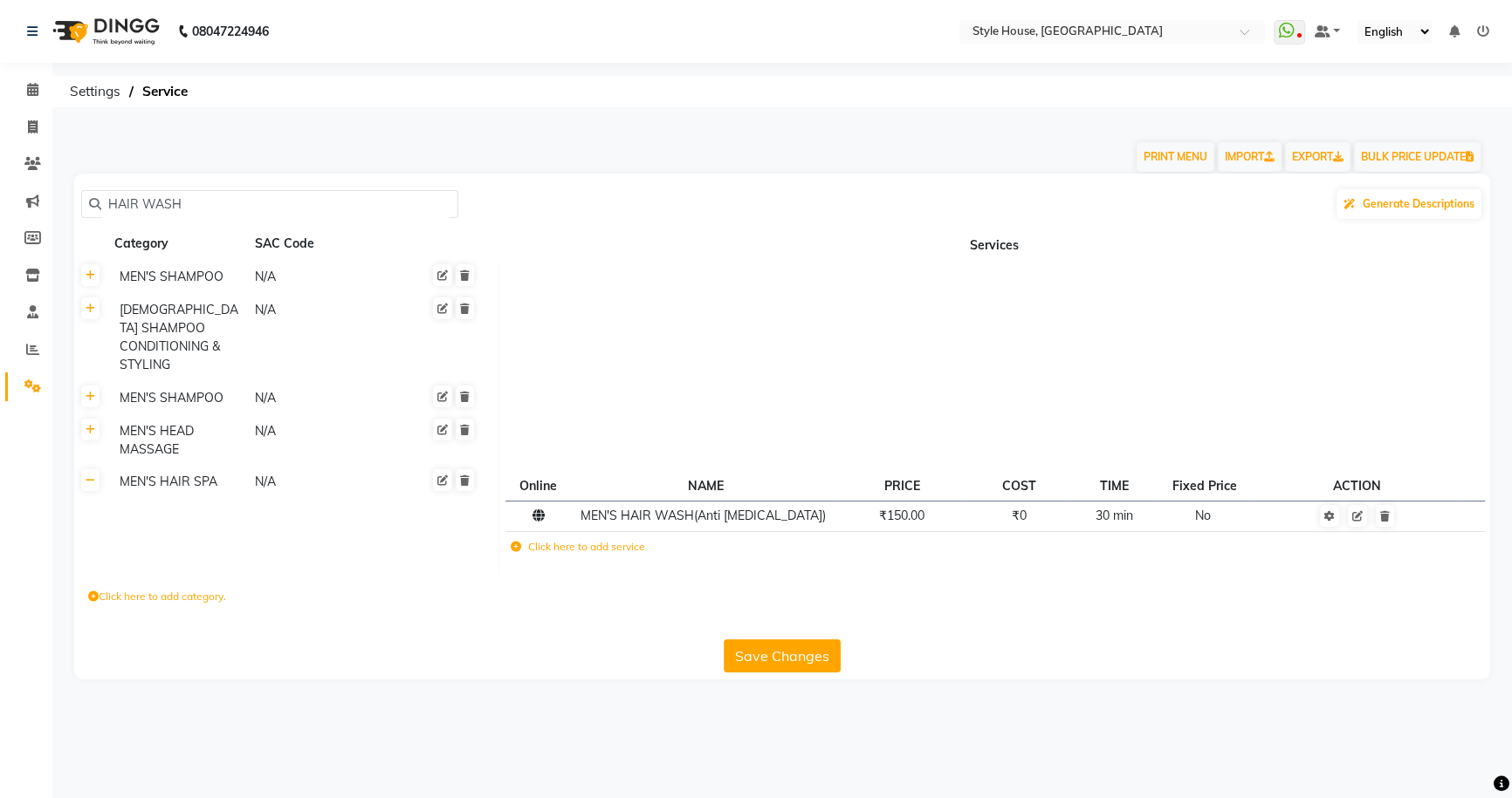
scroll to position [0, 0]
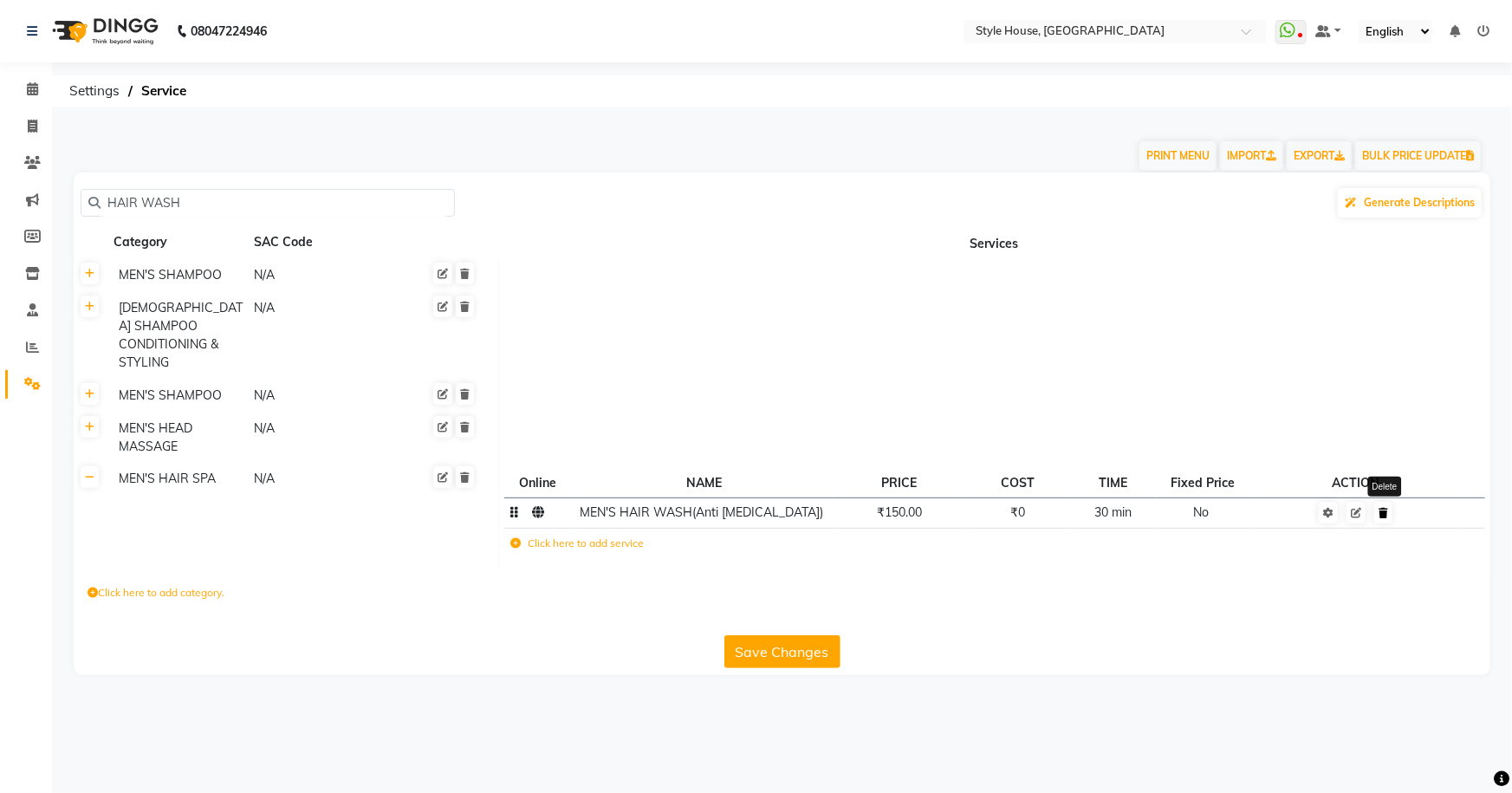
click at [1380, 508] on icon at bounding box center [1383, 512] width 9 height 10
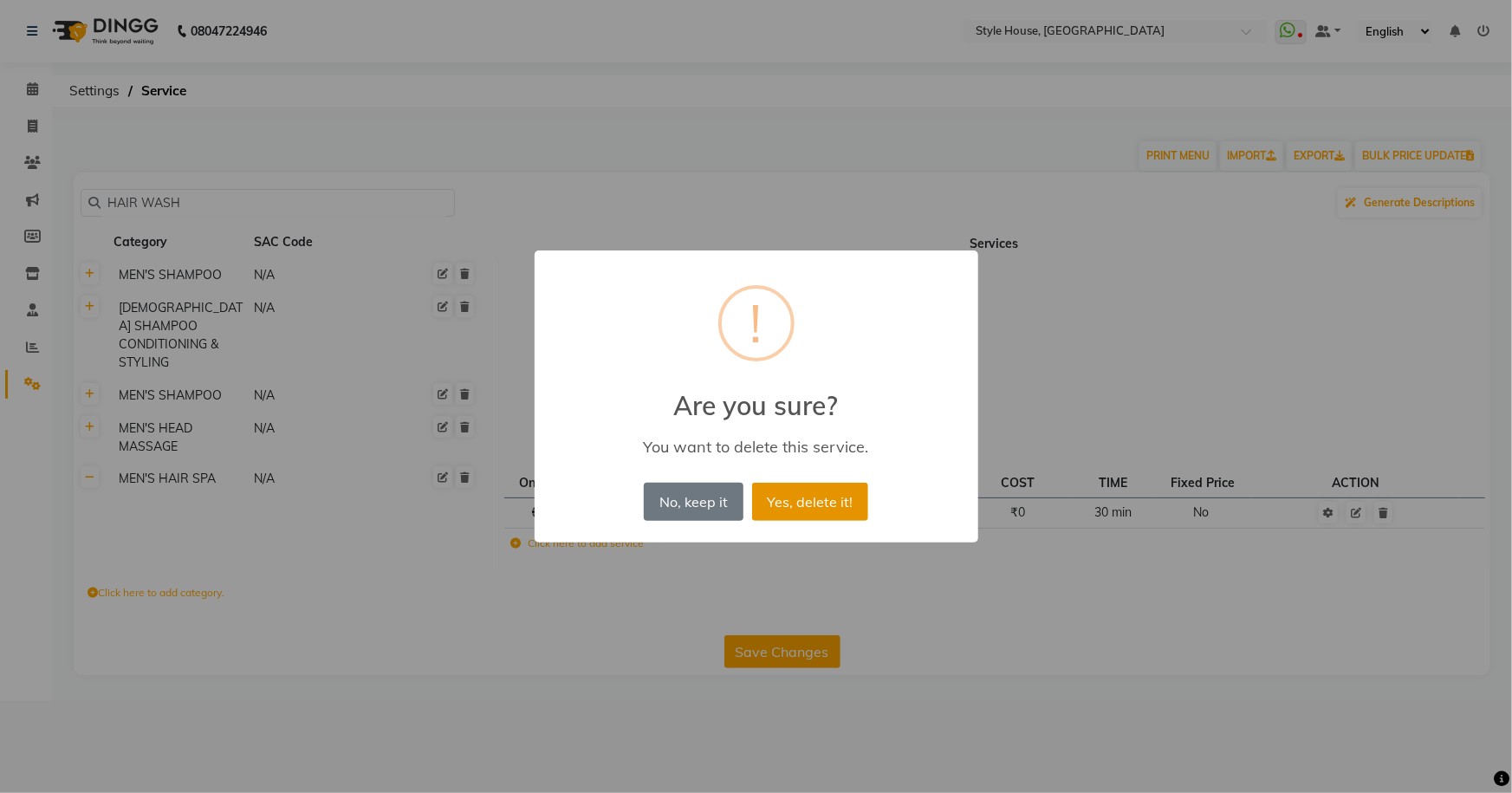
click at [837, 500] on button "Yes, delete it!" at bounding box center [809, 501] width 116 height 38
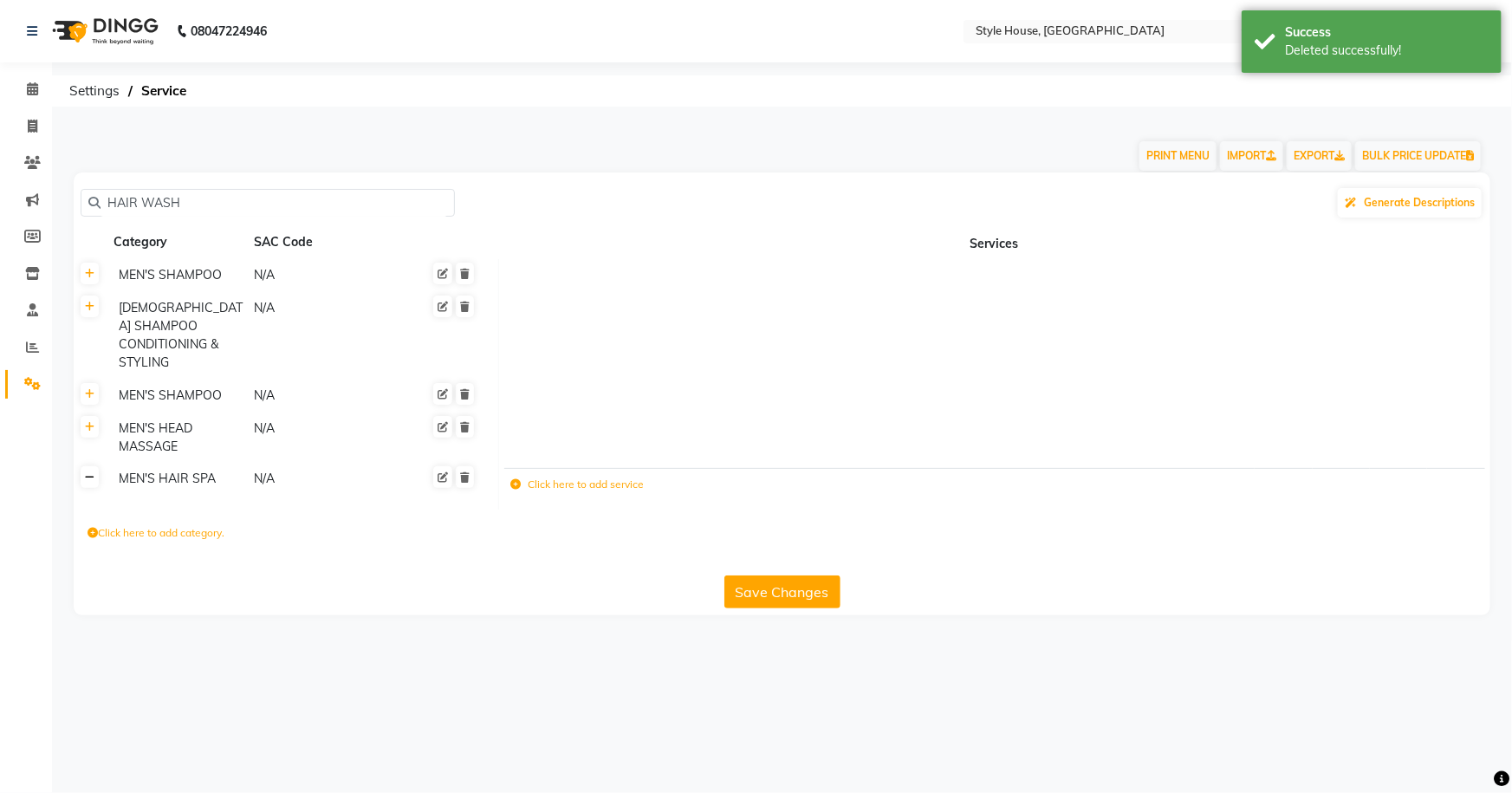
click at [94, 467] on link at bounding box center [90, 477] width 19 height 21
click at [219, 202] on input "HAIR WASH" at bounding box center [274, 203] width 346 height 27
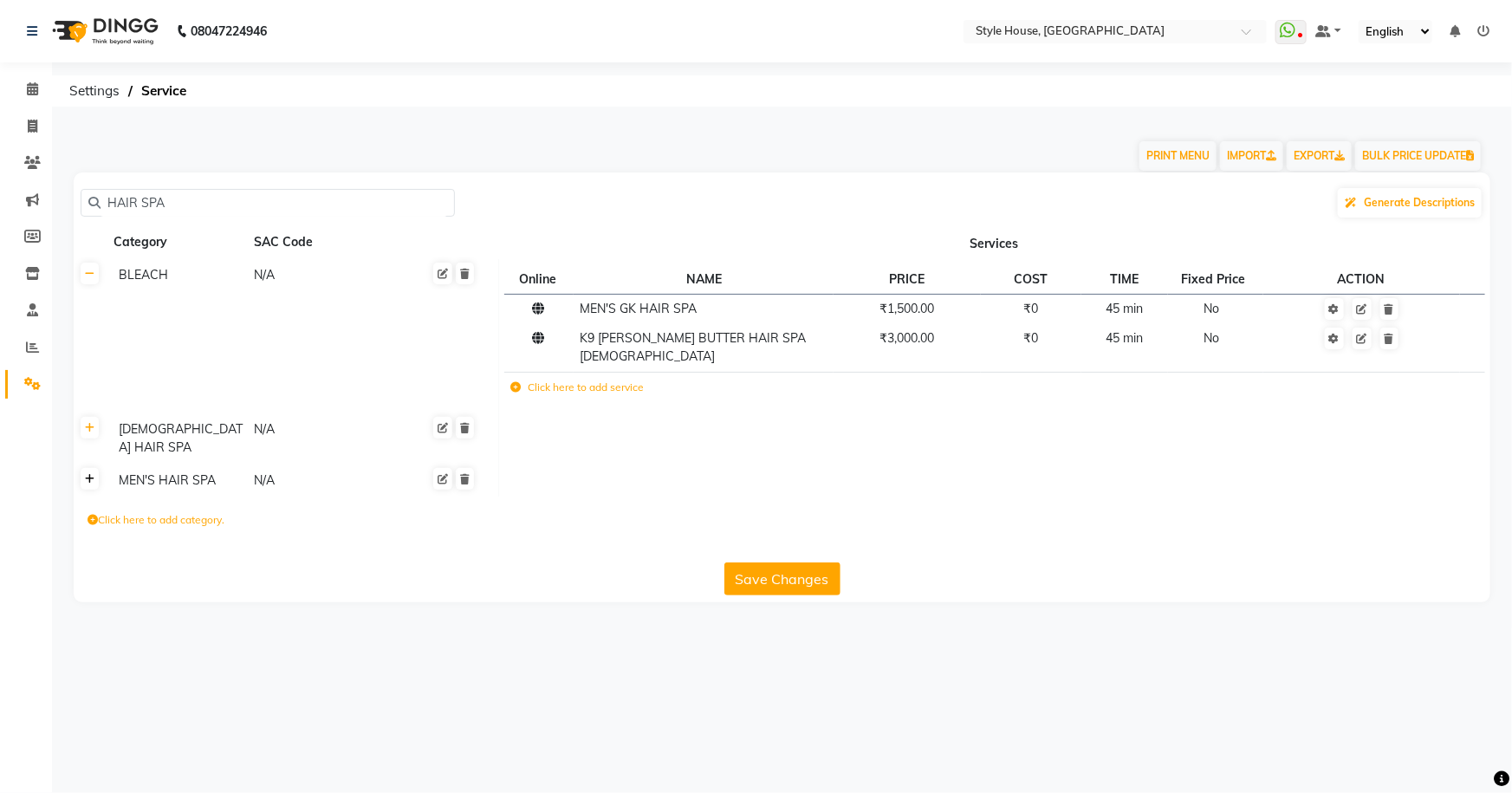
type input "HAIR SPA"
click at [89, 474] on icon at bounding box center [90, 479] width 9 height 10
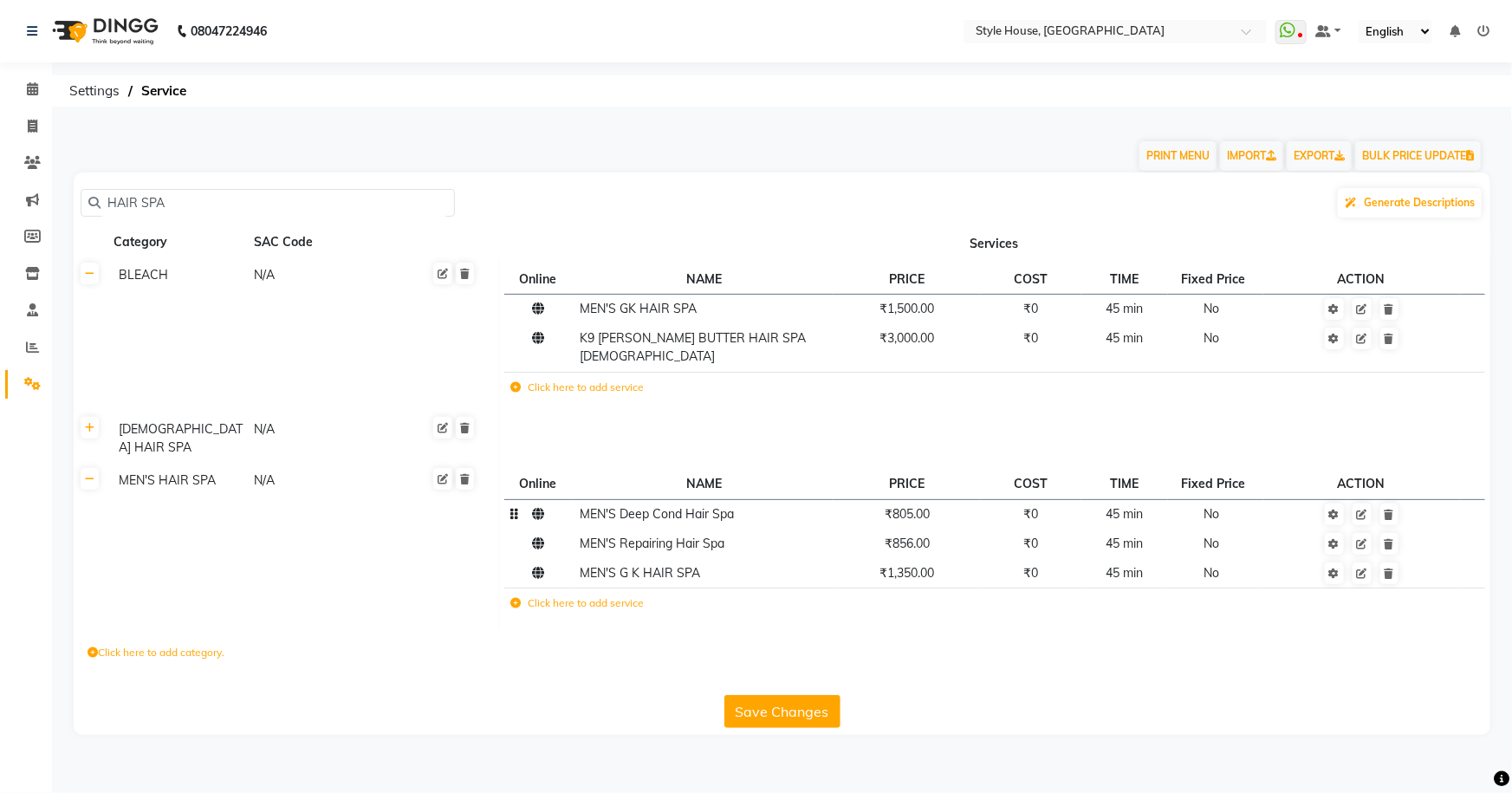
click at [962, 499] on td "₹805.00" at bounding box center [906, 514] width 146 height 30
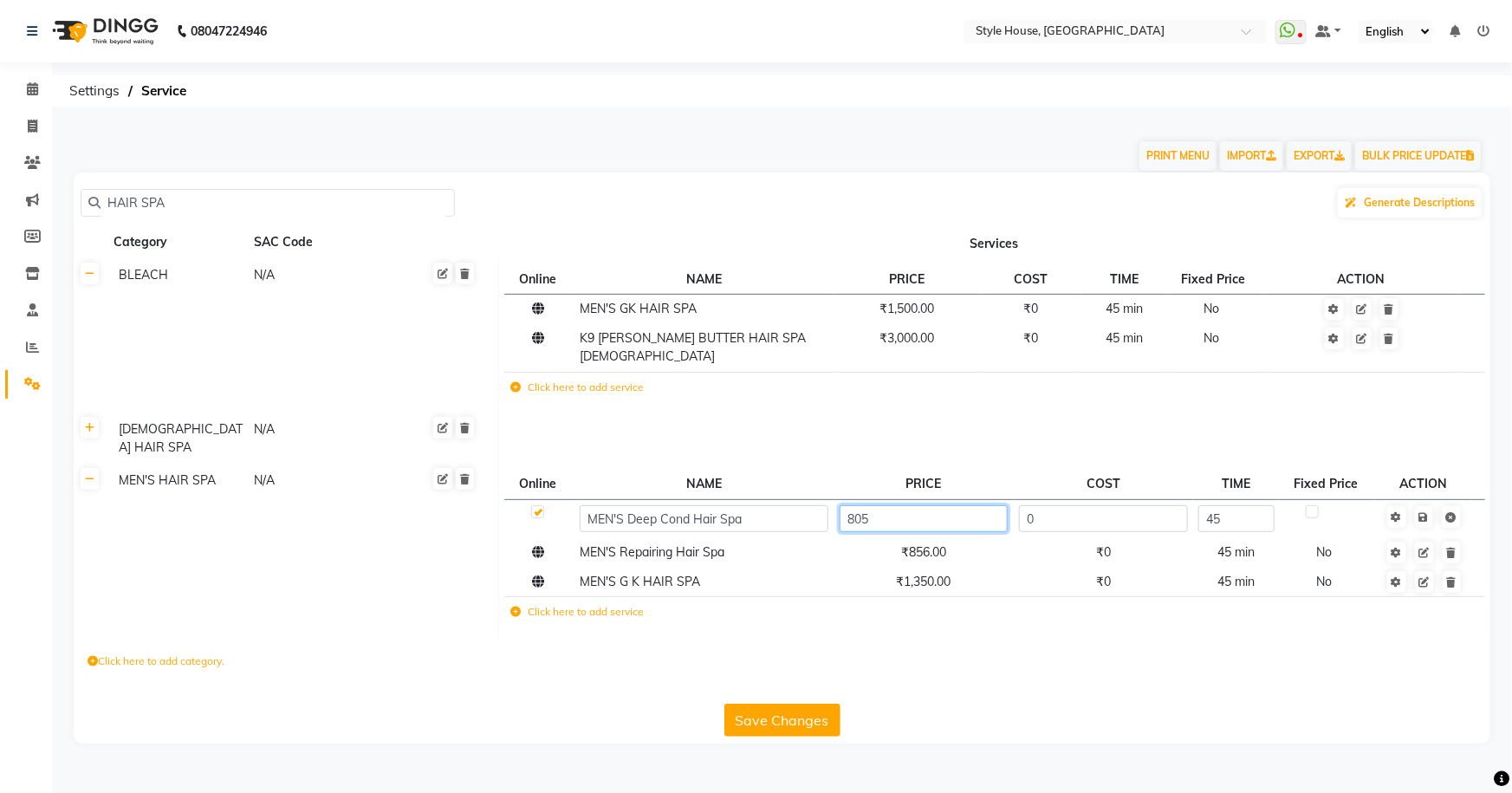
click at [962, 506] on input "805" at bounding box center [924, 519] width 169 height 27
type input "800"
click at [993, 638] on div "Click here to add category." at bounding box center [782, 664] width 1417 height 52
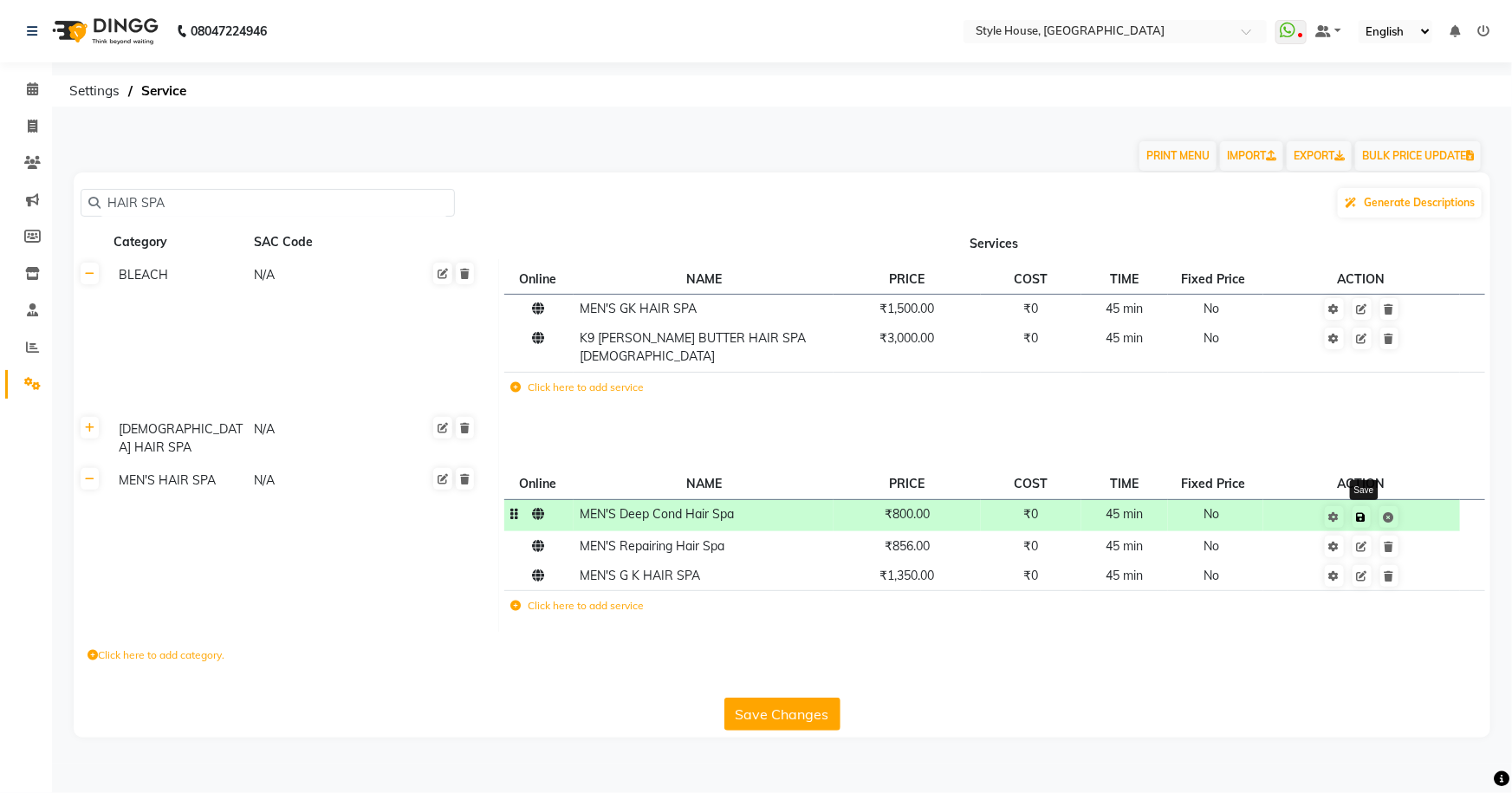
click at [1362, 512] on icon at bounding box center [1362, 517] width 9 height 10
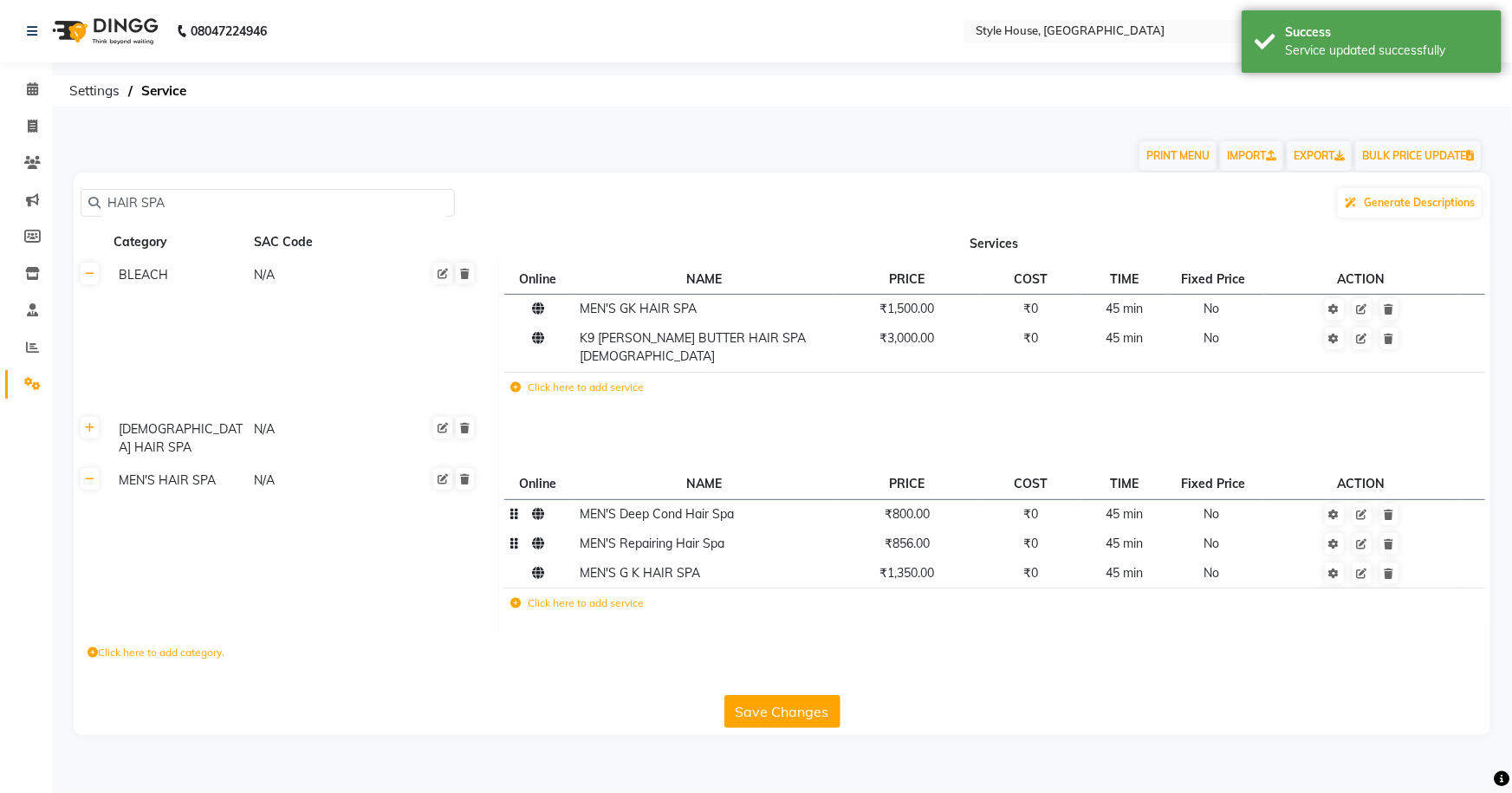
click at [970, 529] on td "₹856.00" at bounding box center [906, 544] width 146 height 30
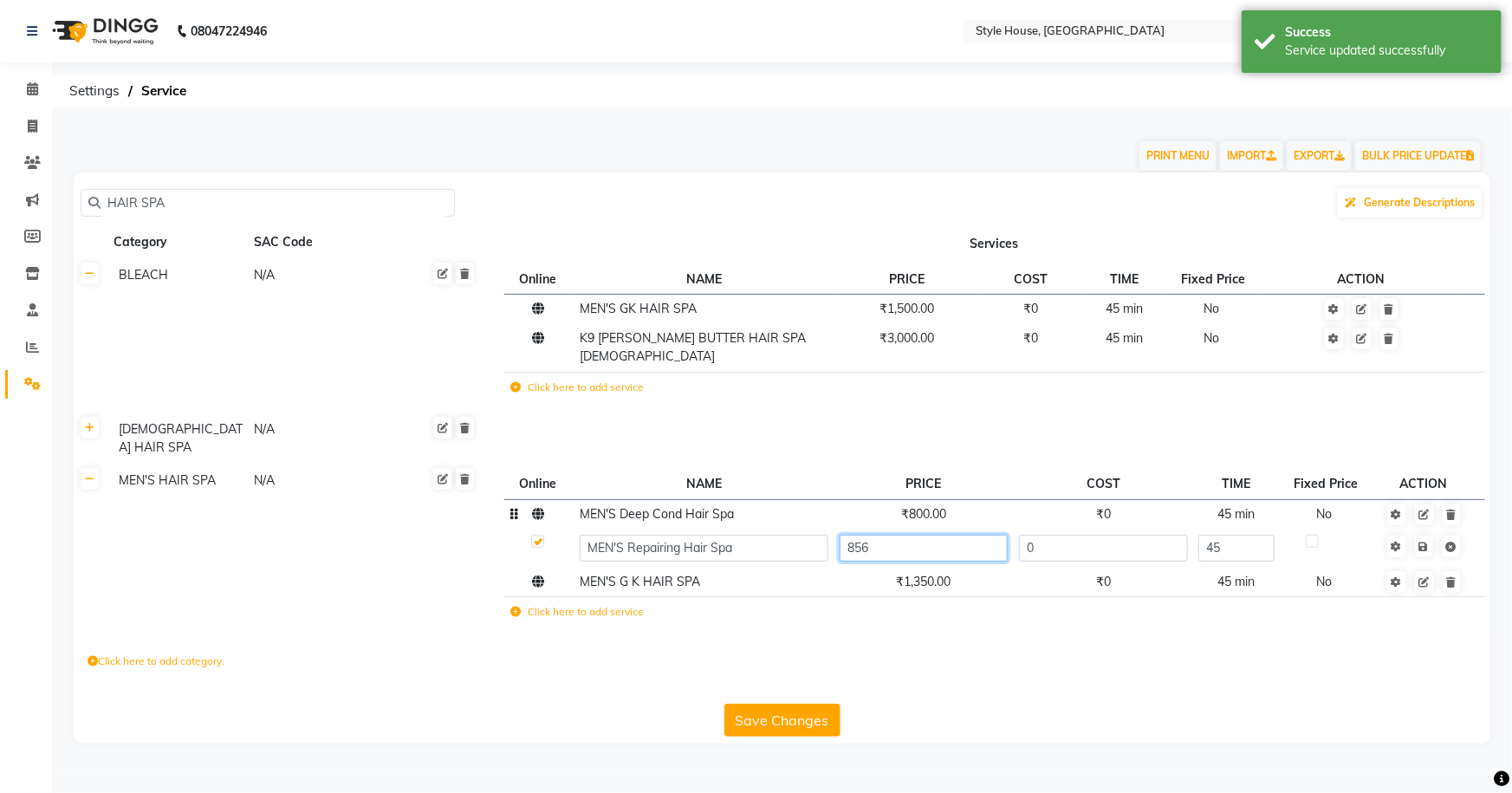
click at [974, 535] on input "856" at bounding box center [924, 548] width 169 height 27
type input "850"
click at [1430, 529] on td "Save" at bounding box center [1423, 548] width 97 height 38
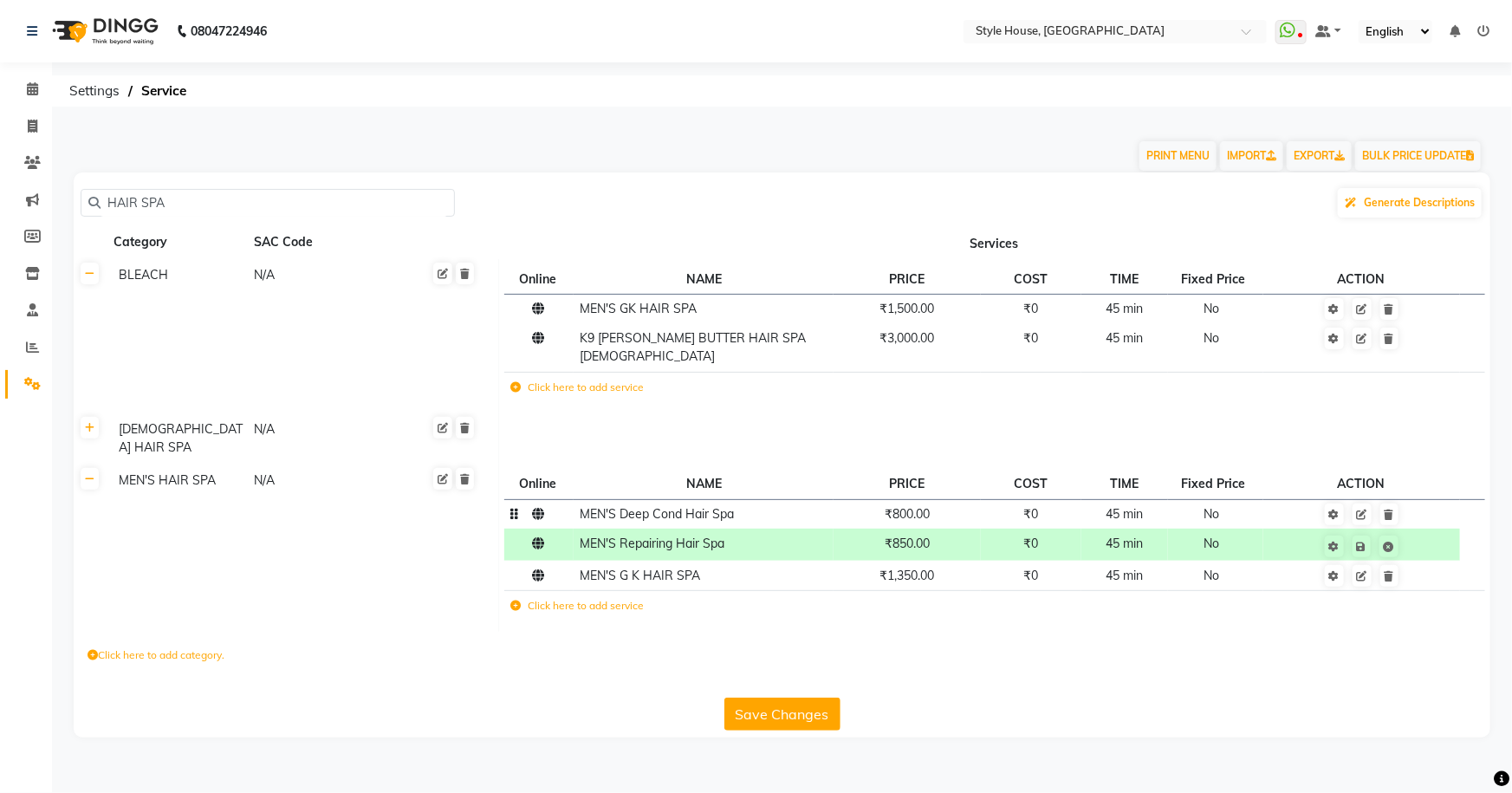
click at [544, 598] on label "Click here to add service" at bounding box center [577, 606] width 133 height 16
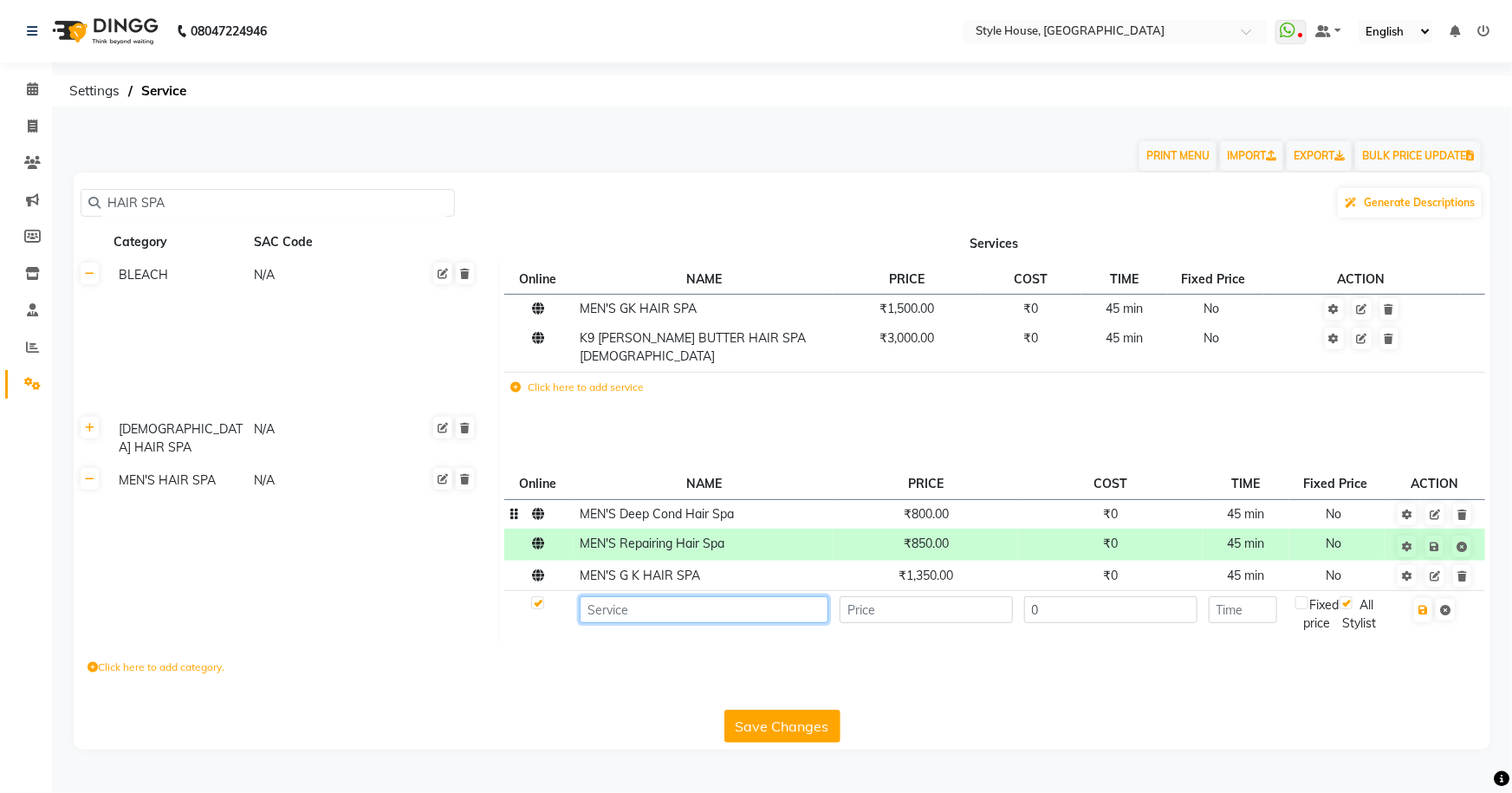
click at [675, 597] on input at bounding box center [704, 610] width 249 height 27
type input "K9 MEN'S HAIR SPA"
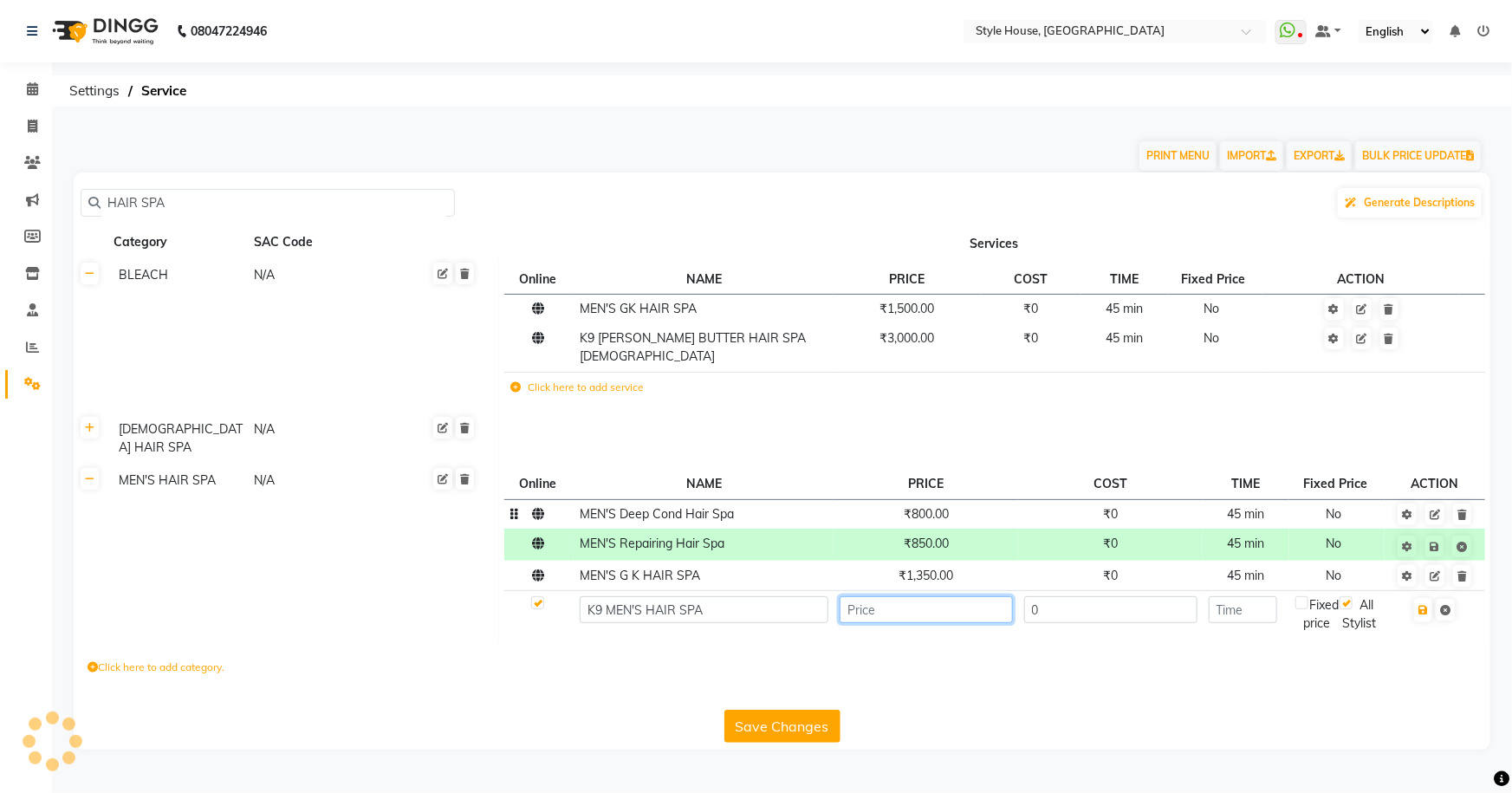
click at [943, 597] on input "number" at bounding box center [926, 610] width 173 height 27
type input "1050"
click at [1235, 597] on input "number" at bounding box center [1243, 610] width 69 height 27
type input "45"
click at [1424, 605] on icon "button" at bounding box center [1423, 610] width 9 height 10
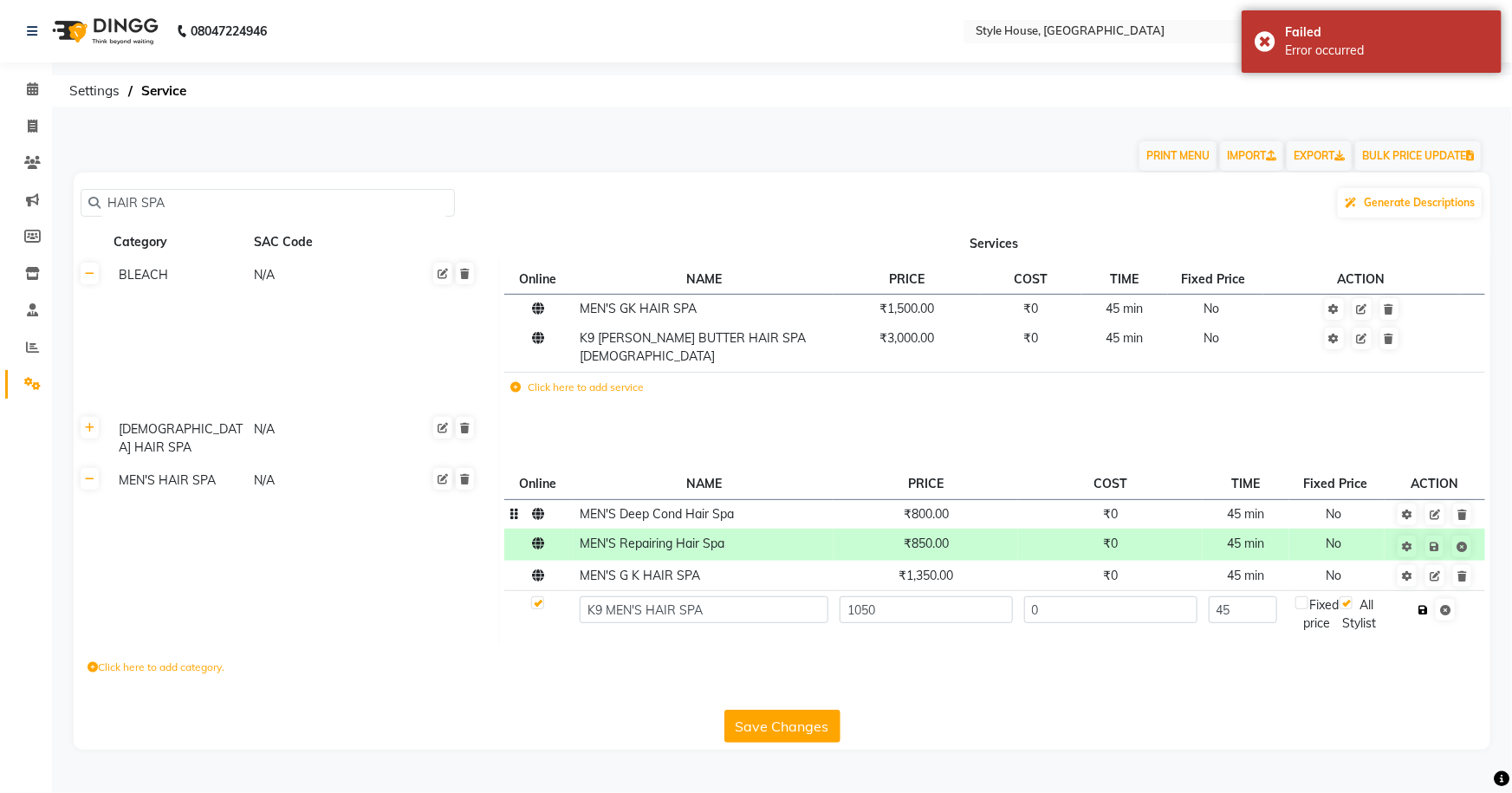
click at [1423, 605] on icon "button" at bounding box center [1423, 610] width 9 height 10
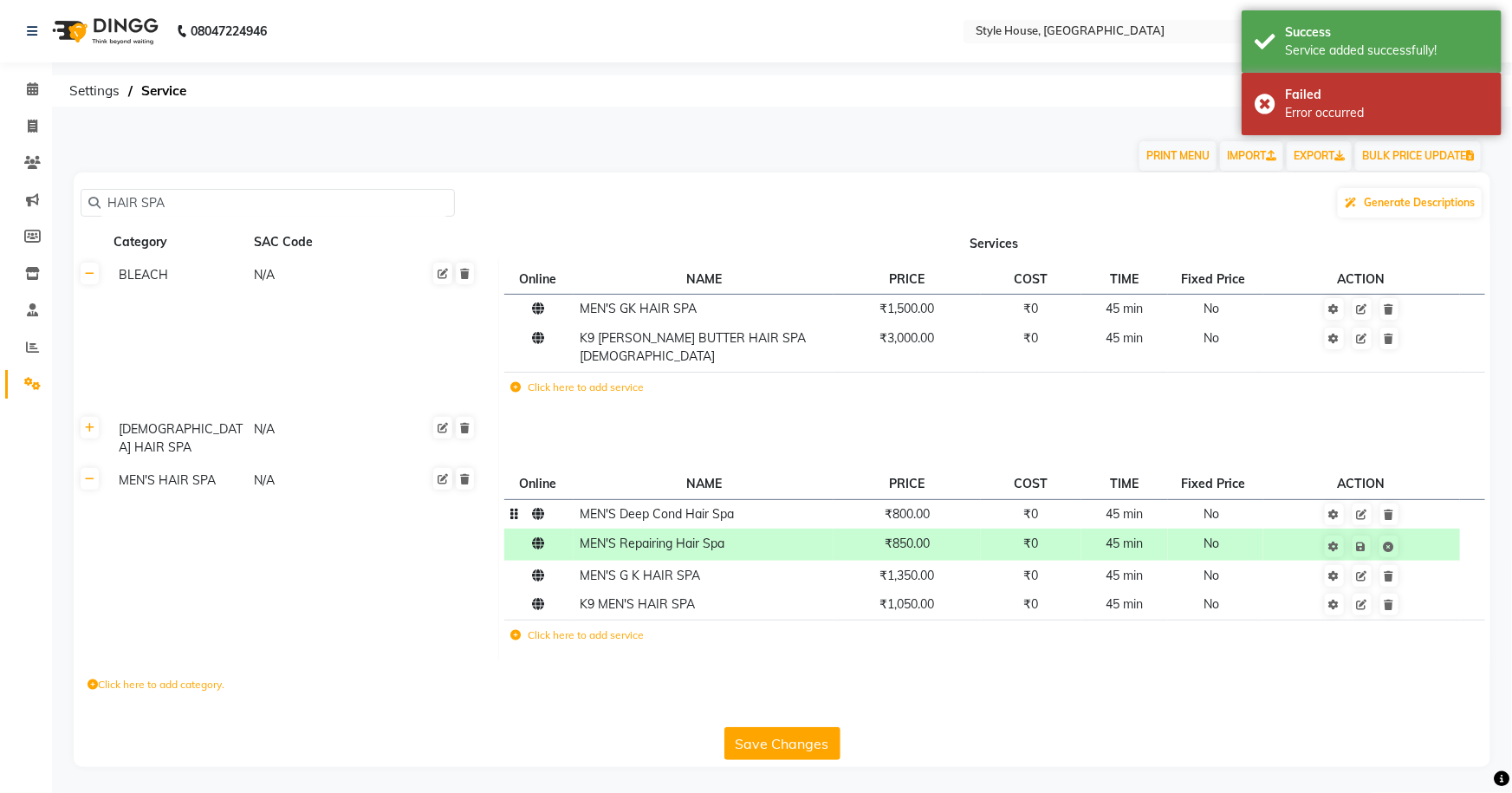
click at [1423, 590] on td at bounding box center [1362, 605] width 197 height 30
click at [802, 727] on button "Save Changes" at bounding box center [781, 744] width 116 height 33
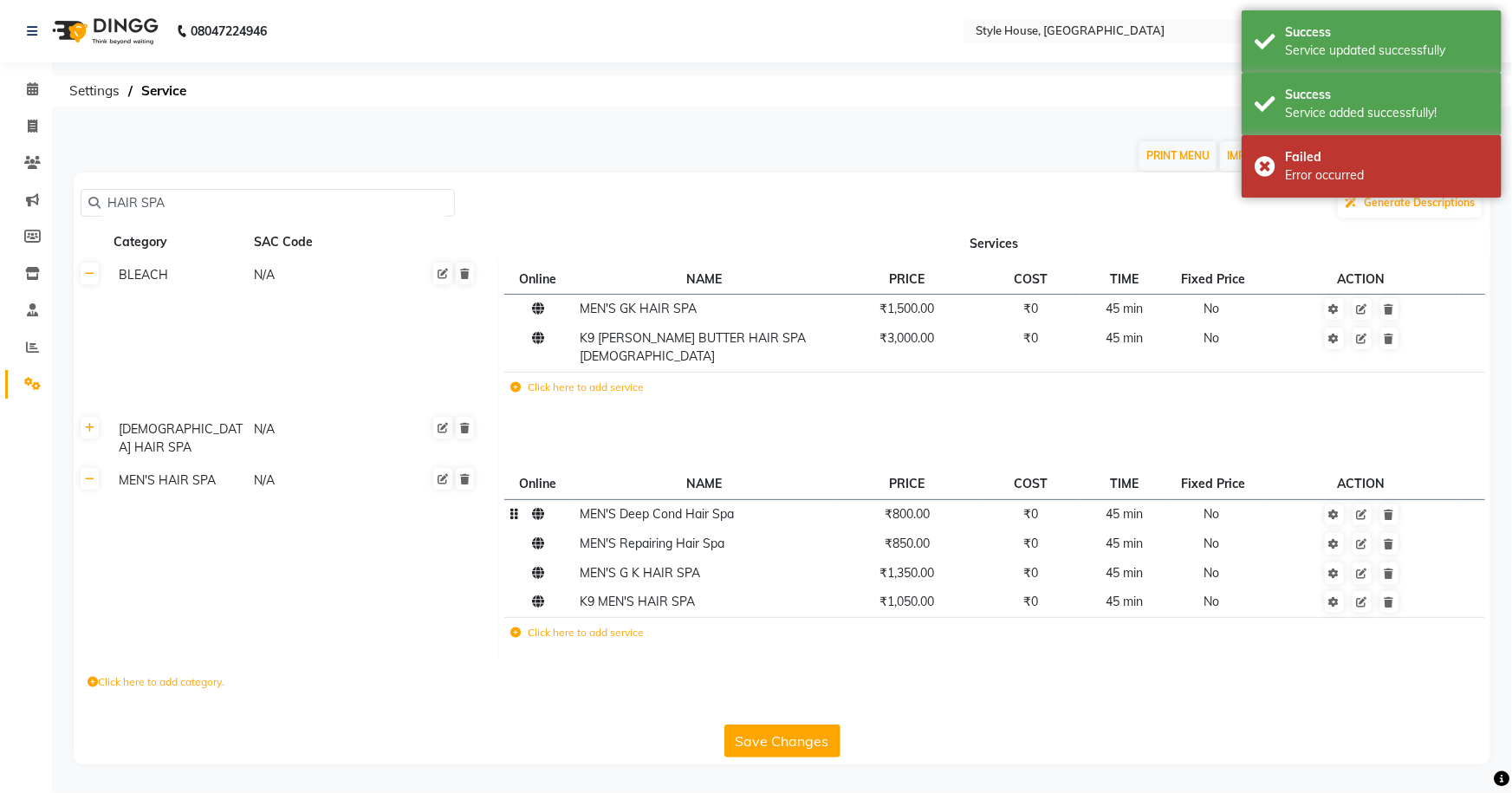
click at [802, 724] on button "Save Changes" at bounding box center [781, 741] width 116 height 33
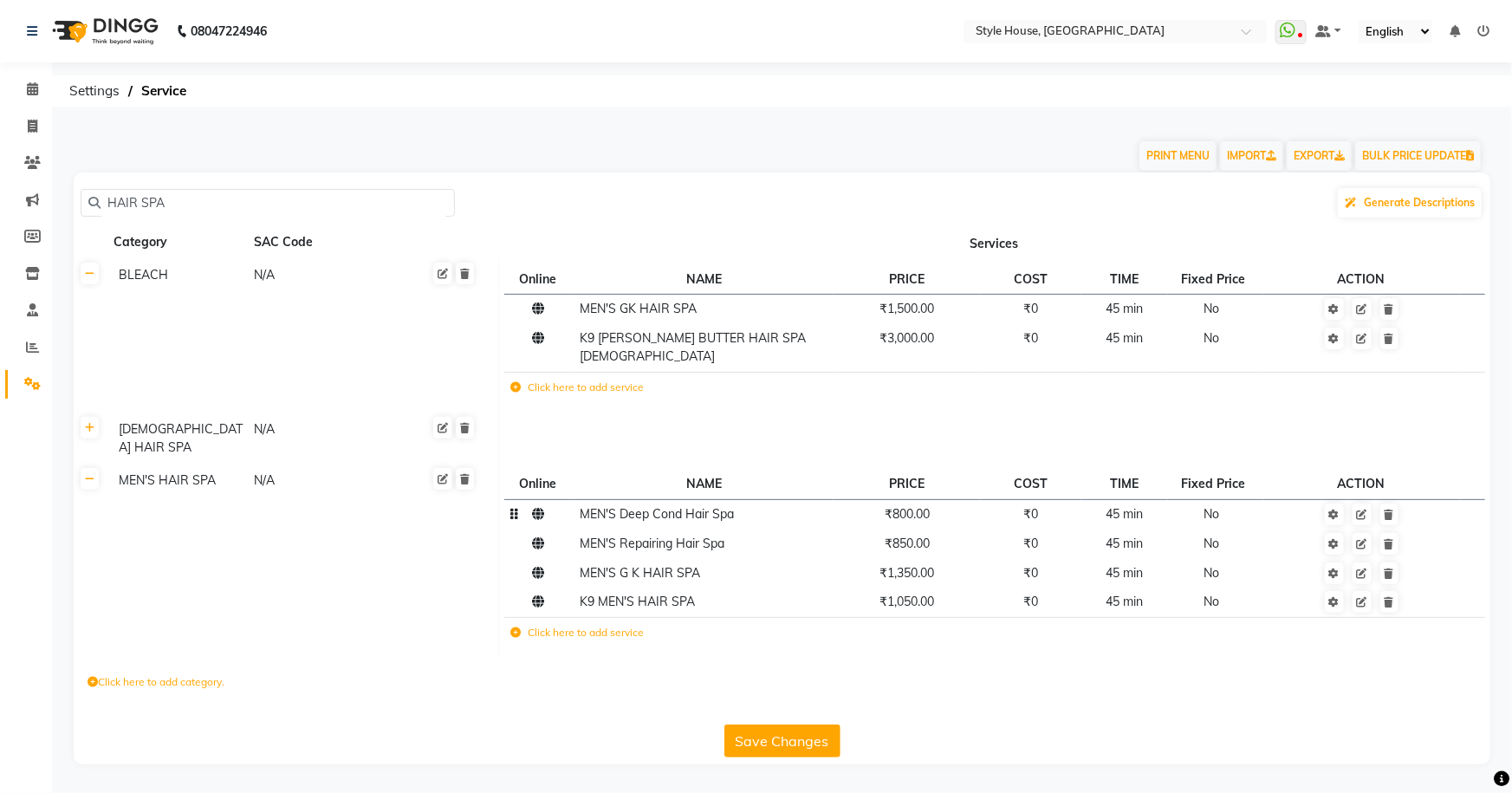
click at [206, 198] on input "HAIR SPA" at bounding box center [274, 203] width 346 height 27
type input "H"
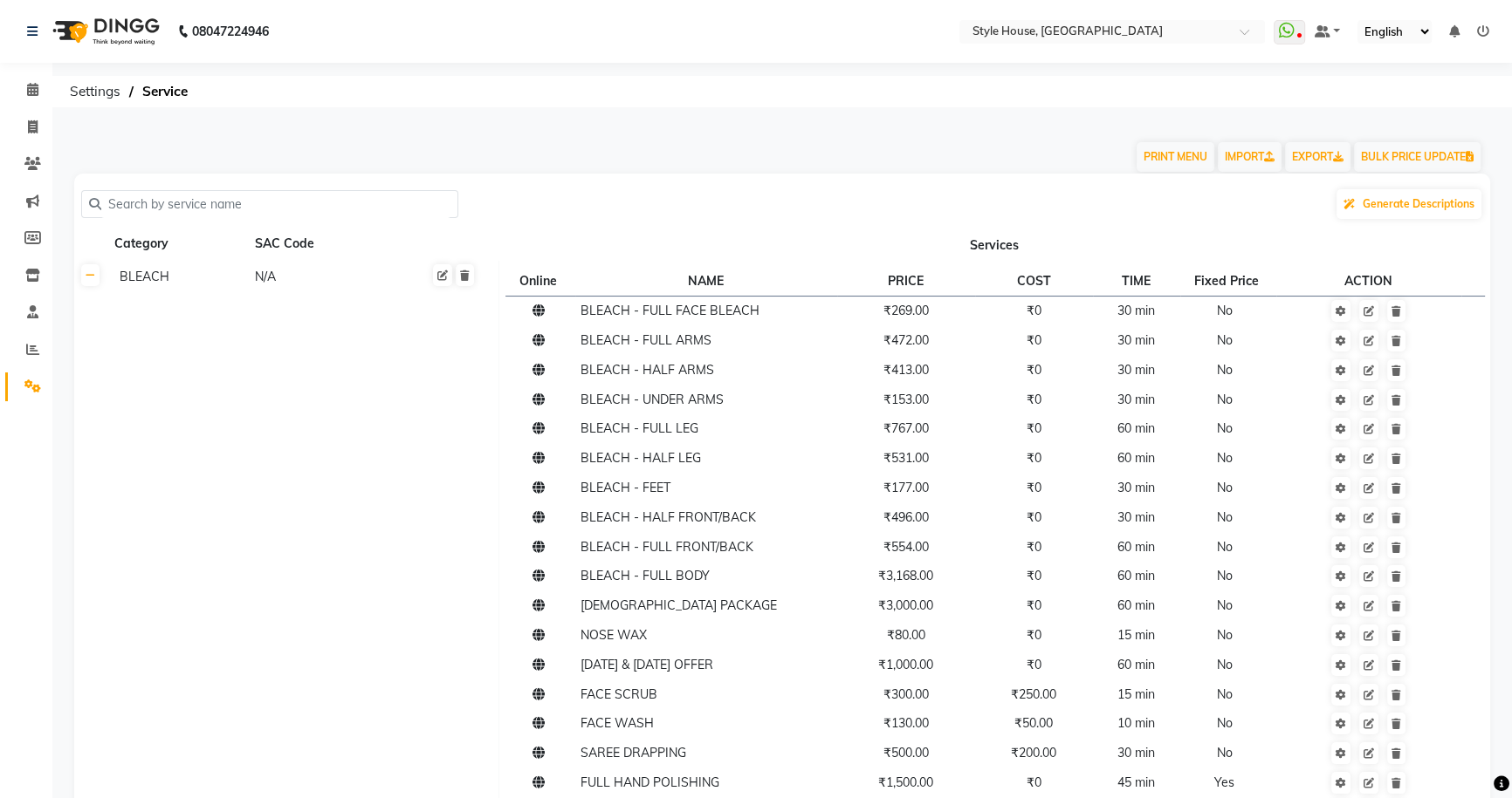
click at [198, 202] on input "text" at bounding box center [276, 204] width 349 height 27
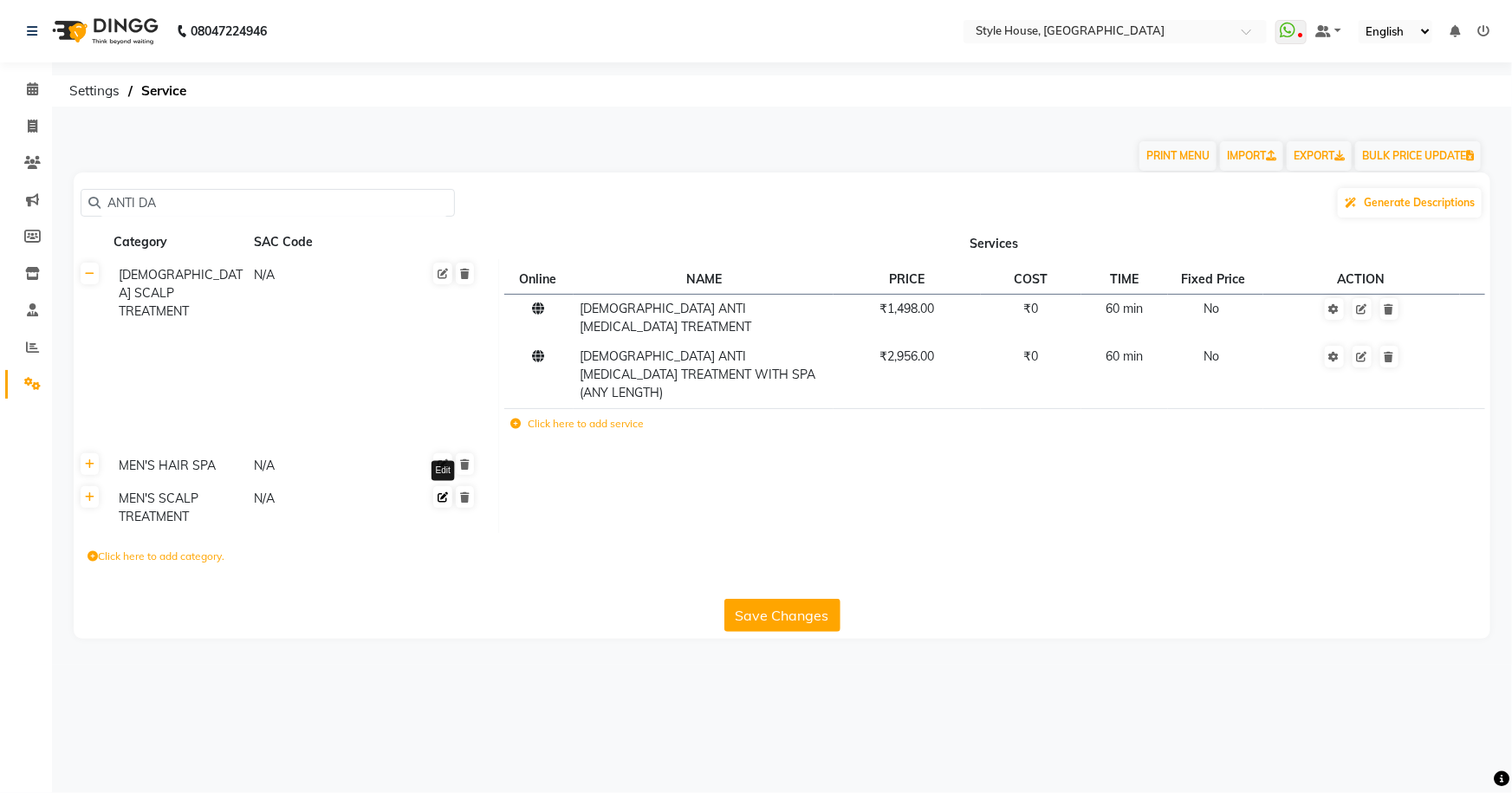
type input "ANTI DA"
click at [445, 486] on link at bounding box center [443, 497] width 19 height 21
click at [464, 497] on icon at bounding box center [459, 501] width 9 height 10
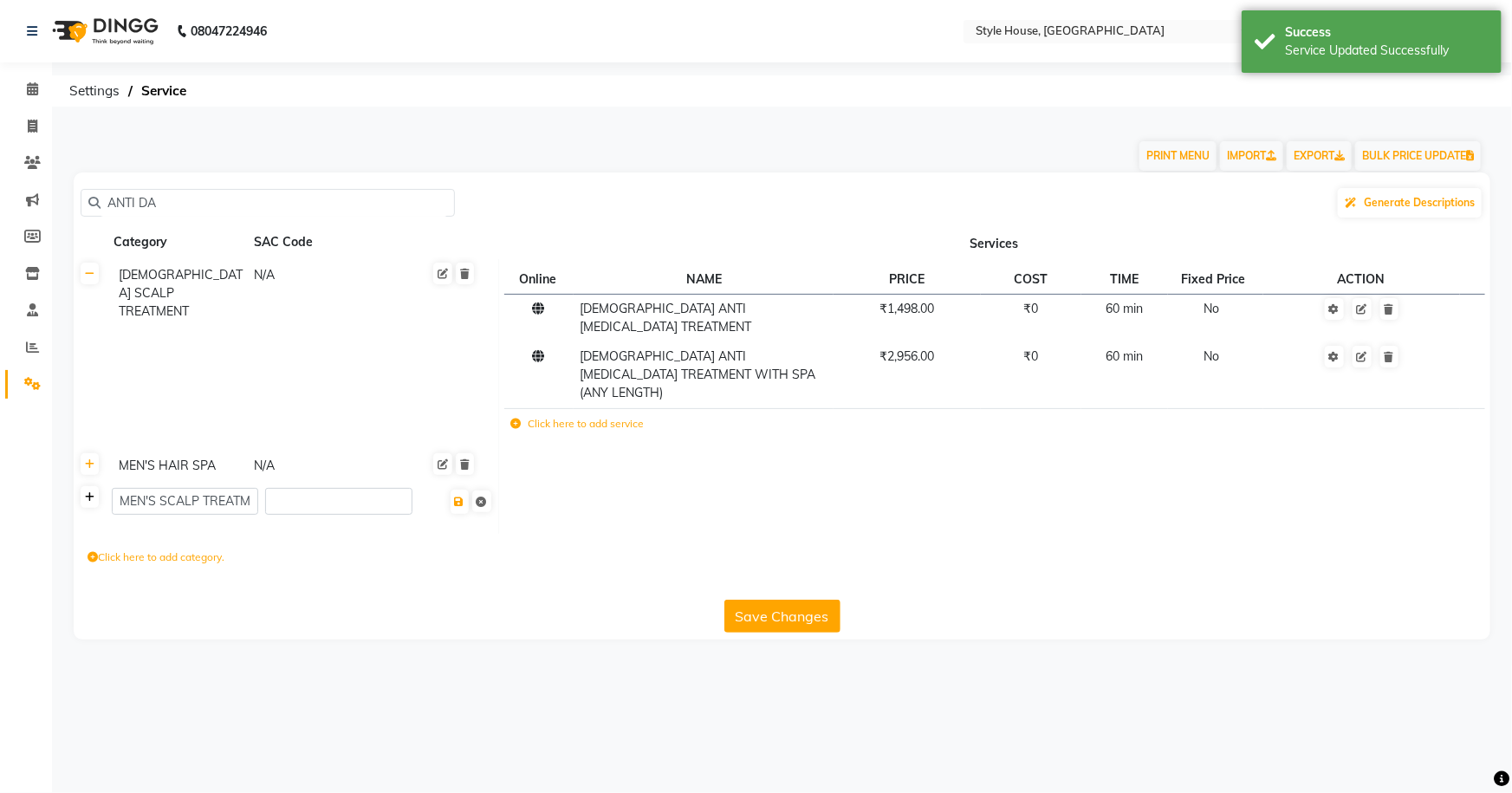
click at [83, 486] on link at bounding box center [90, 497] width 19 height 21
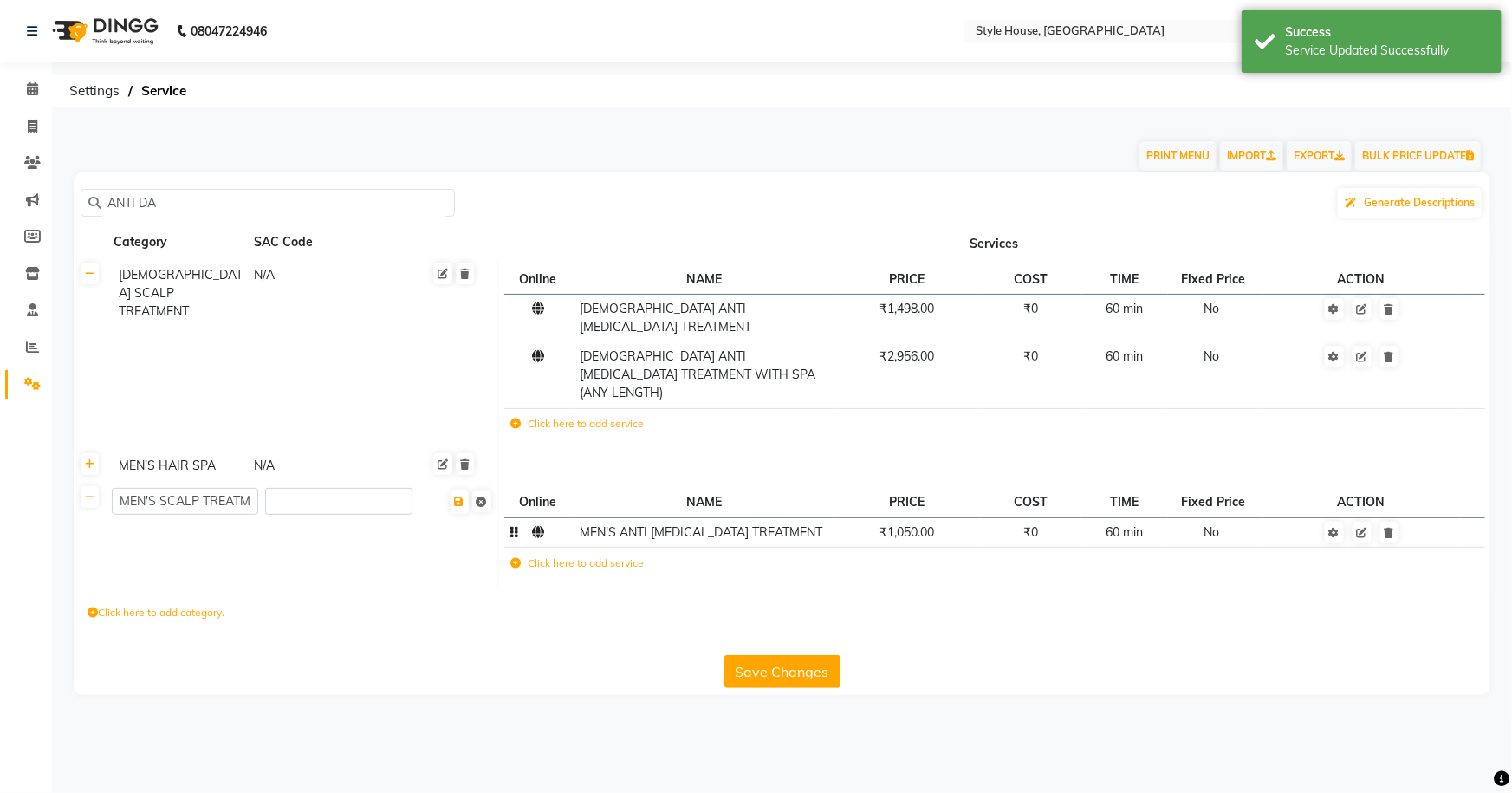
click at [939, 518] on td "₹1,050.00" at bounding box center [906, 533] width 146 height 31
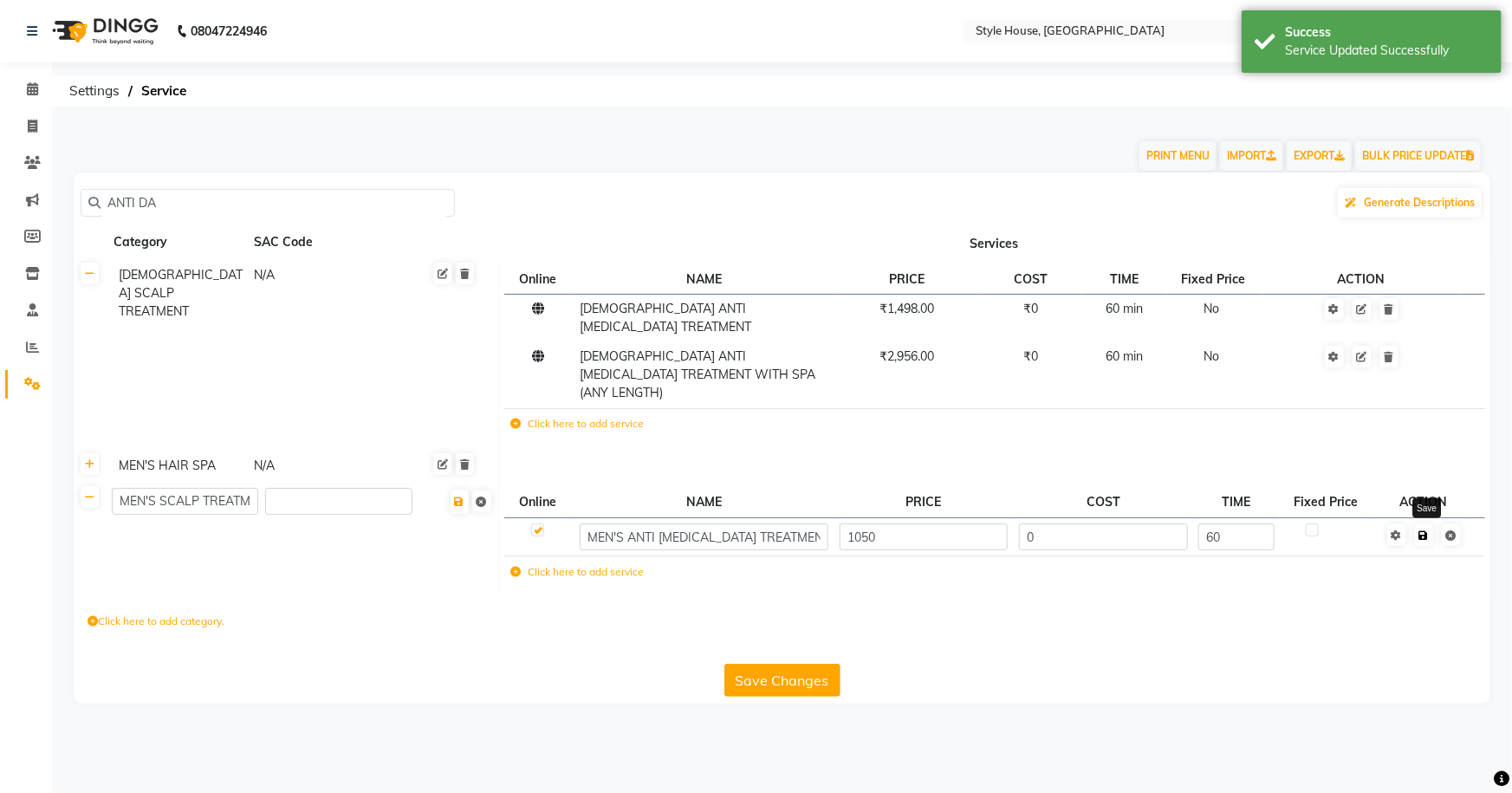
click at [1424, 531] on icon at bounding box center [1424, 535] width 9 height 10
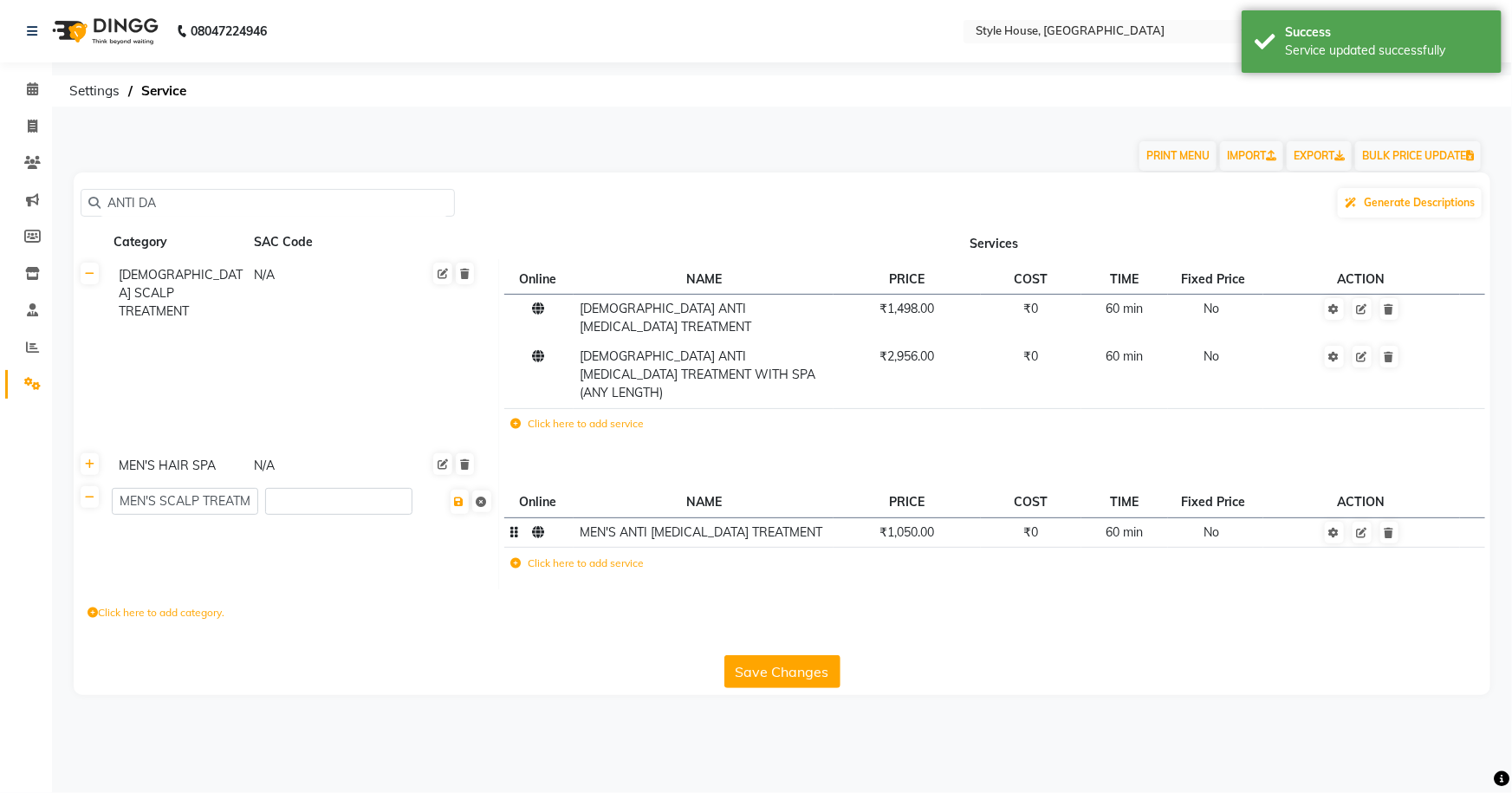
click at [737, 656] on button "Save Changes" at bounding box center [781, 673] width 116 height 33
click at [738, 656] on button "Save Changes" at bounding box center [781, 673] width 116 height 33
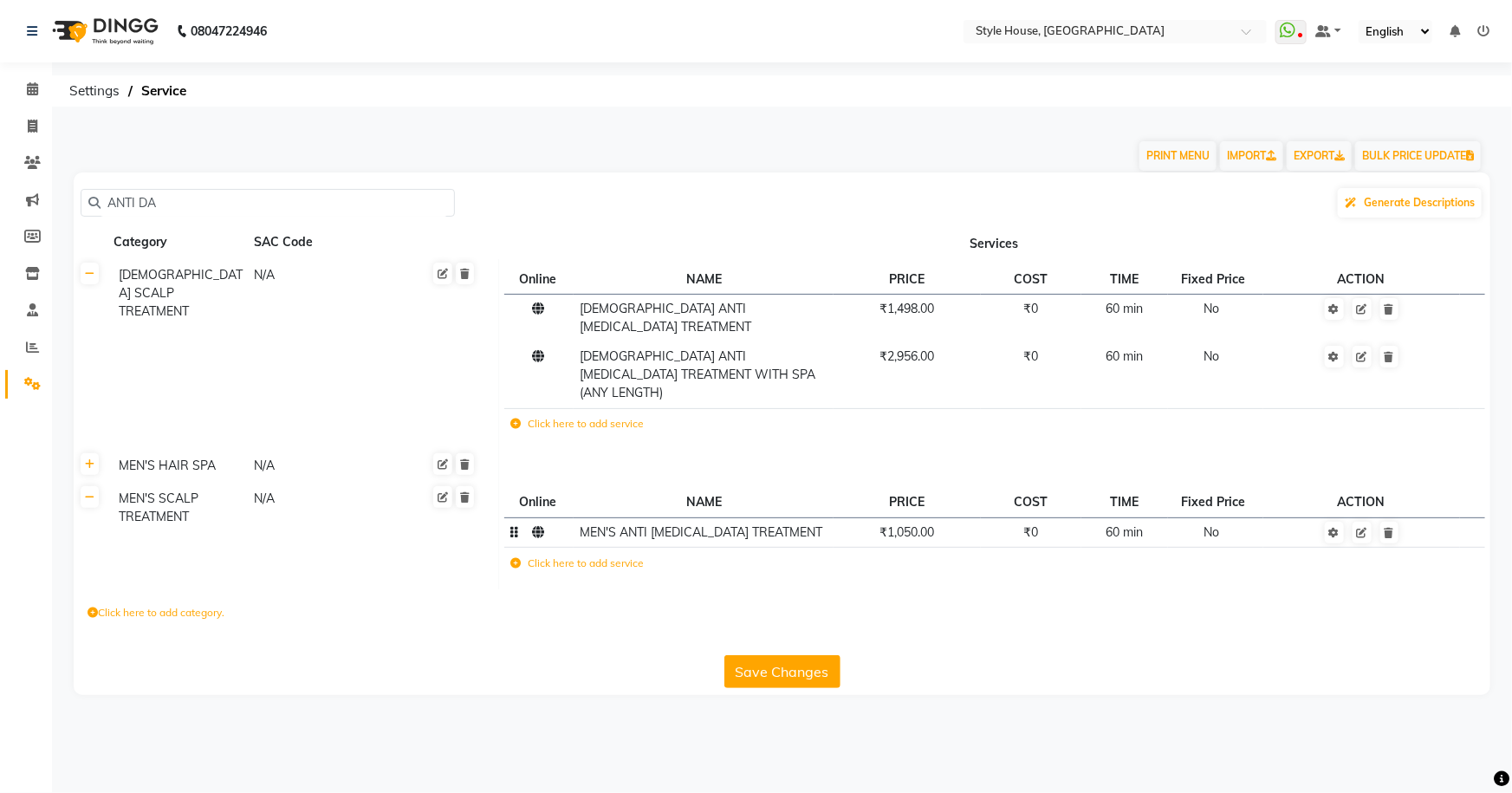
click at [194, 190] on input "ANTI DA" at bounding box center [274, 203] width 346 height 27
click at [813, 656] on button "Save Changes" at bounding box center [781, 673] width 116 height 33
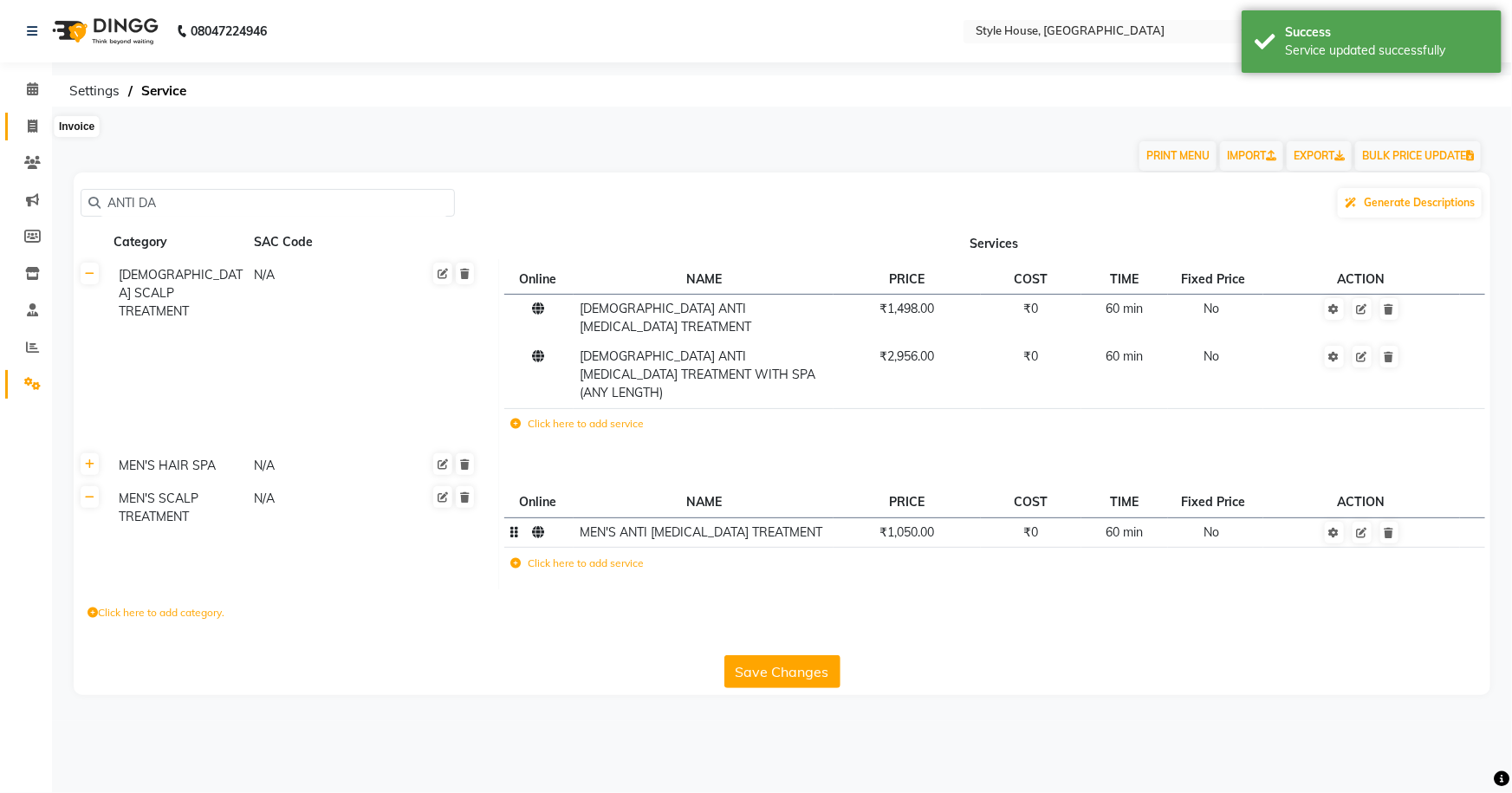
click at [28, 125] on icon at bounding box center [32, 126] width 9 height 13
select select "service"
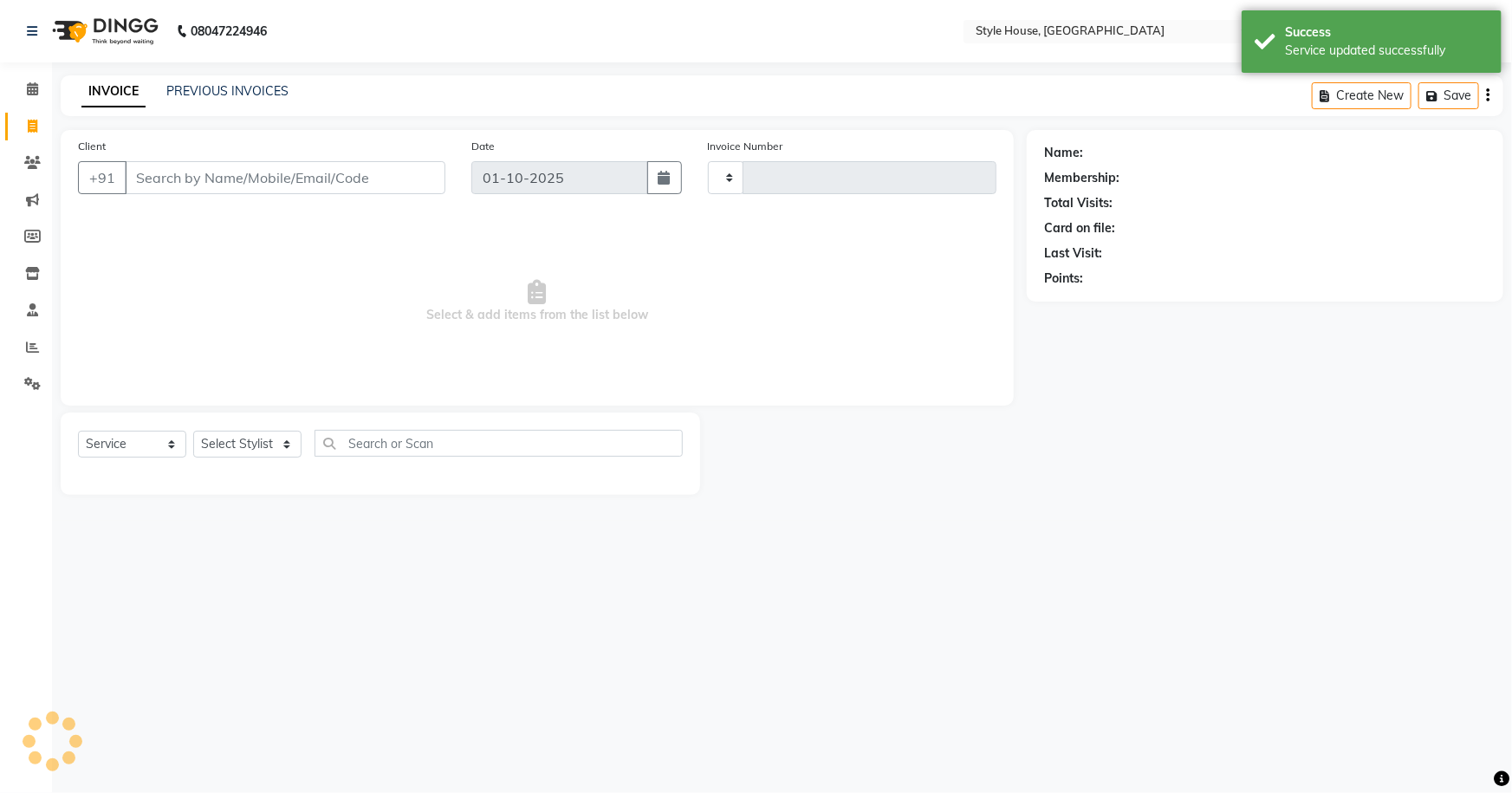
type input "2172"
select select "4237"
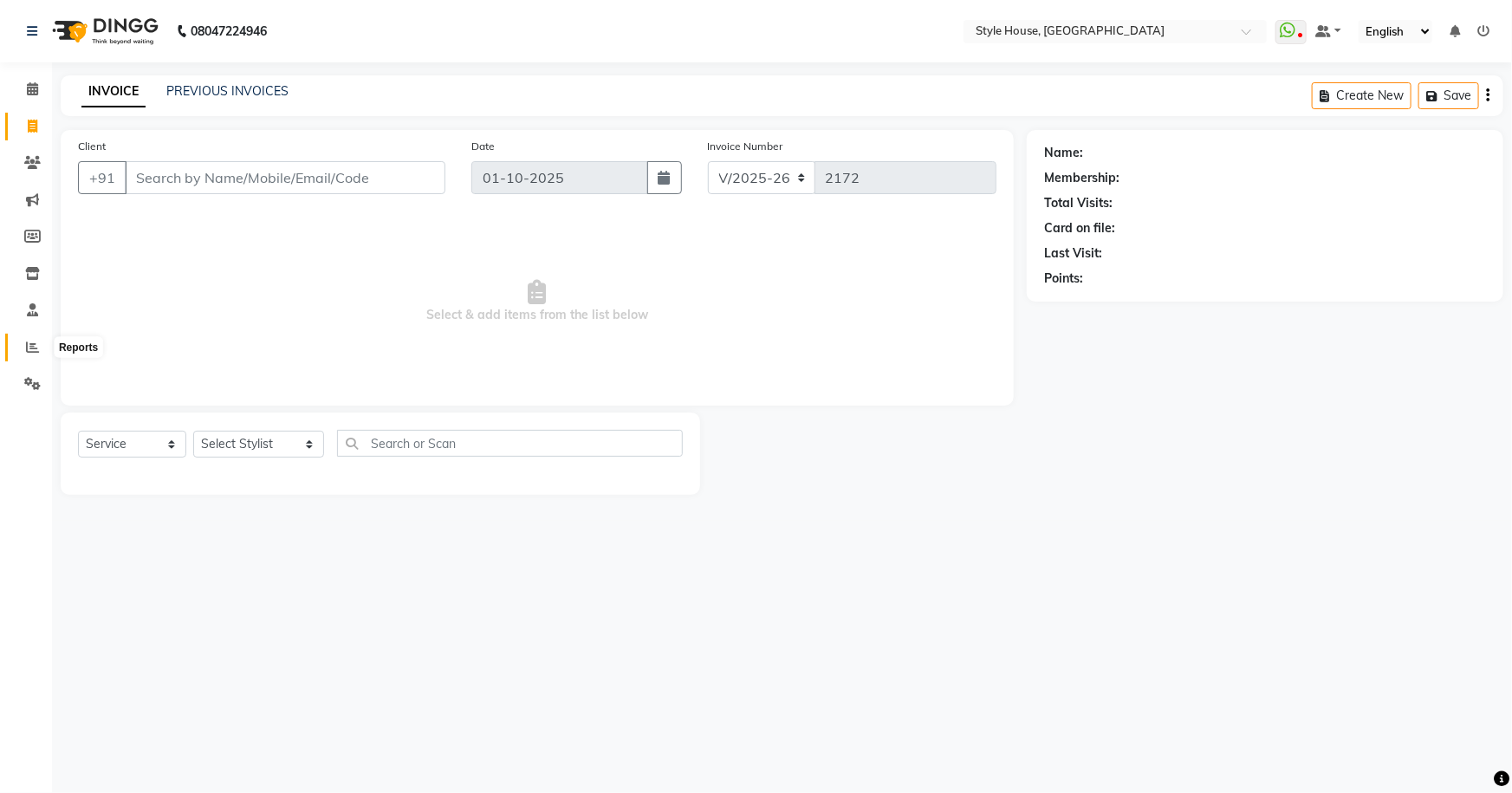
drag, startPoint x: 33, startPoint y: 353, endPoint x: 44, endPoint y: 351, distance: 11.2
click at [33, 353] on icon at bounding box center [32, 347] width 13 height 13
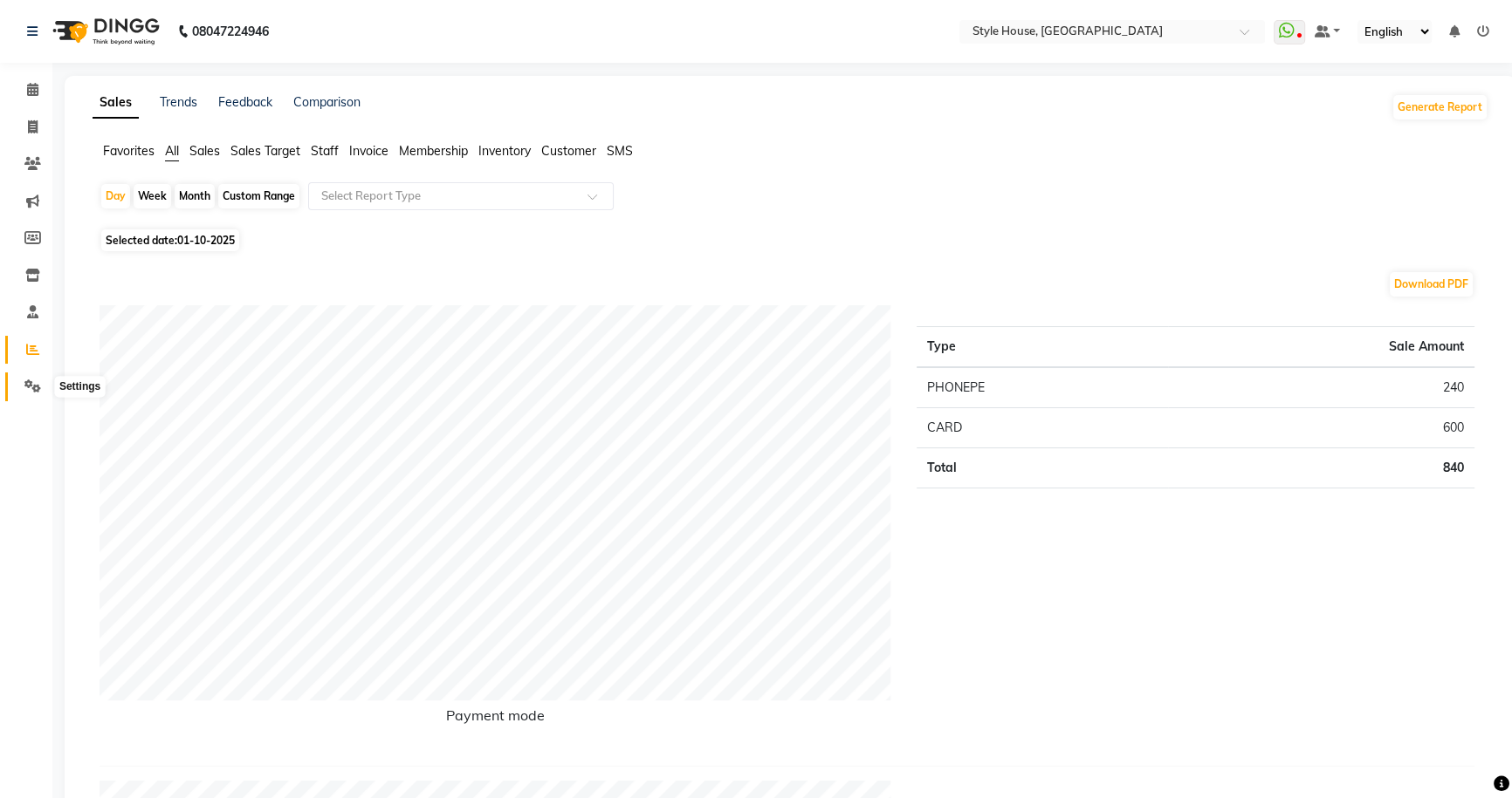
click at [26, 377] on span at bounding box center [33, 387] width 31 height 21
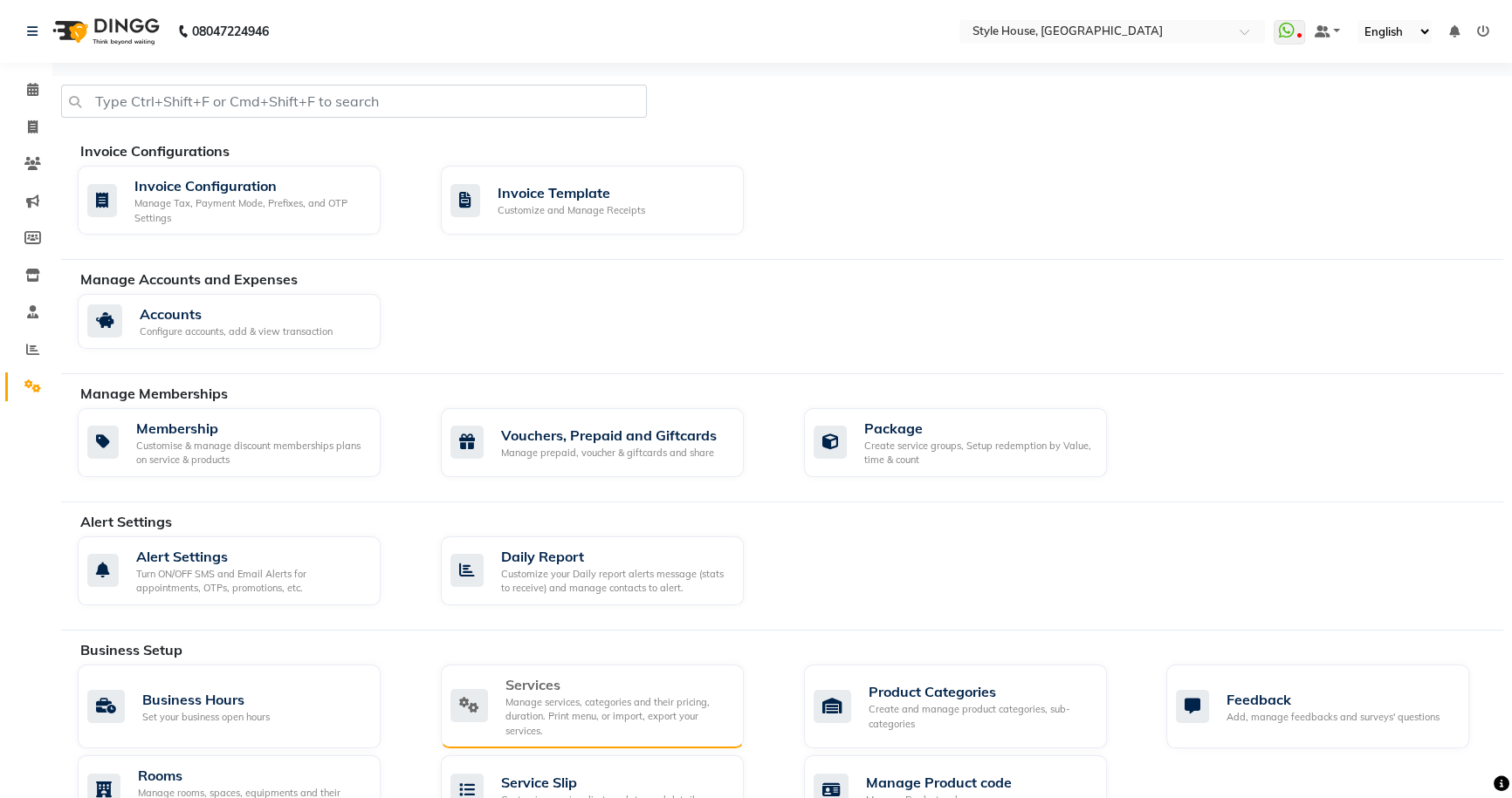
click at [646, 688] on div "Services" at bounding box center [617, 684] width 225 height 21
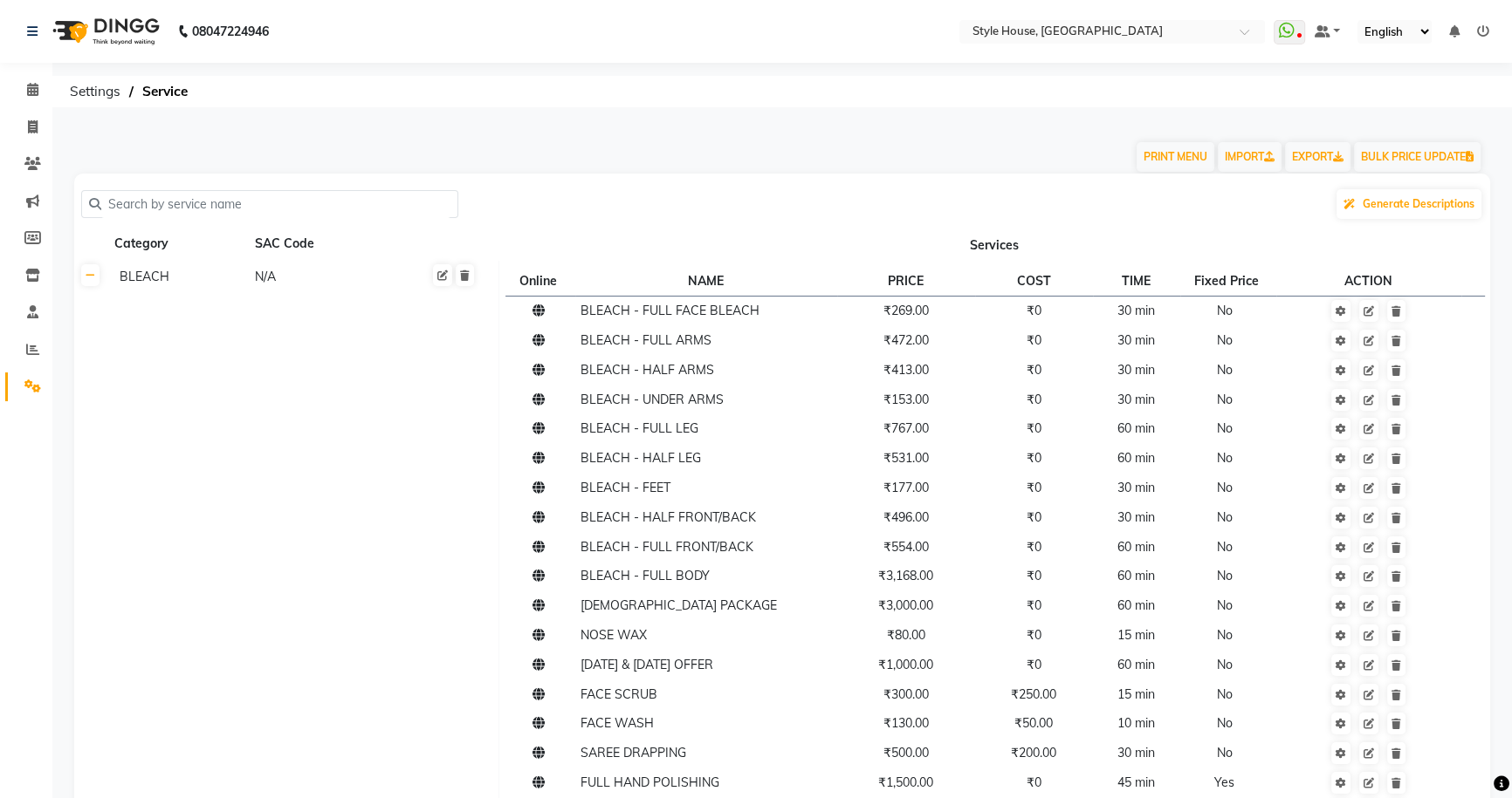
click at [229, 200] on input "text" at bounding box center [276, 204] width 349 height 27
type input "G"
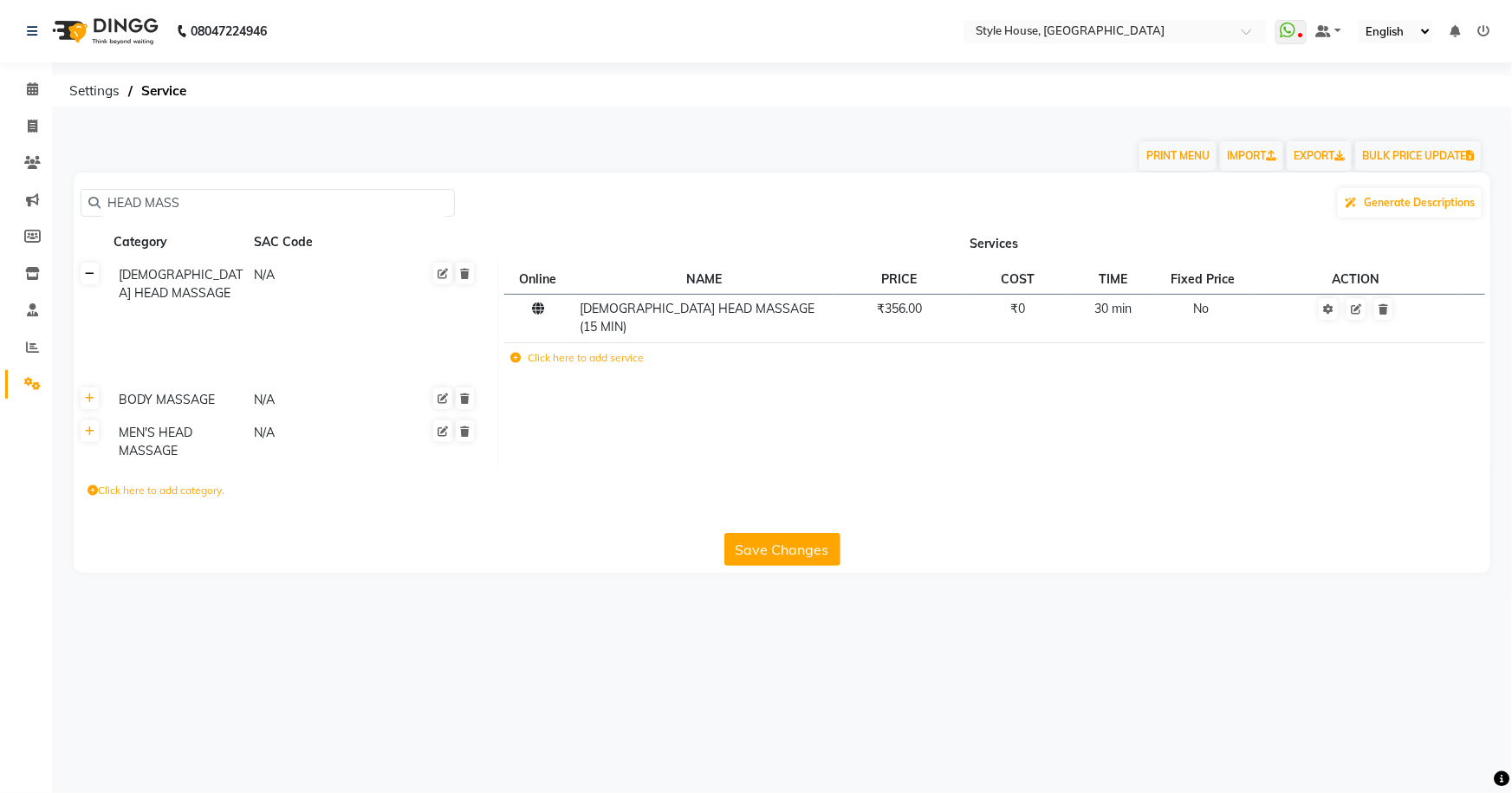
type input "HEAD MASS"
click at [86, 272] on icon at bounding box center [90, 273] width 9 height 10
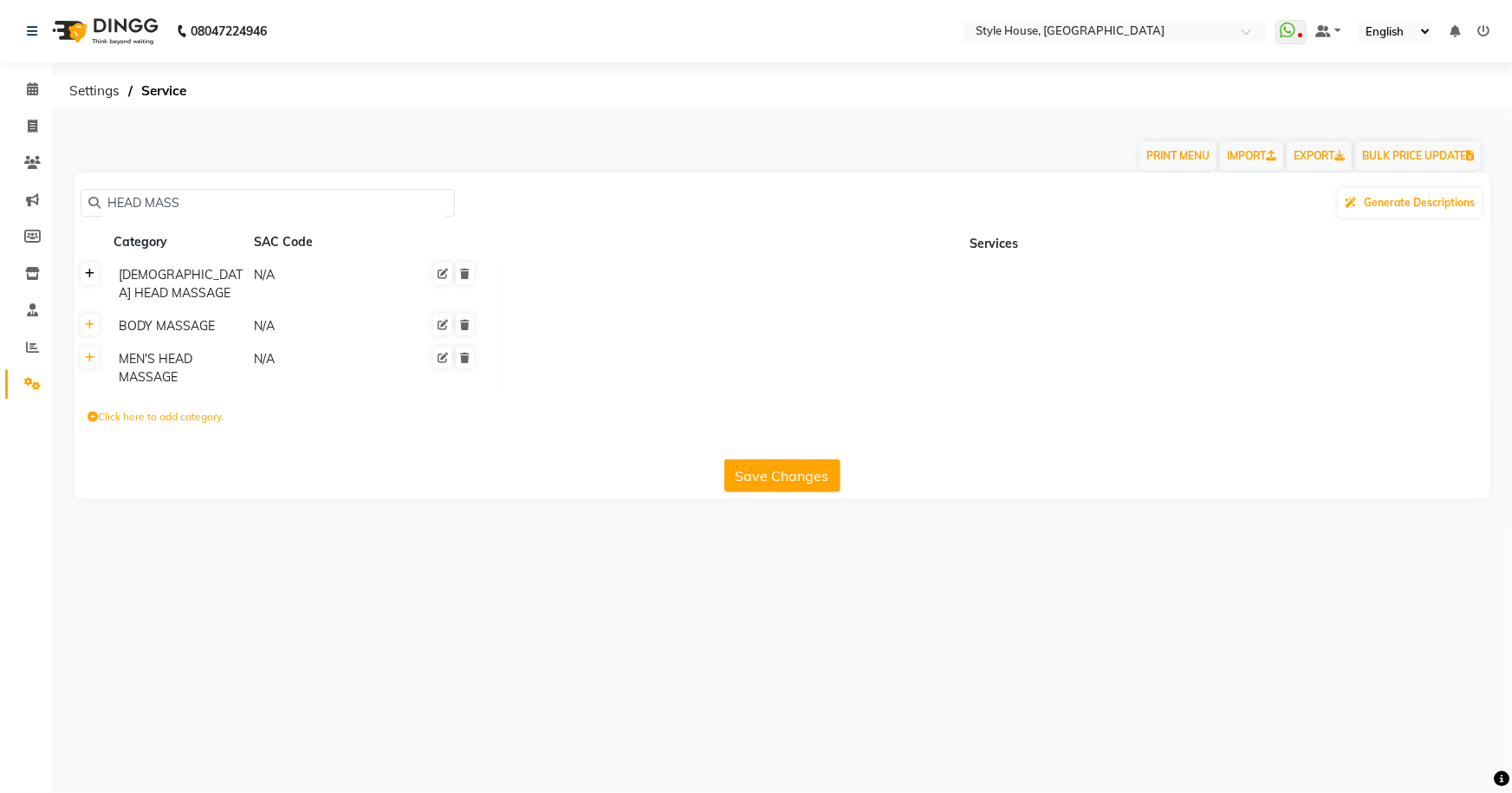
click at [84, 272] on link at bounding box center [90, 273] width 19 height 21
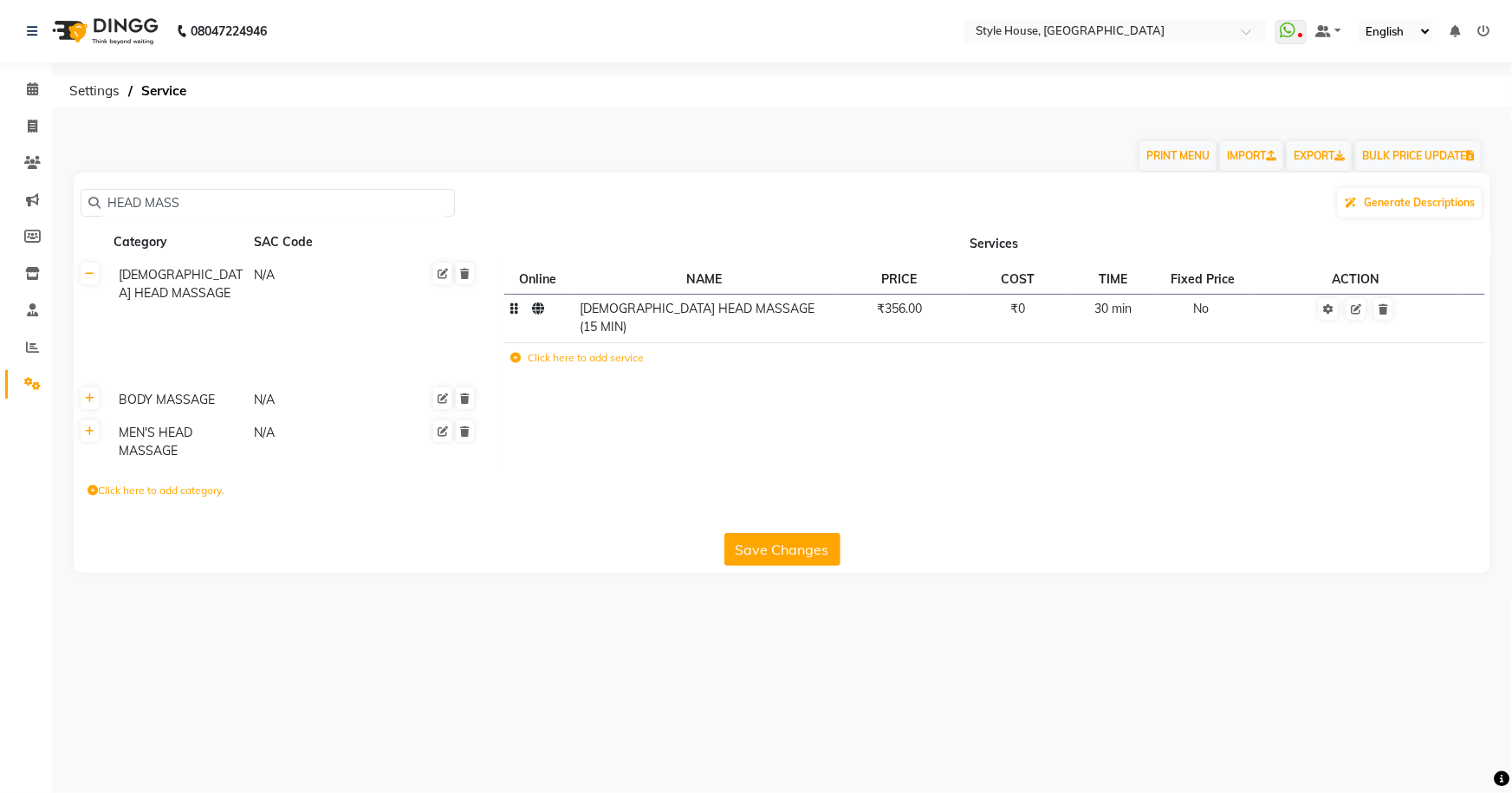
click at [918, 319] on td "₹356.00" at bounding box center [899, 318] width 131 height 48
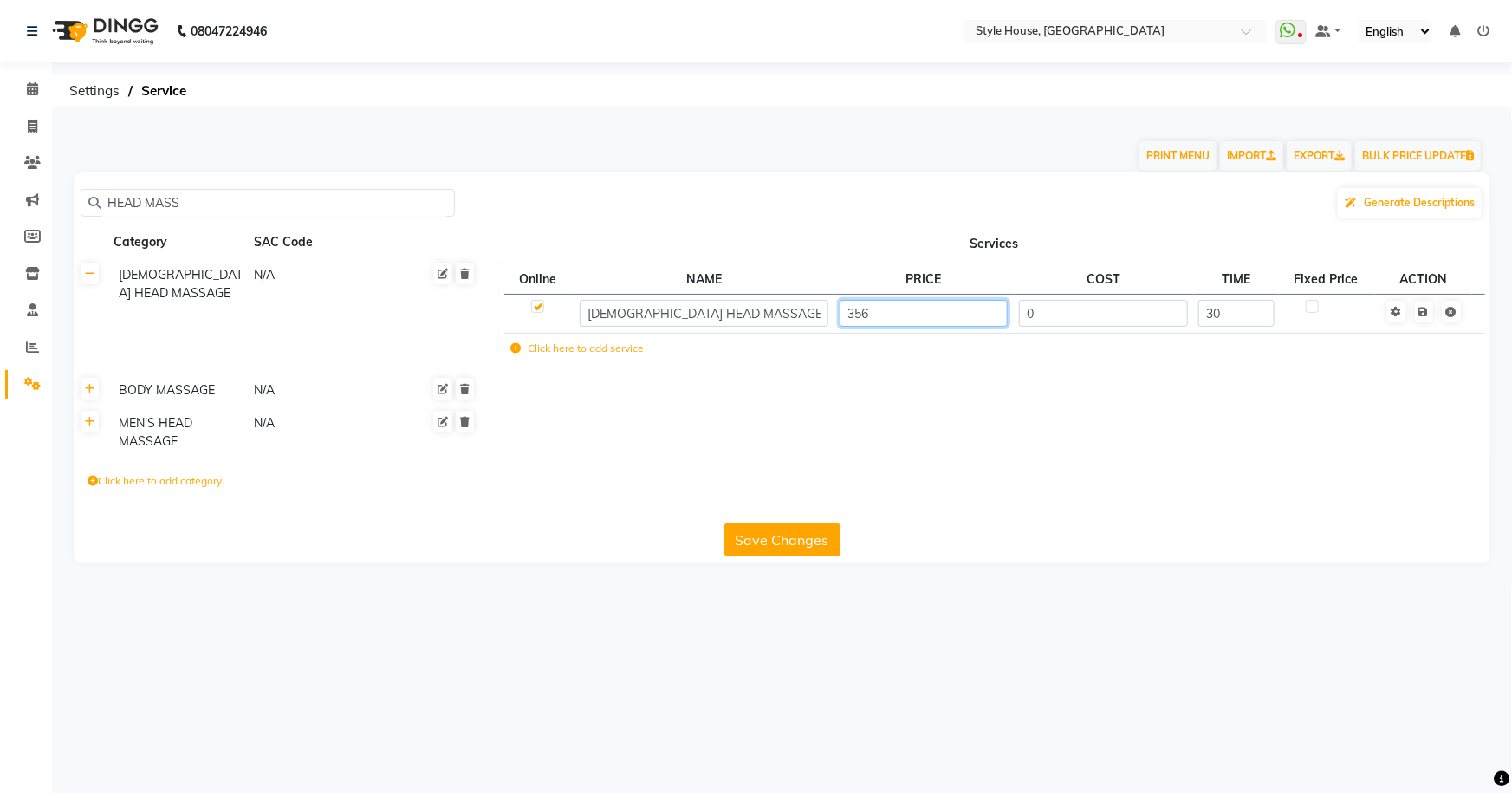
click at [921, 317] on input "356" at bounding box center [924, 313] width 169 height 27
type input "350"
click at [1423, 315] on td "Save" at bounding box center [1423, 313] width 97 height 39
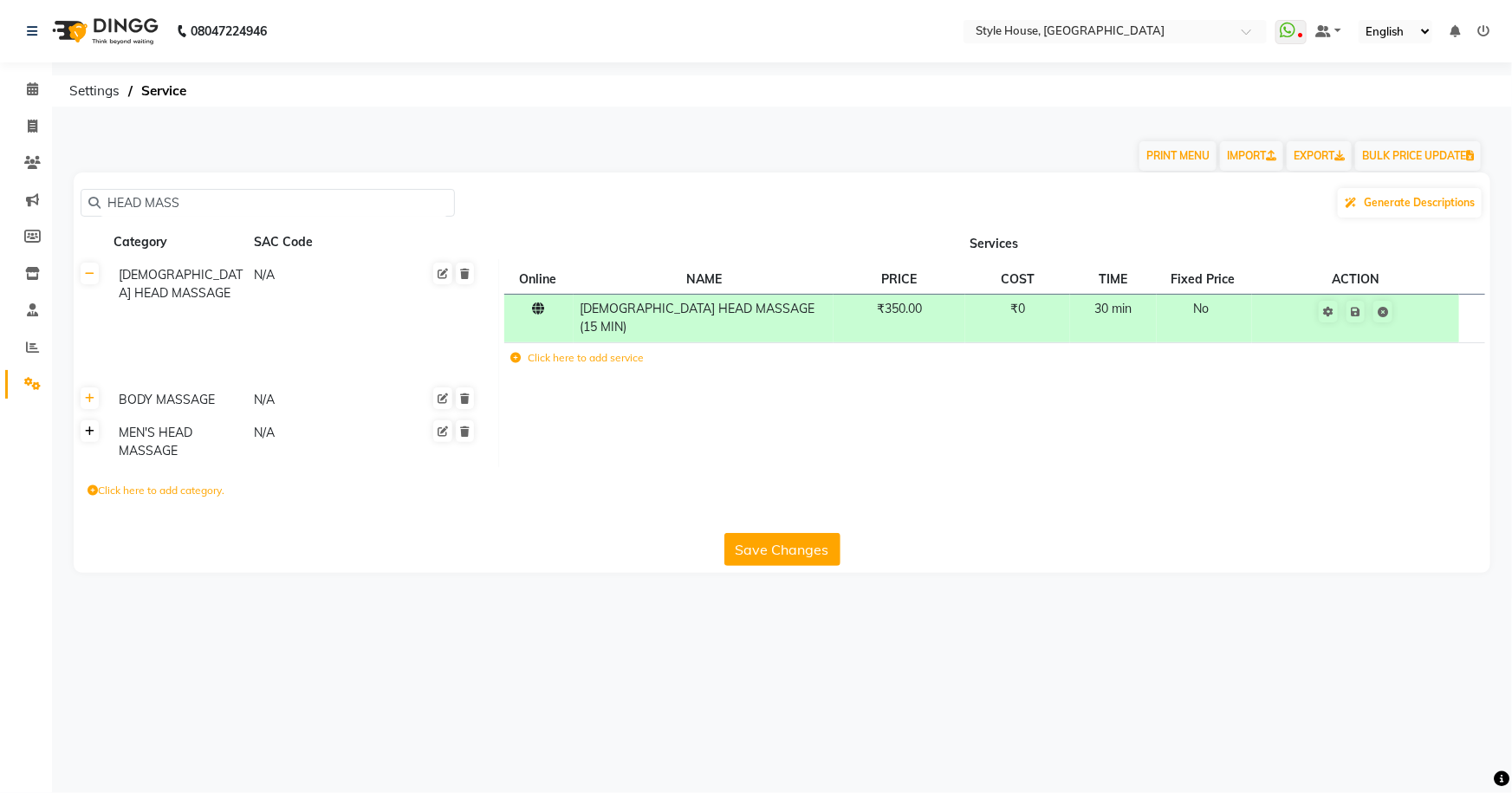
click at [90, 426] on icon at bounding box center [90, 431] width 9 height 10
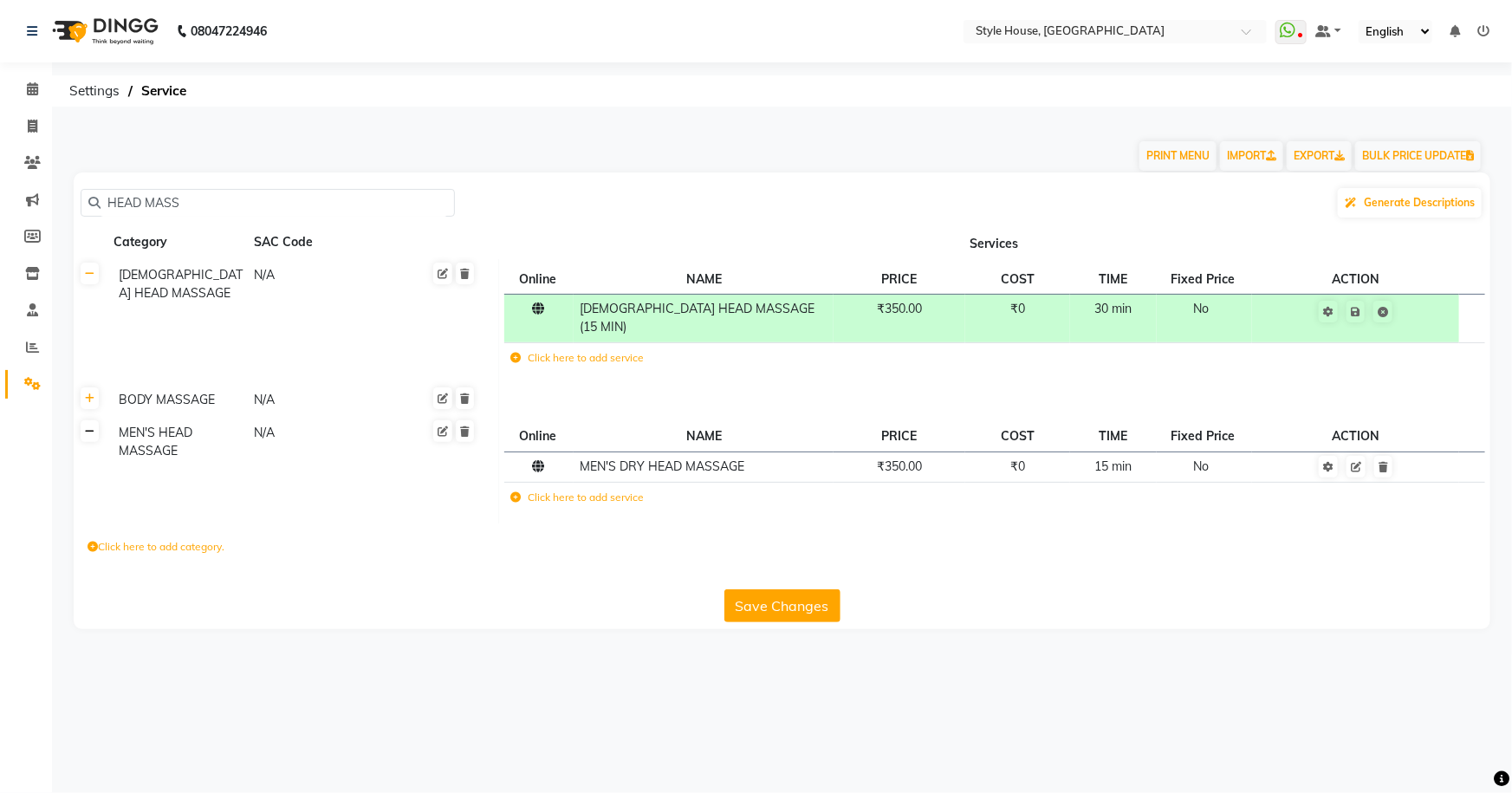
click at [90, 426] on icon at bounding box center [90, 431] width 9 height 10
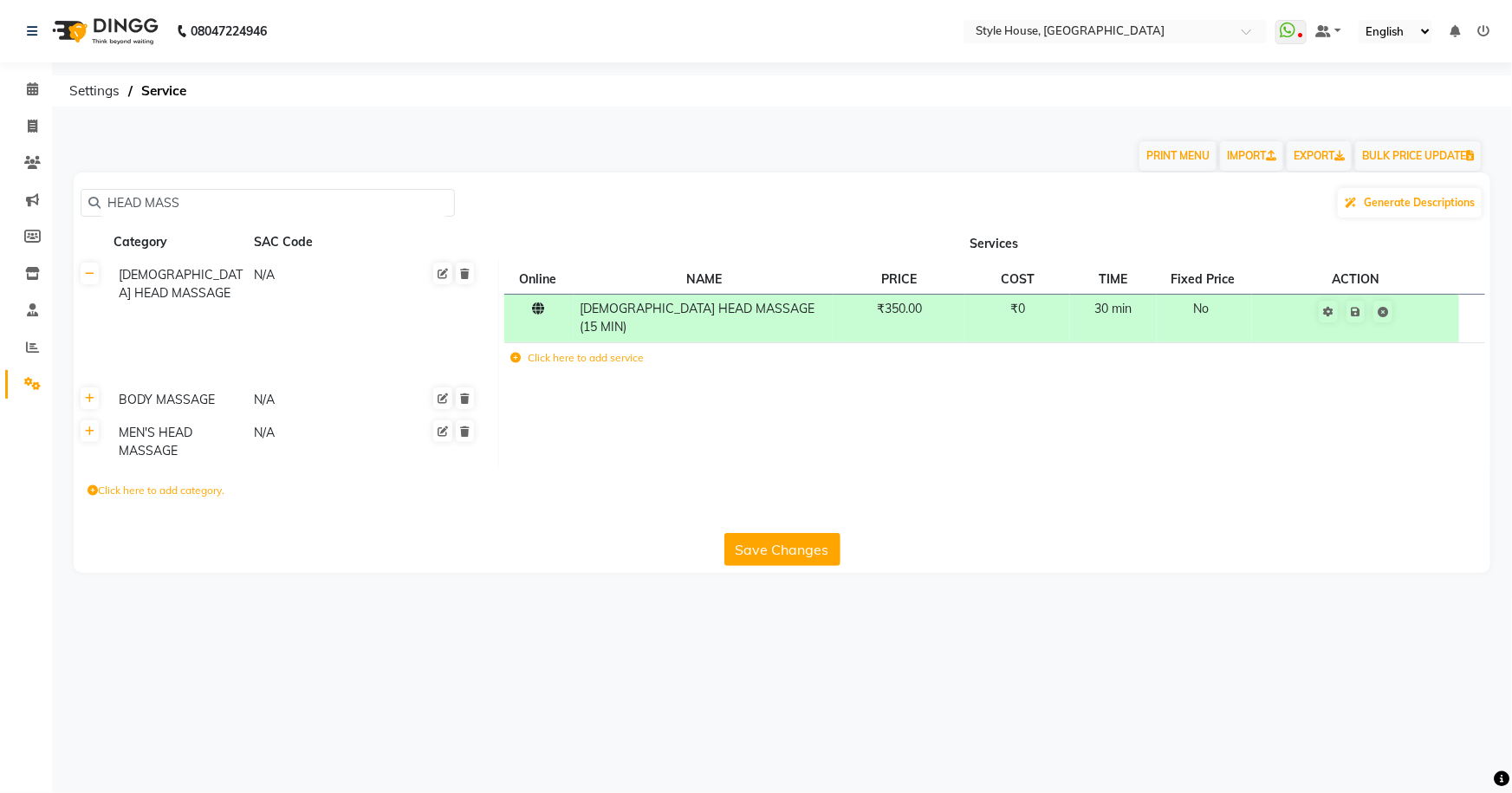
click at [294, 203] on input "HEAD MASS" at bounding box center [274, 203] width 346 height 27
type input "H"
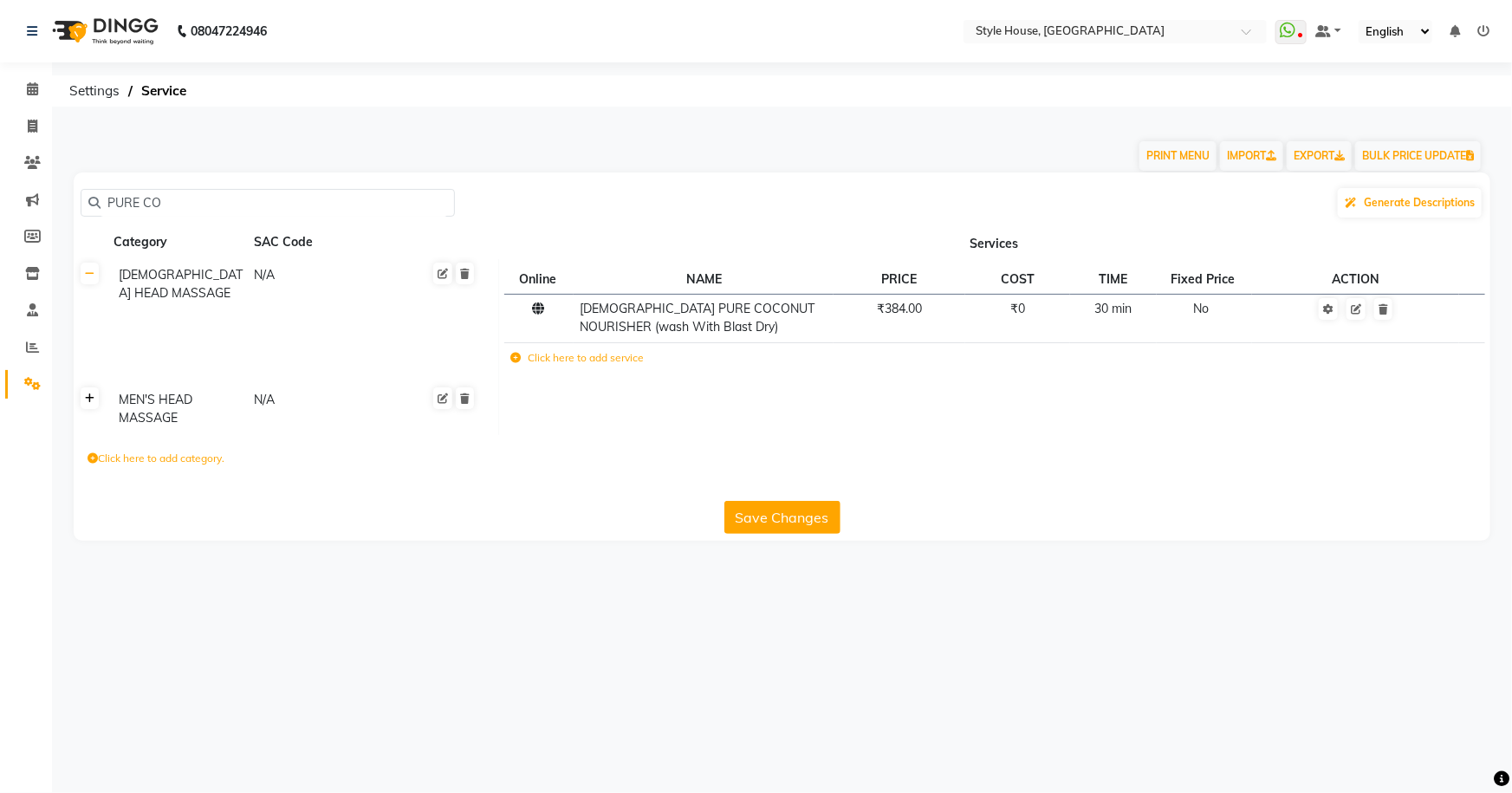
type input "PURE CO"
click at [91, 406] on link at bounding box center [90, 397] width 19 height 21
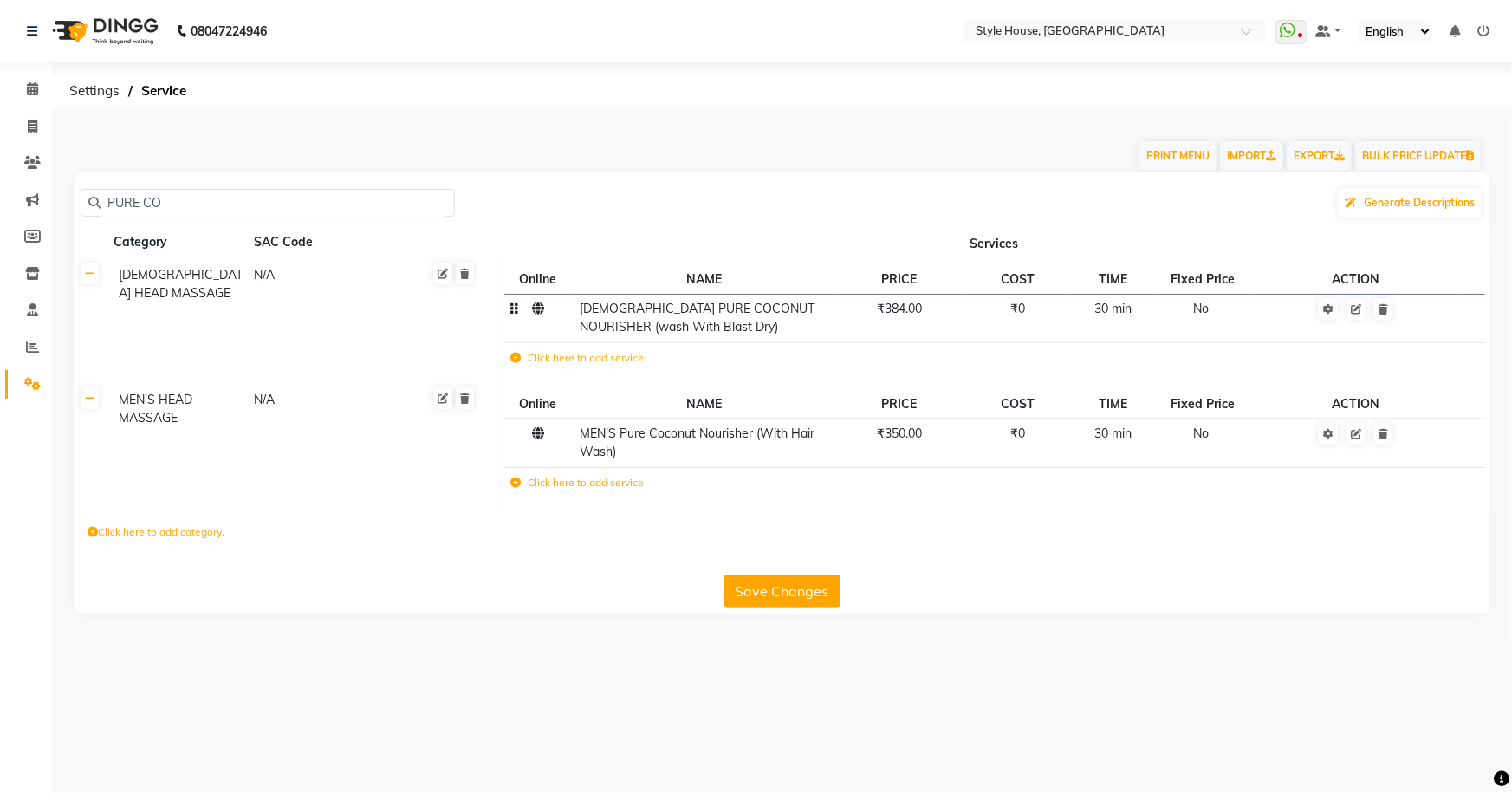
click at [952, 321] on td "₹384.00" at bounding box center [899, 318] width 131 height 48
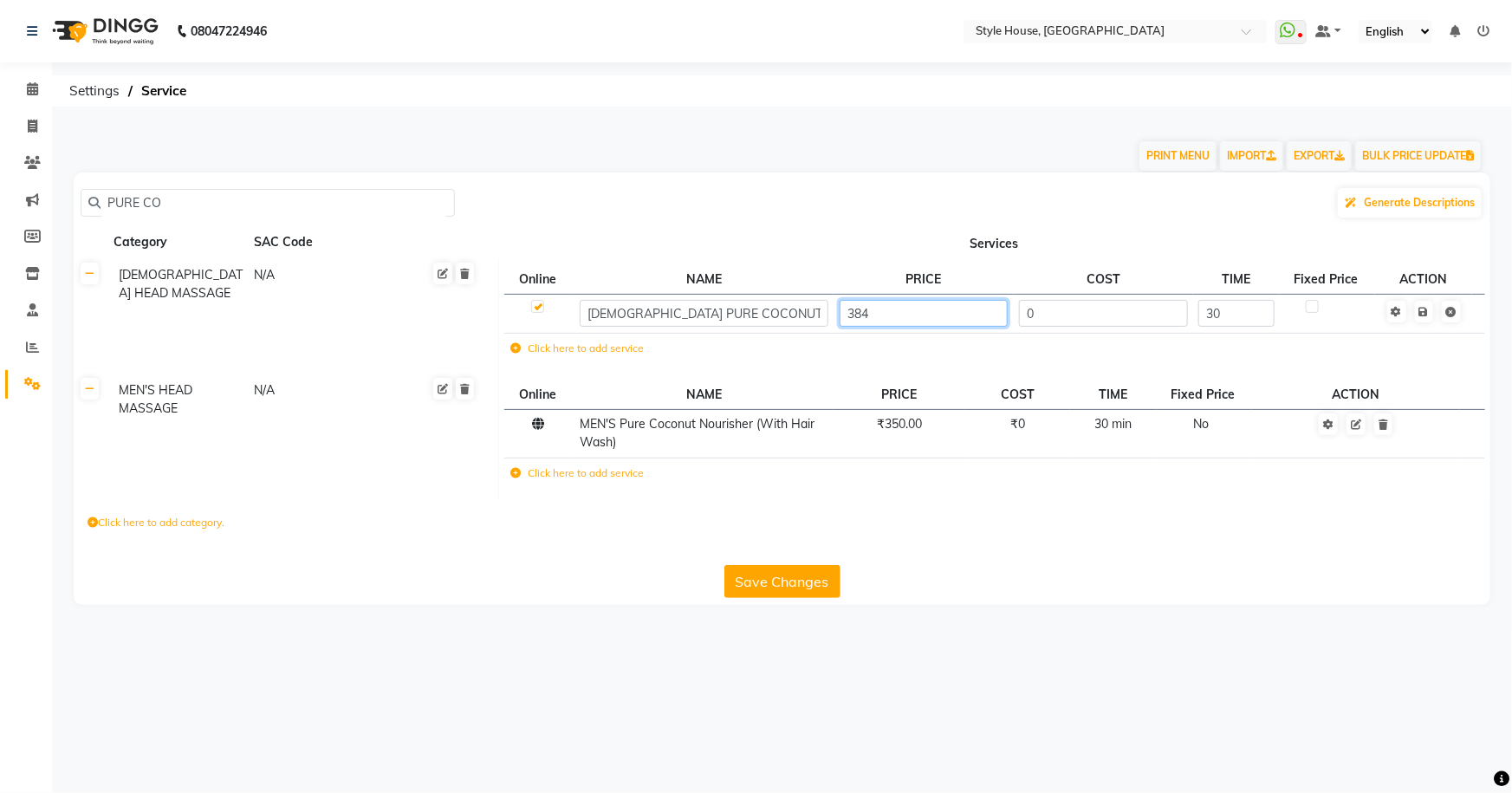
click at [952, 320] on input "384" at bounding box center [924, 313] width 169 height 27
type input "480"
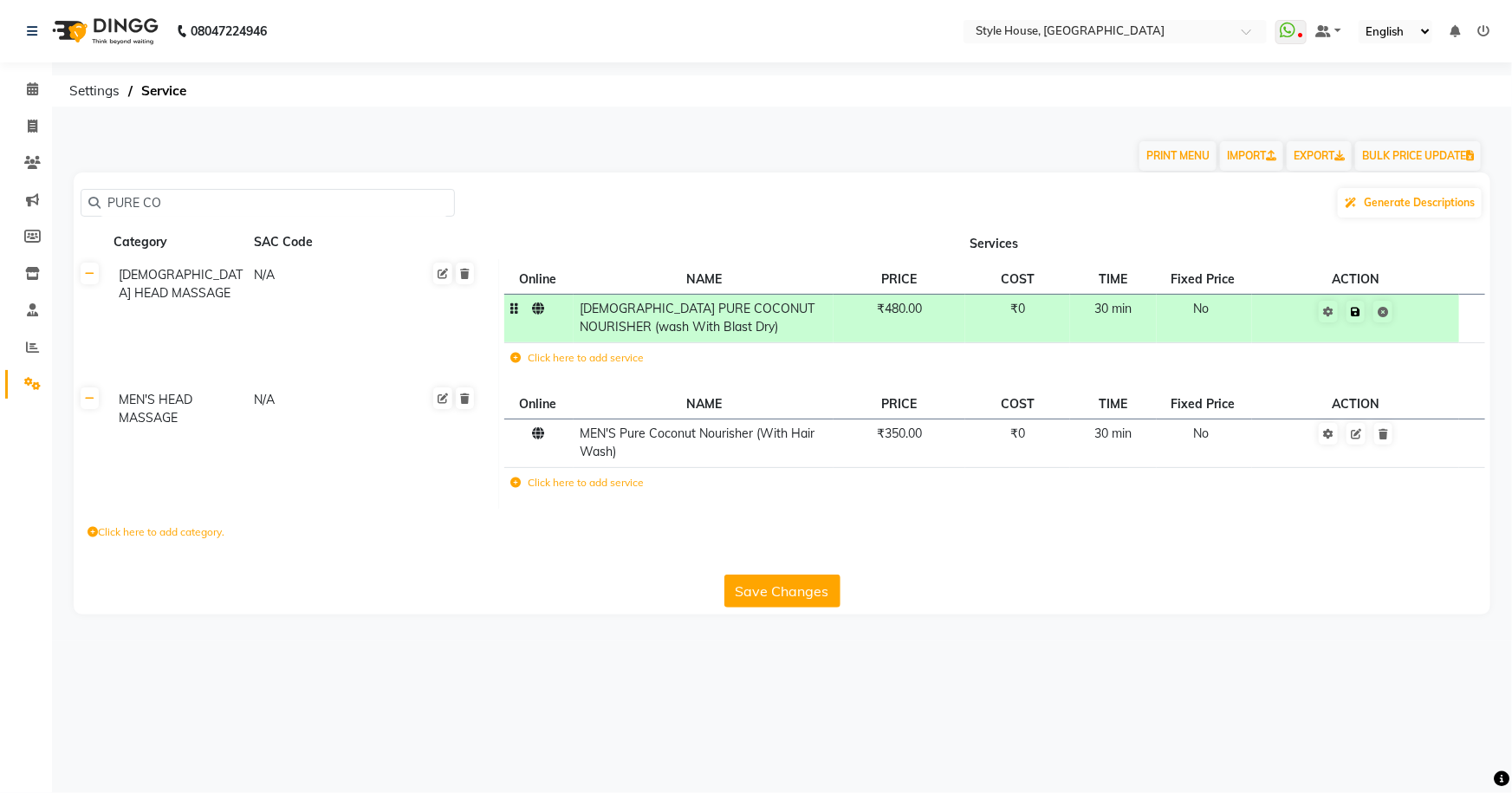
click at [1430, 315] on td "Save" at bounding box center [1355, 318] width 206 height 48
click at [764, 598] on button "Save Changes" at bounding box center [781, 591] width 116 height 33
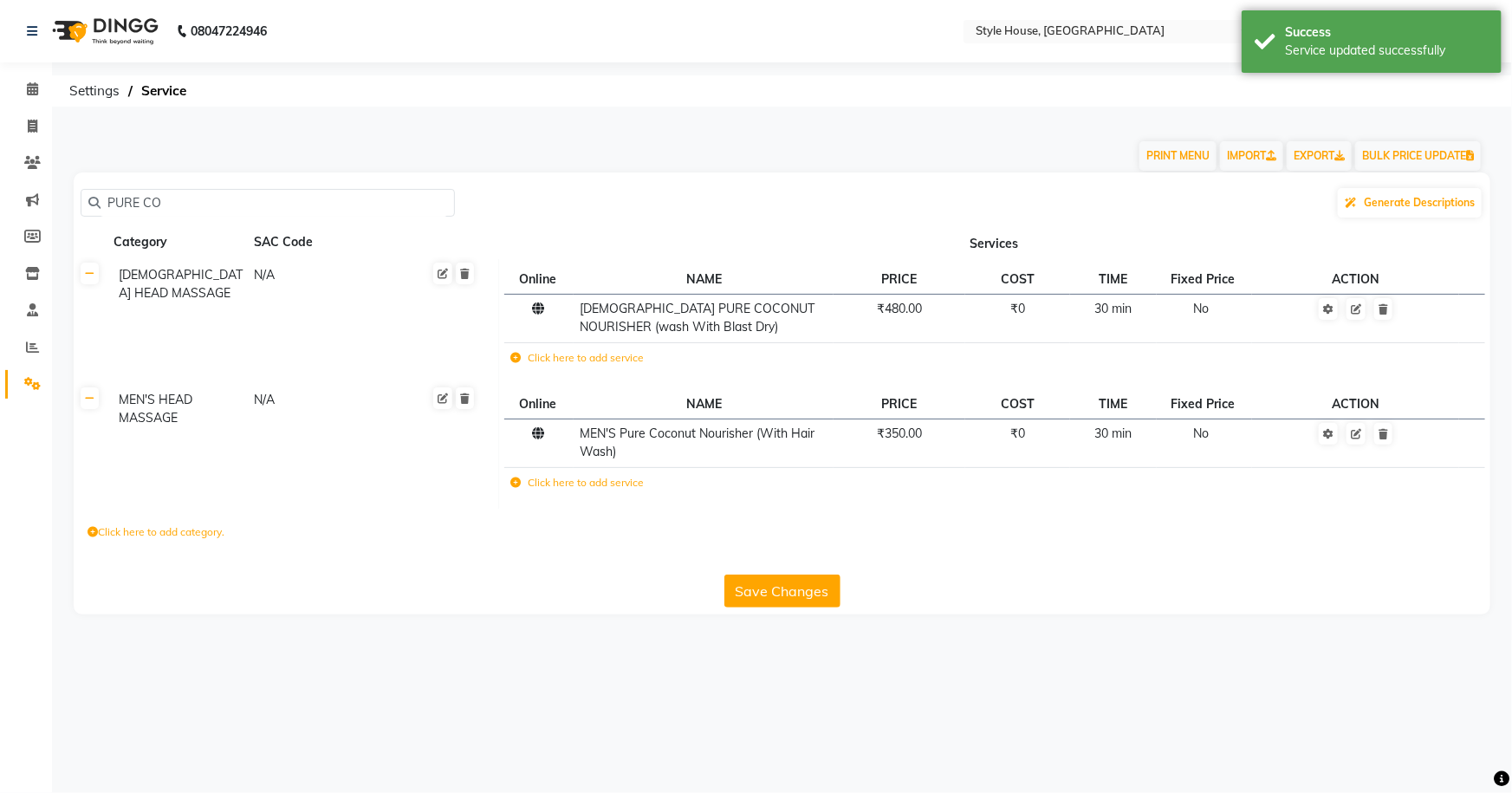
click at [196, 197] on input "PURE CO" at bounding box center [274, 203] width 346 height 27
type input "P"
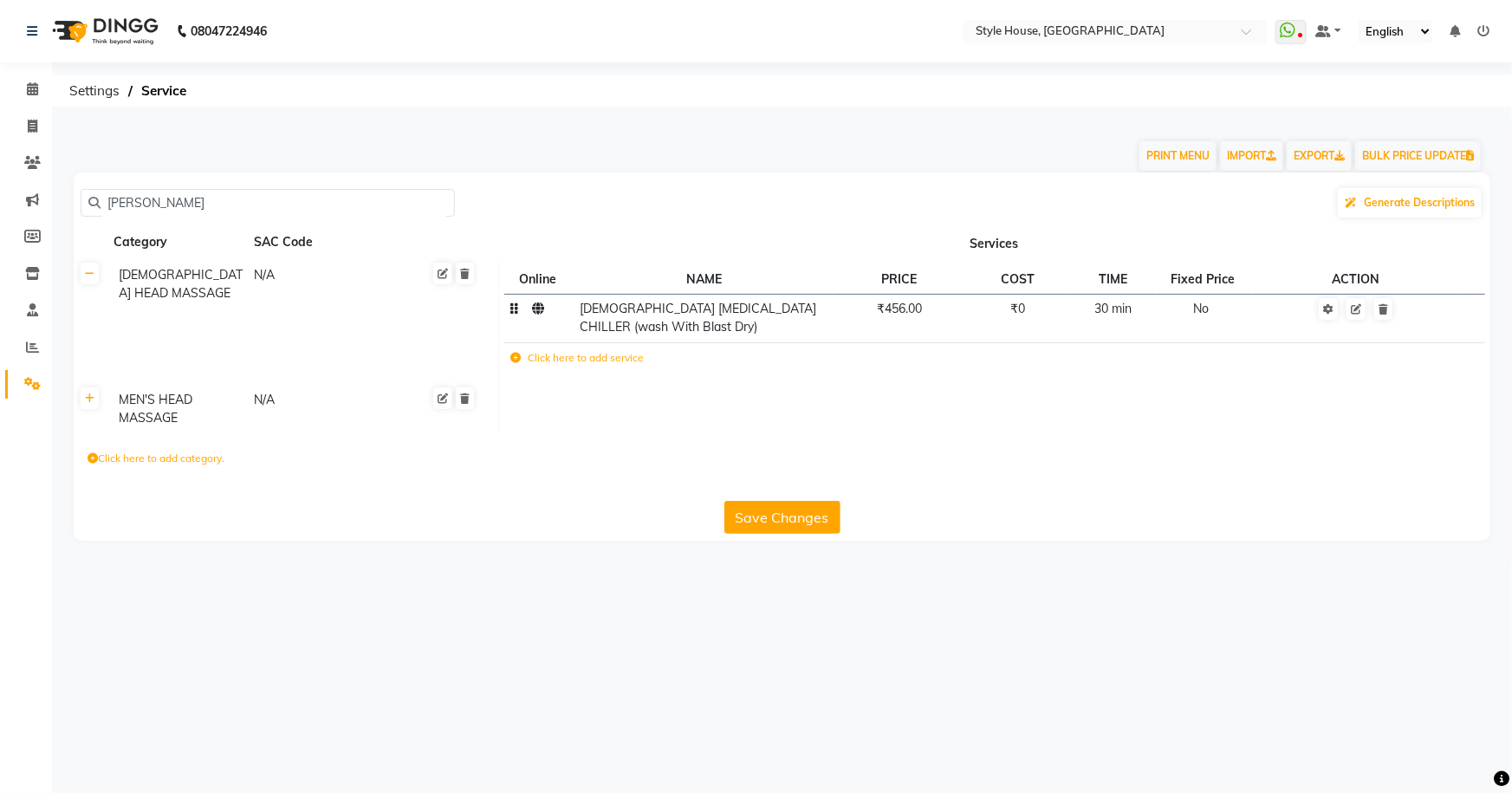
type input "[PERSON_NAME]"
click at [943, 316] on td "₹456.00" at bounding box center [899, 318] width 131 height 48
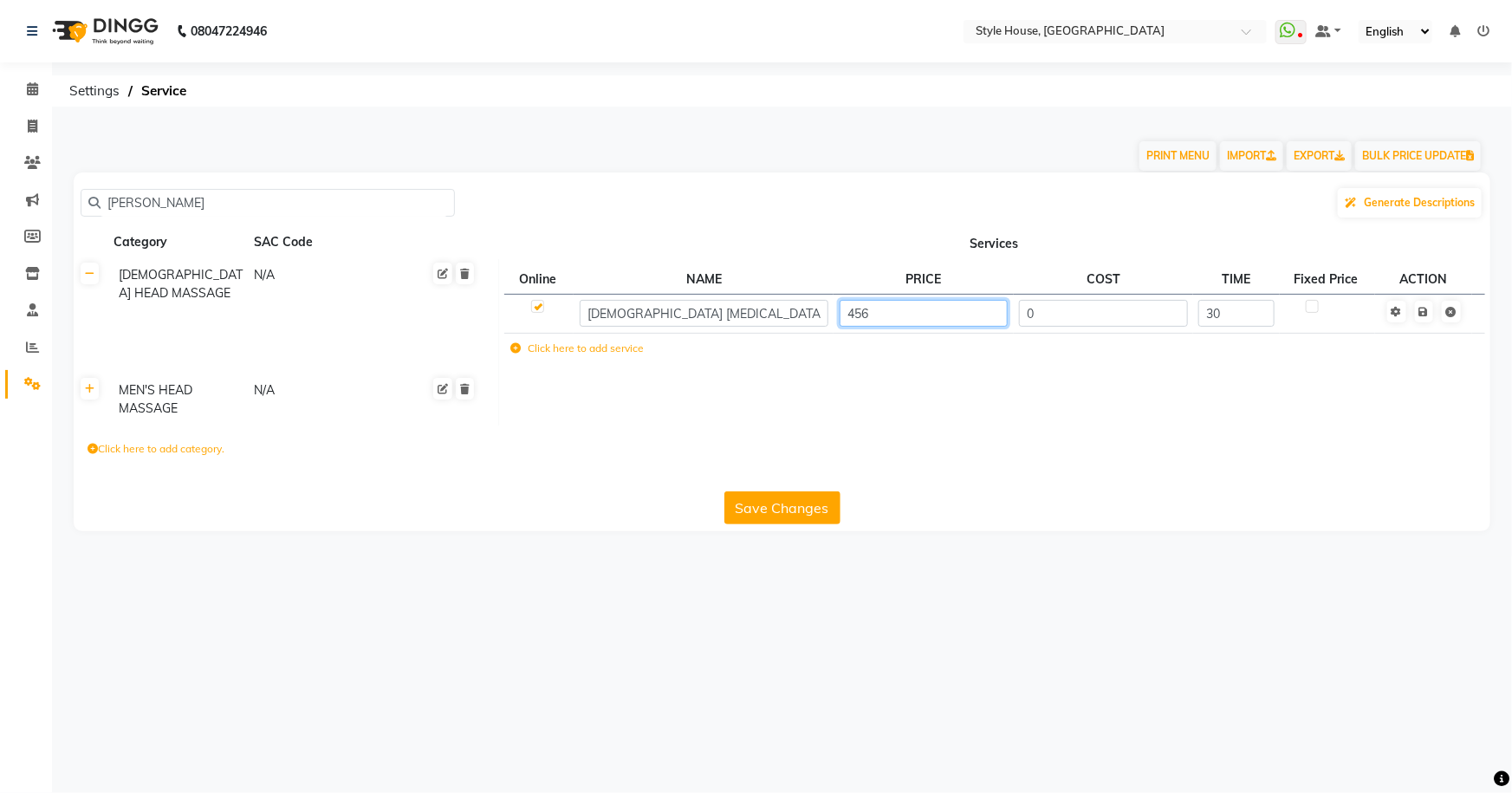
click at [943, 316] on input "456" at bounding box center [924, 313] width 169 height 27
click at [926, 318] on input "456" at bounding box center [924, 313] width 169 height 27
type input "450"
click at [756, 516] on button "Save Changes" at bounding box center [781, 509] width 116 height 33
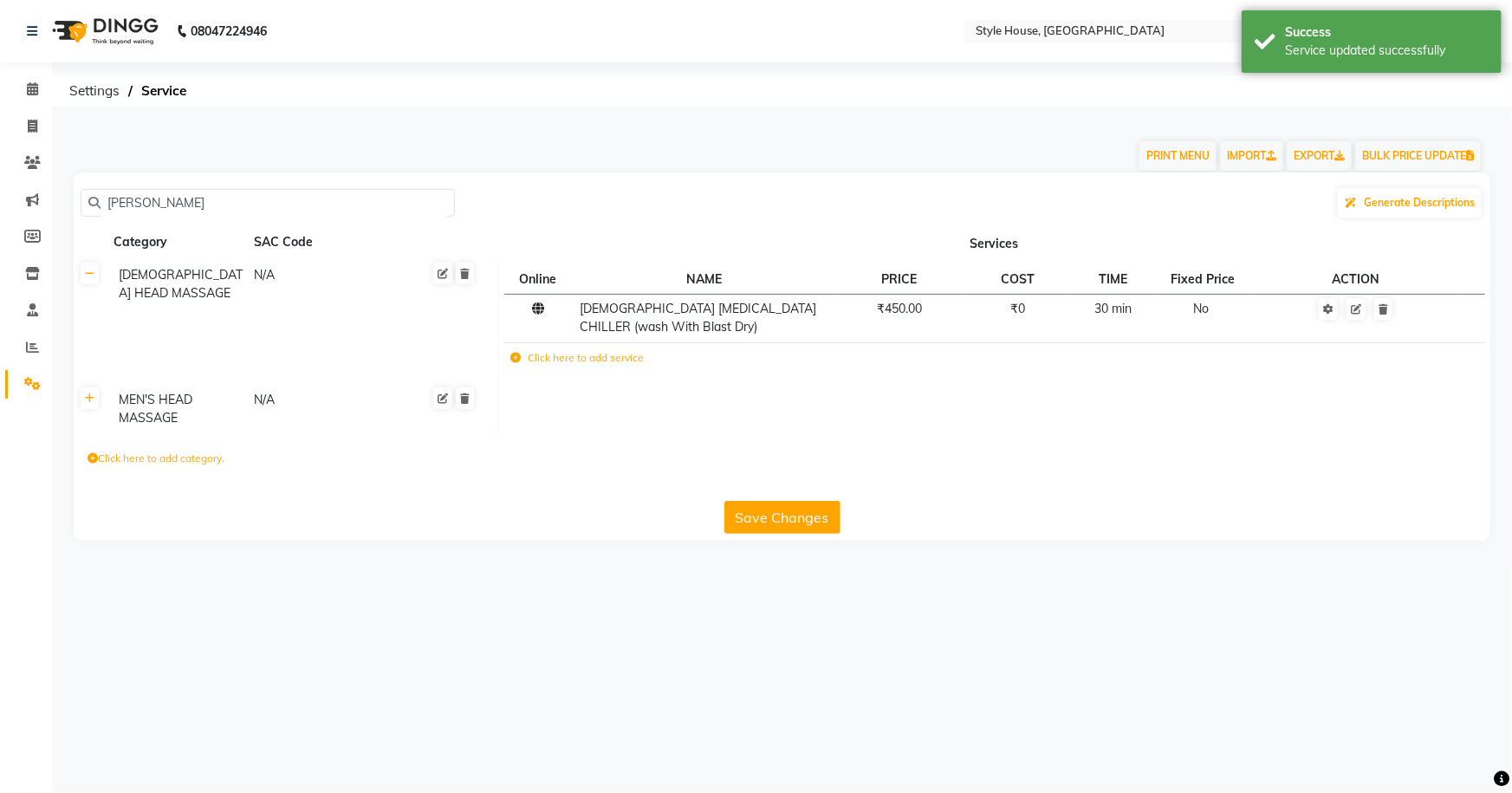
click at [245, 198] on input "[PERSON_NAME]" at bounding box center [274, 203] width 346 height 27
type input "M"
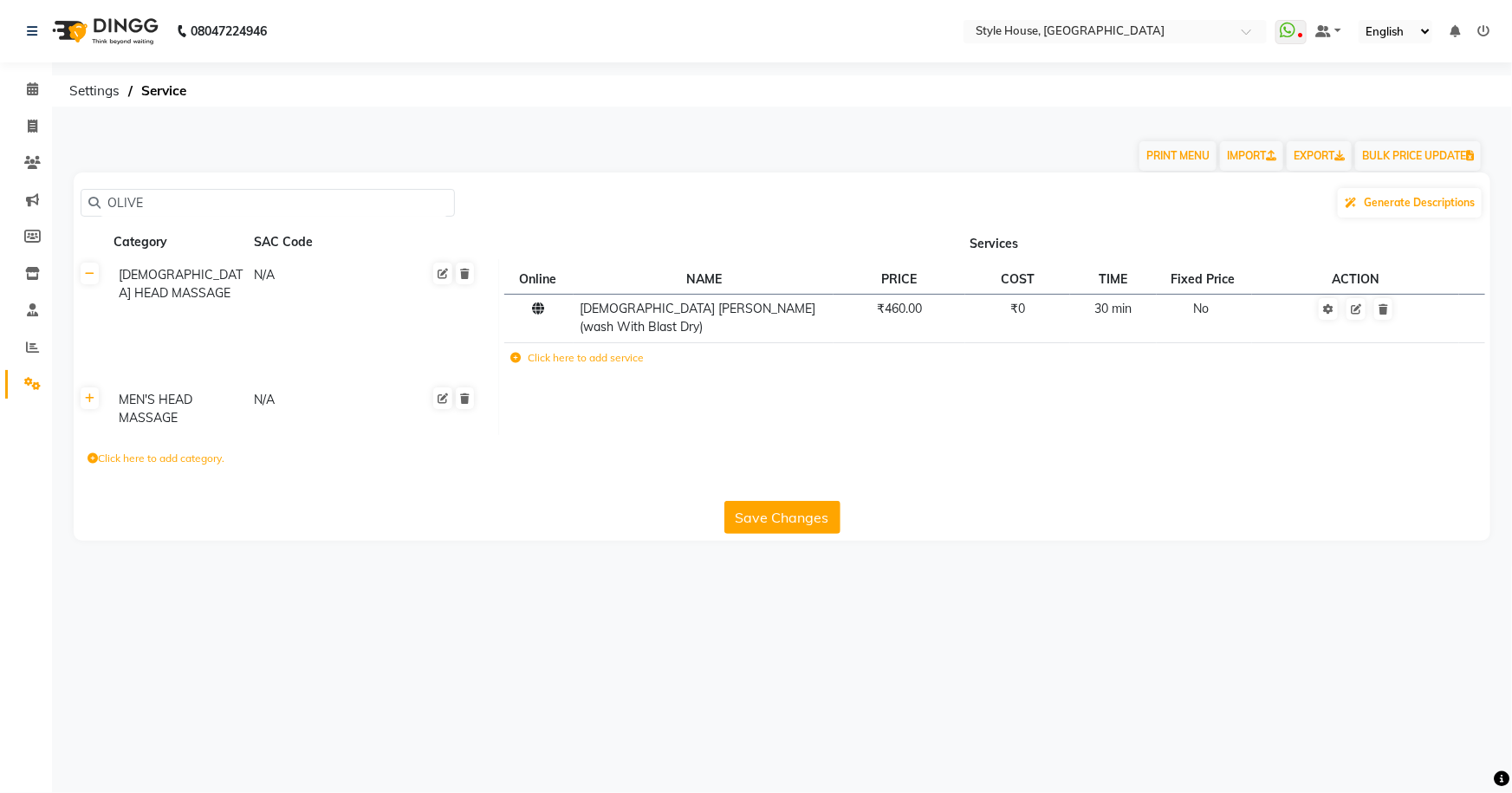
click at [767, 501] on button "Save Changes" at bounding box center [781, 518] width 116 height 33
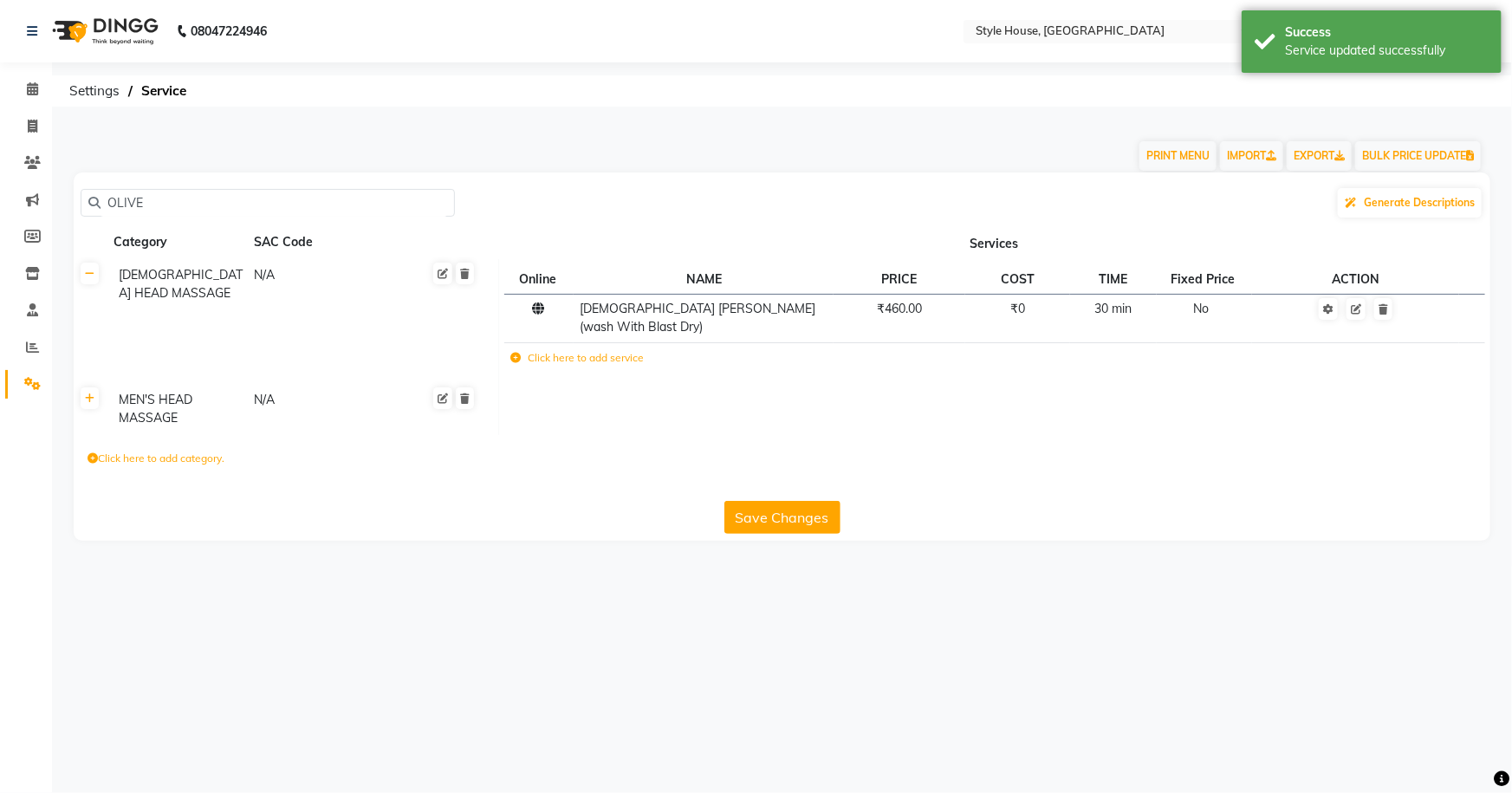
click at [182, 196] on input "OLIVE" at bounding box center [274, 203] width 346 height 27
type input "O"
click at [784, 515] on button "Save Changes" at bounding box center [781, 518] width 116 height 33
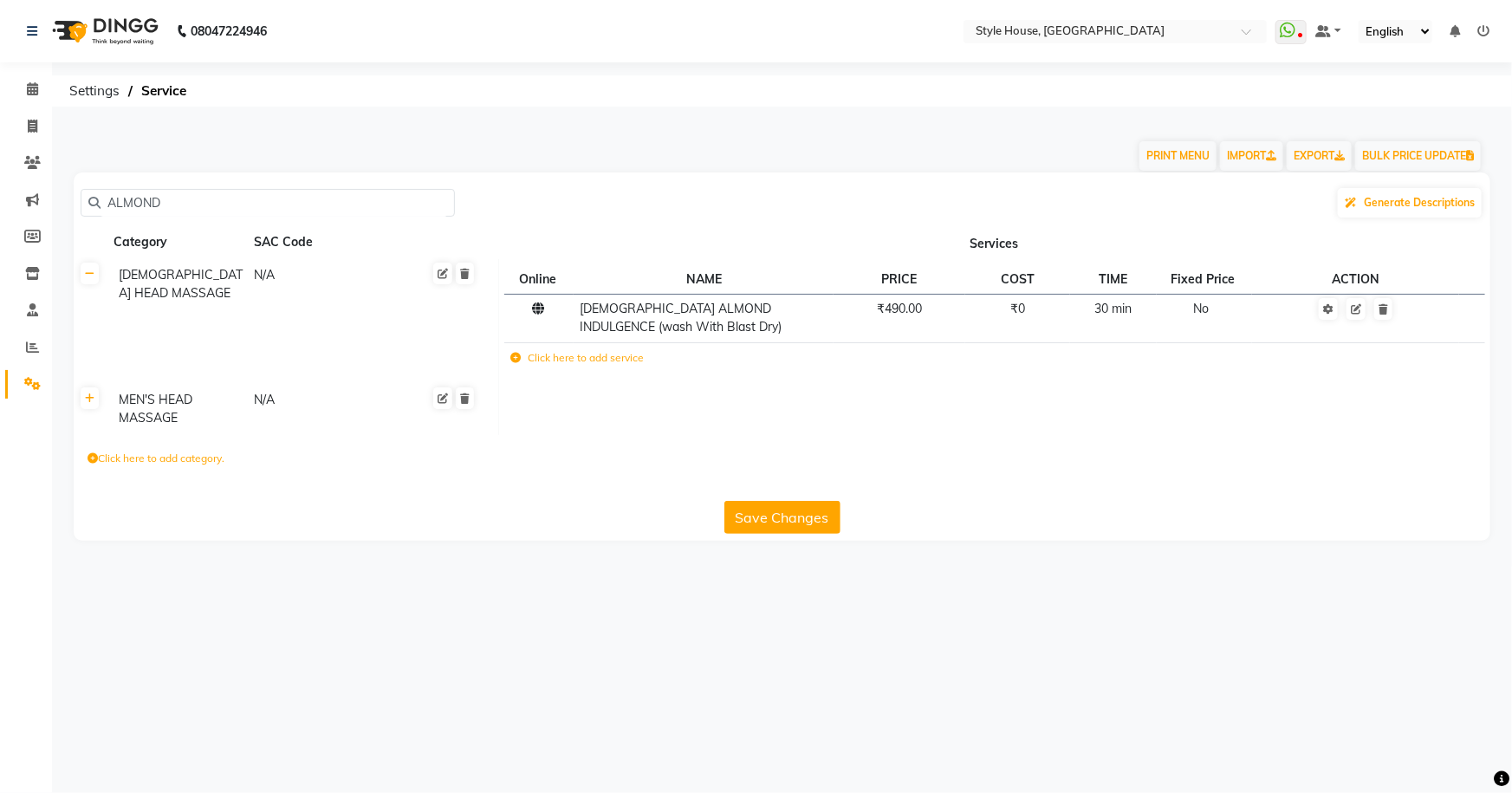
click at [276, 209] on input "ALMOND" at bounding box center [274, 203] width 346 height 27
type input "A"
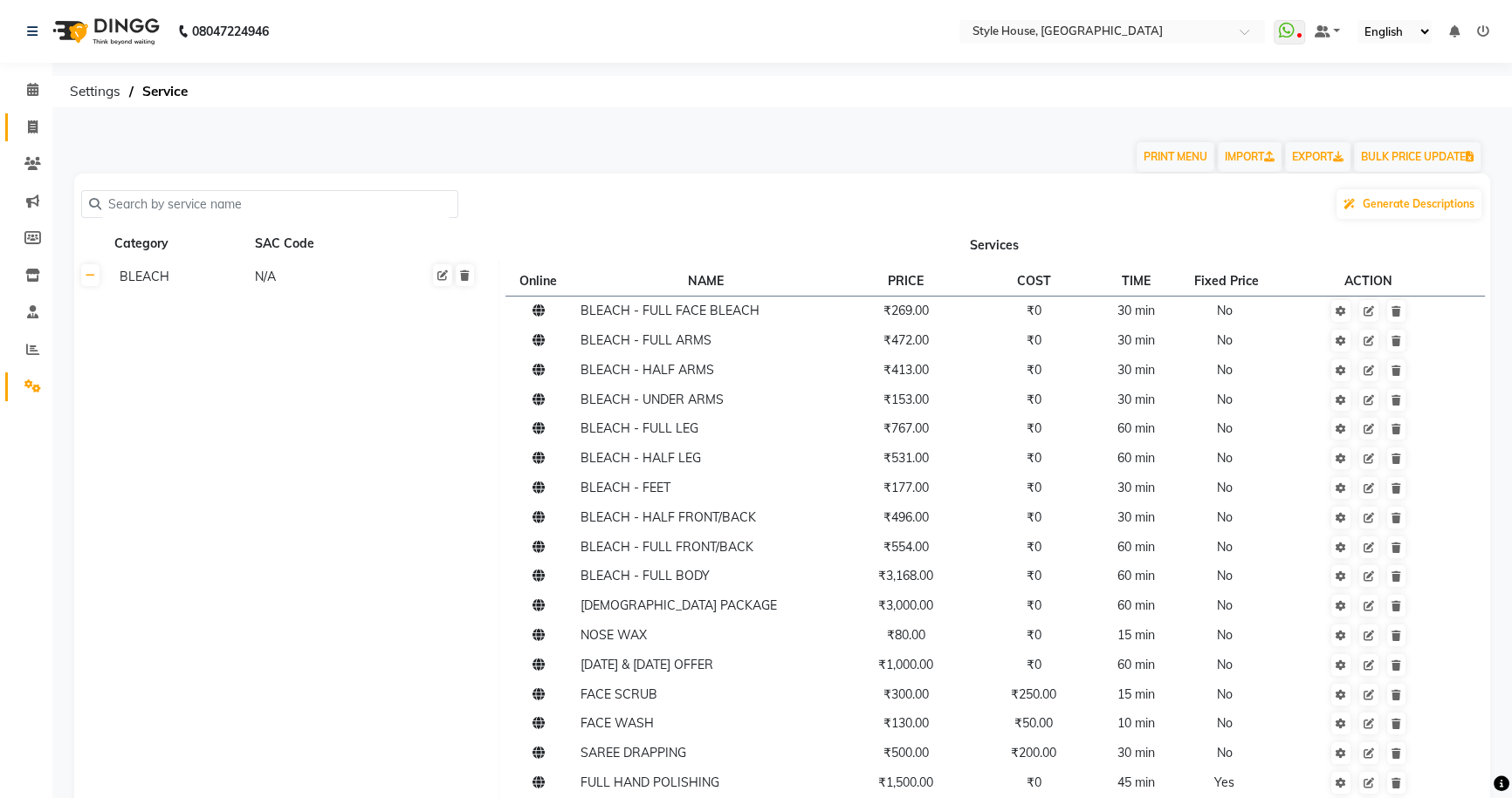
click at [23, 121] on span at bounding box center [33, 128] width 31 height 21
select select "service"
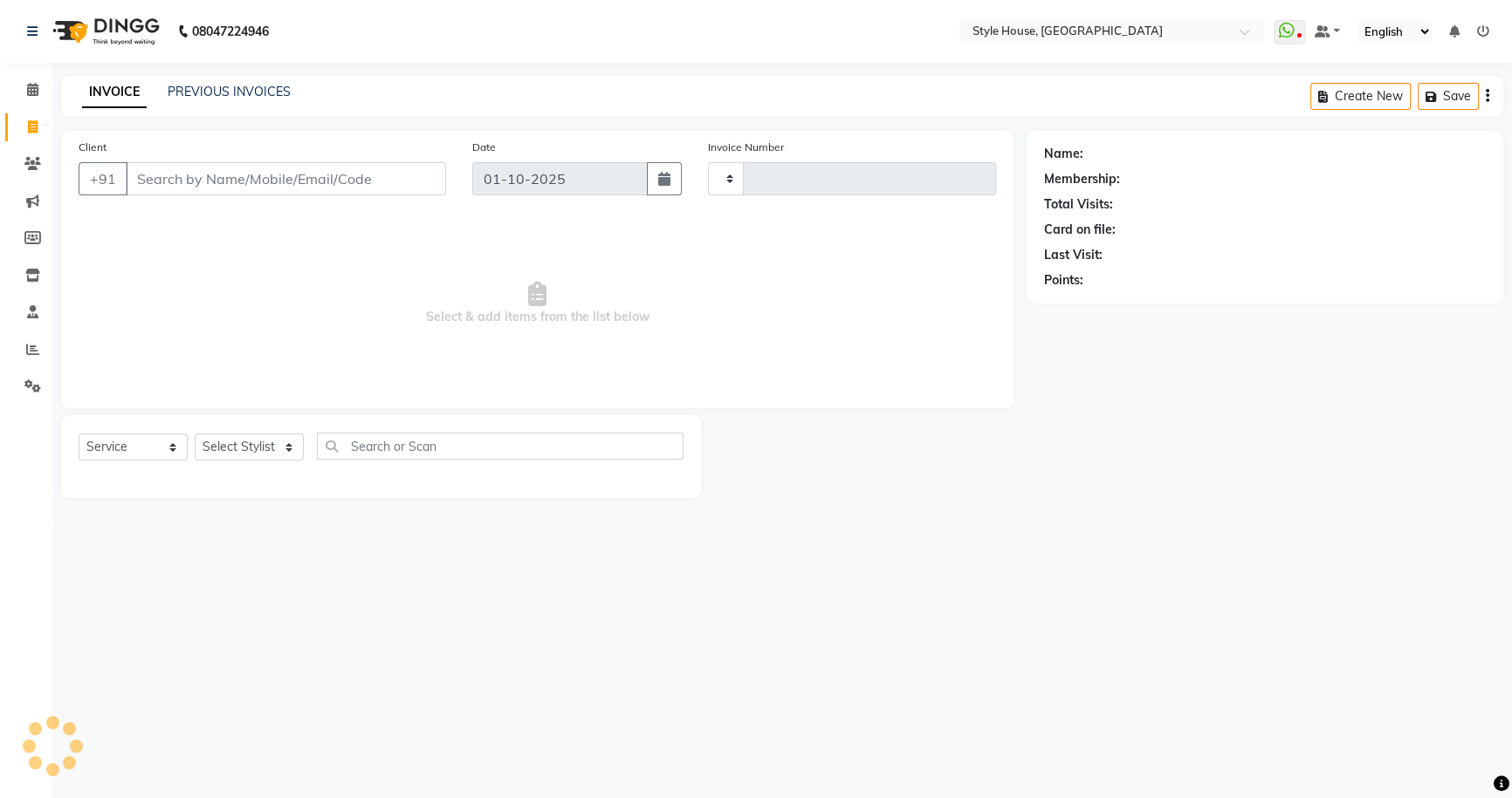
type input "2172"
select select "4237"
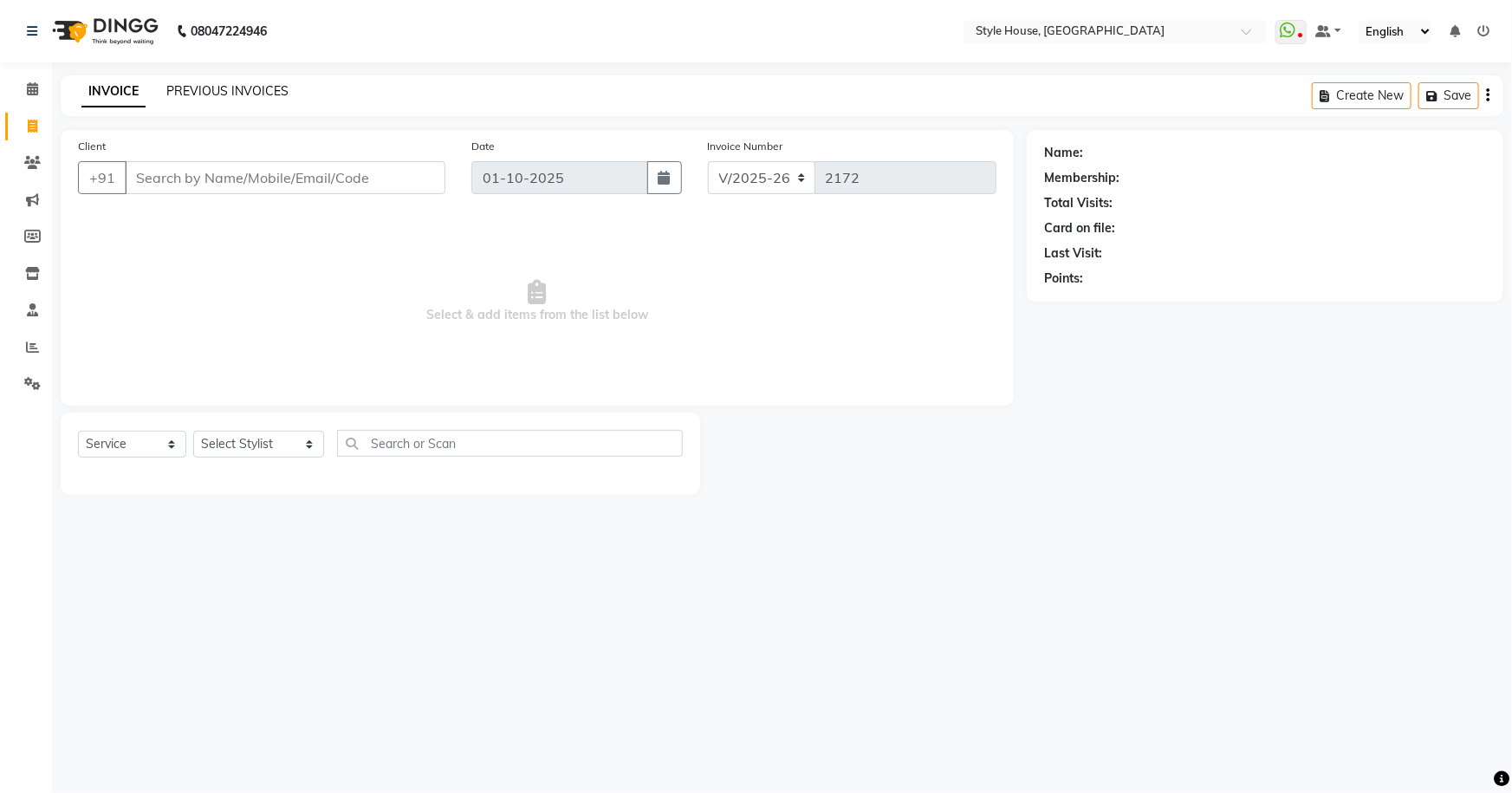
click at [249, 94] on link "PREVIOUS INVOICES" at bounding box center [228, 91] width 122 height 16
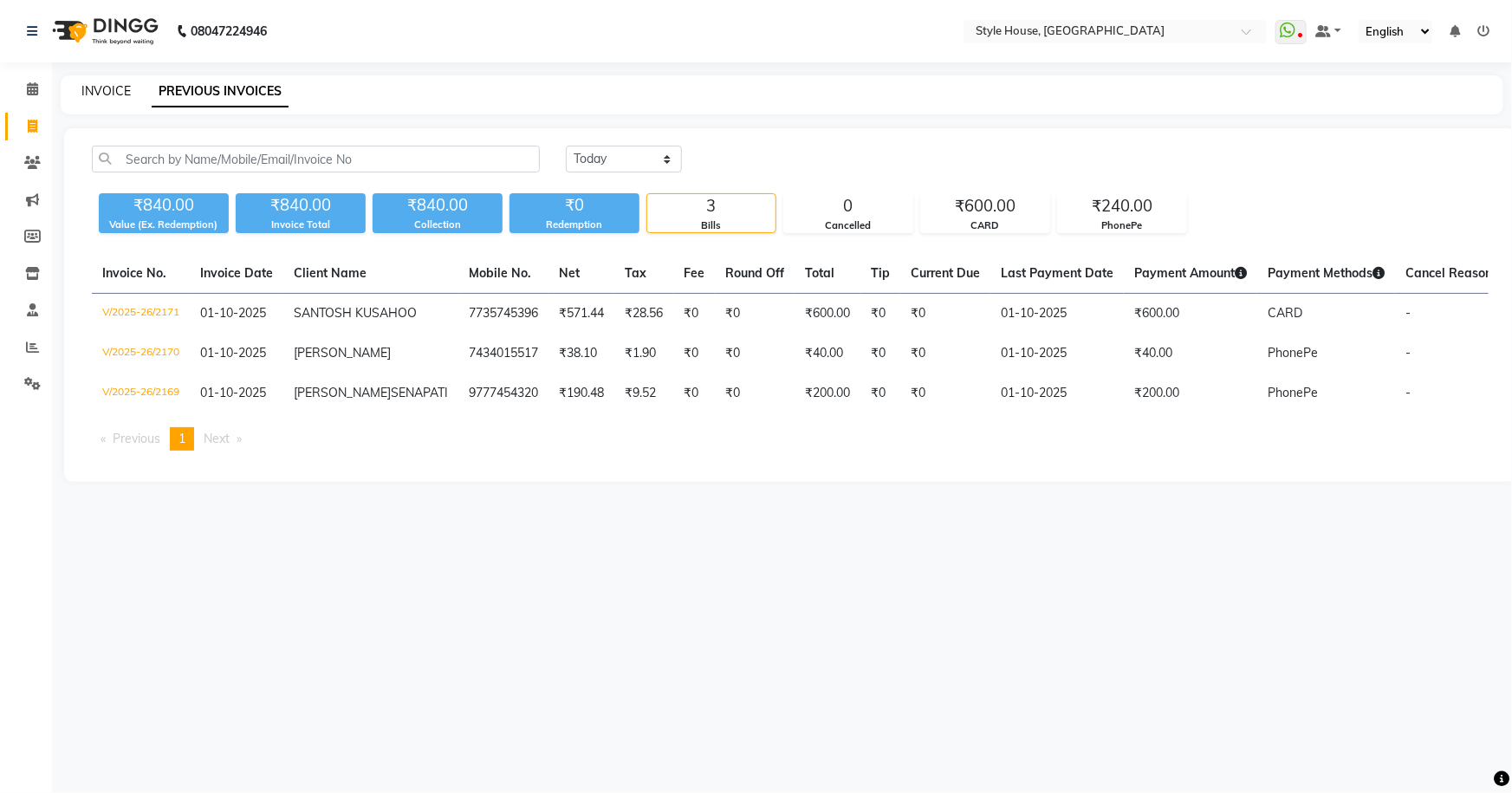
click at [113, 94] on link "INVOICE" at bounding box center [106, 91] width 49 height 16
select select "service"
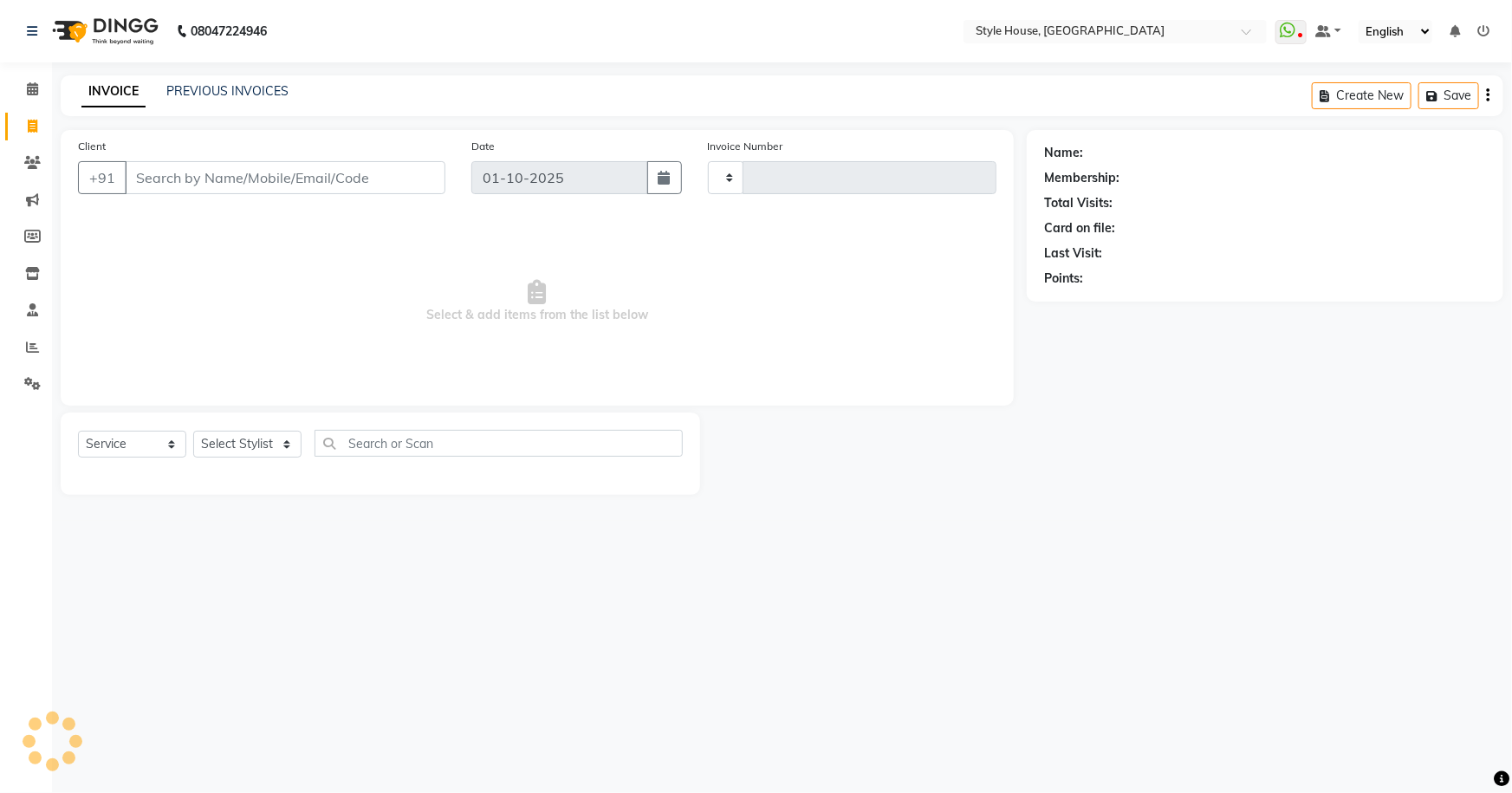
type input "2172"
select select "4237"
click at [210, 183] on input "Client" at bounding box center [285, 178] width 320 height 33
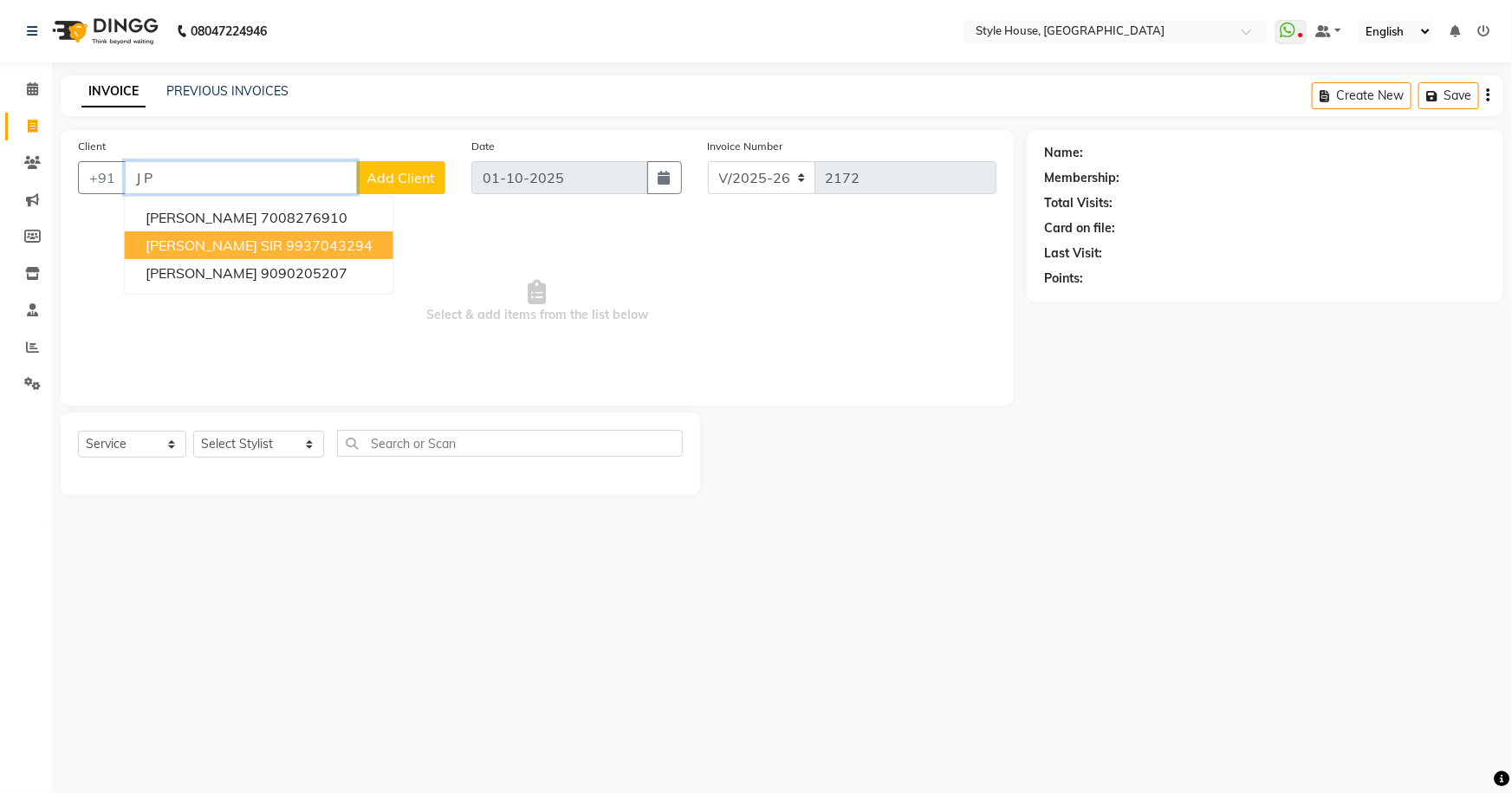
click at [286, 246] on ngb-highlight "9937043294" at bounding box center [330, 245] width 87 height 18
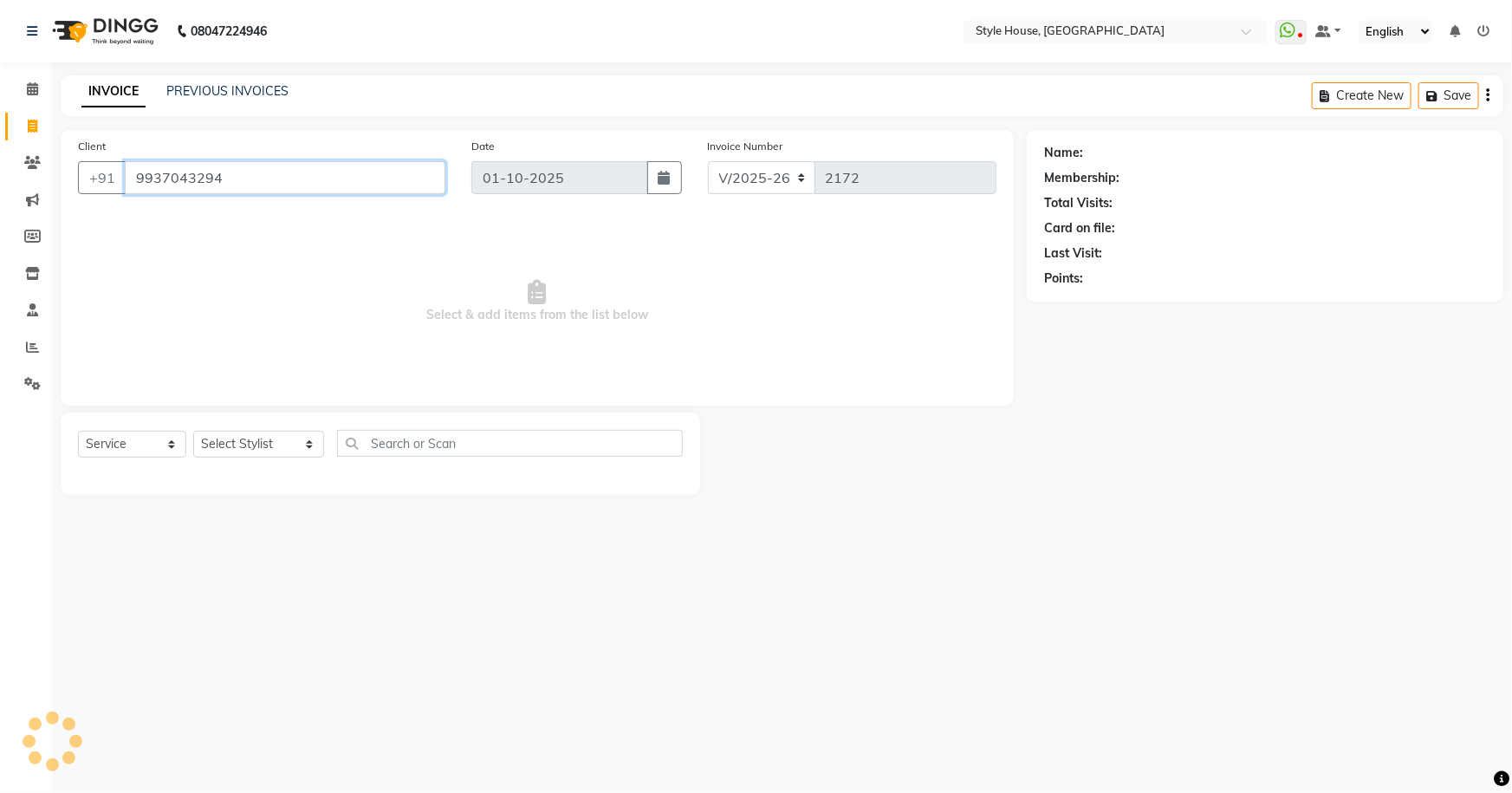
type input "9937043294"
click at [213, 190] on input "9937043294" at bounding box center [285, 178] width 320 height 33
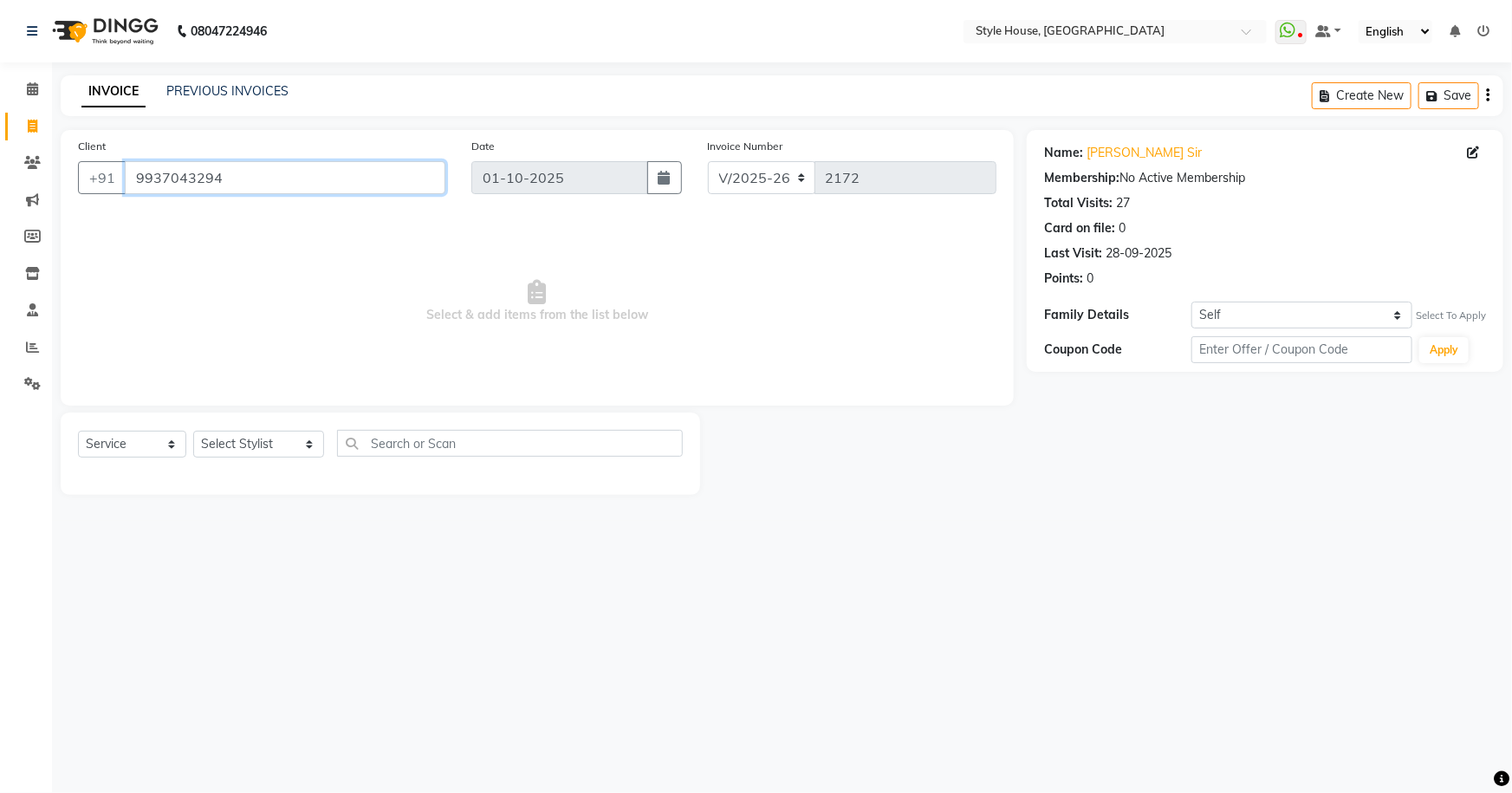
click at [213, 190] on input "9937043294" at bounding box center [285, 178] width 320 height 33
click at [24, 380] on icon at bounding box center [32, 384] width 17 height 13
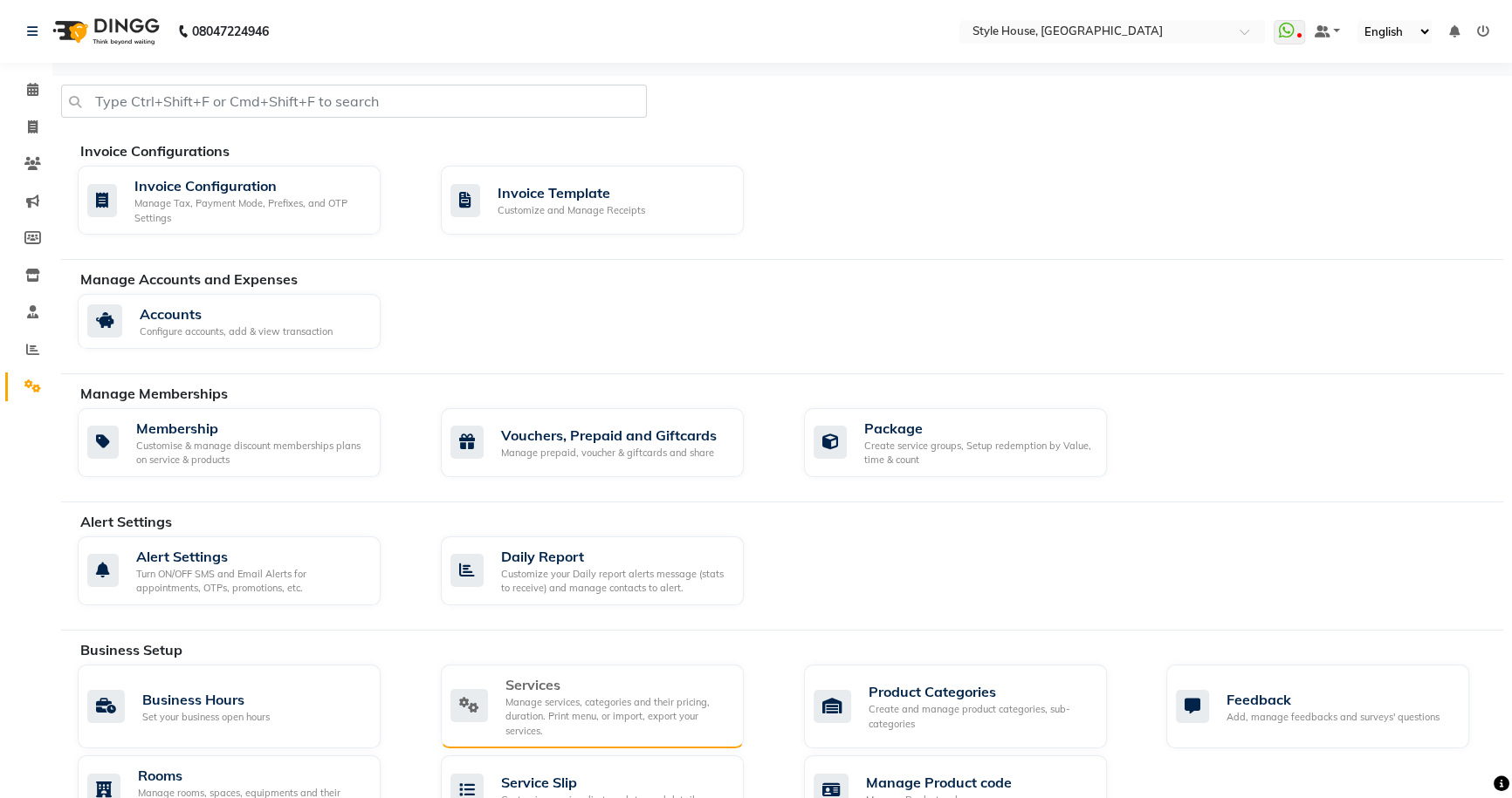
click at [561, 691] on div "Services" at bounding box center [617, 684] width 225 height 21
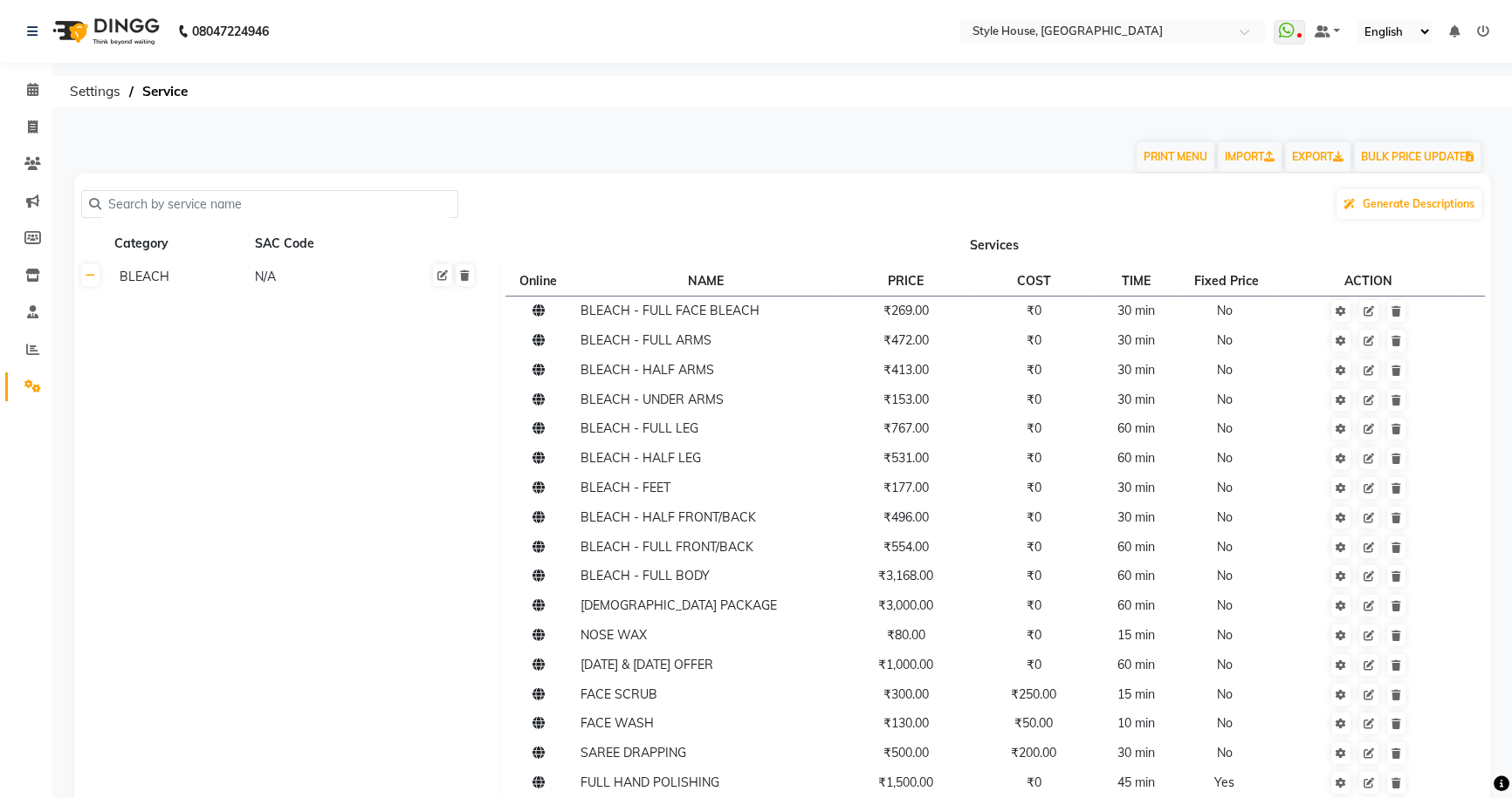
click at [152, 210] on input "text" at bounding box center [276, 204] width 349 height 27
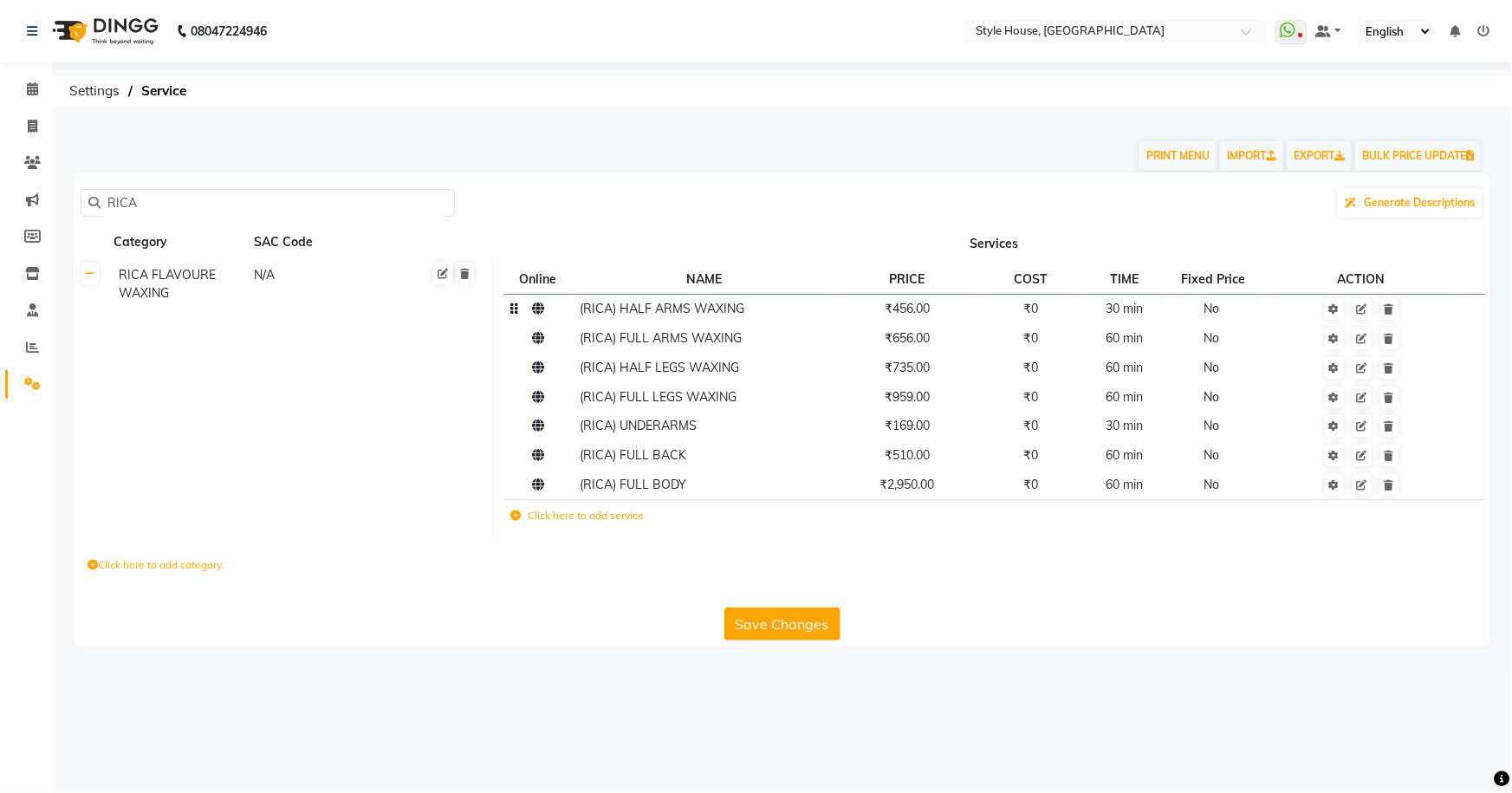
type input "RICA"
click at [954, 313] on td "₹456.00" at bounding box center [906, 308] width 146 height 30
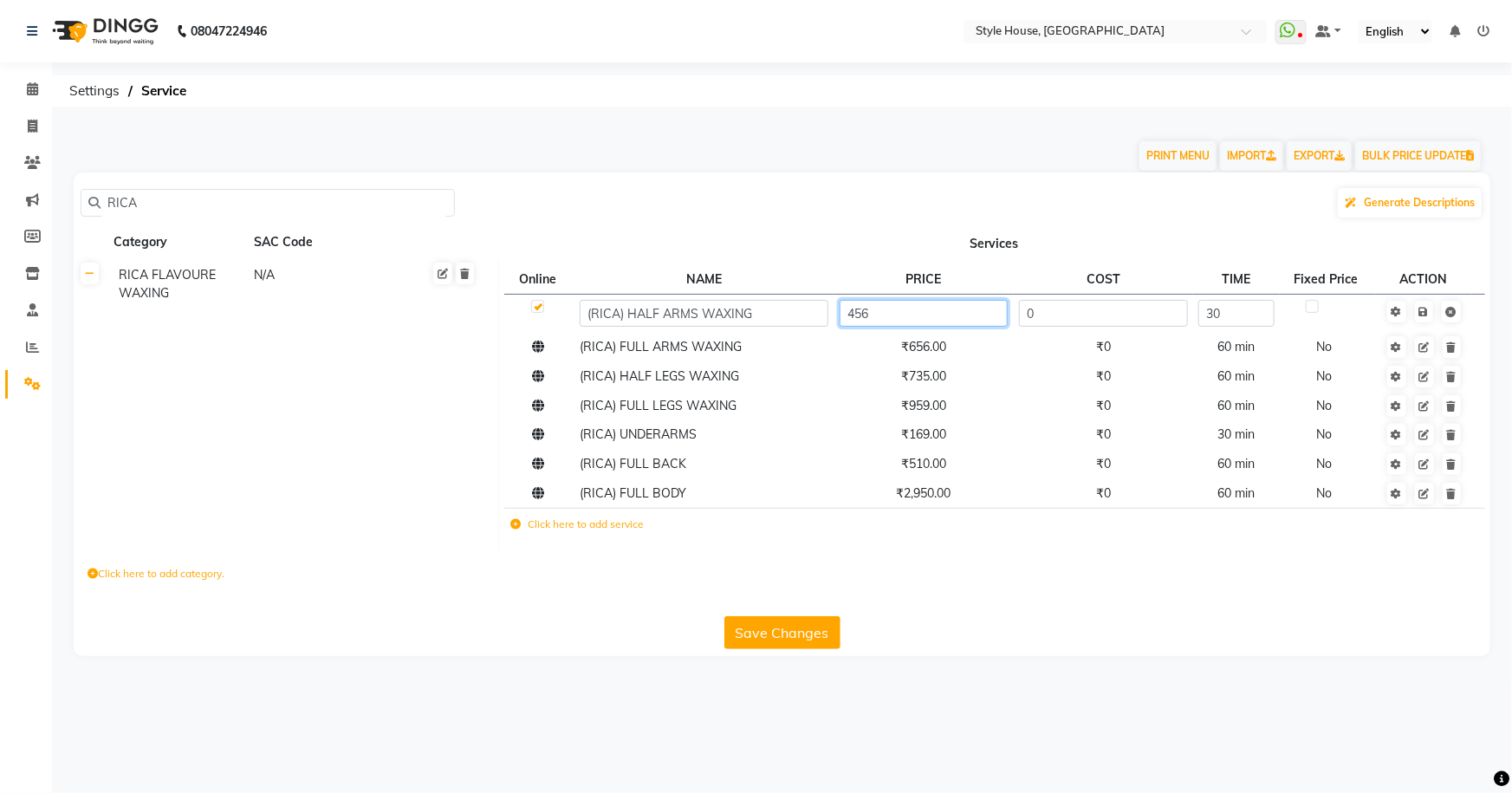
click at [954, 313] on input "456" at bounding box center [924, 313] width 169 height 27
type input "460"
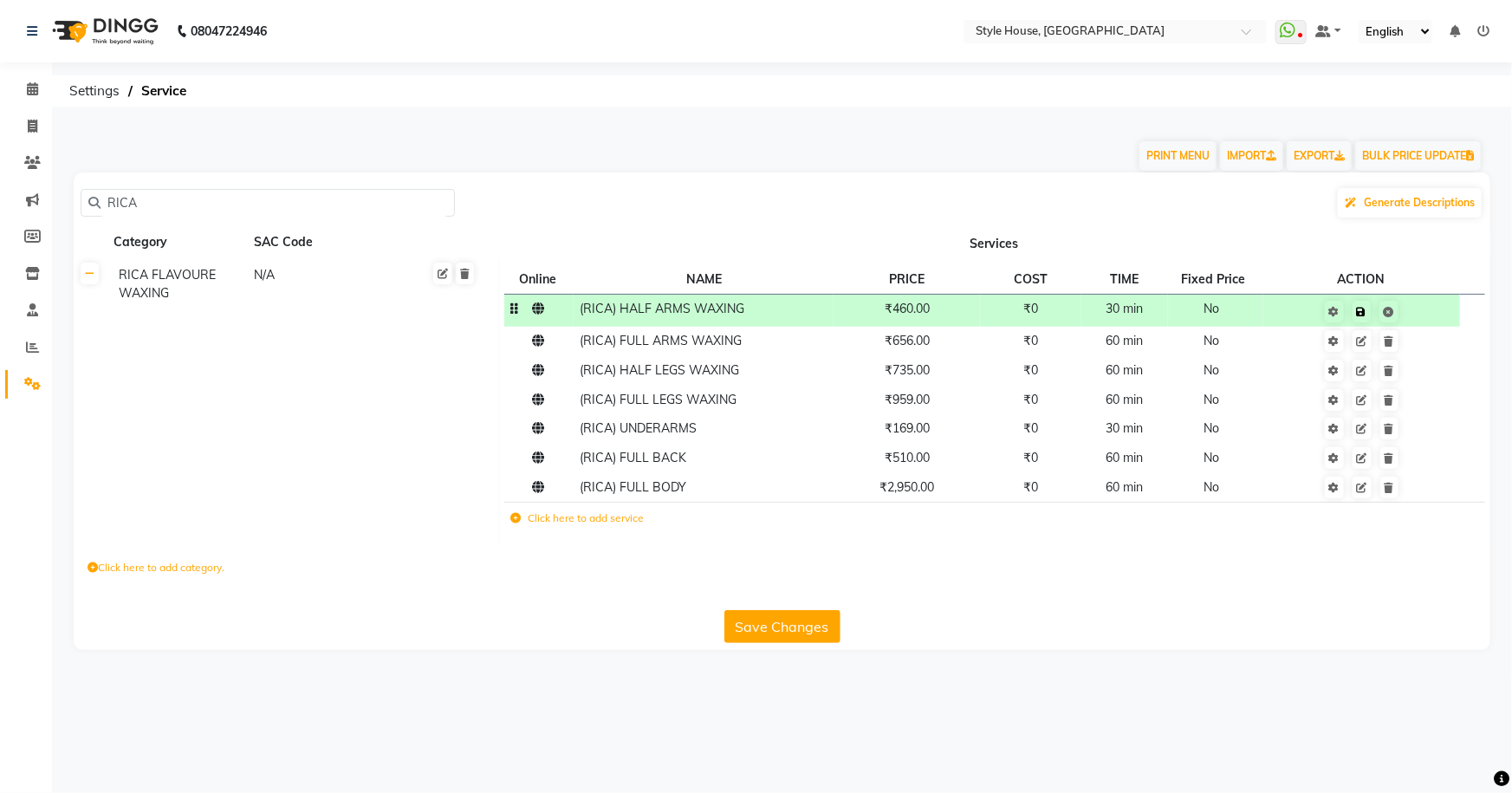
click at [1426, 310] on td "Save" at bounding box center [1362, 309] width 197 height 32
click at [958, 346] on td "₹656.00" at bounding box center [906, 342] width 146 height 30
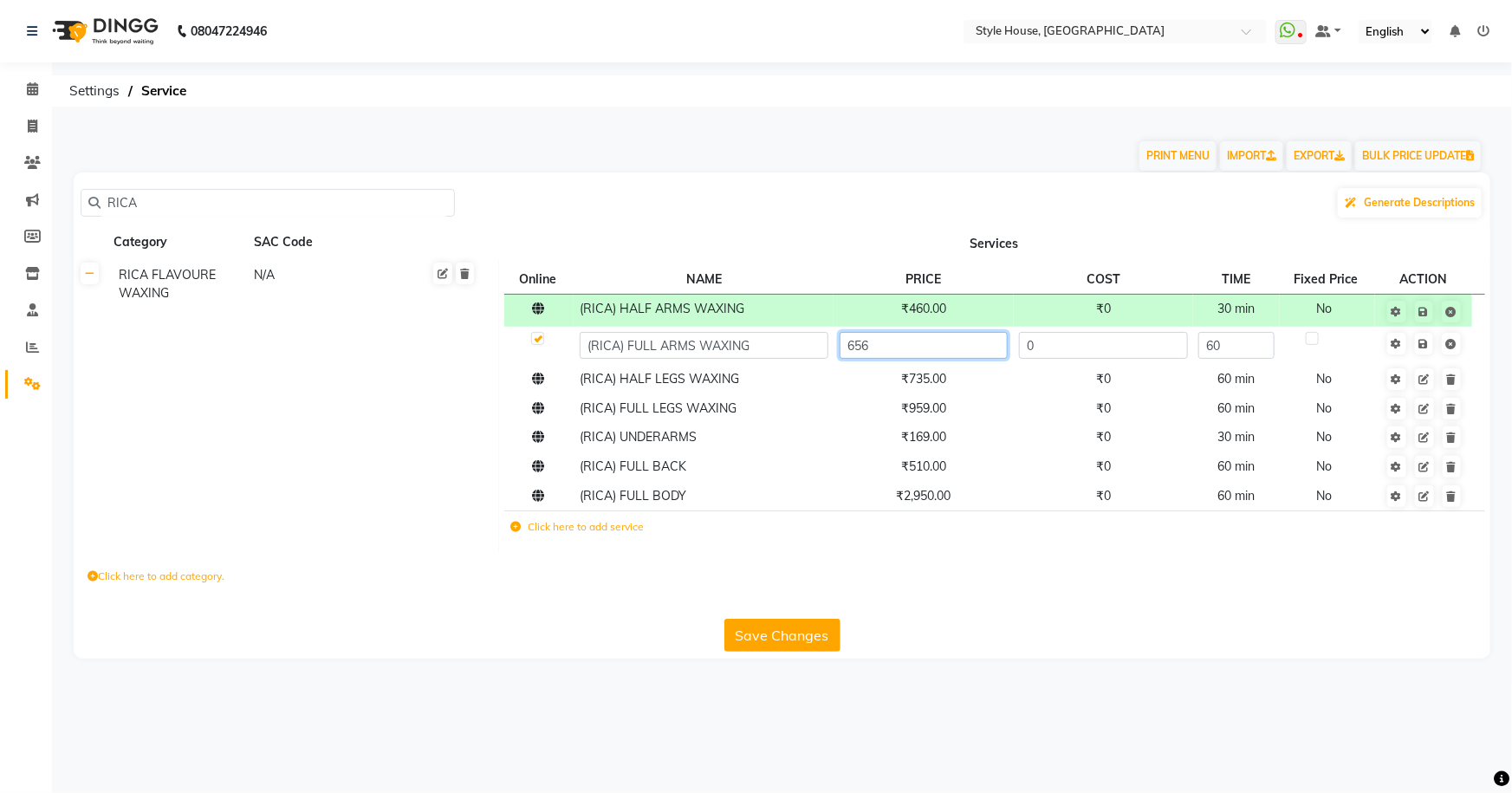
click at [958, 346] on input "656" at bounding box center [924, 345] width 169 height 27
type input "650"
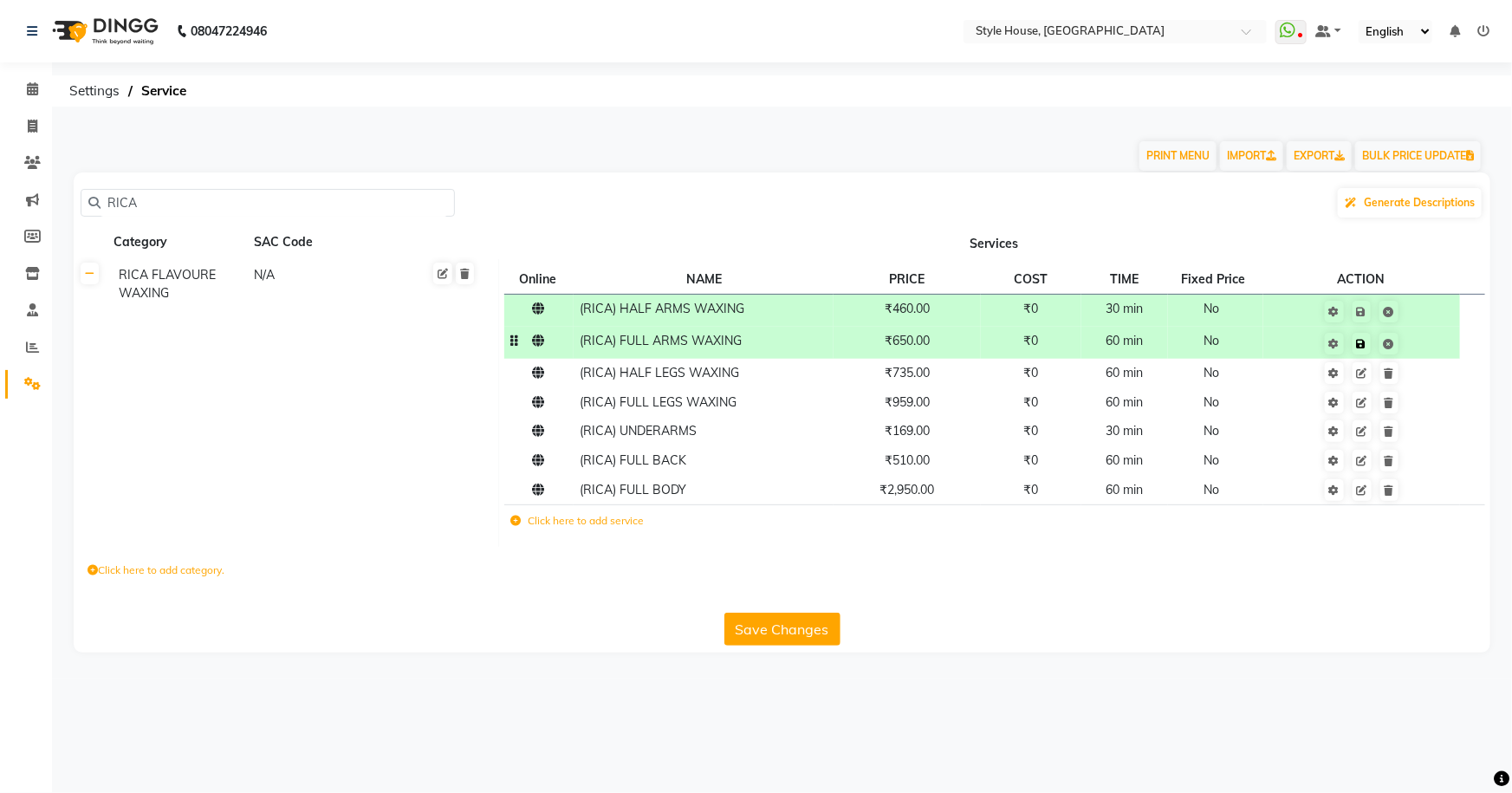
click at [1427, 343] on td "Save" at bounding box center [1362, 343] width 197 height 32
click at [969, 382] on td "₹735.00" at bounding box center [906, 373] width 146 height 30
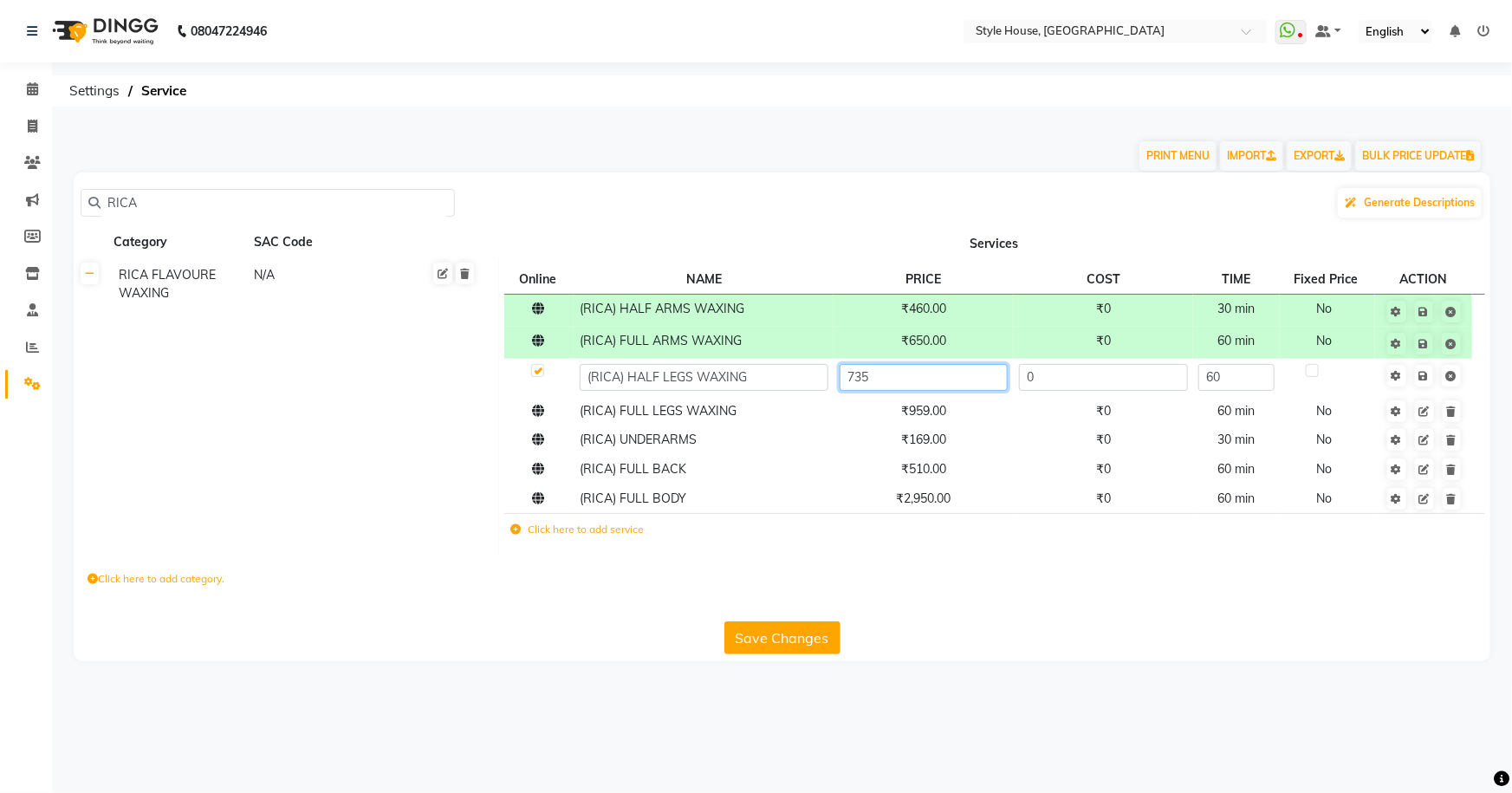
click at [969, 382] on input "735" at bounding box center [924, 377] width 169 height 27
type input "750"
click at [1427, 380] on td "Save" at bounding box center [1423, 377] width 97 height 38
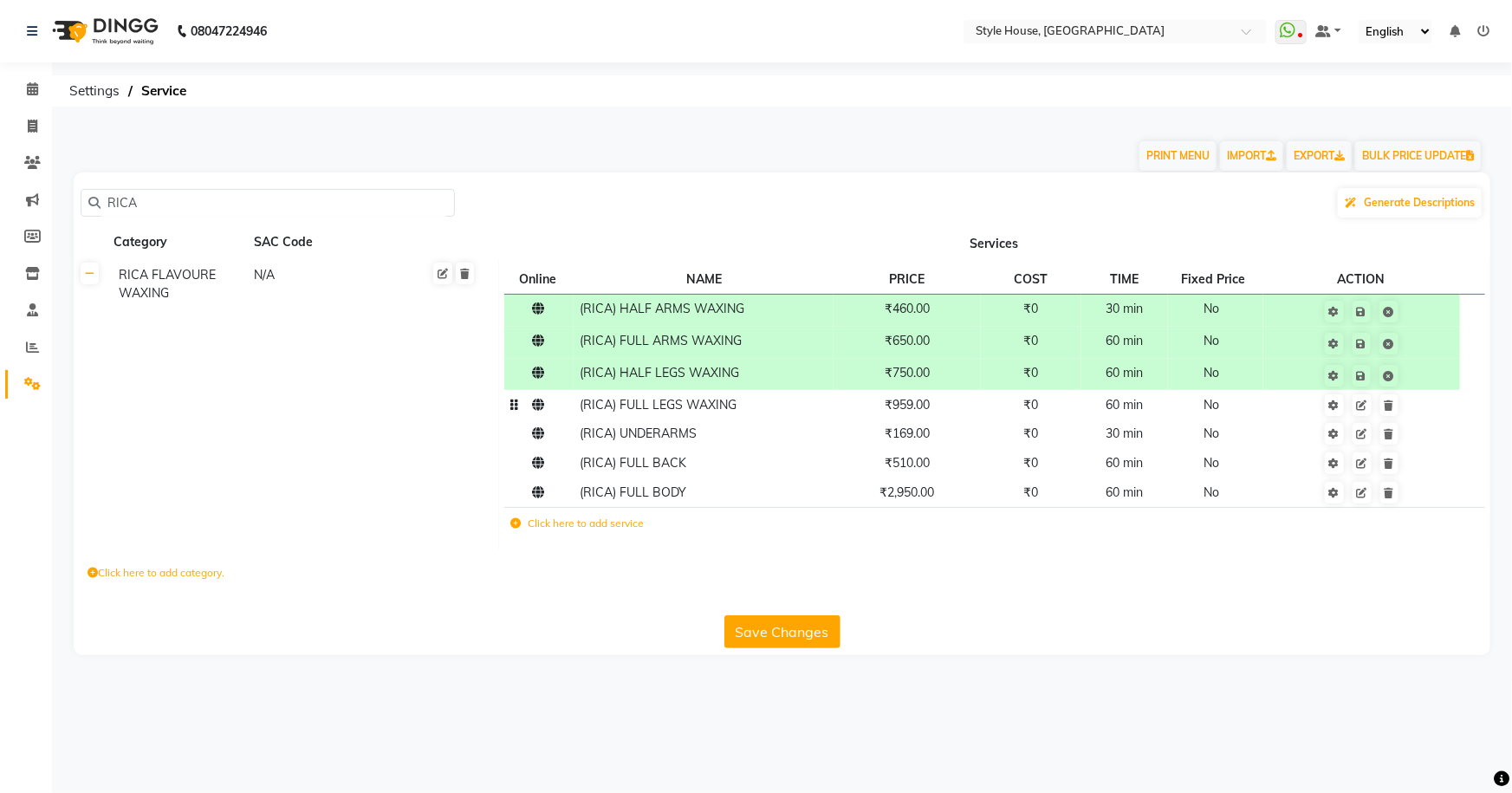
click at [950, 415] on td "₹959.00" at bounding box center [906, 405] width 146 height 30
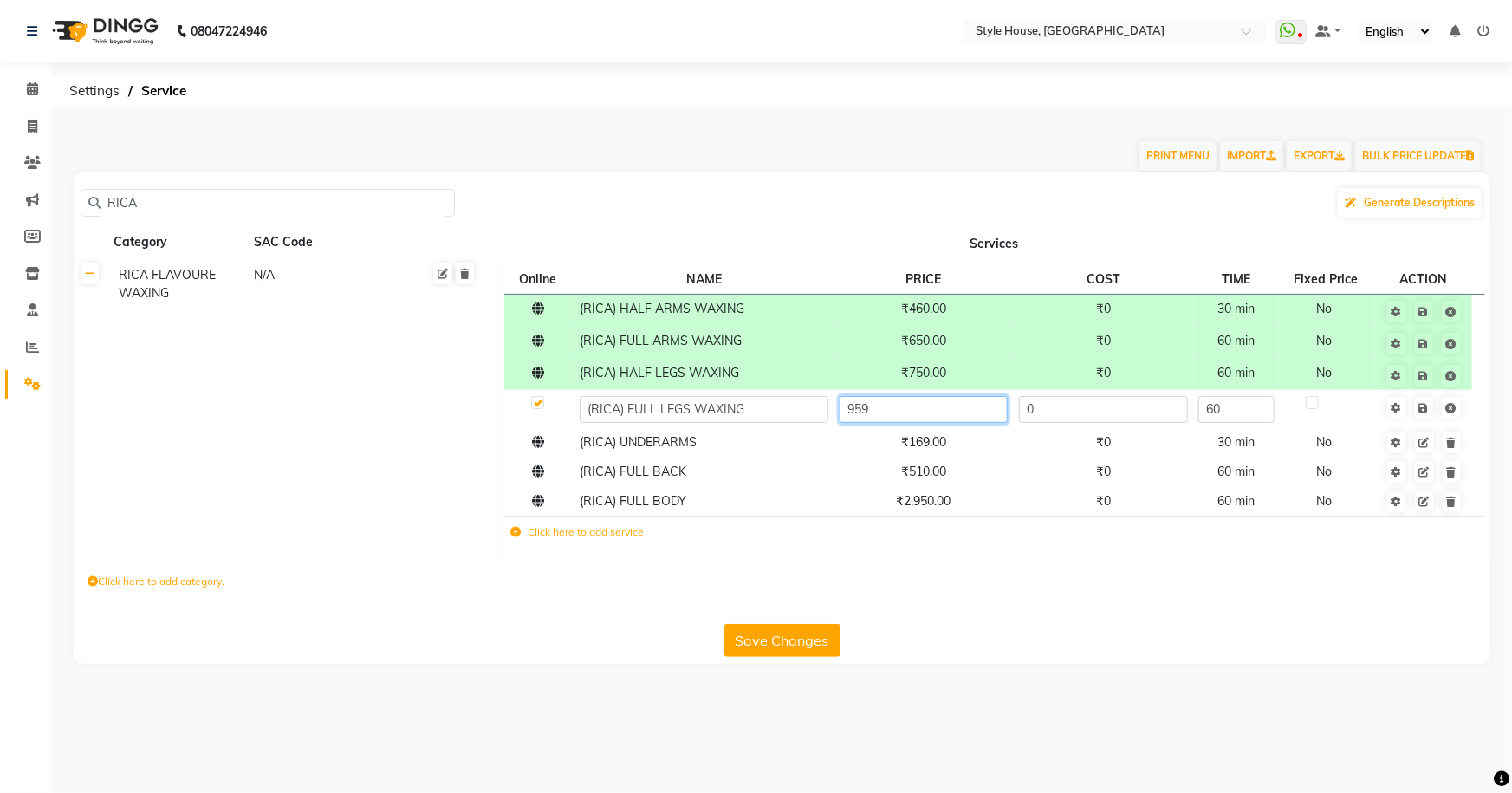
click at [950, 415] on input "959" at bounding box center [924, 409] width 169 height 27
type input "950"
click at [1429, 406] on td "Save" at bounding box center [1423, 409] width 97 height 38
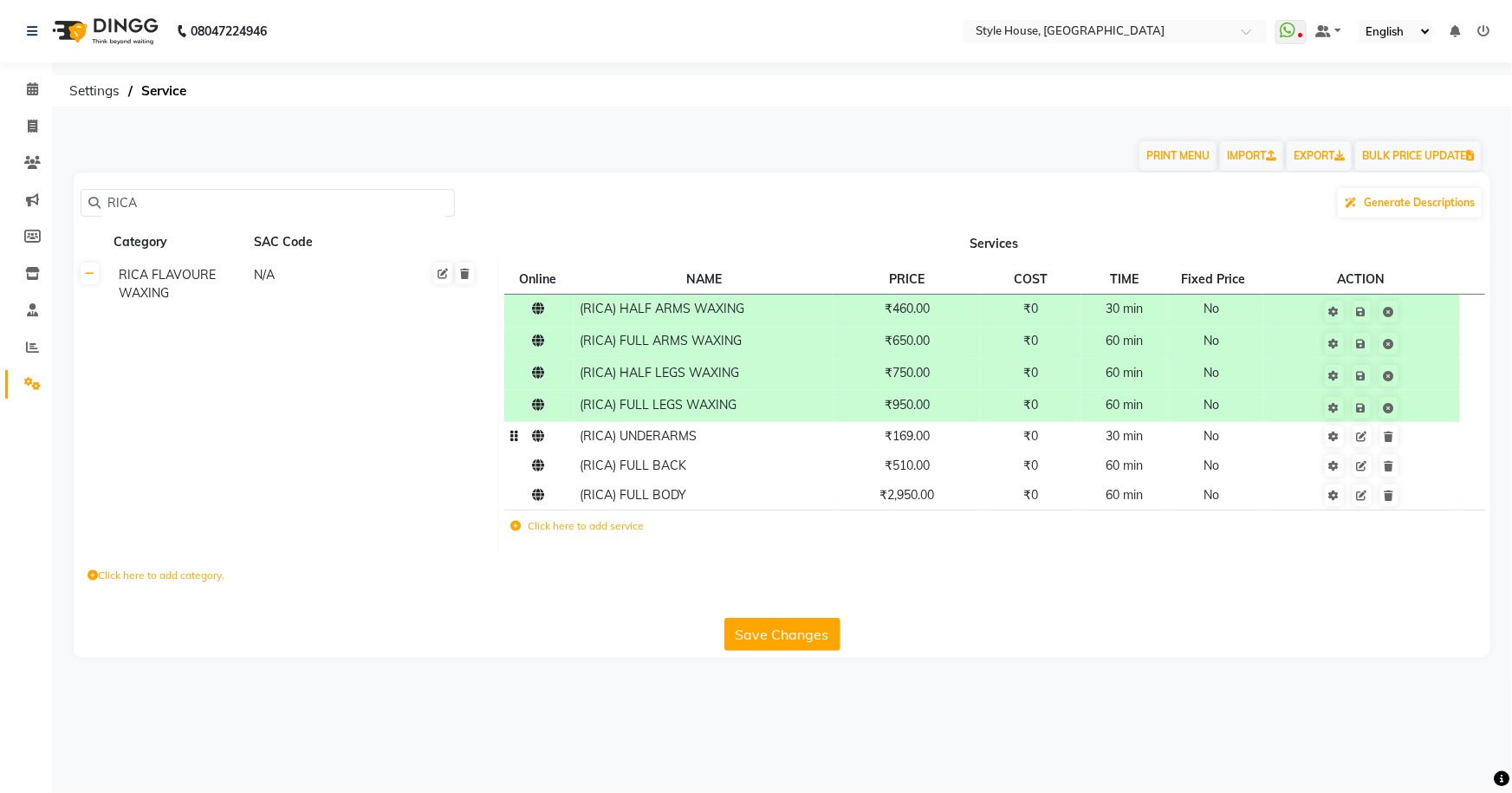
click at [997, 449] on td "₹0" at bounding box center [1031, 437] width 101 height 30
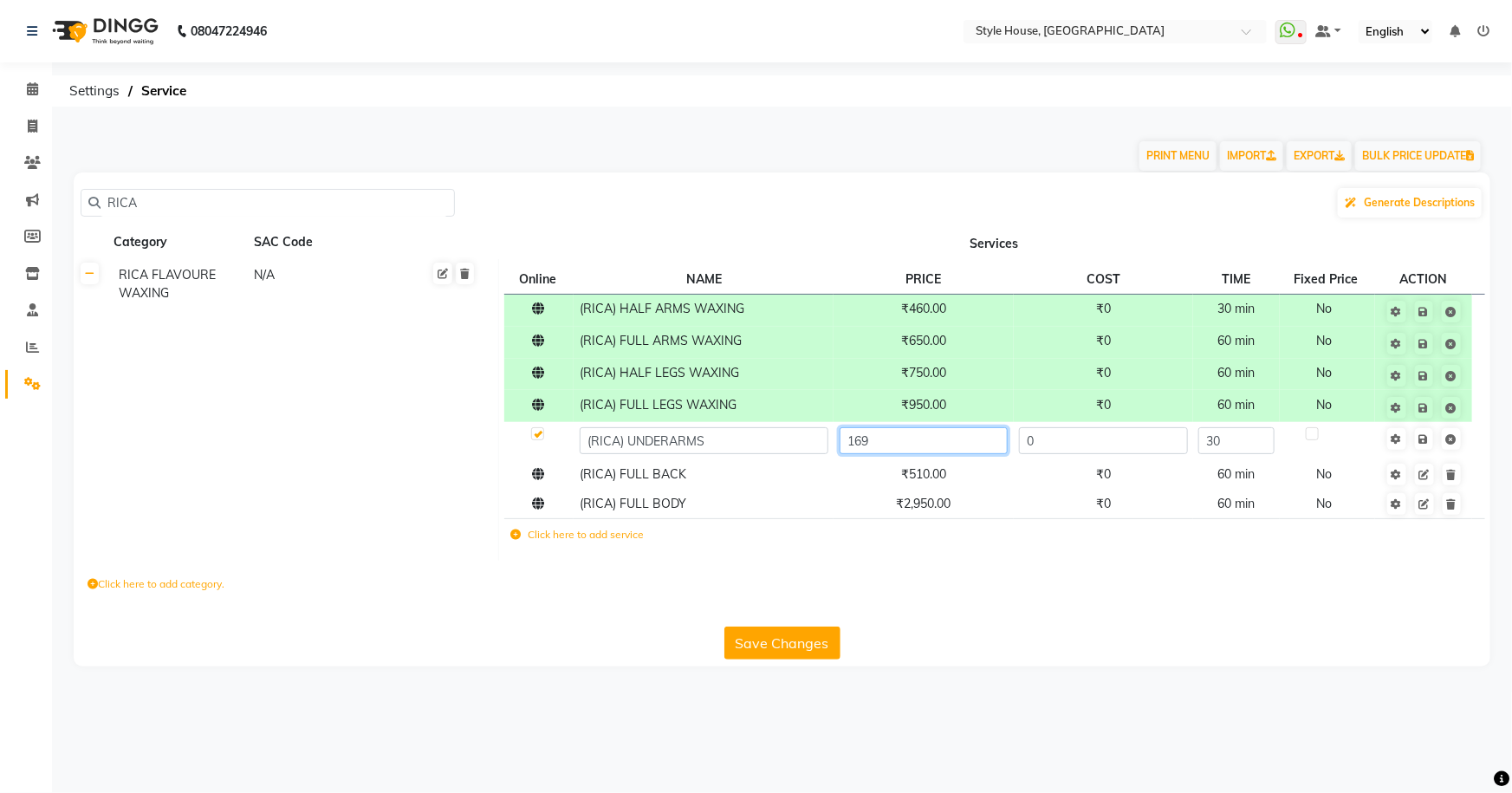
click at [997, 449] on input "169" at bounding box center [924, 440] width 169 height 27
type input "170"
click at [1428, 439] on td "Save" at bounding box center [1423, 441] width 97 height 38
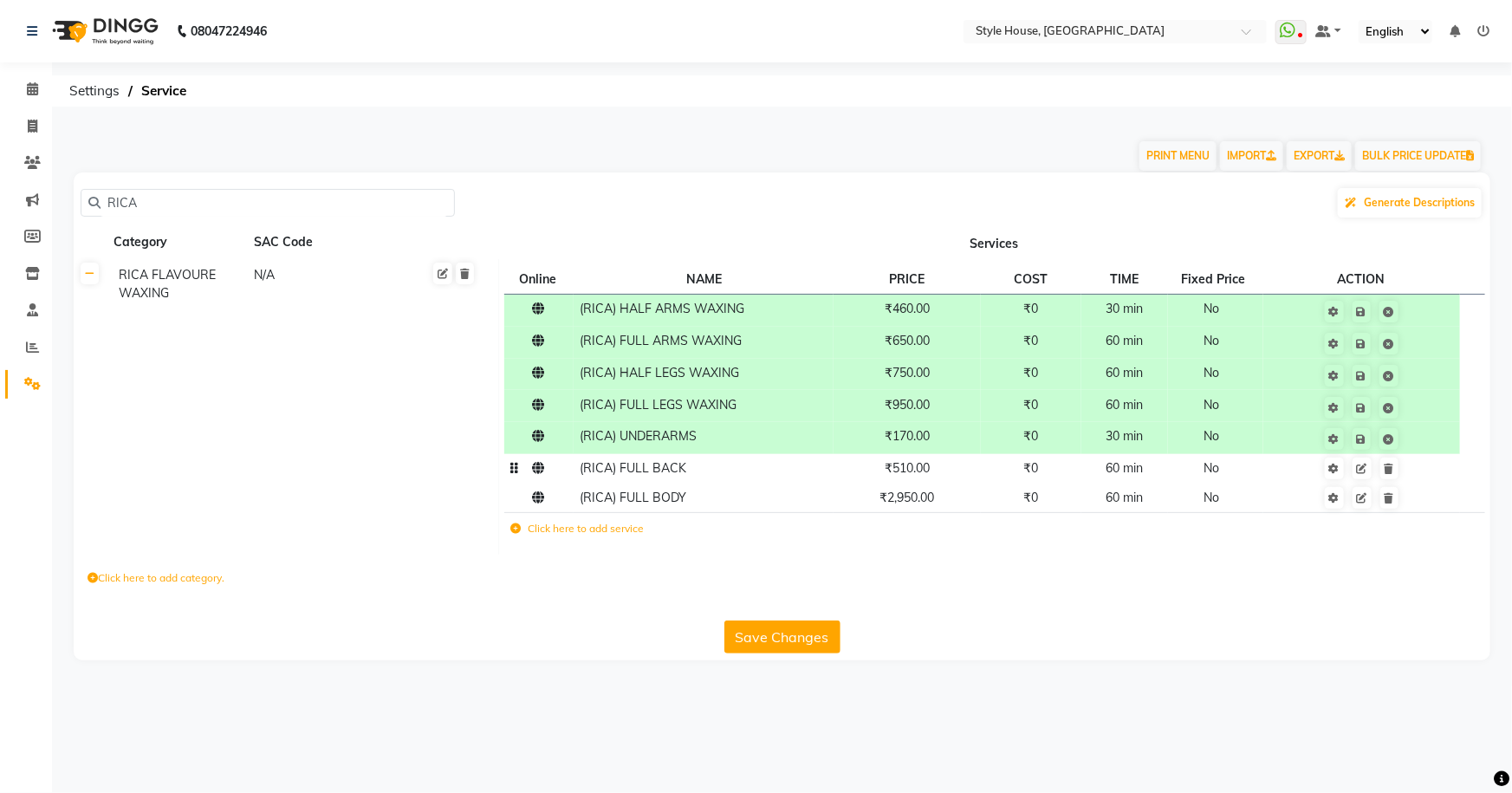
click at [962, 473] on td "₹510.00" at bounding box center [906, 469] width 146 height 30
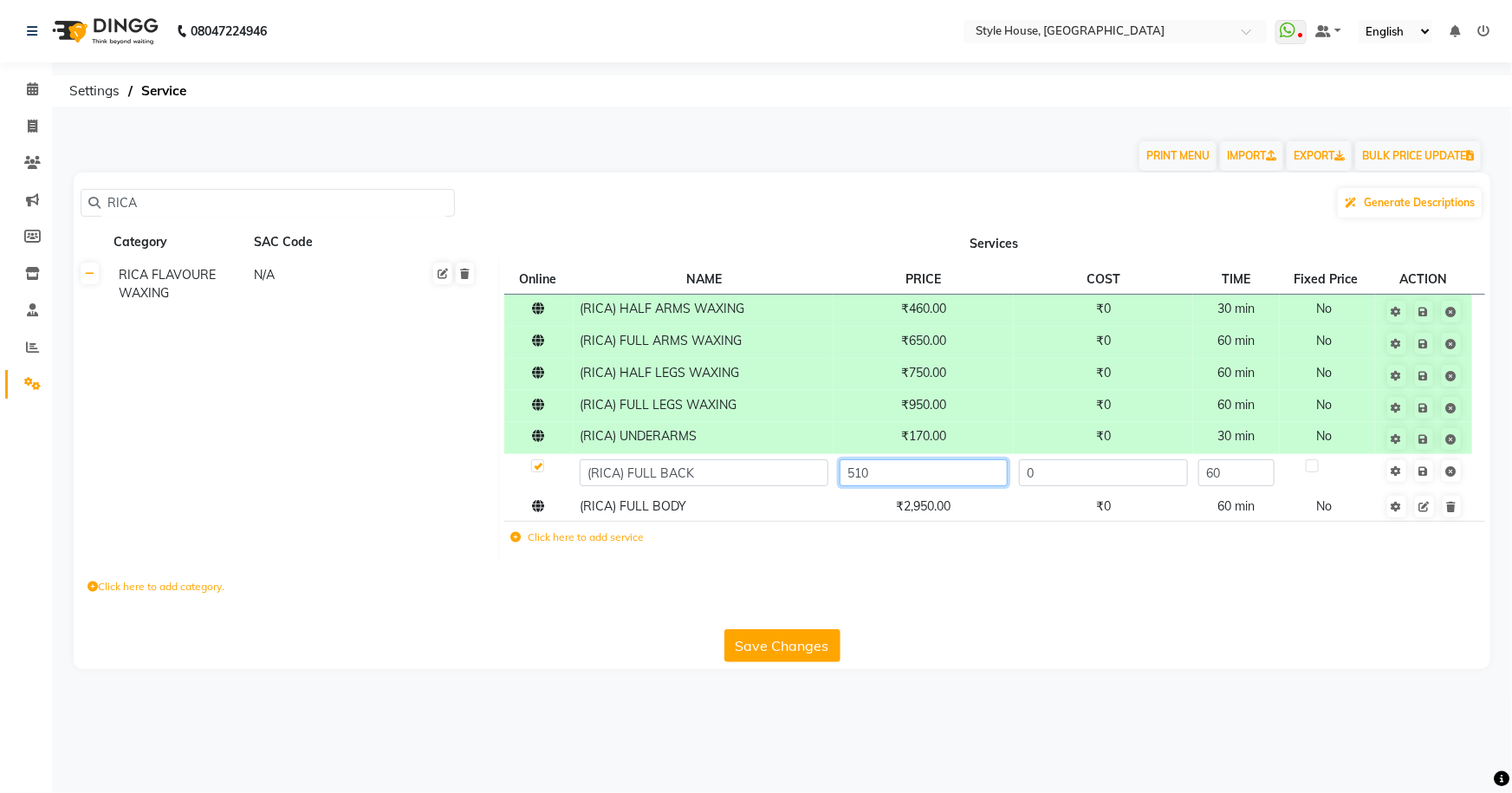
click at [961, 475] on input "510" at bounding box center [924, 472] width 169 height 27
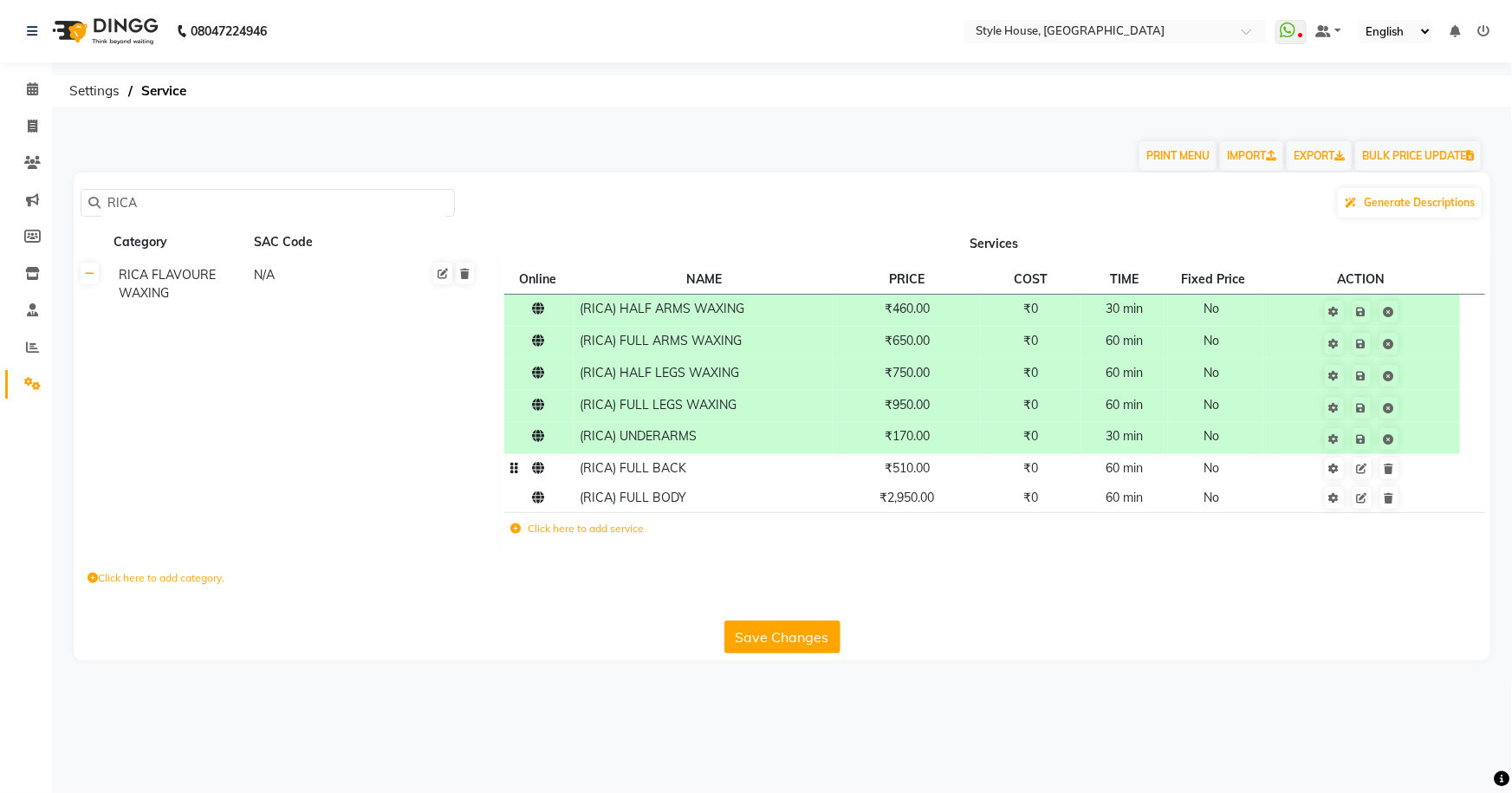
click at [796, 642] on button "Save Changes" at bounding box center [781, 637] width 116 height 33
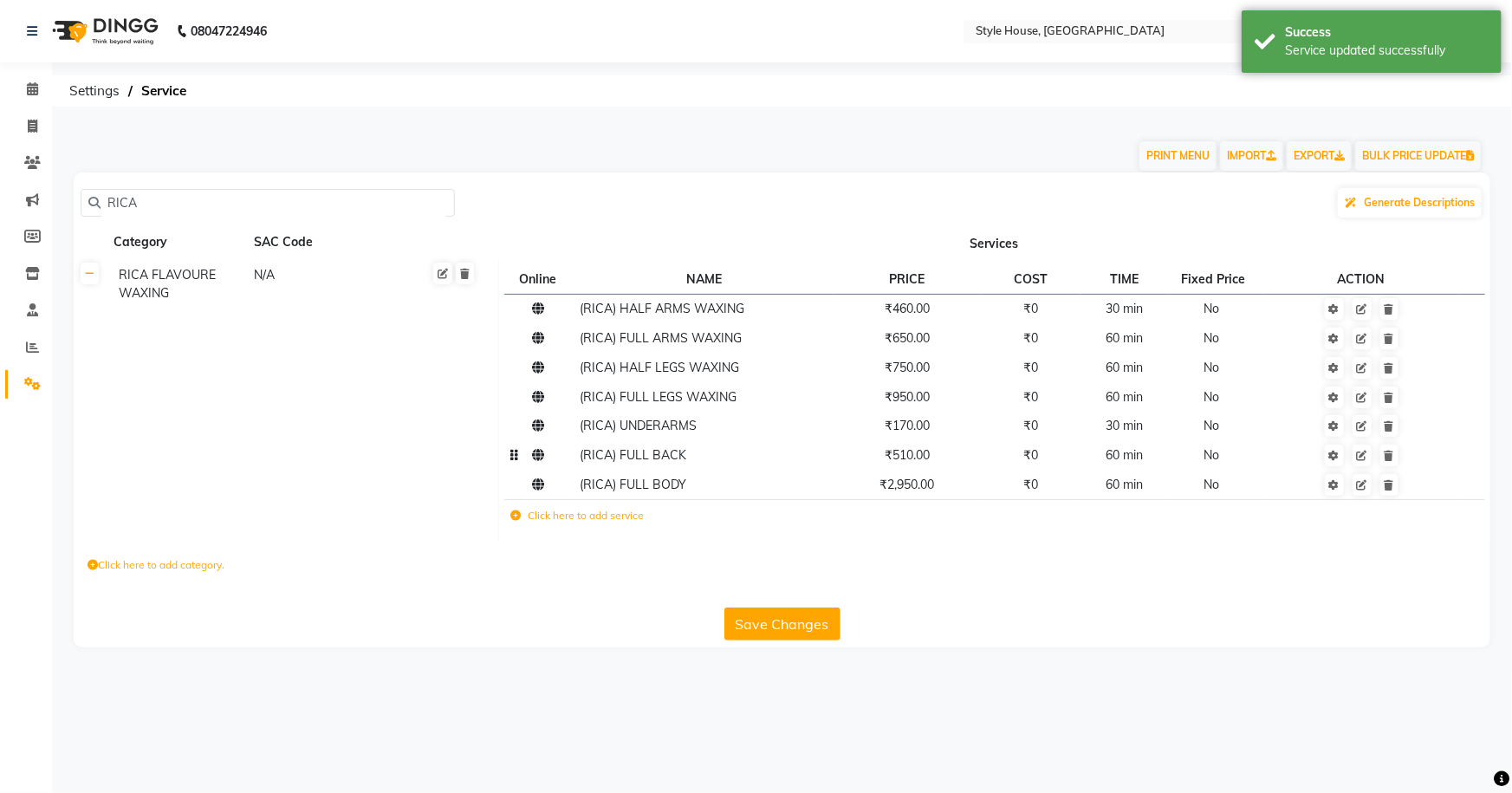
click at [796, 642] on div "RICA Generate Descriptions Category SAC Code Services RICA FLAVOURE WAXING N/A …" at bounding box center [782, 409] width 1417 height 475
click at [793, 626] on button "Save Changes" at bounding box center [781, 624] width 116 height 33
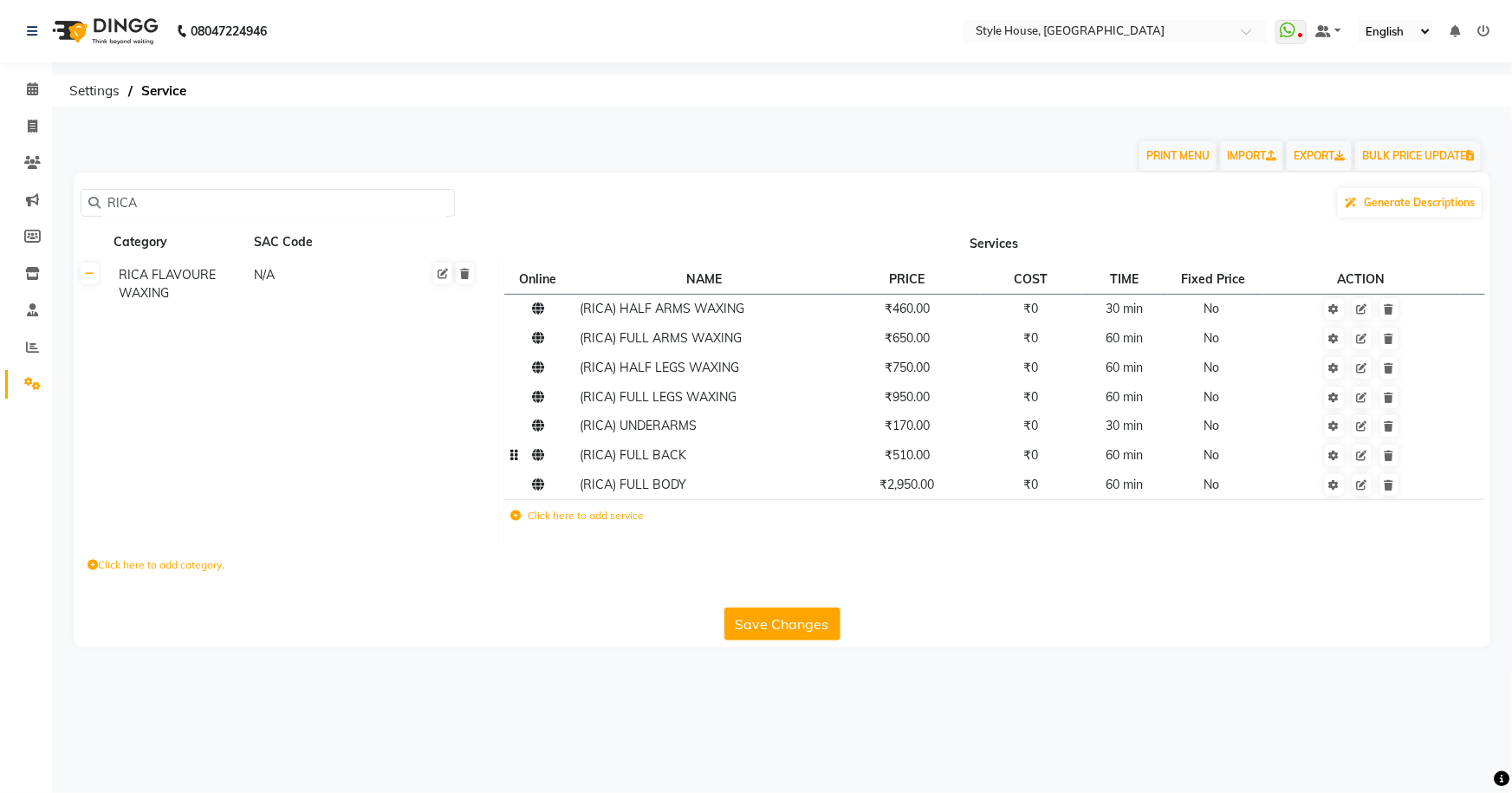
click at [213, 208] on input "RICA" at bounding box center [274, 203] width 346 height 27
type input "R"
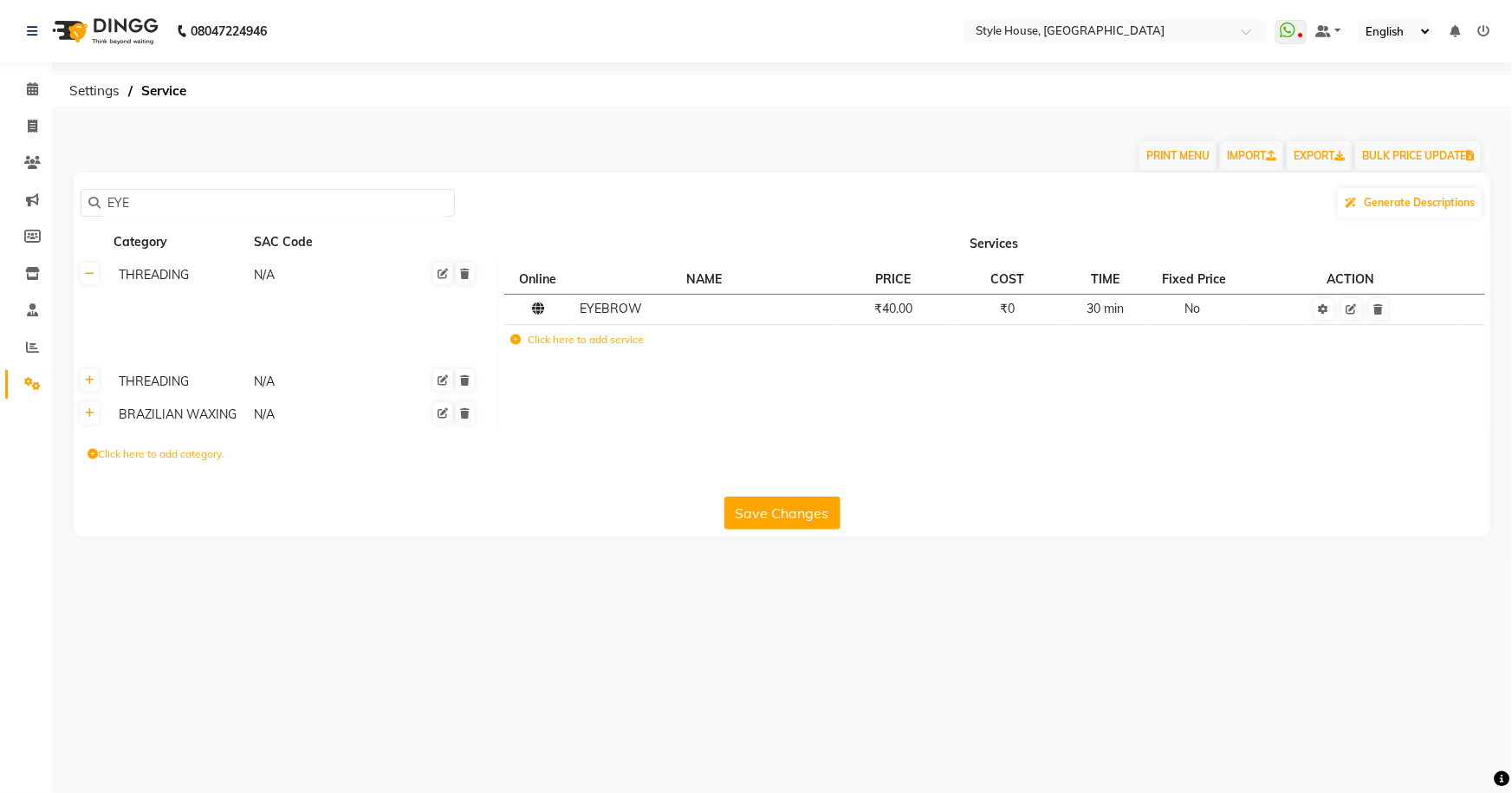
click at [183, 207] on input "EYE" at bounding box center [274, 203] width 346 height 27
type input "E"
type input "CHIN"
click at [953, 315] on td "₹40.00" at bounding box center [893, 308] width 119 height 31
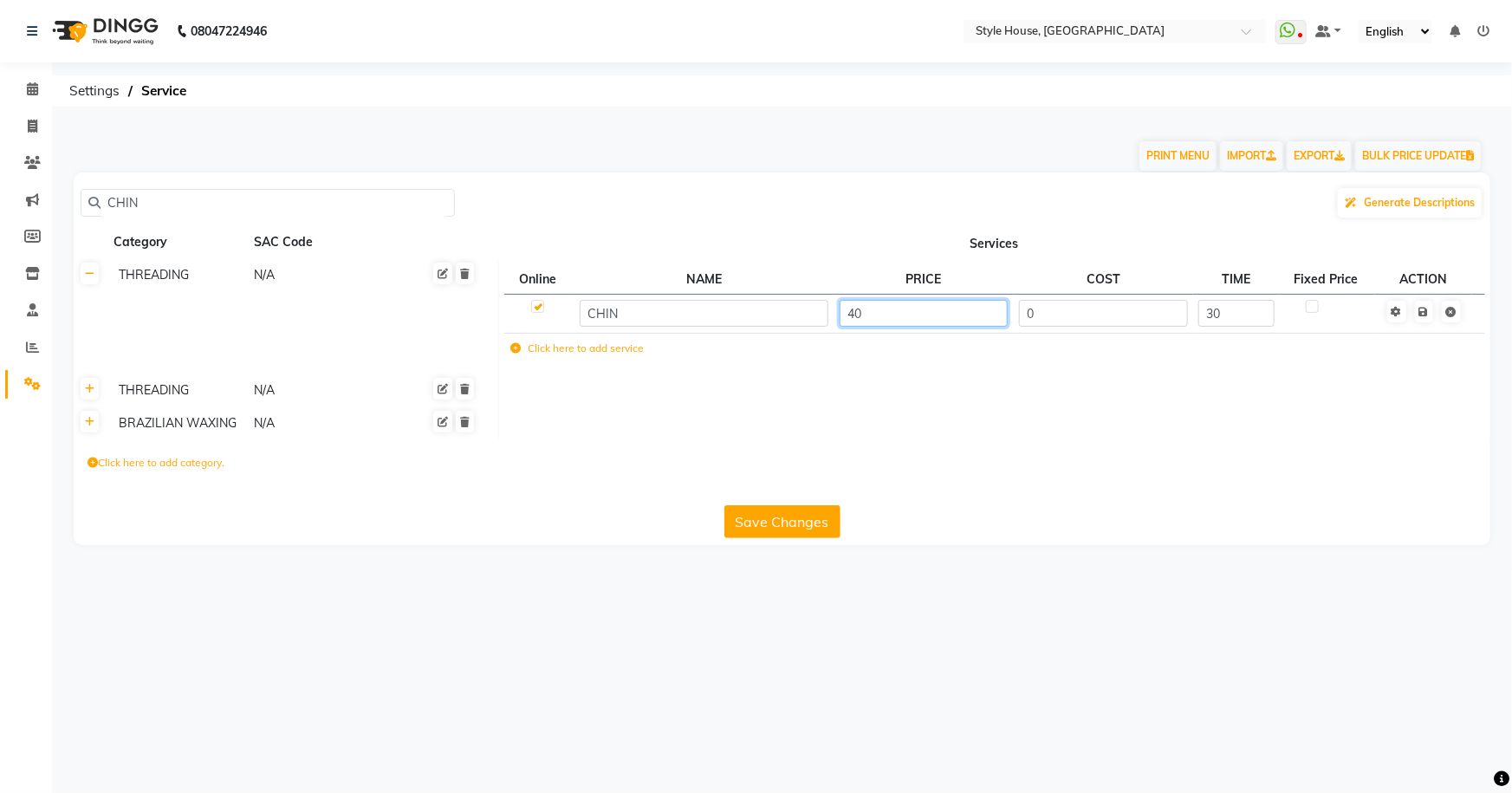
click at [954, 314] on input "40" at bounding box center [924, 313] width 169 height 27
type input "30"
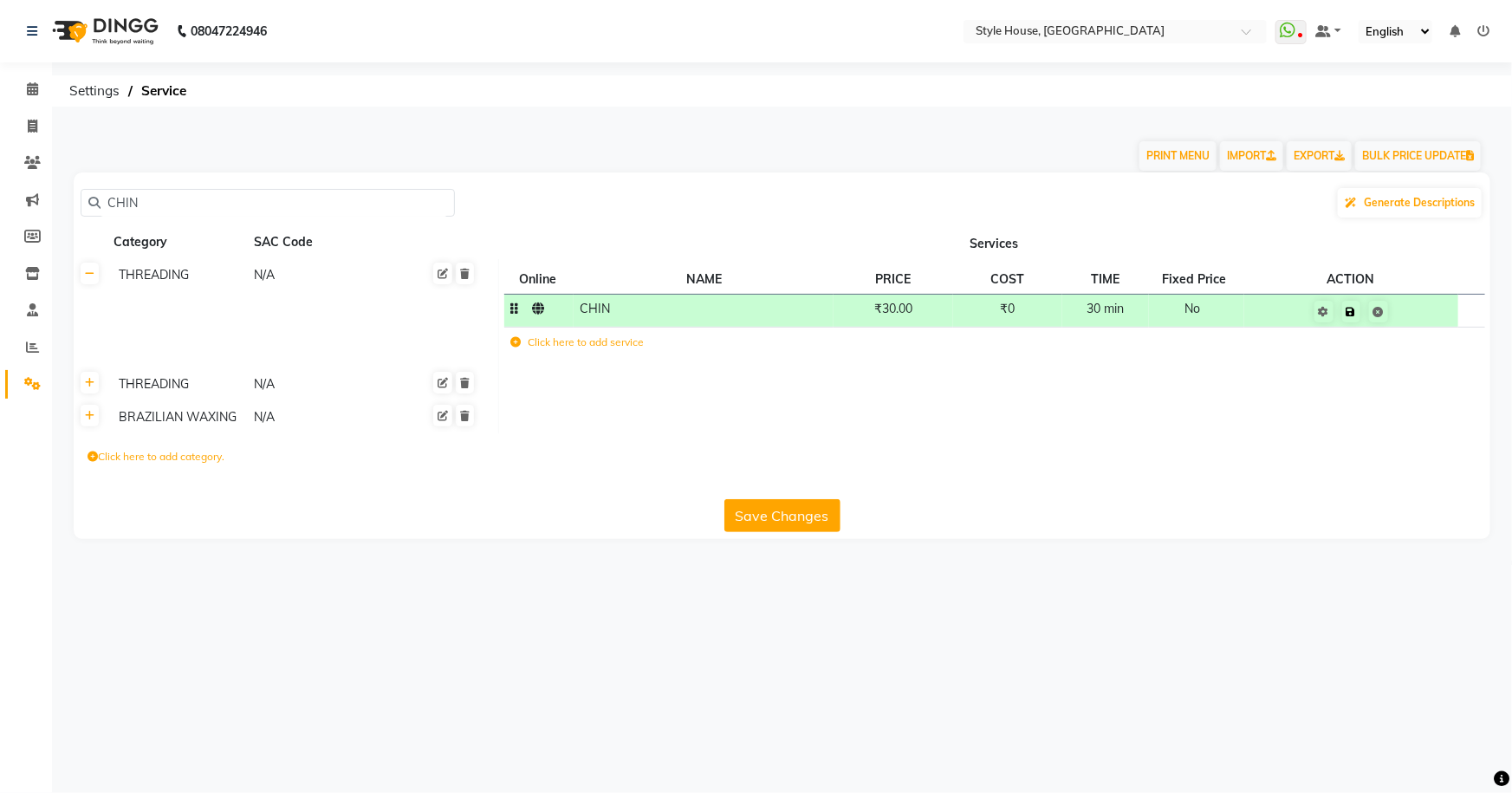
click at [1431, 316] on td "Save" at bounding box center [1351, 310] width 214 height 33
click at [799, 517] on button "Save Changes" at bounding box center [781, 516] width 116 height 33
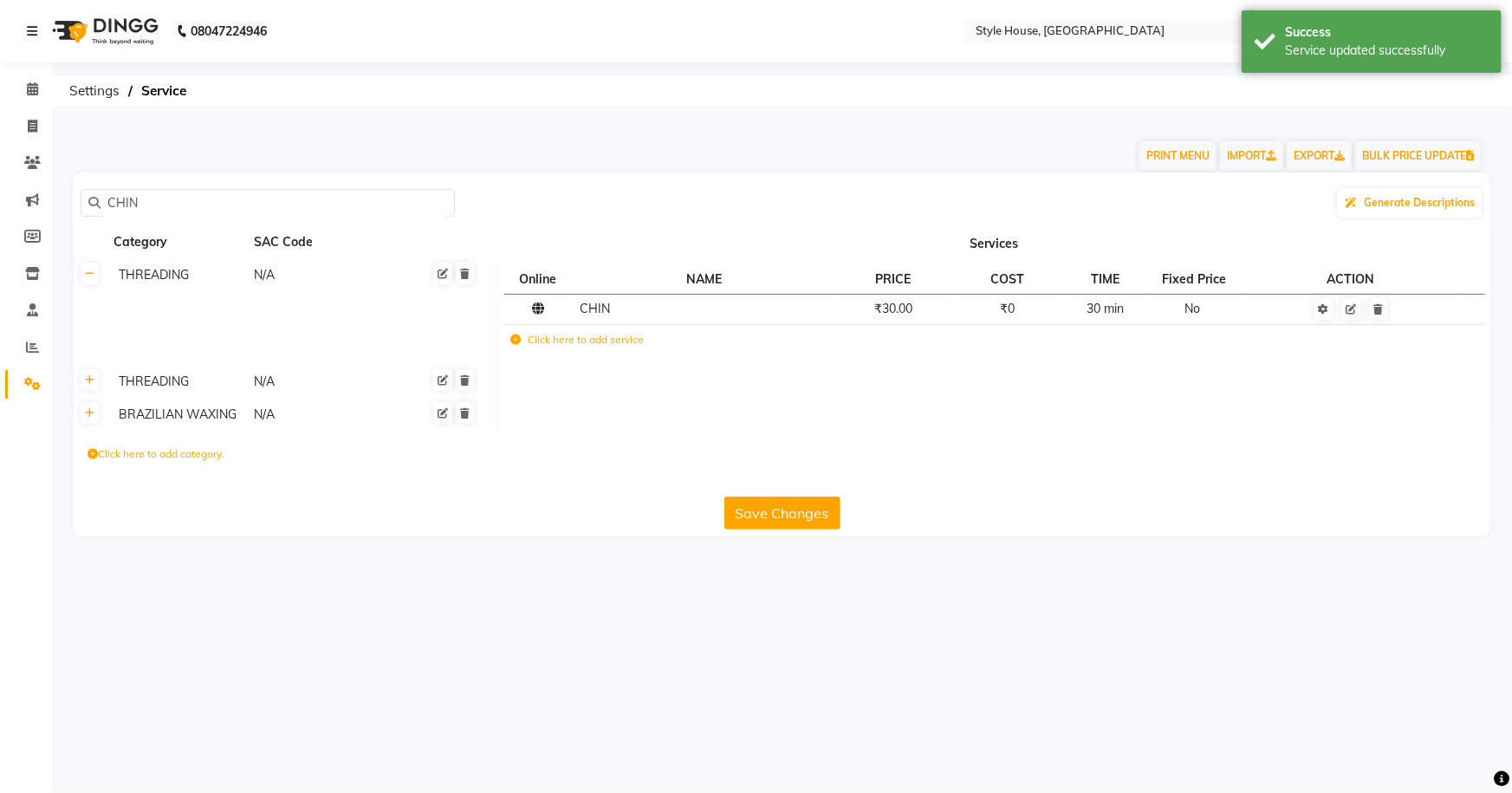
drag, startPoint x: 163, startPoint y: 196, endPoint x: 175, endPoint y: 186, distance: 15.6
click at [163, 196] on input "CHIN" at bounding box center [274, 203] width 346 height 27
type input "C"
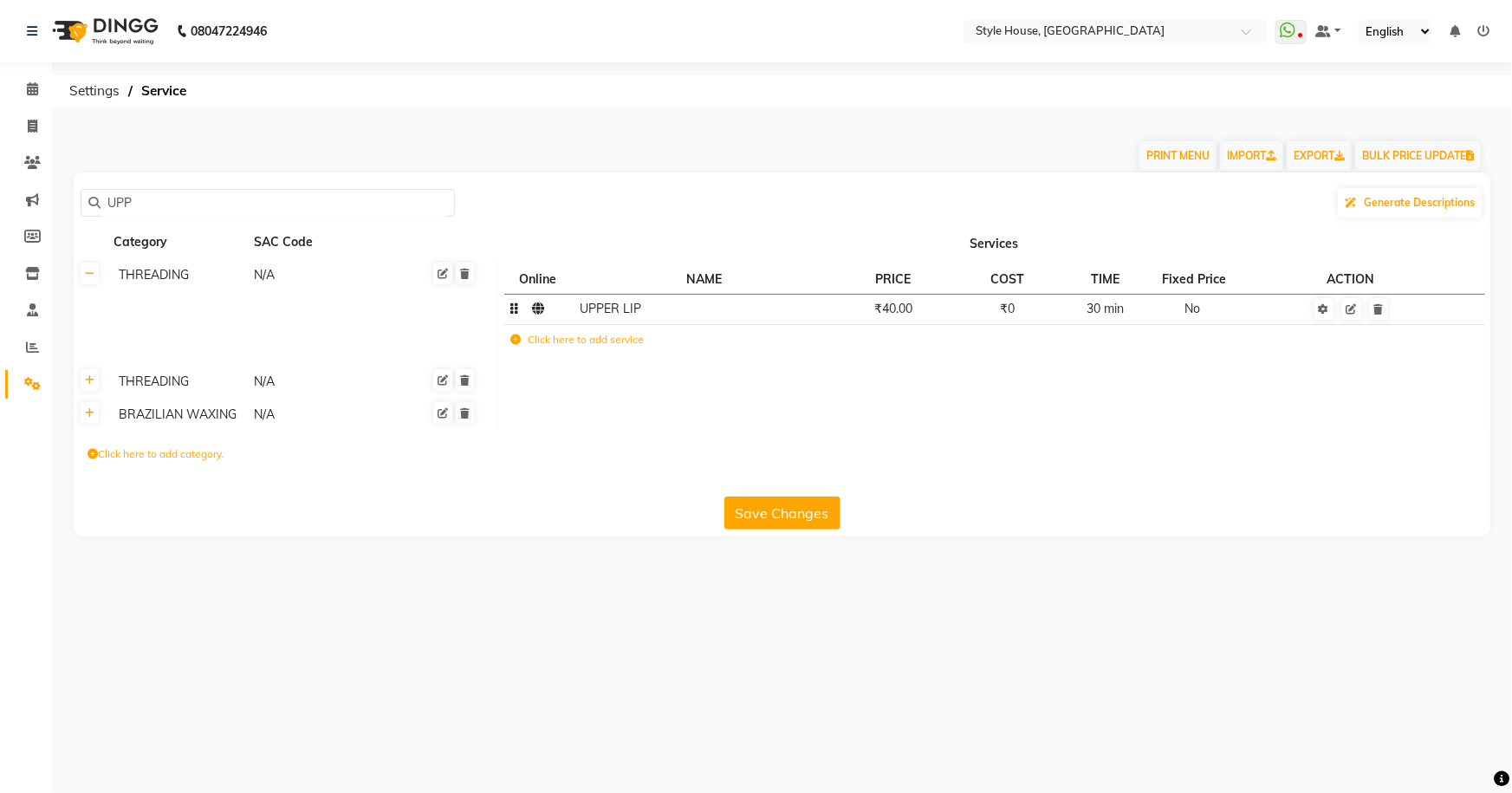
type input "UPP"
click at [897, 311] on span "₹40.00" at bounding box center [893, 308] width 38 height 16
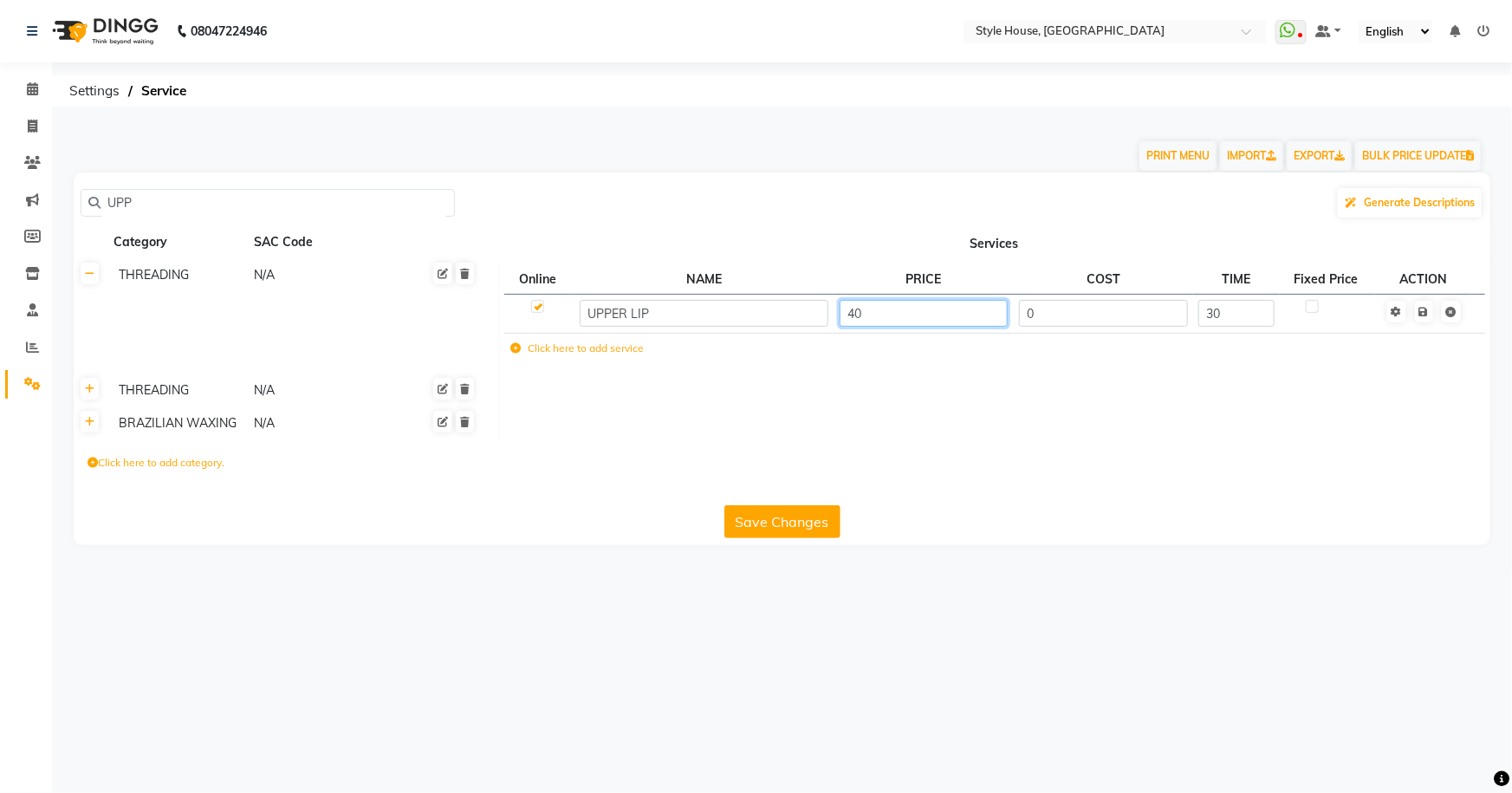
click at [894, 312] on input "40" at bounding box center [924, 313] width 169 height 27
type input "4"
type input "30"
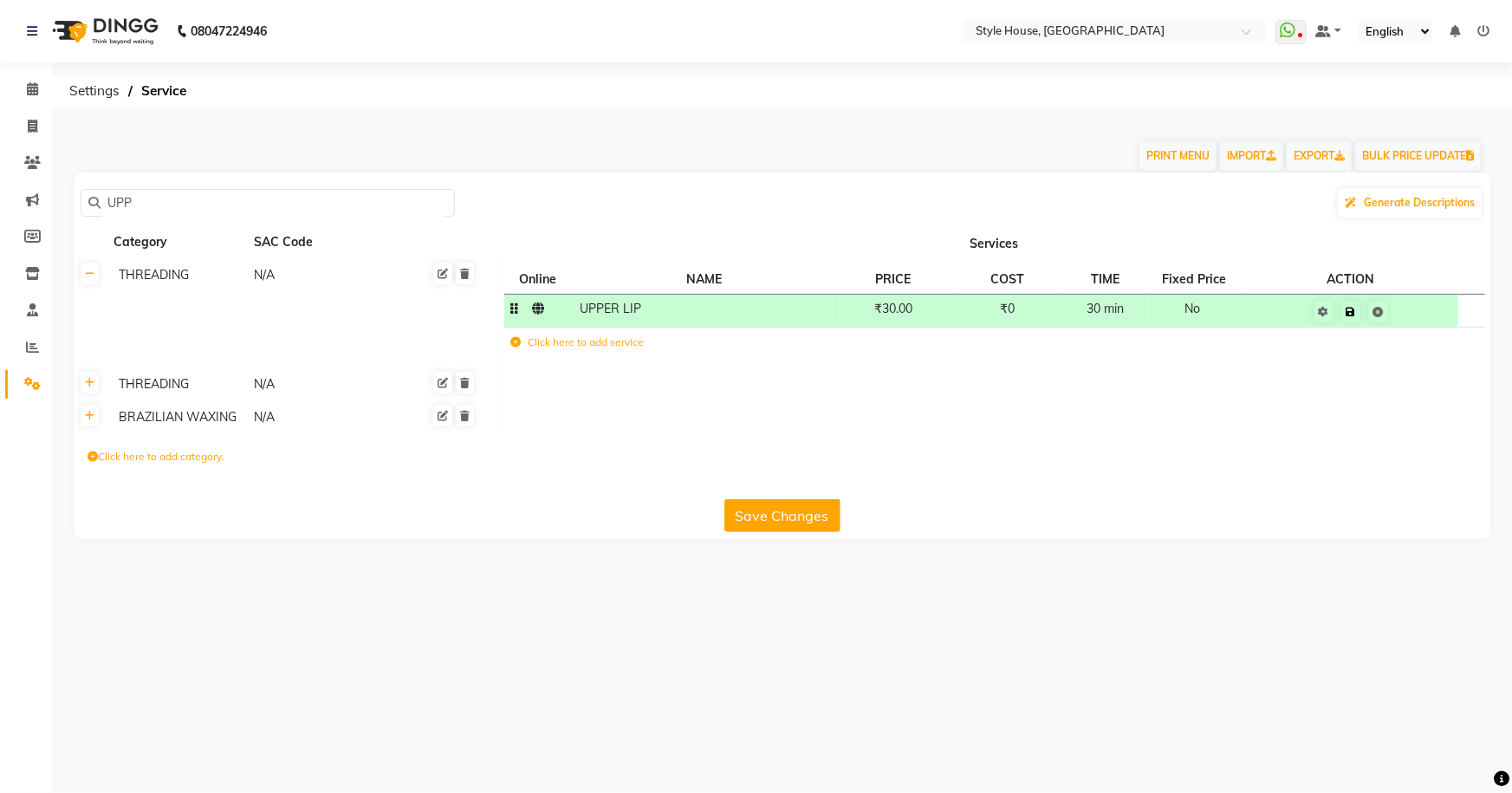
click at [1423, 312] on td "Save" at bounding box center [1351, 310] width 214 height 33
click at [312, 206] on input "UPP" at bounding box center [274, 203] width 346 height 27
click at [766, 517] on button "Save Changes" at bounding box center [781, 516] width 116 height 33
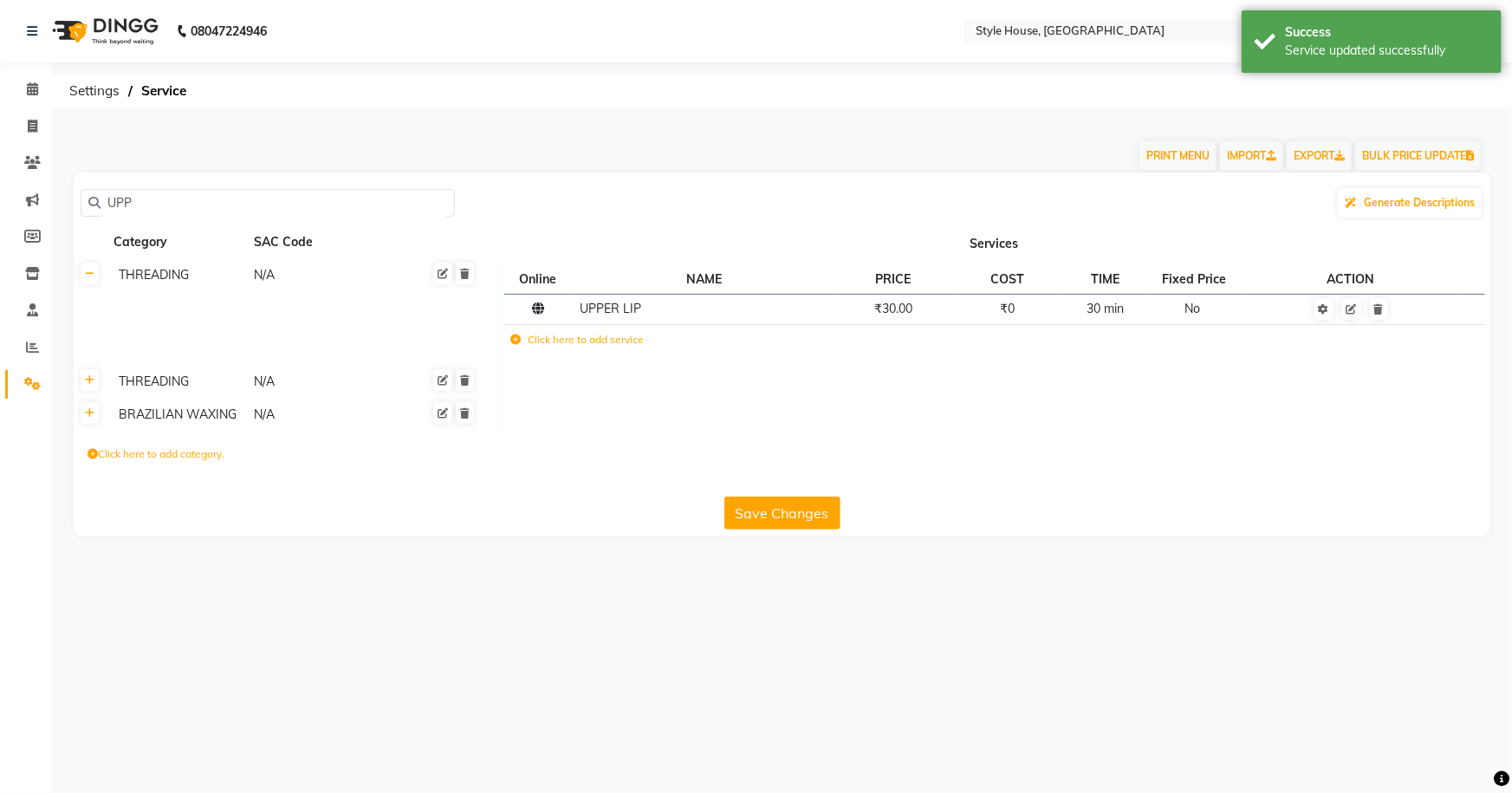
click at [167, 198] on input "UPP" at bounding box center [274, 203] width 346 height 27
type input "U"
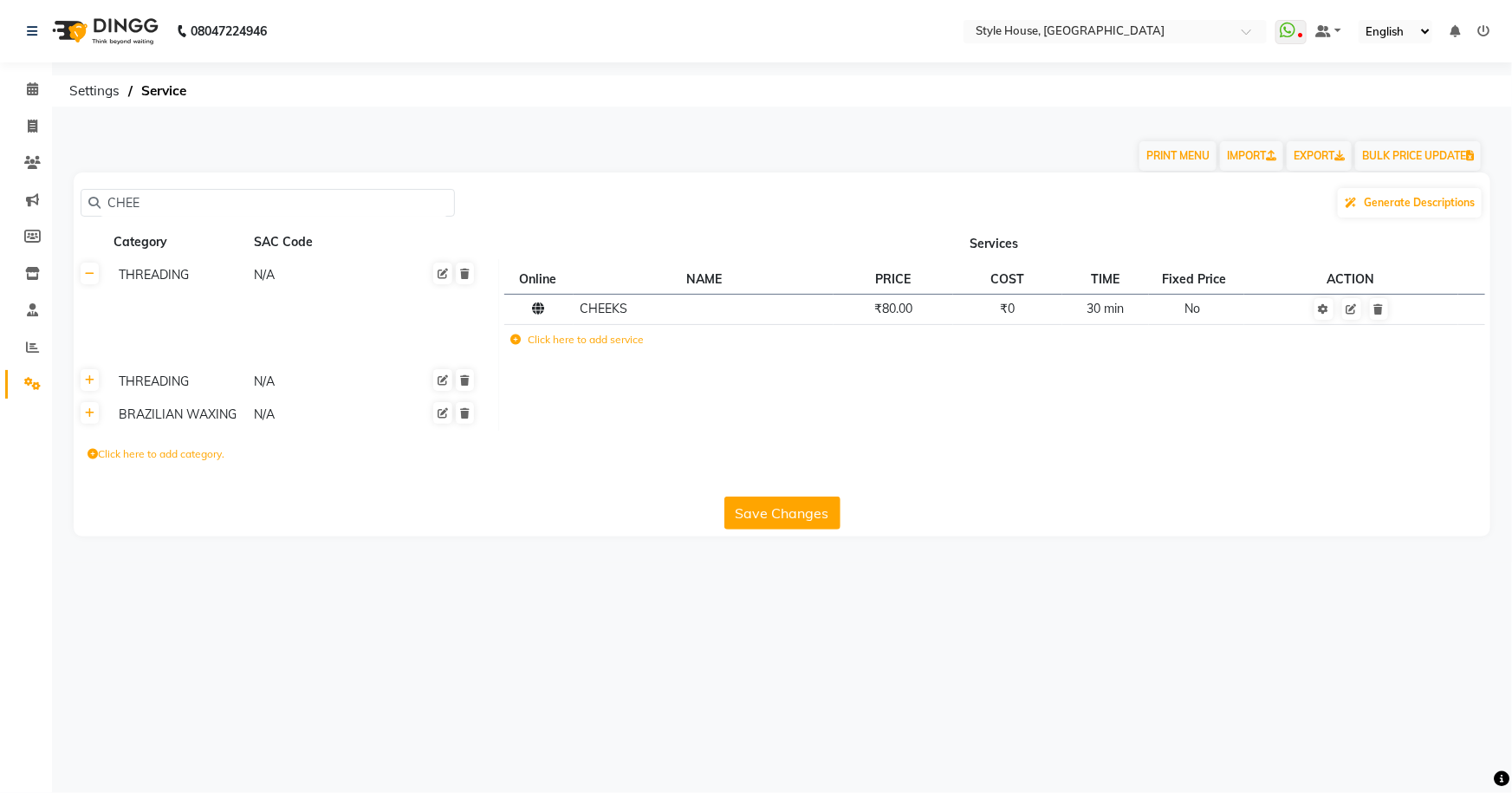
click at [187, 201] on input "CHEE" at bounding box center [274, 203] width 346 height 27
type input "C"
click at [287, 200] on input "SIDE" at bounding box center [274, 203] width 346 height 27
type input "S"
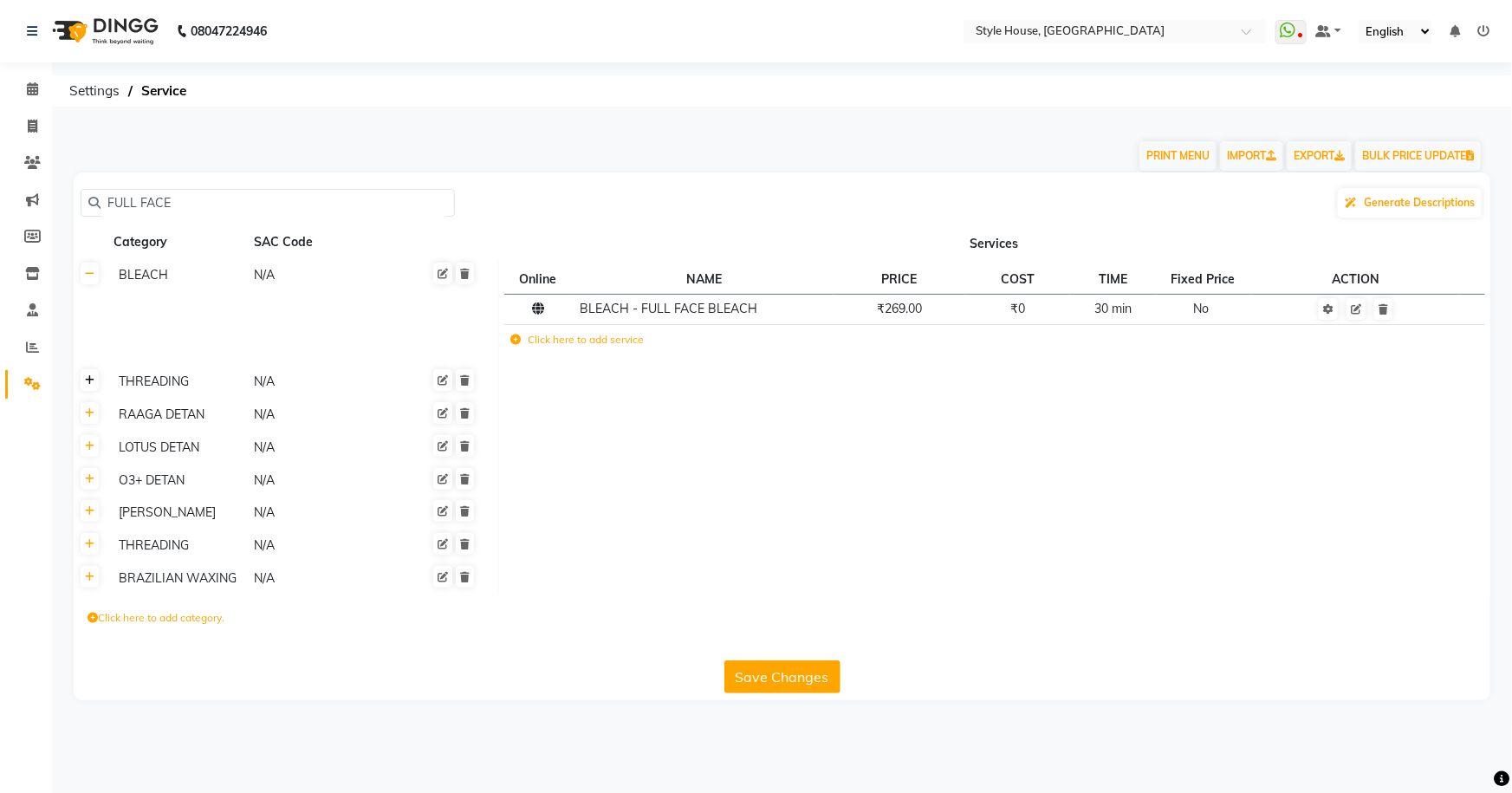
type input "FULL FACE"
click at [90, 383] on icon at bounding box center [90, 380] width 9 height 10
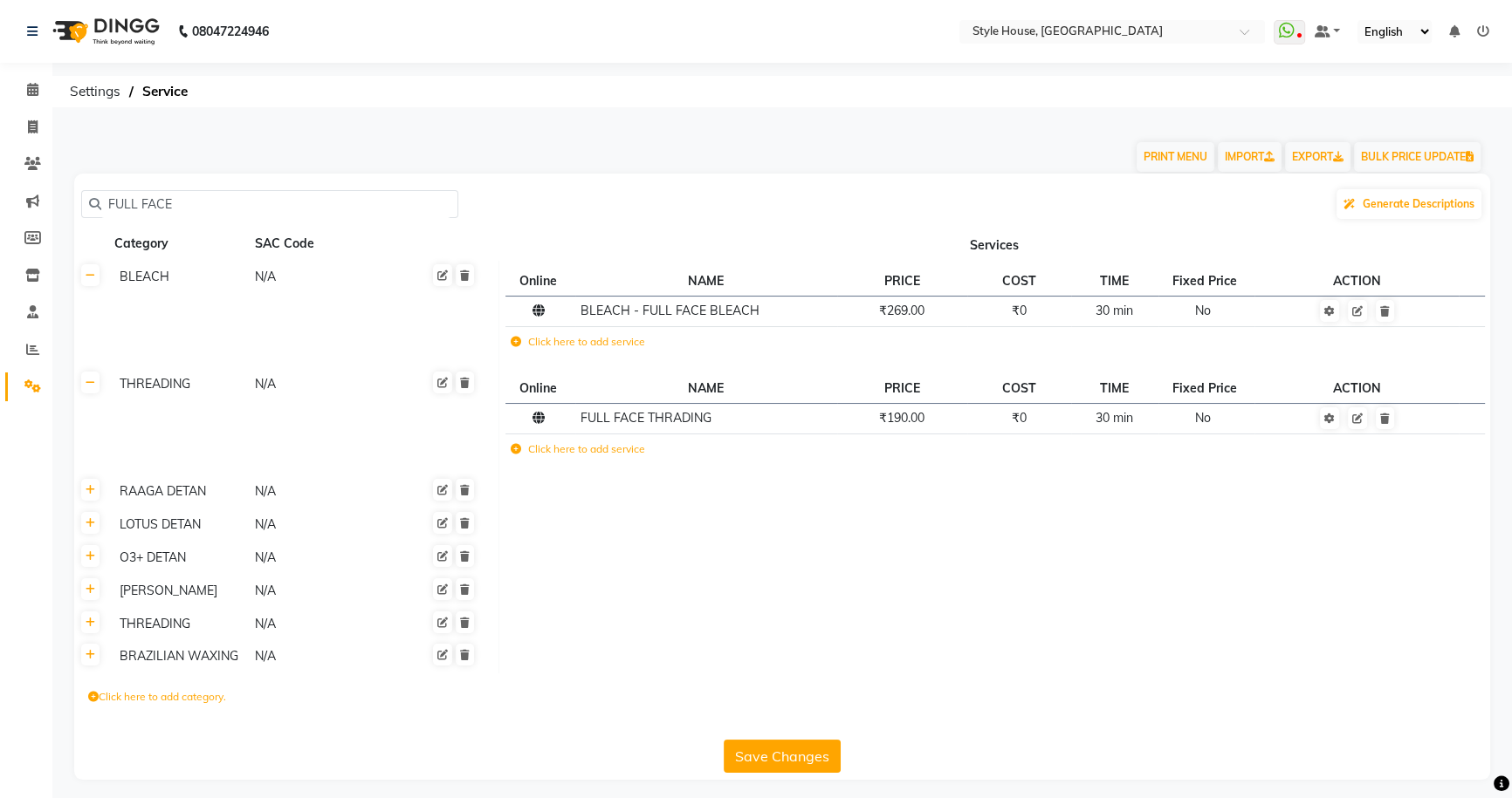
click at [756, 750] on button "Save Changes" at bounding box center [782, 757] width 117 height 34
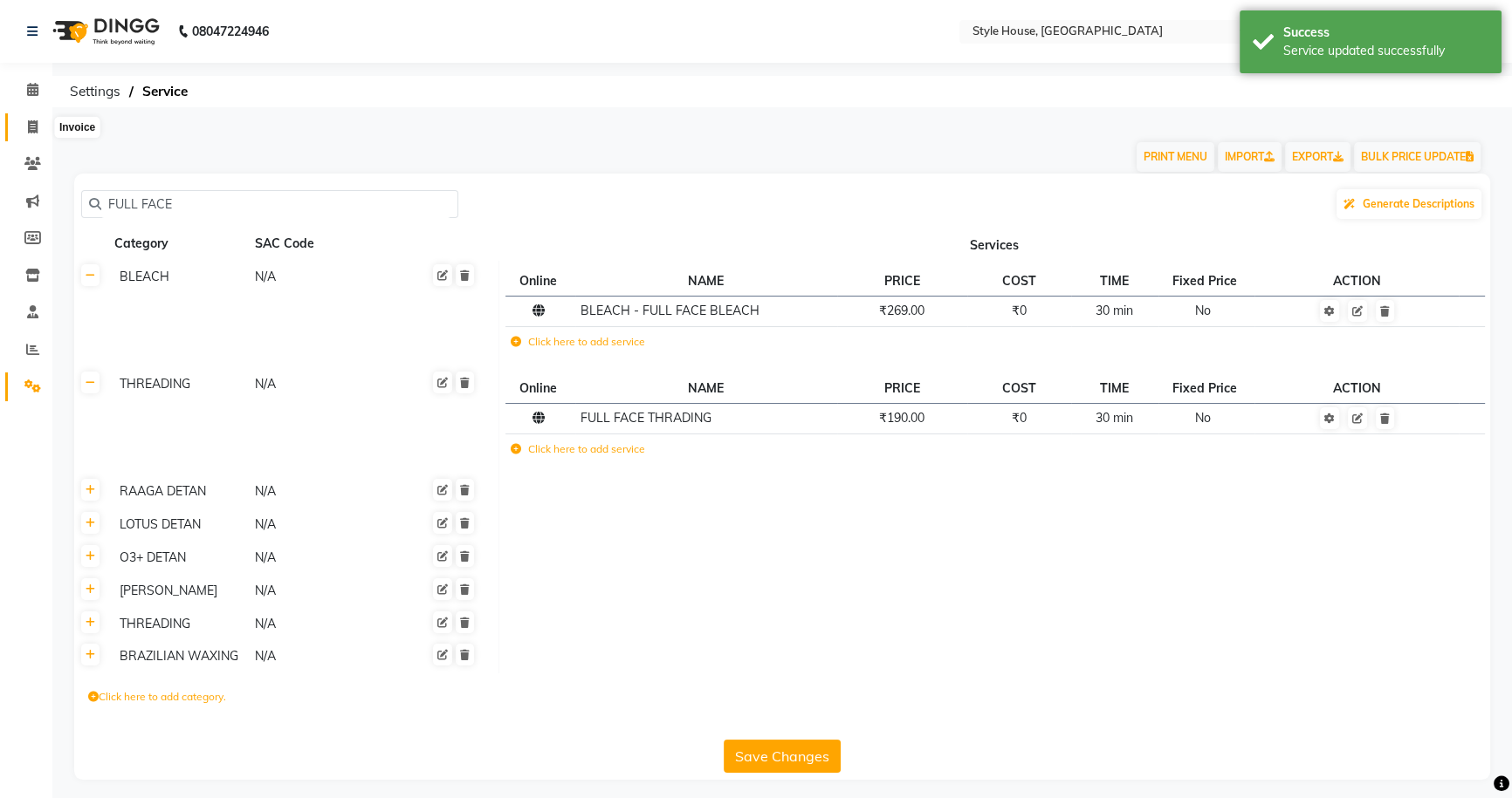
click at [31, 126] on icon at bounding box center [33, 127] width 9 height 13
select select "service"
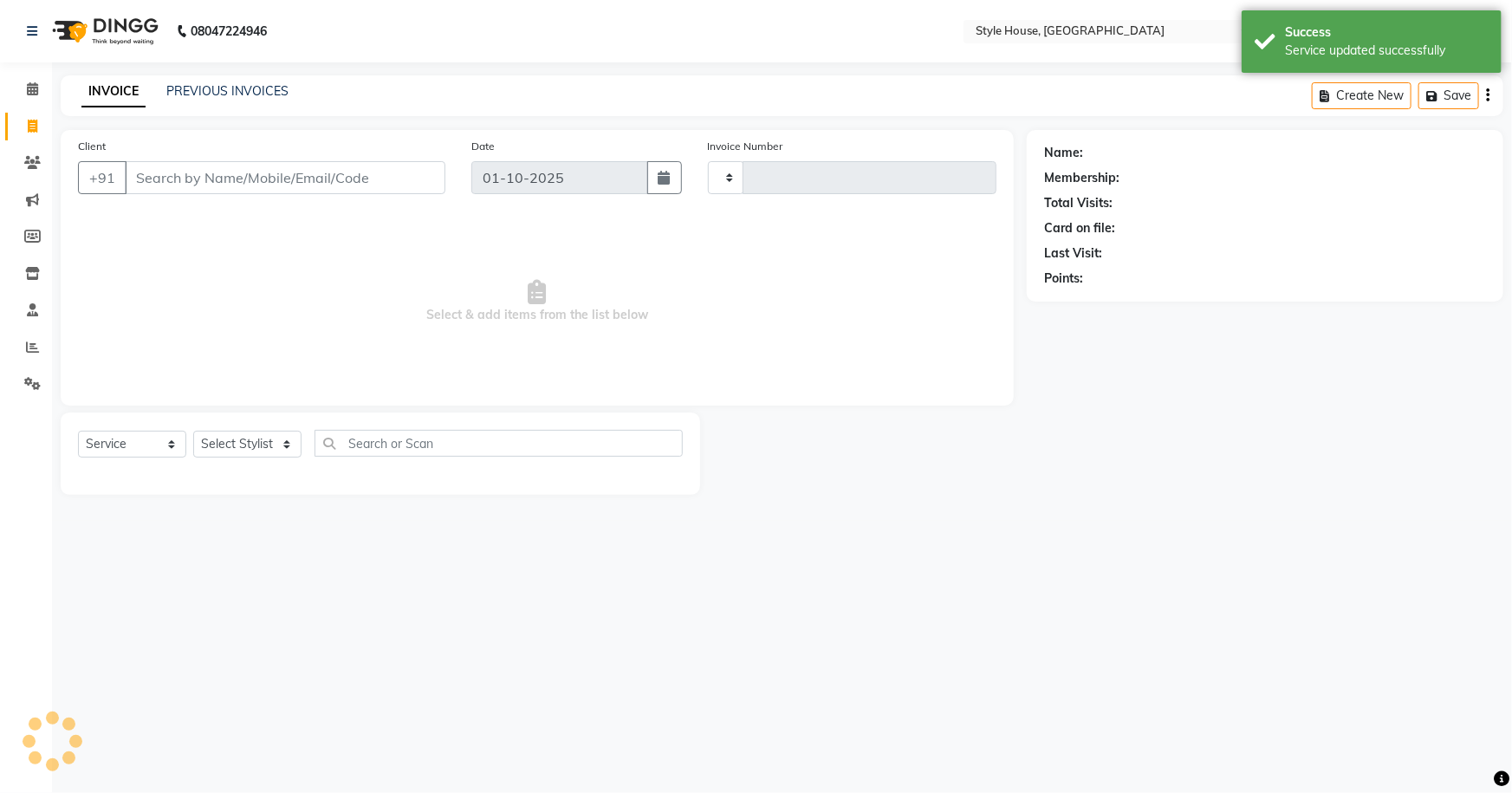
type input "2172"
select select "4237"
click at [234, 87] on link "PREVIOUS INVOICES" at bounding box center [228, 91] width 122 height 16
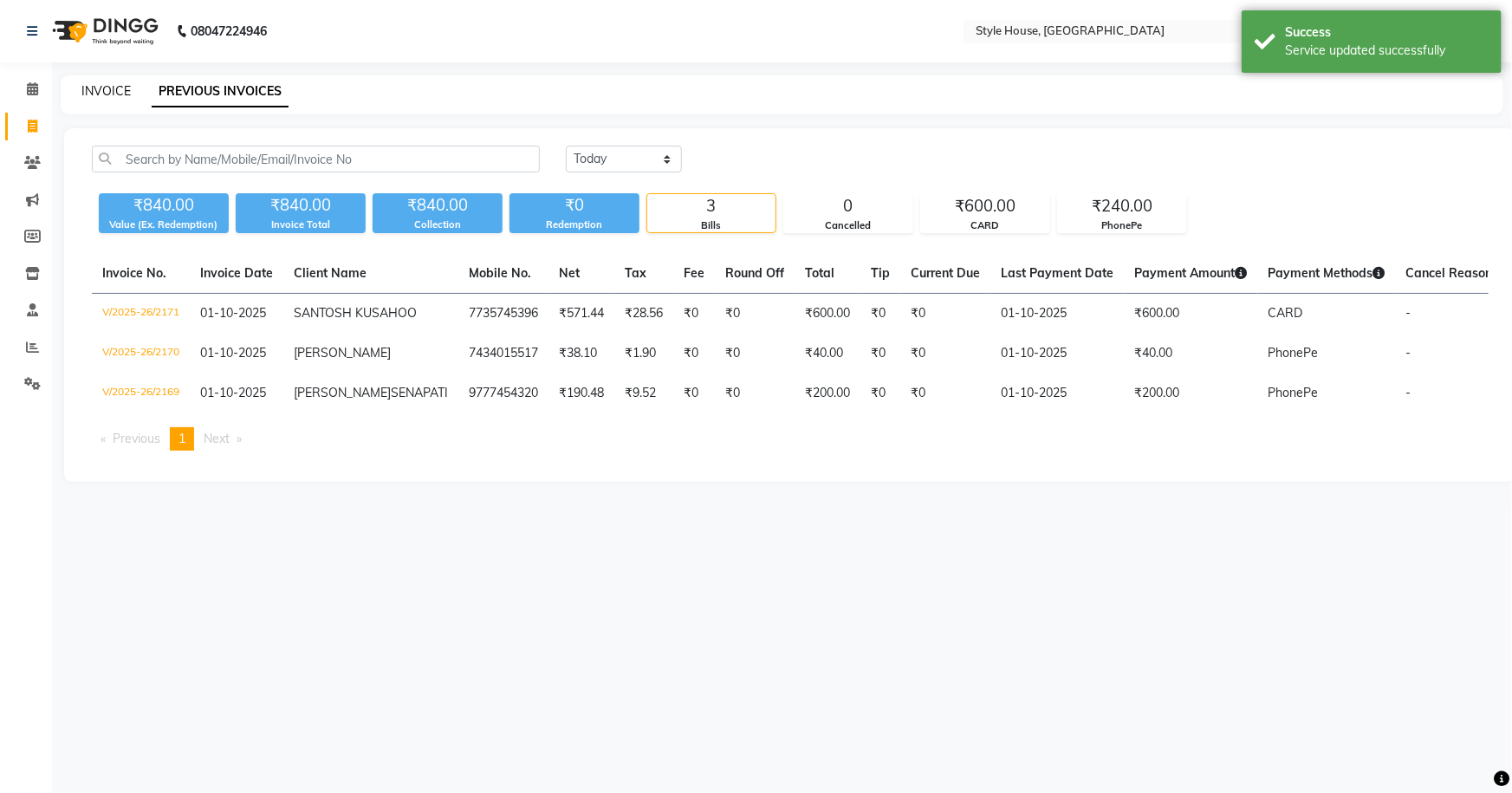
click at [108, 94] on link "INVOICE" at bounding box center [106, 91] width 49 height 16
select select "service"
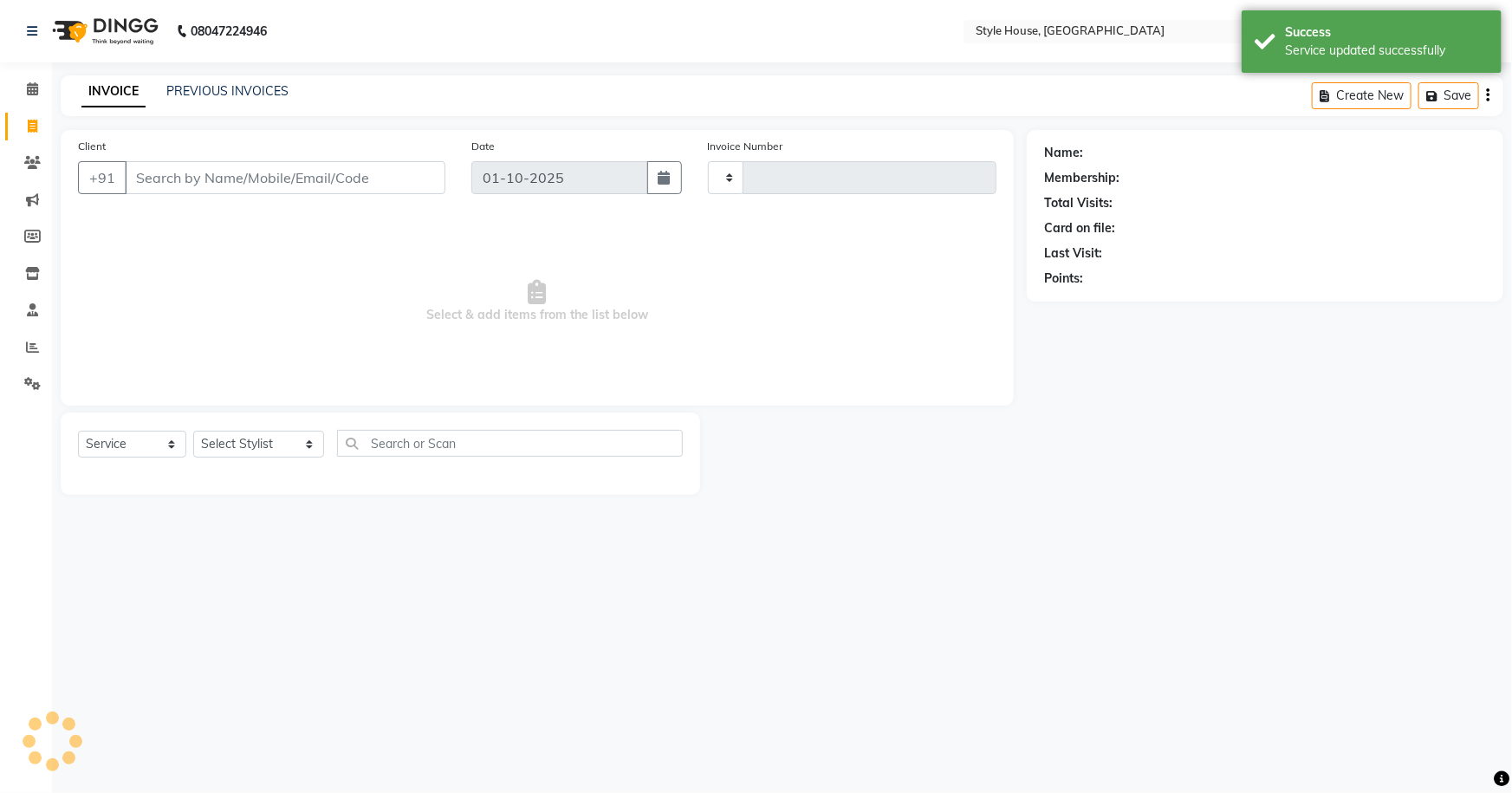
type input "2172"
select select "4237"
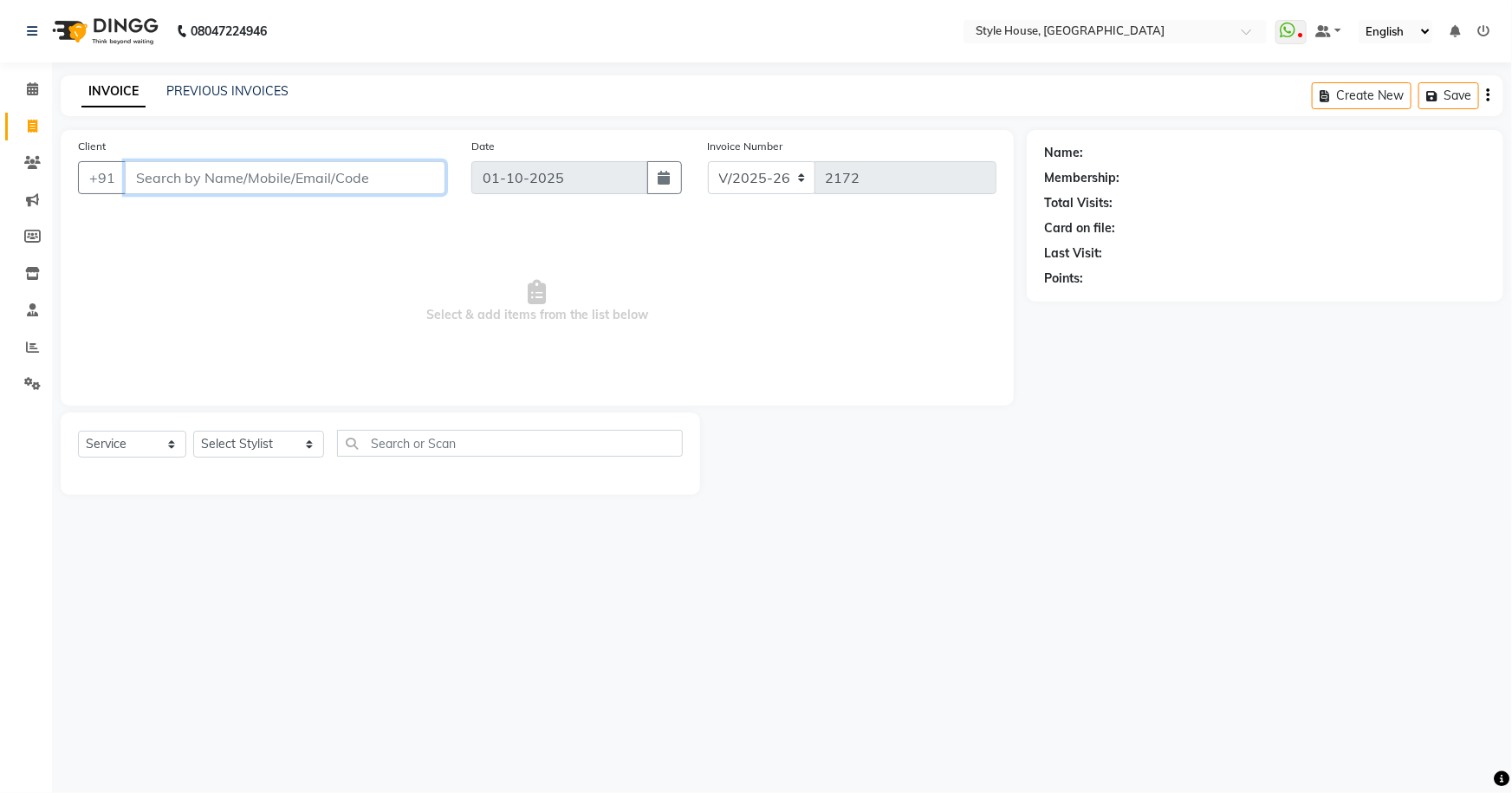
click at [358, 181] on input "Client" at bounding box center [285, 178] width 320 height 33
paste input "8917665481"
type input "8917665481"
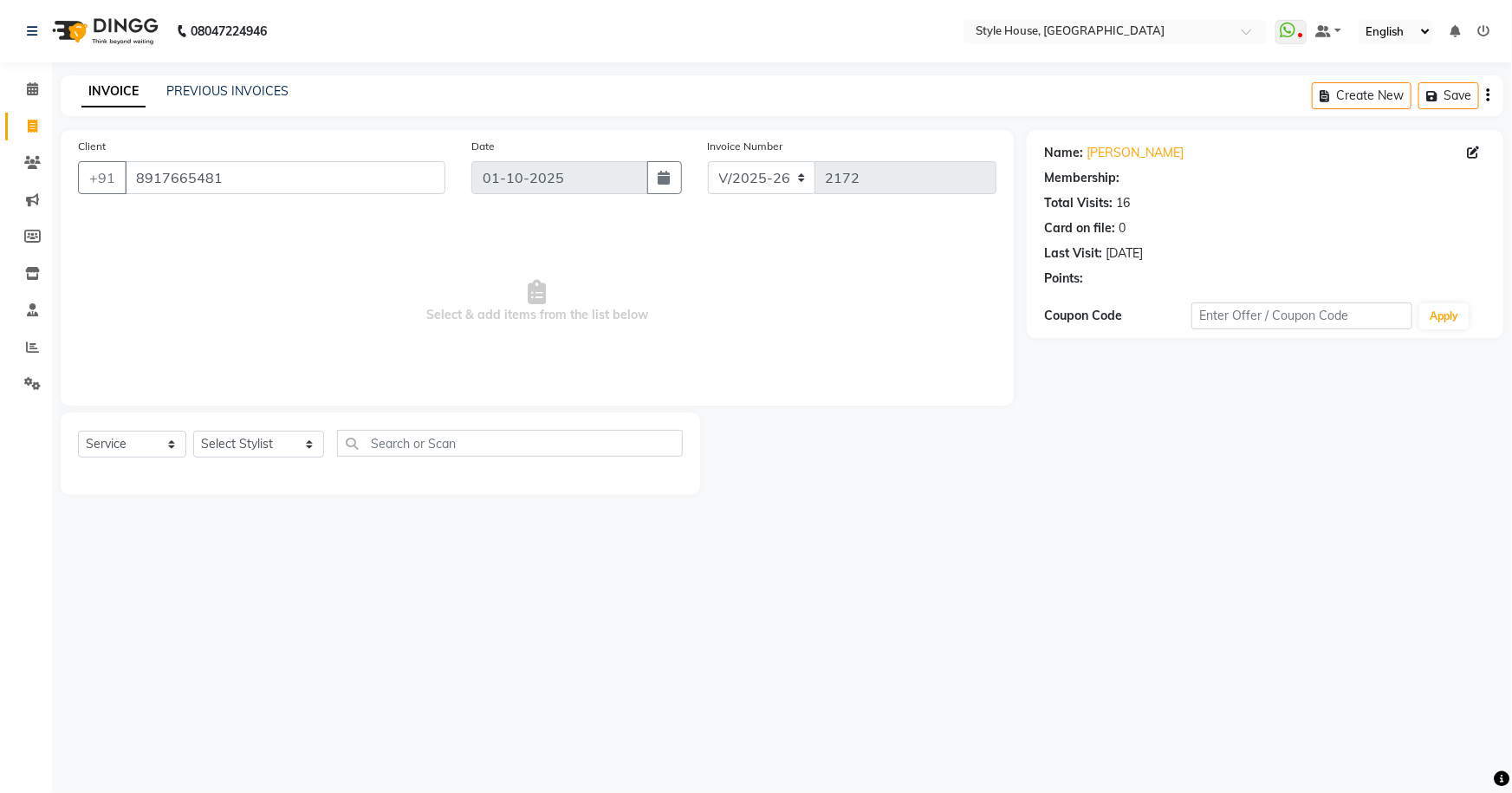
select select "1: Object"
click at [277, 440] on select "Select Stylist [PERSON_NAME] [PERSON_NAME] [PERSON_NAME] [PERSON_NAME]([PERSON_…" at bounding box center [258, 444] width 131 height 27
select select "49165"
click at [194, 431] on select "Select Stylist [PERSON_NAME] [PERSON_NAME] [PERSON_NAME] [PERSON_NAME]([PERSON_…" at bounding box center [258, 444] width 131 height 27
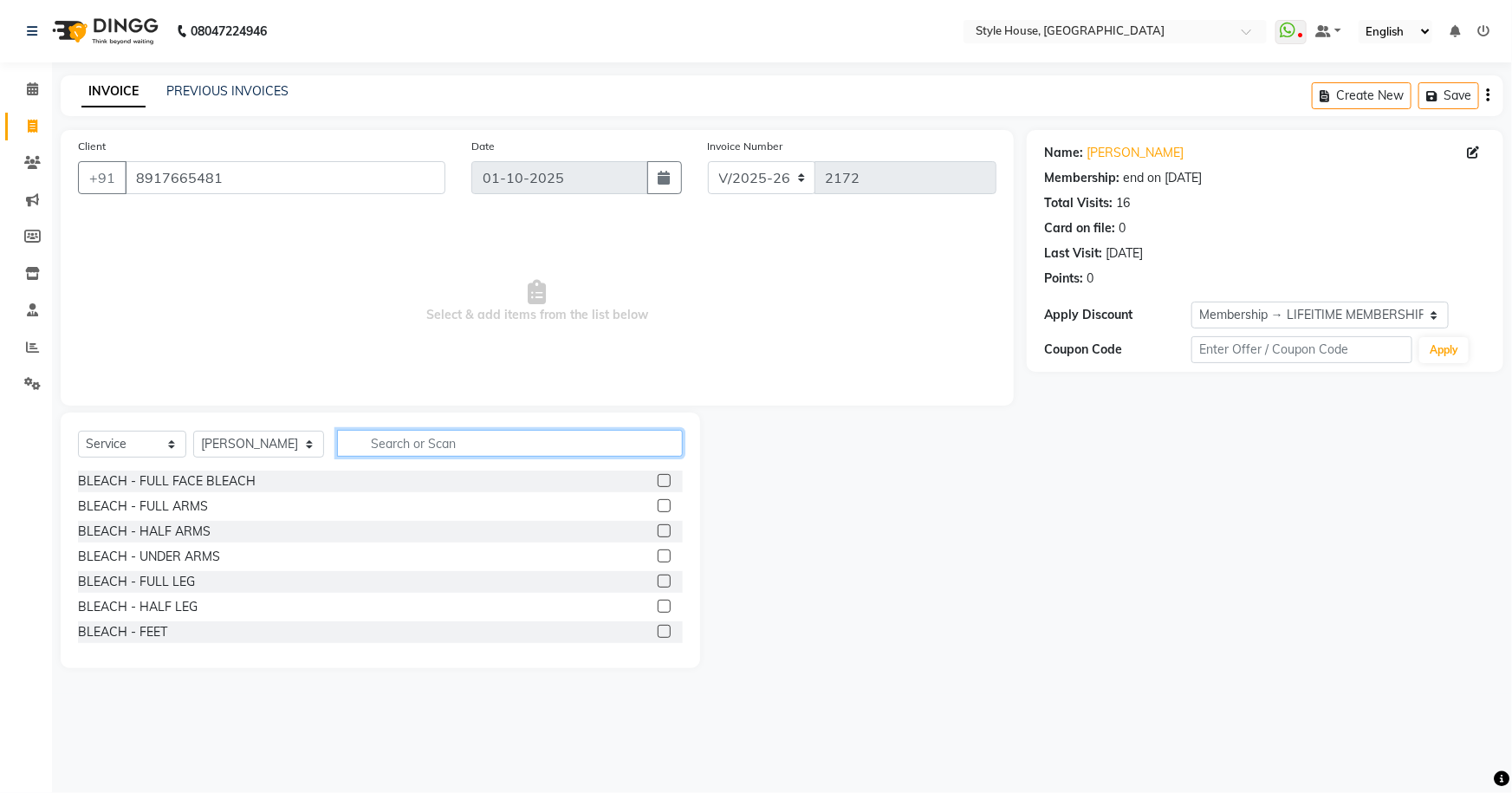
click at [375, 439] on input "text" at bounding box center [510, 443] width 346 height 27
type input "HAIR CUT"
click at [657, 581] on label at bounding box center [664, 581] width 13 height 13
click at [657, 581] on input "checkbox" at bounding box center [663, 582] width 11 height 11
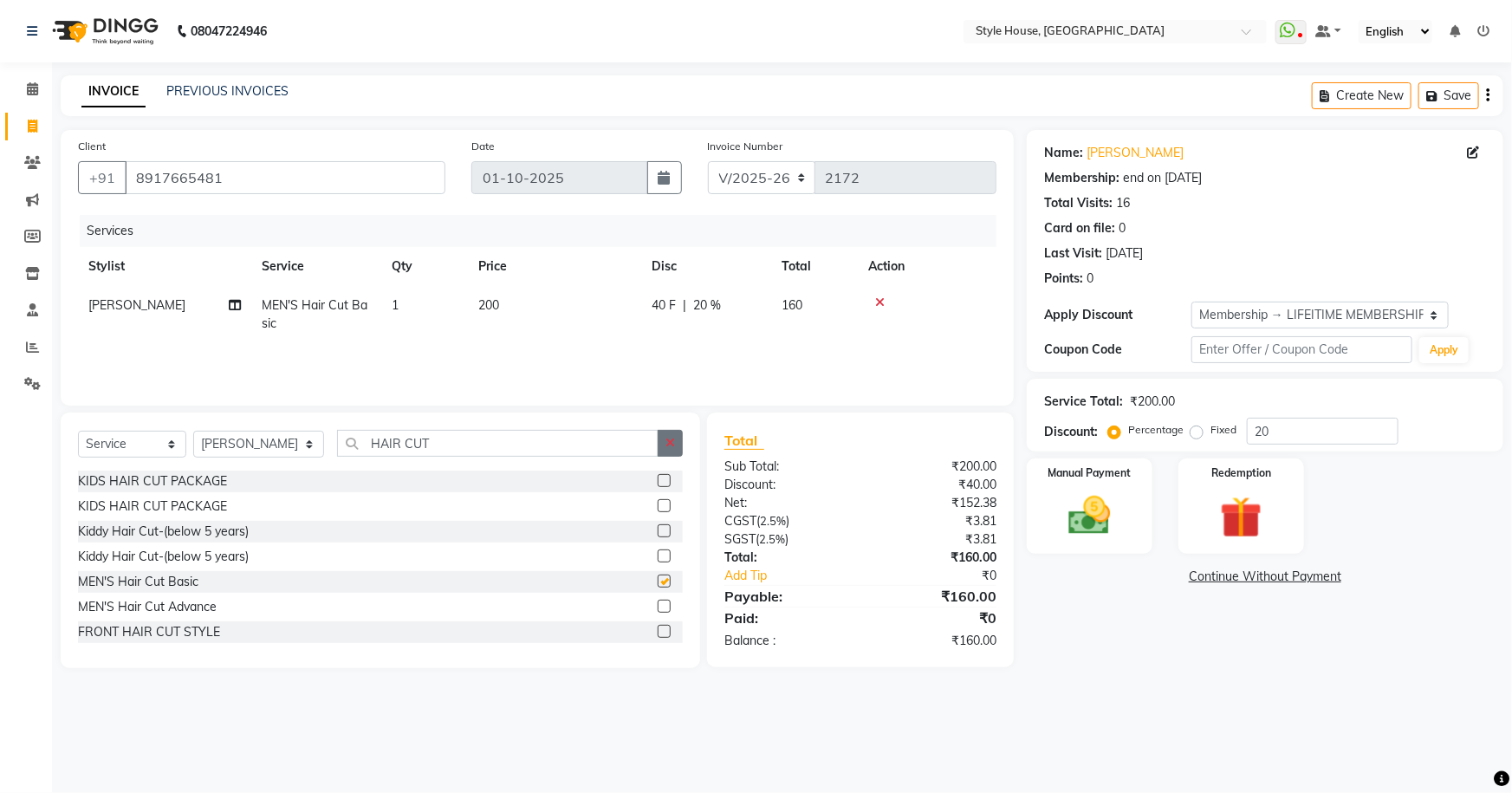
checkbox input "false"
click at [675, 446] on icon "button" at bounding box center [670, 443] width 9 height 12
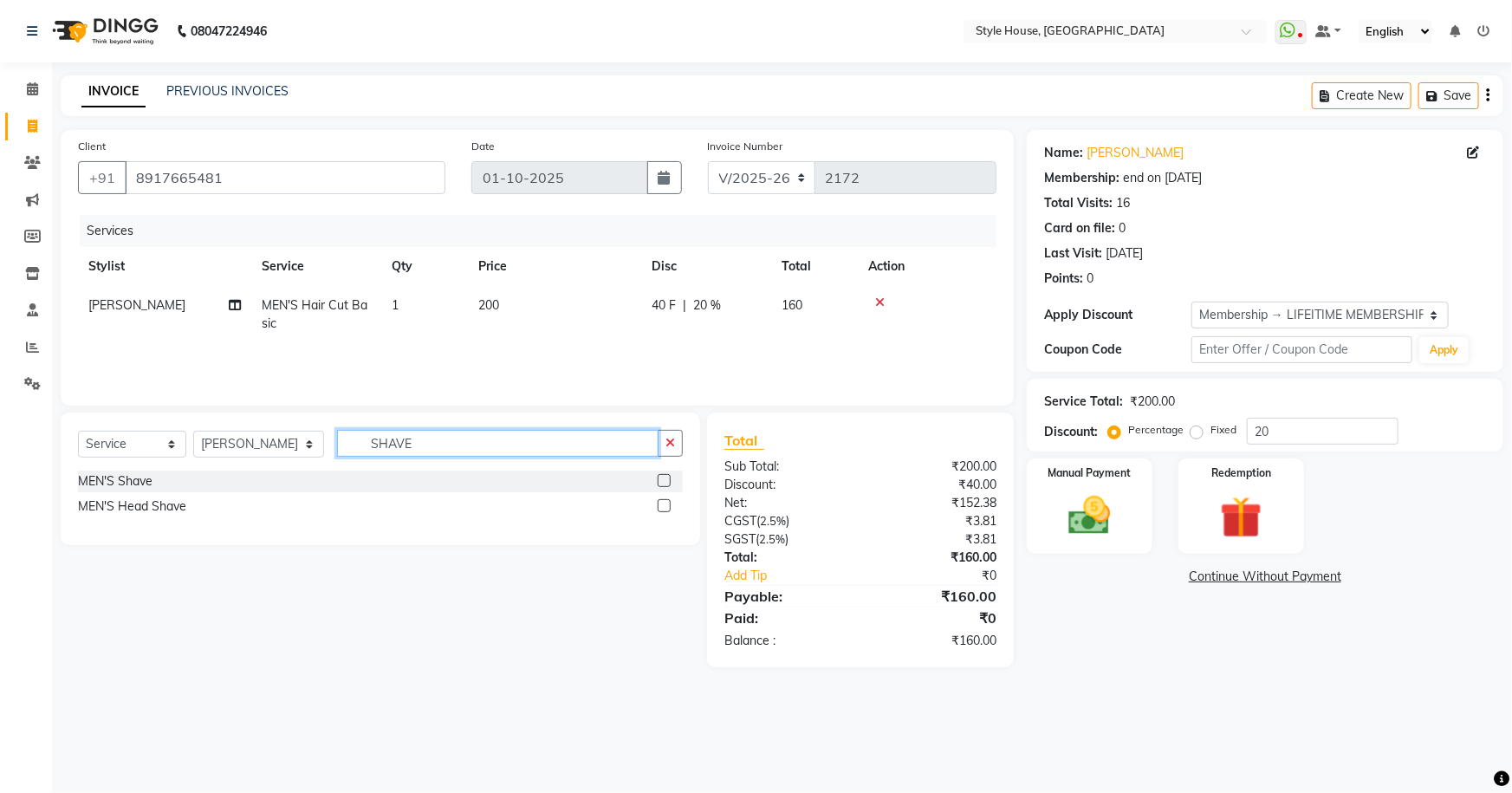
type input "SHAVE"
click at [665, 479] on label at bounding box center [664, 481] width 13 height 13
click at [665, 479] on input "checkbox" at bounding box center [663, 482] width 11 height 11
checkbox input "true"
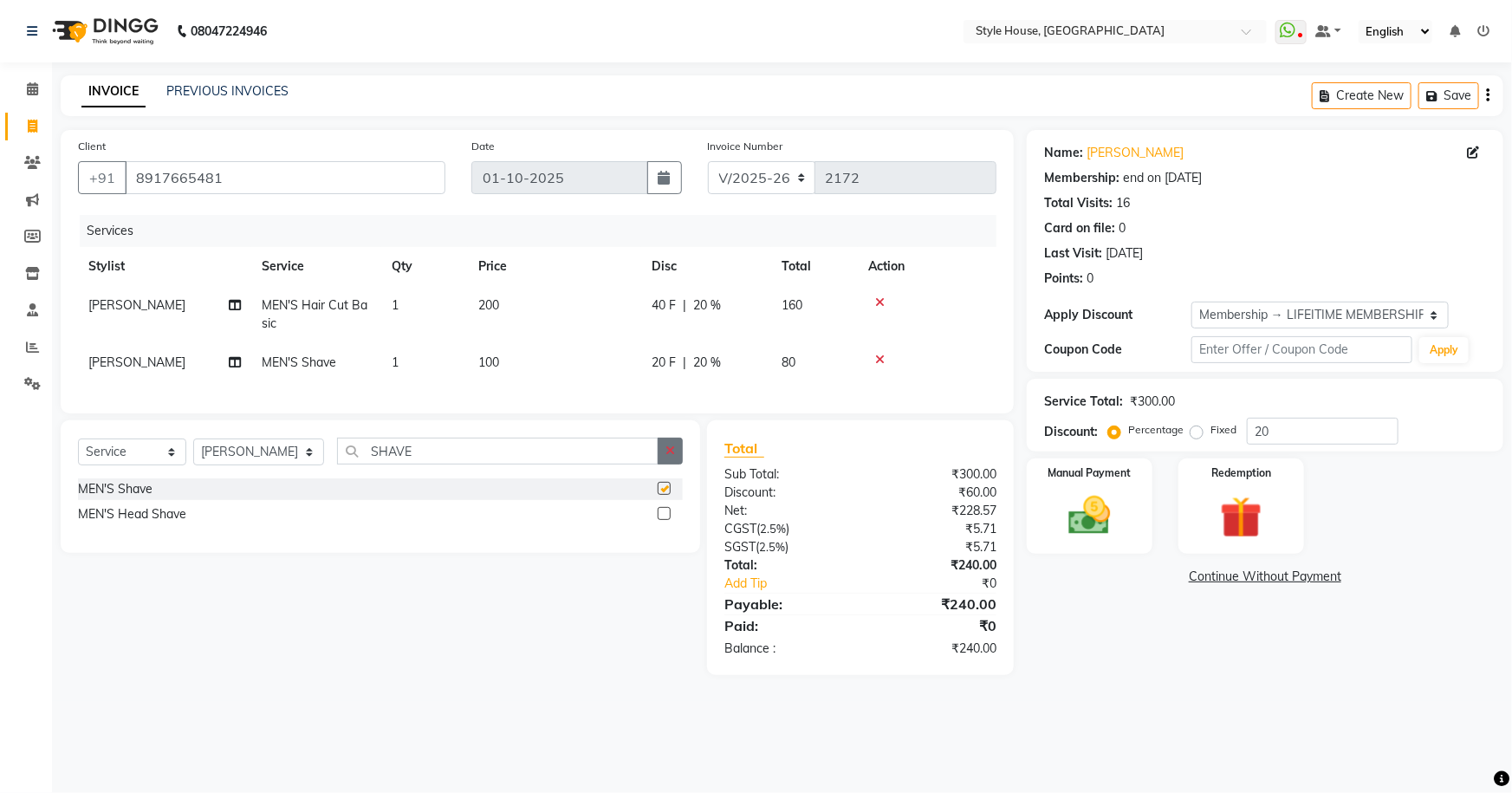
click at [665, 459] on button "button" at bounding box center [669, 451] width 25 height 27
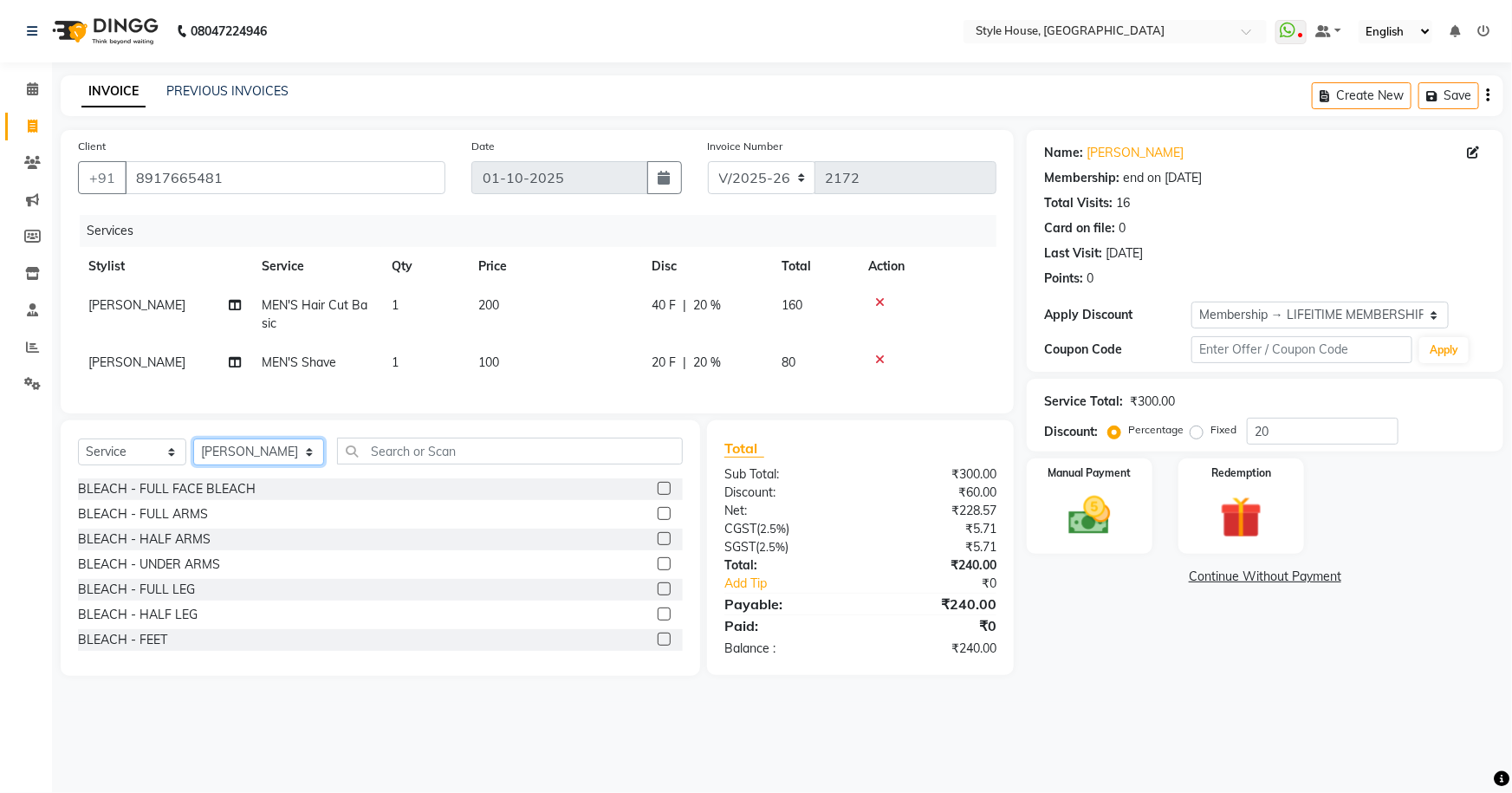
click at [259, 466] on select "Select Stylist [PERSON_NAME] [PERSON_NAME] [PERSON_NAME] [PERSON_NAME]([PERSON_…" at bounding box center [258, 452] width 131 height 27
select select "49970"
click at [194, 451] on select "Select Stylist [PERSON_NAME] [PERSON_NAME] [PERSON_NAME] [PERSON_NAME]([PERSON_…" at bounding box center [258, 452] width 131 height 27
click at [354, 459] on input "text" at bounding box center [510, 451] width 346 height 27
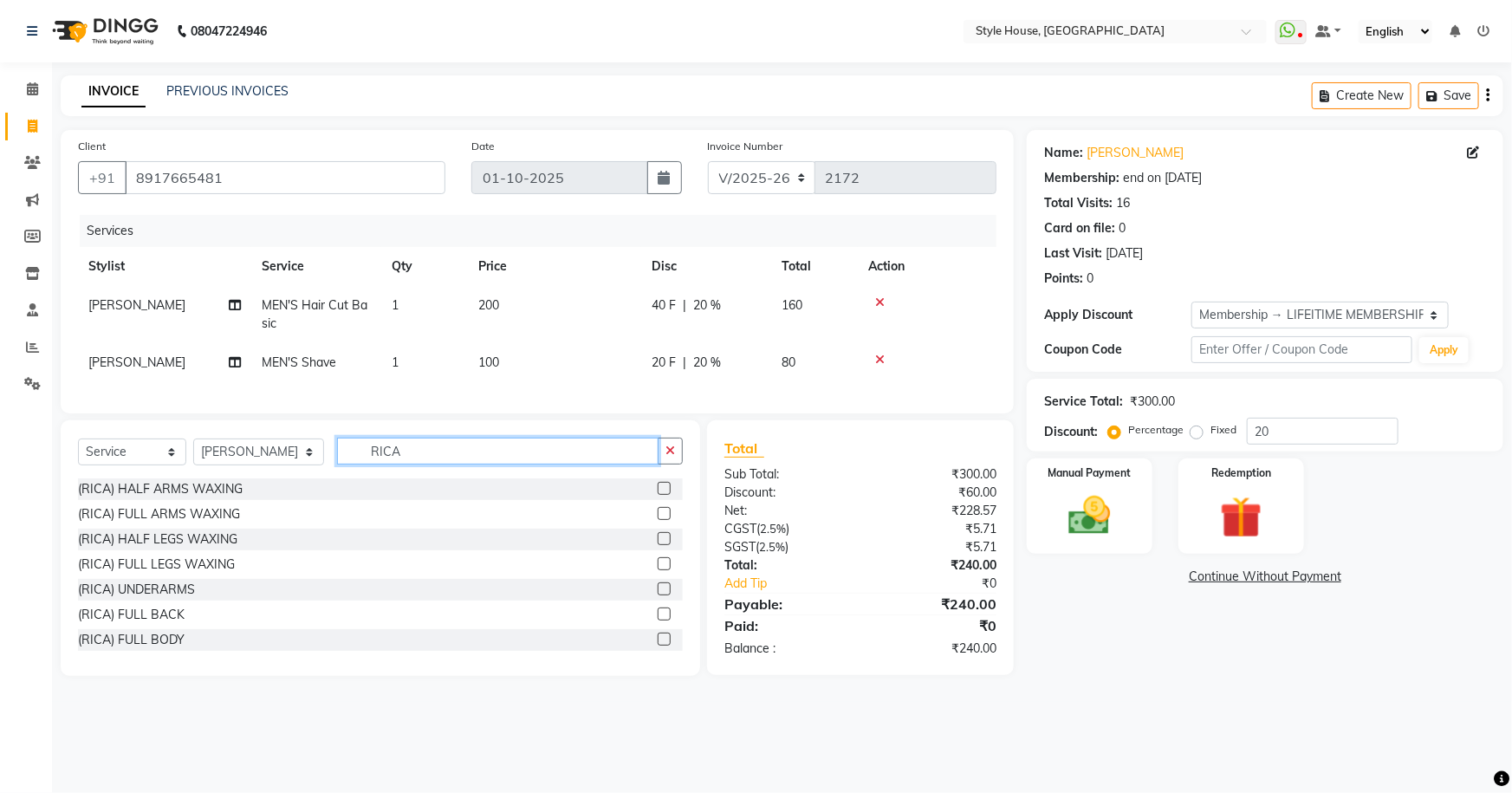
type input "RICA"
click at [657, 521] on label at bounding box center [664, 513] width 13 height 13
click at [657, 521] on input "checkbox" at bounding box center [663, 514] width 11 height 11
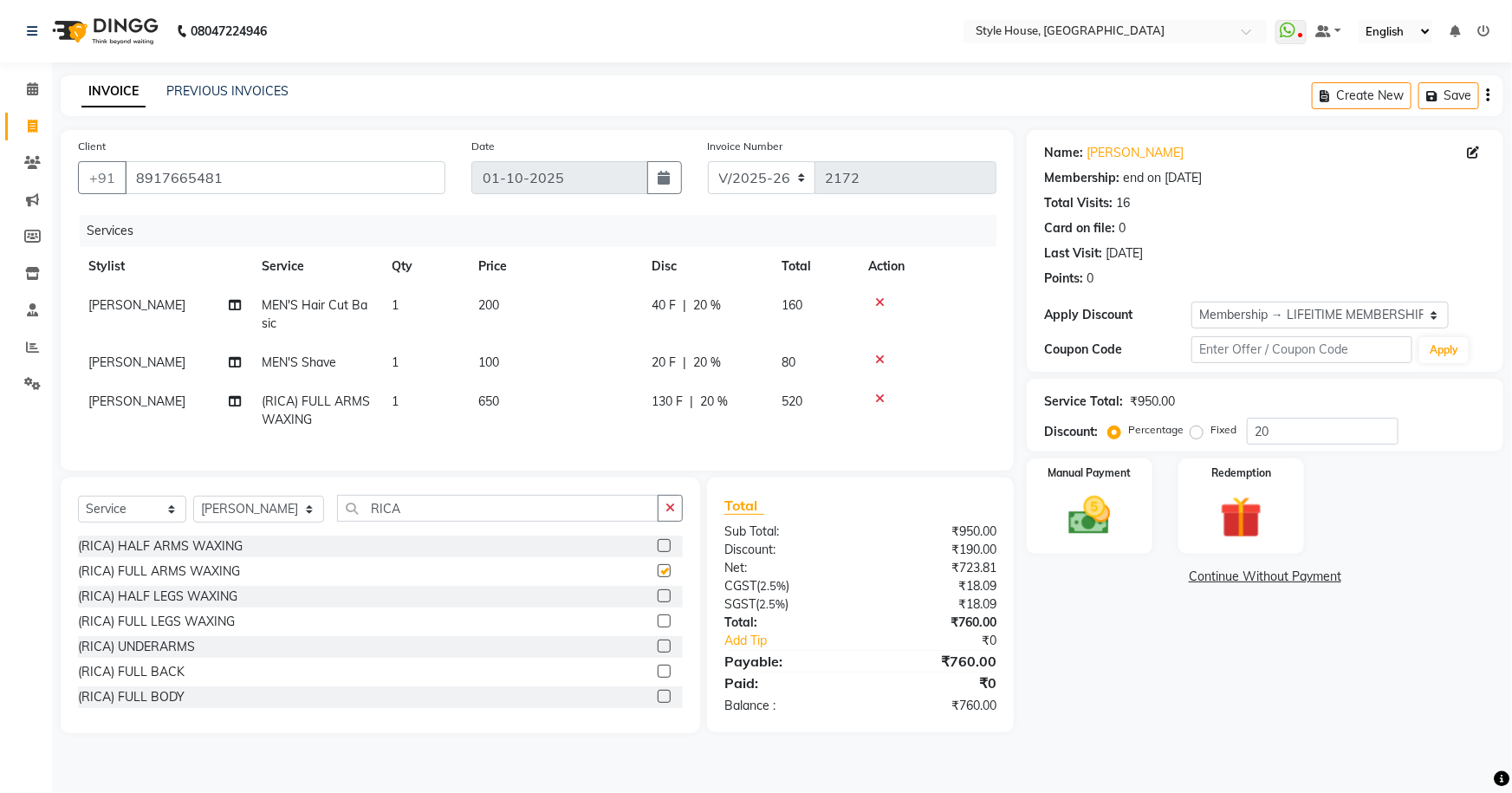
checkbox input "false"
click at [657, 602] on label at bounding box center [664, 596] width 13 height 13
click at [657, 602] on input "checkbox" at bounding box center [663, 597] width 11 height 11
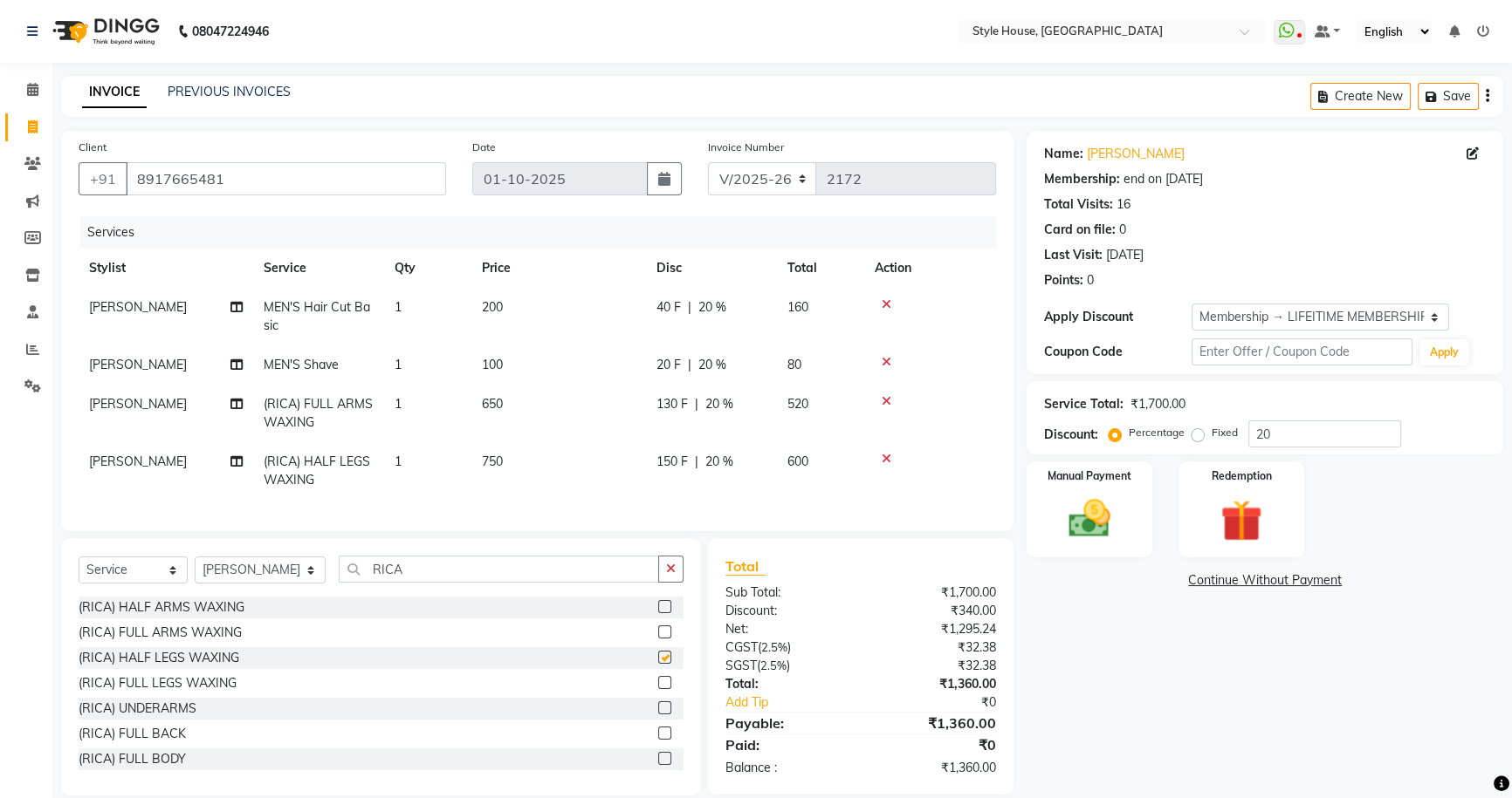
checkbox input "false"
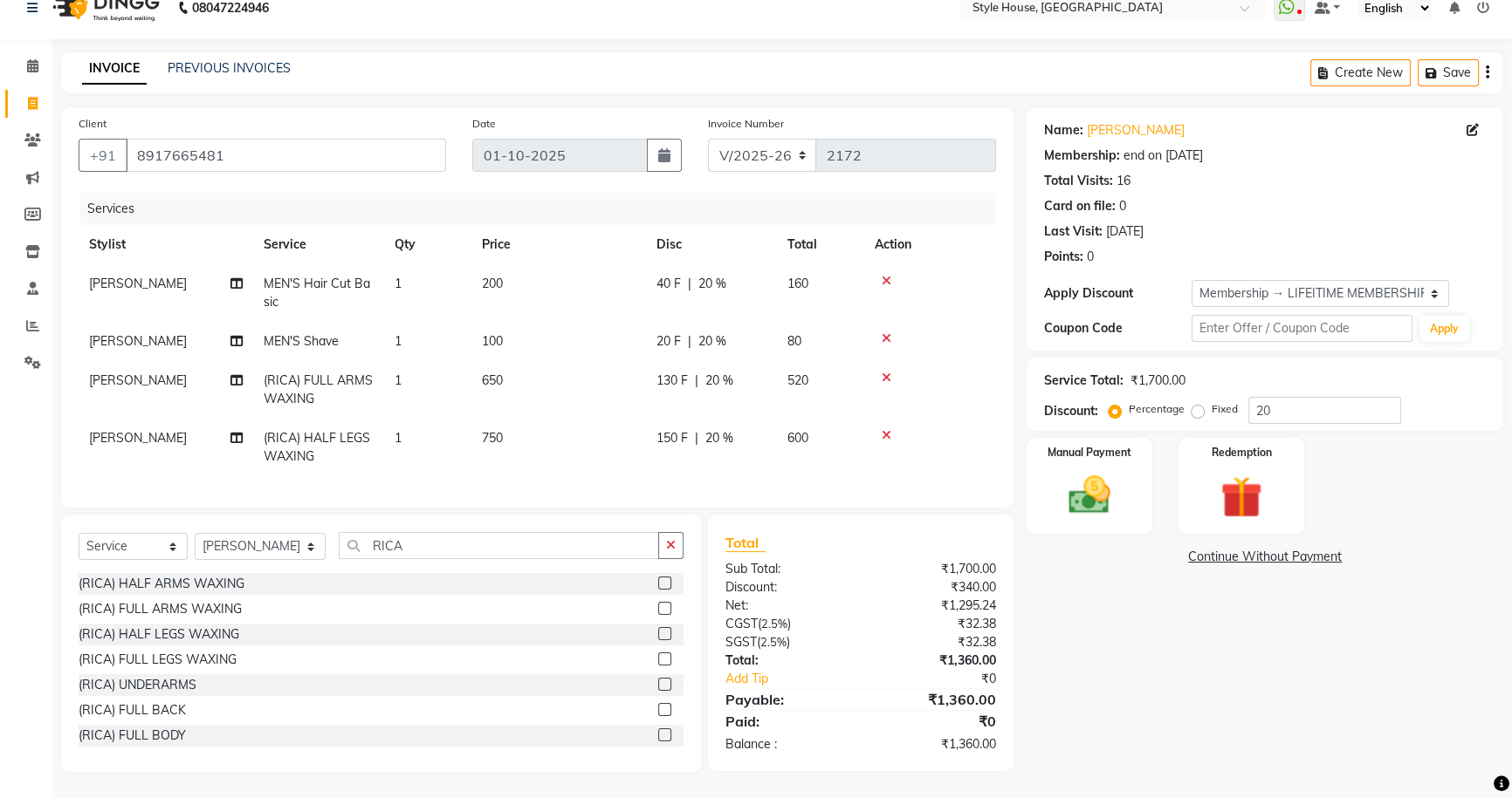
scroll to position [2, 0]
click at [659, 683] on label at bounding box center [665, 682] width 13 height 13
click at [659, 683] on input "checkbox" at bounding box center [664, 683] width 11 height 11
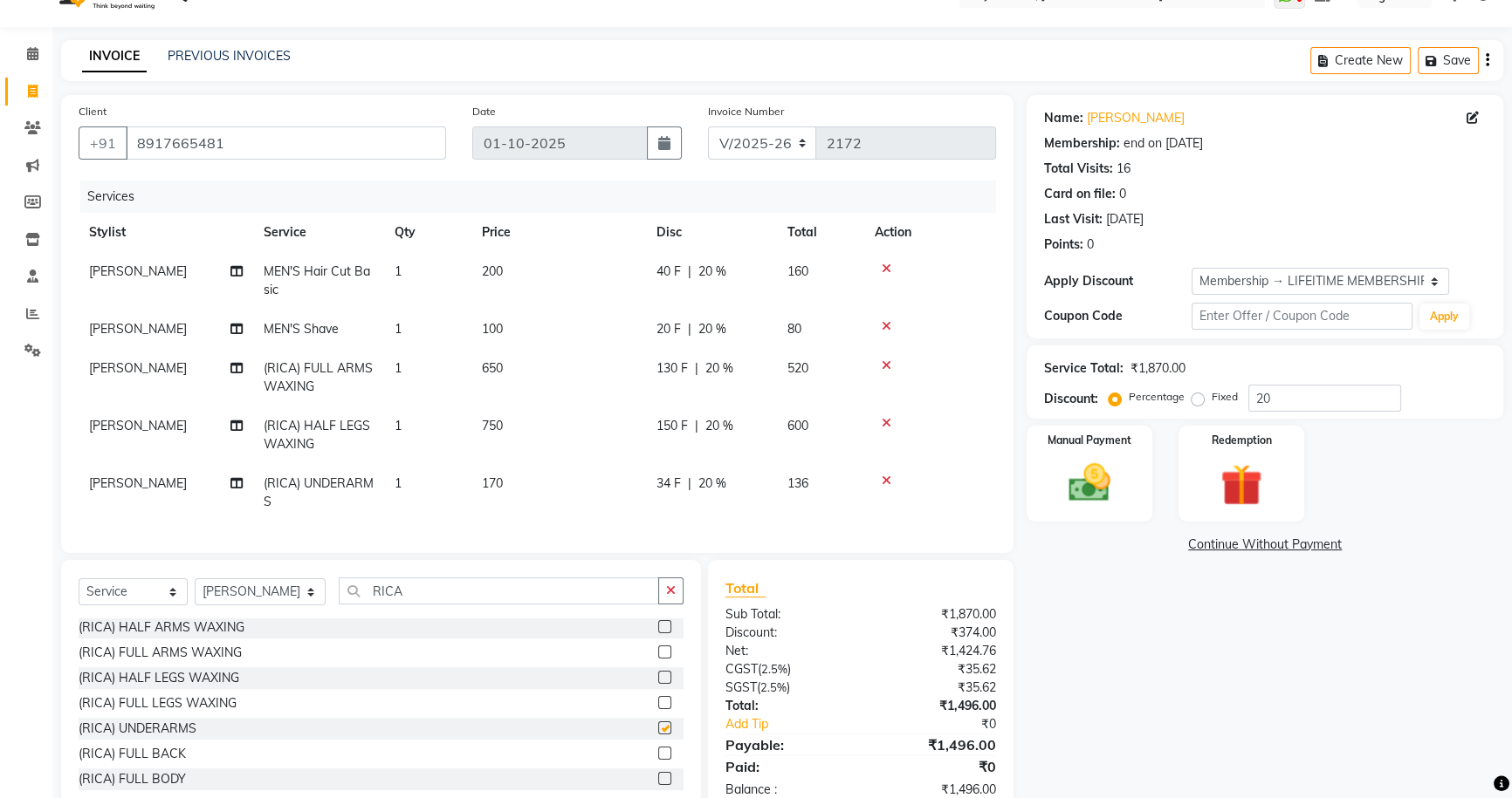
checkbox input "false"
click at [674, 601] on button "button" at bounding box center [671, 591] width 25 height 27
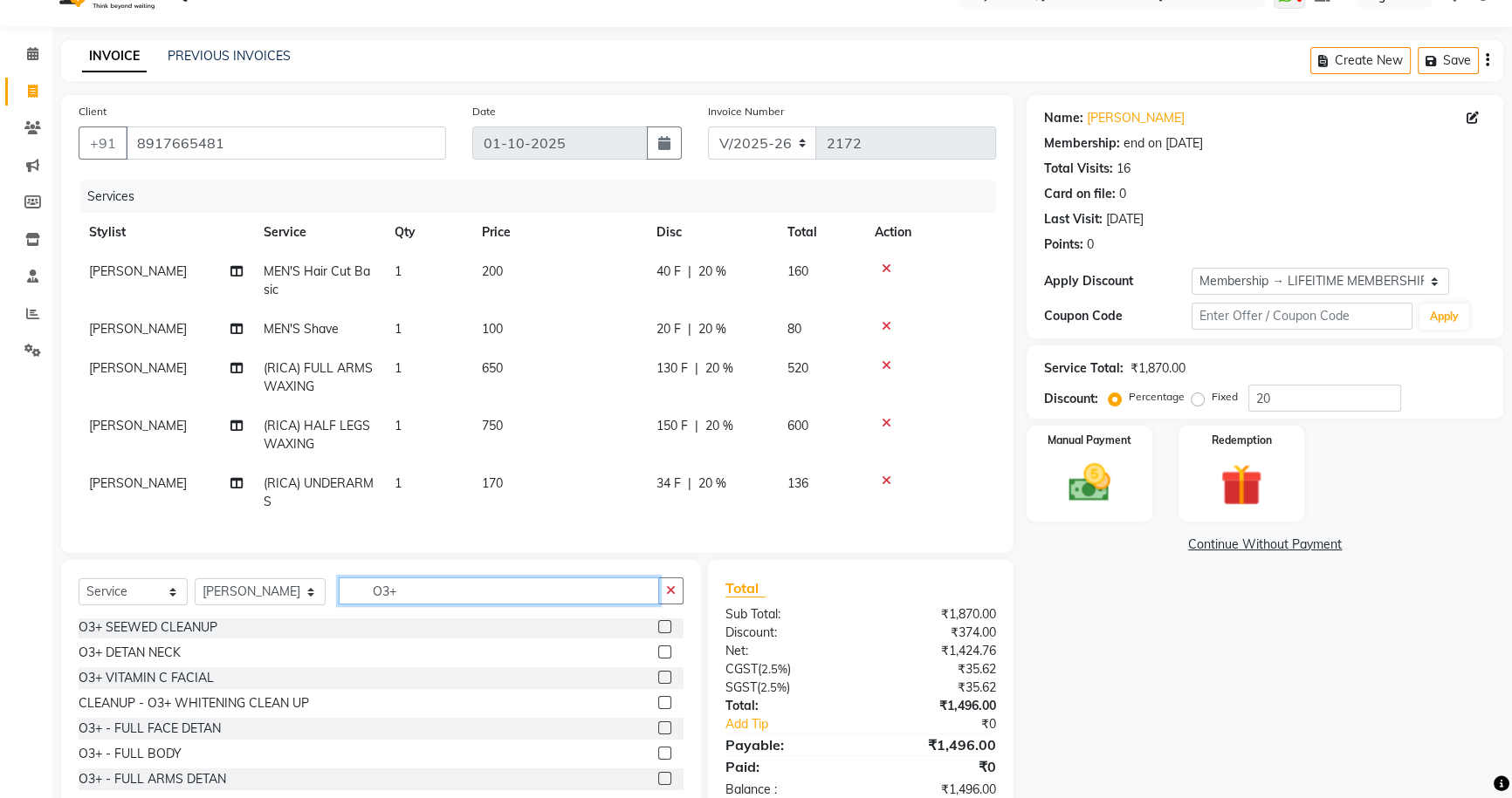
type input "O3+"
click at [659, 735] on label at bounding box center [665, 728] width 13 height 13
click at [659, 735] on input "checkbox" at bounding box center [664, 729] width 11 height 11
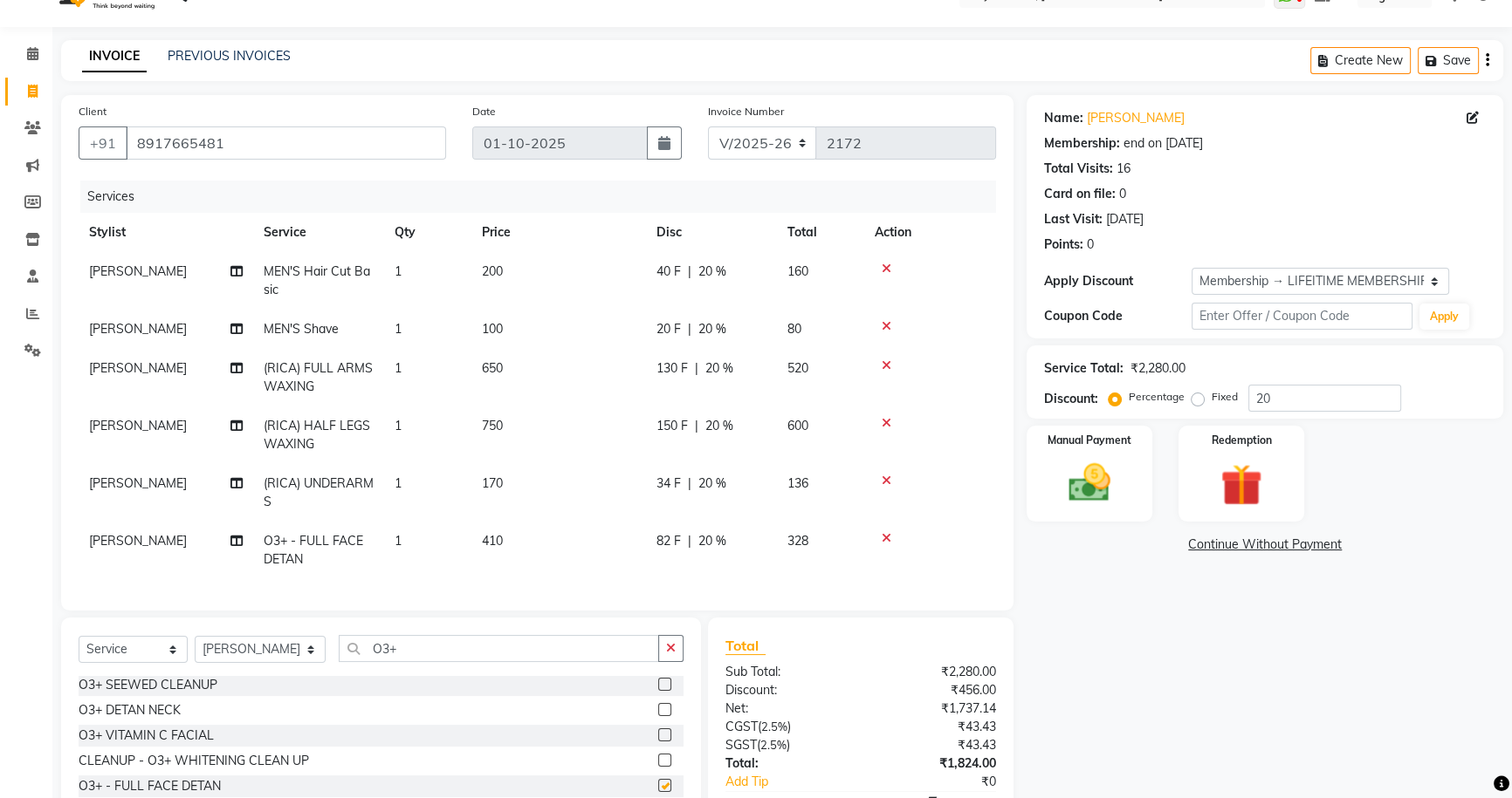
checkbox input "false"
click at [666, 654] on icon "button" at bounding box center [671, 648] width 9 height 12
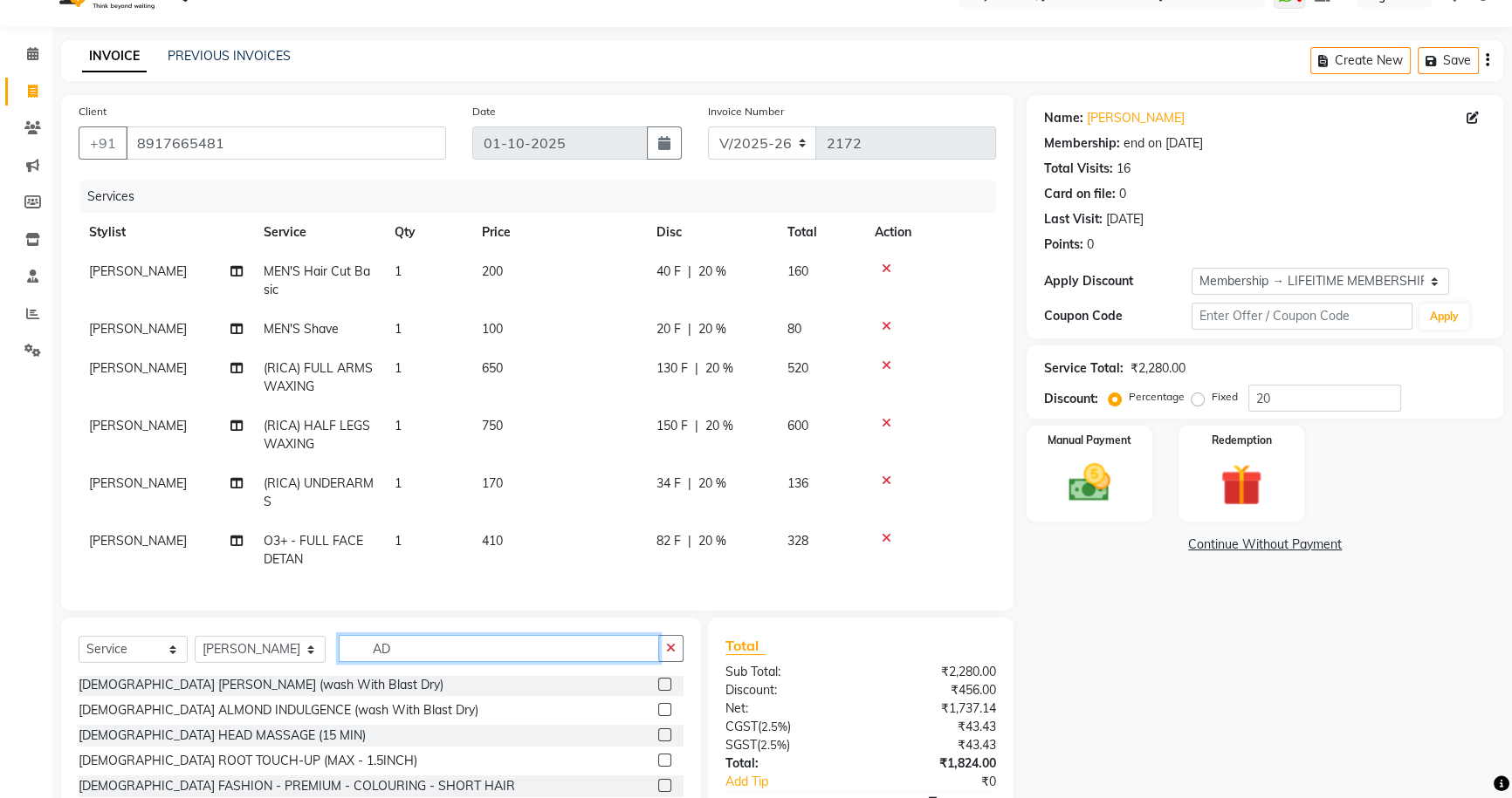
scroll to position [0, 0]
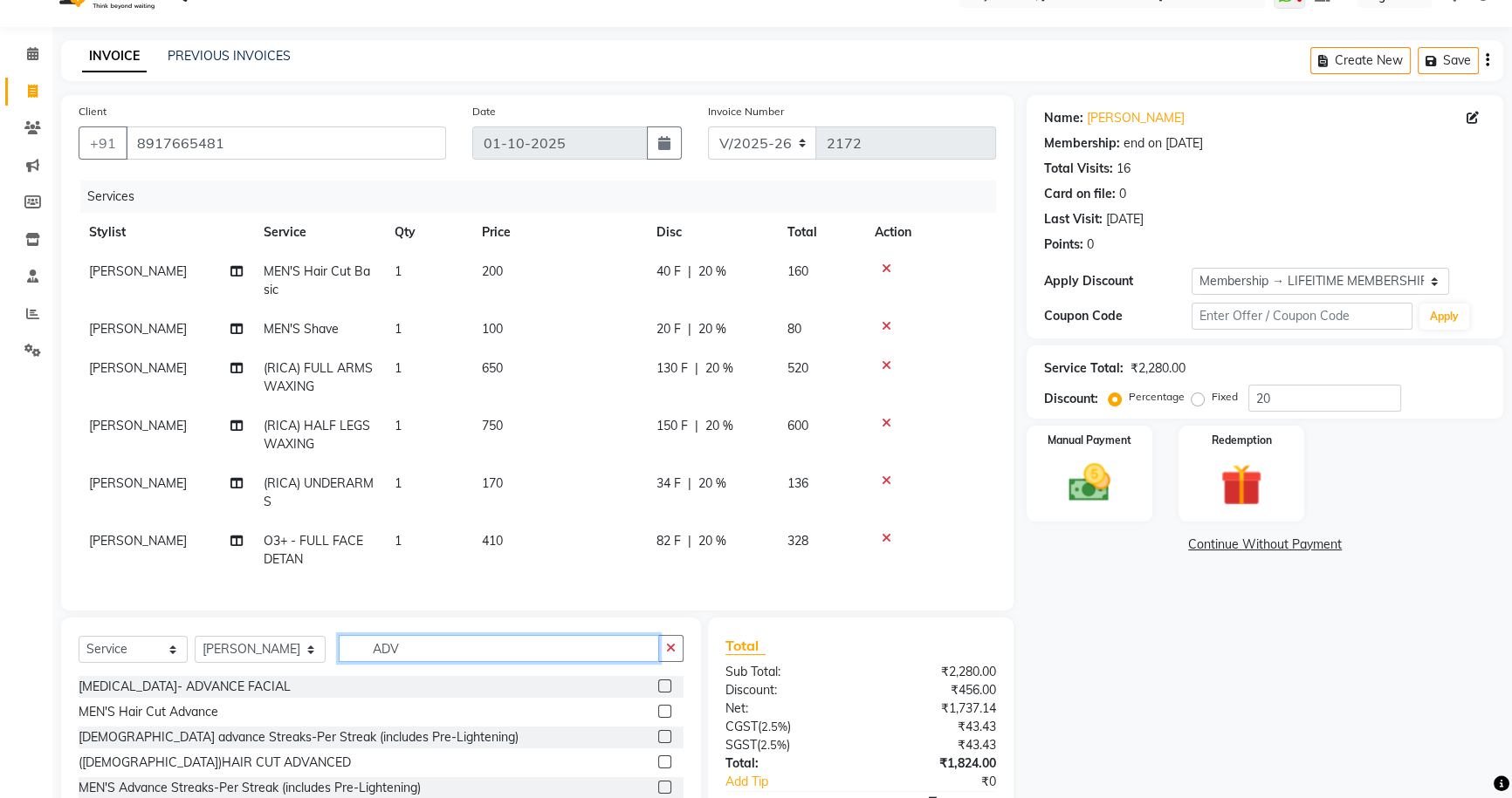
type input "ADV"
click at [666, 769] on label at bounding box center [665, 762] width 13 height 13
click at [666, 769] on input "checkbox" at bounding box center [664, 763] width 11 height 11
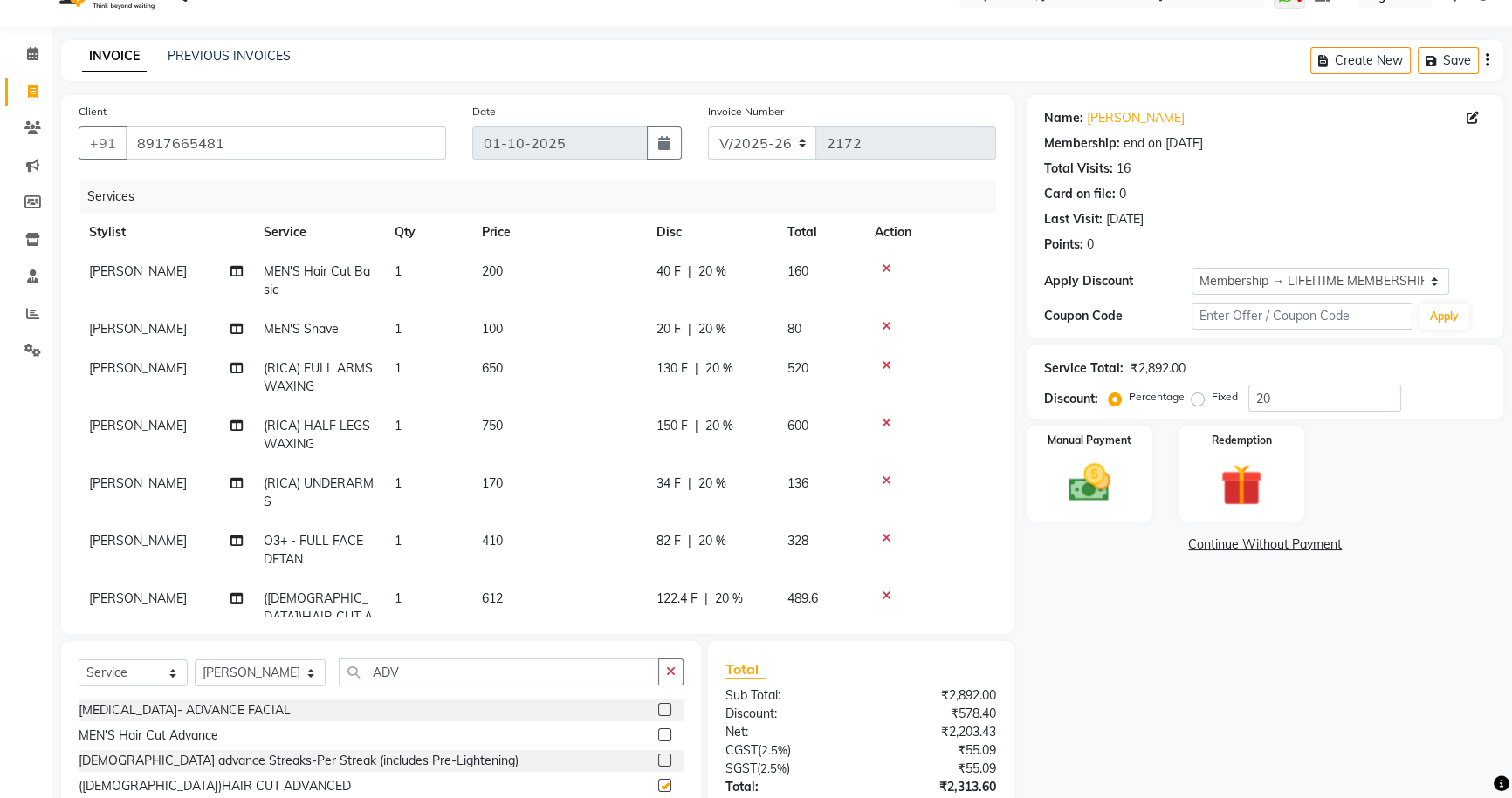
checkbox input "false"
click at [666, 676] on icon "button" at bounding box center [671, 671] width 9 height 12
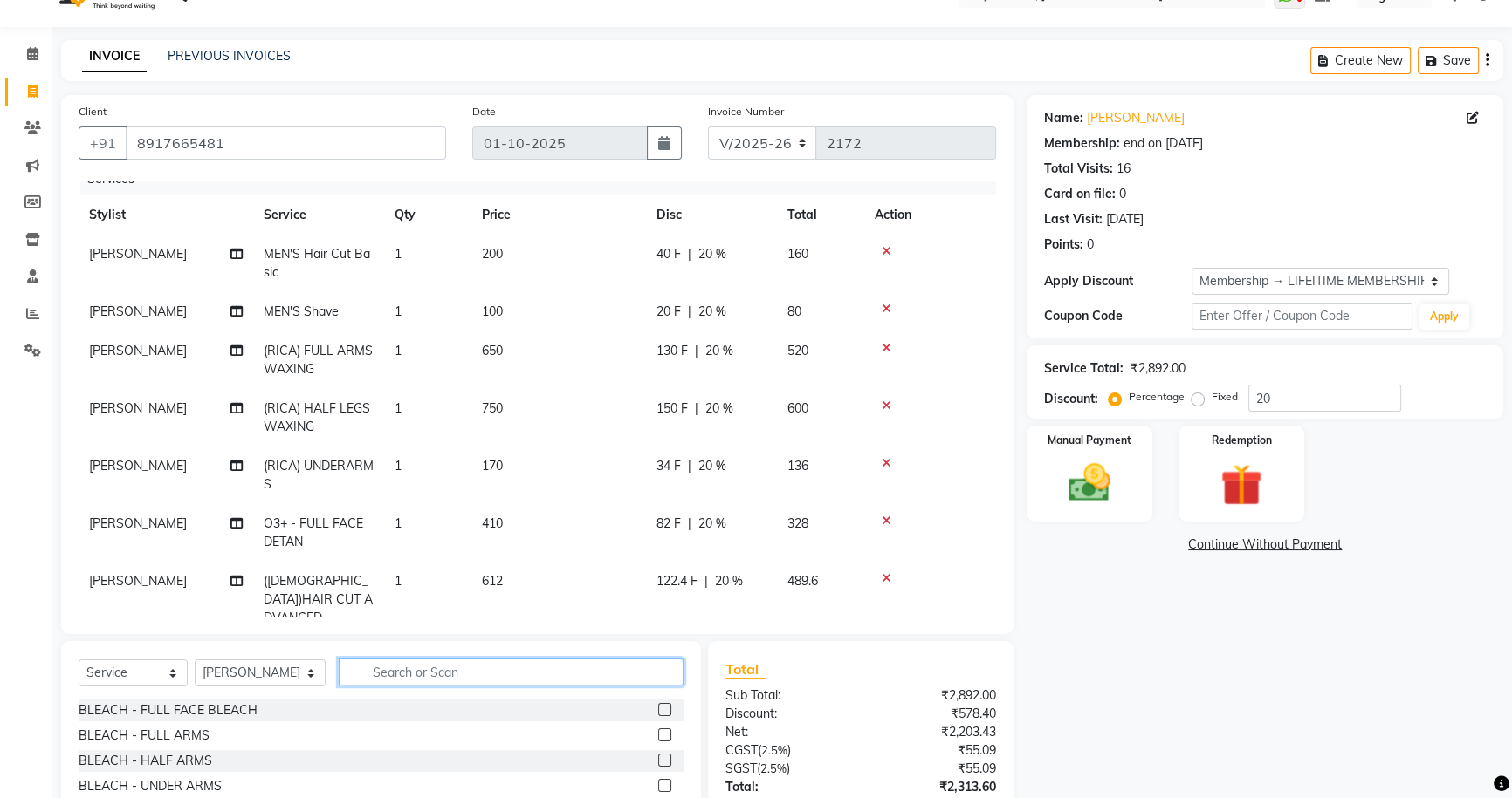
scroll to position [46, 0]
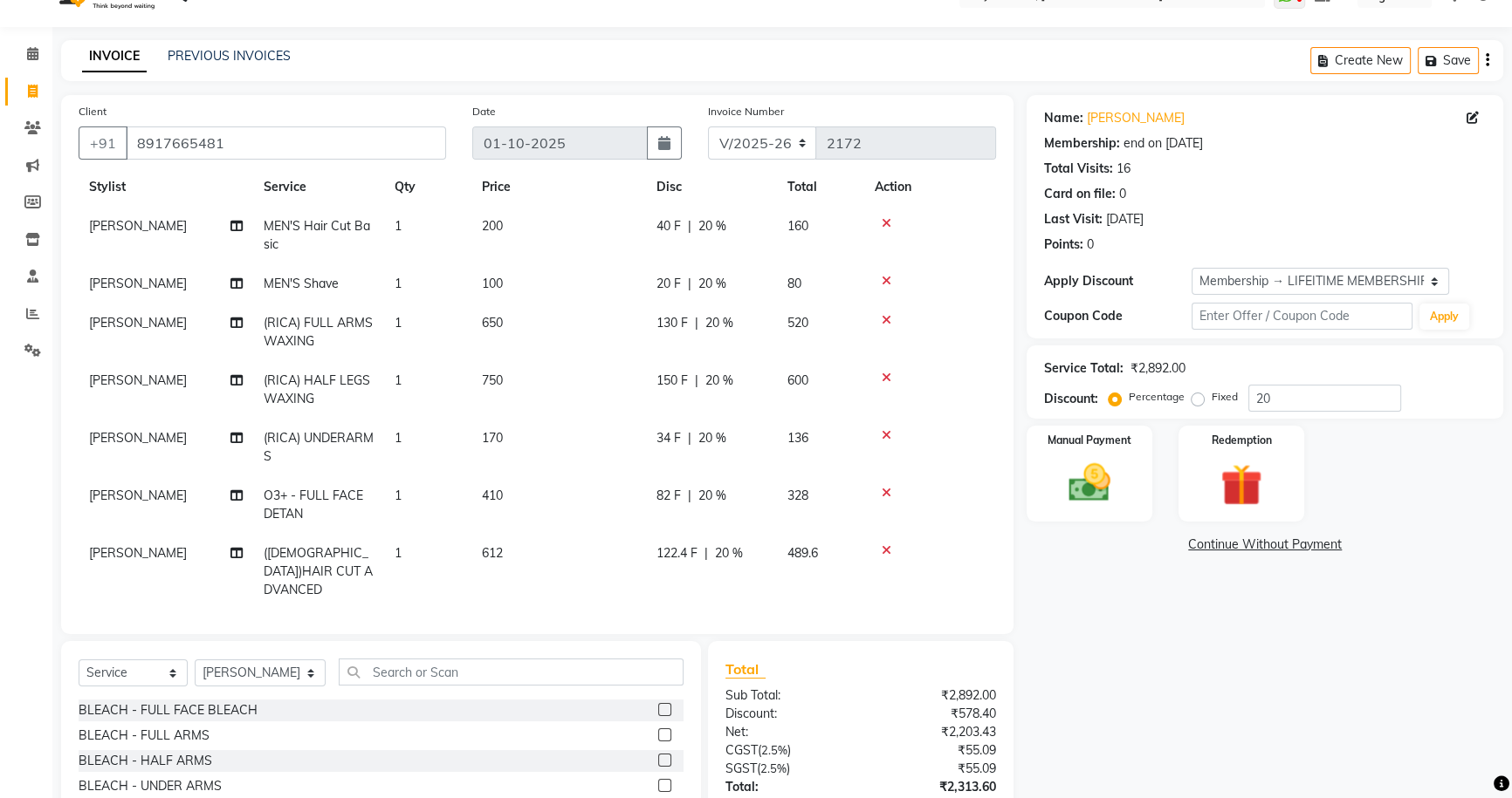
click at [574, 320] on td "650" at bounding box center [558, 333] width 174 height 58
select select "49970"
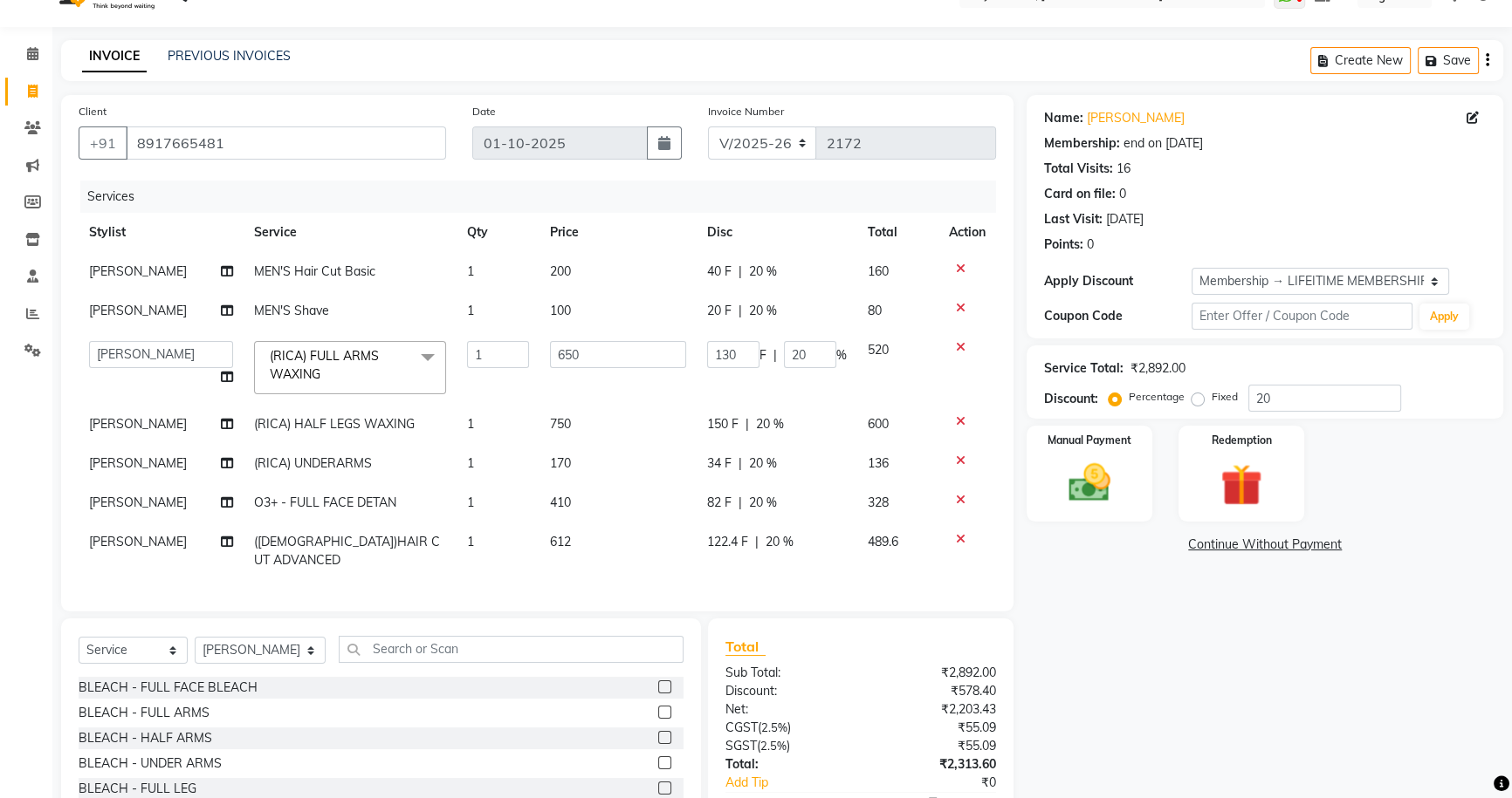
scroll to position [0, 0]
click at [629, 358] on input "650" at bounding box center [618, 354] width 136 height 27
type input "6"
type input "750"
click at [1241, 681] on div "Name: [PERSON_NAME] Membership: end on [DATE] Total Visits: 16 Card on file: 0 …" at bounding box center [1271, 486] width 490 height 781
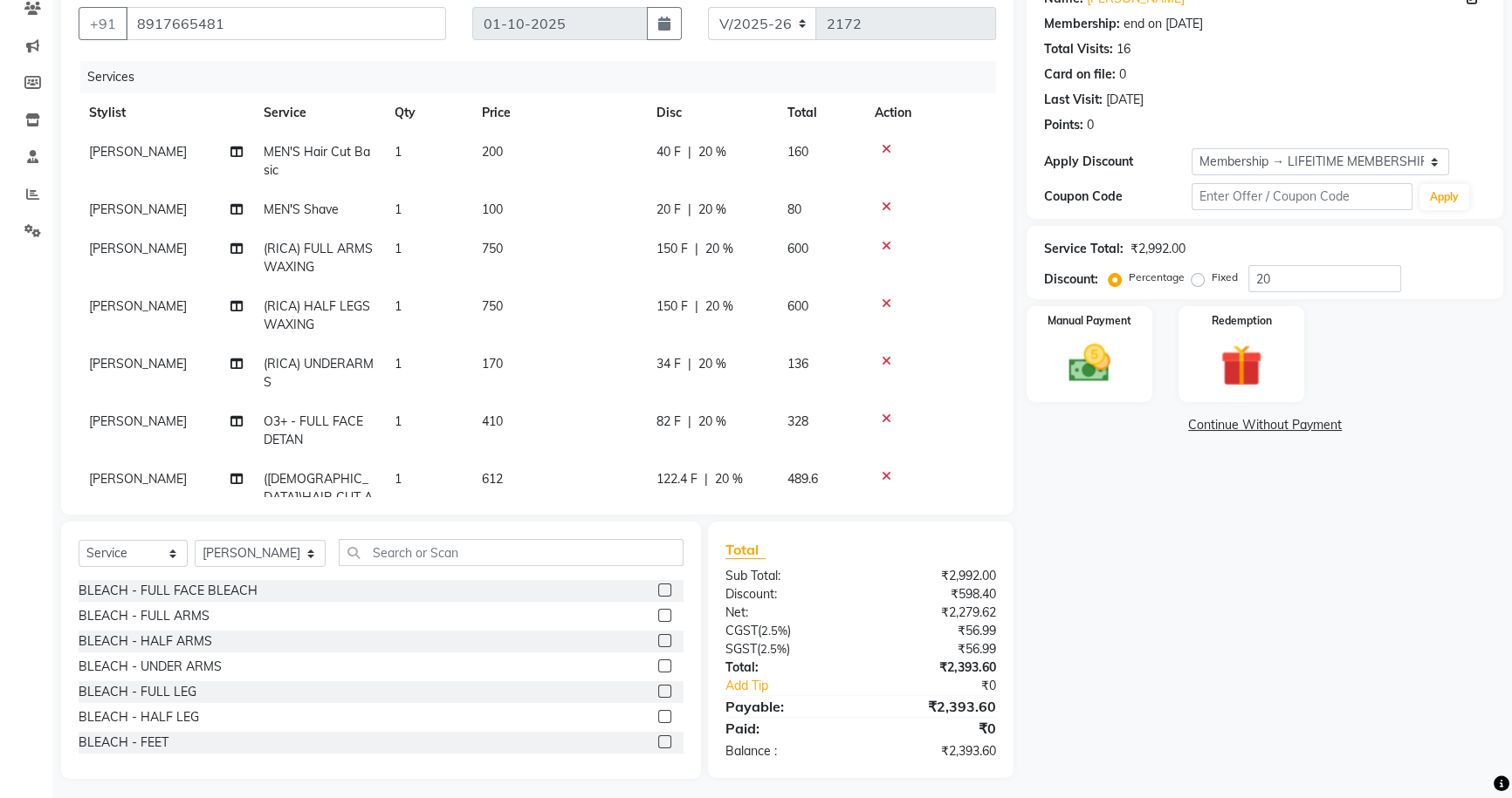
scroll to position [163, 0]
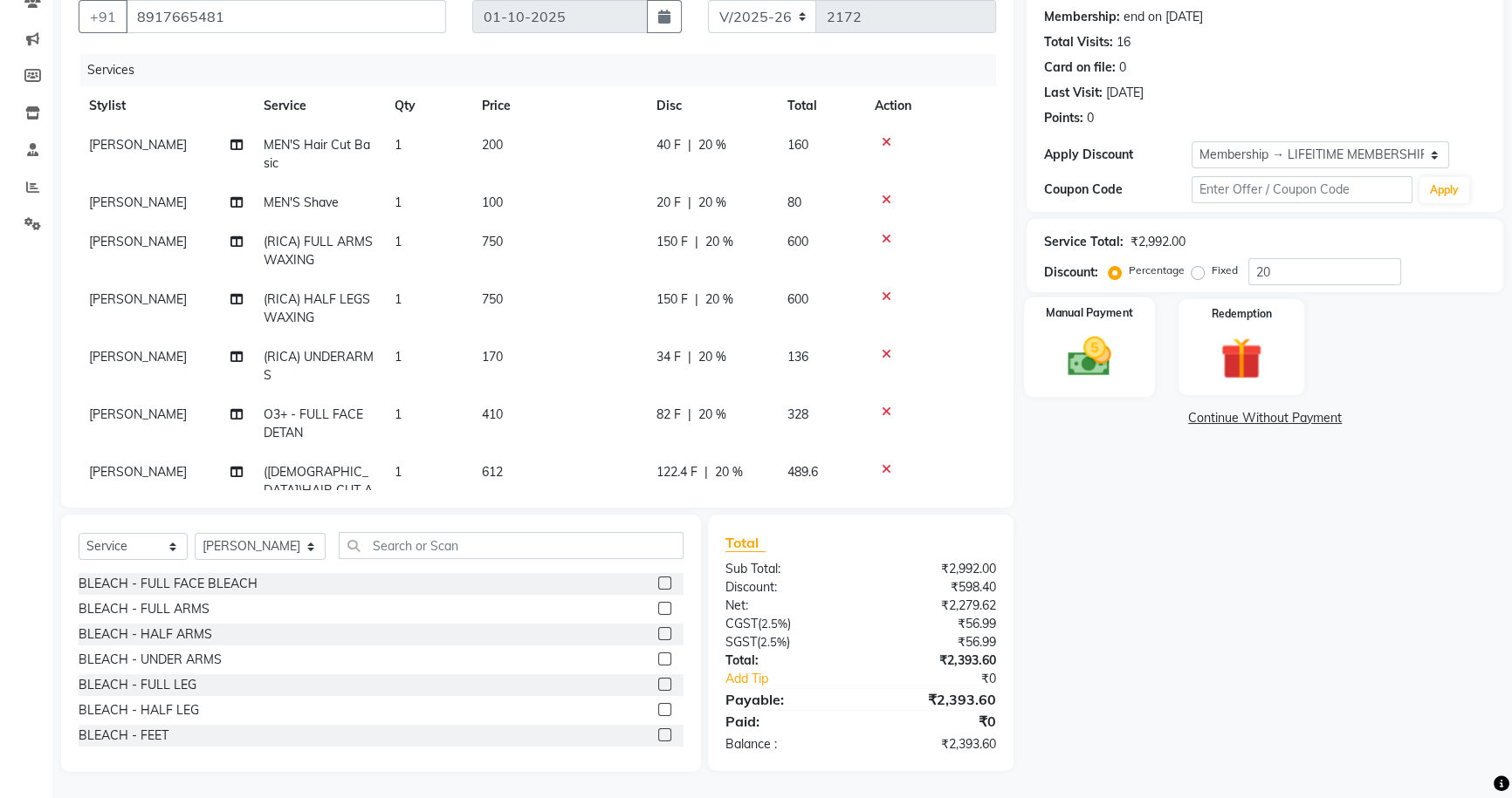
click at [1086, 349] on img at bounding box center [1090, 356] width 71 height 49
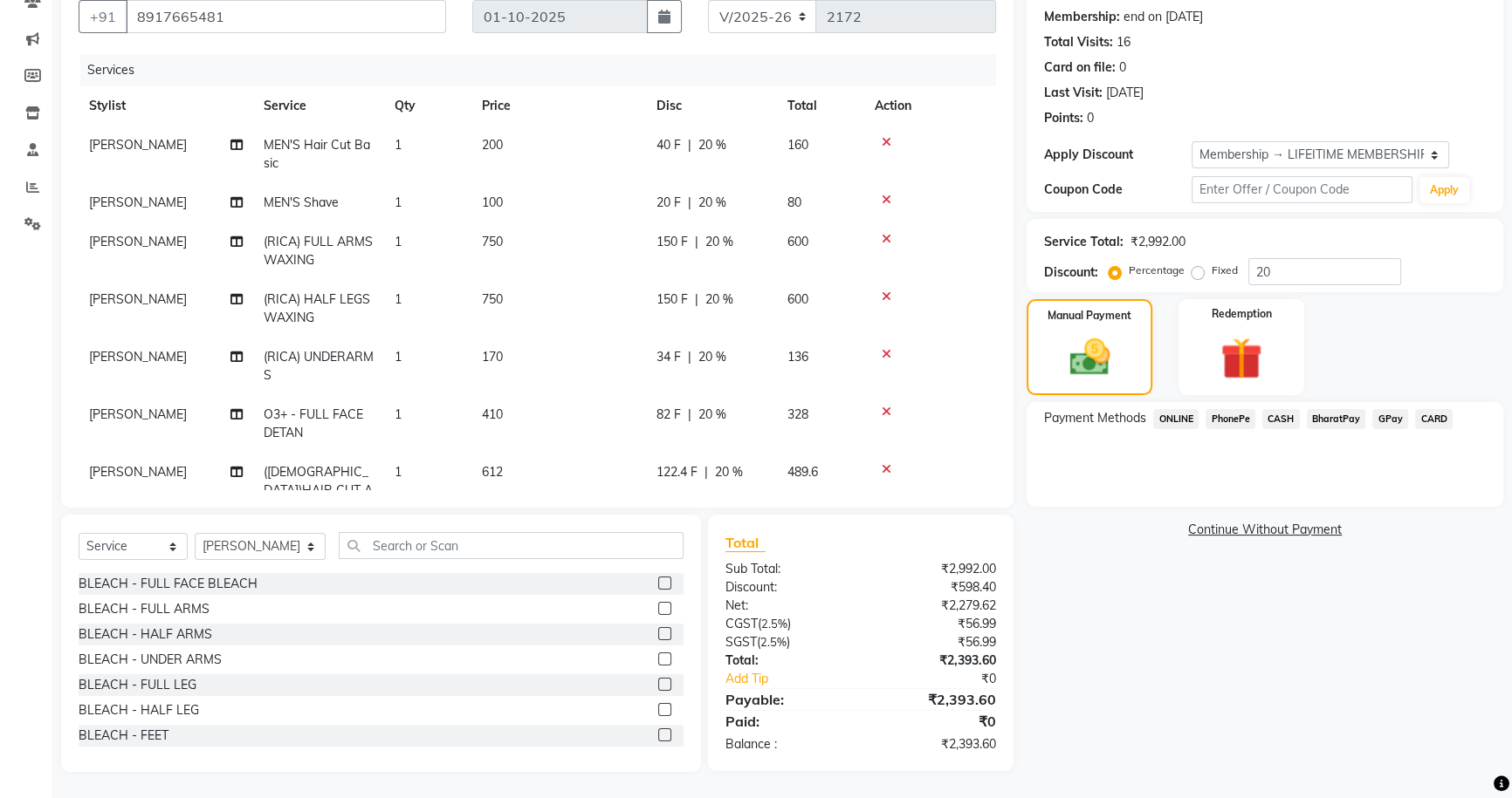
click at [1219, 416] on span "PhonePe" at bounding box center [1229, 420] width 49 height 21
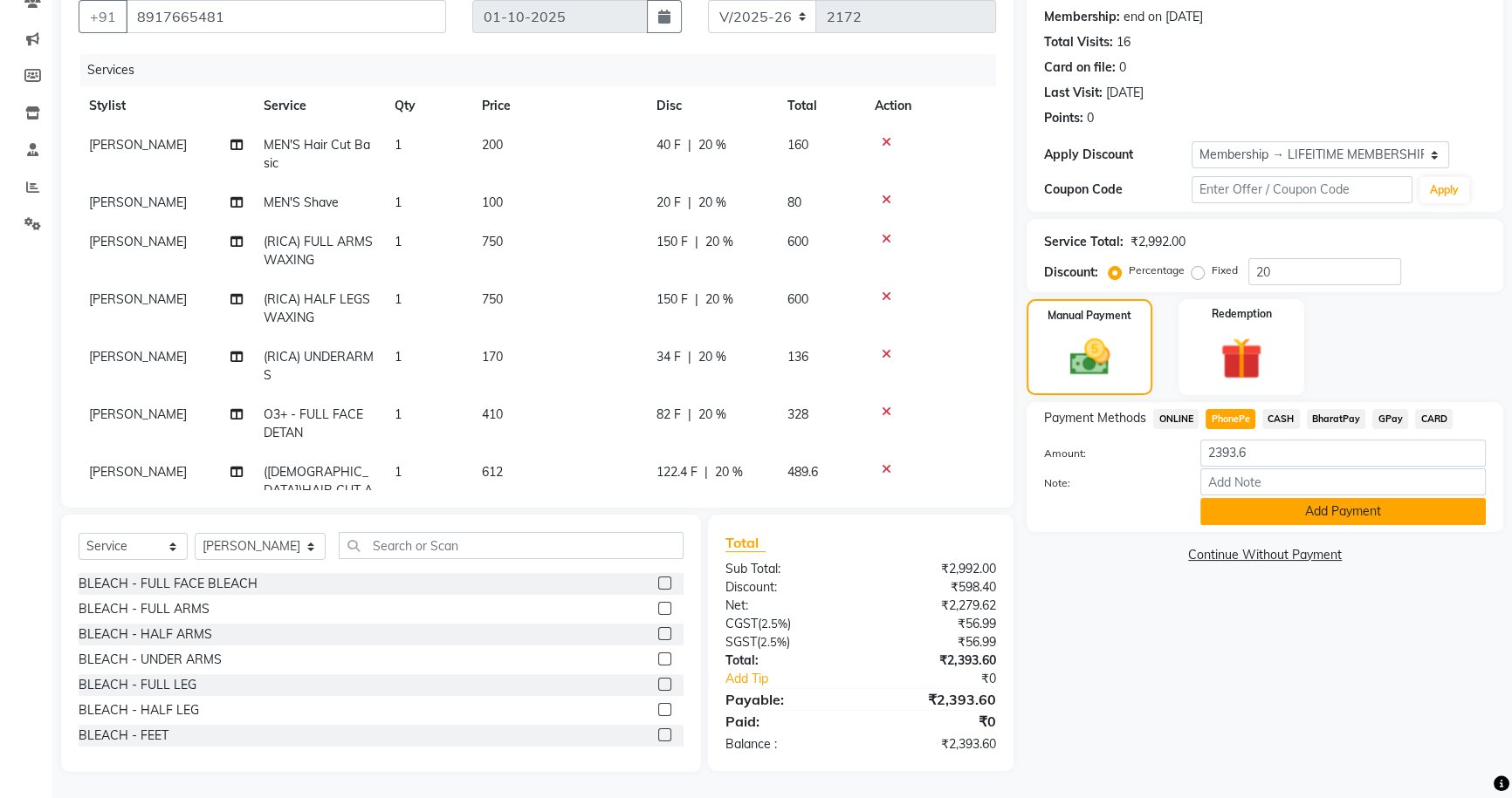
click at [1297, 516] on button "Add Payment" at bounding box center [1343, 511] width 285 height 27
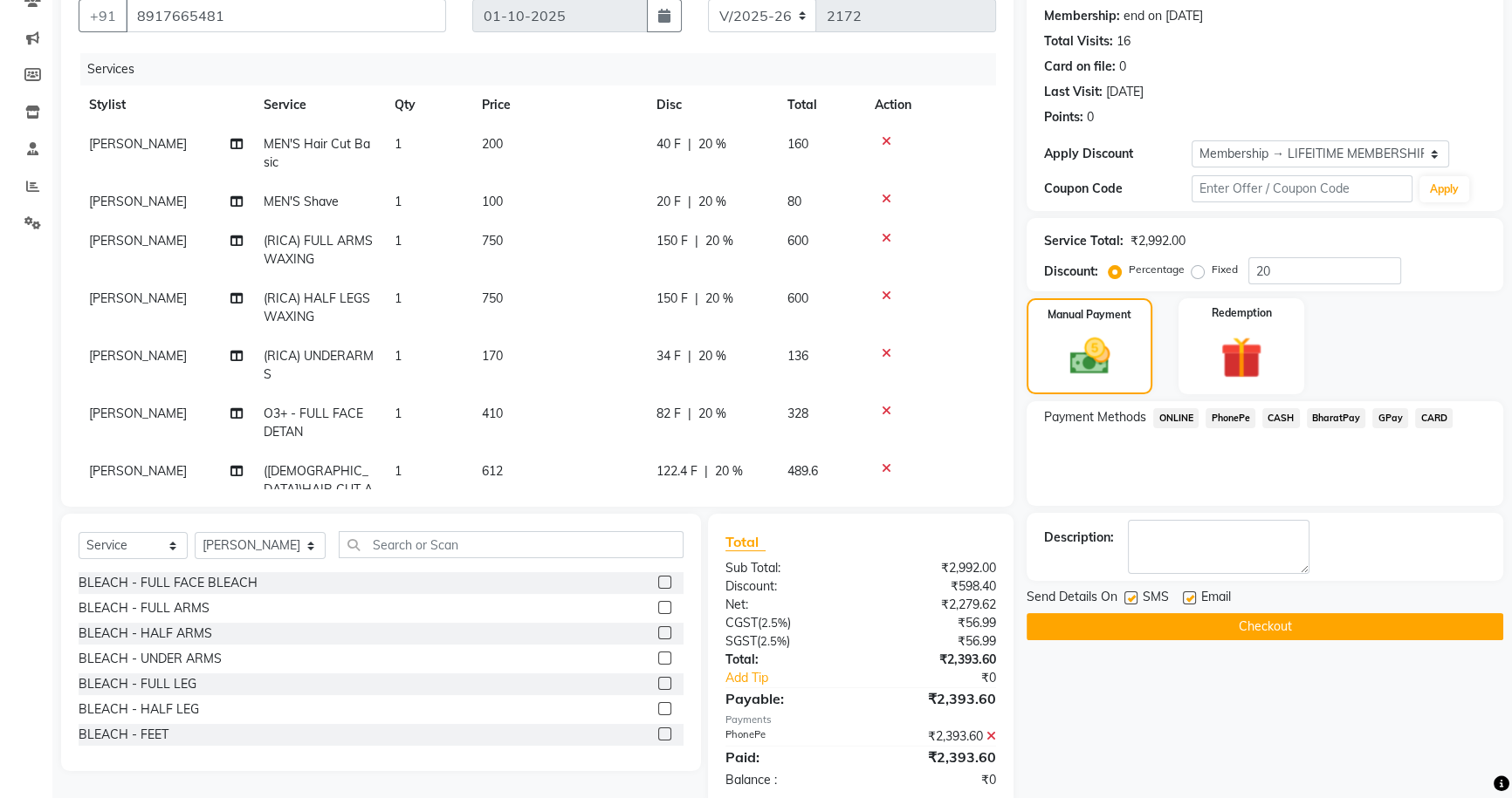
click at [1296, 616] on button "Checkout" at bounding box center [1265, 626] width 477 height 27
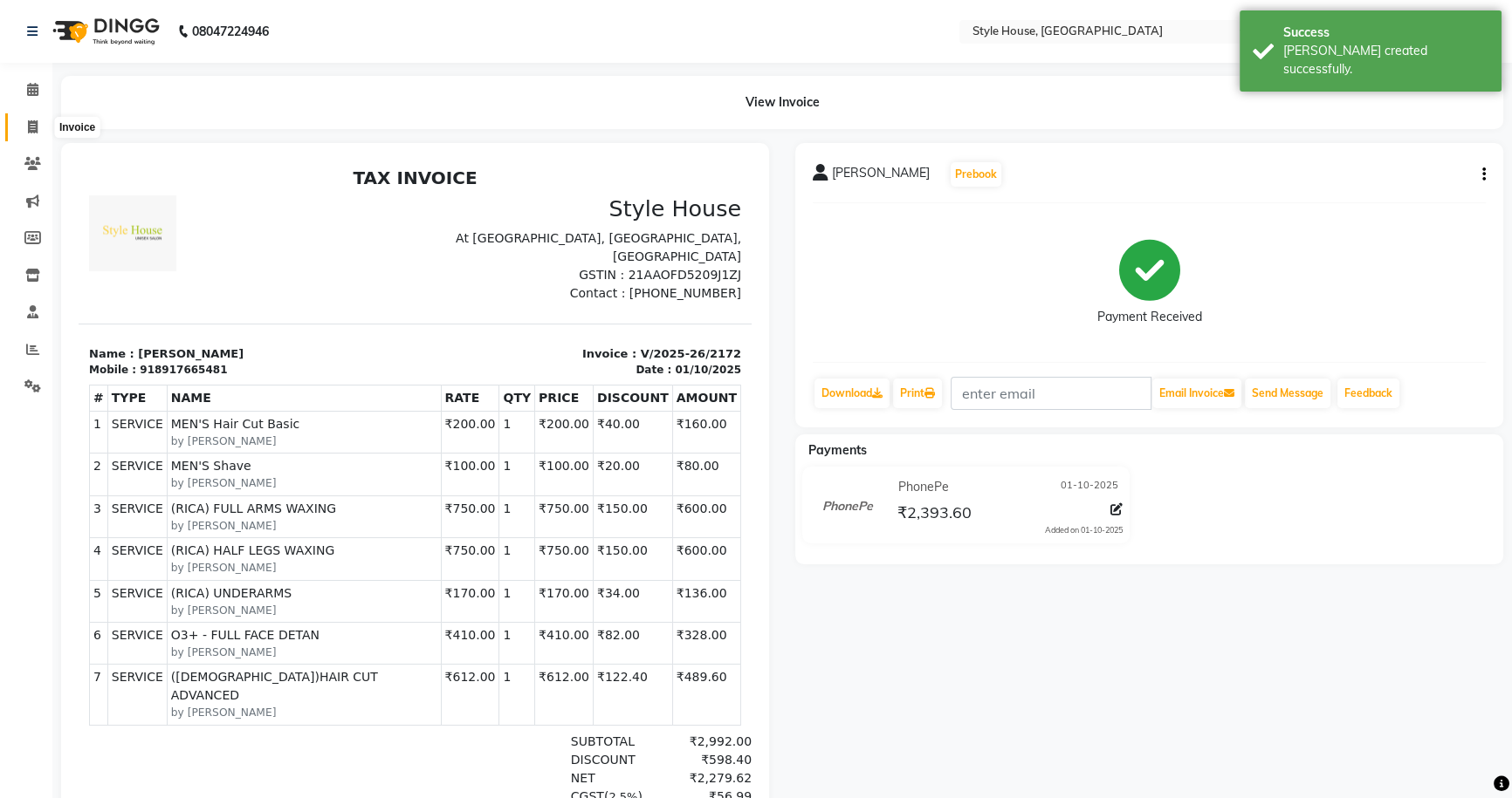
drag, startPoint x: 29, startPoint y: 130, endPoint x: 47, endPoint y: 118, distance: 21.6
click at [28, 131] on icon at bounding box center [33, 127] width 9 height 13
select select "service"
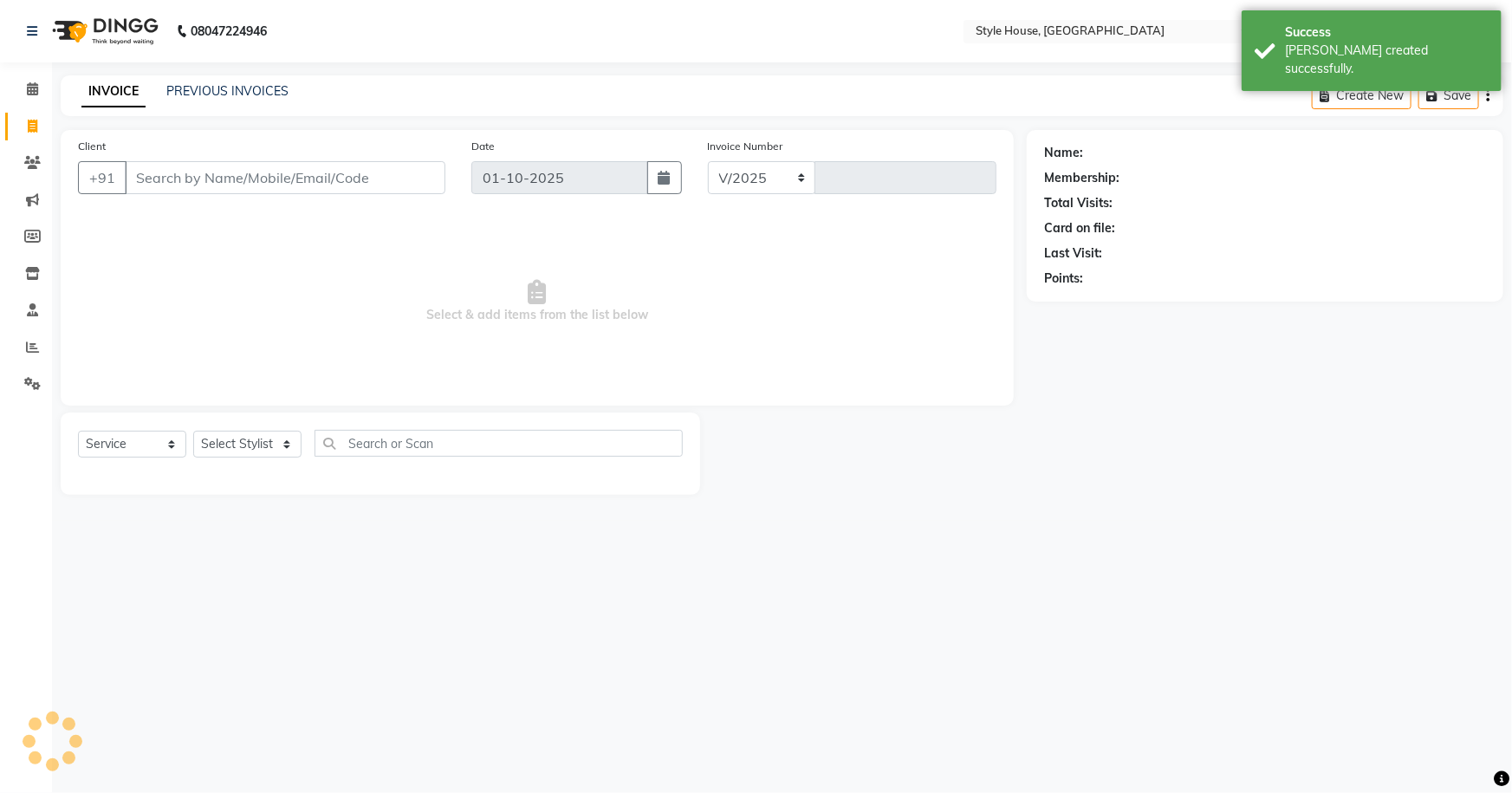
select select "4237"
type input "2173"
click at [170, 91] on link "PREVIOUS INVOICES" at bounding box center [228, 91] width 122 height 16
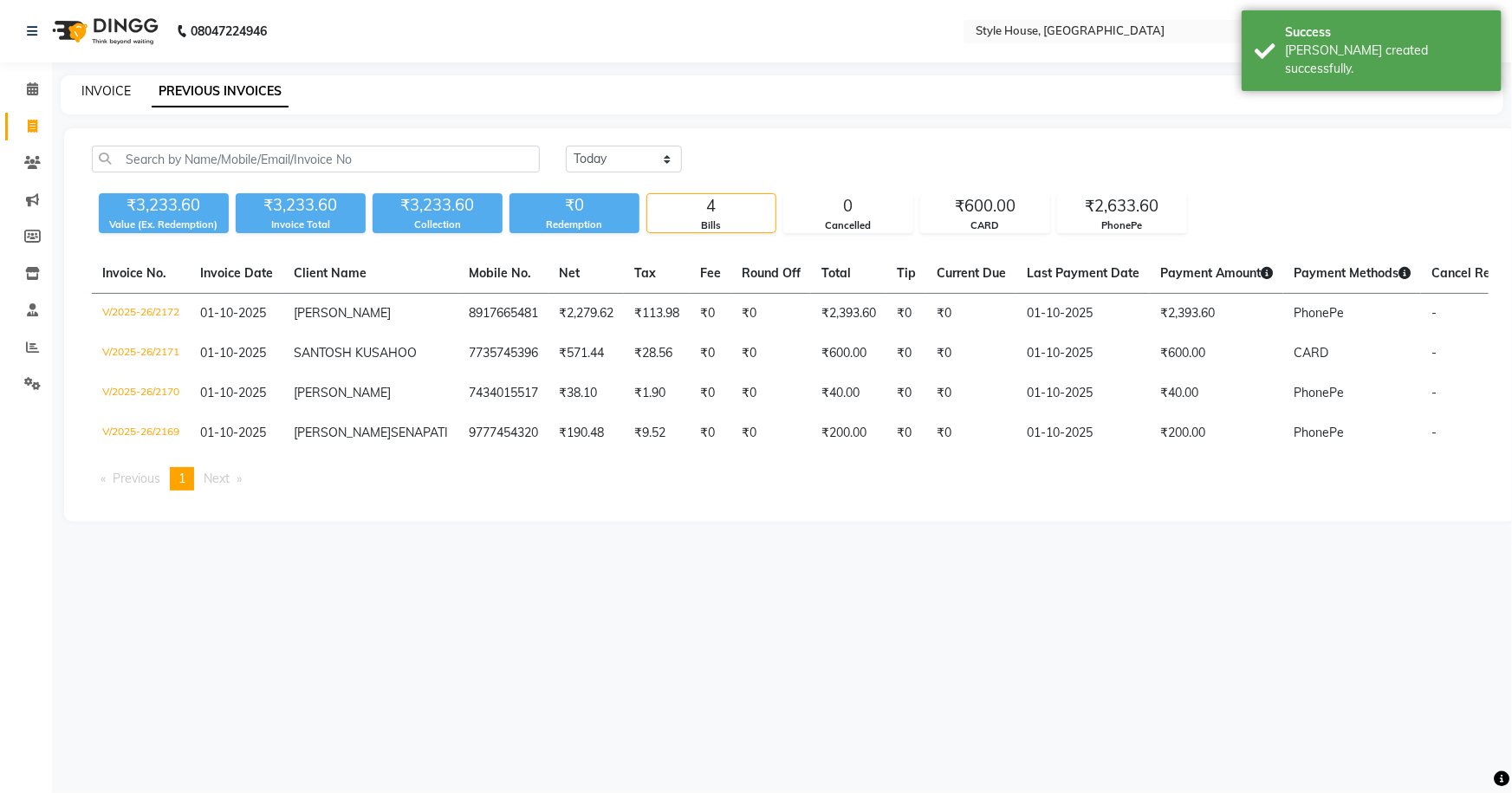
click at [97, 88] on link "INVOICE" at bounding box center [106, 91] width 49 height 16
select select "service"
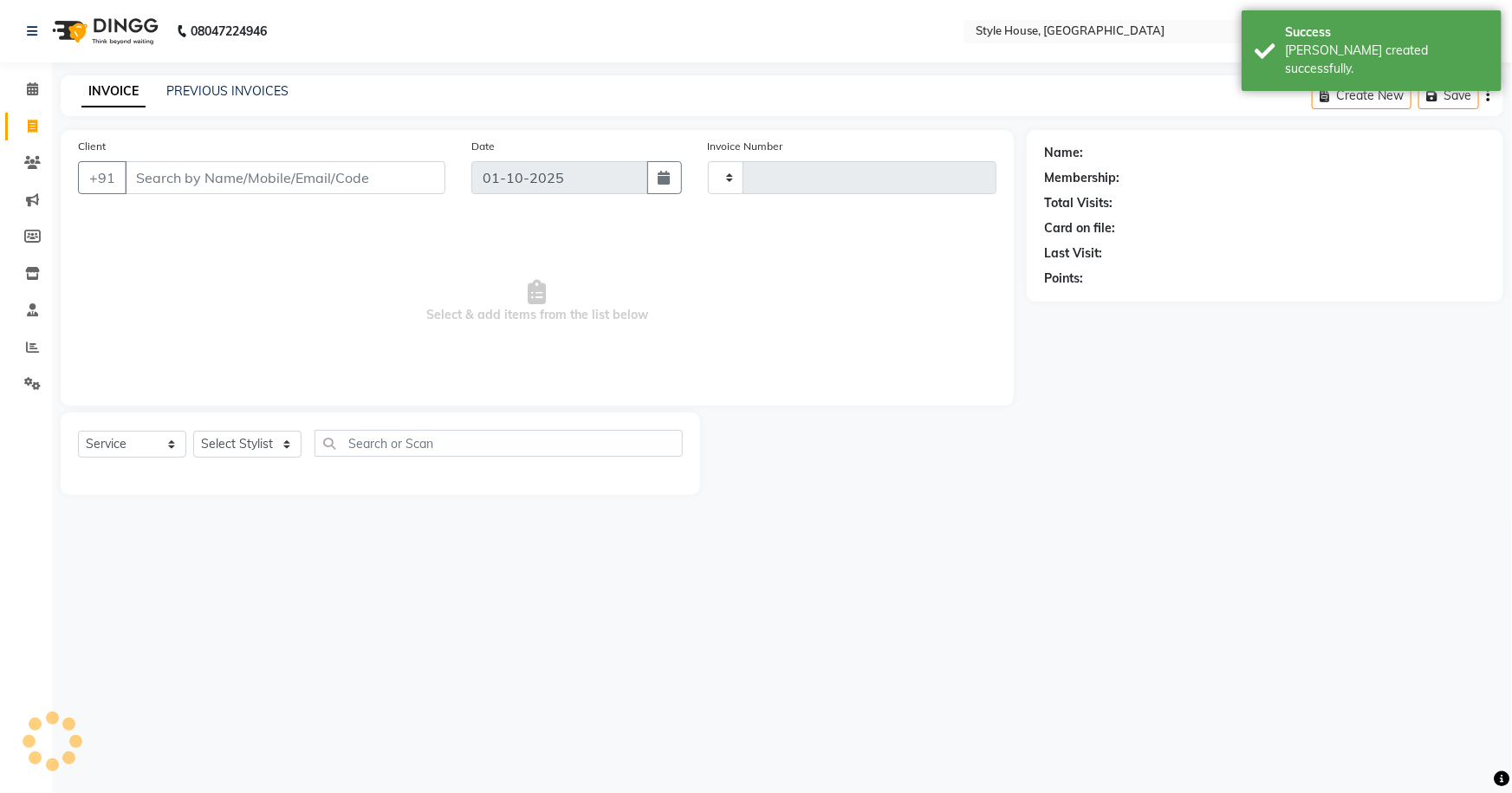
type input "2173"
select select "4237"
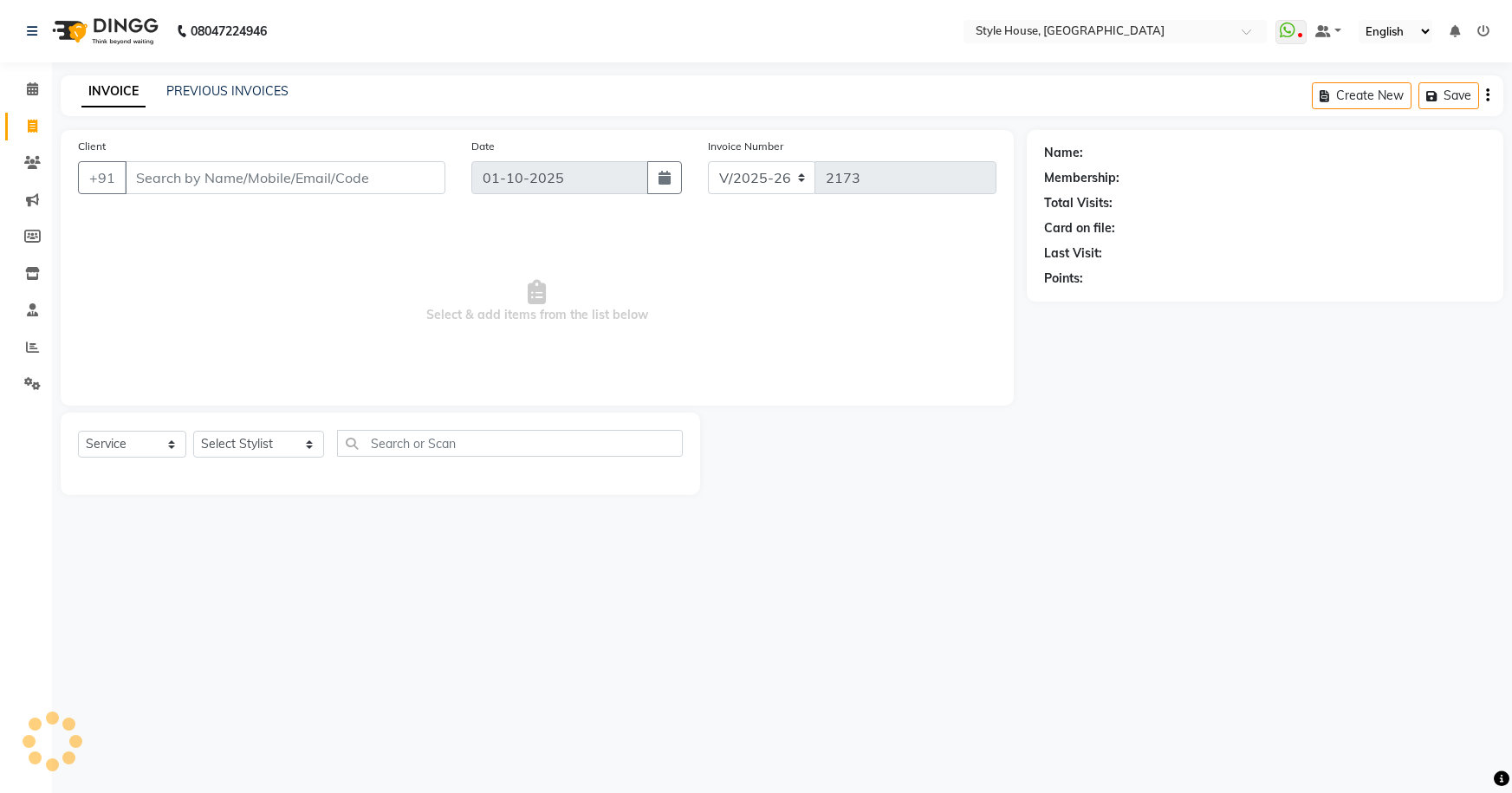
select select "4237"
select select "service"
type input "7894325667"
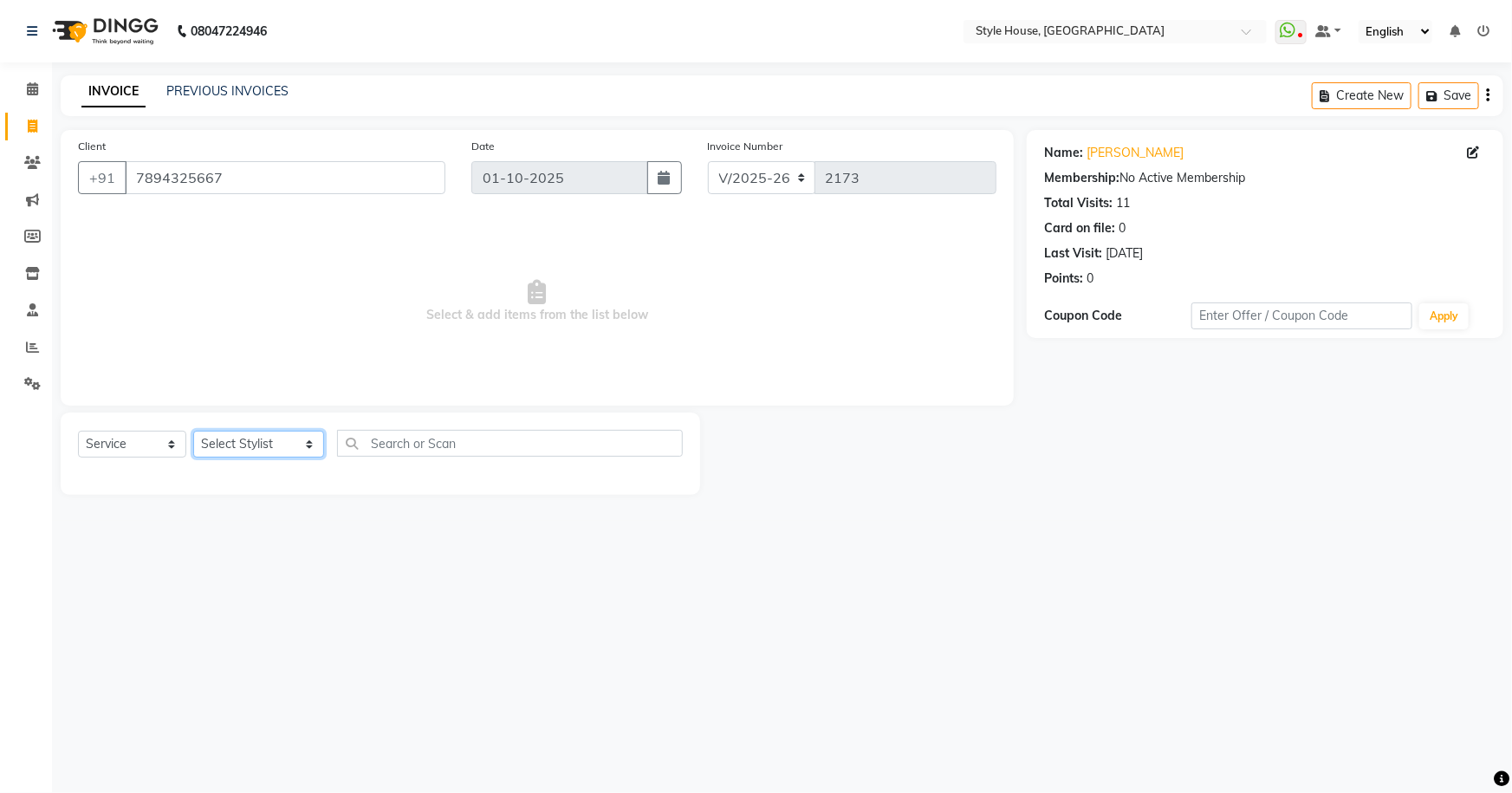
click at [264, 449] on select "Select Stylist Bipin Kumar Nayak CHINTU DAKUA Dipti Ranjan Rout(Bapi) IMRAN JEN…" at bounding box center [258, 444] width 131 height 27
select select "22359"
click at [194, 431] on select "Select Stylist Bipin Kumar Nayak CHINTU DAKUA Dipti Ranjan Rout(Bapi) IMRAN JEN…" at bounding box center [258, 444] width 131 height 27
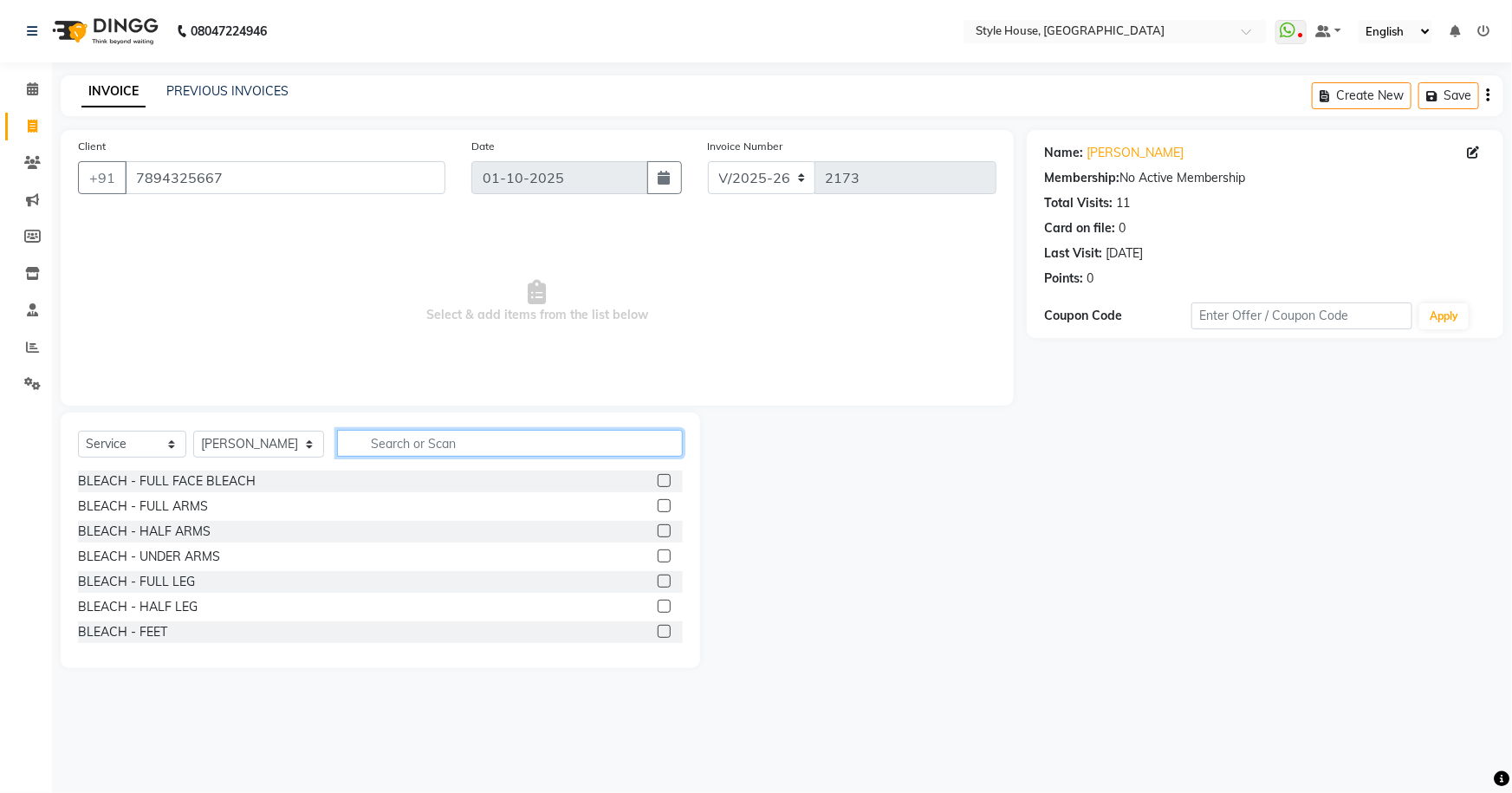
click at [377, 438] on input "text" at bounding box center [510, 443] width 346 height 27
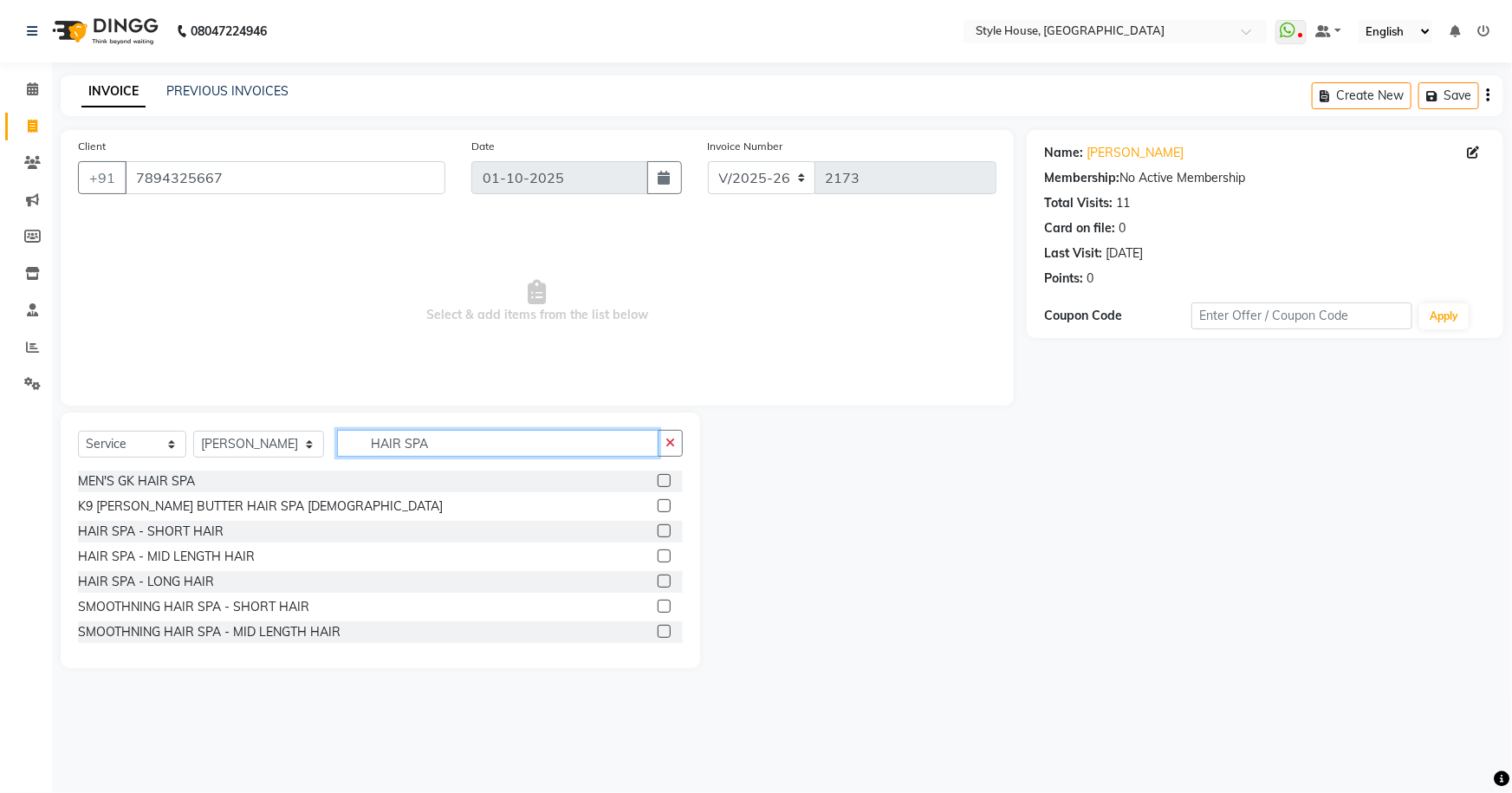
type input "HAIR SPA"
drag, startPoint x: 646, startPoint y: 555, endPoint x: 657, endPoint y: 535, distance: 22.8
click at [657, 555] on label at bounding box center [664, 556] width 13 height 13
click at [657, 555] on input "checkbox" at bounding box center [663, 557] width 11 height 11
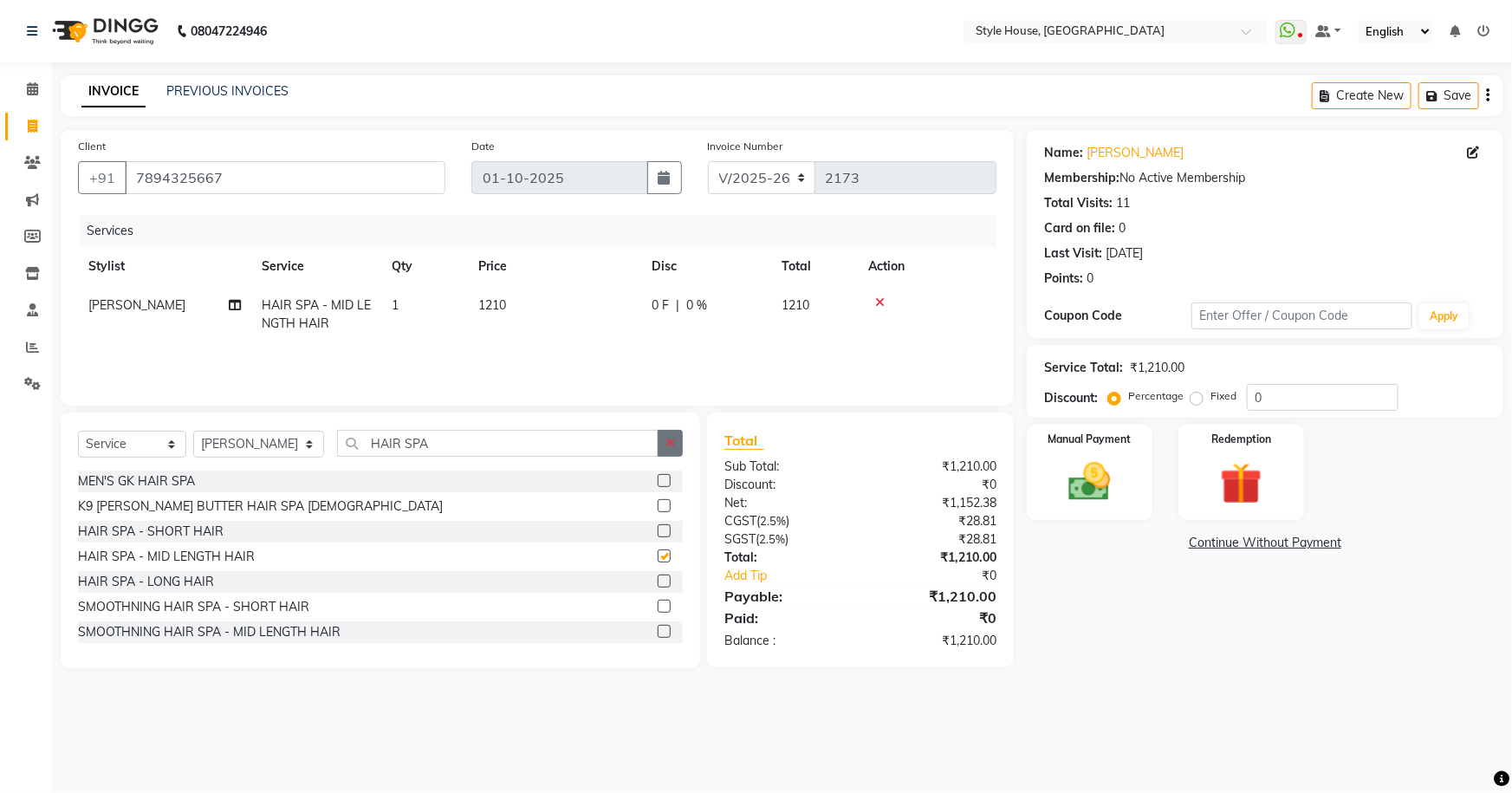
checkbox input "false"
click at [676, 447] on button "button" at bounding box center [669, 443] width 25 height 27
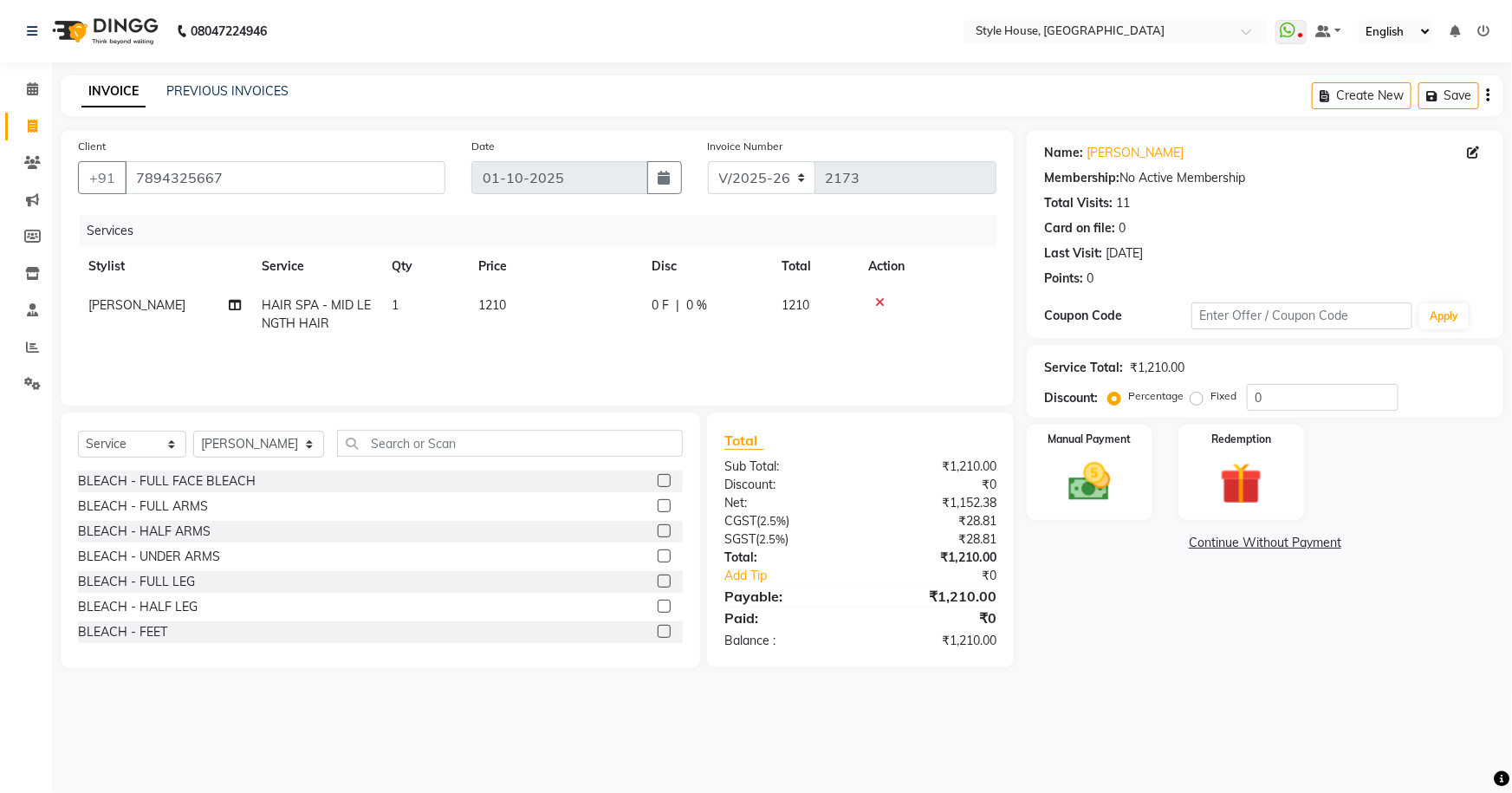
click at [614, 306] on td "1210" at bounding box center [554, 315] width 173 height 57
select select "22359"
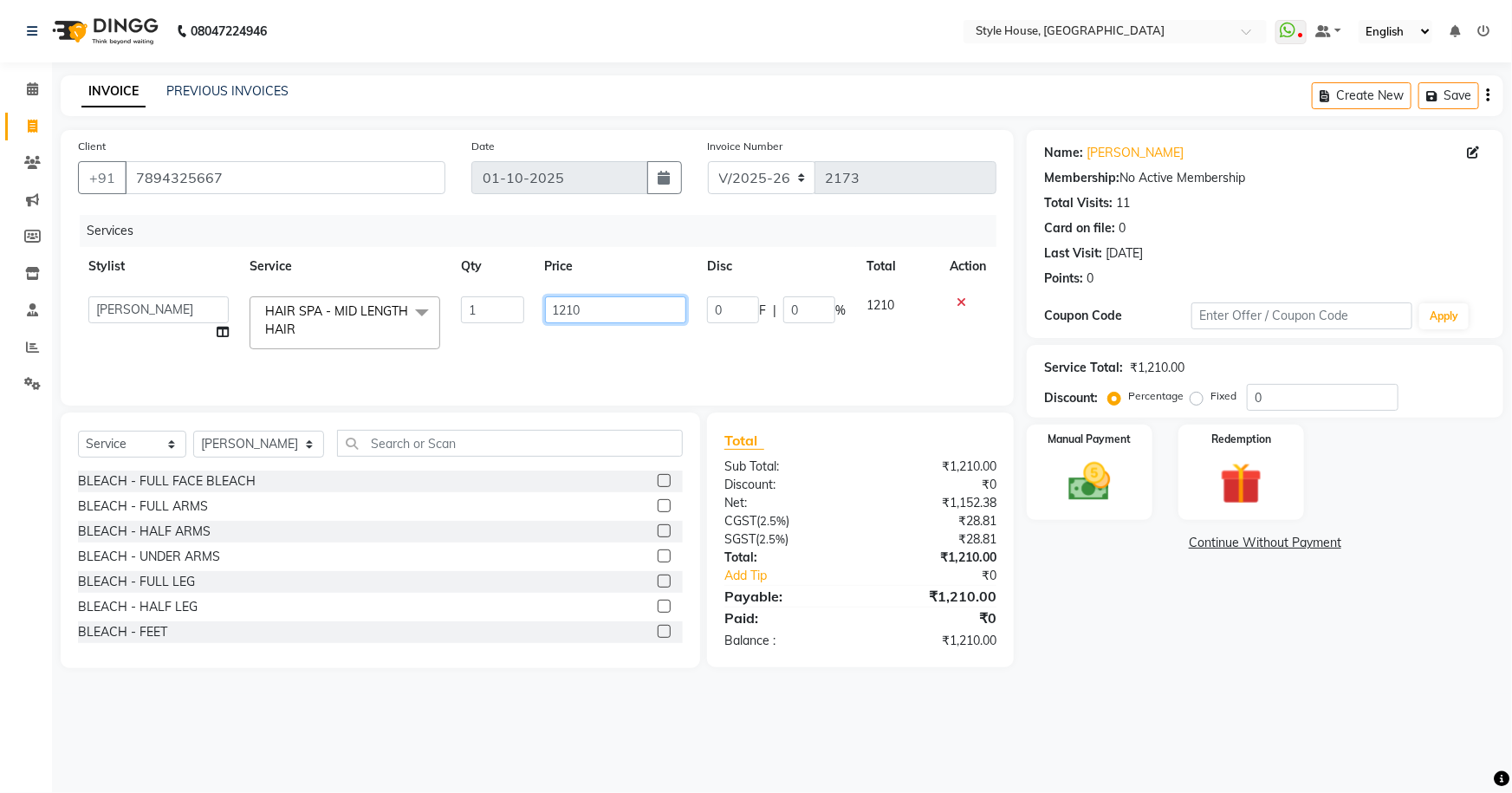
click at [617, 301] on input "1210" at bounding box center [616, 309] width 142 height 27
type input "1"
type input "2000"
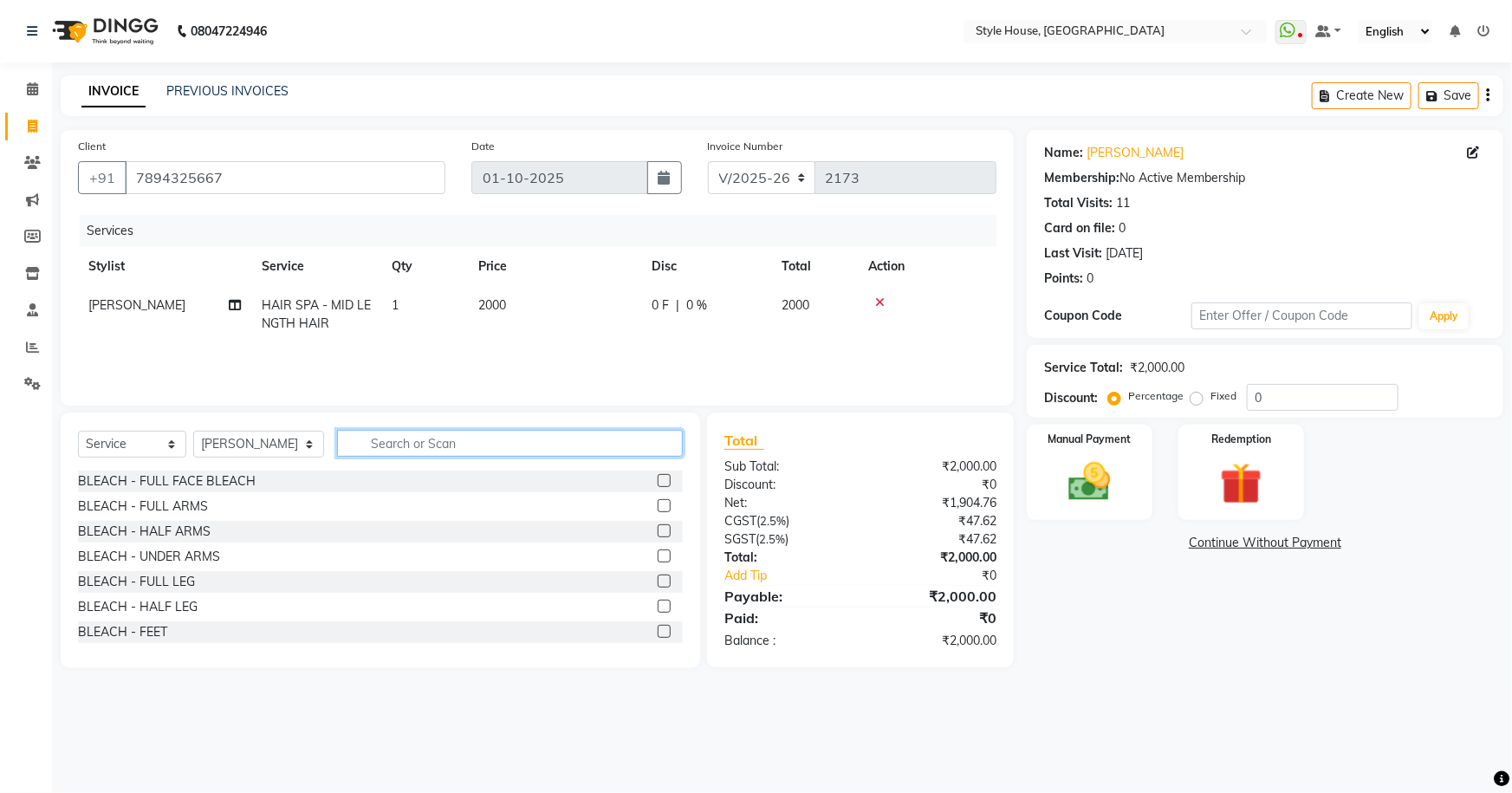
click at [403, 453] on input "text" at bounding box center [510, 443] width 346 height 27
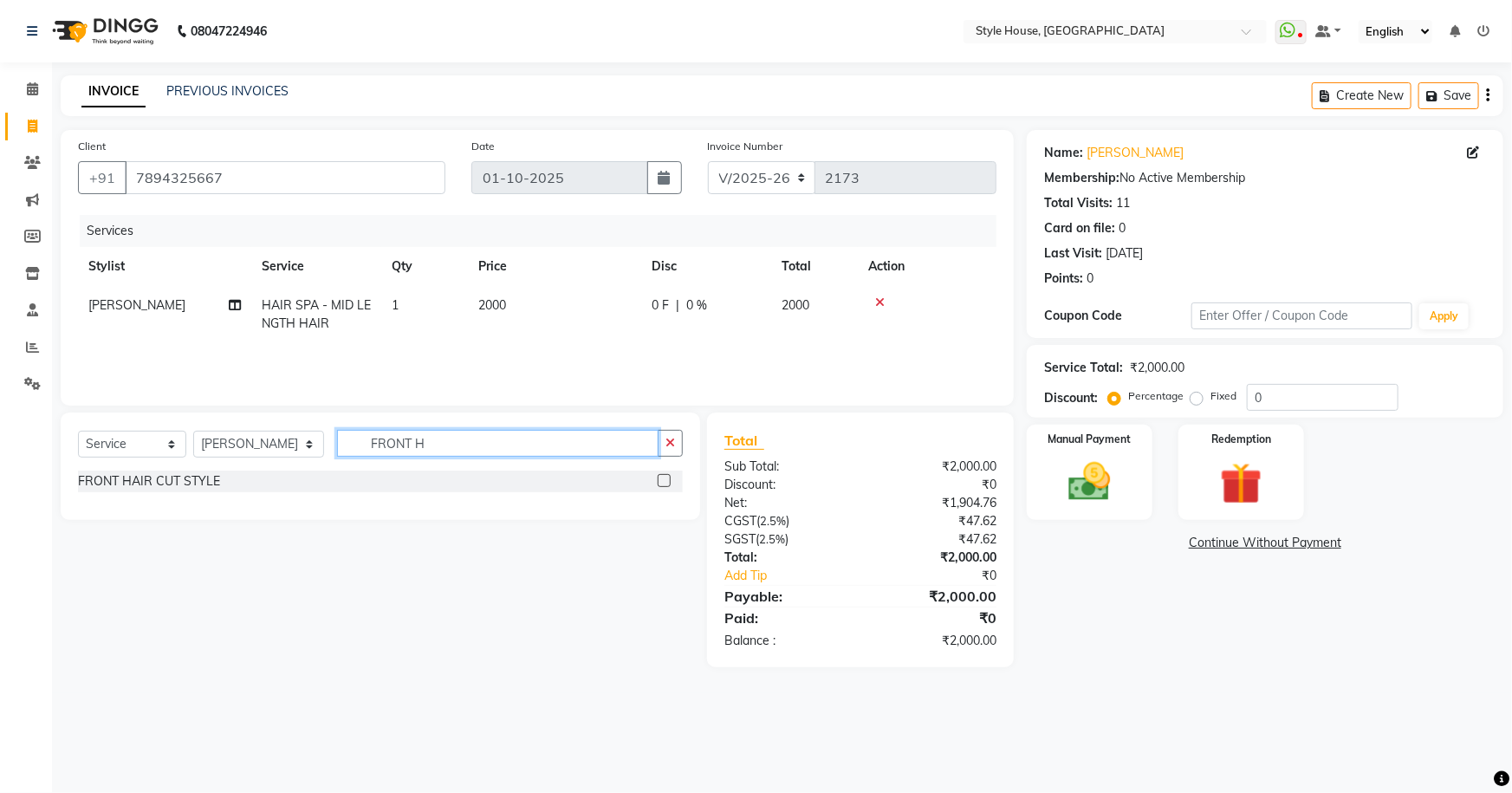
type input "FRONT H"
click at [661, 483] on label at bounding box center [664, 481] width 13 height 13
click at [661, 483] on input "checkbox" at bounding box center [663, 482] width 11 height 11
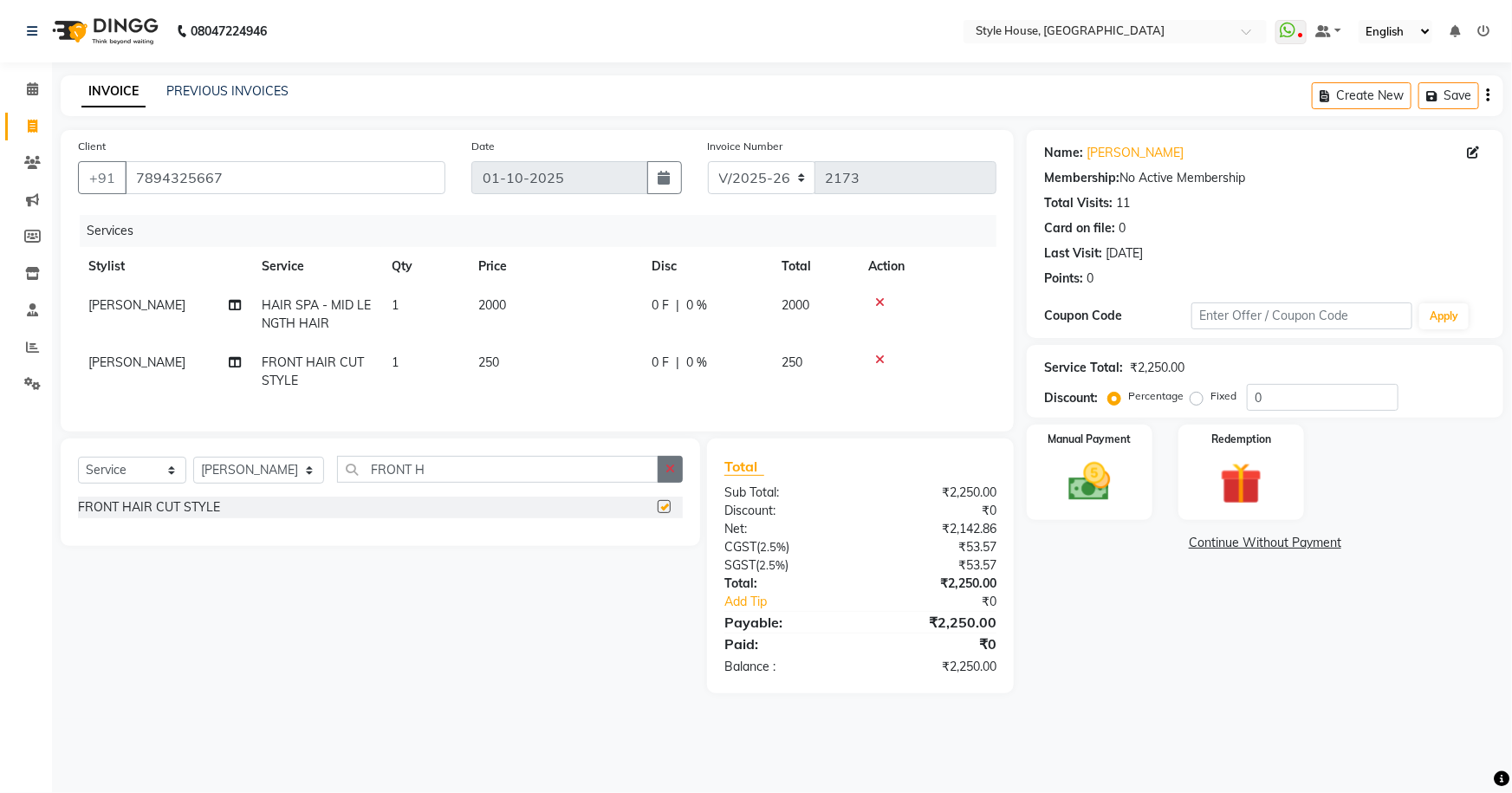
checkbox input "false"
click at [671, 475] on icon "button" at bounding box center [670, 469] width 9 height 12
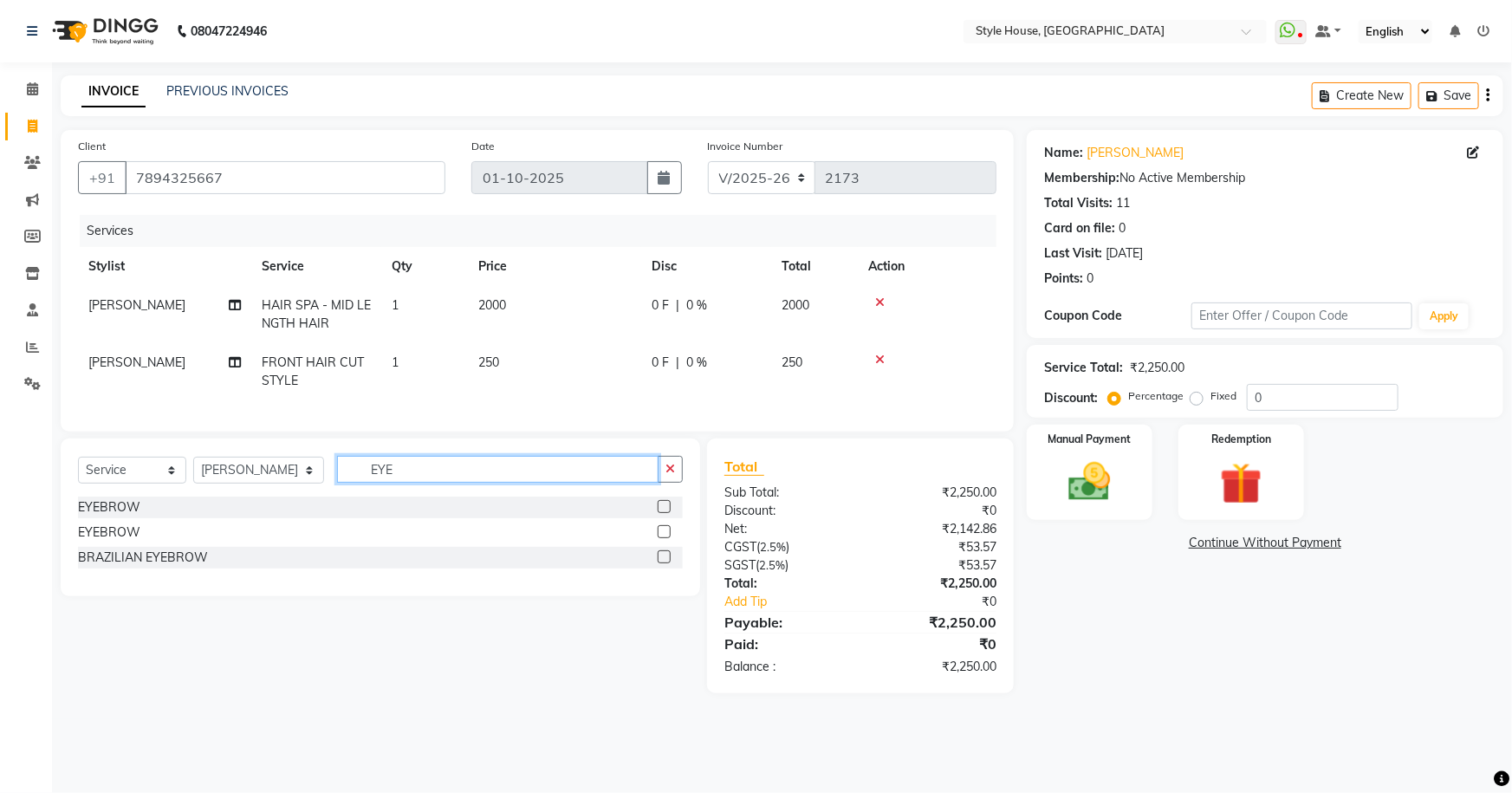
type input "EYE"
click at [664, 513] on label at bounding box center [664, 507] width 13 height 13
click at [664, 513] on input "checkbox" at bounding box center [663, 508] width 11 height 11
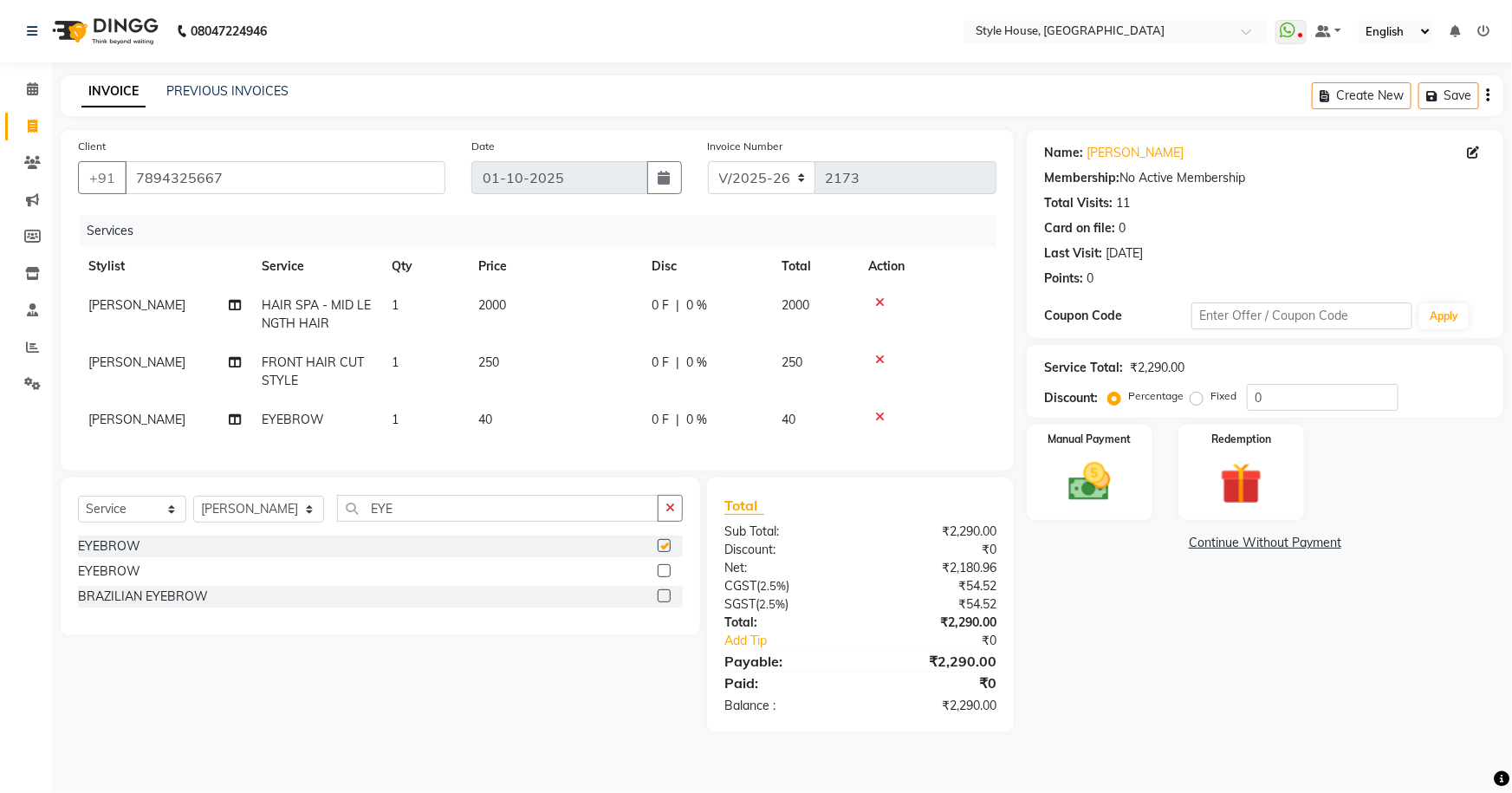
checkbox input "false"
click at [668, 511] on button "button" at bounding box center [669, 508] width 25 height 27
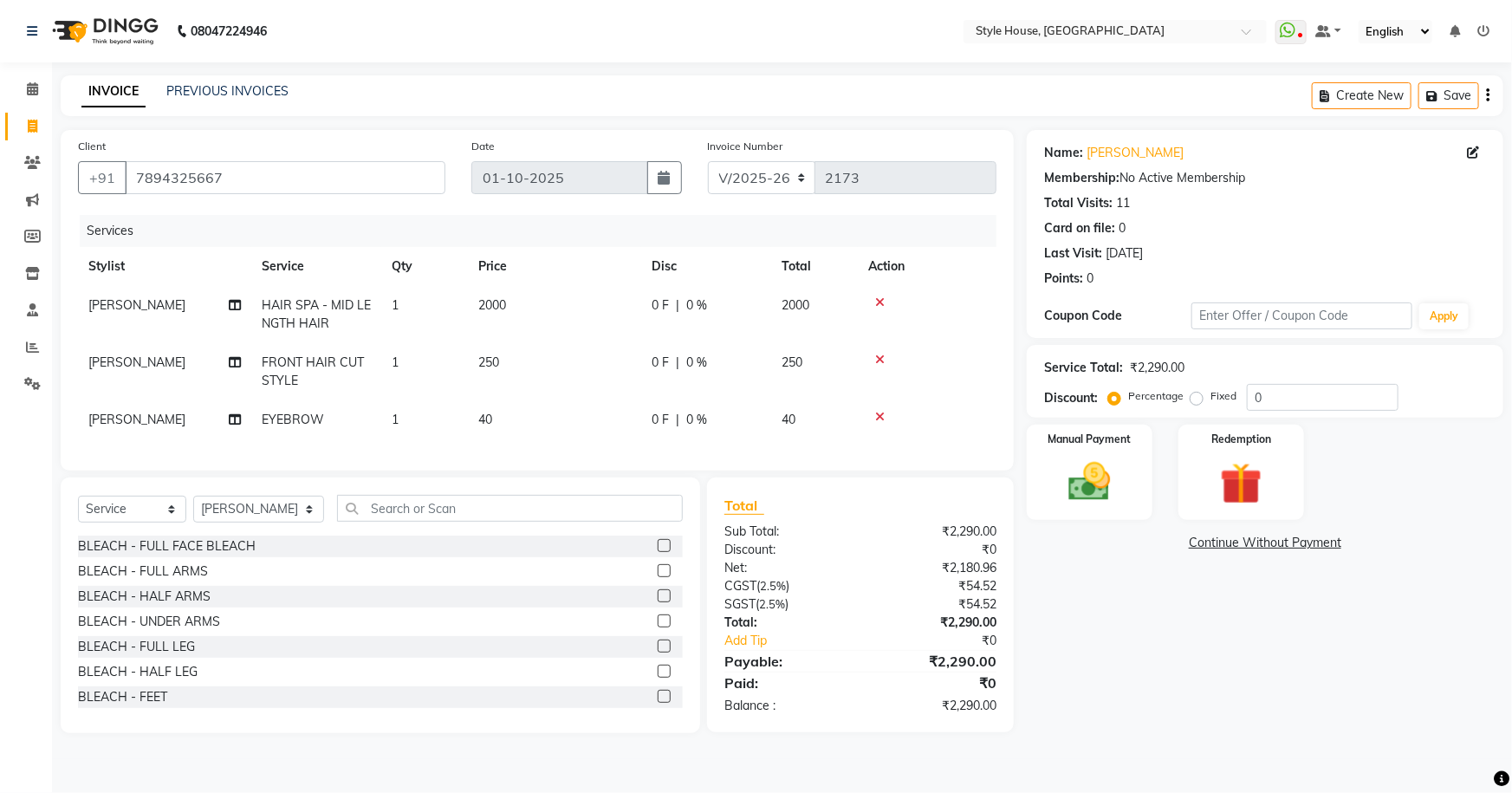
click at [604, 359] on td "250" at bounding box center [554, 372] width 173 height 57
select select "22359"
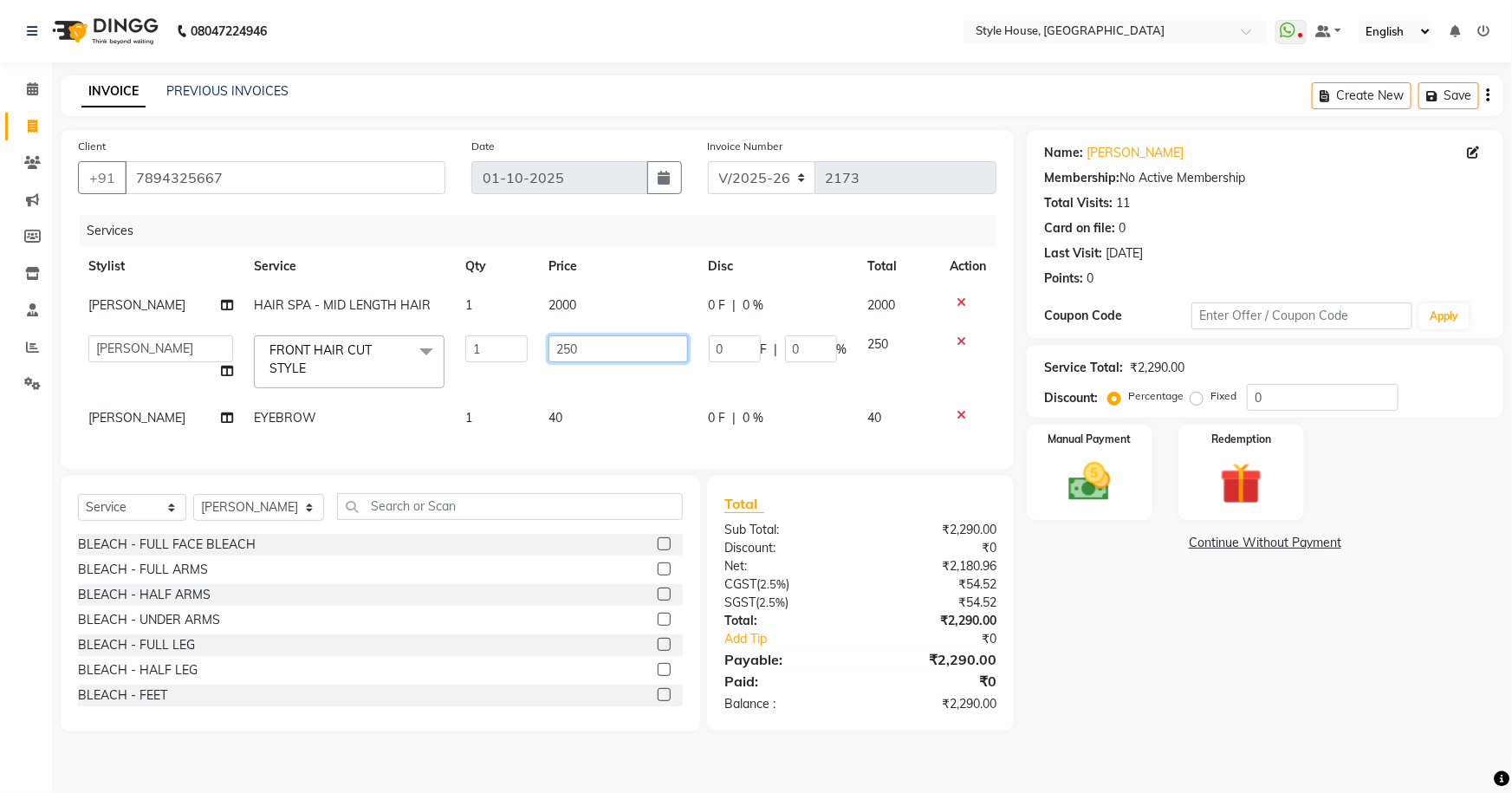
click at [619, 348] on input "250" at bounding box center [618, 348] width 139 height 27
type input "2"
type input "150"
click at [1155, 673] on div "Name: Sonali Samal Membership: No Active Membership Total Visits: 11 Card on fi…" at bounding box center [1271, 431] width 490 height 602
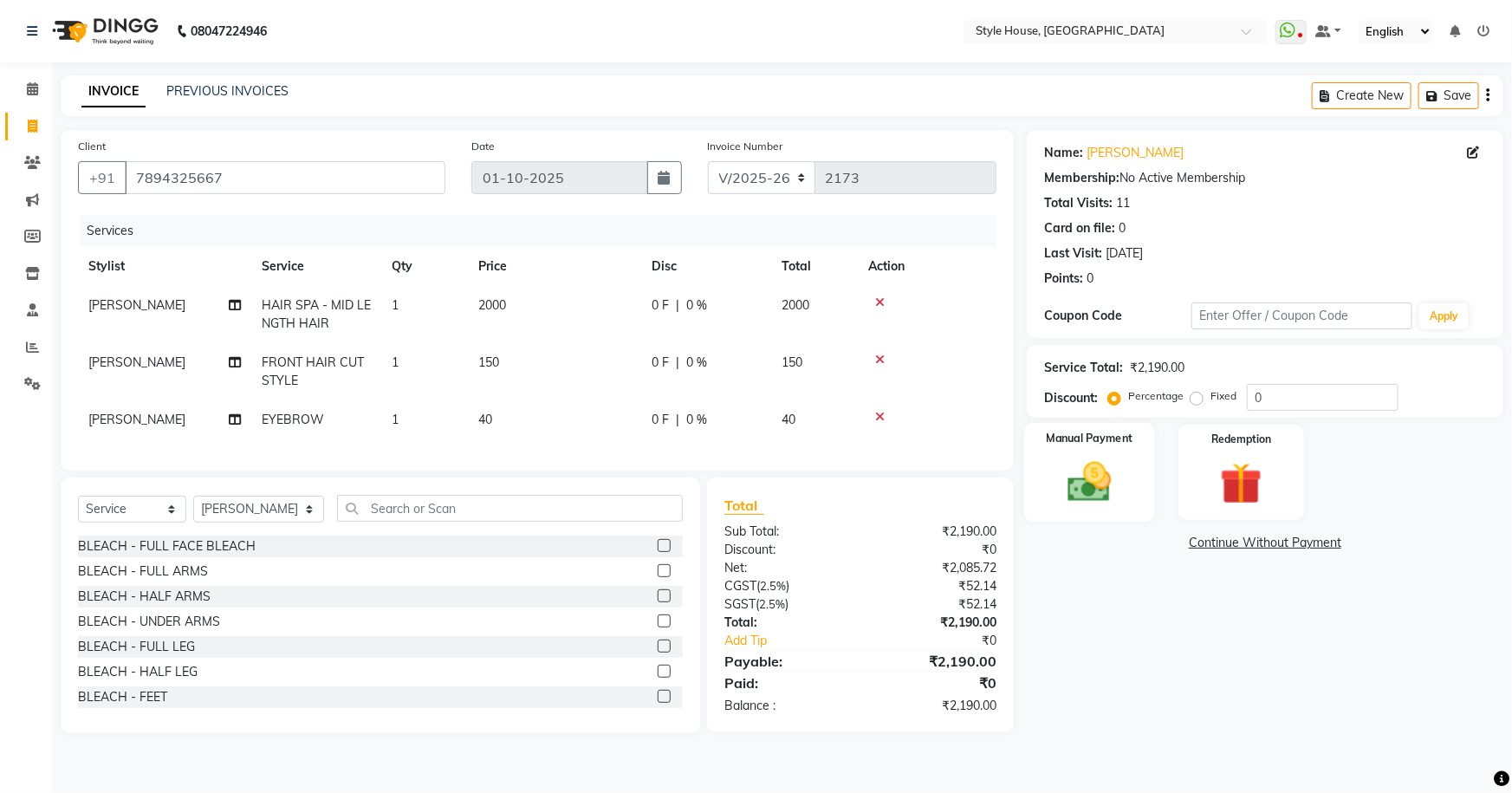
click at [1097, 472] on img at bounding box center [1090, 482] width 71 height 50
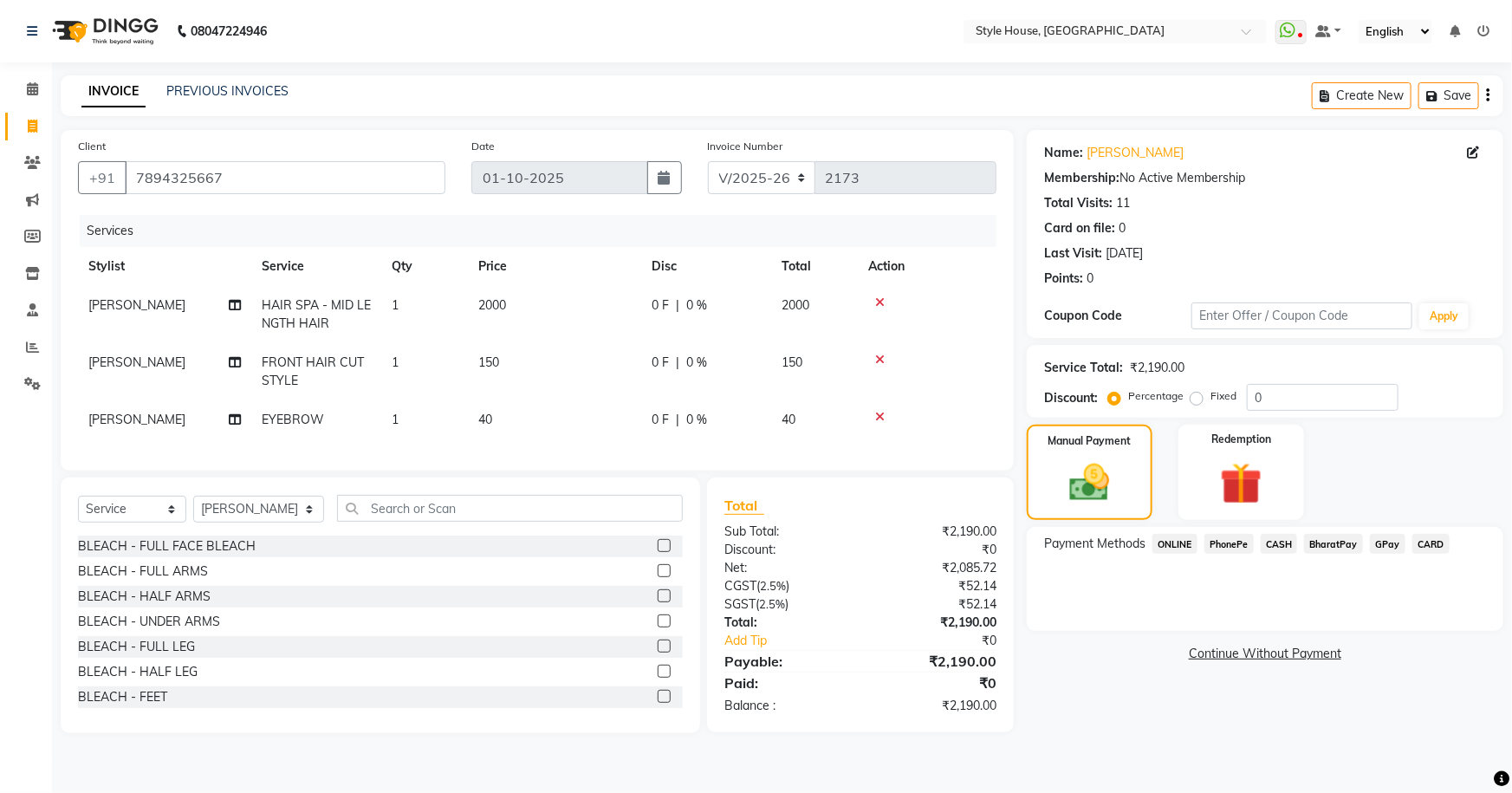
click at [1239, 544] on span "PhonePe" at bounding box center [1229, 545] width 49 height 20
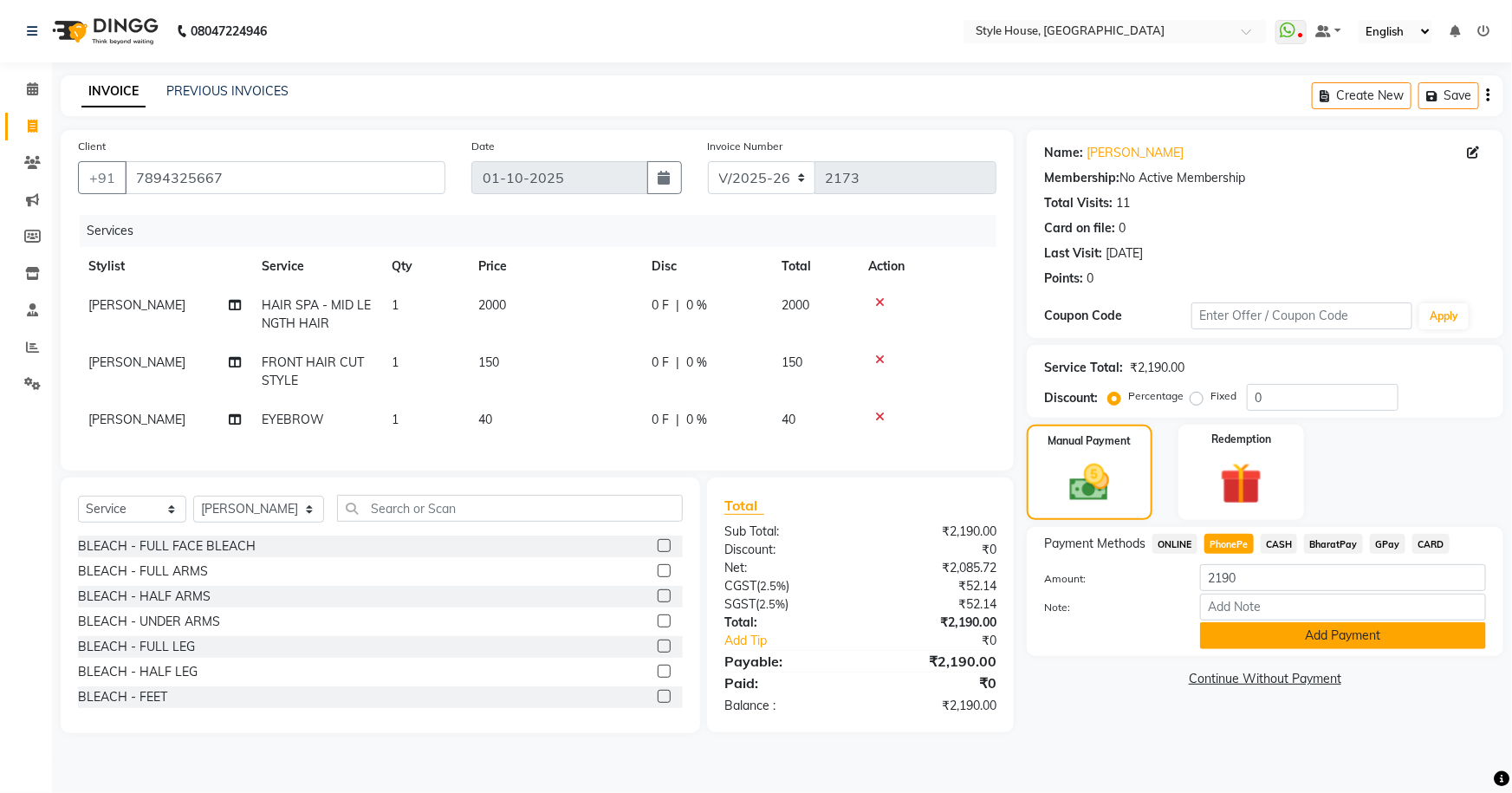
click at [1280, 626] on button "Add Payment" at bounding box center [1343, 636] width 286 height 27
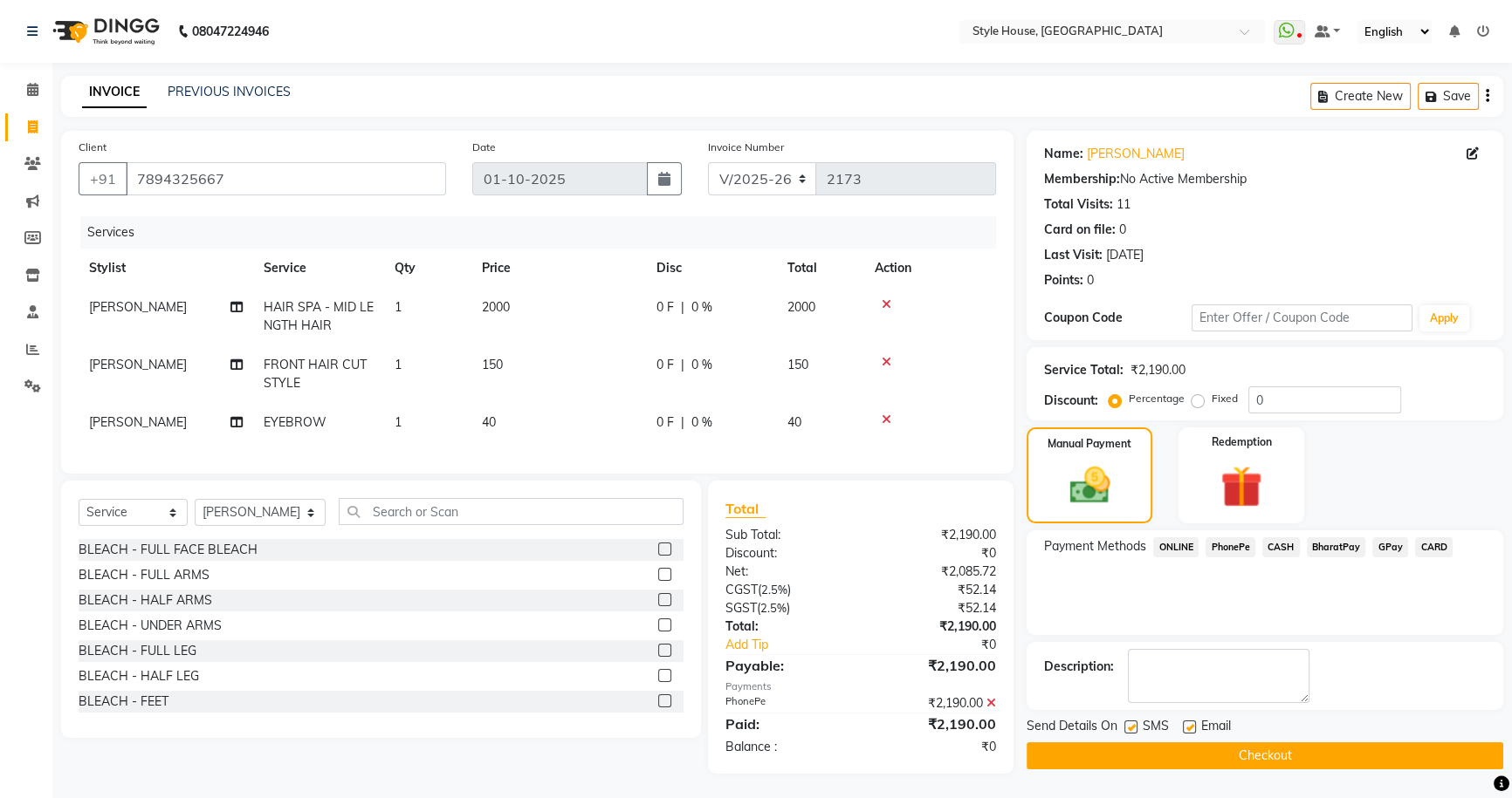
click at [1310, 755] on button "Checkout" at bounding box center [1265, 755] width 477 height 27
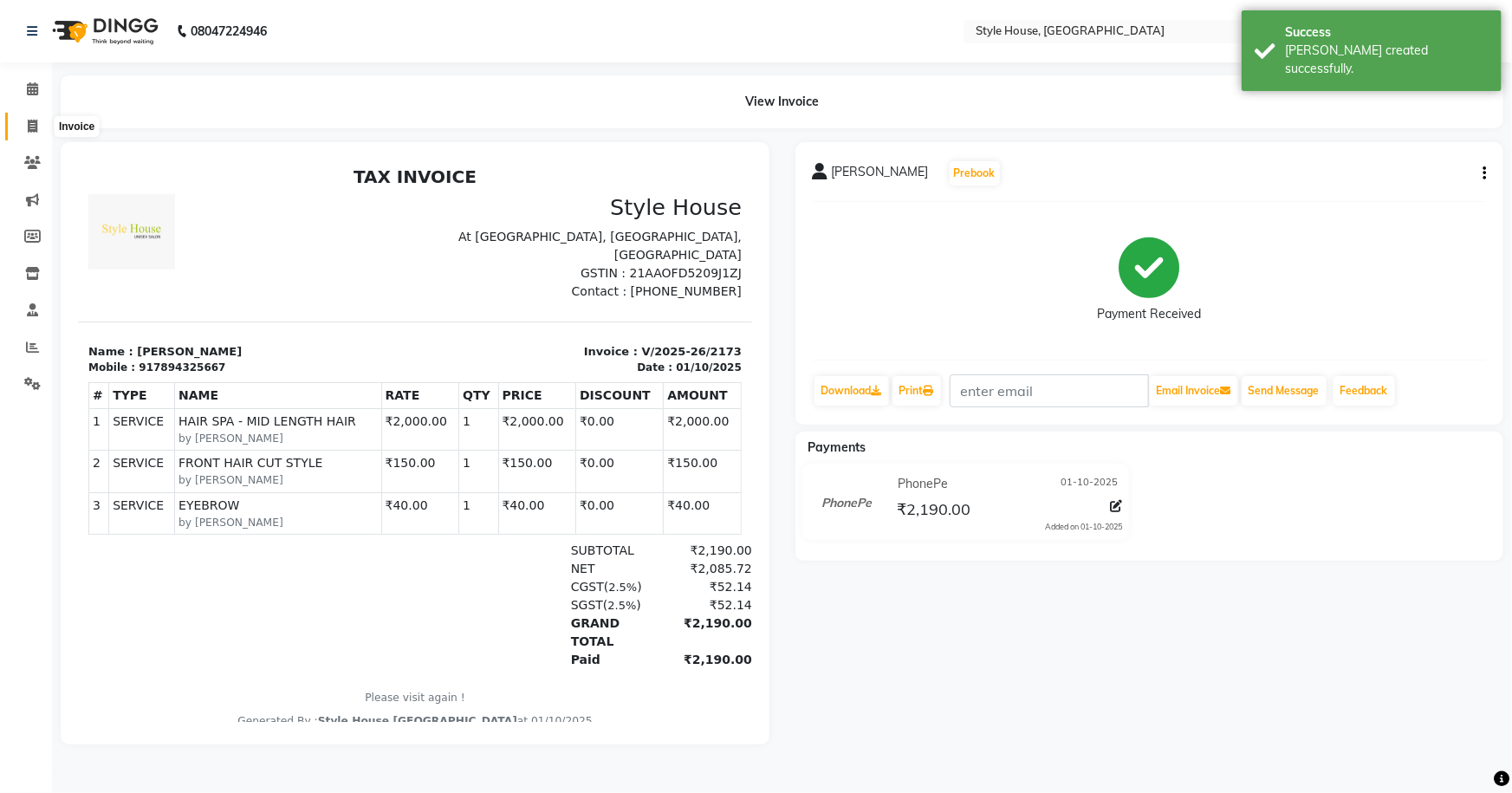
click at [35, 123] on icon at bounding box center [32, 126] width 9 height 13
select select "service"
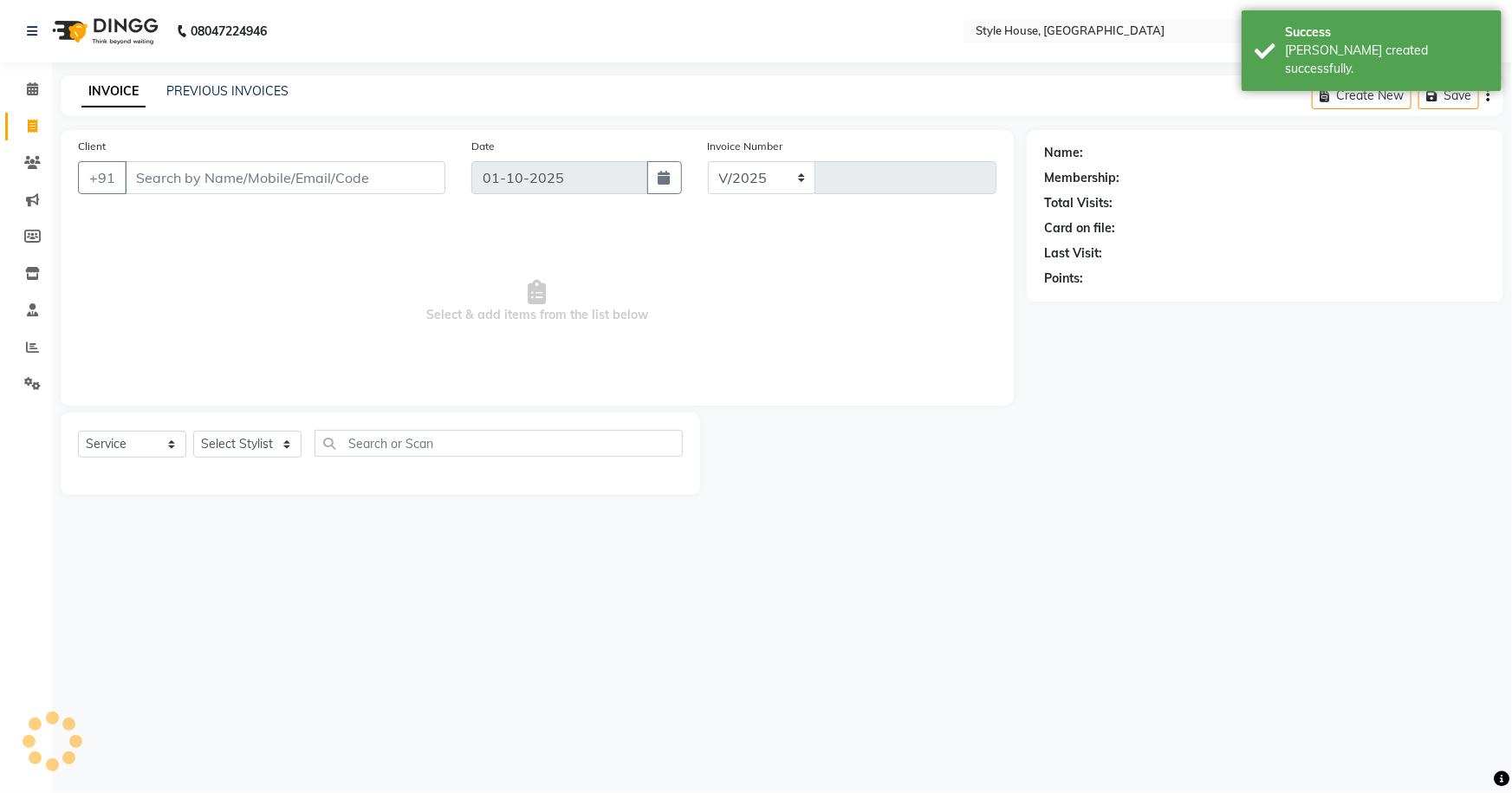
select select "4237"
type input "2174"
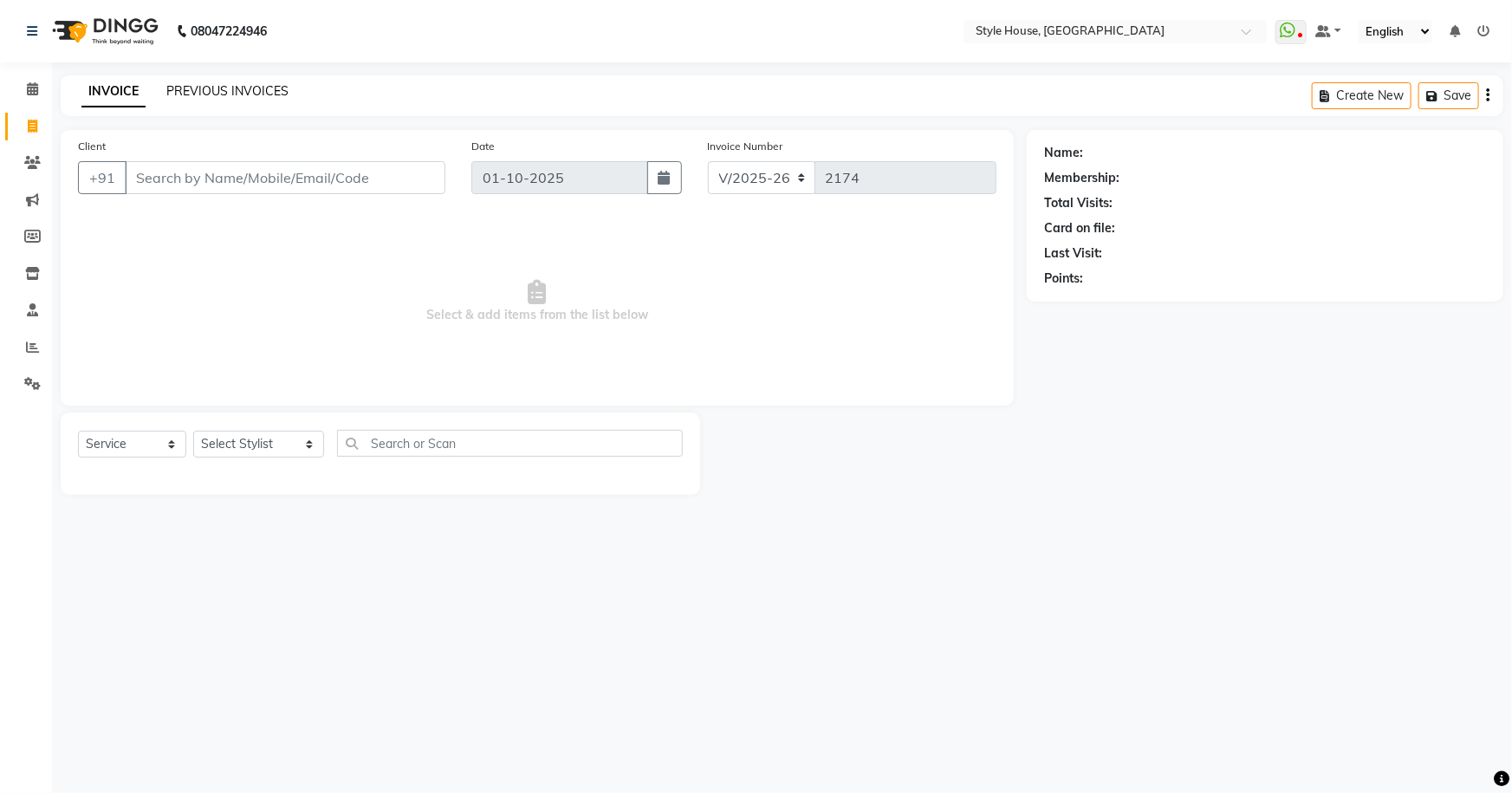
click at [217, 88] on link "PREVIOUS INVOICES" at bounding box center [228, 91] width 122 height 16
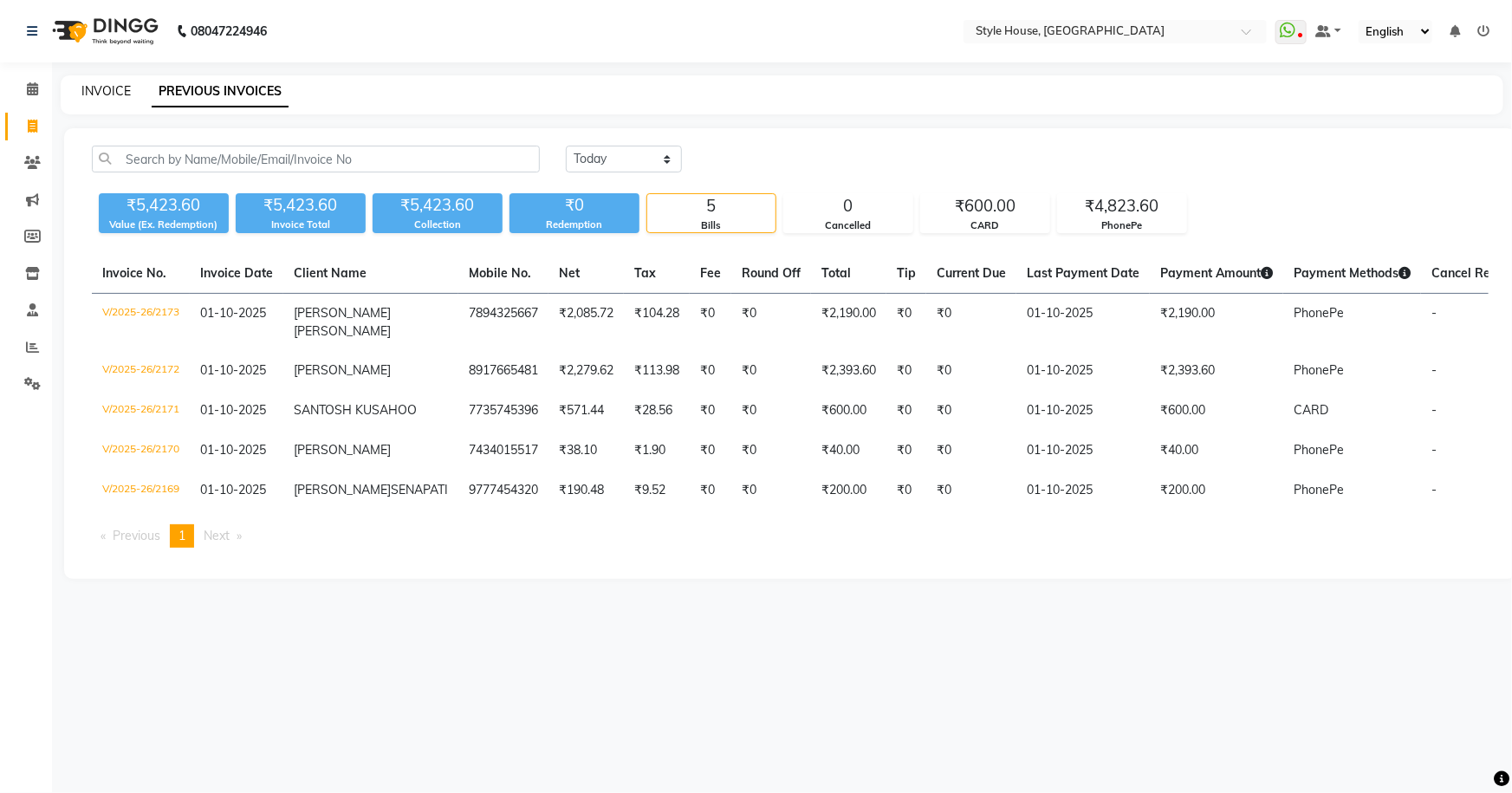
click at [107, 91] on link "INVOICE" at bounding box center [106, 91] width 49 height 16
select select "service"
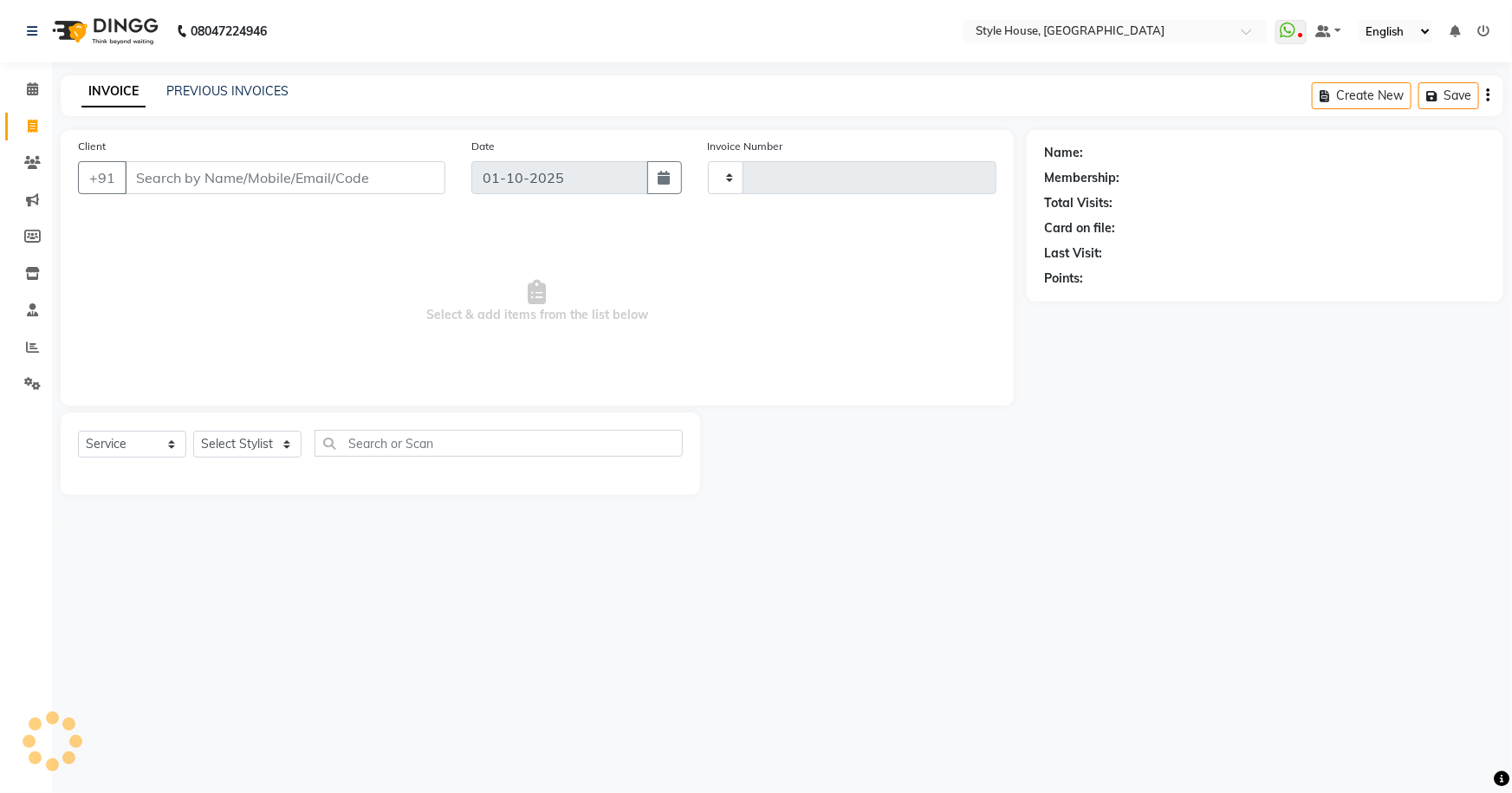
type input "2174"
select select "4237"
click at [194, 88] on link "PREVIOUS INVOICES" at bounding box center [228, 91] width 122 height 16
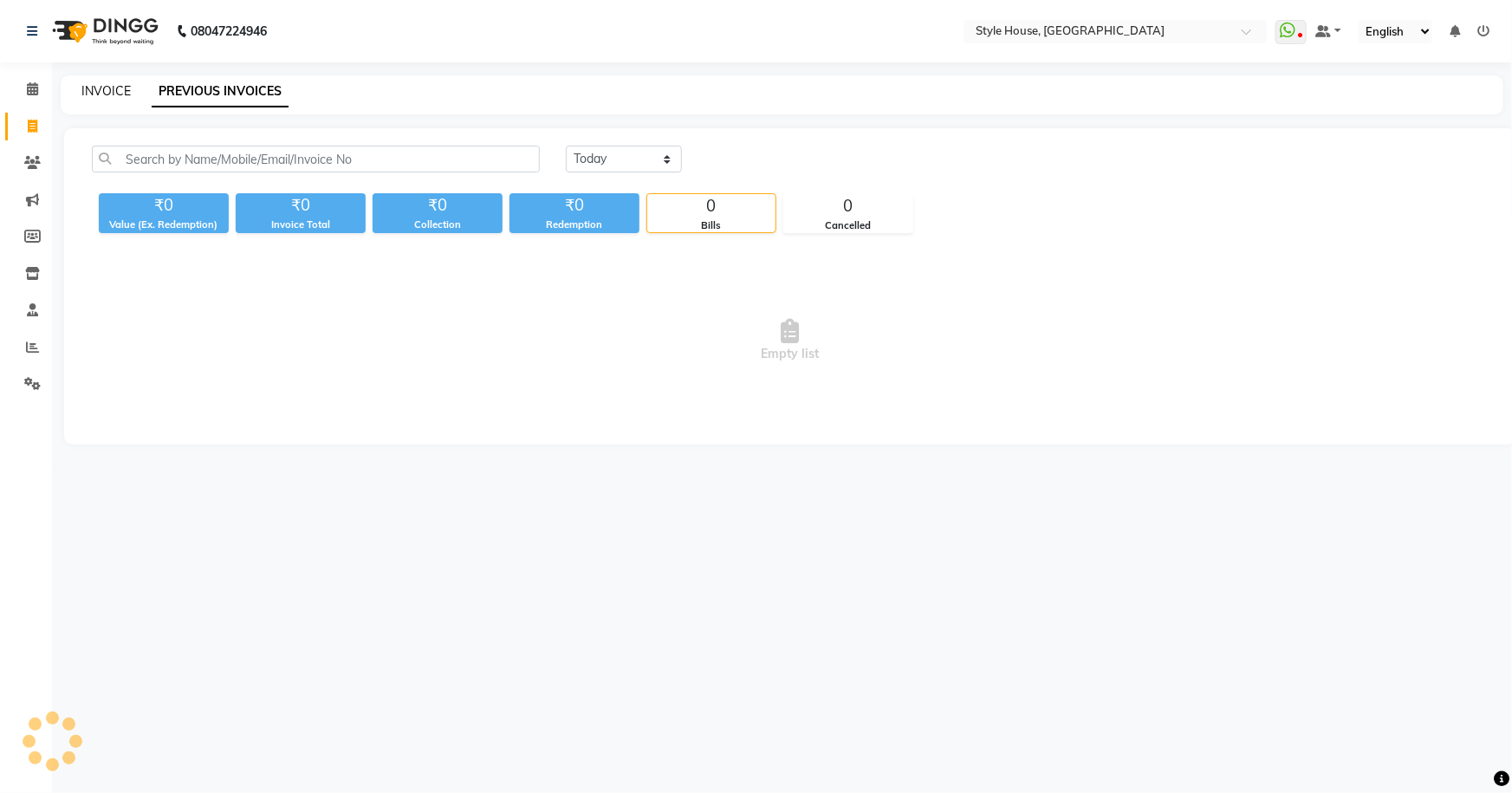
click at [104, 86] on link "INVOICE" at bounding box center [106, 91] width 49 height 16
select select "service"
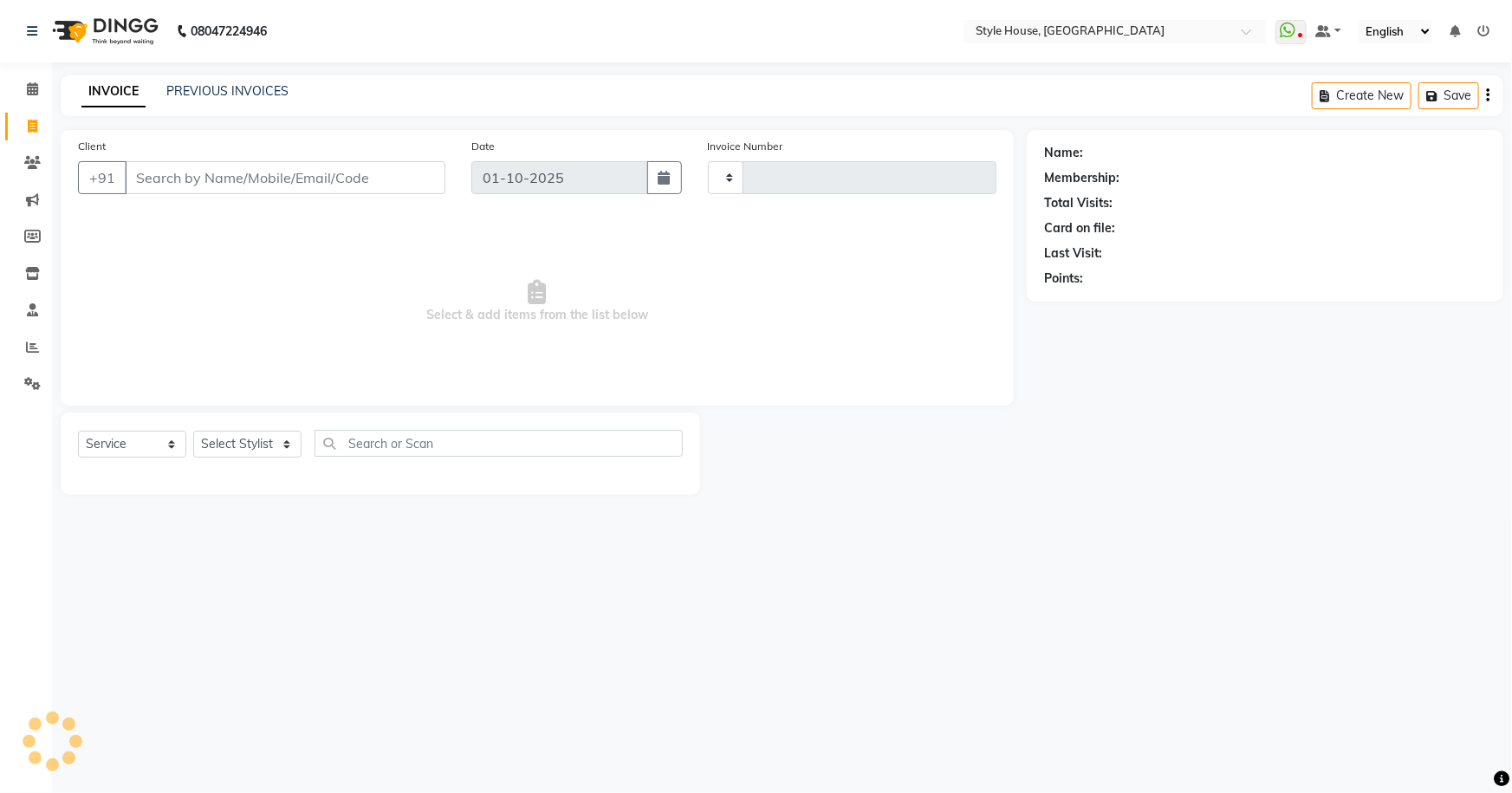
type input "2174"
select select "4237"
click at [182, 176] on input "Client" at bounding box center [285, 178] width 320 height 33
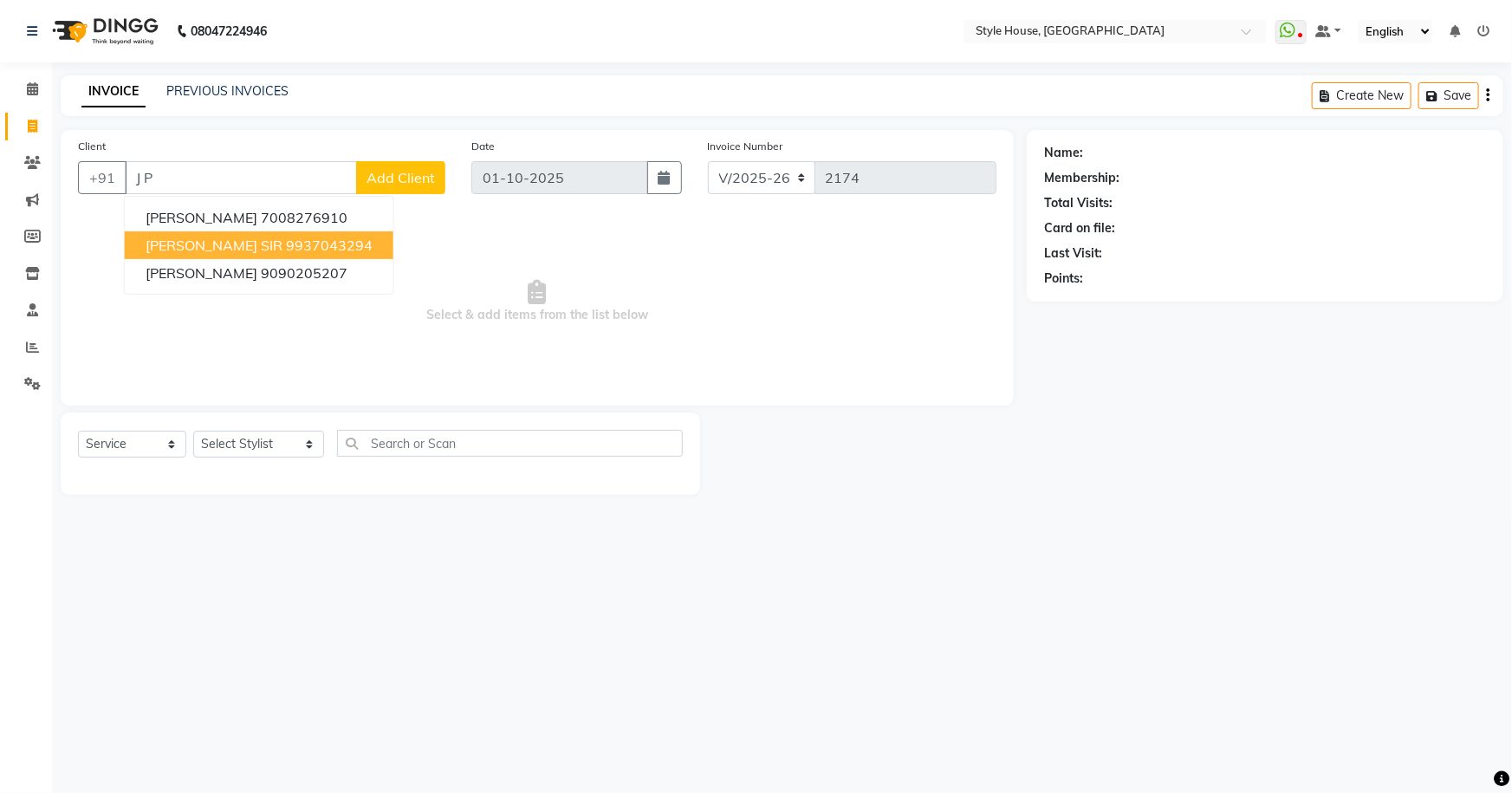
click at [194, 243] on span "[PERSON_NAME] SIR" at bounding box center [214, 245] width 137 height 18
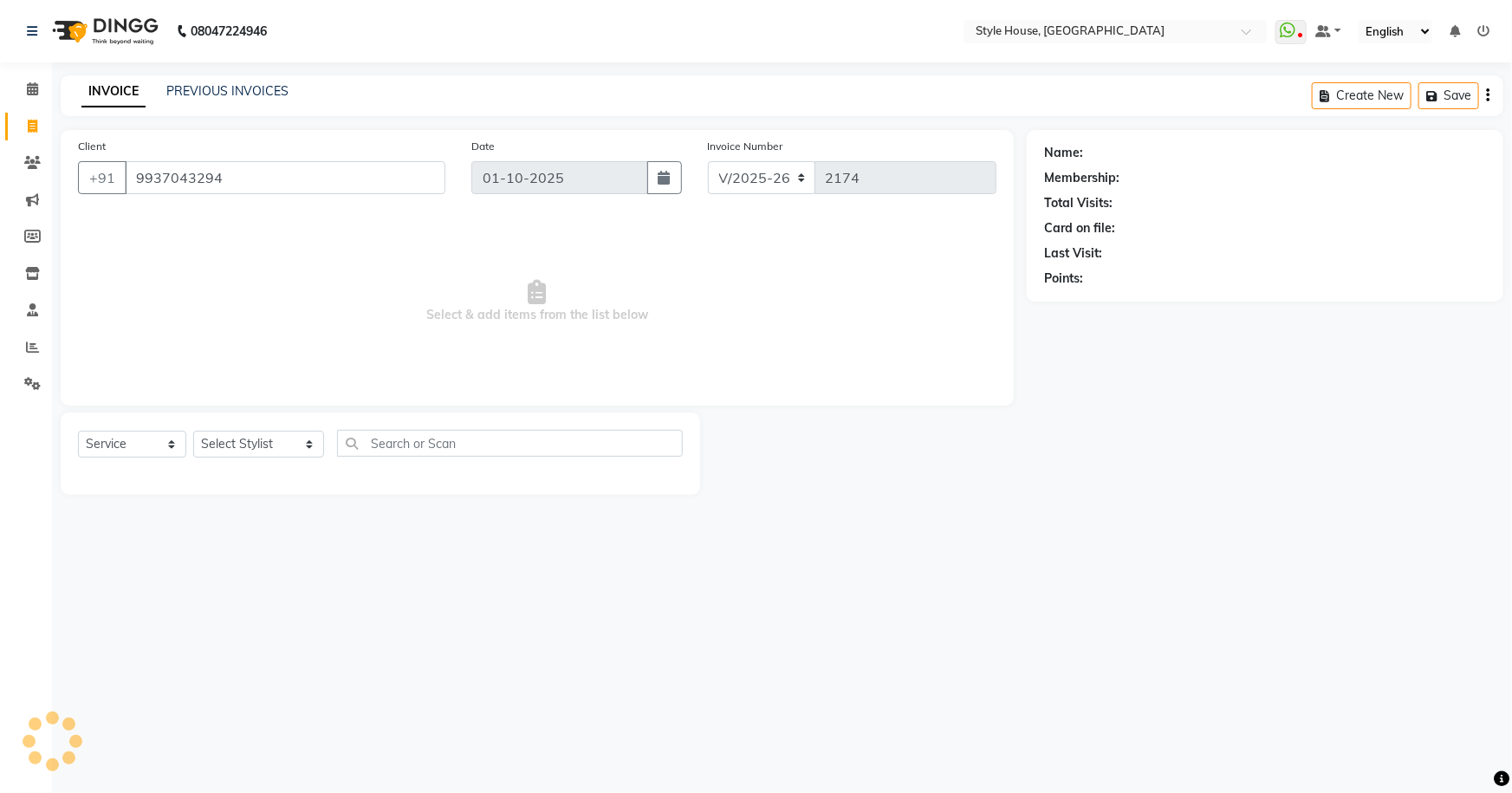
type input "9937043294"
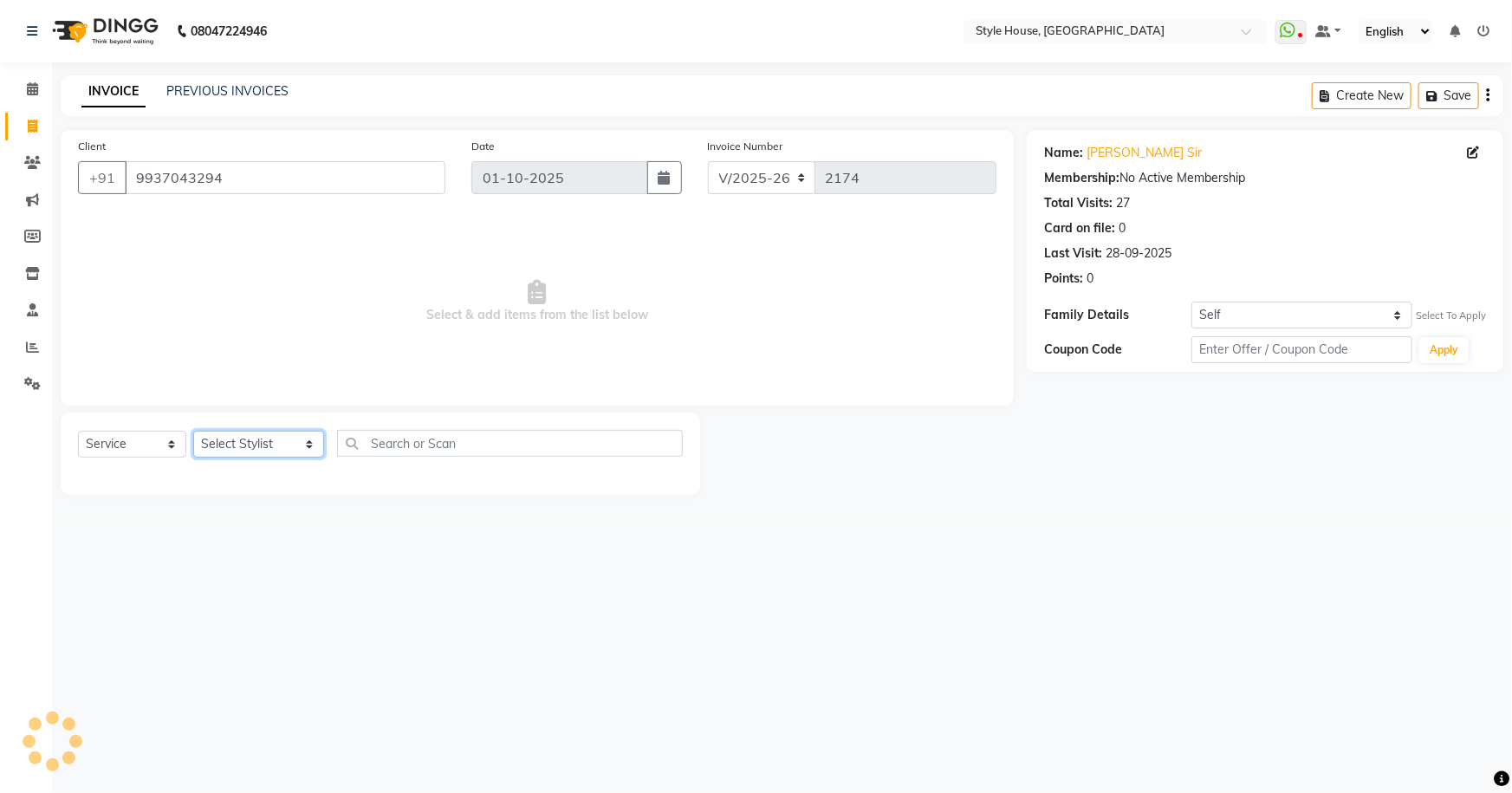
click at [280, 447] on select "Select Stylist [PERSON_NAME] [PERSON_NAME] [PERSON_NAME] [PERSON_NAME]([PERSON_…" at bounding box center [258, 444] width 131 height 27
select select "49165"
click at [194, 431] on select "Select Stylist [PERSON_NAME] [PERSON_NAME] [PERSON_NAME] [PERSON_NAME]([PERSON_…" at bounding box center [258, 444] width 131 height 27
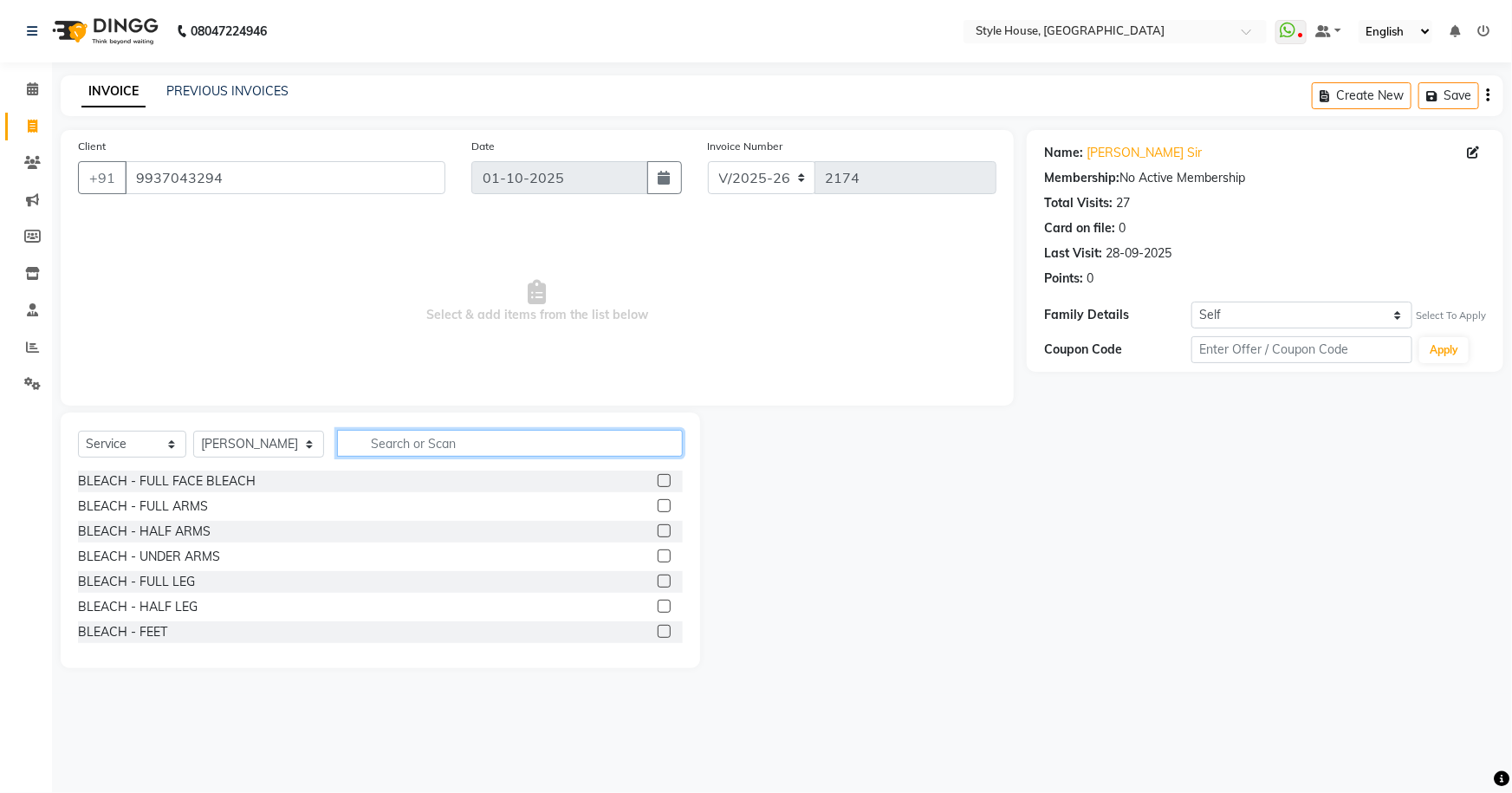
click at [369, 440] on input "text" at bounding box center [510, 443] width 346 height 27
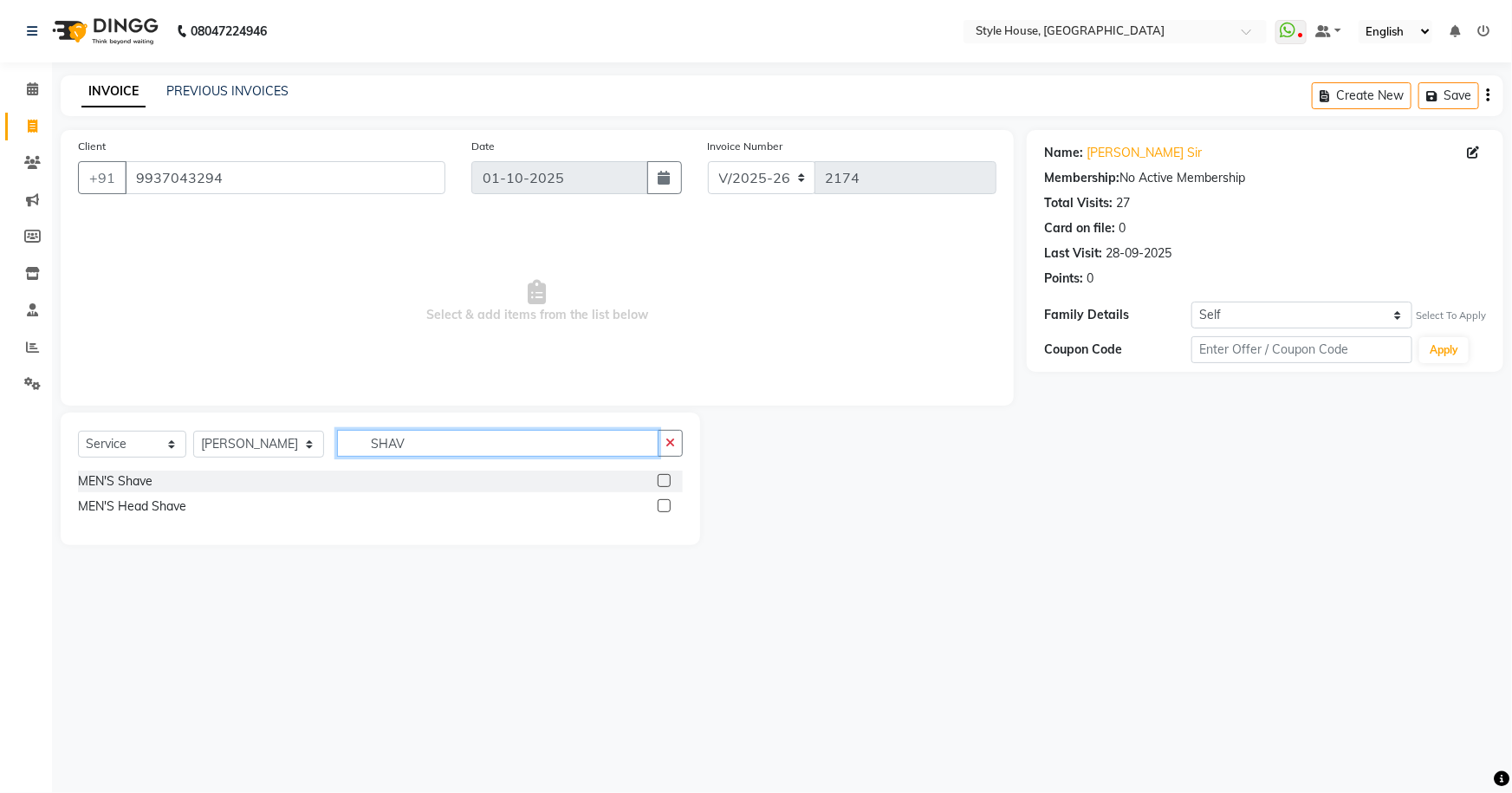
type input "SHAV"
click at [662, 477] on label at bounding box center [664, 481] width 13 height 13
click at [662, 477] on input "checkbox" at bounding box center [663, 482] width 11 height 11
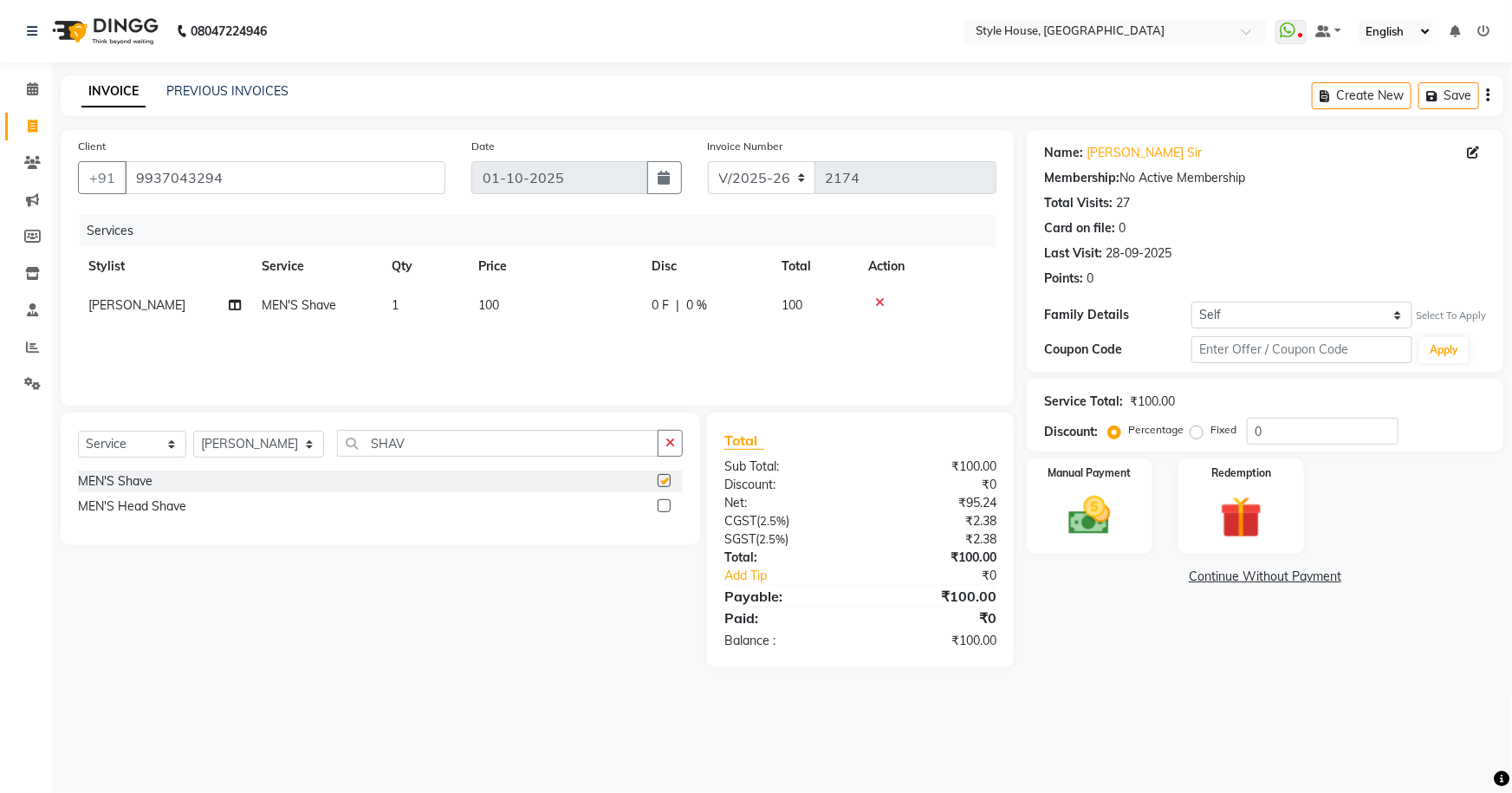
checkbox input "false"
click at [678, 439] on button "button" at bounding box center [669, 443] width 25 height 27
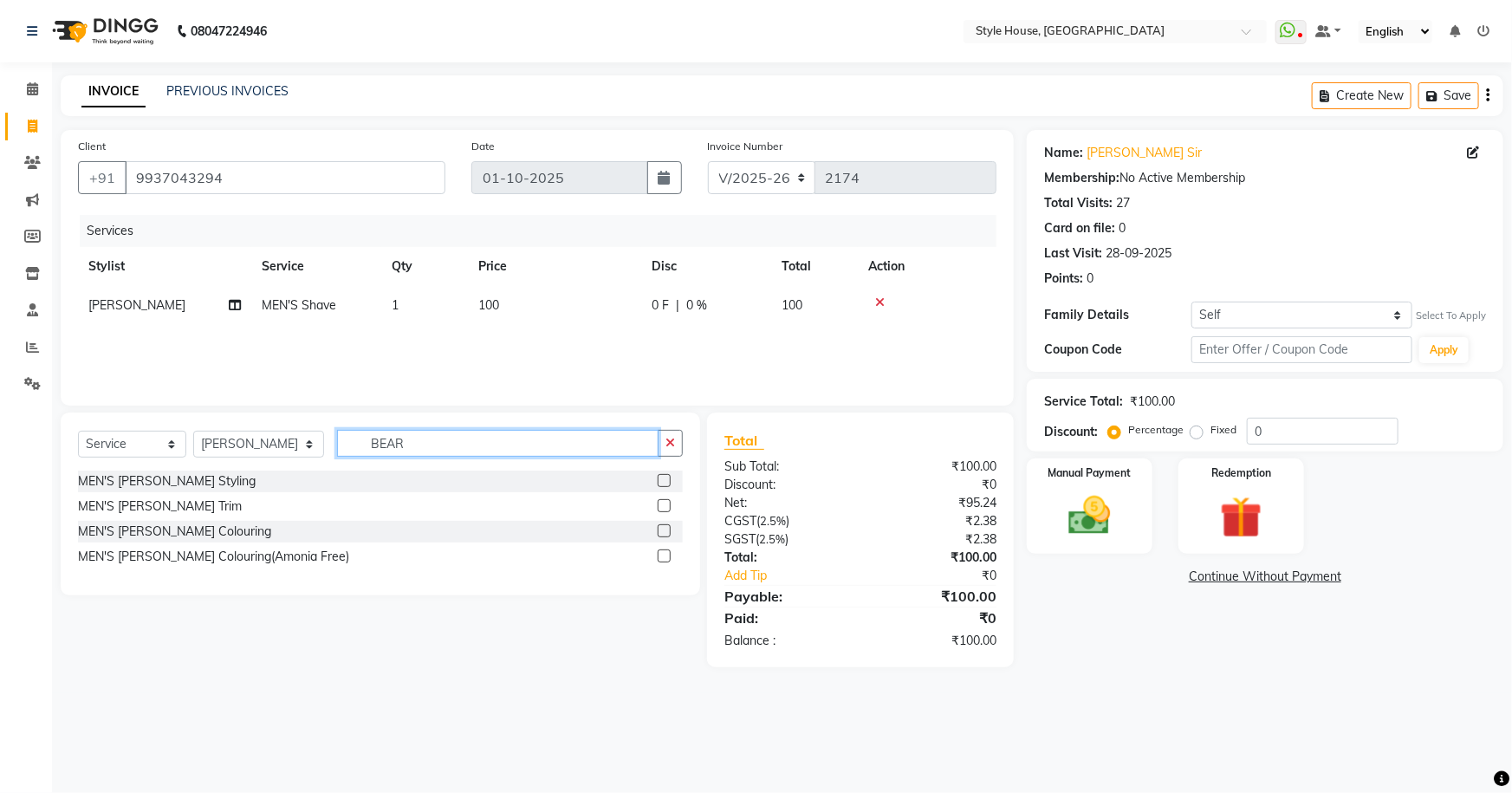
type input "BEAR"
click at [659, 507] on label at bounding box center [664, 506] width 13 height 13
click at [659, 507] on input "checkbox" at bounding box center [663, 507] width 11 height 11
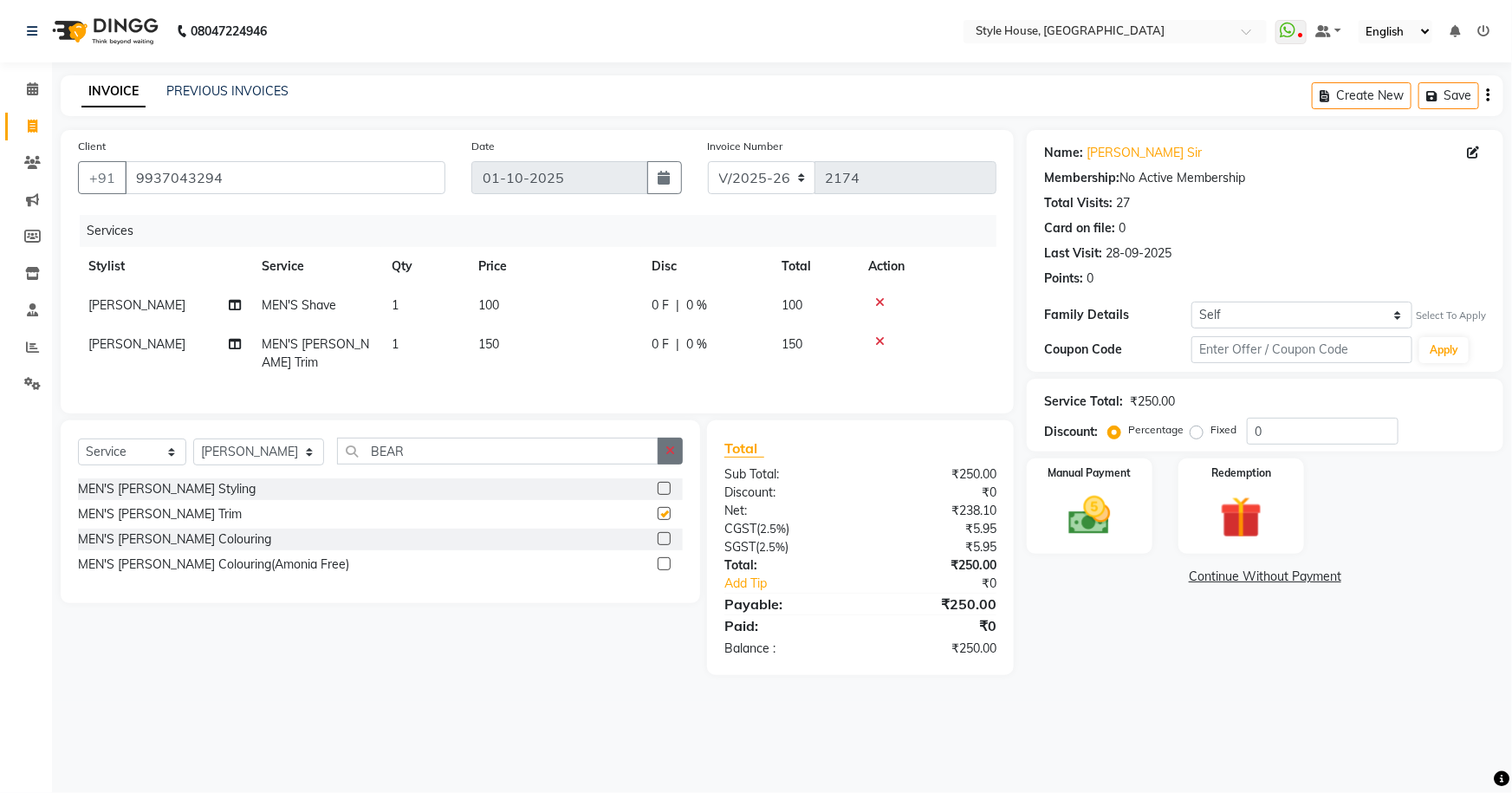
checkbox input "false"
click at [668, 445] on icon "button" at bounding box center [670, 450] width 9 height 12
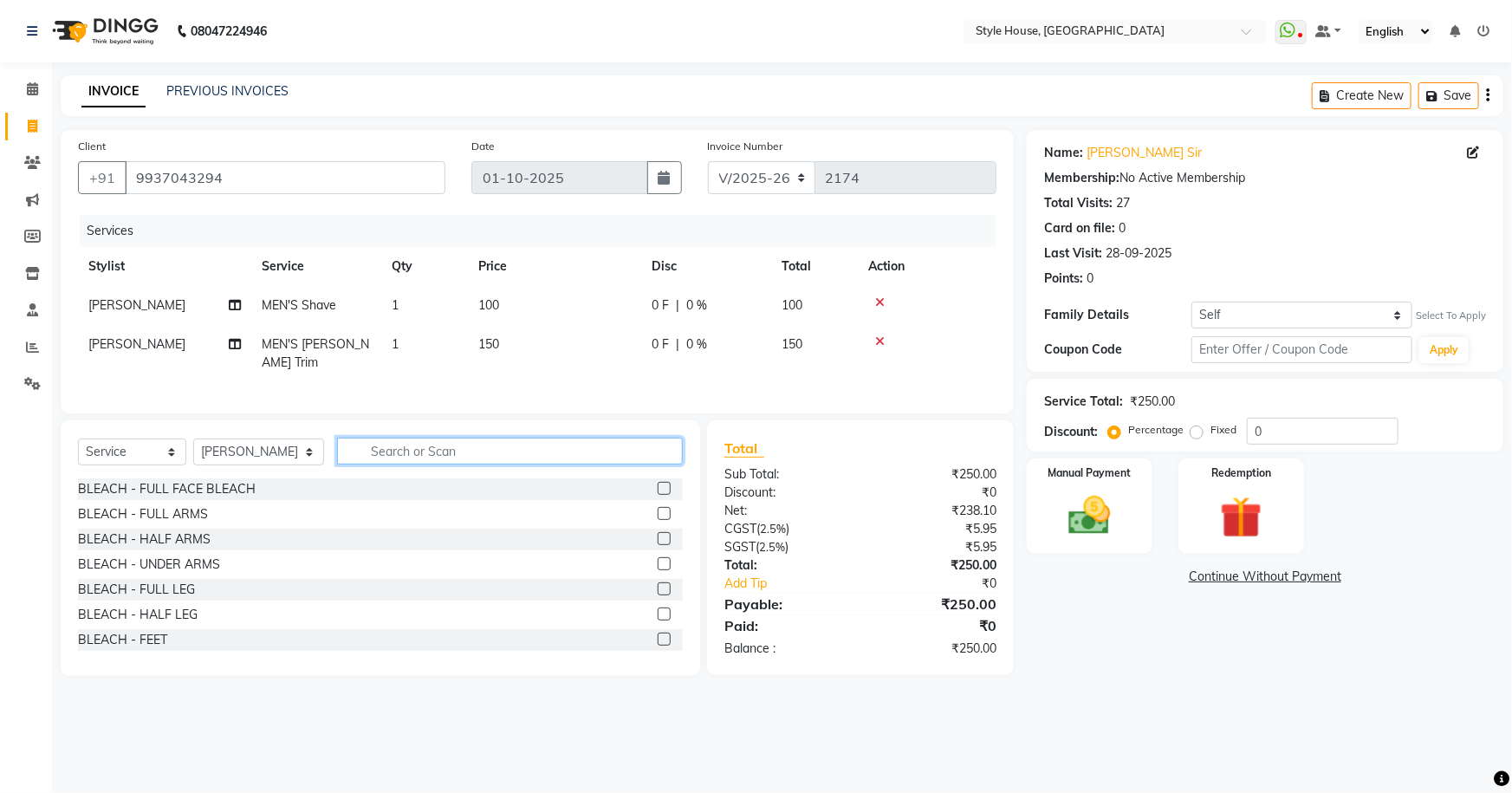
click at [470, 453] on input "text" at bounding box center [510, 451] width 346 height 27
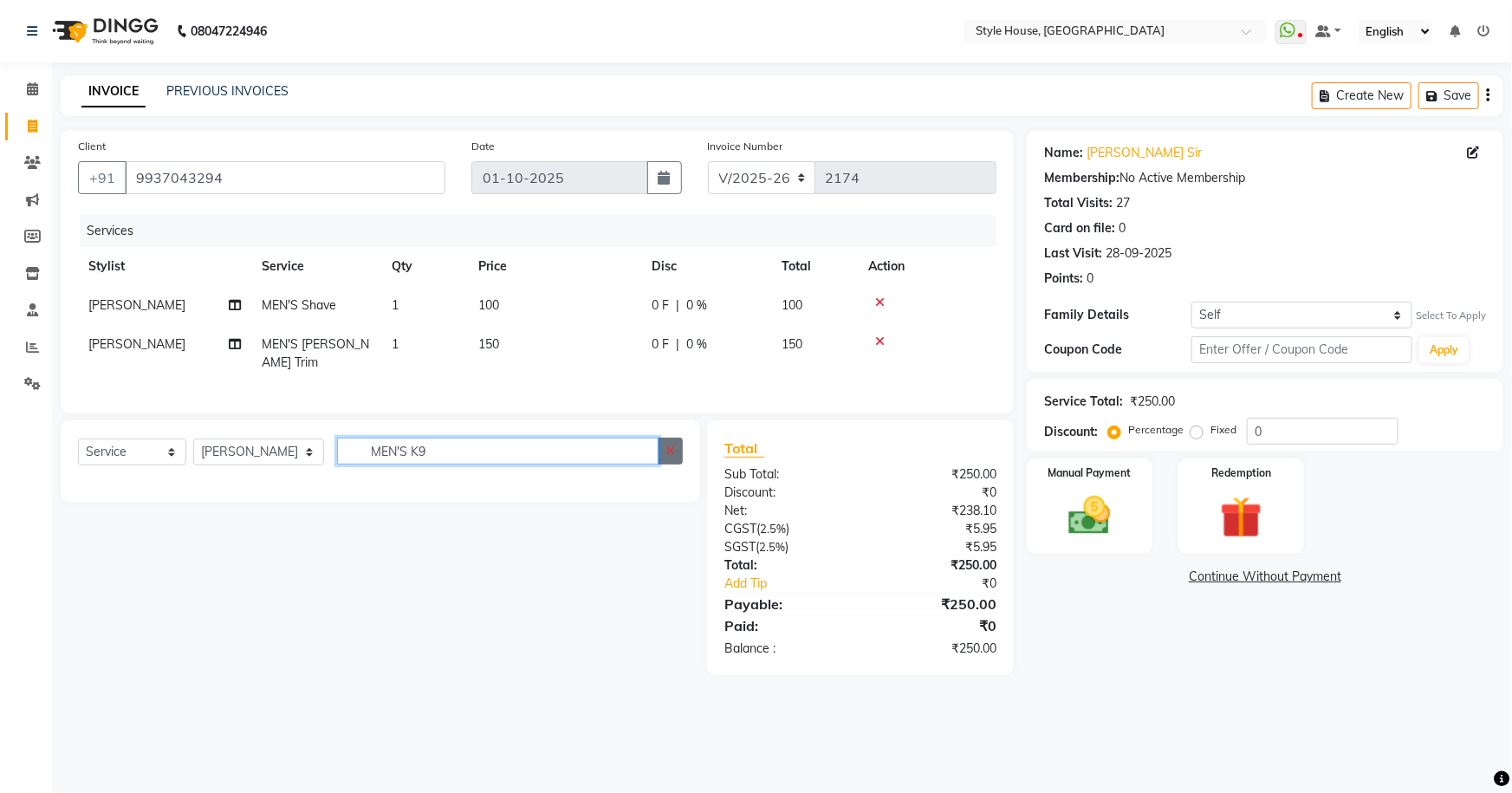
type input "MEN'S K9"
click at [669, 451] on button "button" at bounding box center [669, 451] width 25 height 27
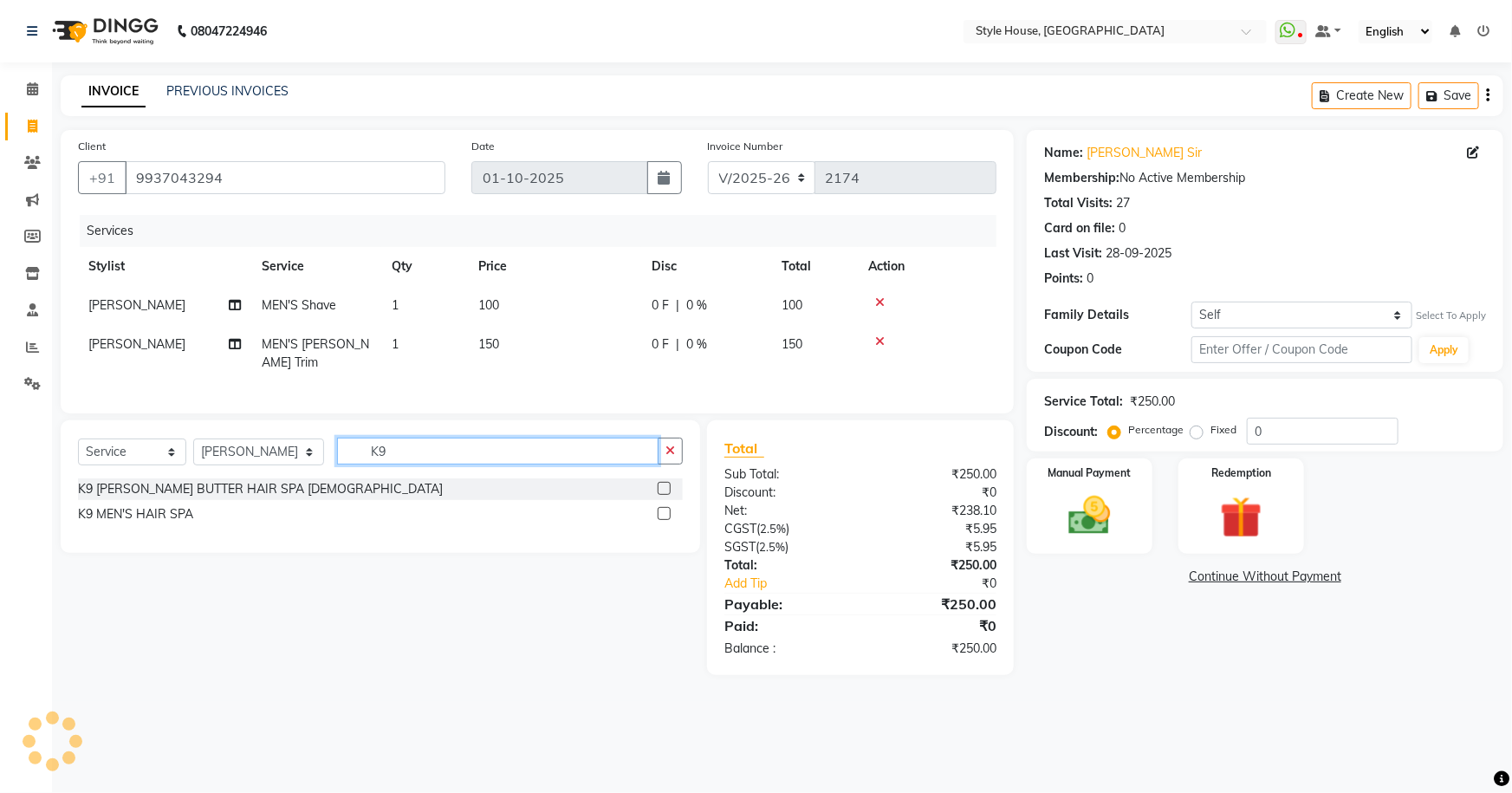
type input "K9"
click at [657, 507] on label at bounding box center [664, 513] width 13 height 13
click at [657, 509] on input "checkbox" at bounding box center [663, 514] width 11 height 11
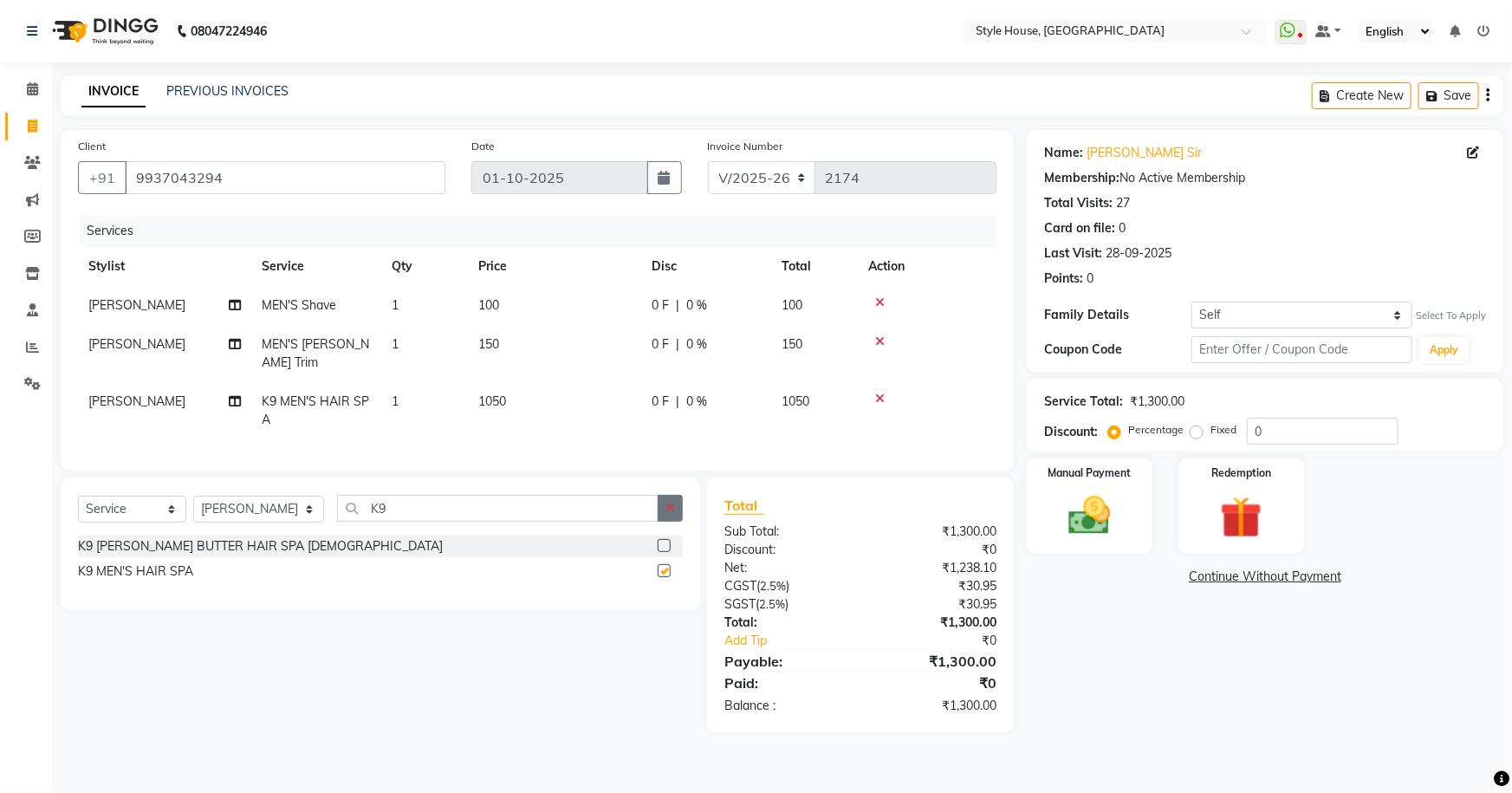
checkbox input "false"
click at [668, 503] on icon "button" at bounding box center [670, 508] width 9 height 12
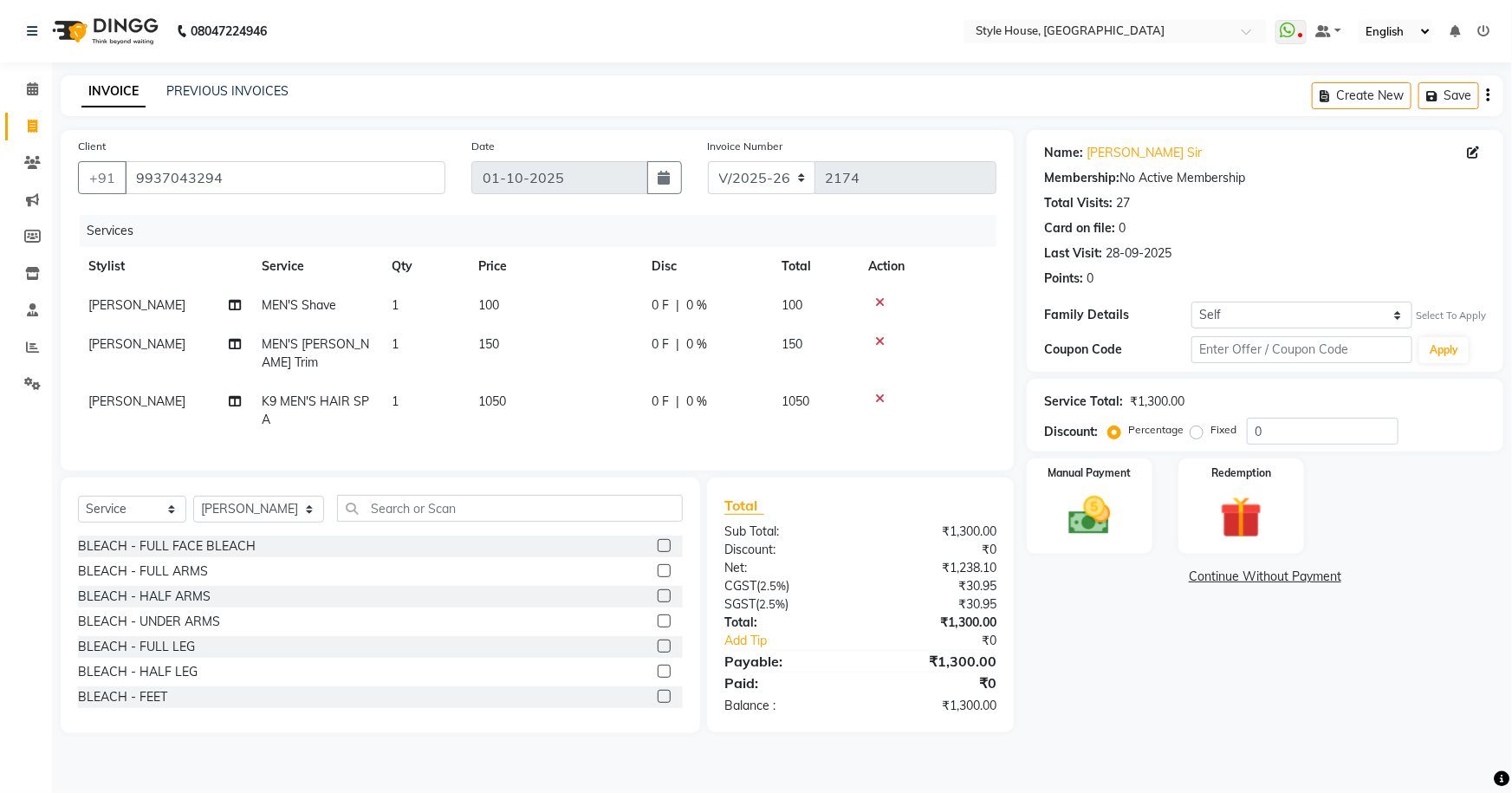
click at [594, 346] on td "150" at bounding box center [554, 354] width 173 height 57
select select "49165"
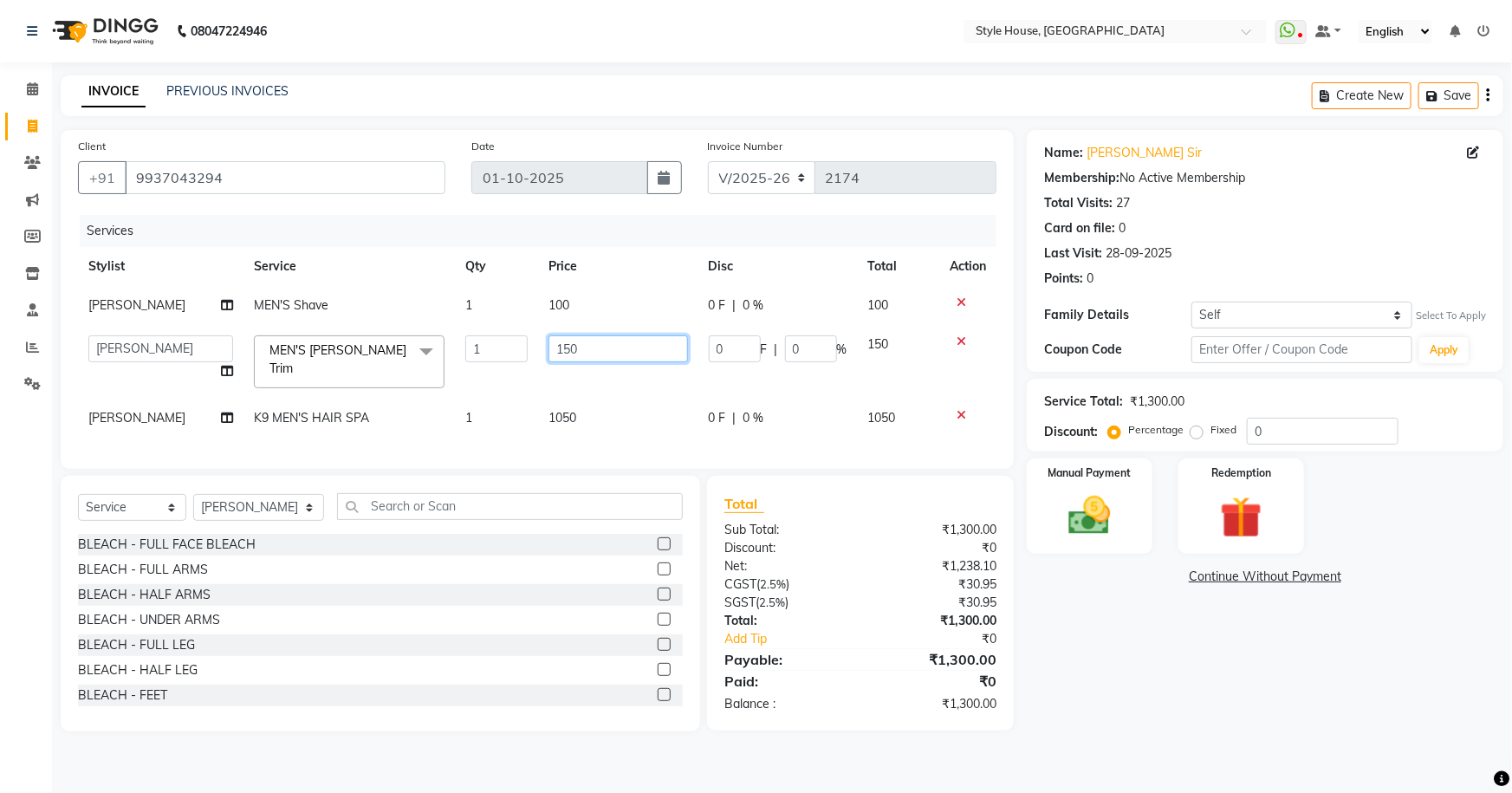
click at [601, 346] on input "150" at bounding box center [618, 348] width 139 height 27
type input "100"
click at [1153, 724] on div "Name: J P Biswal Sir Membership: No Active Membership Total Visits: 27 Card on …" at bounding box center [1271, 431] width 490 height 602
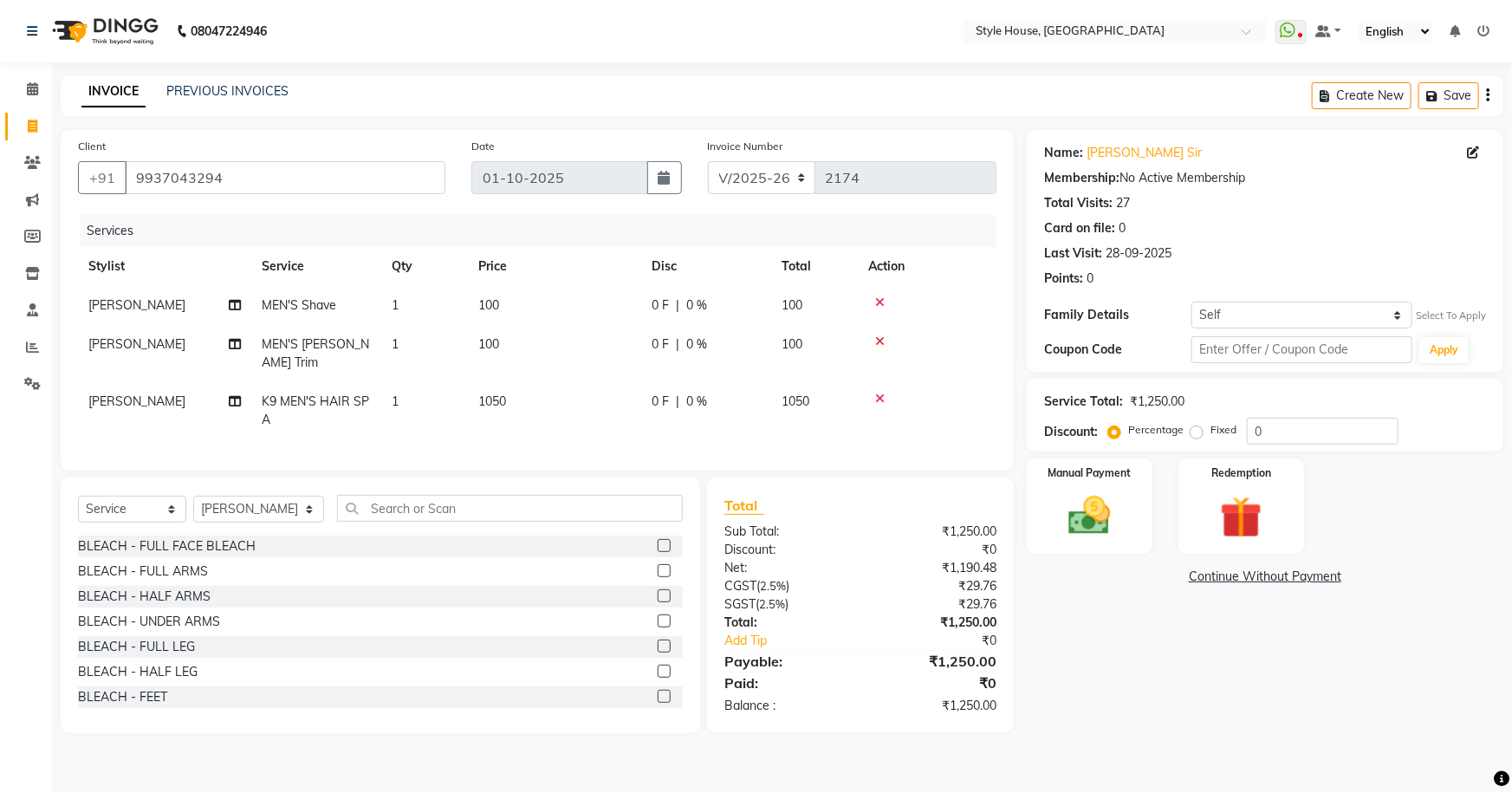
click at [684, 393] on div "0 F | 0 %" at bounding box center [706, 402] width 109 height 19
select select "49165"
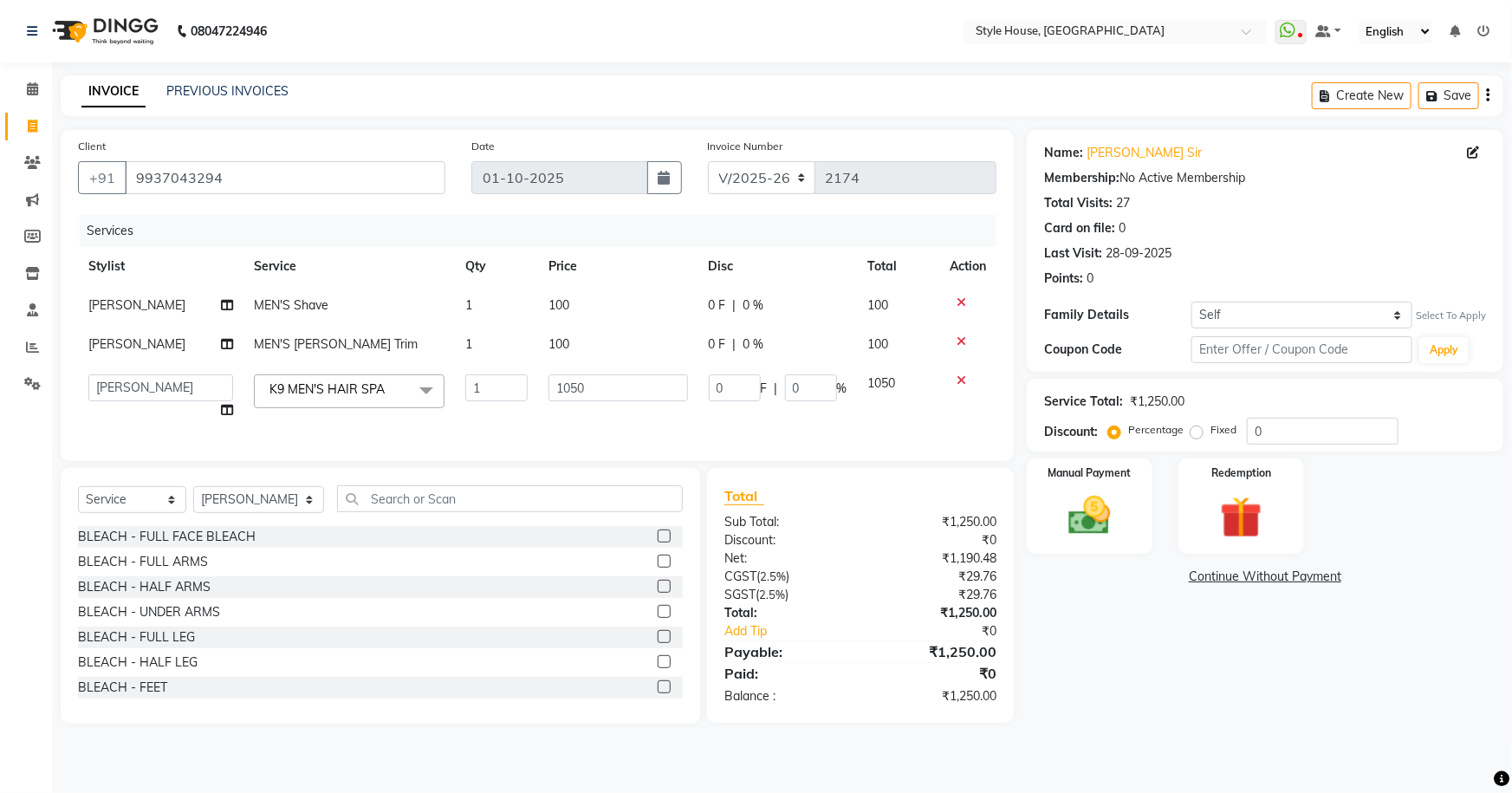
click at [781, 386] on div "0 F | 0 %" at bounding box center [779, 387] width 139 height 27
click at [788, 384] on input "0" at bounding box center [811, 387] width 52 height 27
type input "20"
click at [1132, 709] on div "Name: J P Biswal Sir Membership: No Active Membership Total Visits: 27 Card on …" at bounding box center [1271, 426] width 490 height 594
